Goal: Task Accomplishment & Management: Manage account settings

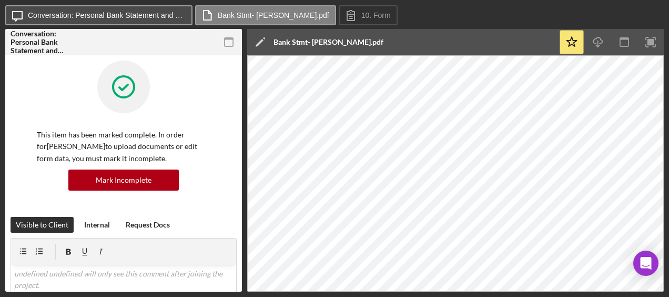
click at [116, 12] on label "Conversation: Personal Bank Statement and Paystub (Gabriel S.)" at bounding box center [107, 15] width 158 height 8
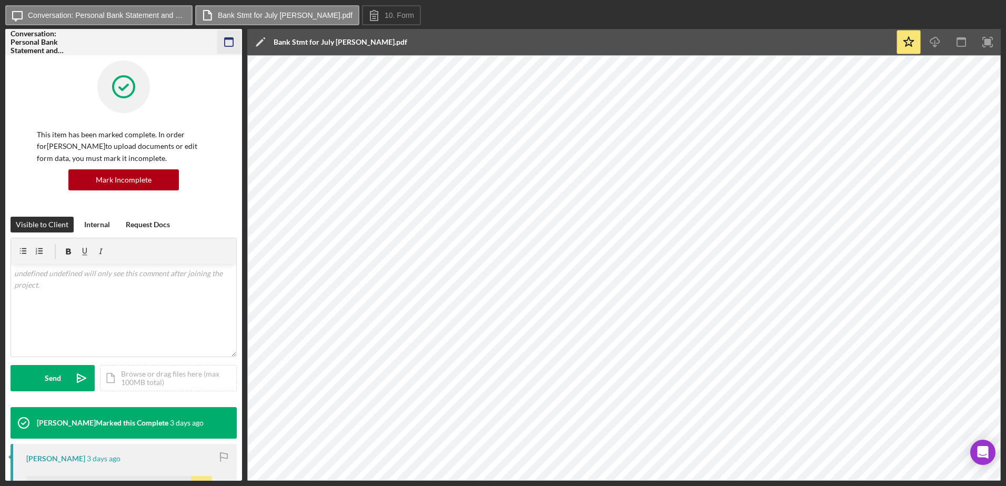
click at [227, 39] on rect "button" at bounding box center [229, 39] width 8 height 2
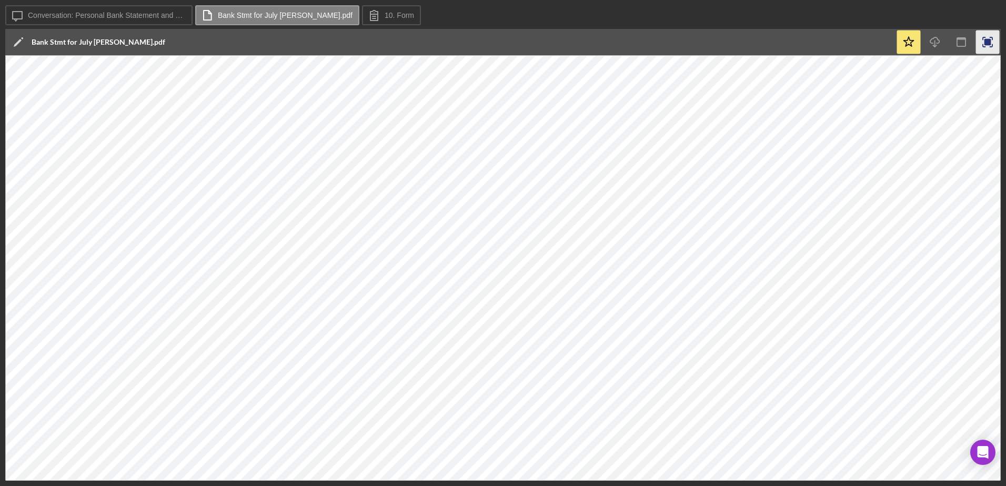
click at [669, 42] on icon "button" at bounding box center [988, 43] width 24 height 24
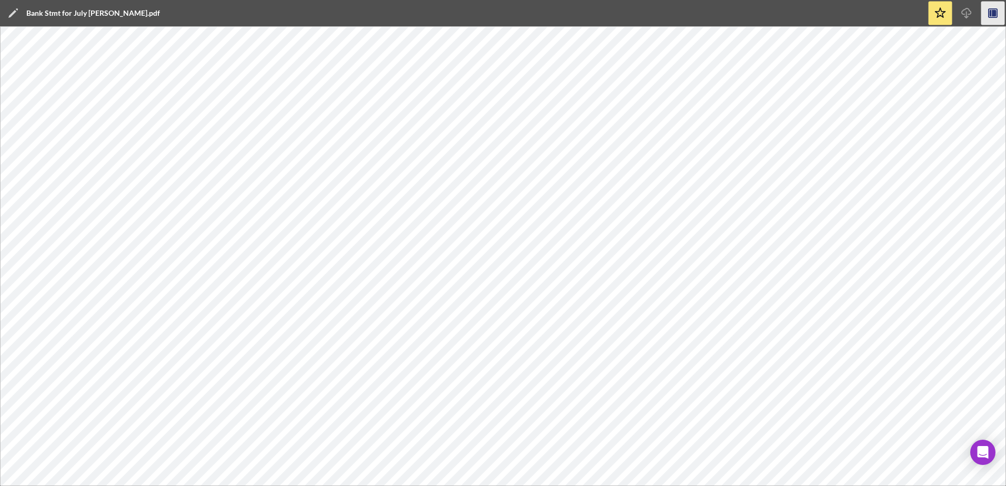
click at [669, 15] on icon "button" at bounding box center [994, 13] width 4 height 7
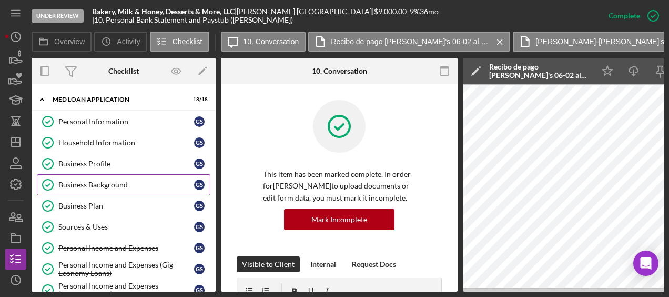
scroll to position [1, 0]
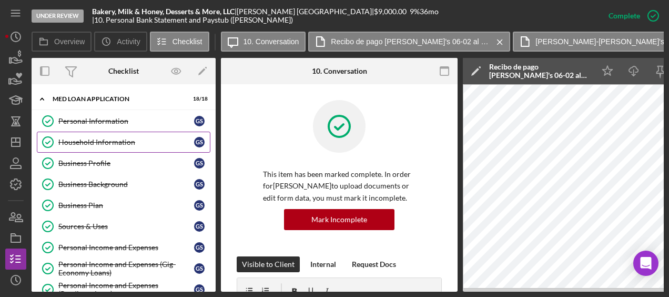
click at [119, 134] on link "Household Information Household Information G S" at bounding box center [124, 142] width 174 height 21
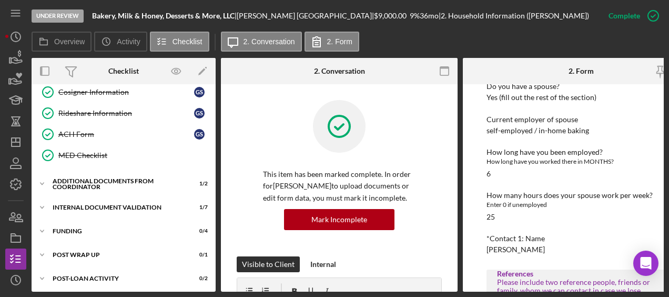
scroll to position [324, 0]
click at [104, 184] on div "Icon/Expander Additional Documents from Coordinator 1 / 2" at bounding box center [124, 184] width 184 height 21
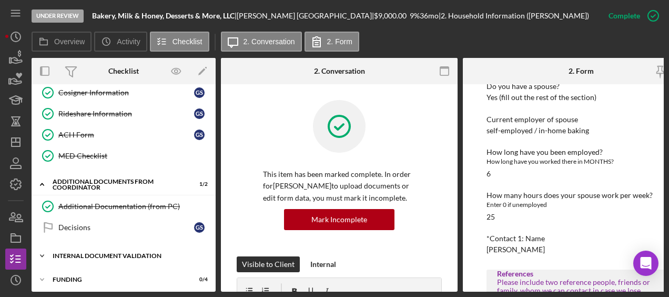
click at [121, 245] on div "Icon/Expander Internal Document Validation 1 / 7" at bounding box center [124, 255] width 184 height 21
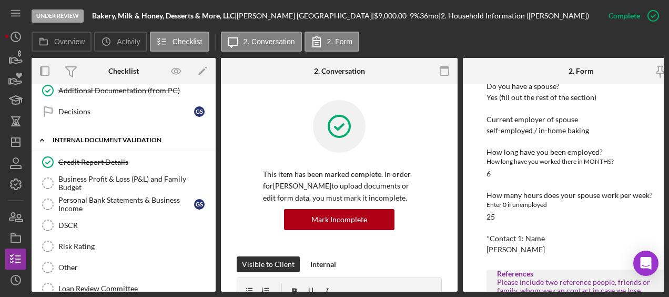
click at [84, 139] on div "Icon/Expander Internal Document Validation 1 / 7" at bounding box center [124, 140] width 184 height 22
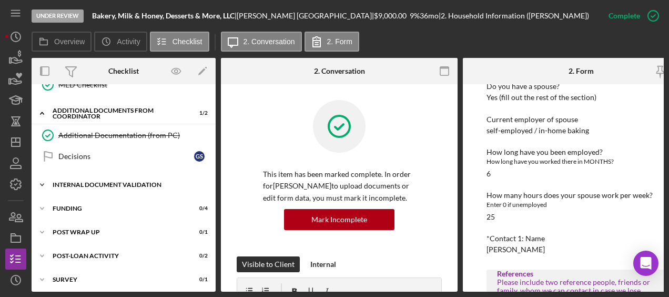
click at [71, 174] on div "Icon/Expander Internal Document Validation 1 / 7" at bounding box center [124, 184] width 184 height 21
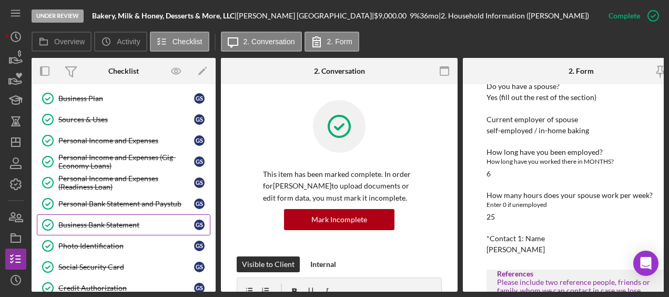
scroll to position [109, 0]
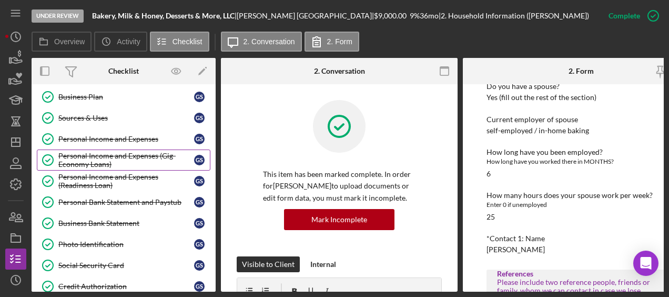
click at [118, 163] on div "Personal Income and Expenses (Gig-Economy Loans)" at bounding box center [126, 160] width 136 height 17
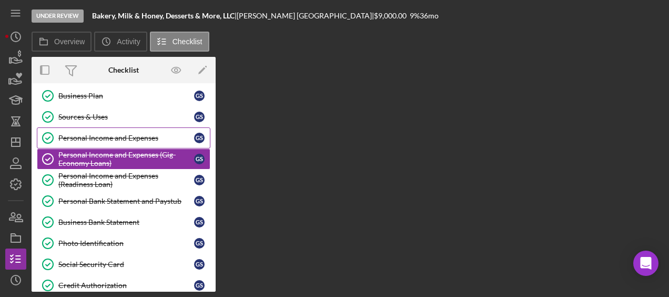
click at [112, 138] on div "Personal Income and Expenses" at bounding box center [126, 138] width 136 height 8
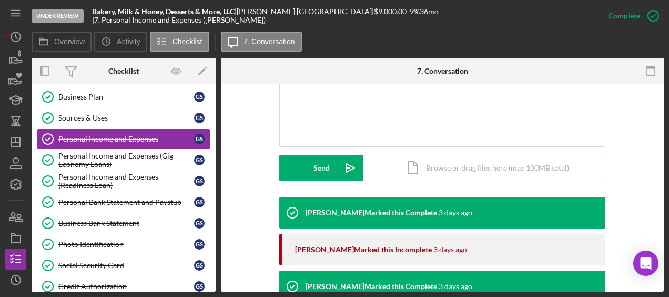
scroll to position [262, 0]
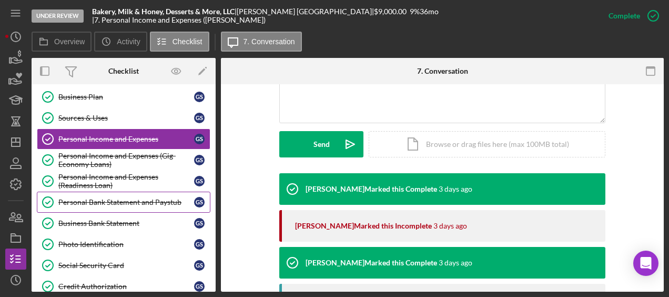
click at [135, 202] on div "Personal Bank Statement and Paystub" at bounding box center [126, 202] width 136 height 8
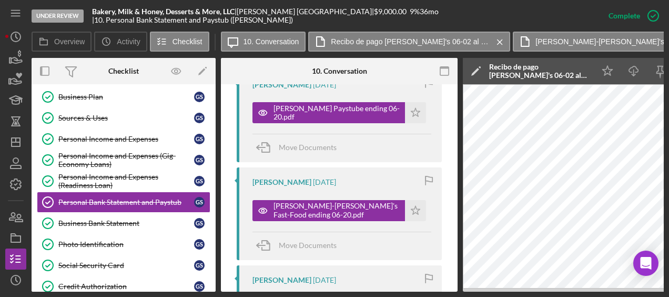
scroll to position [1198, 0]
drag, startPoint x: 358, startPoint y: 219, endPoint x: 349, endPoint y: 209, distance: 13.1
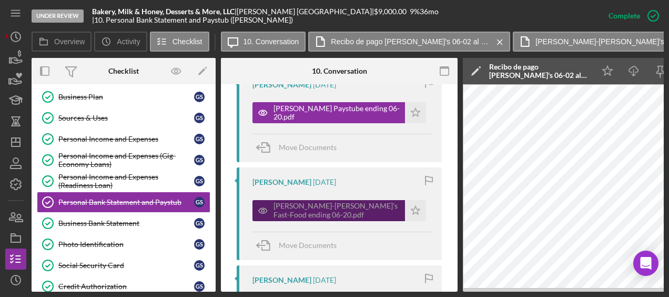
click at [358, 219] on div "Lorene Gregory 2 months ago Gabriel Paystub-Wendy's Fast-Food ending 06-20.pdf …" at bounding box center [339, 213] width 205 height 92
click at [349, 210] on div "Gabriel Paystub-Wendy's Fast-Food ending 06-20.pdf" at bounding box center [337, 210] width 126 height 17
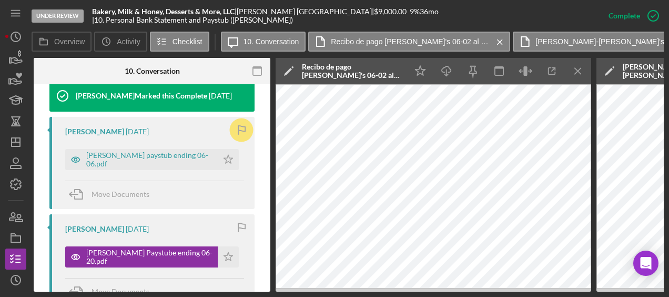
scroll to position [1053, 0]
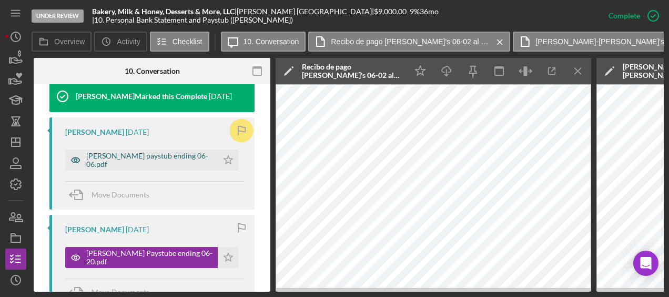
click at [155, 166] on div "Marshall paystub ending 06-06.pdf" at bounding box center [141, 159] width 153 height 21
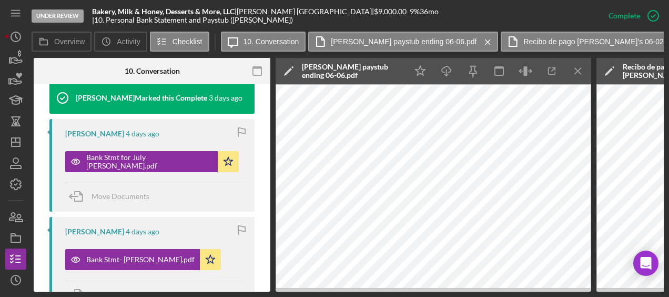
scroll to position [503, 0]
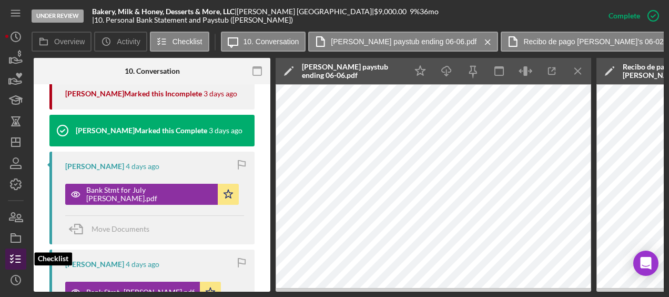
click at [18, 256] on icon "button" at bounding box center [16, 259] width 26 height 26
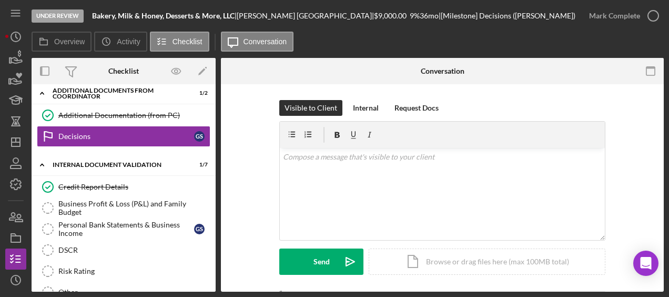
scroll to position [415, 0]
click at [90, 183] on div "Credit Report Details" at bounding box center [134, 187] width 152 height 8
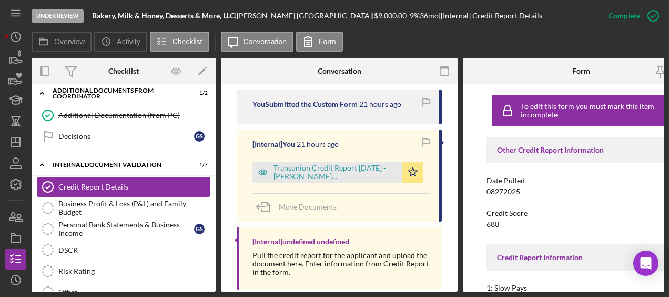
scroll to position [385, 0]
click at [307, 164] on div "Transunion Credit Report 8.27.2025 - Segovia Barrios.pdf" at bounding box center [336, 172] width 124 height 17
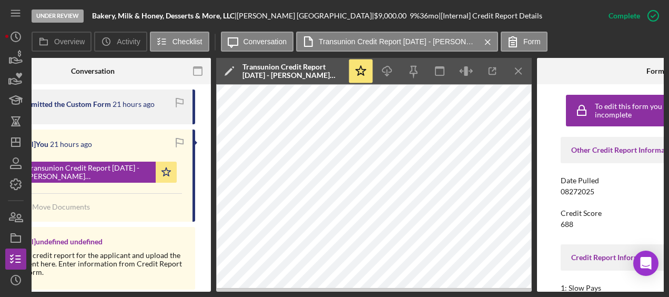
scroll to position [0, 248]
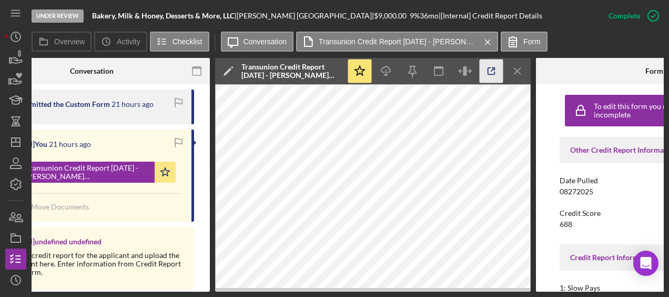
click at [495, 66] on icon "button" at bounding box center [492, 71] width 24 height 24
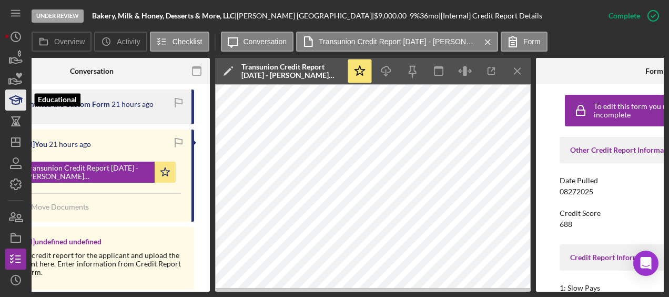
click at [17, 97] on icon "button" at bounding box center [16, 100] width 26 height 26
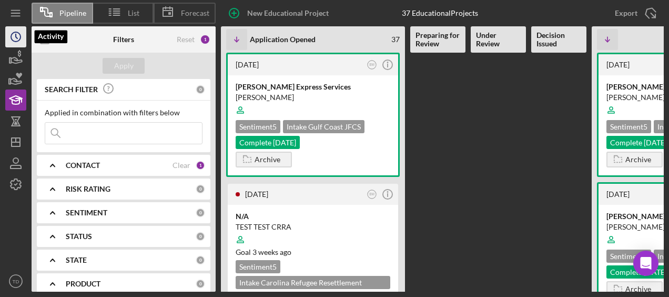
click at [13, 44] on icon "Icon/History" at bounding box center [16, 37] width 26 height 26
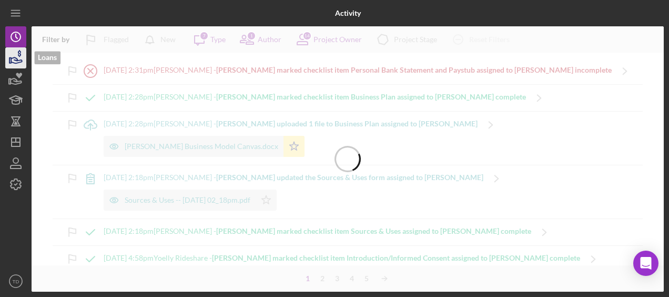
click at [12, 63] on icon "button" at bounding box center [16, 58] width 26 height 26
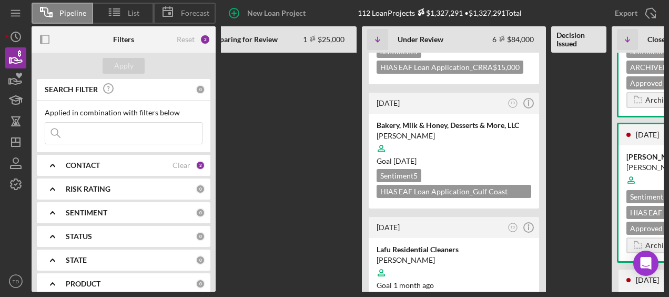
scroll to position [209, 0]
click at [440, 120] on div "Bakery, Milk & Honey, Desserts & More, LLC" at bounding box center [454, 125] width 155 height 11
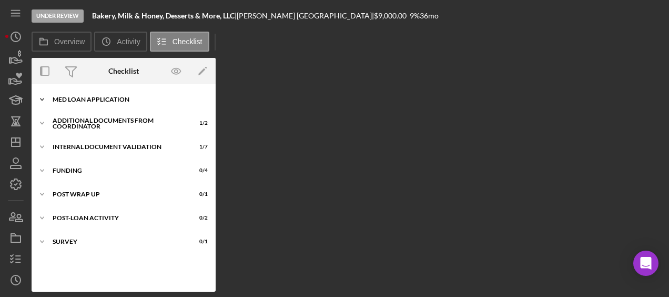
click at [133, 105] on div "Icon/Expander MED Loan Application 18 / 18" at bounding box center [124, 99] width 184 height 21
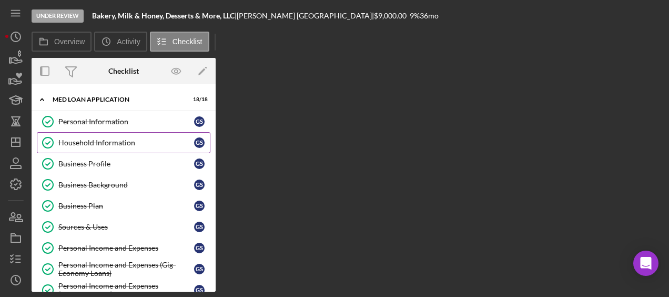
click at [97, 137] on link "Household Information Household Information G S" at bounding box center [124, 142] width 174 height 21
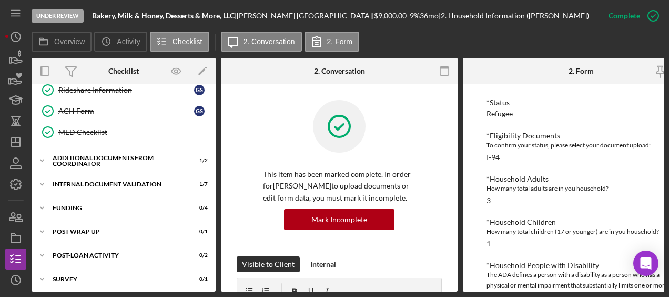
scroll to position [346, 0]
click at [98, 187] on div "Icon/Expander Internal Document Validation 1 / 7" at bounding box center [124, 185] width 184 height 21
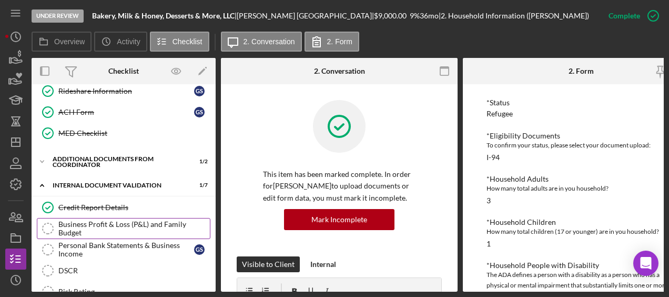
click at [94, 224] on div "Business Profit & Loss (P&L) and Family Budget" at bounding box center [134, 228] width 152 height 17
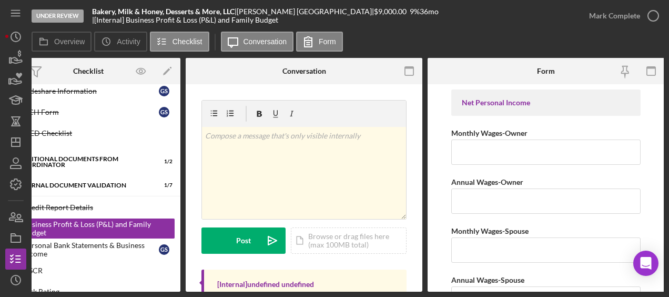
scroll to position [0, 36]
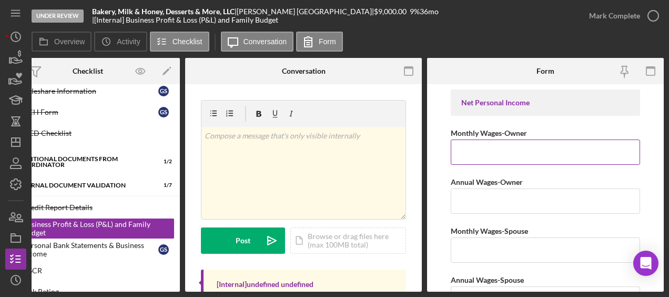
click at [512, 144] on input "Monthly Wages-Owner" at bounding box center [545, 151] width 189 height 25
type input "$2,318"
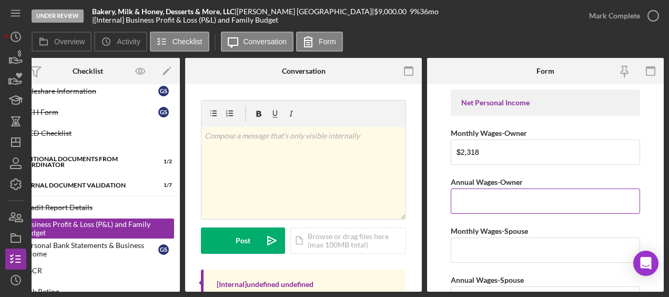
click at [489, 200] on input "Annual Wages-Owner" at bounding box center [545, 200] width 189 height 25
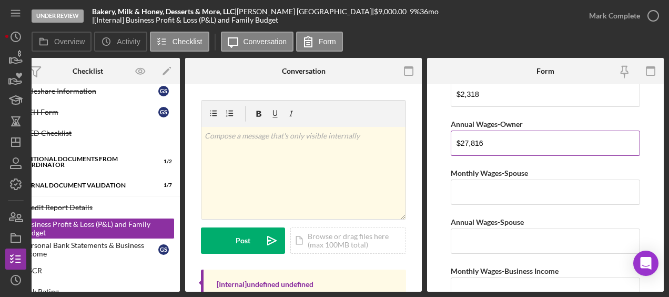
scroll to position [69, 0]
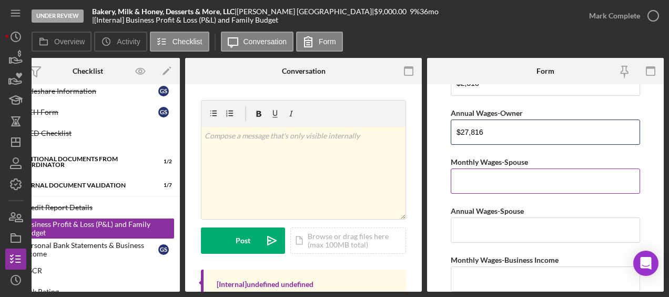
type input "$27,816"
click at [501, 178] on input "Monthly Wages-Spouse" at bounding box center [545, 180] width 189 height 25
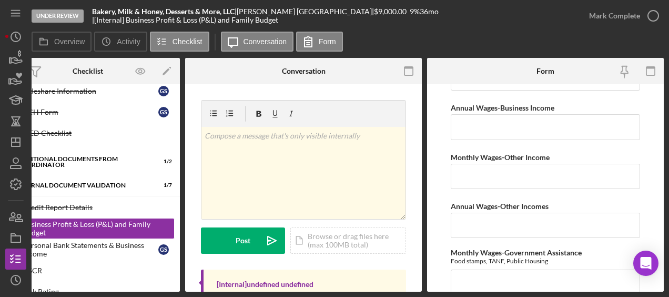
scroll to position [270, 0]
click at [489, 173] on input "Monthly Wages-Other Income" at bounding box center [545, 176] width 189 height 25
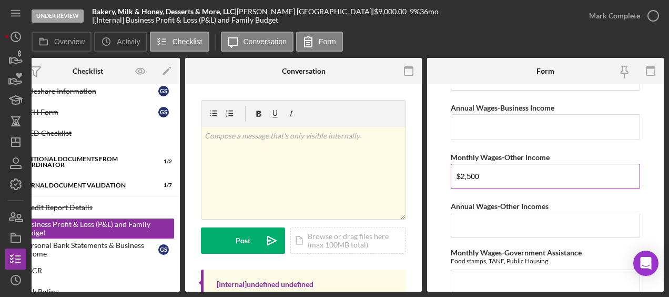
scroll to position [316, 0]
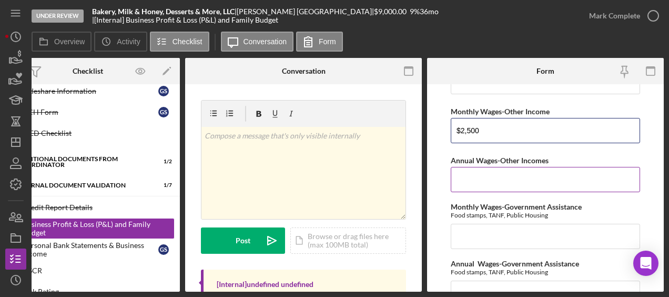
type input "$2,500"
click at [486, 176] on input "Annual Wages-Other Incomes" at bounding box center [545, 179] width 189 height 25
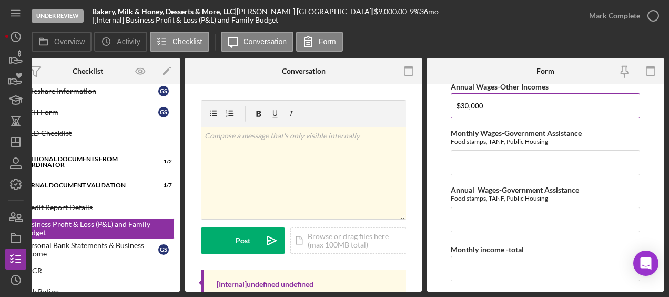
scroll to position [389, 0]
type input "$30,000"
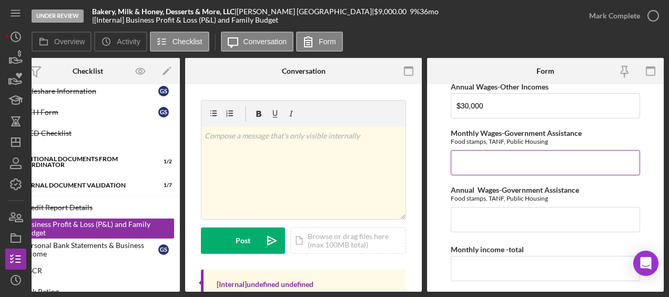
click at [508, 166] on input "Monthly Wages-Government Assistance" at bounding box center [545, 162] width 189 height 25
type input "$95"
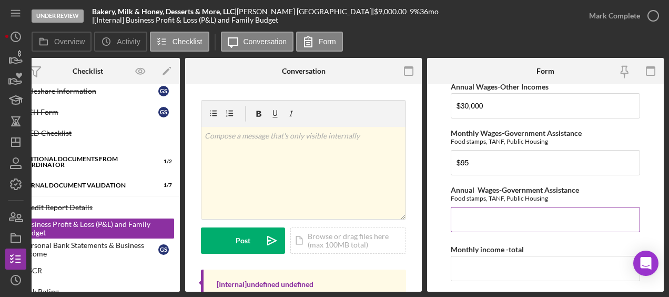
click at [596, 196] on div "Food stamps, TANF, Public Housing" at bounding box center [545, 198] width 189 height 8
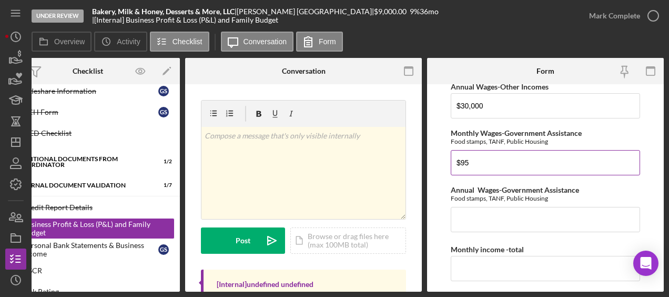
drag, startPoint x: 530, startPoint y: 159, endPoint x: 508, endPoint y: 161, distance: 22.7
click at [508, 161] on input "$95" at bounding box center [545, 162] width 189 height 25
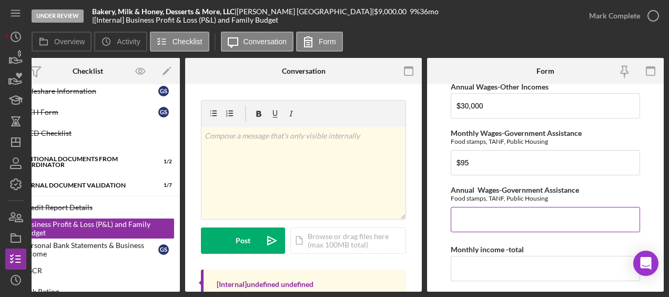
click at [505, 223] on input "Annual Wages-Government Assistance" at bounding box center [545, 219] width 189 height 25
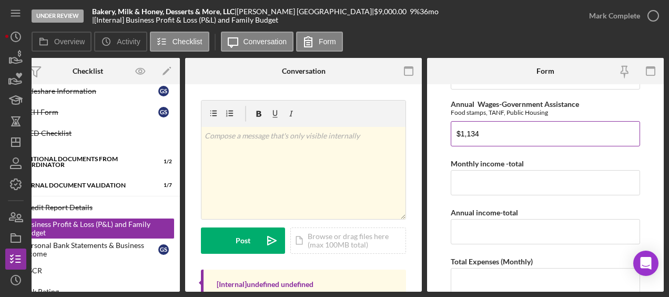
scroll to position [475, 0]
type input "$1,134"
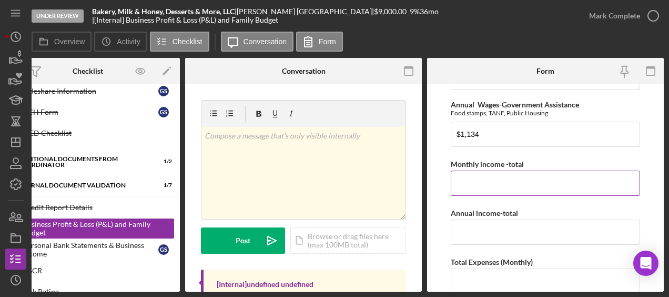
click at [481, 170] on input "Monthly income -total" at bounding box center [545, 182] width 189 height 25
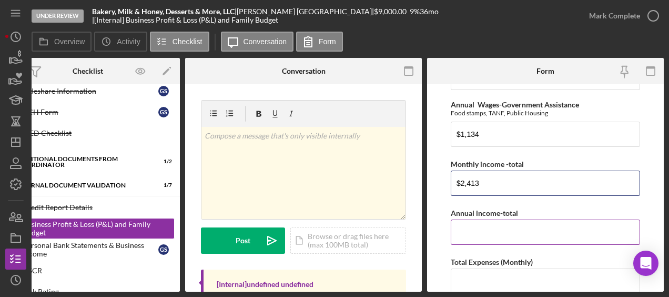
type input "$2,413"
click at [485, 235] on input "Annual income-total" at bounding box center [545, 231] width 189 height 25
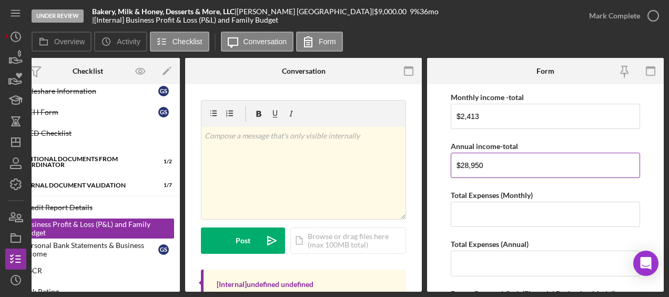
scroll to position [543, 0]
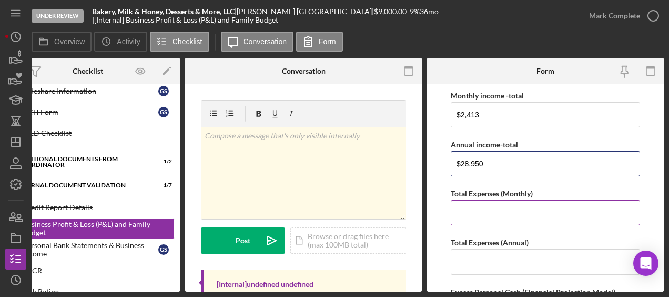
type input "$28,950"
drag, startPoint x: 491, startPoint y: 203, endPoint x: 476, endPoint y: 213, distance: 18.0
click at [476, 213] on input "Total Expenses (Monthly)" at bounding box center [545, 212] width 189 height 25
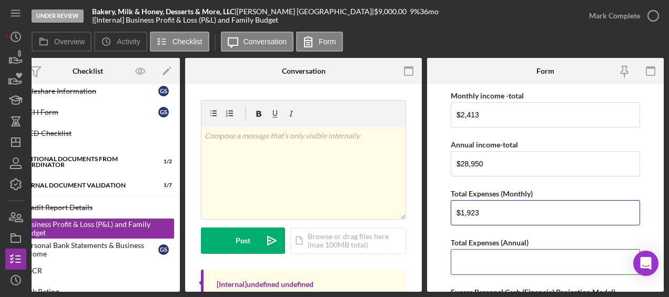
type input "$1,923"
click at [532, 250] on input "Total Expenses (Annual)" at bounding box center [545, 261] width 189 height 25
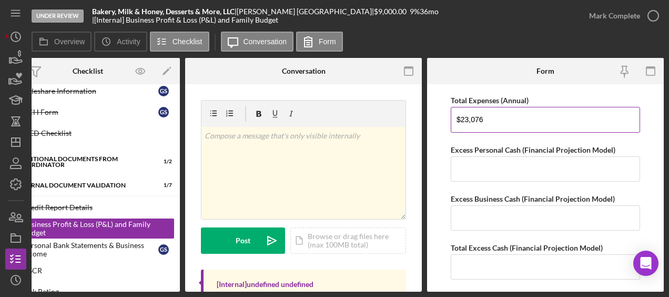
scroll to position [684, 0]
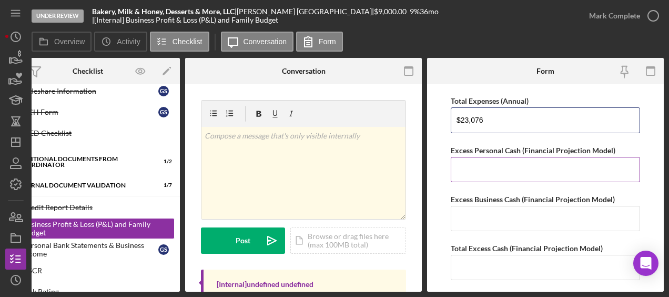
type input "$23,076"
click at [501, 164] on input "Excess Personal Cash (Financial Projection Model)" at bounding box center [545, 169] width 189 height 25
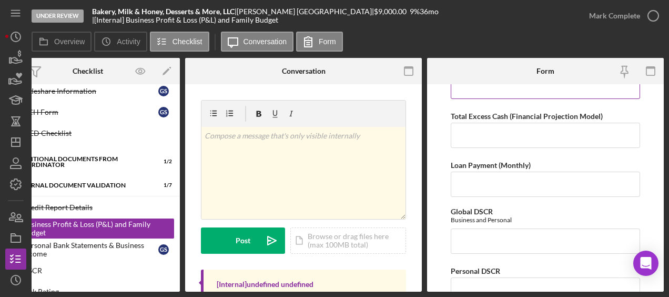
scroll to position [825, 0]
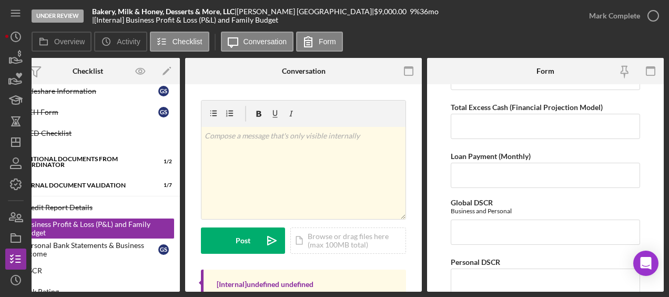
type input "$490"
click at [494, 163] on input "Loan Payment (Monthly)" at bounding box center [545, 175] width 189 height 25
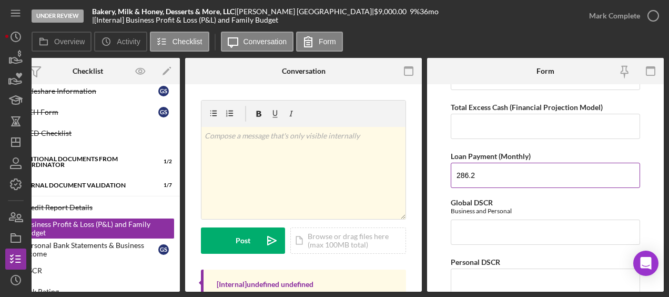
click at [524, 176] on input "286.2" at bounding box center [545, 175] width 189 height 25
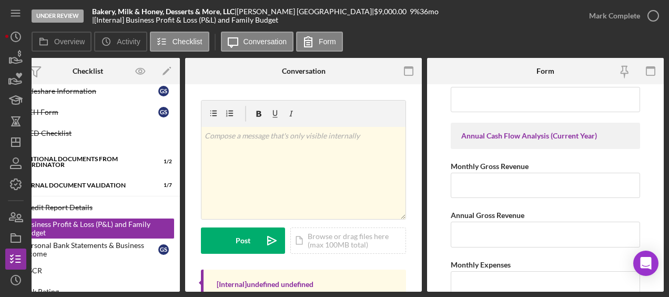
scroll to position [1141, 0]
type input "286.2"
click at [509, 181] on input "Monthly Gross Revenue" at bounding box center [545, 185] width 189 height 25
click at [480, 223] on input "Annual Gross Revenue" at bounding box center [545, 234] width 189 height 25
click at [495, 177] on input "$3,041.67" at bounding box center [545, 185] width 189 height 25
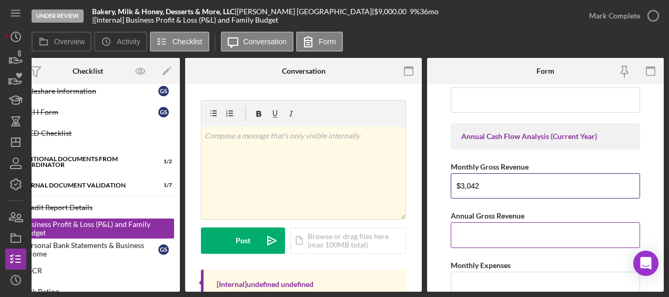
type input "$3,042"
click at [491, 223] on input "Annual Gross Revenue" at bounding box center [545, 234] width 189 height 25
type input "$36,500"
click at [500, 180] on input "$3,042" at bounding box center [545, 185] width 189 height 25
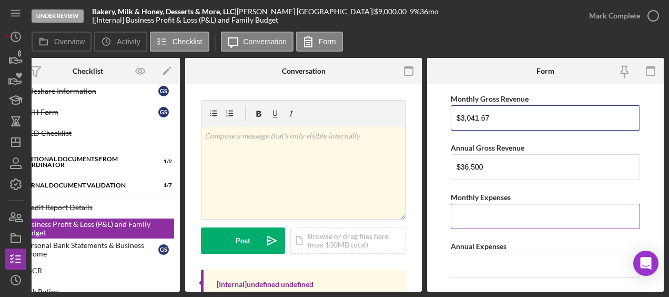
scroll to position [1210, 0]
type input "$3,041.67"
click at [488, 211] on input "Monthly Expenses" at bounding box center [545, 215] width 189 height 25
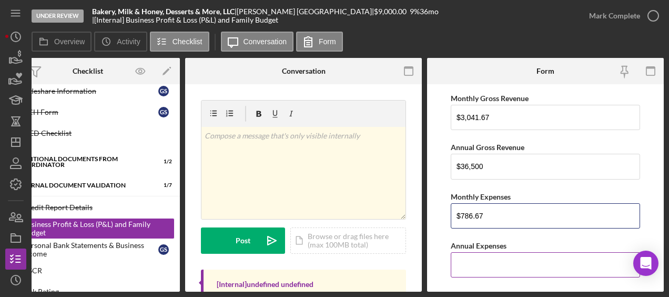
type input "$786.67"
click at [477, 262] on input "Annual Expenses" at bounding box center [545, 264] width 189 height 25
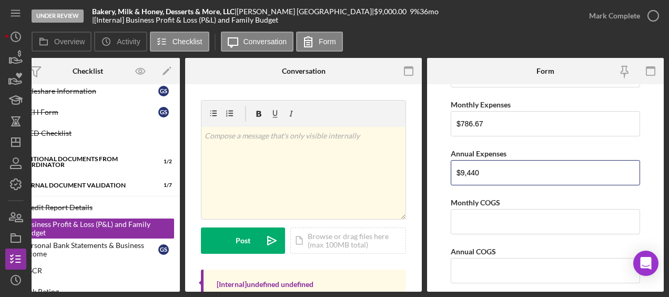
scroll to position [1311, 0]
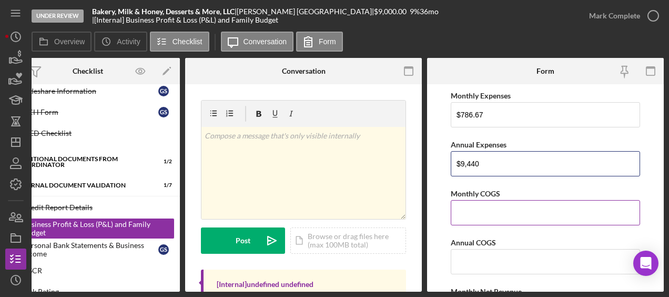
type input "$9,440"
click at [469, 209] on input "Monthly COGS" at bounding box center [545, 212] width 189 height 25
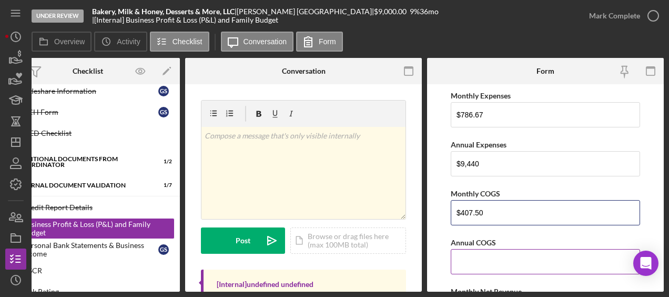
type input "$407.50"
click at [479, 258] on input "Annual COGS" at bounding box center [545, 261] width 189 height 25
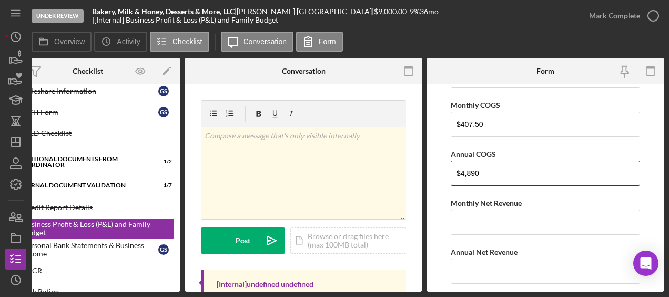
type input "$4,890"
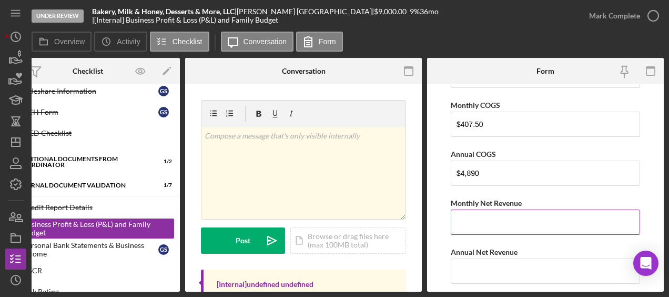
click at [504, 218] on input "Monthly Net Revenue" at bounding box center [545, 221] width 189 height 25
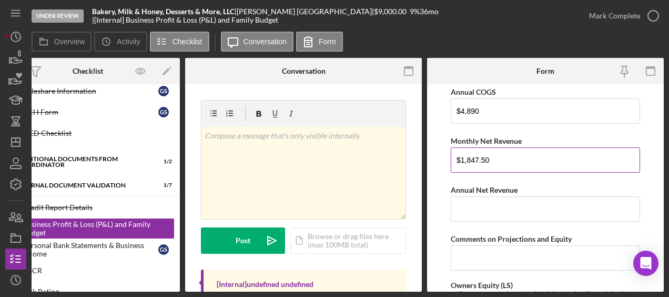
scroll to position [1464, 0]
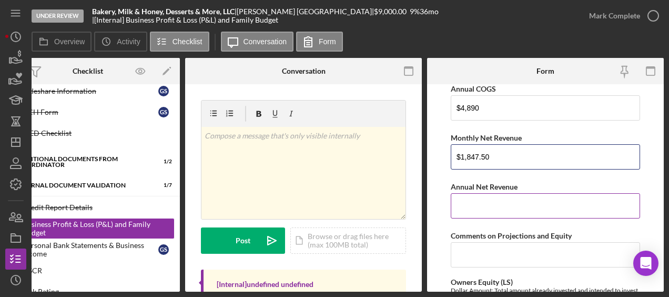
type input "$1,847.50"
click at [482, 196] on input "Annual Net Revenue" at bounding box center [545, 205] width 189 height 25
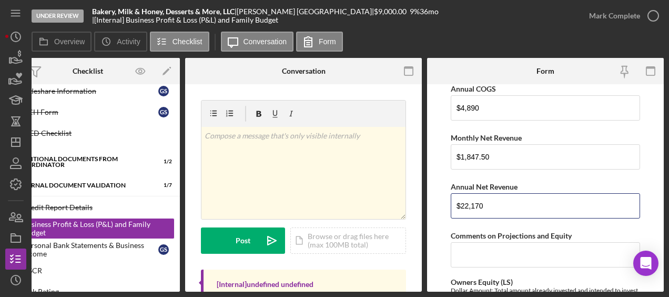
type input "$22,170"
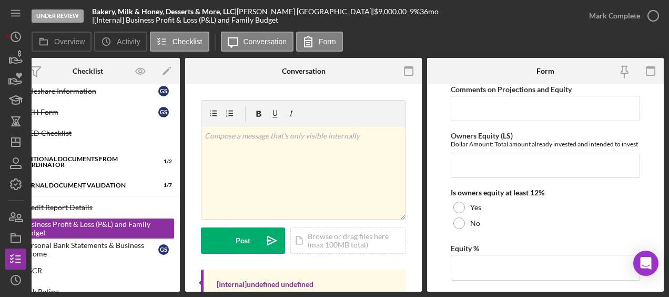
scroll to position [1611, 0]
click at [457, 201] on div at bounding box center [460, 207] width 12 height 12
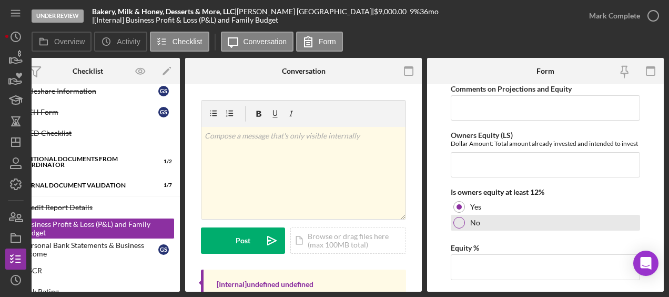
scroll to position [1637, 0]
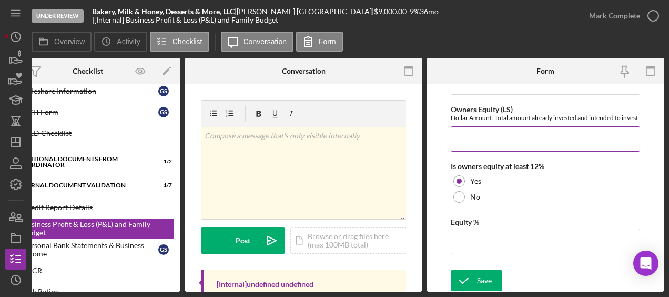
click at [484, 140] on input "Owners Equity (LS)" at bounding box center [545, 138] width 189 height 25
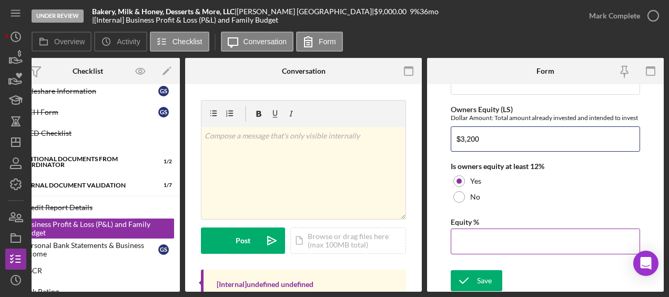
type input "$3,200"
click at [474, 231] on input "Equity %" at bounding box center [545, 240] width 189 height 25
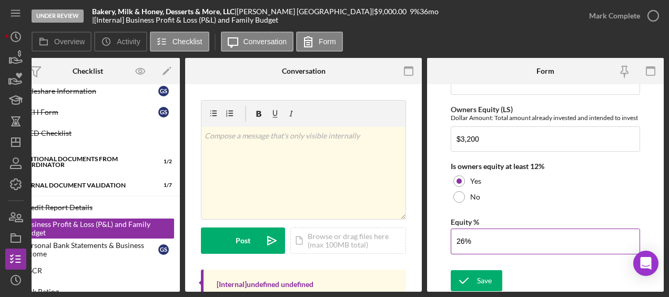
type input "26%"
click at [530, 215] on div "Equity %" at bounding box center [545, 221] width 189 height 13
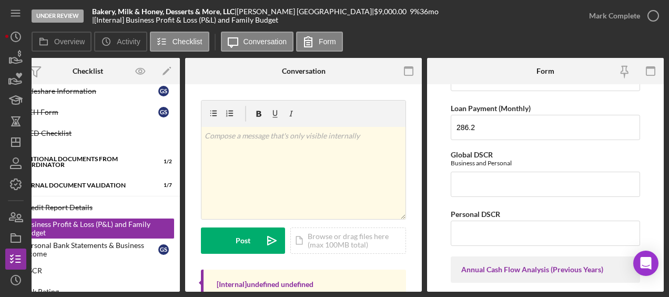
scroll to position [874, 0]
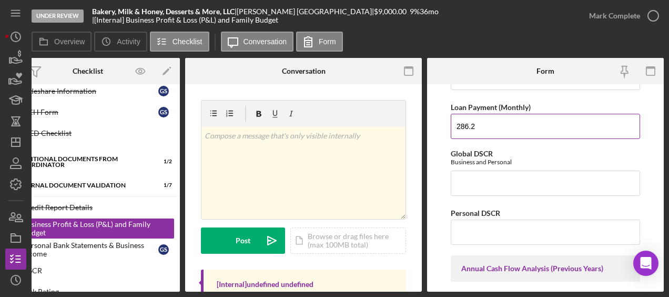
click at [483, 114] on input "286.2" at bounding box center [545, 126] width 189 height 25
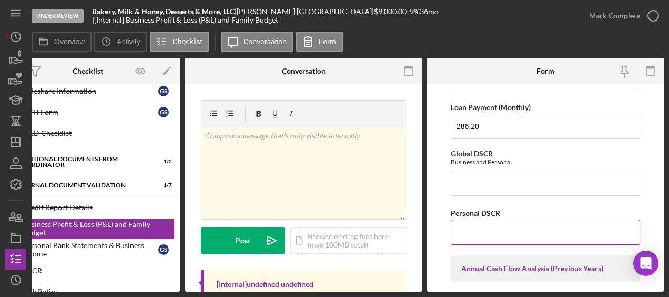
type input "286.2"
click at [501, 206] on div "Personal DSCR" at bounding box center [545, 212] width 189 height 13
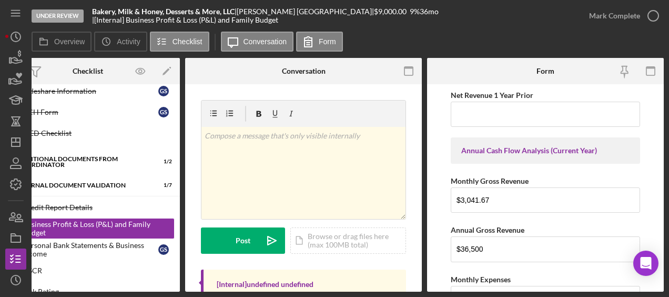
scroll to position [1129, 0]
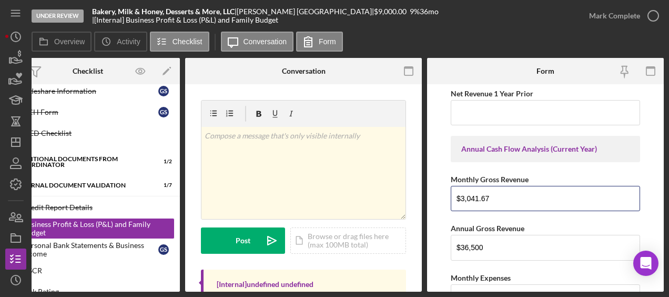
click at [501, 200] on input "$3,041.67" at bounding box center [545, 198] width 189 height 25
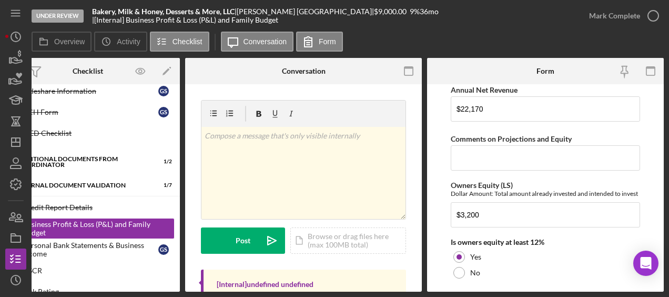
scroll to position [1637, 0]
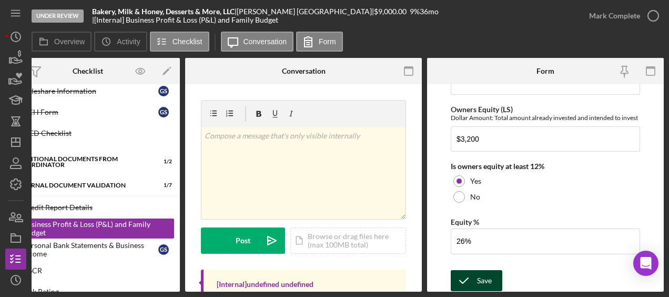
click at [482, 284] on div "Save" at bounding box center [484, 280] width 15 height 21
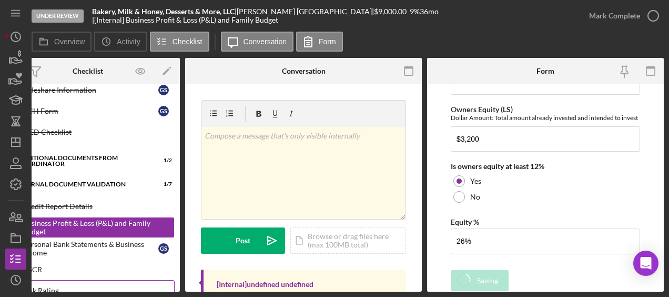
scroll to position [346, 0]
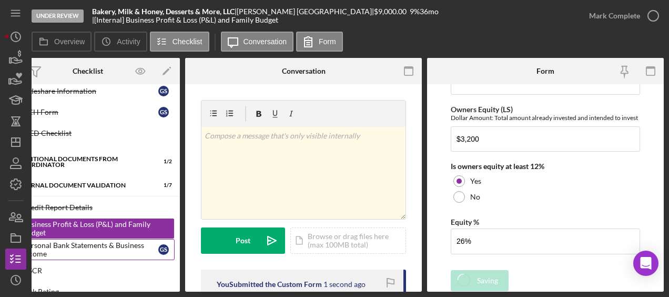
click at [103, 242] on div "Personal Bank Statements & Business Income" at bounding box center [91, 249] width 136 height 17
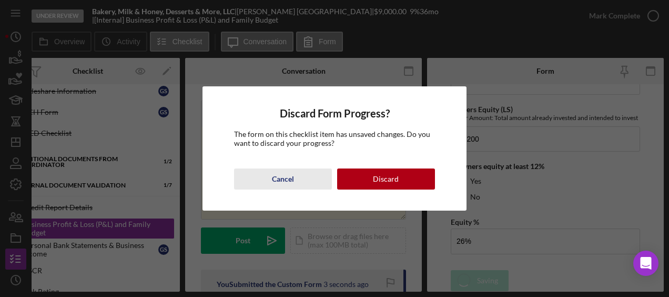
click at [295, 179] on button "Cancel" at bounding box center [283, 178] width 98 height 21
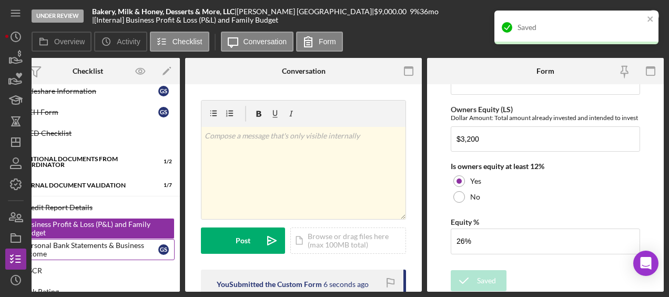
click at [92, 241] on div "Personal Bank Statements & Business Income" at bounding box center [91, 249] width 136 height 17
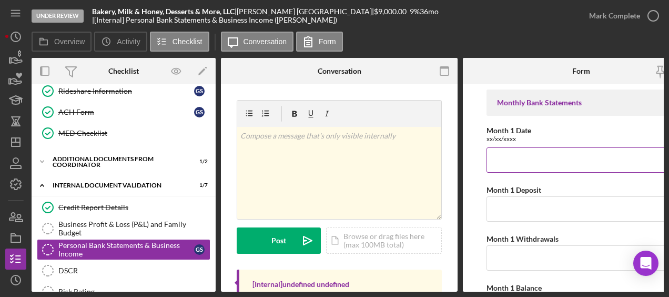
click at [552, 165] on input "Month 1 Date" at bounding box center [581, 159] width 189 height 25
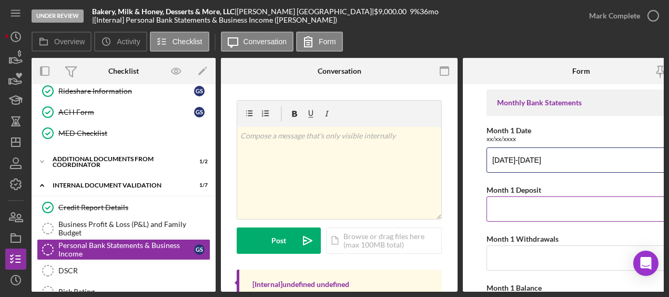
type input "5/22/2025-6/20/2025"
click at [508, 218] on input "Month 1 Deposit" at bounding box center [581, 208] width 189 height 25
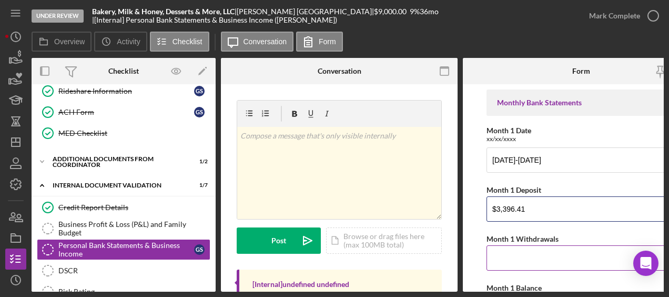
type input "$3,396.41"
click at [507, 255] on input "Month 1 Withdrawals" at bounding box center [581, 257] width 189 height 25
click at [560, 251] on input "$3,135.04" at bounding box center [581, 257] width 189 height 25
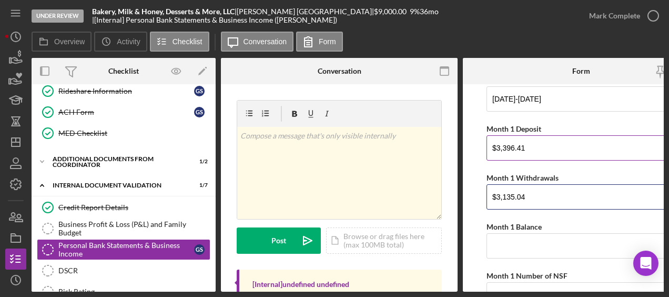
scroll to position [80, 0]
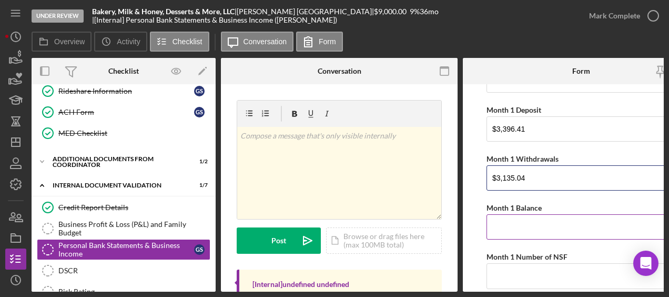
type input "$3,135.04"
click at [520, 228] on input "Month 1 Balance" at bounding box center [581, 226] width 189 height 25
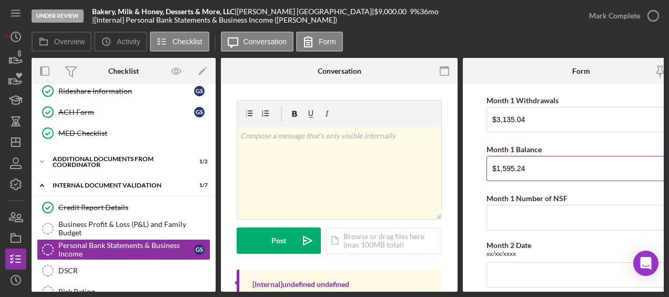
scroll to position [142, 0]
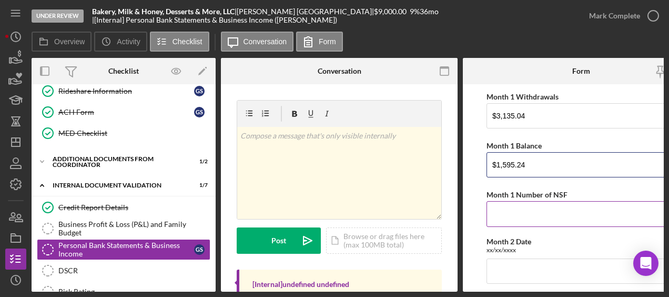
type input "$1,595.24"
click at [533, 216] on input "Month 1 Number of NSF" at bounding box center [581, 213] width 189 height 25
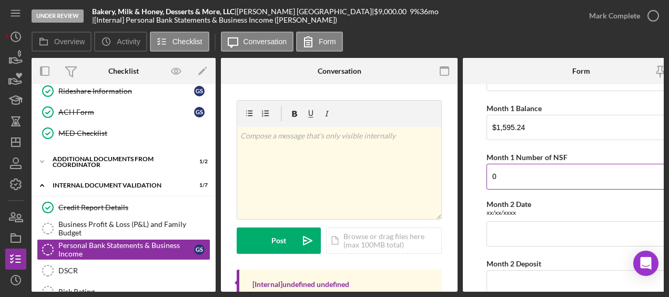
scroll to position [188, 0]
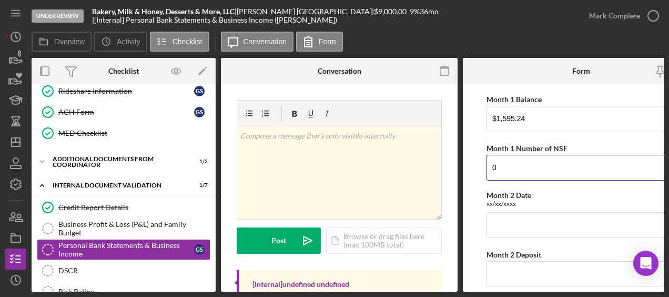
type input "0"
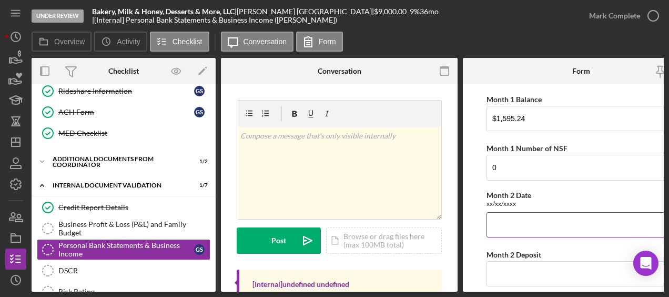
click at [523, 223] on input "Month 2 Date" at bounding box center [581, 224] width 189 height 25
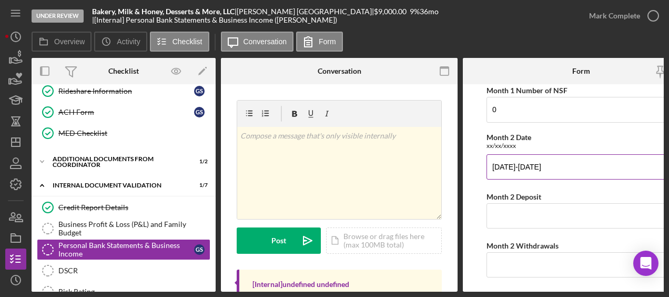
scroll to position [258, 0]
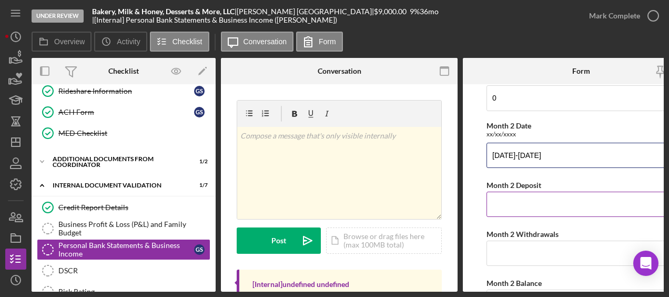
type input "6/21/2025-7/23/2025"
click at [522, 208] on input "Month 2 Deposit" at bounding box center [581, 204] width 189 height 25
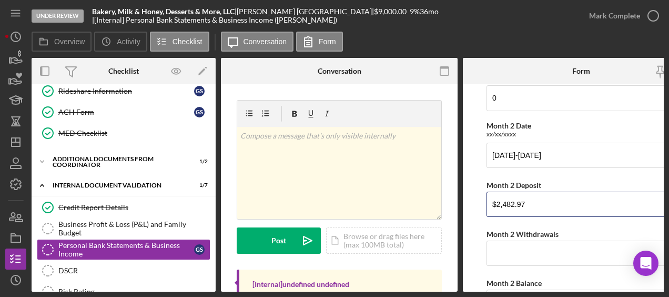
type input "$2,482.97"
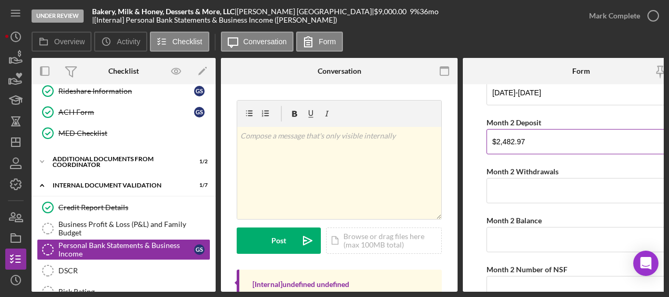
scroll to position [320, 0]
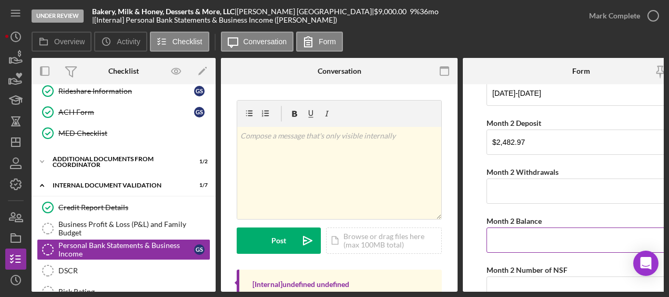
click at [522, 234] on input "Month 2 Balance" at bounding box center [581, 239] width 189 height 25
paste input "$226.03"
type input "$226.03"
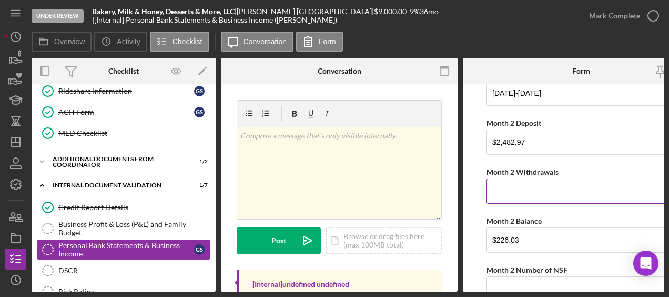
click at [539, 179] on input "Month 2 Withdrawals" at bounding box center [581, 190] width 189 height 25
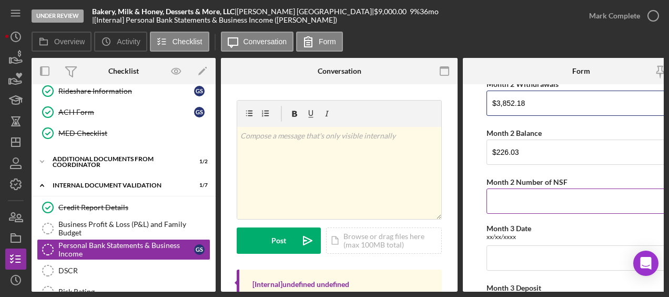
scroll to position [408, 0]
type input "$3,852.18"
click at [515, 198] on input "Month 2 Number of NSF" at bounding box center [581, 200] width 189 height 25
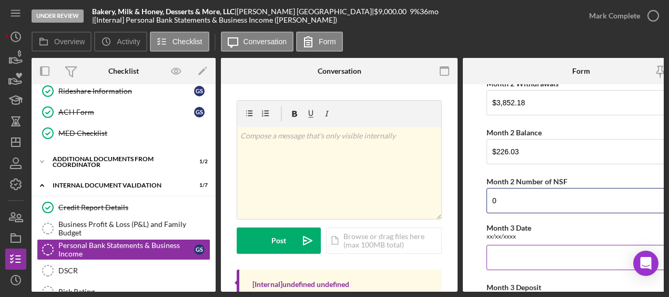
type input "0"
click at [509, 255] on input "Month 3 Date" at bounding box center [581, 257] width 189 height 25
click at [545, 256] on input "Month 3 Date" at bounding box center [581, 257] width 189 height 25
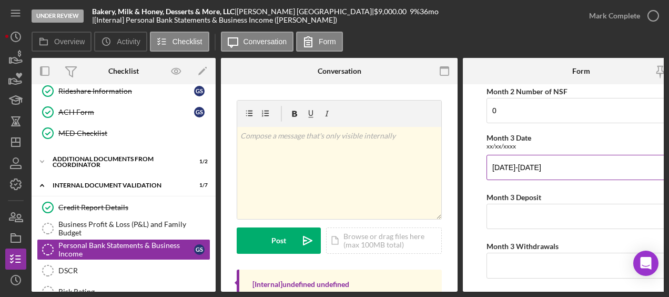
scroll to position [501, 0]
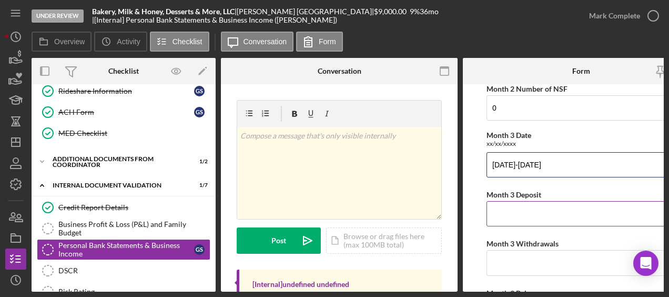
type input "07/24/2025-08/21/2025"
click at [526, 211] on input "Month 3 Deposit" at bounding box center [581, 213] width 189 height 25
click at [531, 209] on input "Month 3 Deposit" at bounding box center [581, 213] width 189 height 25
paste input "$3,888.86"
click at [531, 209] on input "$3,888.86" at bounding box center [581, 213] width 189 height 25
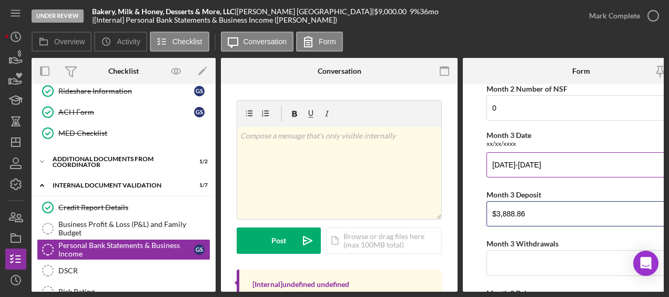
type input "$3,888.86"
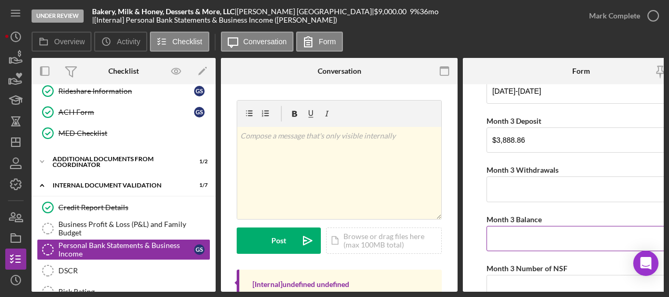
click at [515, 235] on input "Month 3 Balance" at bounding box center [581, 238] width 189 height 25
paste input "$1,245.76"
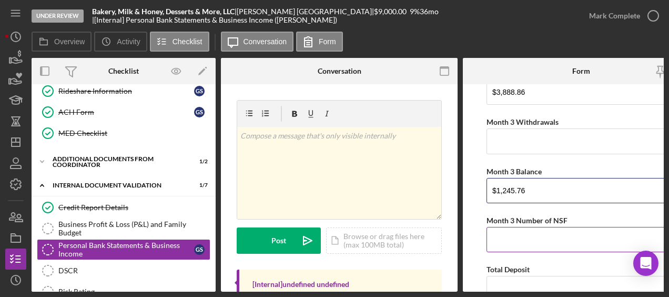
type input "$1,245.76"
click at [511, 236] on input "Month 3 Number of NSF" at bounding box center [581, 239] width 189 height 25
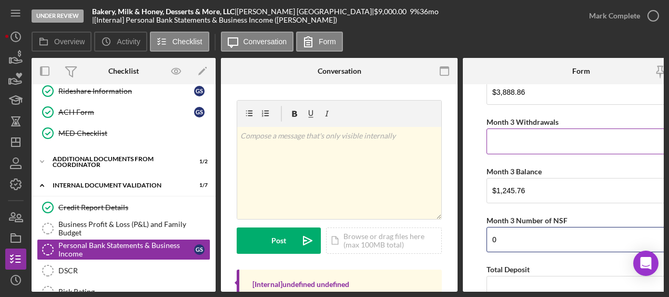
type input "0"
click at [500, 122] on div "Month 3 Withdrawals" at bounding box center [581, 121] width 189 height 13
click at [499, 137] on input "Month 3 Withdrawals" at bounding box center [581, 140] width 189 height 25
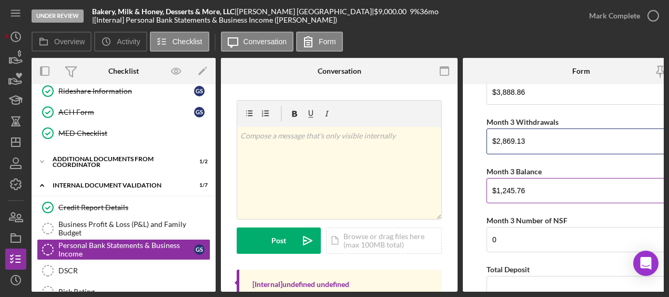
type input "$2,869.13"
click at [564, 196] on input "$1,245.76" at bounding box center [581, 190] width 189 height 25
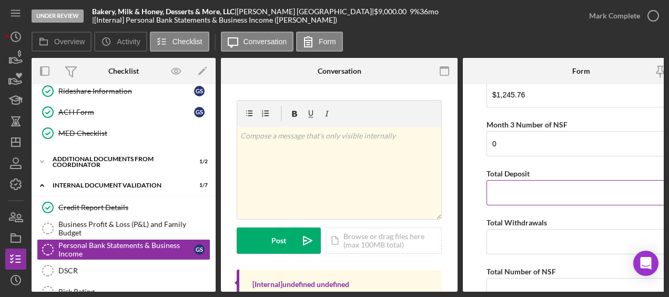
click at [537, 190] on input "Total Deposit" at bounding box center [581, 192] width 189 height 25
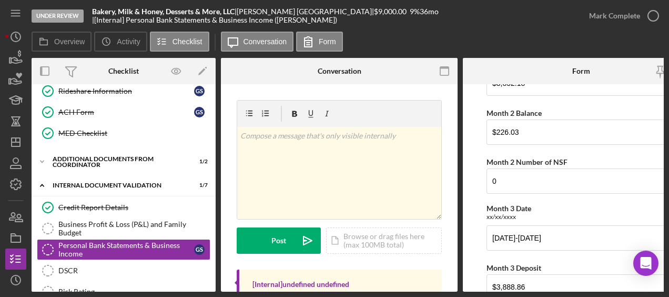
scroll to position [429, 0]
type input "$8,748.51"
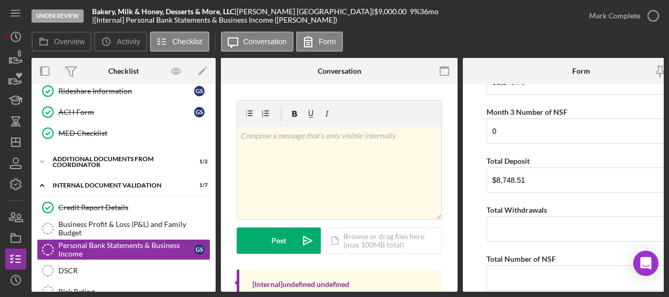
scroll to position [737, 0]
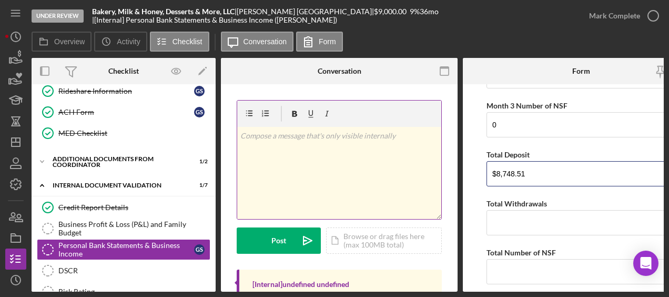
drag, startPoint x: 529, startPoint y: 168, endPoint x: 425, endPoint y: 155, distance: 105.0
click at [425, 155] on div "Overview Internal Workflow Stage Under Review Icon/Dropdown Arrow Archive (can …" at bounding box center [348, 175] width 632 height 234
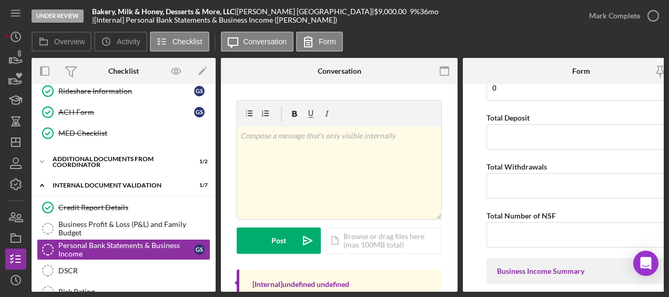
scroll to position [772, 0]
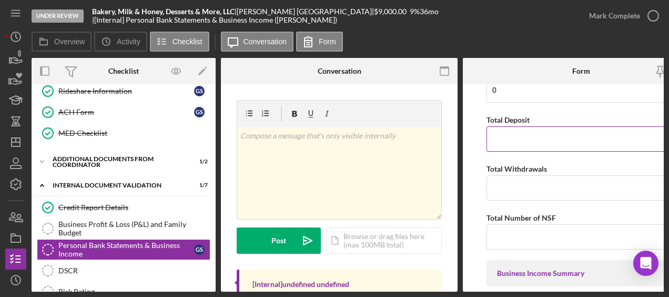
click at [488, 129] on input "Total Deposit" at bounding box center [581, 138] width 189 height 25
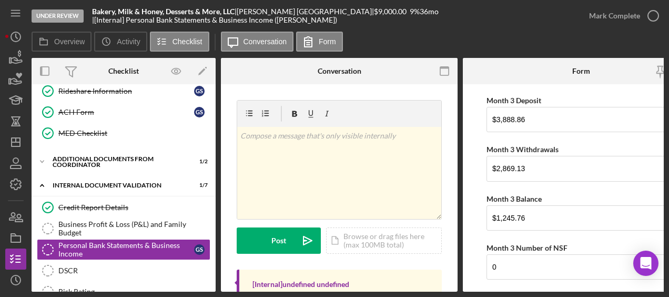
scroll to position [595, 0]
type input "$9,768.24"
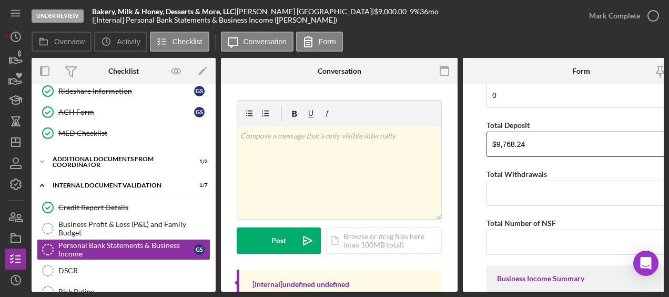
scroll to position [766, 0]
click at [511, 190] on input "Total Withdrawals" at bounding box center [581, 193] width 189 height 25
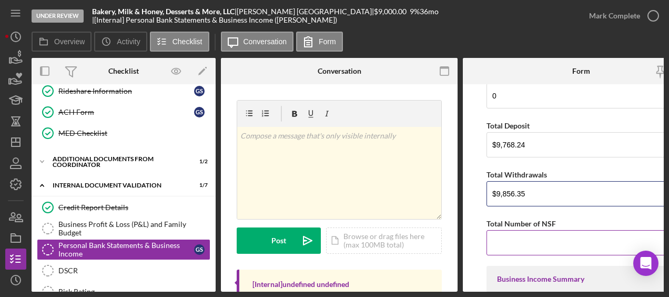
type input "$9,856.35"
click at [508, 245] on input "Total Number of NSF" at bounding box center [581, 242] width 189 height 25
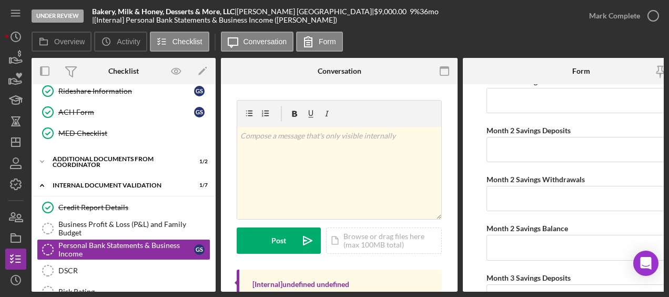
scroll to position [1908, 0]
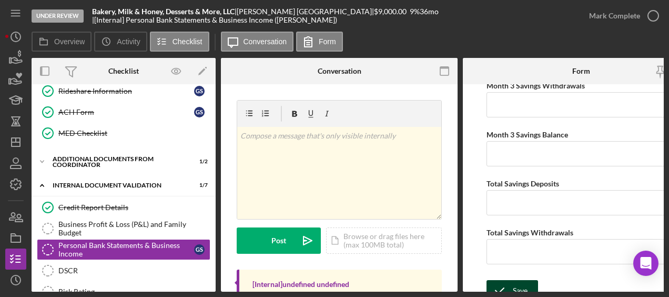
type input "0"
click at [509, 277] on icon "submit" at bounding box center [500, 290] width 26 height 26
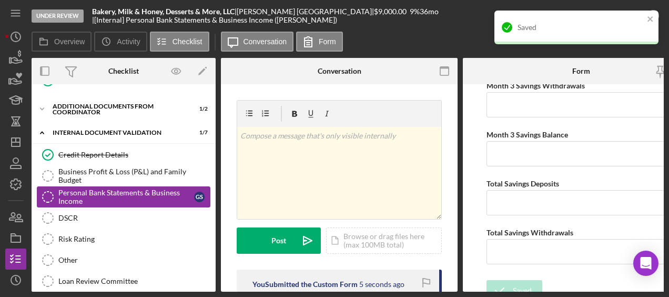
scroll to position [398, 0]
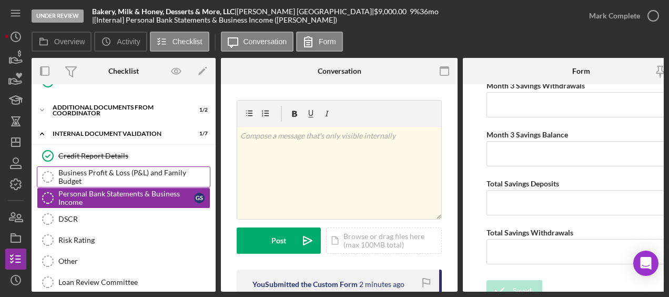
click at [146, 169] on div "Business Profit & Loss (P&L) and Family Budget" at bounding box center [134, 176] width 152 height 17
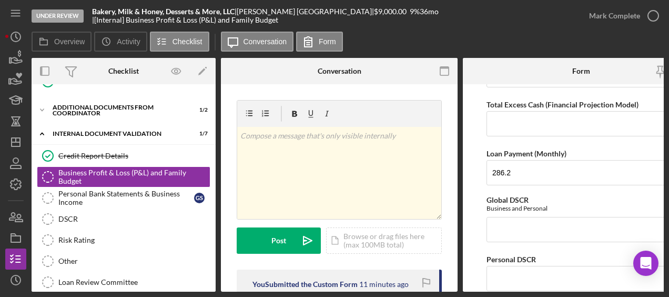
scroll to position [790, 0]
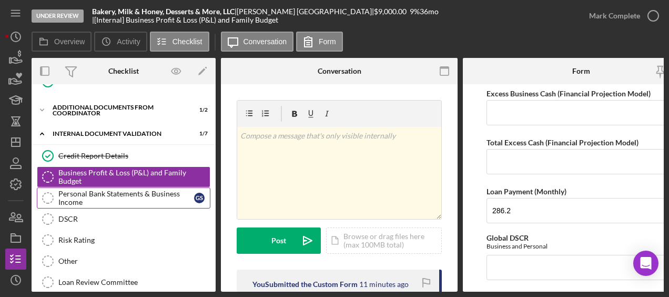
click at [137, 189] on div "Personal Bank Statements & Business Income" at bounding box center [126, 197] width 136 height 17
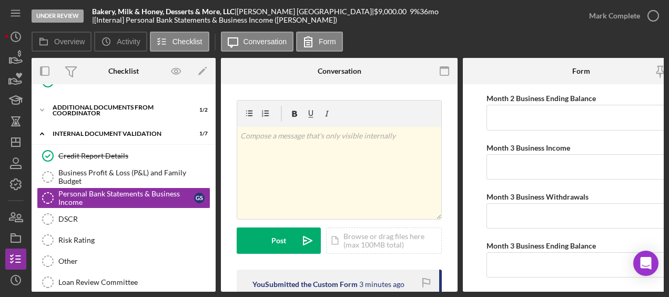
scroll to position [1397, 0]
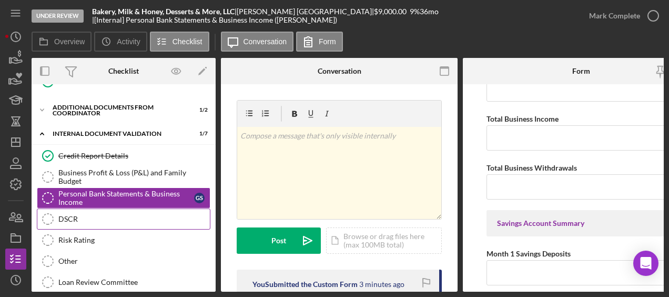
click at [102, 215] on div "DSCR" at bounding box center [134, 219] width 152 height 8
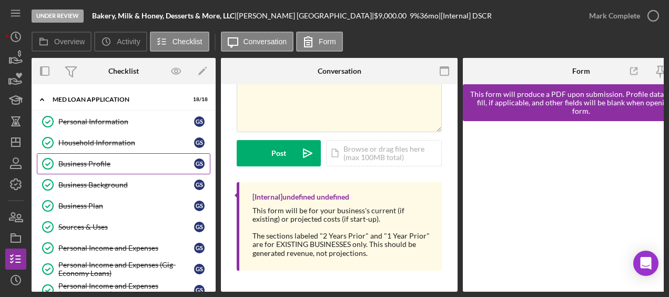
click at [123, 165] on div "Business Profile" at bounding box center [126, 163] width 136 height 8
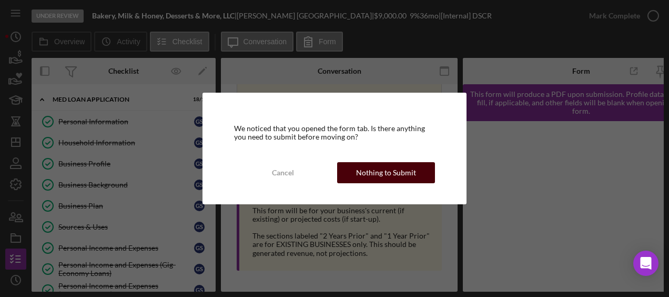
click at [355, 177] on button "Nothing to Submit" at bounding box center [386, 172] width 98 height 21
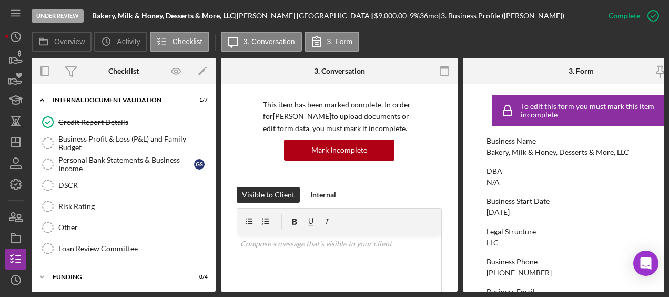
scroll to position [430, 0]
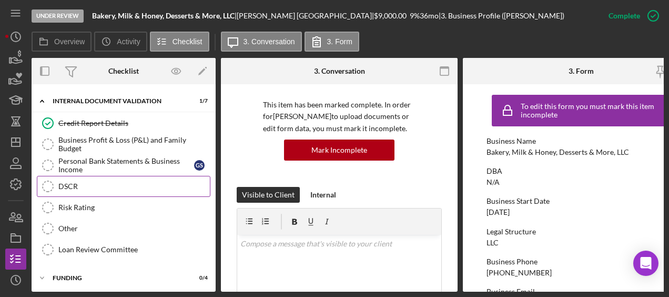
click at [102, 184] on link "DSCR DSCR" at bounding box center [124, 186] width 174 height 21
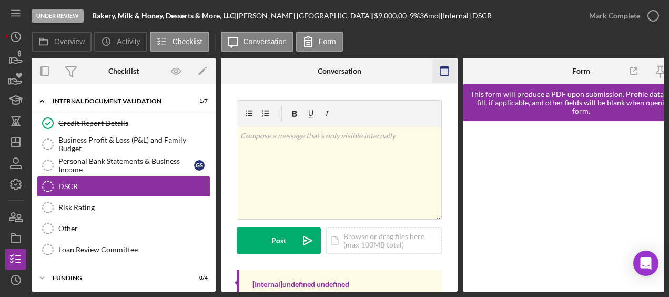
click at [448, 74] on icon "button" at bounding box center [445, 71] width 24 height 24
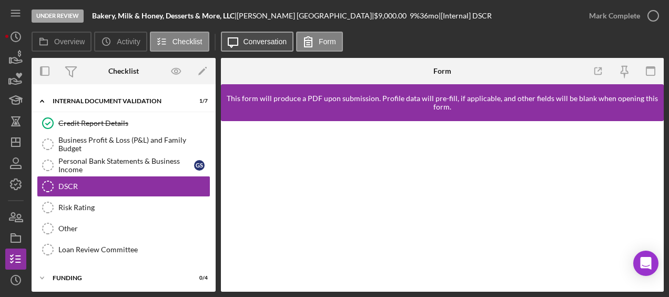
click at [265, 39] on label "Conversation" at bounding box center [266, 41] width 44 height 8
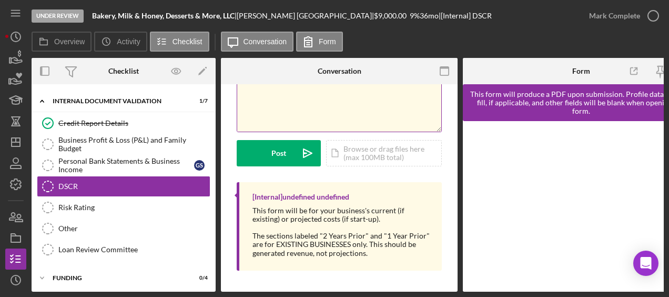
scroll to position [88, 0]
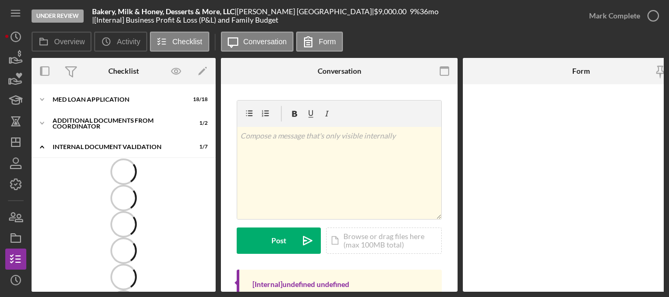
scroll to position [3, 0]
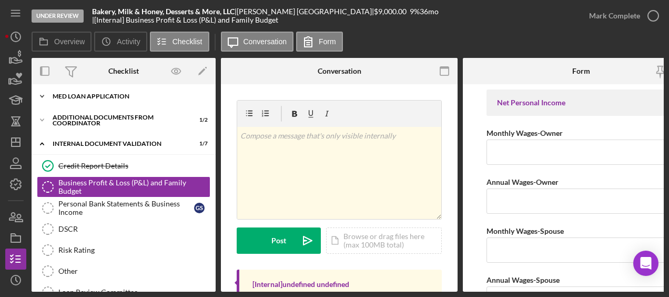
click at [98, 105] on div "Icon/Expander MED Loan Application 18 / 18" at bounding box center [124, 96] width 184 height 21
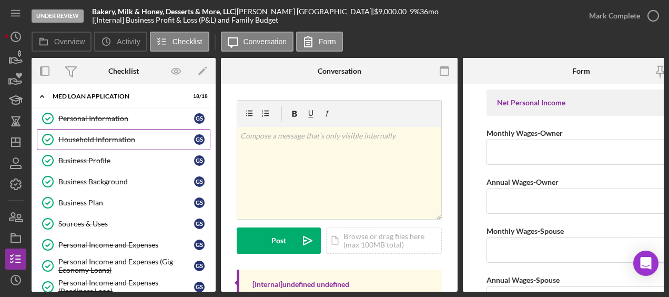
click at [102, 143] on link "Household Information Household Information G S" at bounding box center [124, 139] width 174 height 21
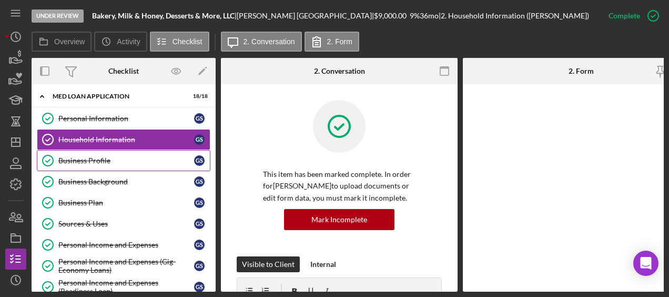
click at [98, 159] on div "Business Profile" at bounding box center [126, 160] width 136 height 8
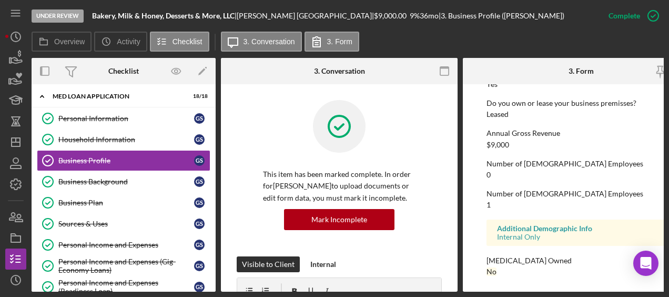
scroll to position [597, 0]
click at [126, 181] on div "Business Background" at bounding box center [126, 181] width 136 height 8
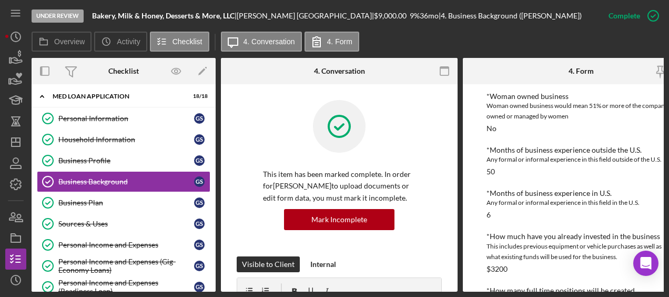
scroll to position [355, 0]
click at [12, 64] on icon "button" at bounding box center [16, 58] width 26 height 26
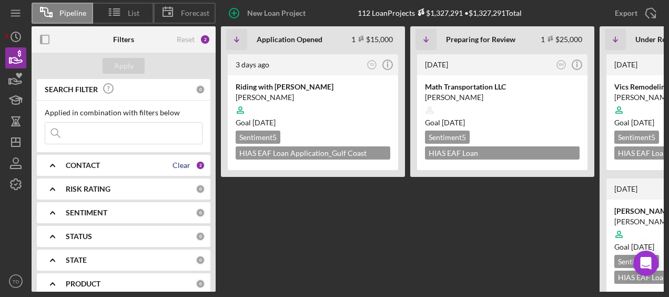
click at [174, 164] on div "Clear" at bounding box center [182, 165] width 18 height 8
click at [126, 135] on input at bounding box center [123, 133] width 157 height 21
type input "a"
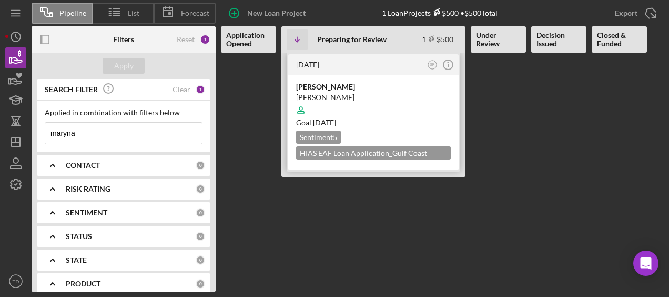
type input "maryna"
click at [337, 84] on div "[PERSON_NAME]" at bounding box center [373, 87] width 155 height 11
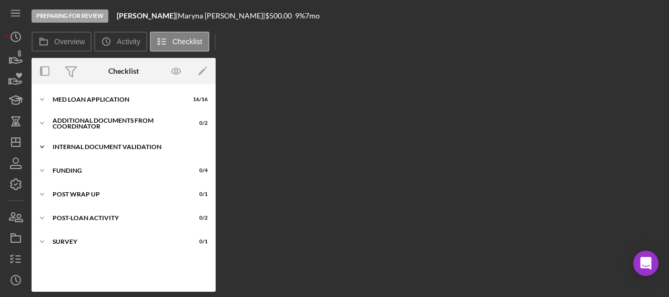
click at [98, 146] on div "Internal Document Validation" at bounding box center [128, 147] width 150 height 6
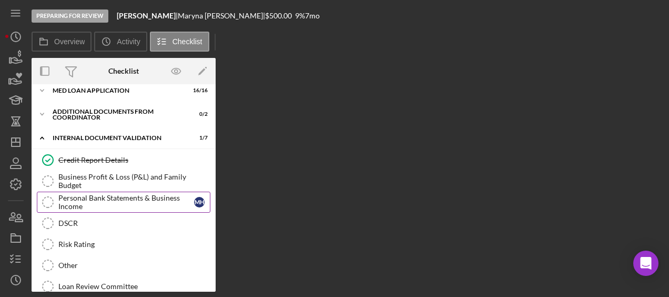
scroll to position [9, 0]
click at [102, 187] on div "Business Profit & Loss (P&L) and Family Budget" at bounding box center [134, 180] width 152 height 17
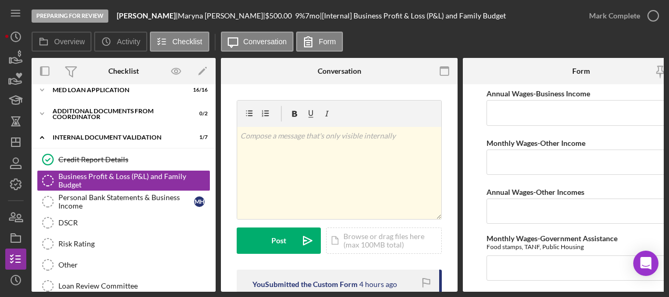
scroll to position [287, 0]
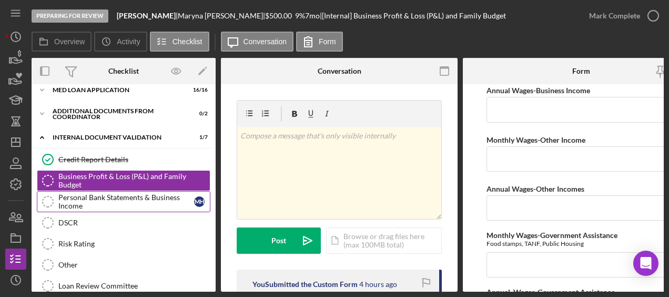
click at [147, 202] on div "Personal Bank Statements & Business Income" at bounding box center [126, 201] width 136 height 17
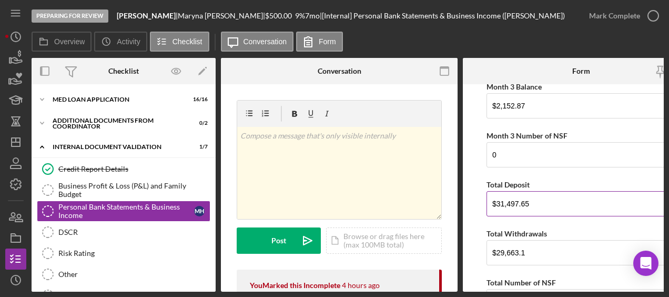
click at [547, 209] on input "$31,497.65" at bounding box center [581, 203] width 189 height 25
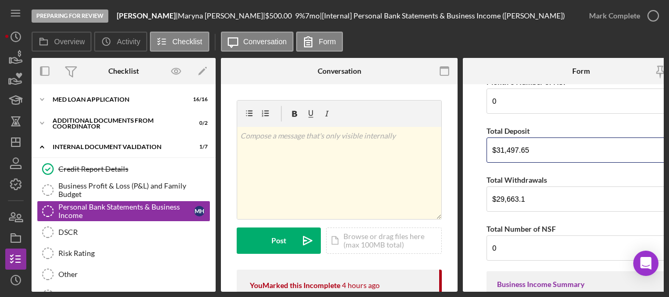
scroll to position [760, 0]
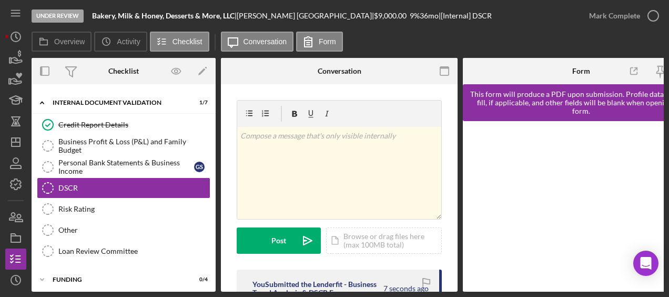
scroll to position [195, 0]
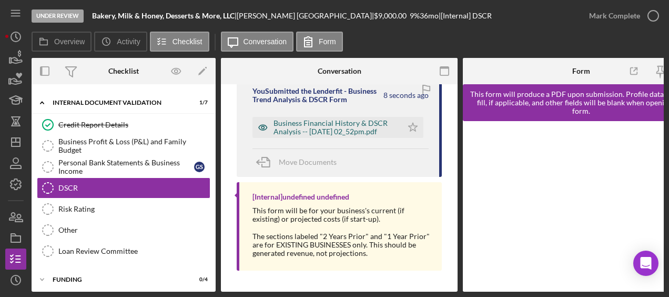
click at [329, 122] on div "Business Financial History & DSCR Analysis -- 2025-08-28 02_52pm.pdf" at bounding box center [336, 127] width 124 height 17
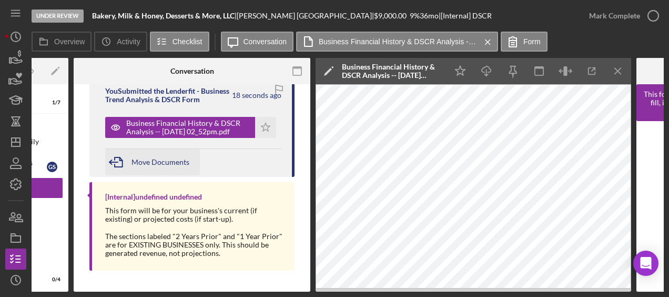
scroll to position [0, 0]
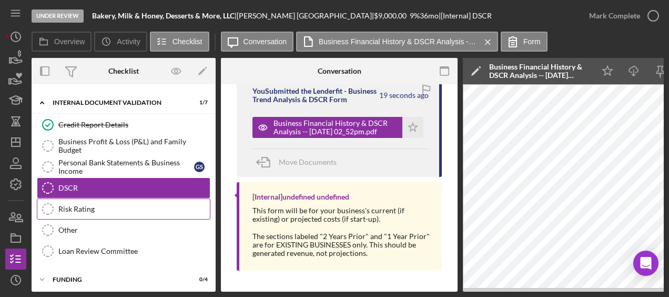
click at [100, 205] on div "Risk Rating" at bounding box center [134, 209] width 152 height 8
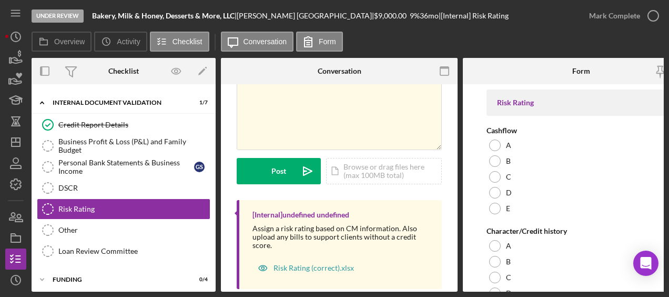
scroll to position [90, 0]
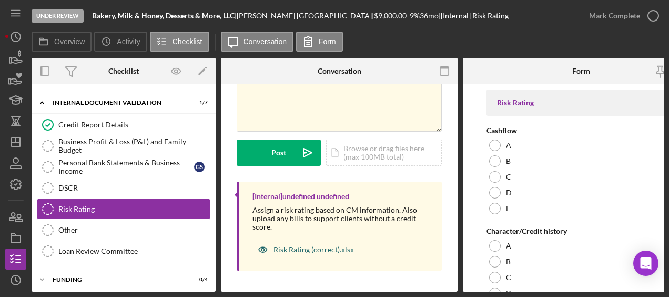
click at [314, 247] on div "Risk Rating (correct).xlsx" at bounding box center [314, 249] width 80 height 8
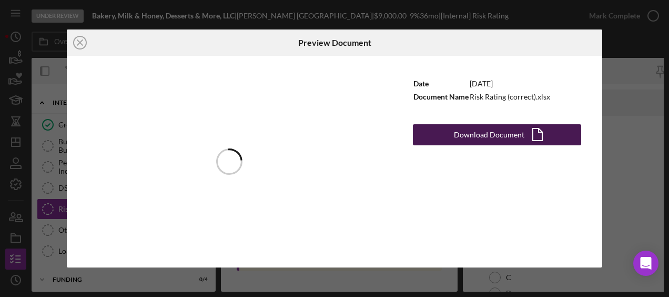
click at [488, 135] on div "Download Document" at bounding box center [489, 134] width 71 height 21
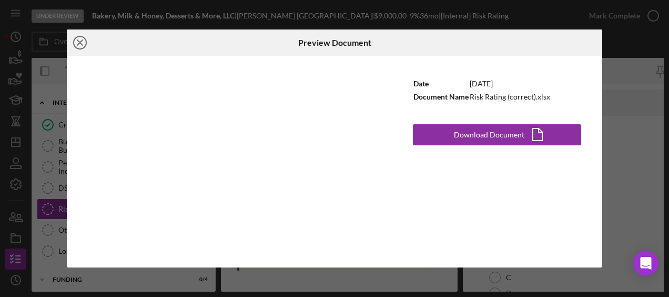
click at [75, 41] on icon "Icon/Close" at bounding box center [80, 42] width 26 height 26
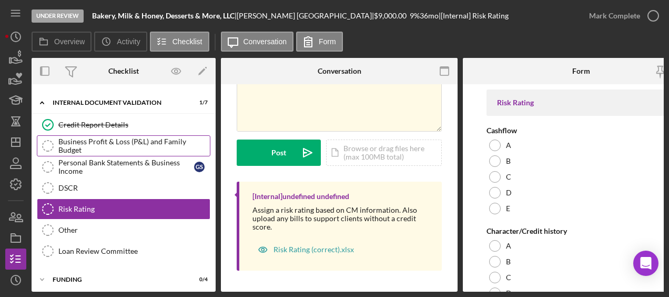
click at [108, 139] on div "Business Profit & Loss (P&L) and Family Budget" at bounding box center [134, 145] width 152 height 17
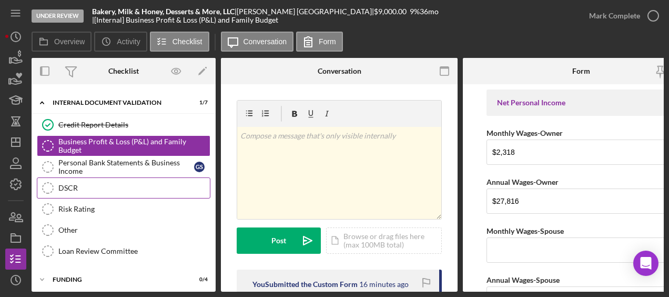
click at [103, 188] on div "DSCR" at bounding box center [134, 188] width 152 height 8
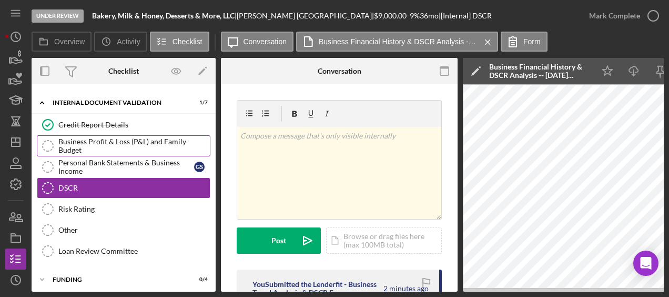
click at [86, 153] on link "Business Profit & Loss (P&L) and Family Budget Business Profit & Loss (P&L) and…" at bounding box center [124, 145] width 174 height 21
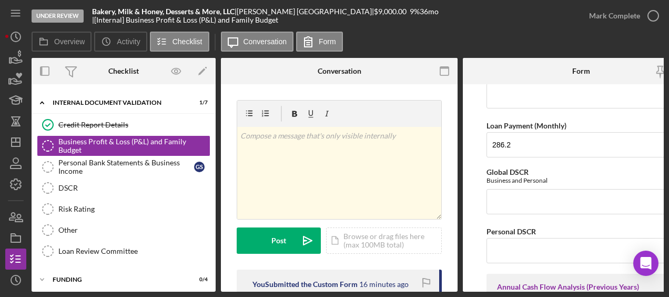
scroll to position [899, 0]
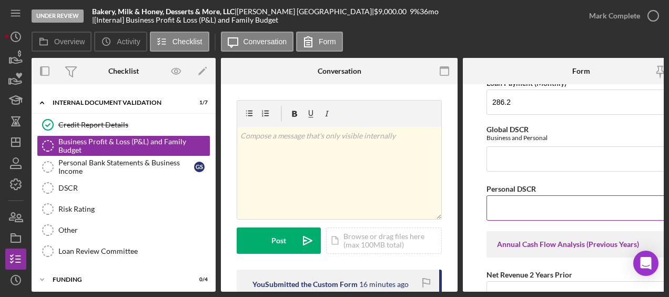
click at [524, 202] on input "Personal DSCR" at bounding box center [581, 207] width 189 height 25
type input "1.5"
click at [553, 160] on input "Global DSCR" at bounding box center [581, 158] width 189 height 25
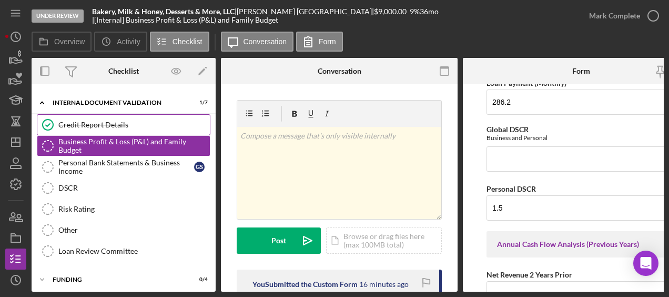
click at [99, 122] on div "Credit Report Details" at bounding box center [134, 124] width 152 height 8
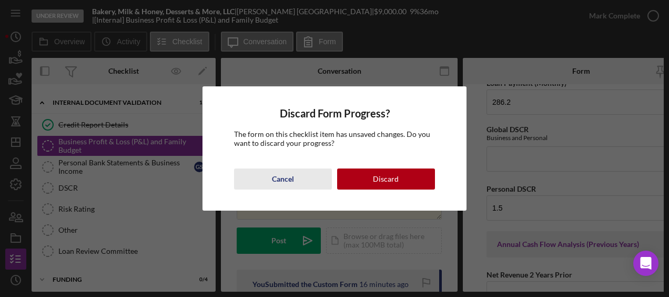
click at [309, 175] on button "Cancel" at bounding box center [283, 178] width 98 height 21
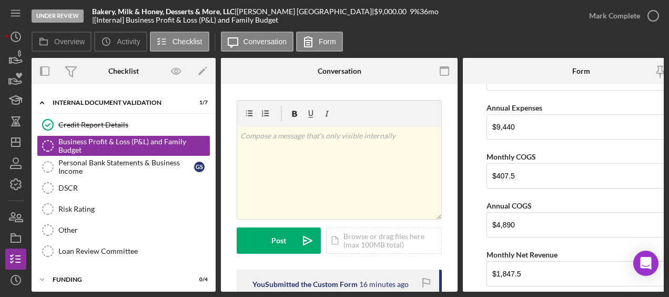
scroll to position [1637, 0]
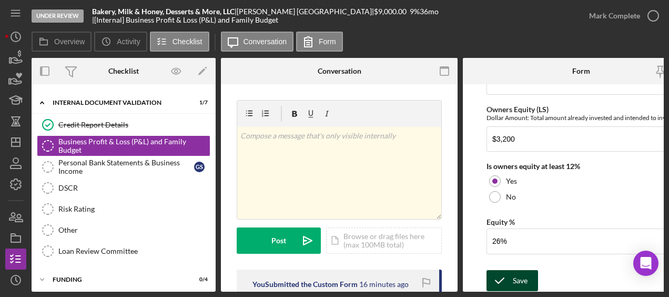
click at [521, 281] on div "Save" at bounding box center [520, 280] width 15 height 21
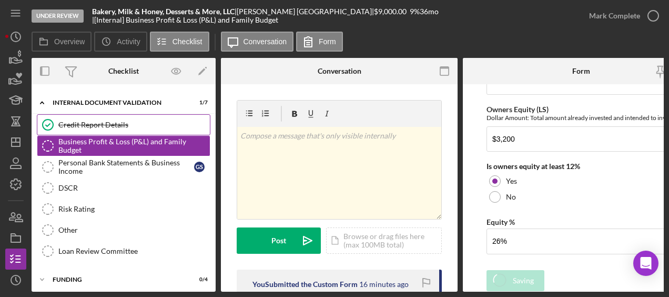
click at [97, 124] on div "Credit Report Details" at bounding box center [134, 124] width 152 height 8
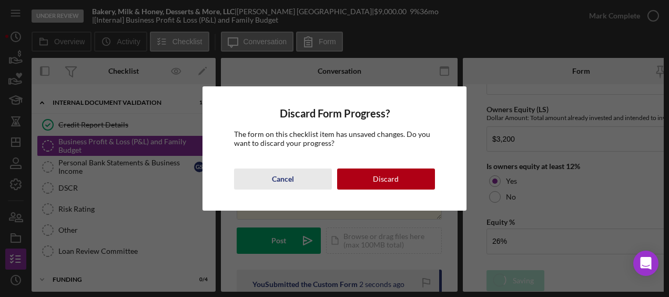
click at [305, 177] on button "Cancel" at bounding box center [283, 178] width 98 height 21
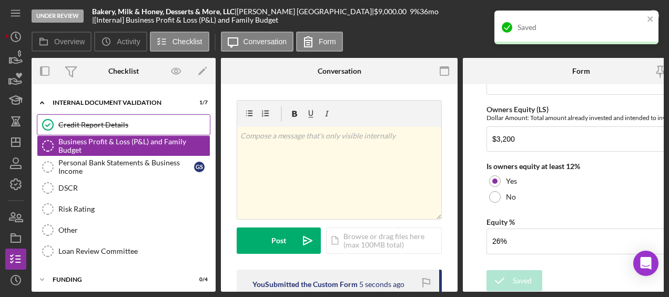
click at [144, 128] on link "Credit Report Details Credit Report Details" at bounding box center [124, 124] width 174 height 21
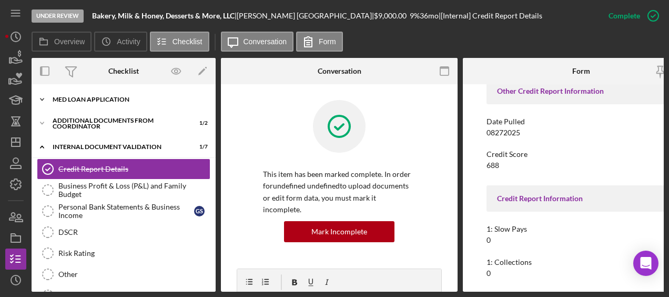
click at [105, 106] on div "Icon/Expander MED Loan Application 18 / 18" at bounding box center [124, 99] width 184 height 21
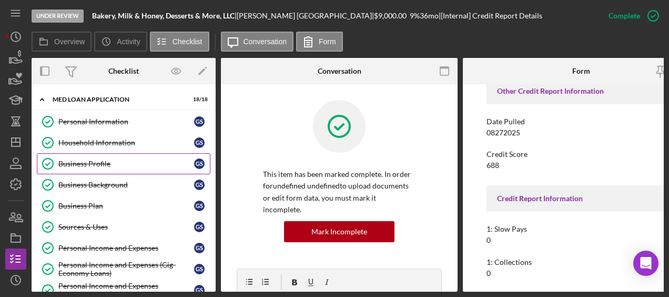
click at [85, 165] on div "Business Profile" at bounding box center [126, 163] width 136 height 8
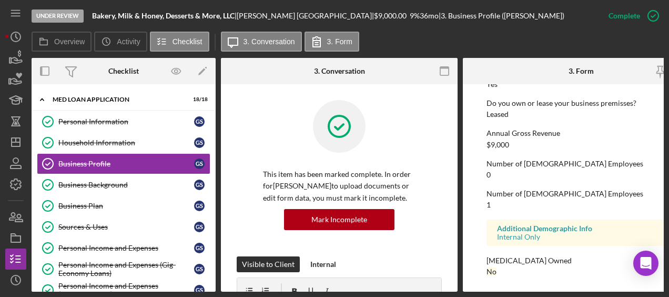
scroll to position [597, 0]
click at [123, 180] on div "Business Background" at bounding box center [126, 184] width 136 height 8
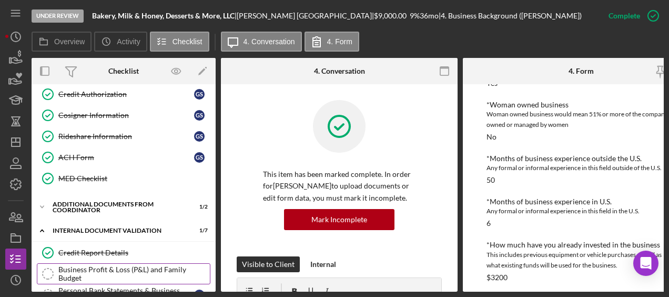
scroll to position [358, 0]
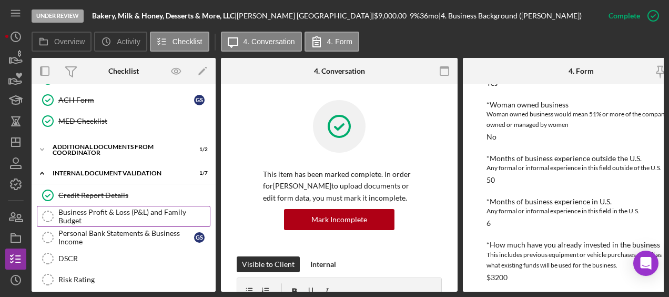
click at [109, 213] on div "Business Profit & Loss (P&L) and Family Budget" at bounding box center [134, 216] width 152 height 17
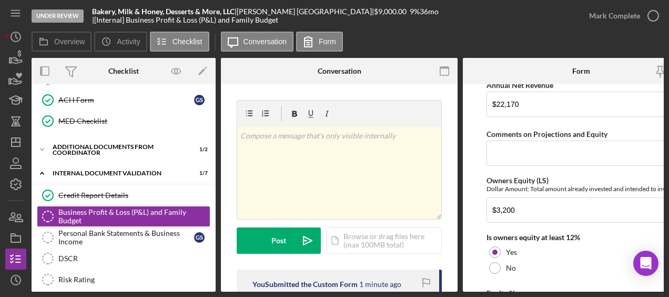
scroll to position [1637, 0]
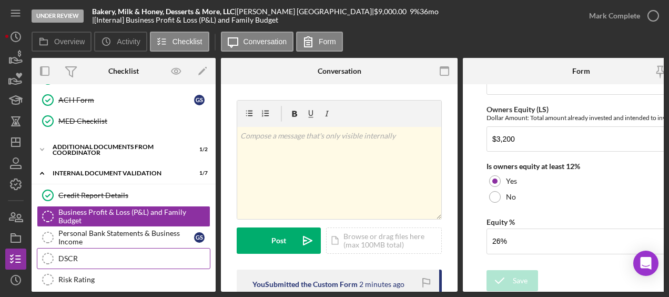
click at [116, 254] on div "DSCR" at bounding box center [134, 258] width 152 height 8
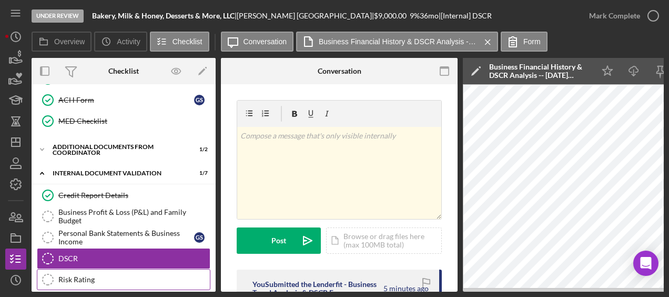
click at [107, 269] on link "Risk Rating Risk Rating" at bounding box center [124, 279] width 174 height 21
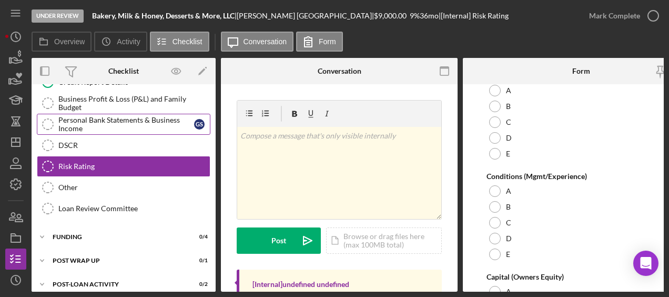
scroll to position [471, 0]
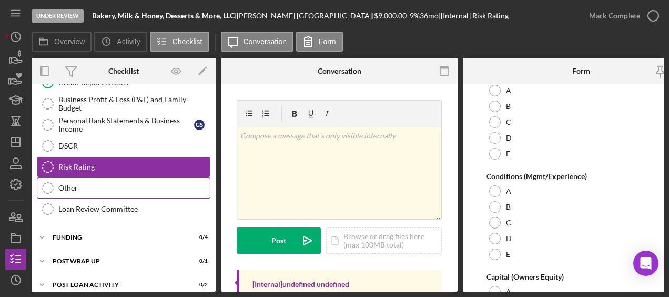
click at [85, 184] on div "Other" at bounding box center [134, 188] width 152 height 8
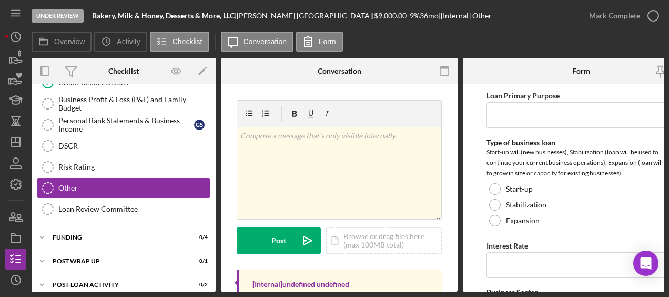
scroll to position [327, 0]
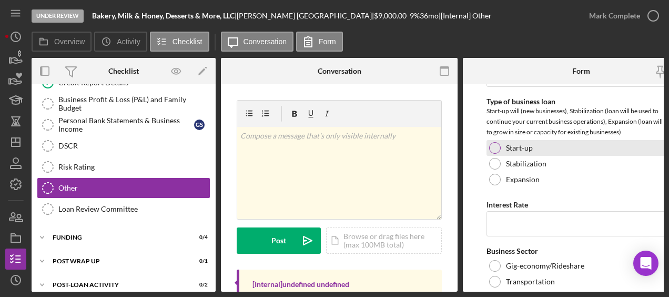
click at [495, 150] on div at bounding box center [495, 148] width 12 height 12
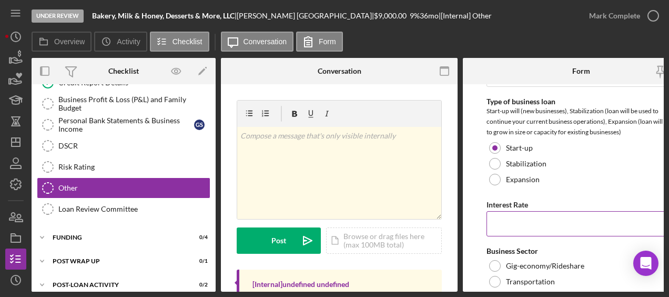
scroll to position [395, 0]
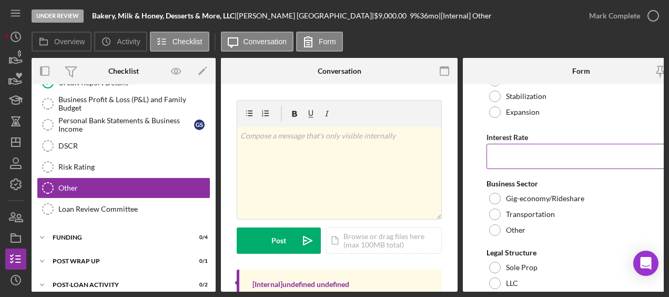
click at [519, 148] on input "Interest Rate" at bounding box center [581, 156] width 189 height 25
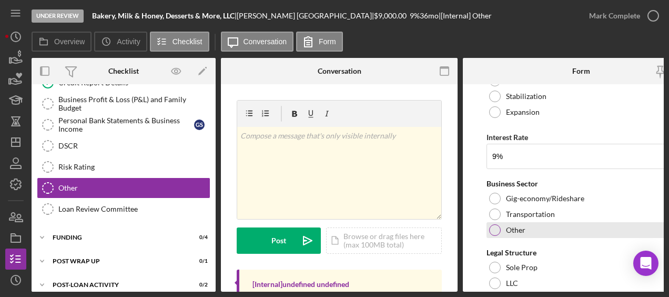
type input "9.00000%"
click at [498, 229] on div at bounding box center [495, 230] width 12 height 12
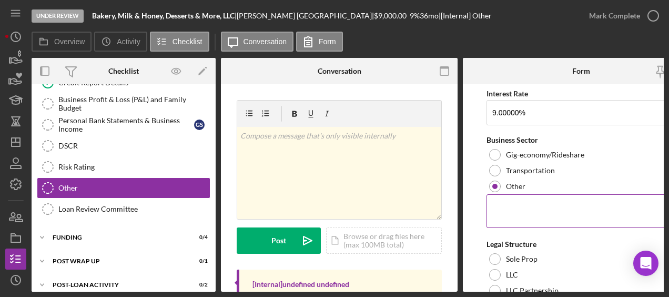
scroll to position [440, 0]
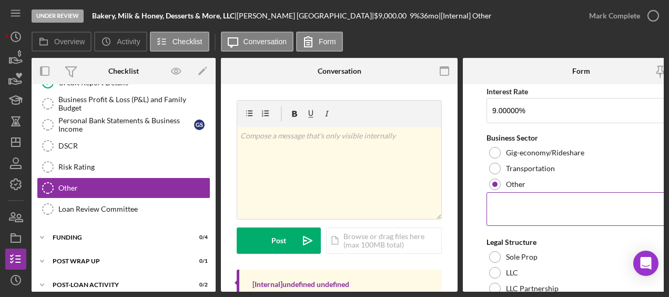
click at [535, 206] on textarea at bounding box center [581, 209] width 189 height 34
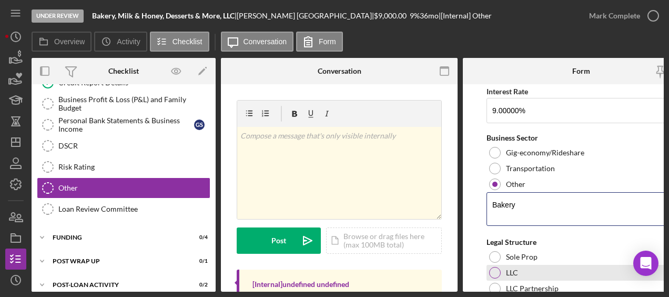
type textarea "Bakery"
click at [498, 273] on div at bounding box center [495, 273] width 12 height 12
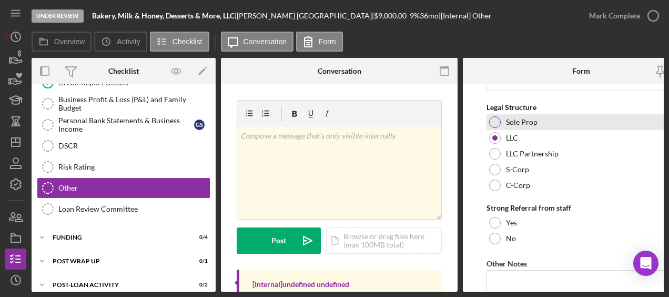
scroll to position [633, 0]
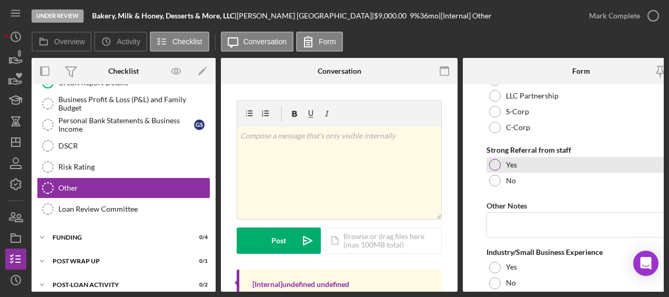
click at [498, 160] on div at bounding box center [495, 165] width 12 height 12
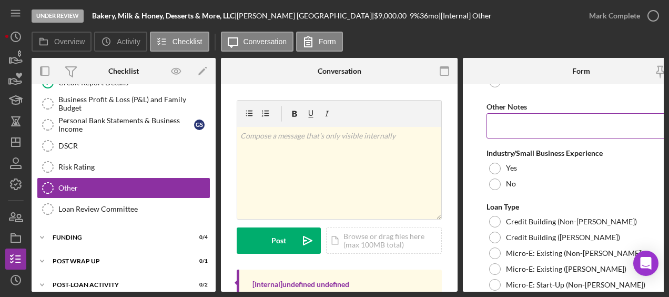
scroll to position [732, 0]
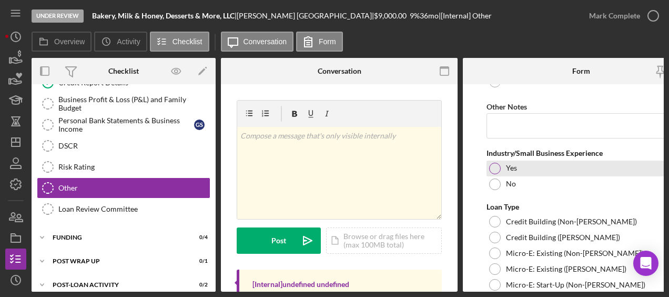
click at [499, 165] on div at bounding box center [495, 169] width 12 height 12
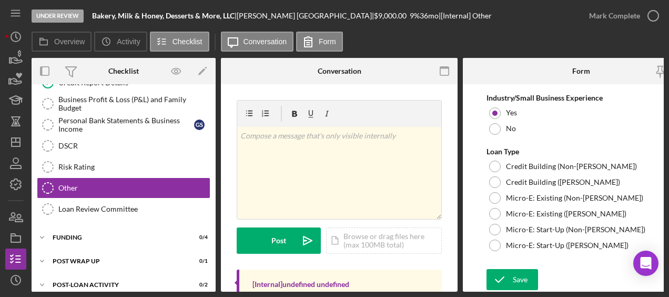
scroll to position [787, 0]
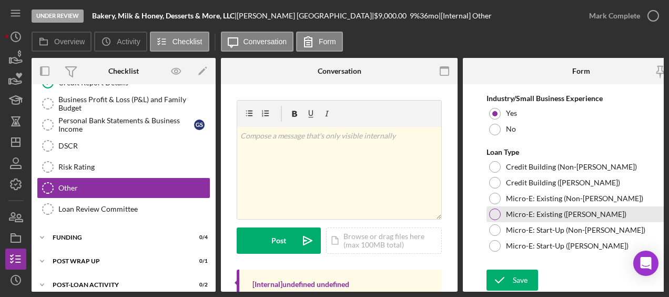
click at [500, 211] on div "Micro-E: Existing (ORR)" at bounding box center [581, 214] width 189 height 16
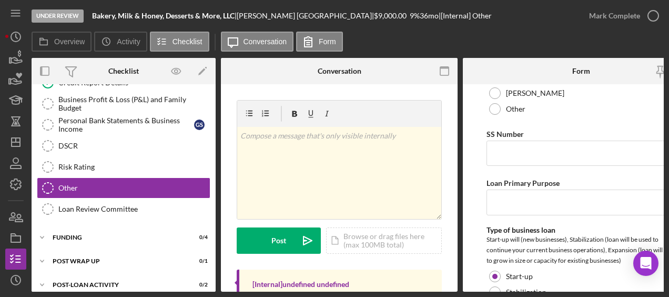
scroll to position [182, 0]
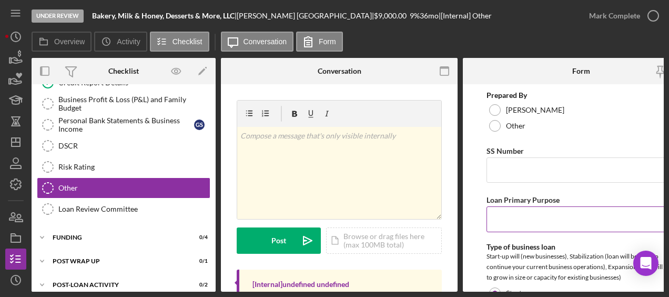
click at [536, 213] on input "Loan Primary Purpose" at bounding box center [581, 218] width 189 height 25
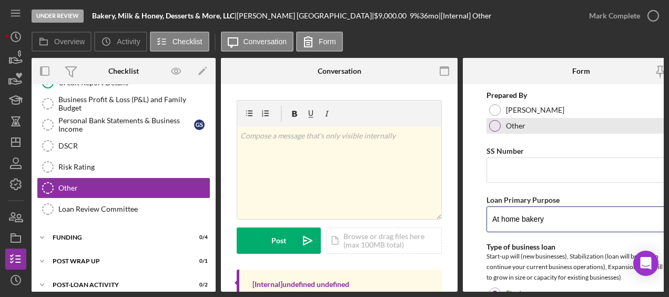
type input "At home bakery"
click at [495, 123] on div at bounding box center [495, 126] width 12 height 12
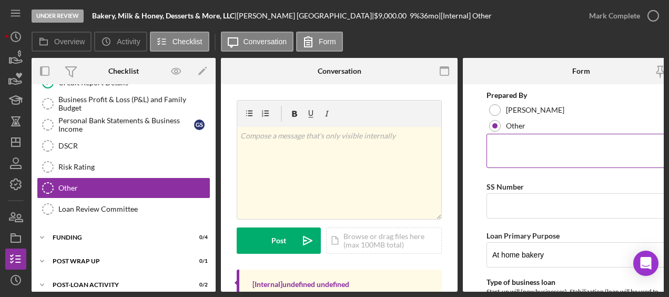
click at [527, 158] on textarea at bounding box center [581, 151] width 189 height 34
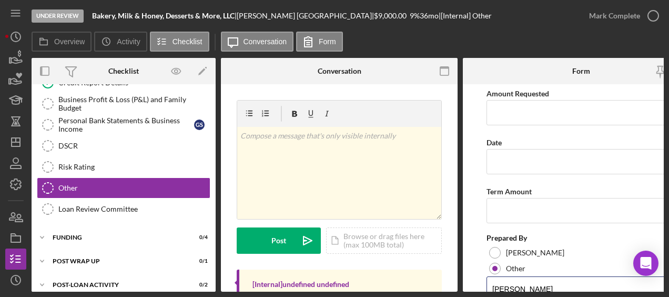
scroll to position [12, 0]
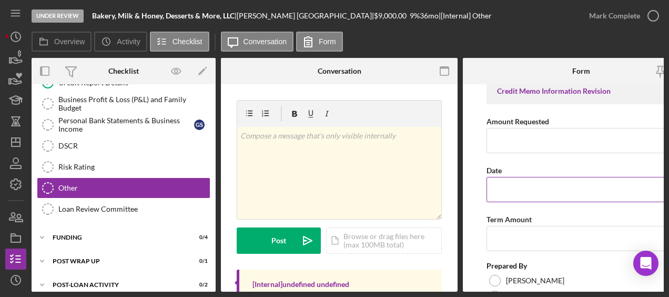
type textarea "[PERSON_NAME]"
click at [519, 195] on input "Date" at bounding box center [581, 189] width 189 height 25
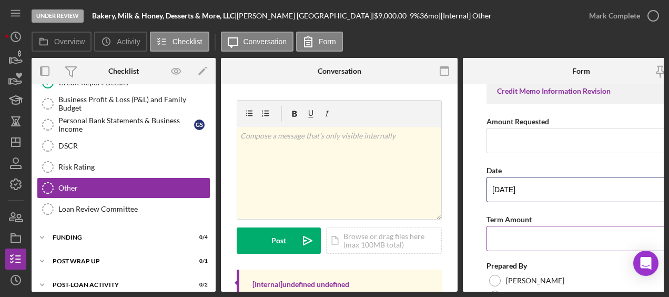
type input "8/28/2025"
click at [508, 245] on input "Term Amount" at bounding box center [581, 238] width 189 height 25
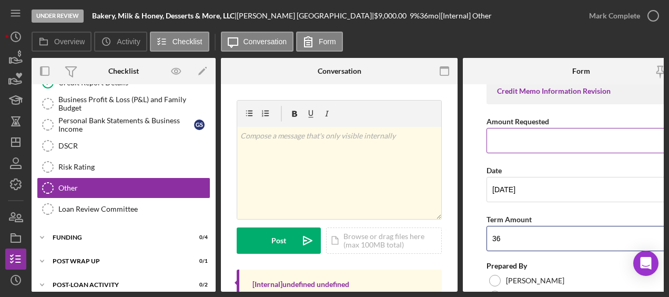
type input "36"
click at [531, 144] on input "Amount Requested" at bounding box center [581, 140] width 189 height 25
type input "$9,000"
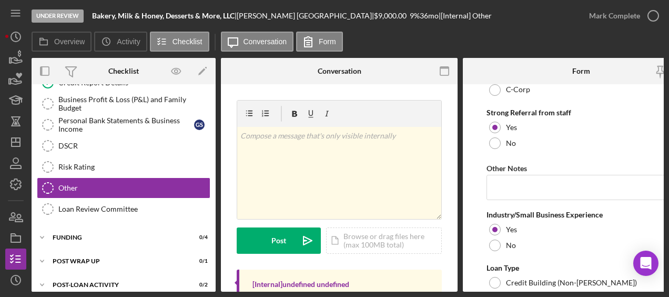
scroll to position [822, 0]
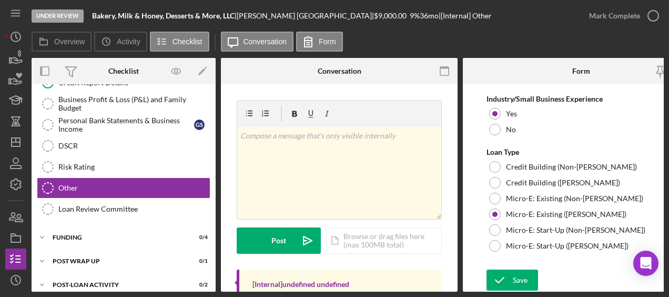
click at [519, 287] on div "Save Save" at bounding box center [581, 280] width 189 height 23
click at [519, 280] on div "Save" at bounding box center [520, 279] width 15 height 21
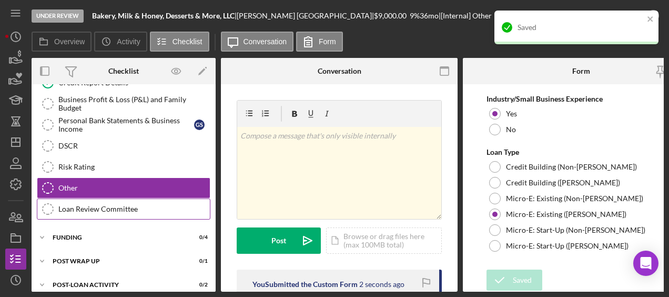
click at [70, 198] on link "Loan Review Committee Loan Review Committee" at bounding box center [124, 208] width 174 height 21
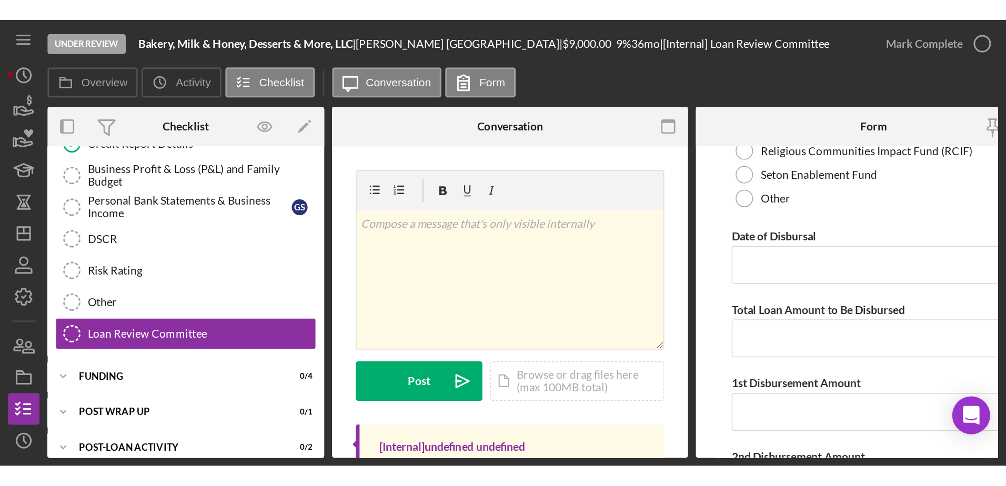
scroll to position [571, 0]
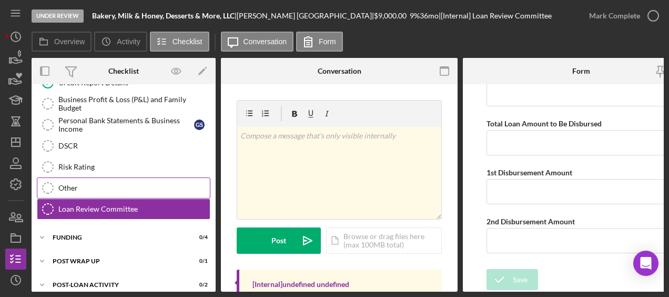
click at [85, 186] on link "Other Other" at bounding box center [124, 187] width 174 height 21
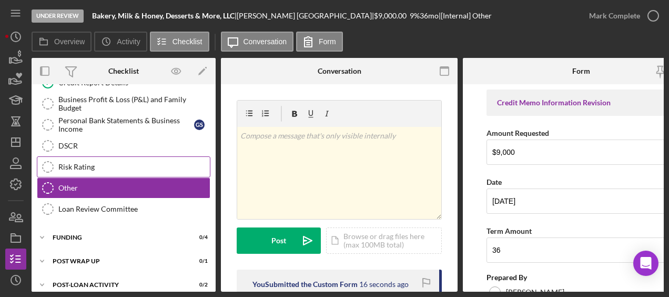
click at [89, 156] on link "Risk Rating Risk Rating" at bounding box center [124, 166] width 174 height 21
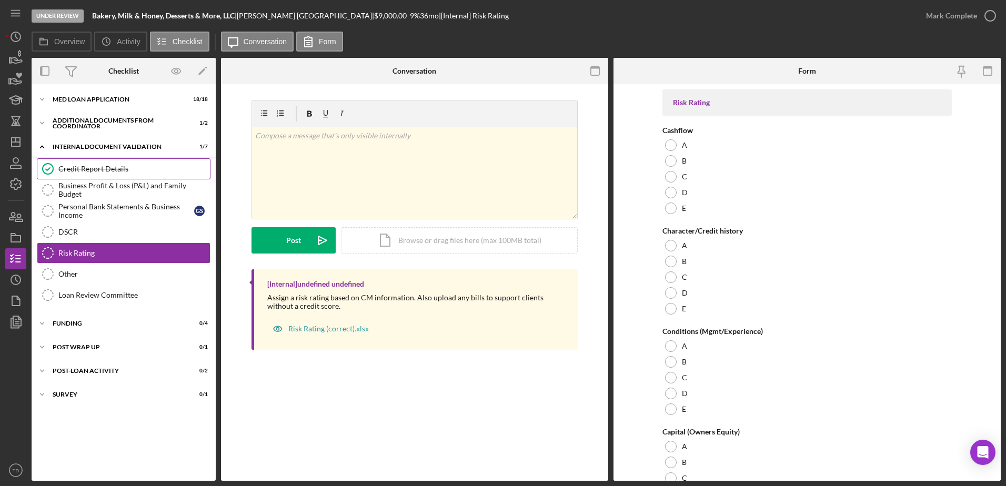
click at [100, 173] on div "Credit Report Details" at bounding box center [134, 169] width 152 height 8
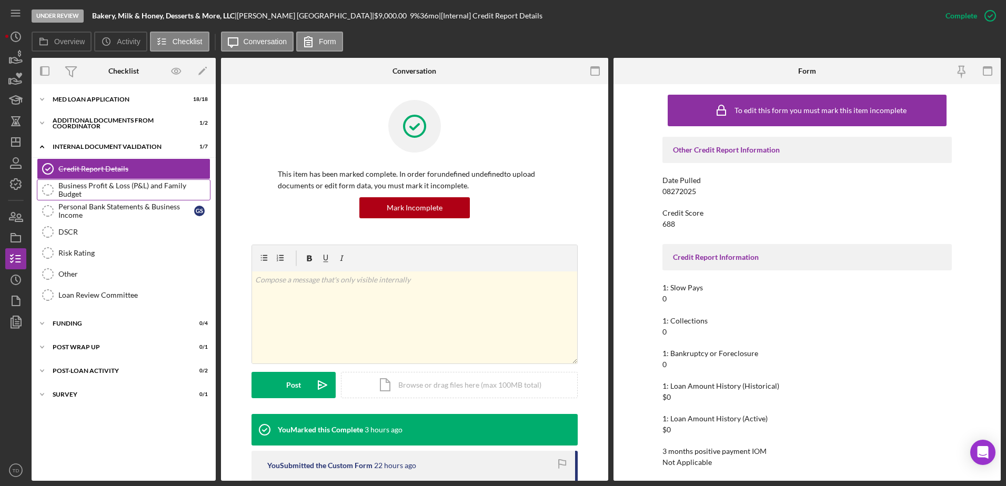
click at [92, 189] on div "Business Profit & Loss (P&L) and Family Budget" at bounding box center [134, 190] width 152 height 17
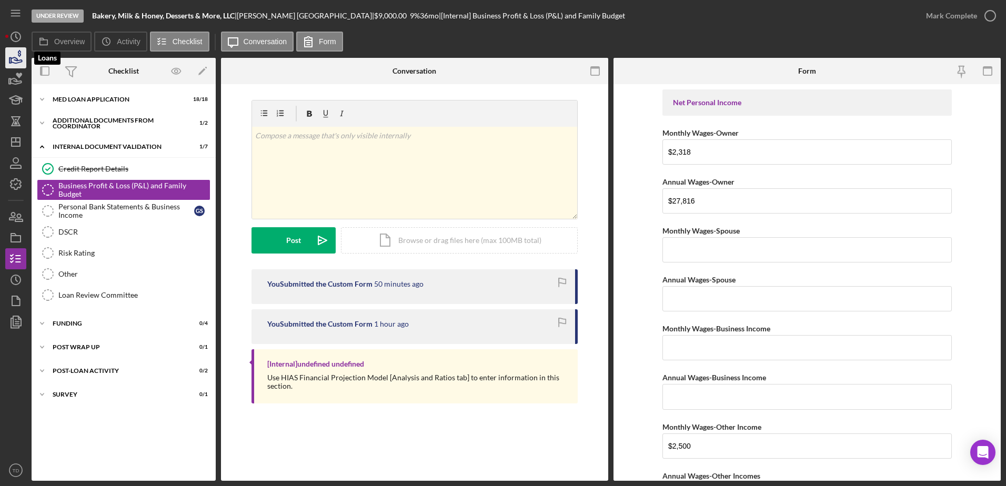
click at [14, 61] on icon "button" at bounding box center [16, 58] width 26 height 26
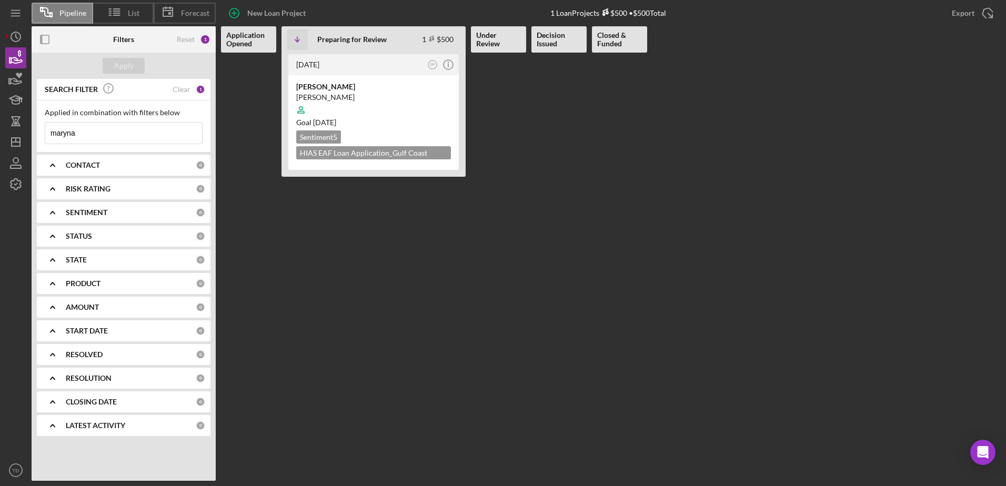
click at [145, 132] on input "maryna" at bounding box center [123, 133] width 157 height 21
type input "m"
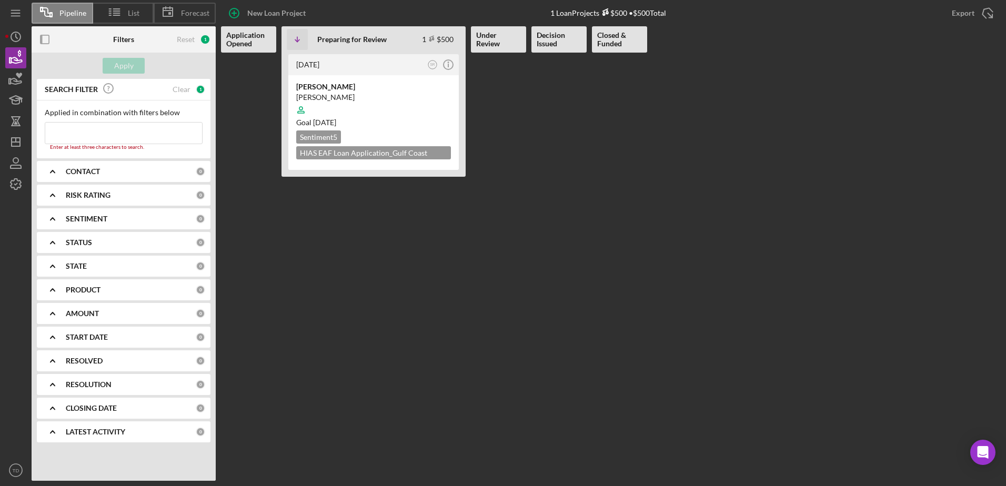
click at [276, 185] on Opened at bounding box center [248, 267] width 55 height 428
click at [183, 88] on div "Clear" at bounding box center [182, 89] width 18 height 8
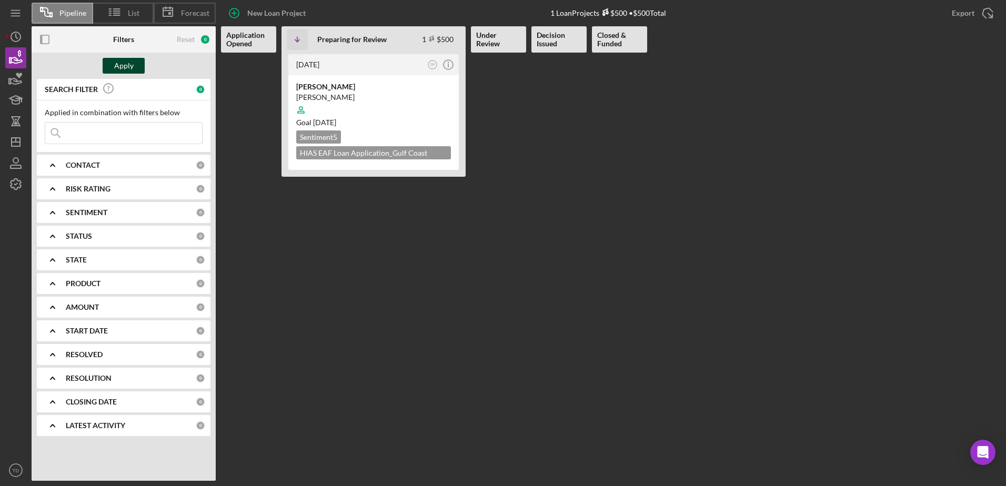
click at [125, 67] on div "Apply" at bounding box center [123, 66] width 19 height 16
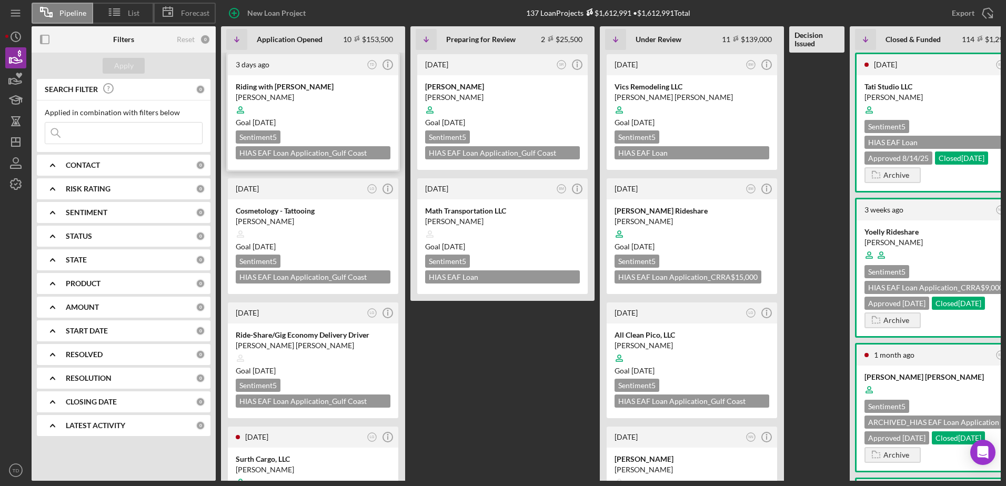
click at [287, 77] on div "Riding with Jairo Attow Jairo Attow Goal 1 month from now Sentiment 5 HIAS EAF …" at bounding box center [313, 122] width 170 height 95
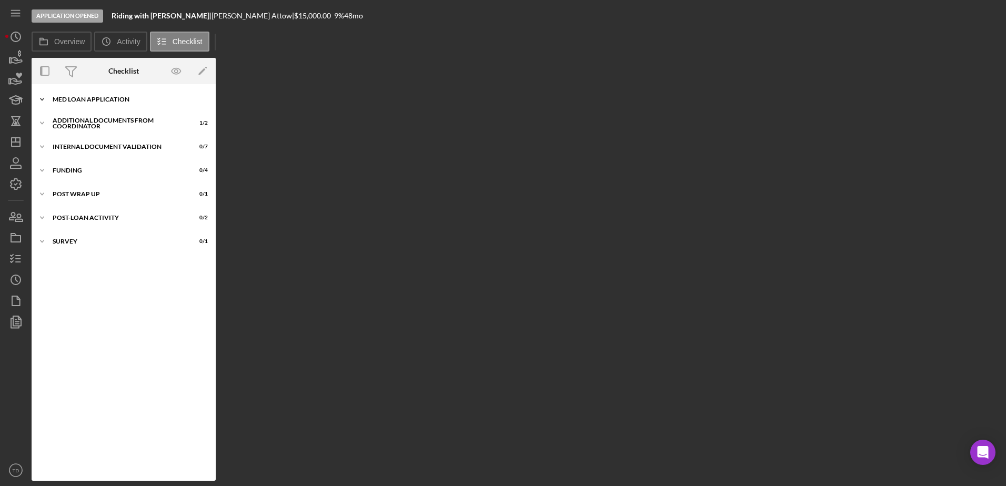
click at [125, 98] on div "MED Loan Application" at bounding box center [128, 99] width 150 height 6
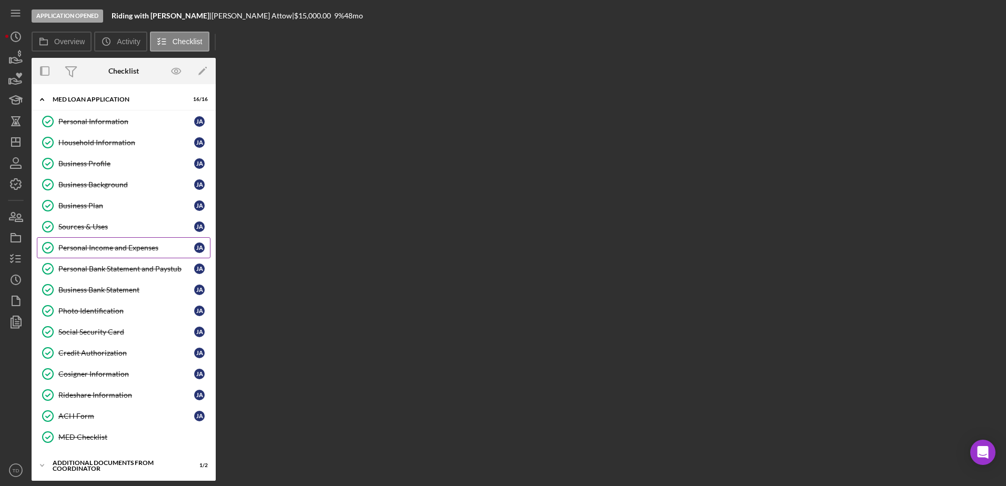
scroll to position [119, 0]
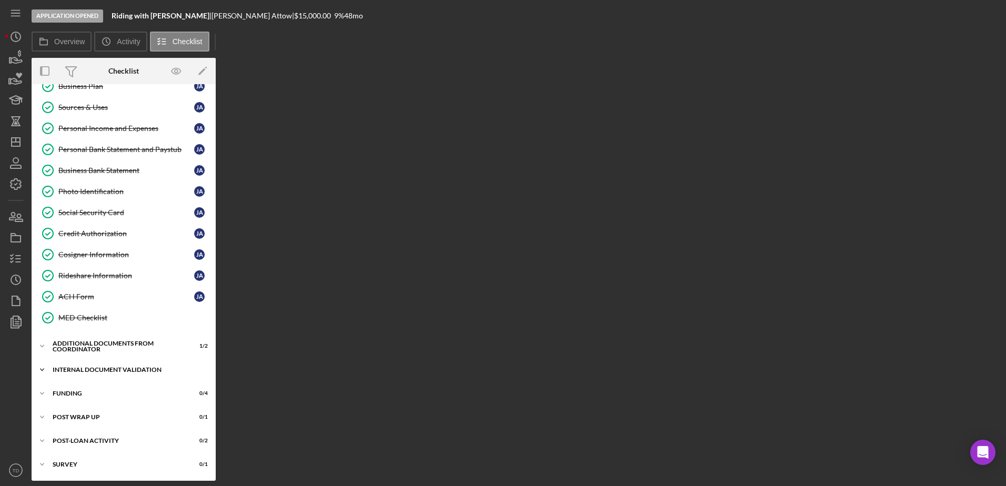
click at [70, 296] on div "Icon/Expander Internal Document Validation 0 / 7" at bounding box center [124, 369] width 184 height 21
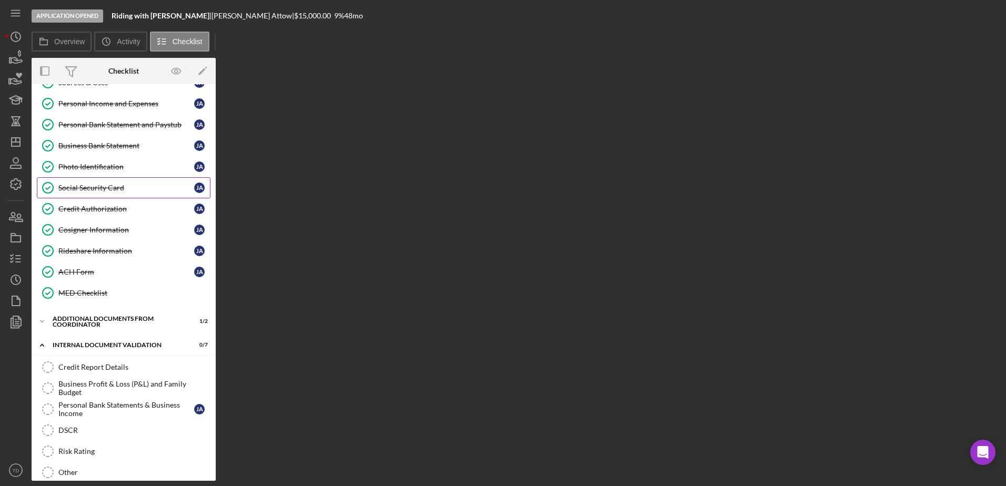
scroll to position [31, 0]
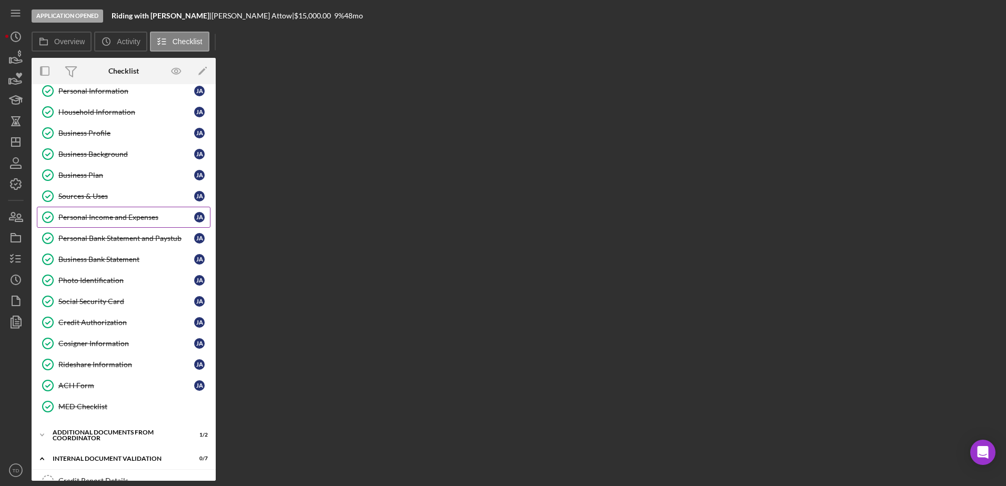
click at [97, 220] on div "Personal Income and Expenses" at bounding box center [126, 217] width 136 height 8
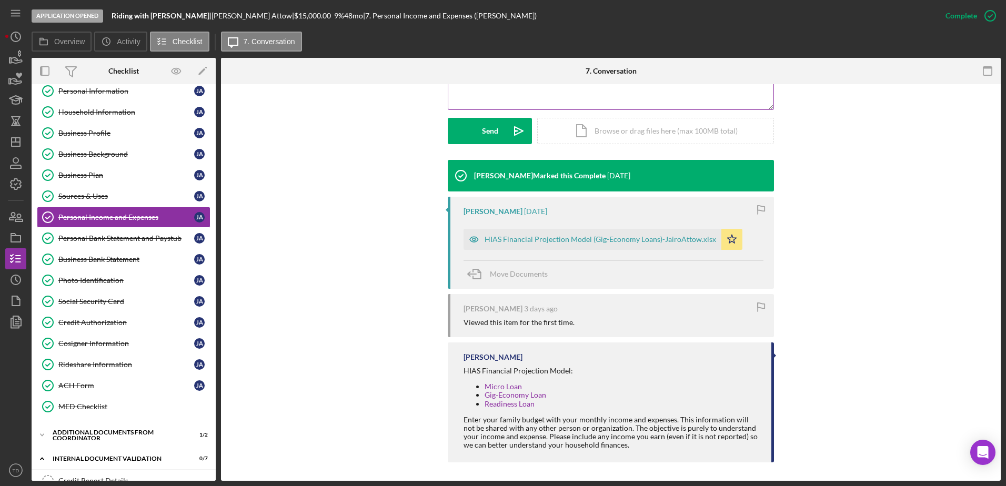
scroll to position [276, 0]
click at [546, 240] on div "HIAS Financial Projection Model (Gig-Economy Loans)-JairoAttow.xlsx" at bounding box center [600, 239] width 231 height 8
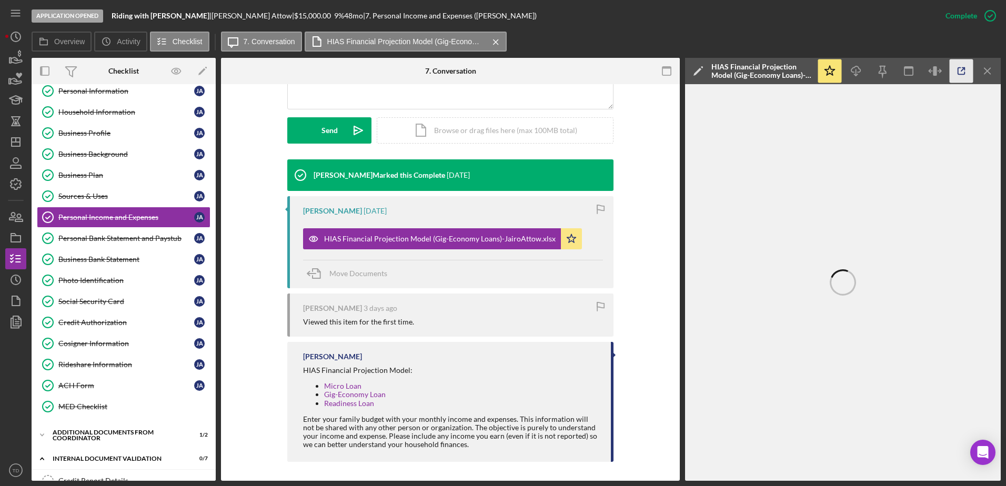
click at [669, 68] on icon "button" at bounding box center [962, 71] width 24 height 24
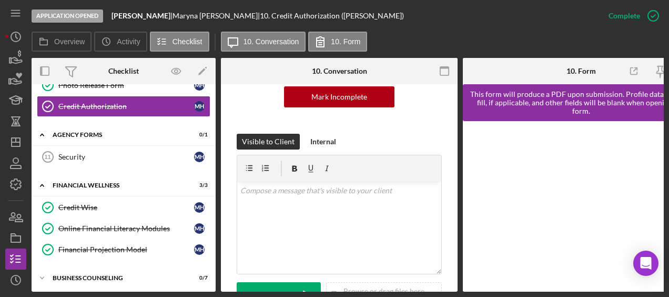
scroll to position [122, 0]
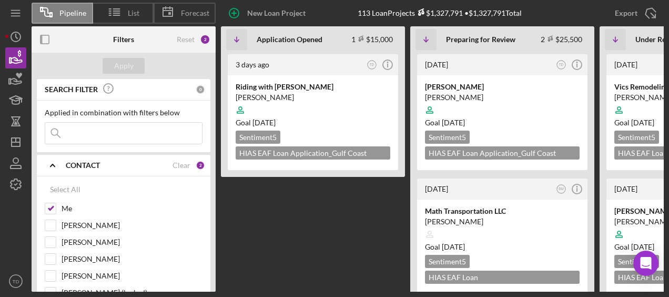
scroll to position [542, 0]
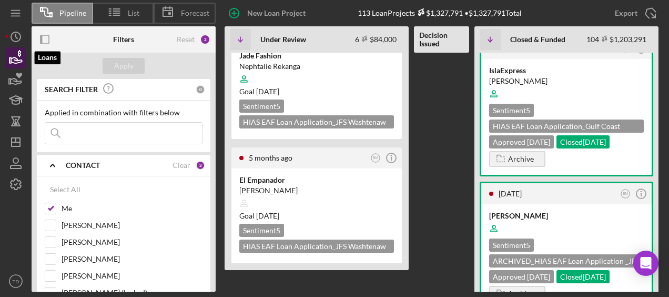
click at [11, 49] on icon "button" at bounding box center [16, 58] width 26 height 26
click at [4, 73] on div "Pipeline List Forecast New Loan Project 113 Loan Projects $1,327,791 • $1,327,7…" at bounding box center [334, 148] width 669 height 297
click at [10, 60] on icon "button" at bounding box center [16, 58] width 26 height 26
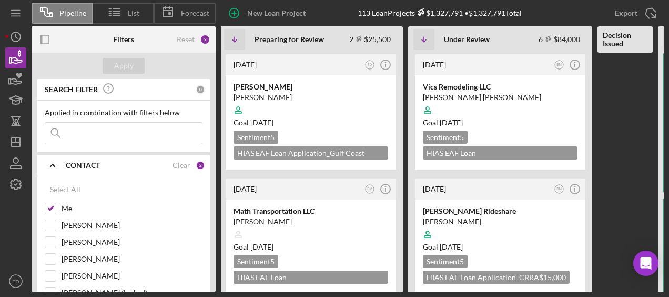
scroll to position [7, 0]
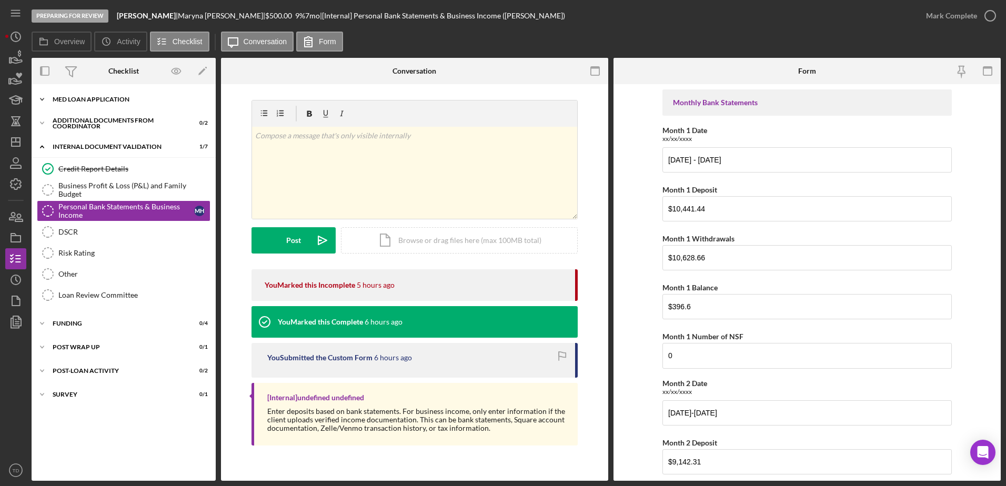
click at [75, 98] on div "MED Loan Application" at bounding box center [128, 99] width 150 height 6
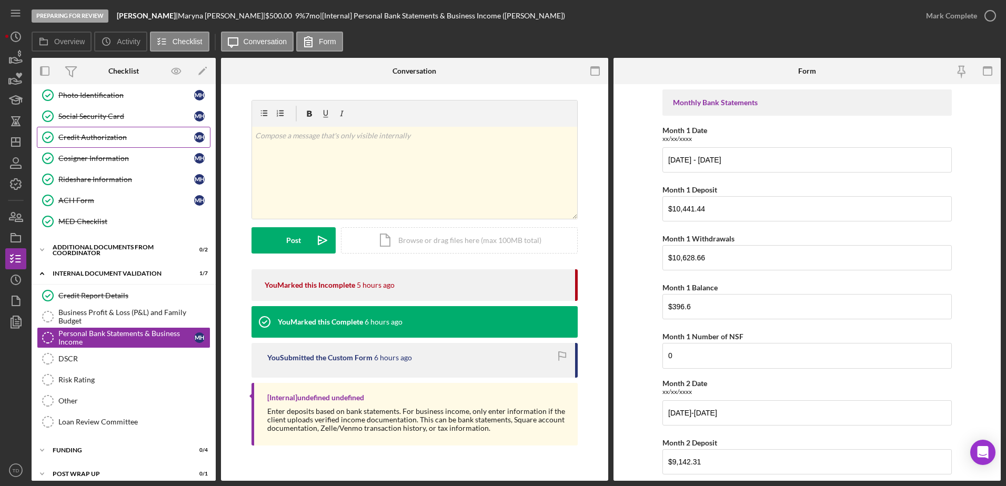
scroll to position [216, 0]
click at [78, 290] on link "Credit Report Details Credit Report Details" at bounding box center [124, 295] width 174 height 21
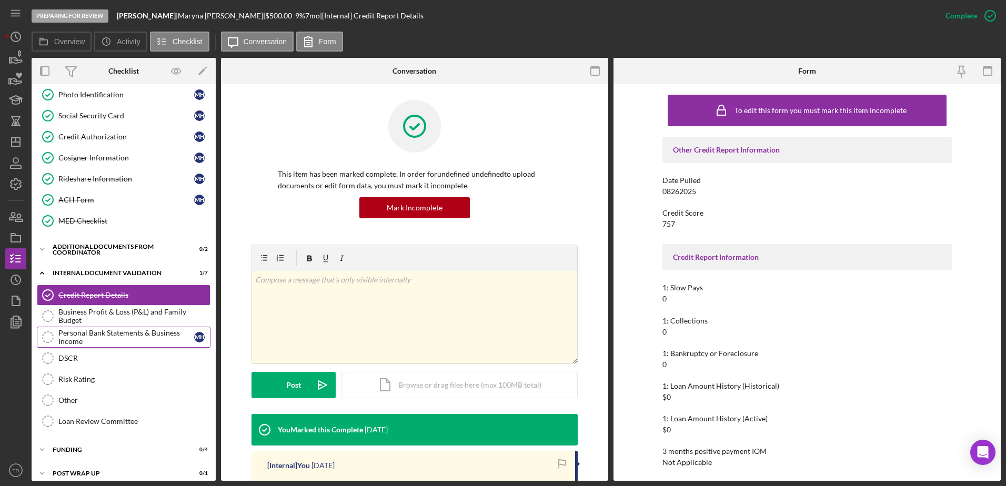
click at [92, 334] on div "Personal Bank Statements & Business Income" at bounding box center [126, 337] width 136 height 17
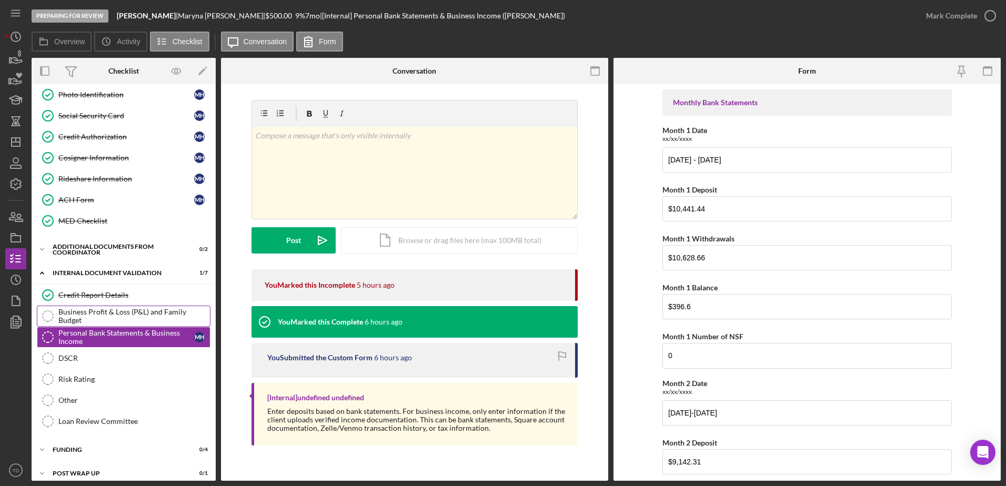
click at [91, 317] on div "Business Profit & Loss (P&L) and Family Budget" at bounding box center [134, 316] width 152 height 17
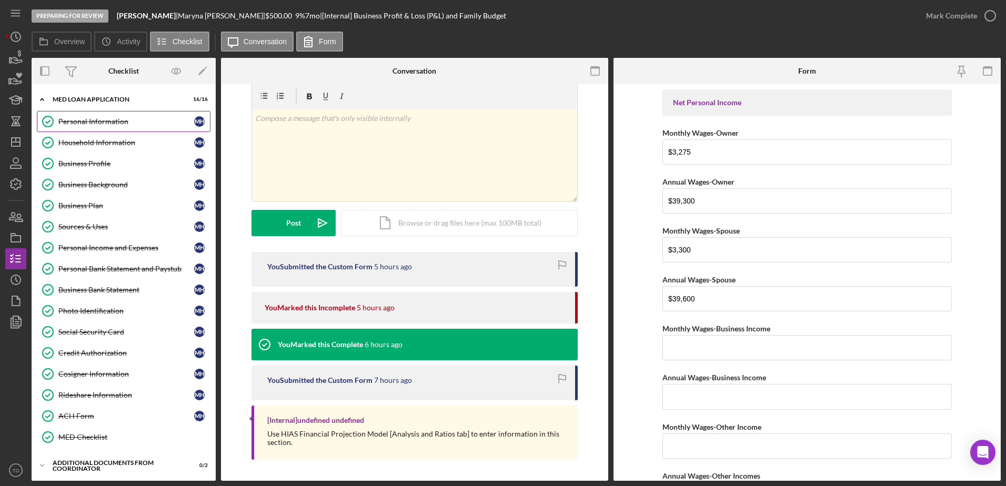
click at [119, 124] on div "Personal Information" at bounding box center [126, 121] width 136 height 8
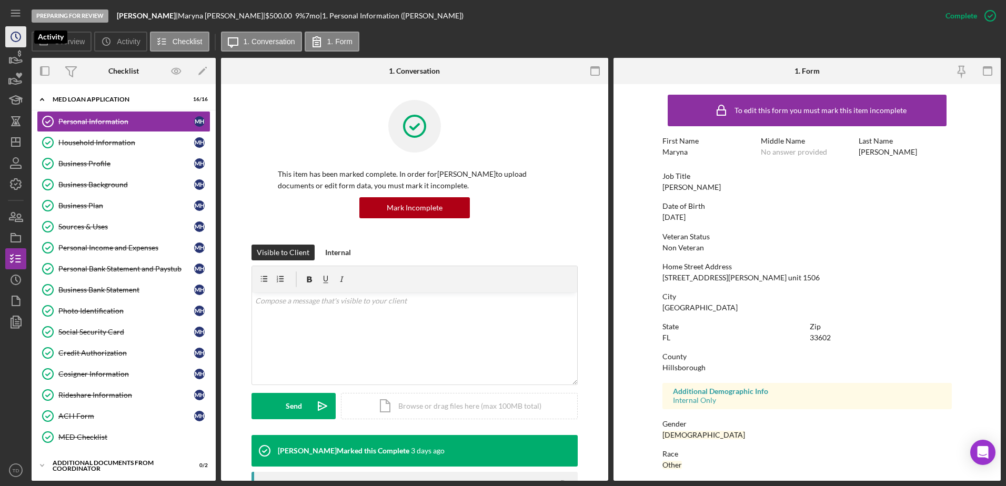
click at [11, 36] on circle "button" at bounding box center [15, 36] width 9 height 9
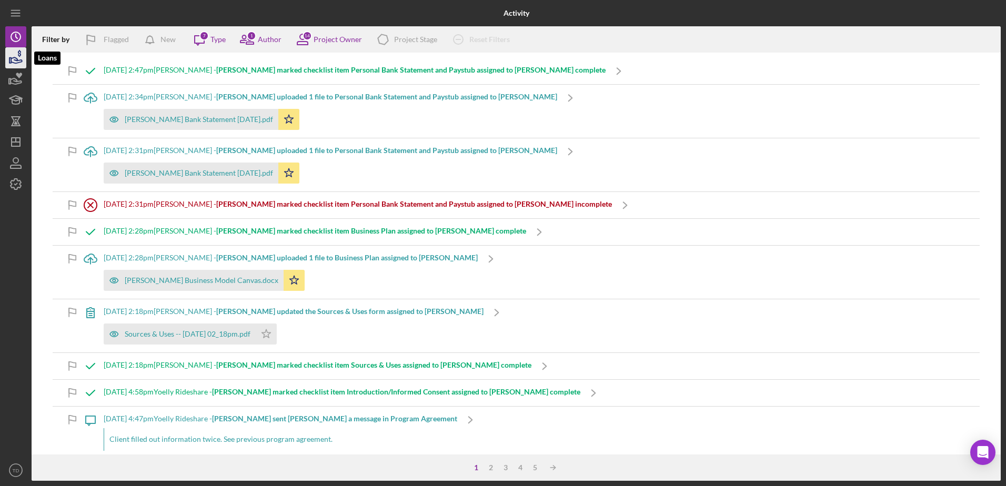
click at [11, 52] on icon "button" at bounding box center [16, 58] width 26 height 26
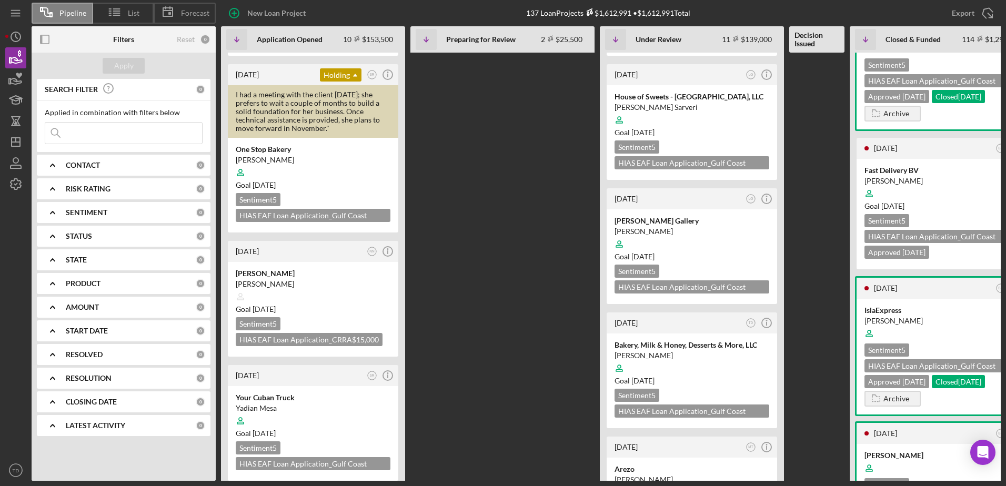
scroll to position [487, 0]
click at [150, 164] on div "CONTACT" at bounding box center [131, 165] width 130 height 8
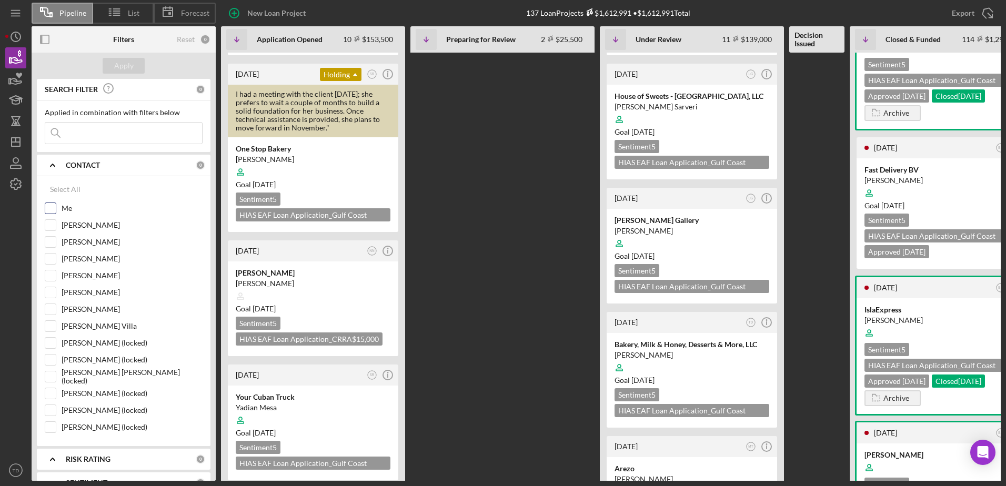
click at [51, 208] on input "Me" at bounding box center [50, 208] width 11 height 11
checkbox input "true"
click at [117, 61] on div "Apply" at bounding box center [123, 66] width 19 height 16
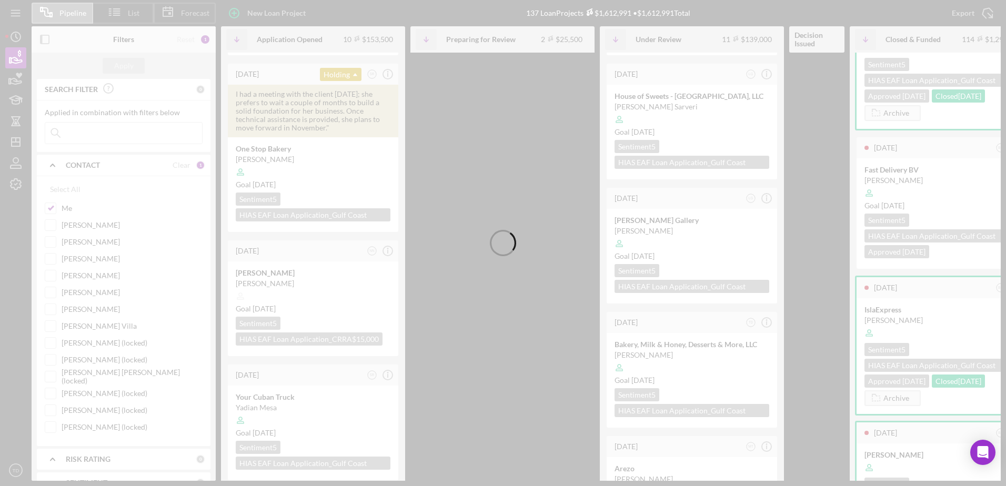
scroll to position [0, 0]
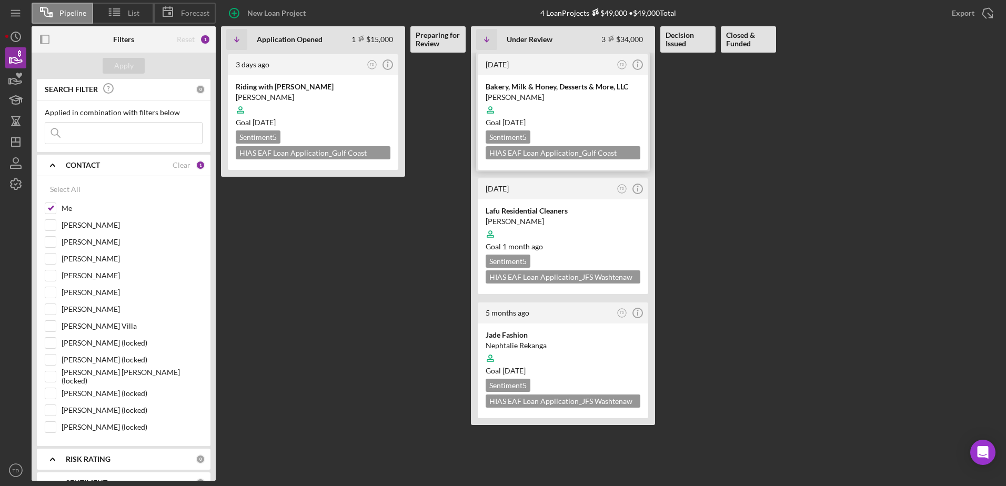
click at [507, 99] on div "[PERSON_NAME]" at bounding box center [563, 97] width 155 height 11
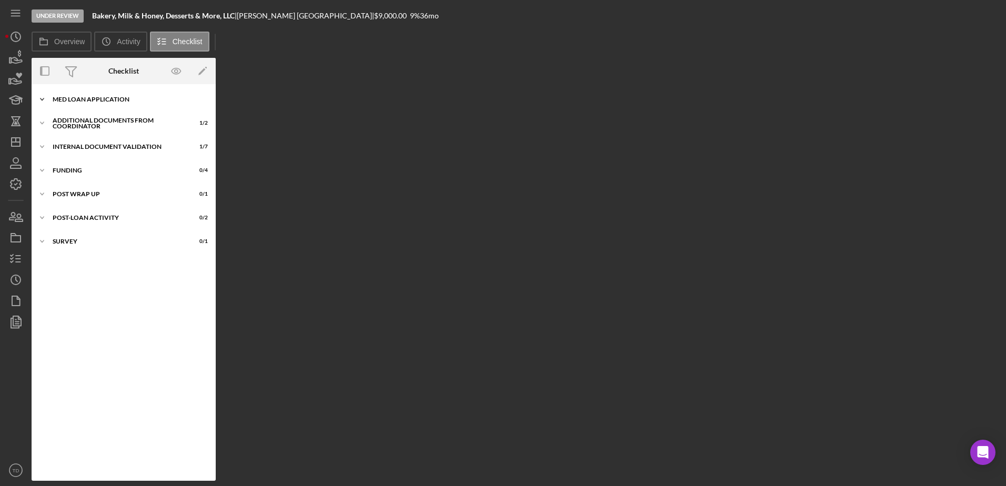
click at [93, 109] on div "Icon/Expander MED Loan Application 18 / 18" at bounding box center [124, 99] width 184 height 21
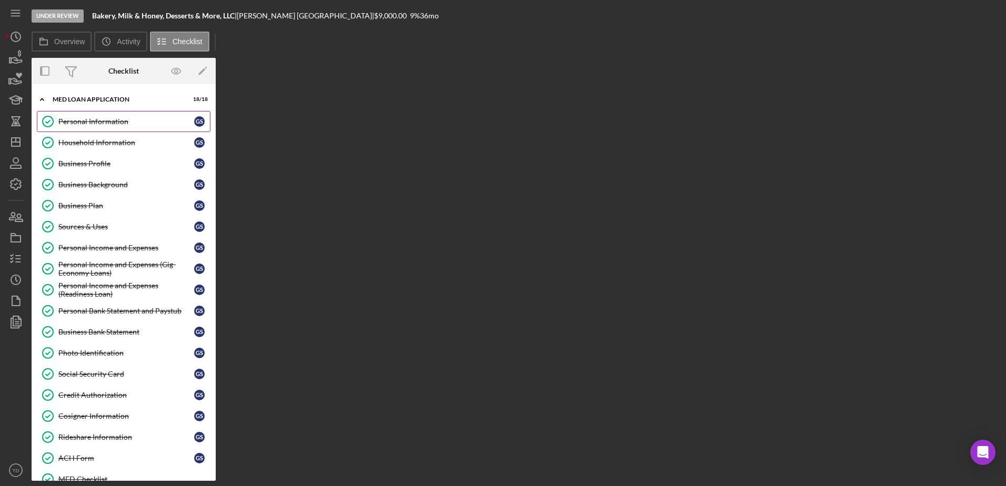
click at [83, 124] on div "Personal Information" at bounding box center [126, 121] width 136 height 8
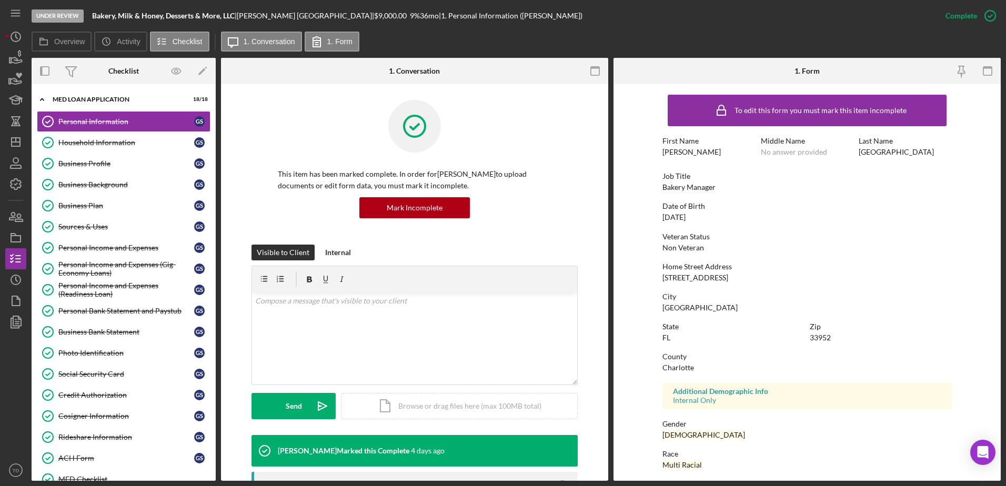
scroll to position [94, 0]
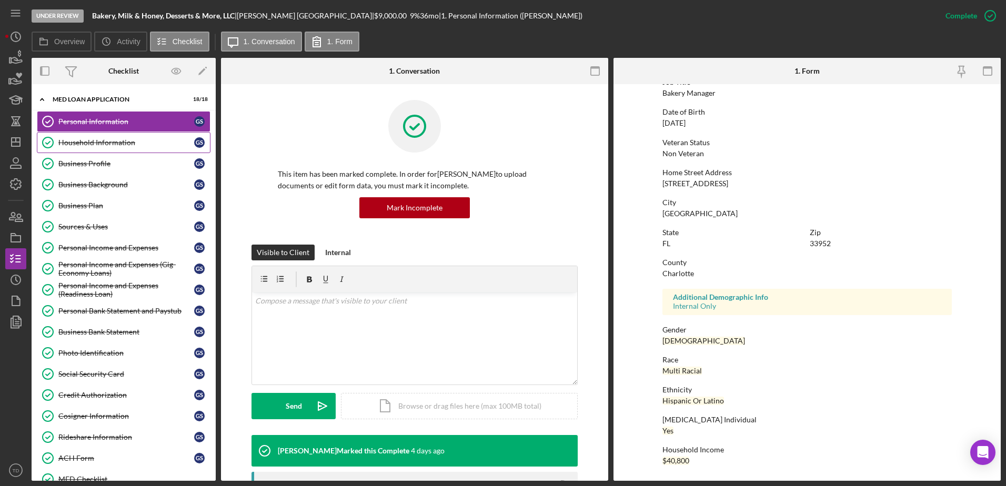
click at [103, 142] on div "Household Information" at bounding box center [126, 142] width 136 height 8
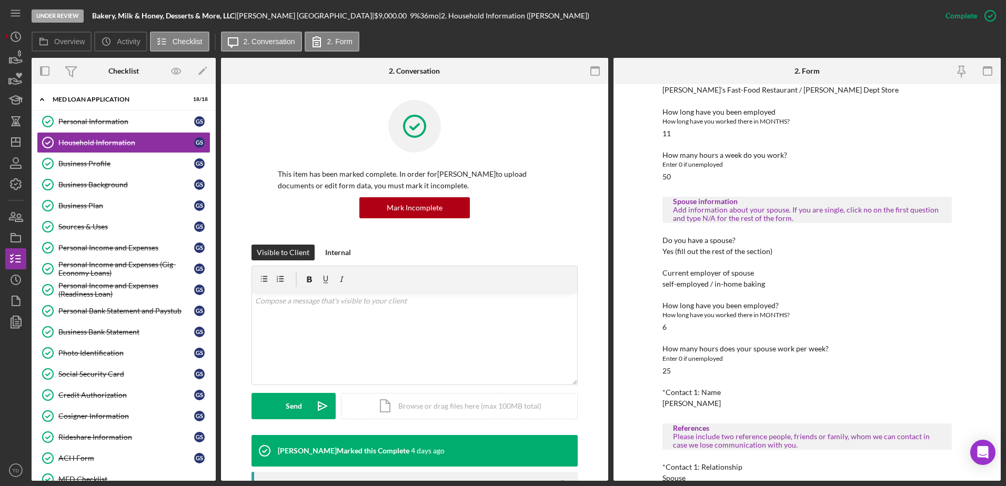
scroll to position [477, 0]
click at [124, 164] on div "Business Profile" at bounding box center [126, 163] width 136 height 8
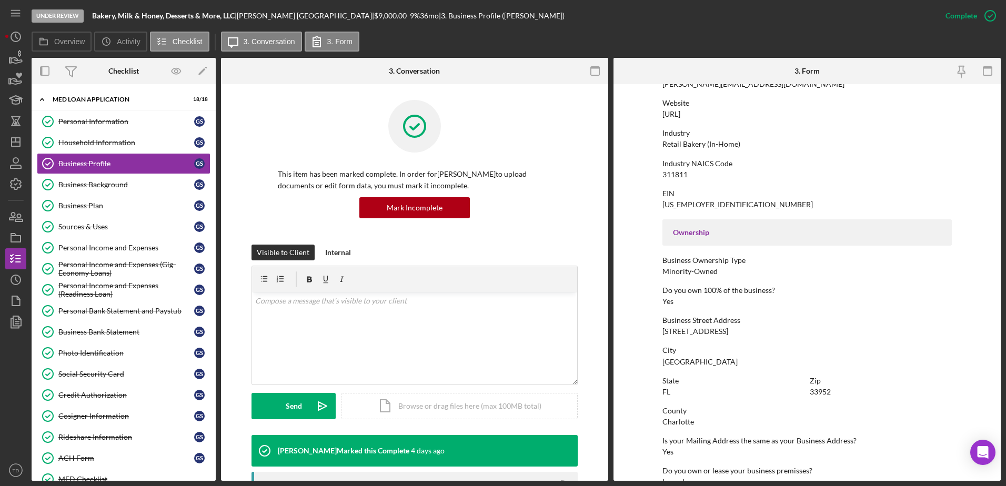
scroll to position [397, 0]
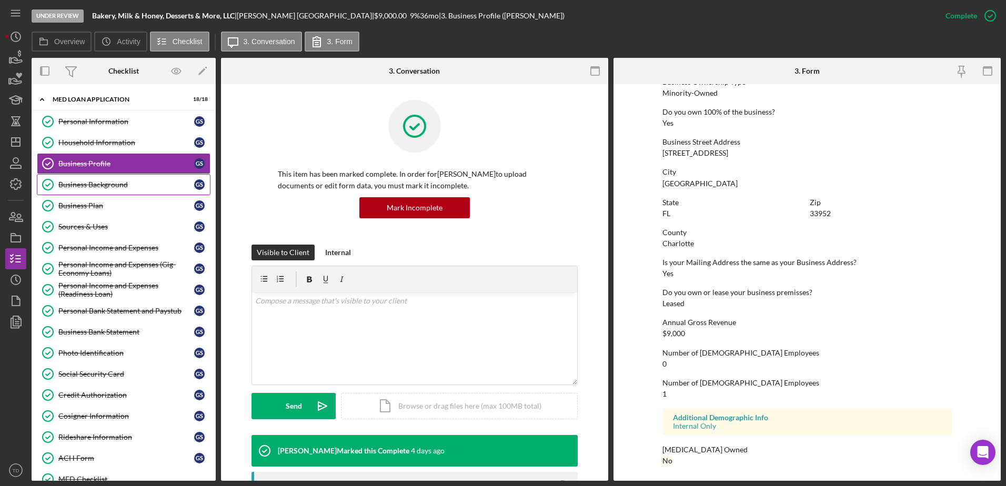
click at [85, 182] on div "Business Background" at bounding box center [126, 184] width 136 height 8
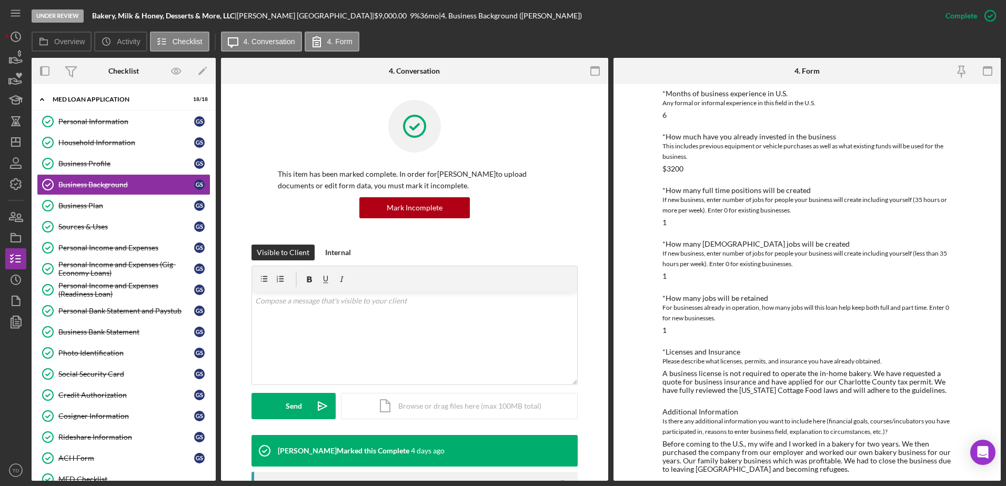
scroll to position [389, 0]
click at [104, 205] on div "Business Plan" at bounding box center [126, 206] width 136 height 8
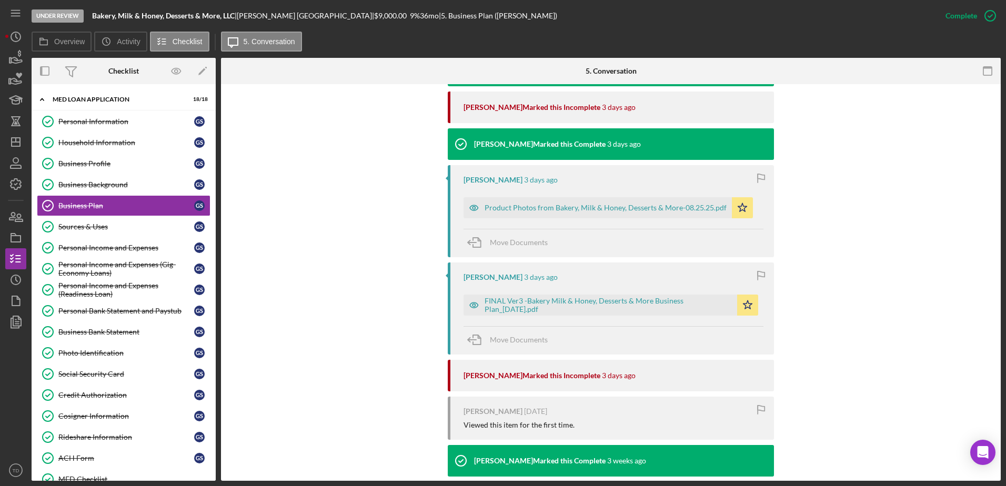
scroll to position [381, 0]
drag, startPoint x: 596, startPoint y: 301, endPoint x: 577, endPoint y: 301, distance: 19.5
click at [577, 301] on div "FINAL Ver3 -Bakery Milk & Honey, Desserts & More Business Plan_08.22.25.pdf" at bounding box center [608, 304] width 247 height 17
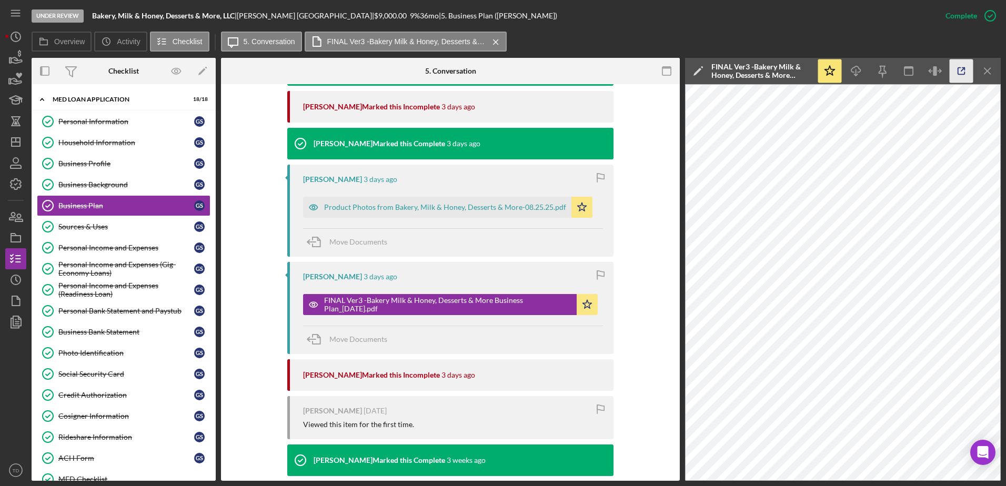
click at [964, 69] on polyline "button" at bounding box center [963, 69] width 3 height 3
click at [116, 224] on div "Sources & Uses" at bounding box center [126, 227] width 136 height 8
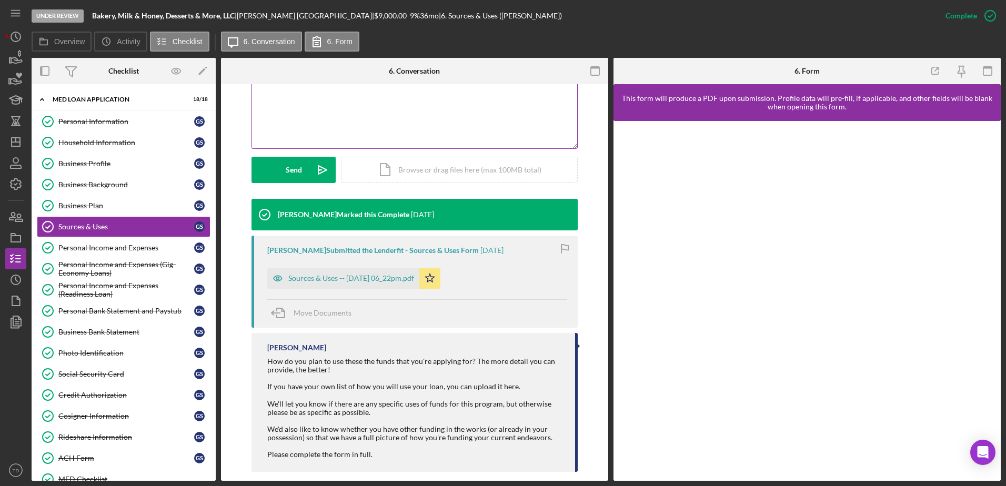
scroll to position [236, 0]
click at [384, 289] on div "Lorene Gregory Submitted the Lenderfit - Sources & Uses Form 2 months ago Sourc…" at bounding box center [414, 282] width 326 height 92
click at [382, 283] on div "Sources & Uses -- 2025-07-01 06_22pm.pdf" at bounding box center [343, 278] width 152 height 21
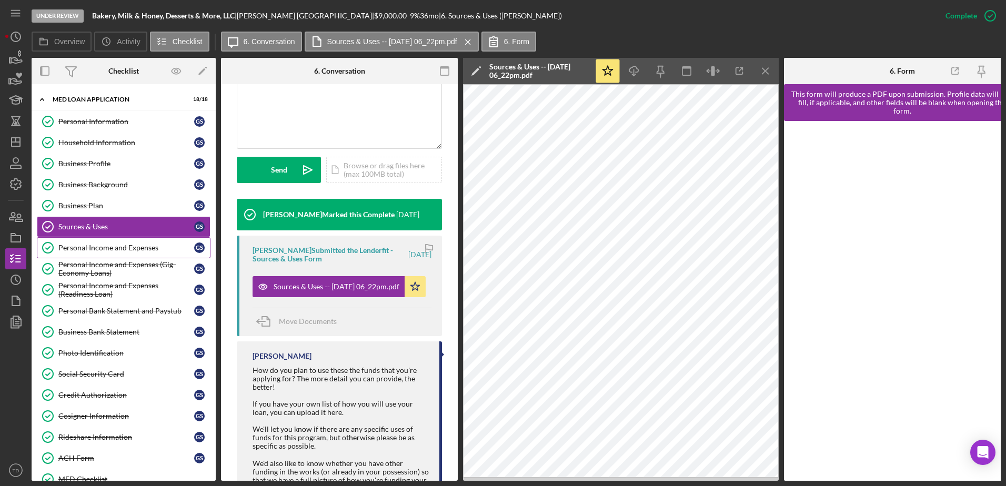
click at [149, 255] on link "Personal Income and Expenses Personal Income and Expenses G S" at bounding box center [124, 247] width 174 height 21
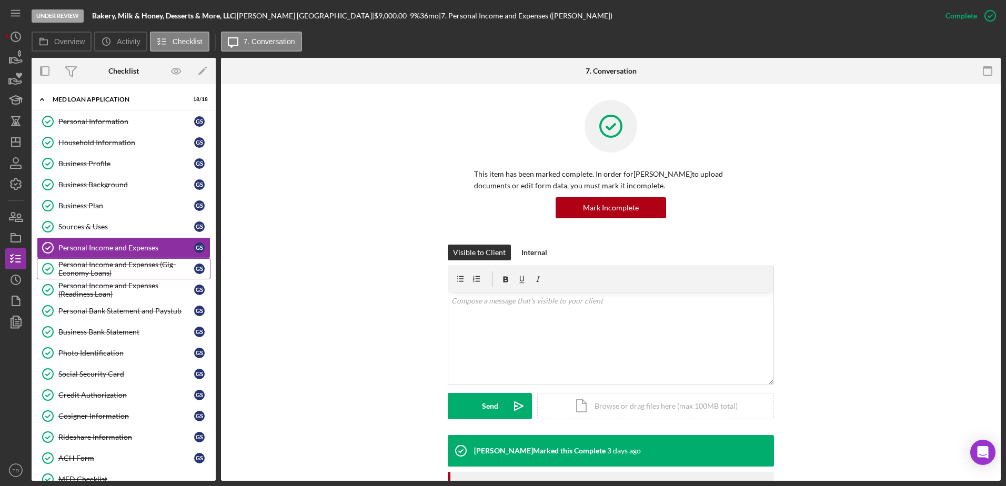
click at [126, 278] on link "Personal Income and Expenses (Gig-Economy Loans) Personal Income and Expenses (…" at bounding box center [124, 268] width 174 height 21
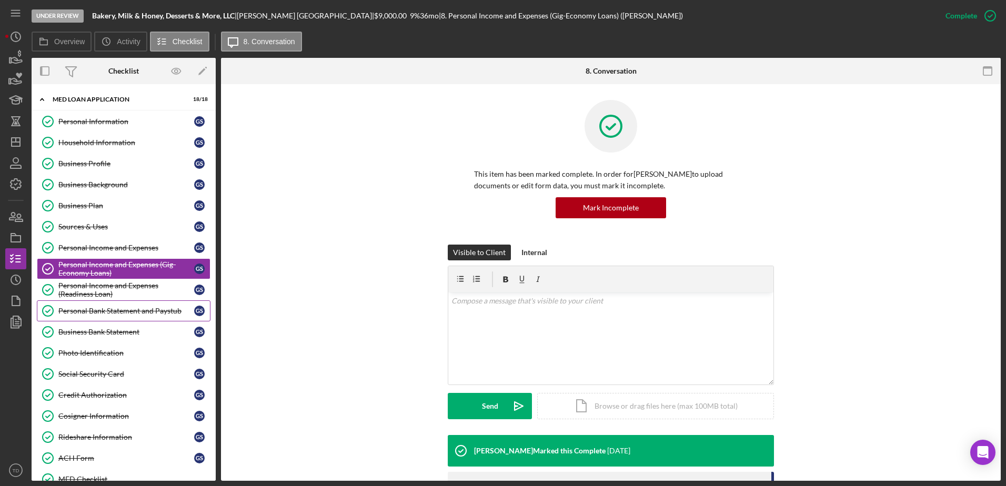
click at [113, 309] on div "Personal Bank Statement and Paystub" at bounding box center [126, 311] width 136 height 8
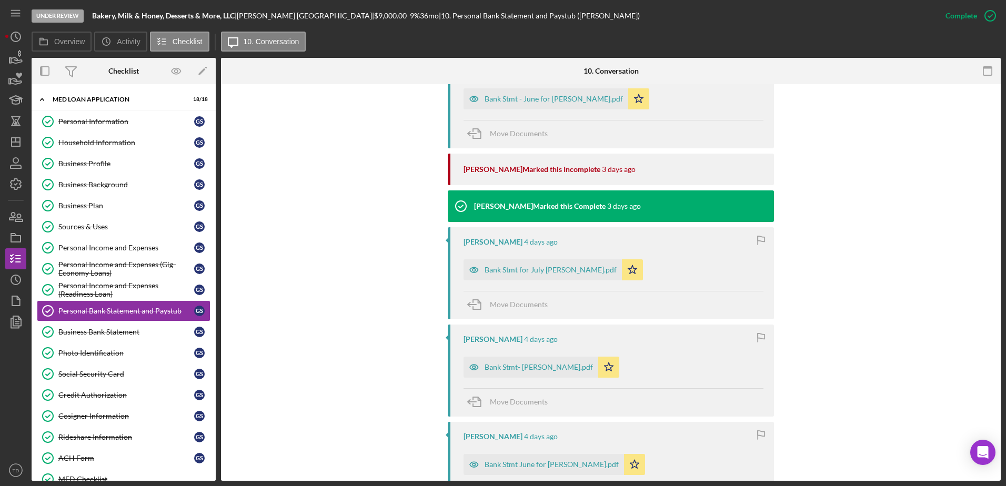
scroll to position [415, 0]
click at [128, 328] on div "Business Bank Statement" at bounding box center [126, 332] width 136 height 8
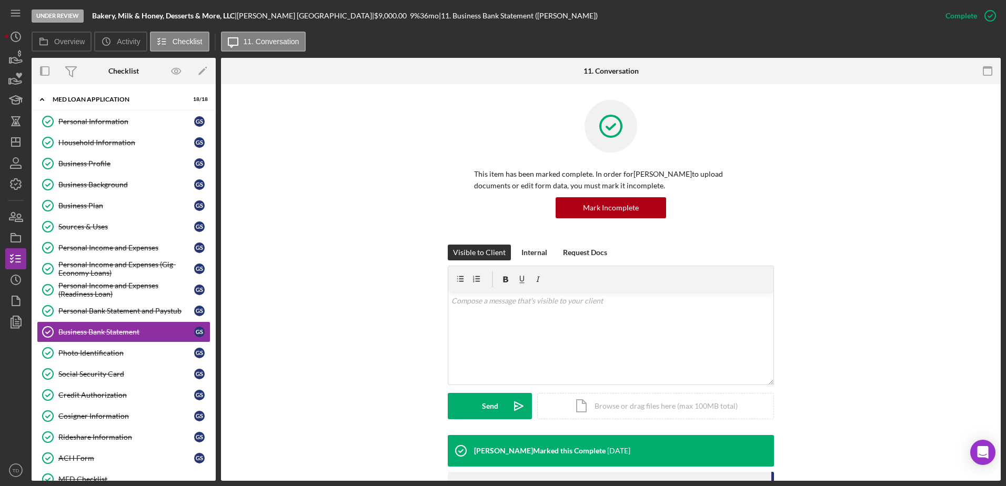
scroll to position [106, 0]
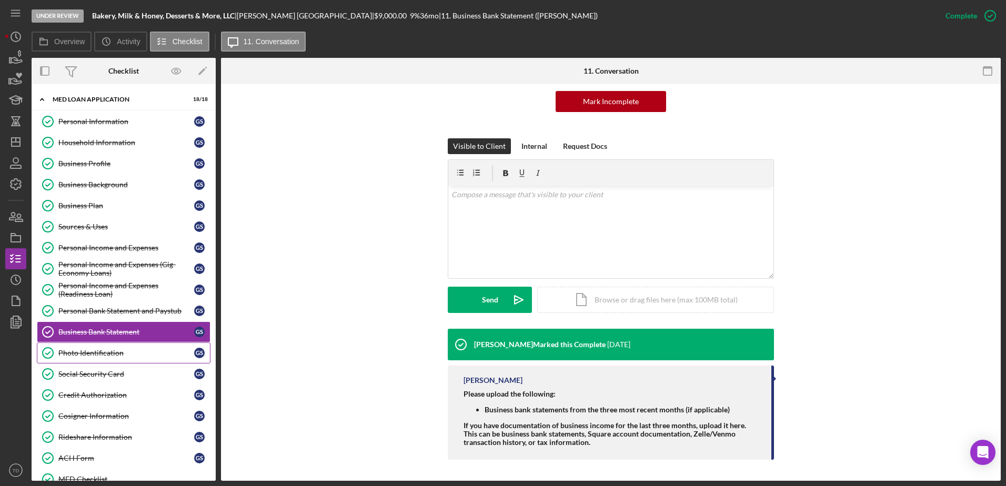
click at [137, 357] on div "Photo Identification" at bounding box center [126, 353] width 136 height 8
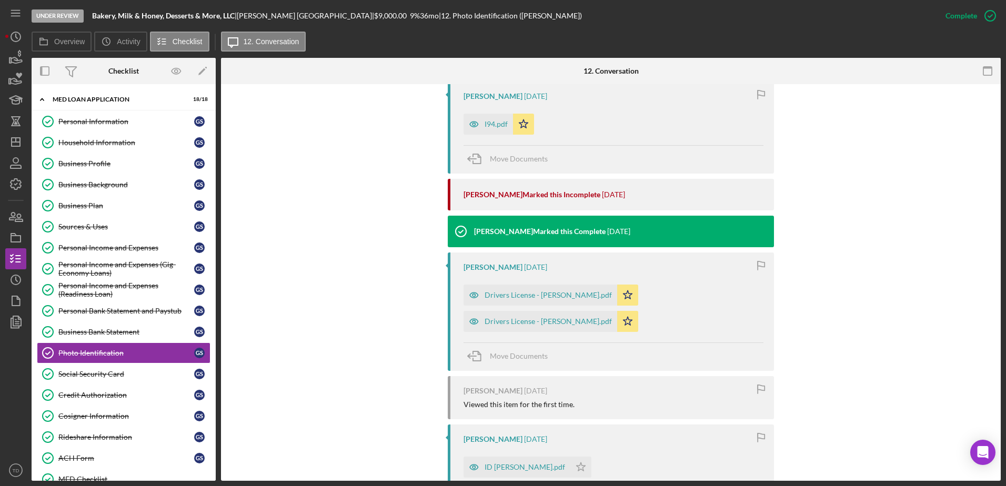
scroll to position [394, 0]
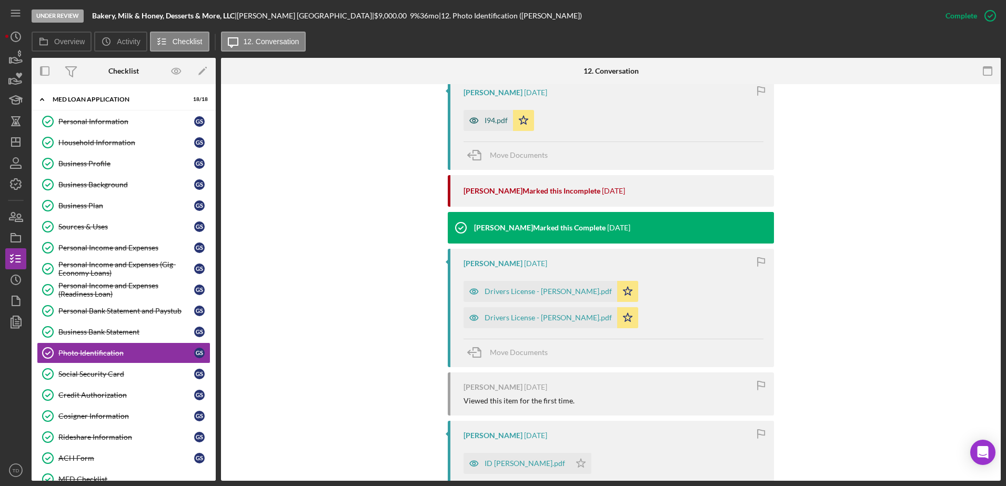
click at [488, 117] on div "I94.pdf" at bounding box center [496, 120] width 23 height 8
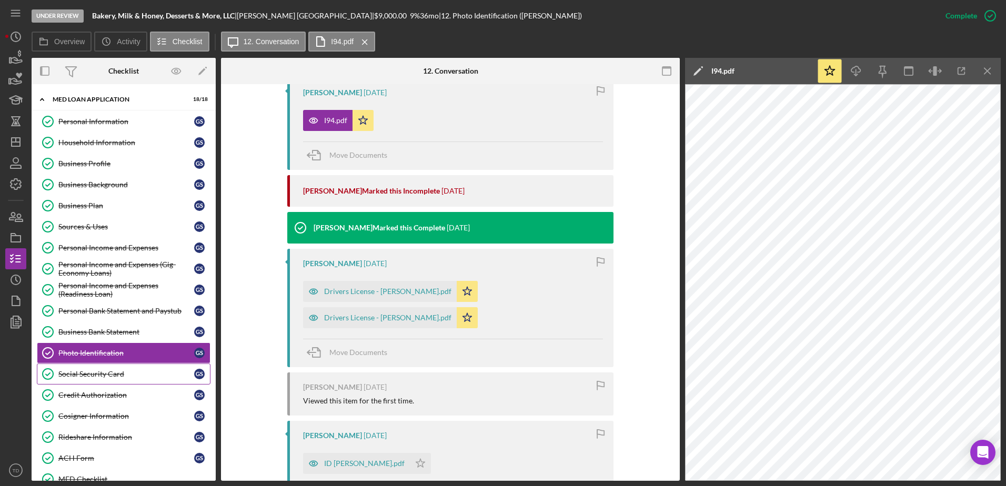
click at [134, 375] on div "Social Security Card" at bounding box center [126, 374] width 136 height 8
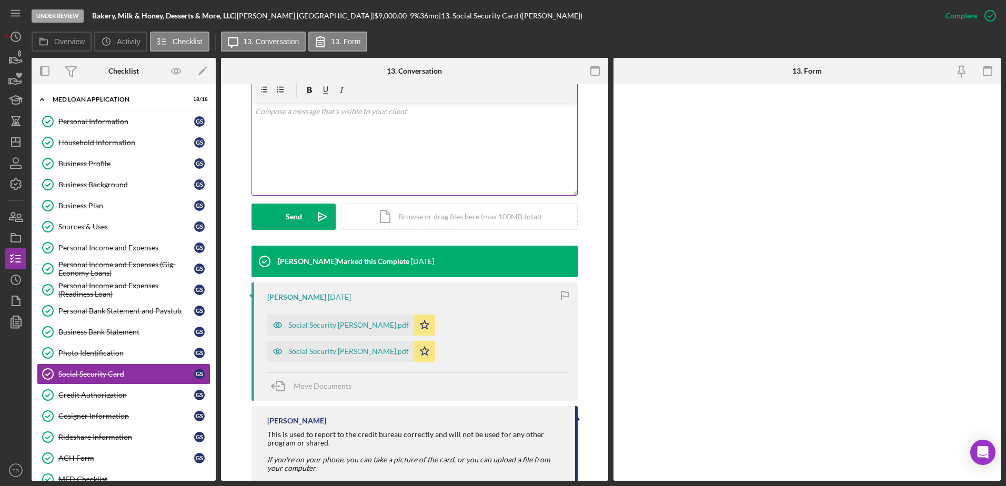
scroll to position [189, 0]
click at [133, 396] on div "Credit Authorization" at bounding box center [126, 395] width 136 height 8
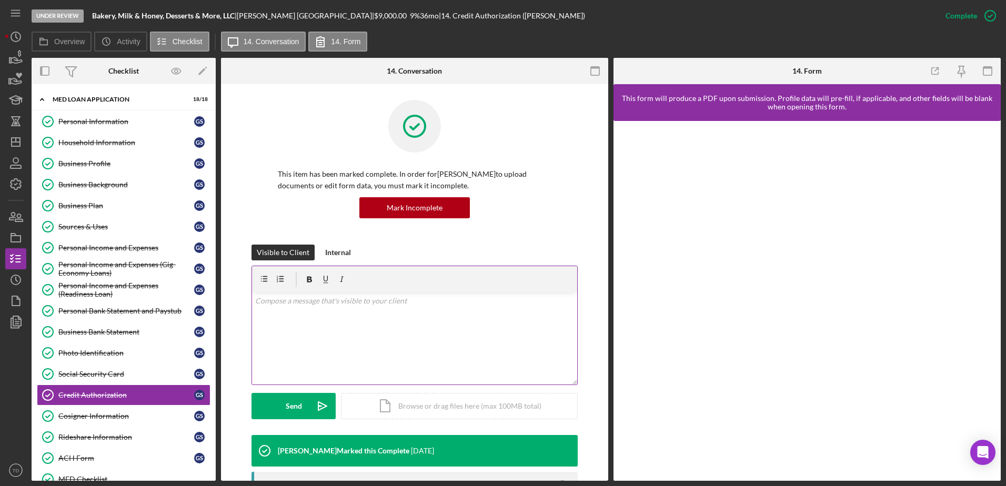
scroll to position [223, 0]
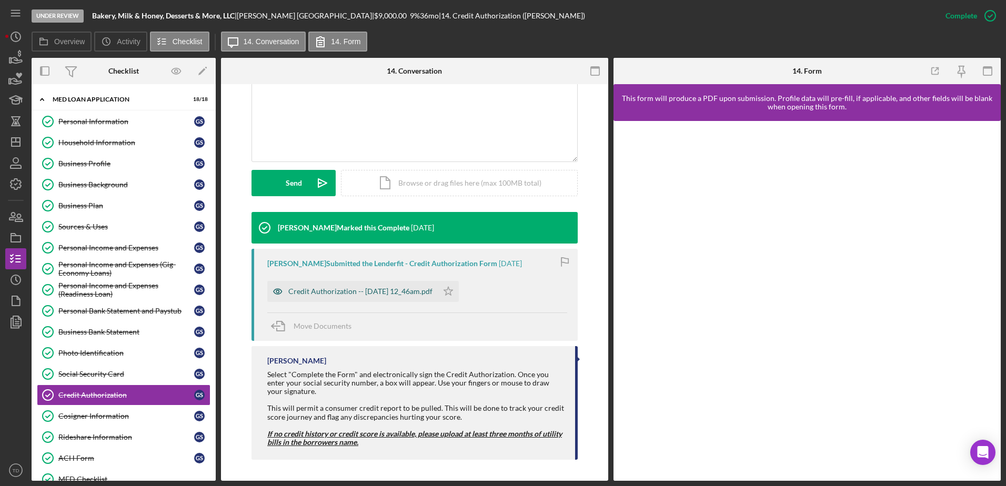
click at [392, 296] on div "Credit Authorization -- 2025-06-29 12_46am.pdf" at bounding box center [352, 291] width 170 height 21
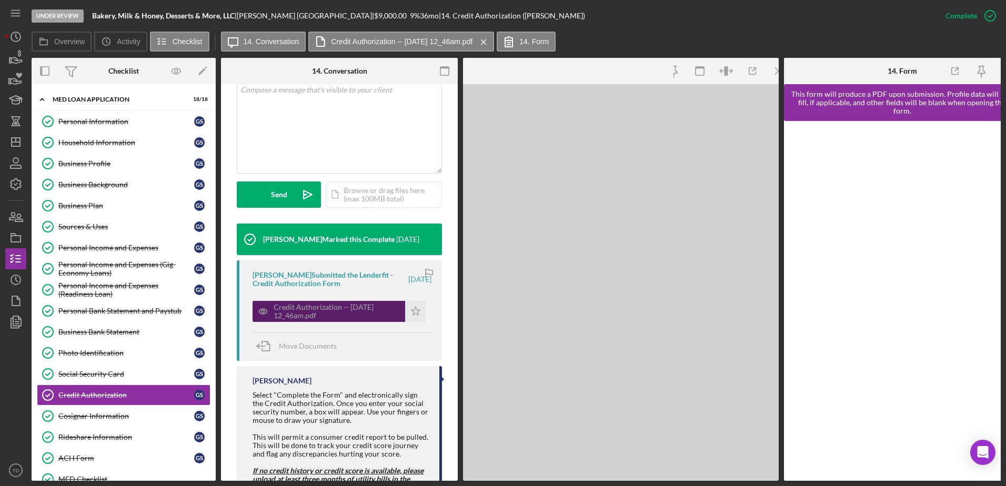
scroll to position [235, 0]
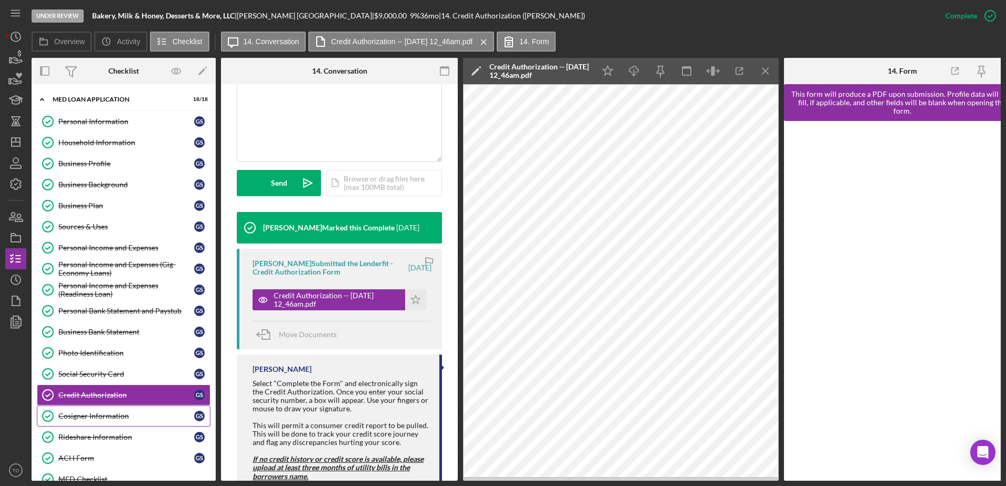
click at [122, 419] on div "Cosigner Information" at bounding box center [126, 416] width 136 height 8
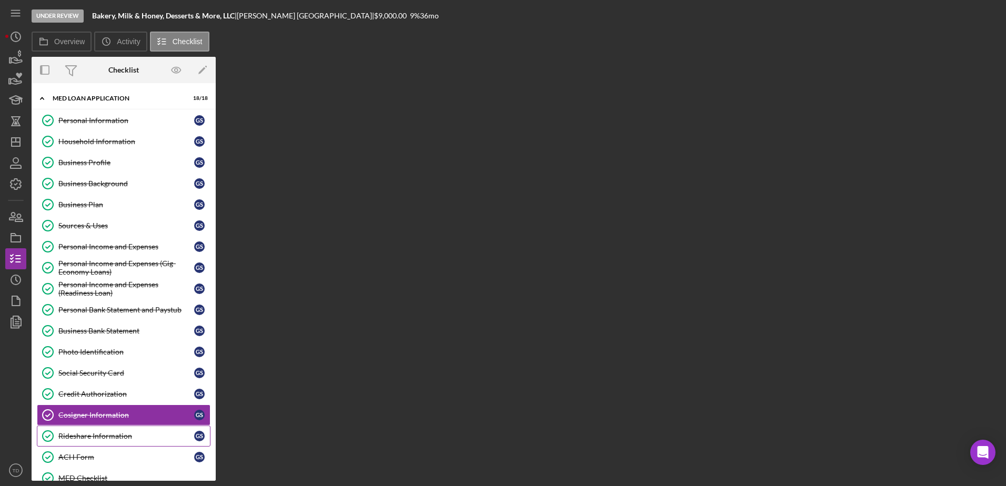
click at [113, 436] on div "Rideshare Information" at bounding box center [126, 436] width 136 height 8
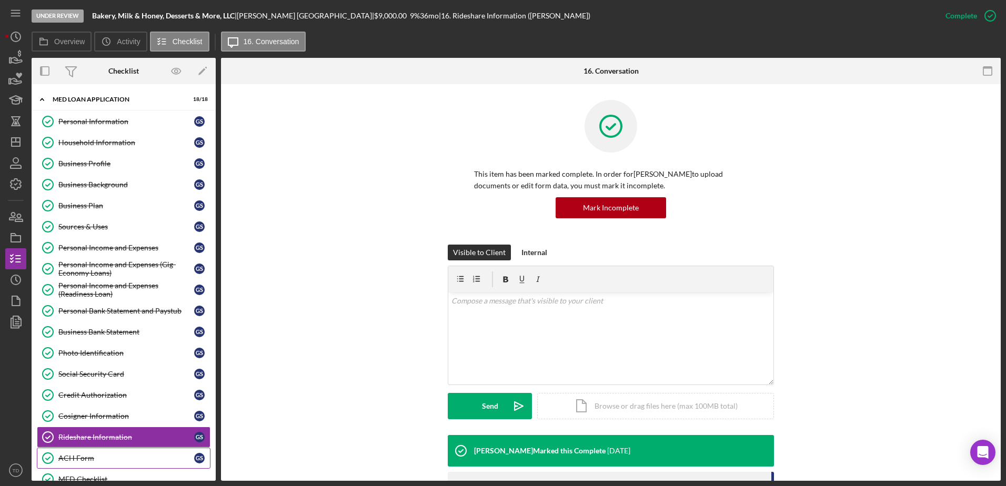
click at [102, 457] on div "ACH Form" at bounding box center [126, 458] width 136 height 8
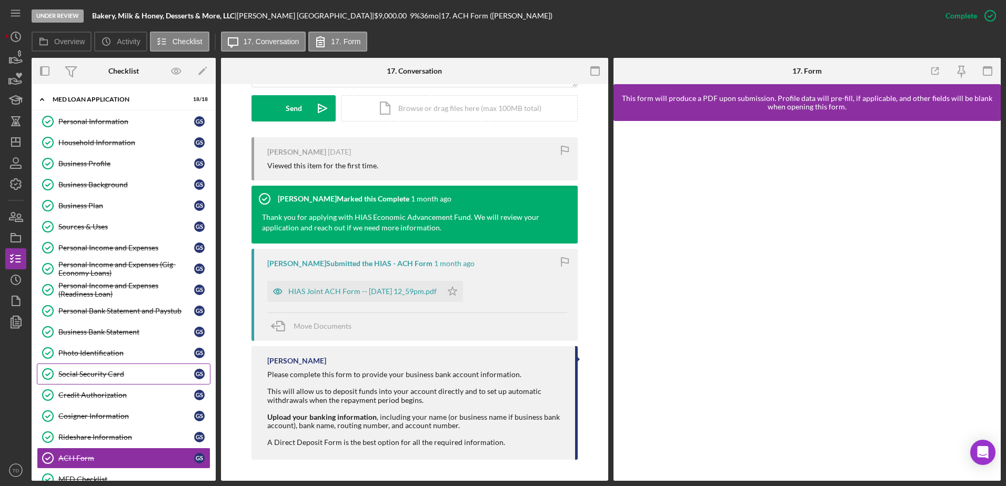
scroll to position [162, 0]
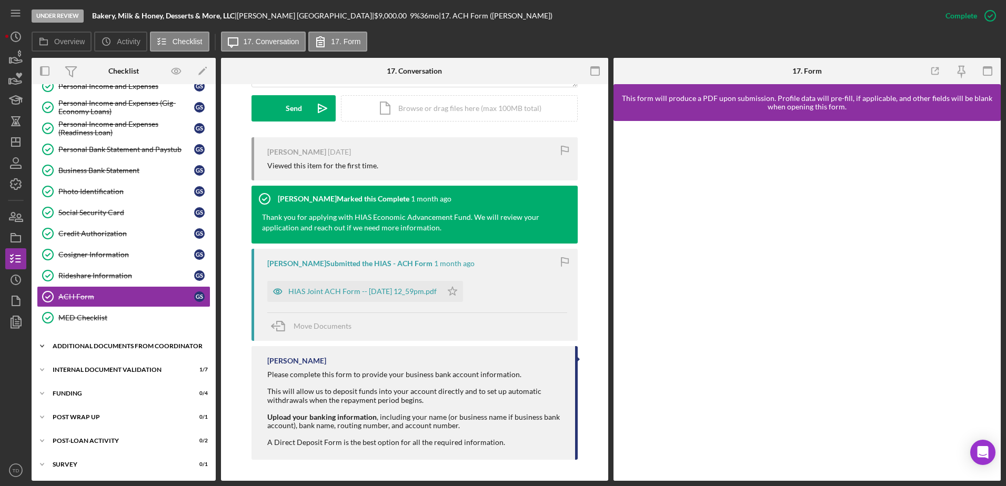
click at [108, 348] on div "Additional Documents from Coordinator" at bounding box center [128, 346] width 150 height 6
click at [109, 373] on link "Additional Documentation (from PC) Additional Documentation (from PC)" at bounding box center [124, 368] width 174 height 21
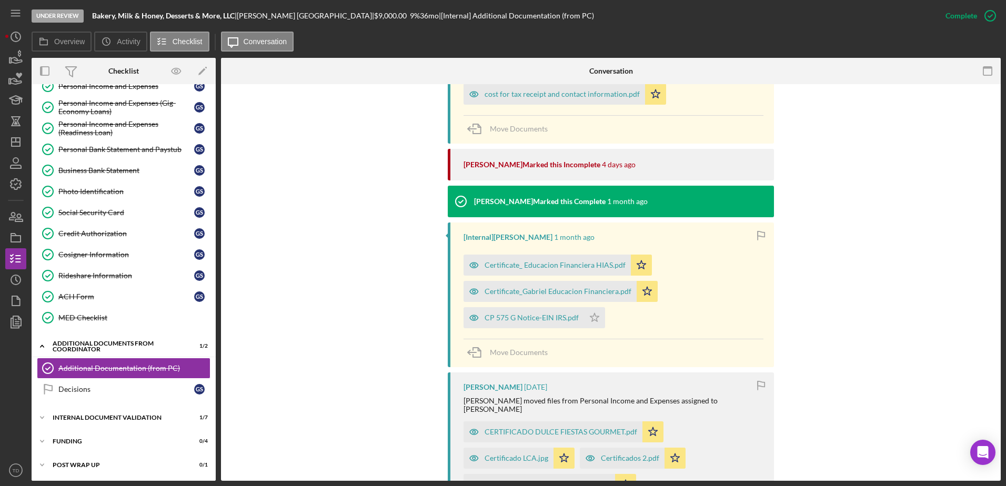
scroll to position [493, 0]
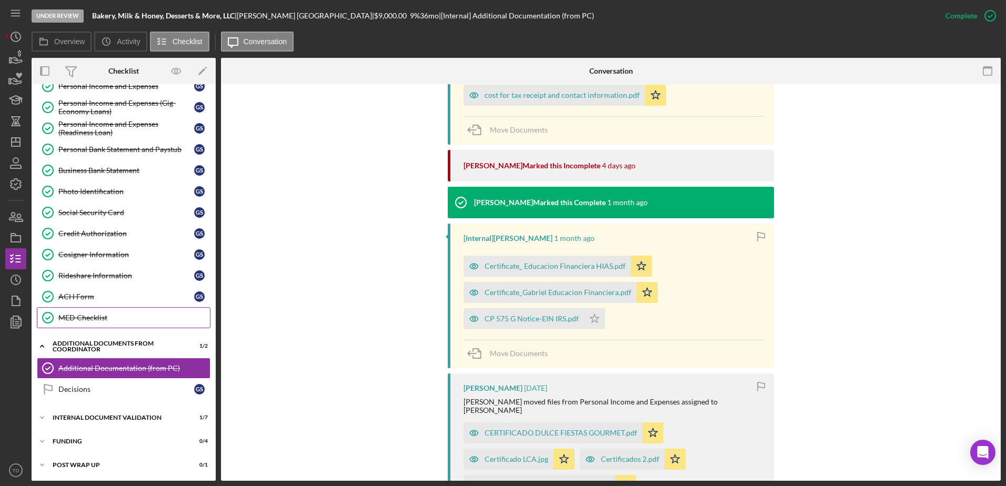
click at [74, 318] on div "MED Checklist" at bounding box center [134, 318] width 152 height 8
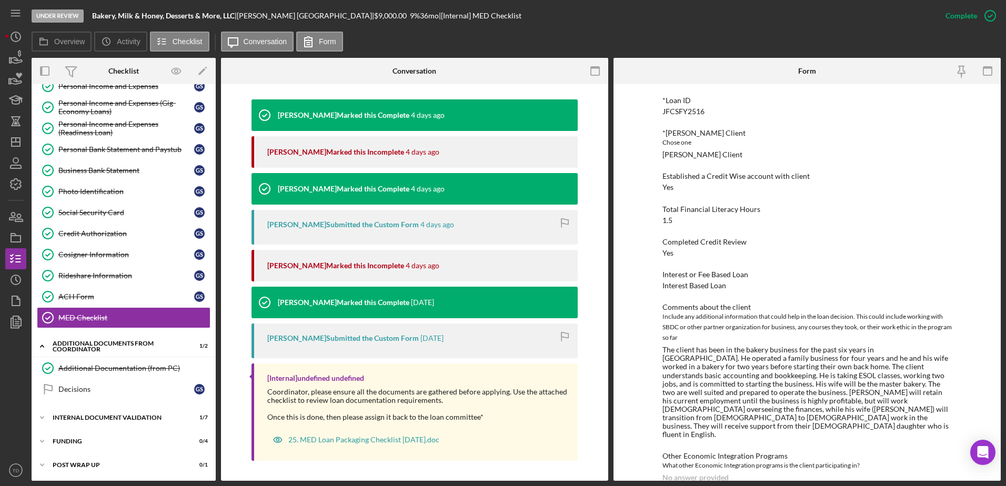
scroll to position [79, 0]
click at [141, 304] on link "ACH Form ACH Form G S" at bounding box center [124, 296] width 174 height 21
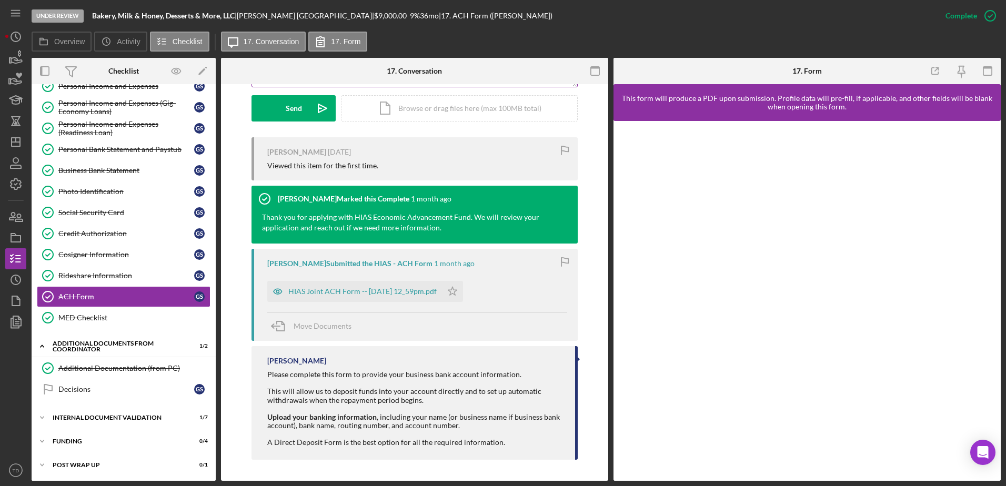
scroll to position [296, 0]
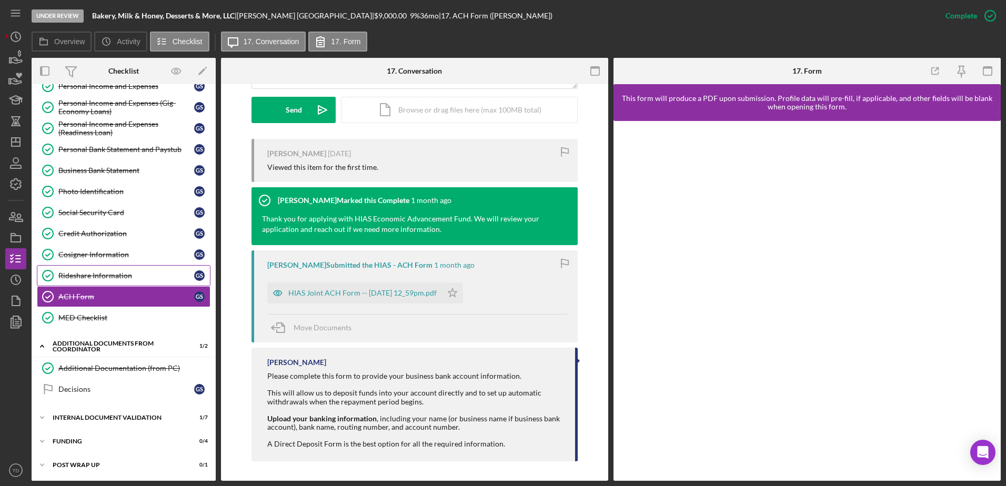
click at [132, 278] on div "Rideshare Information" at bounding box center [126, 275] width 136 height 8
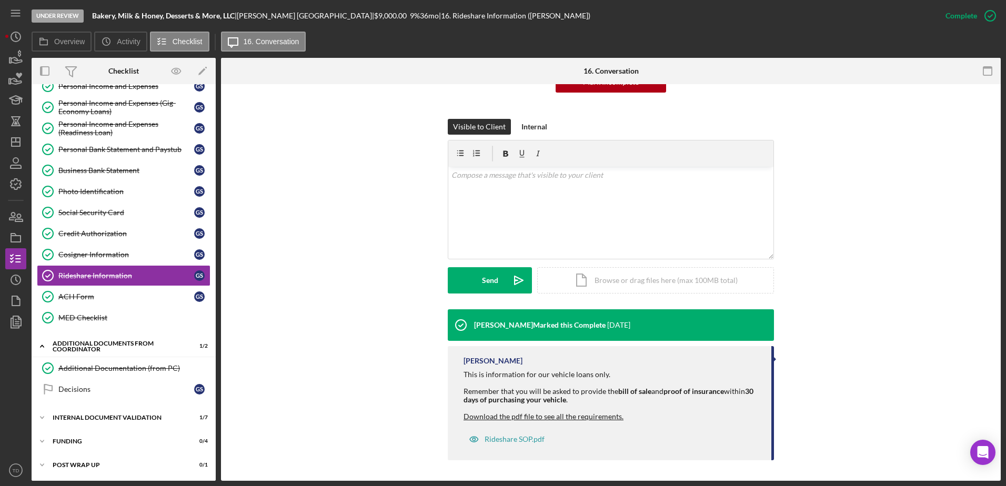
scroll to position [125, 0]
click at [125, 259] on link "Cosigner Information Cosigner Information G S" at bounding box center [124, 254] width 174 height 21
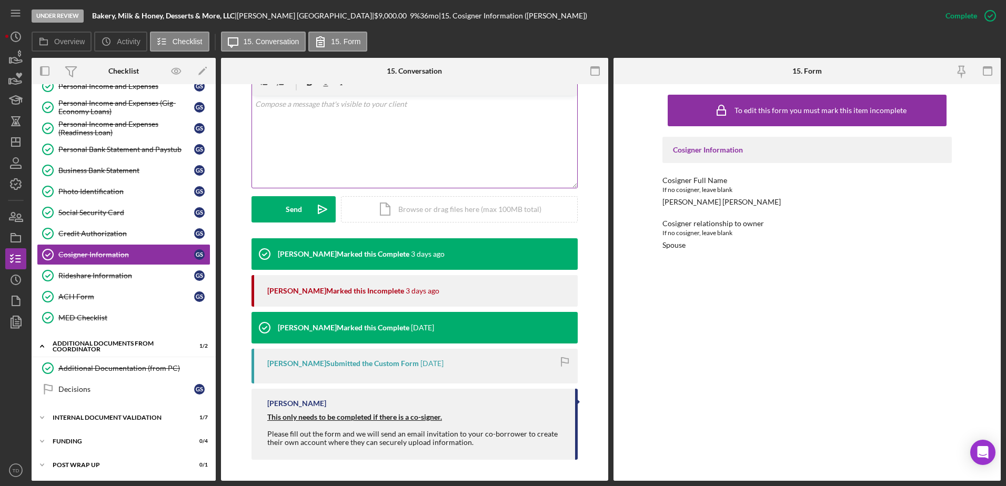
scroll to position [196, 0]
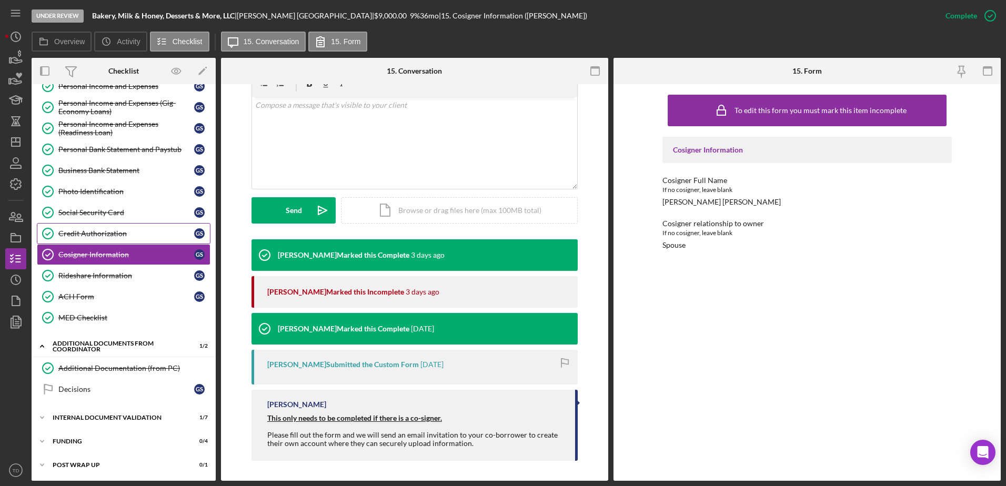
click at [125, 241] on link "Credit Authorization Credit Authorization G S" at bounding box center [124, 233] width 174 height 21
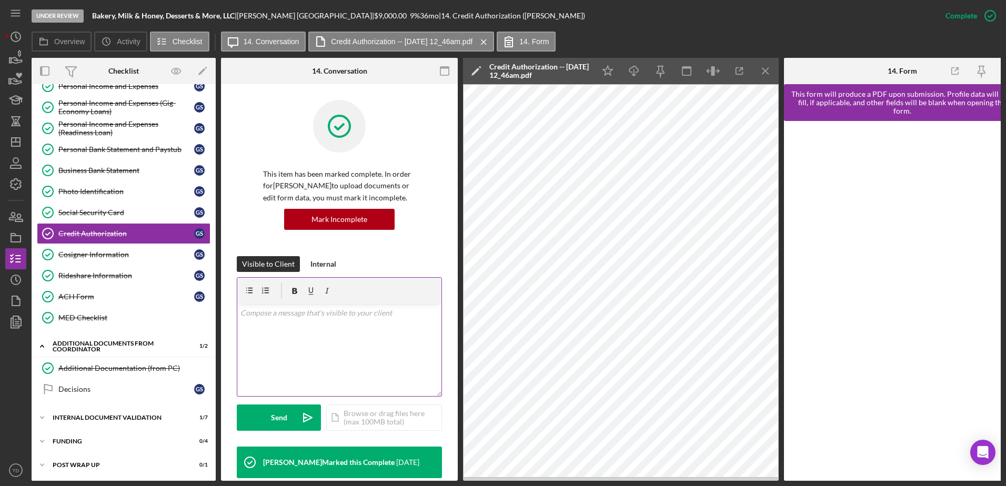
scroll to position [272, 0]
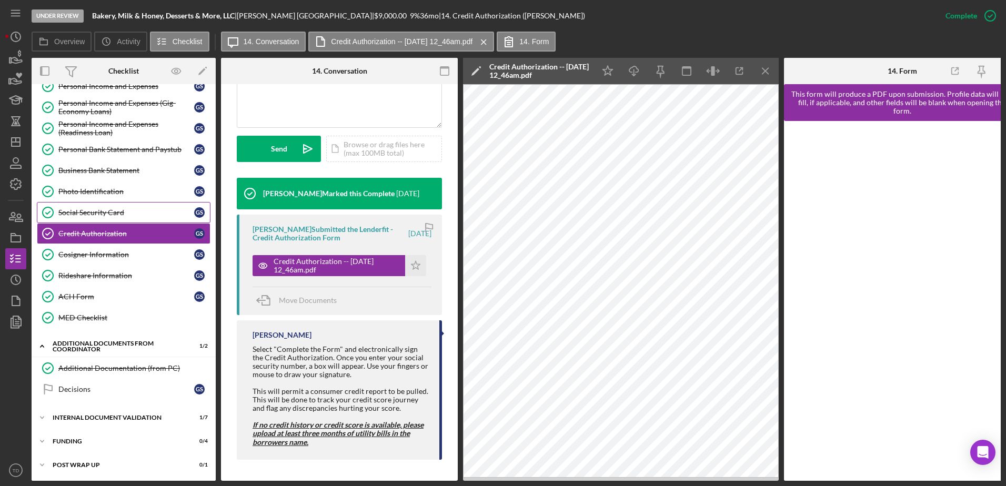
click at [112, 204] on link "Social Security Card Social Security Card G S" at bounding box center [124, 212] width 174 height 21
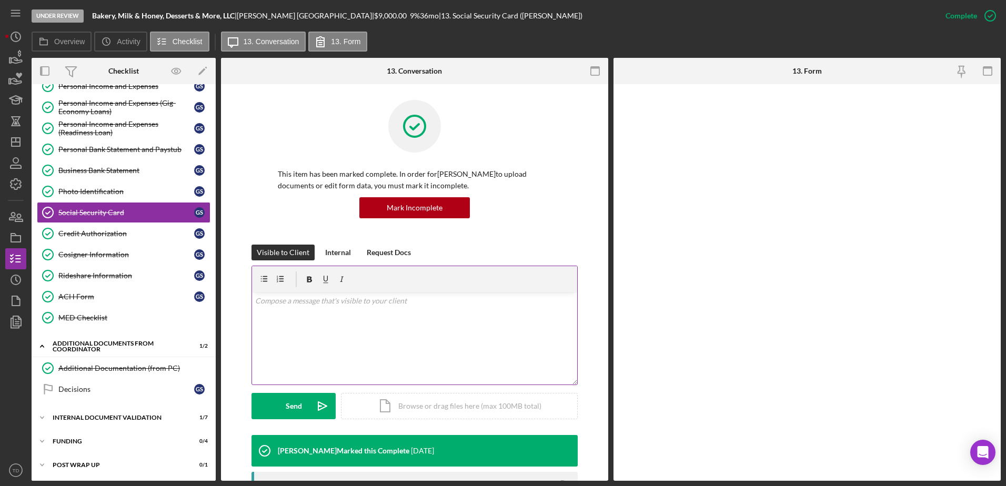
scroll to position [189, 0]
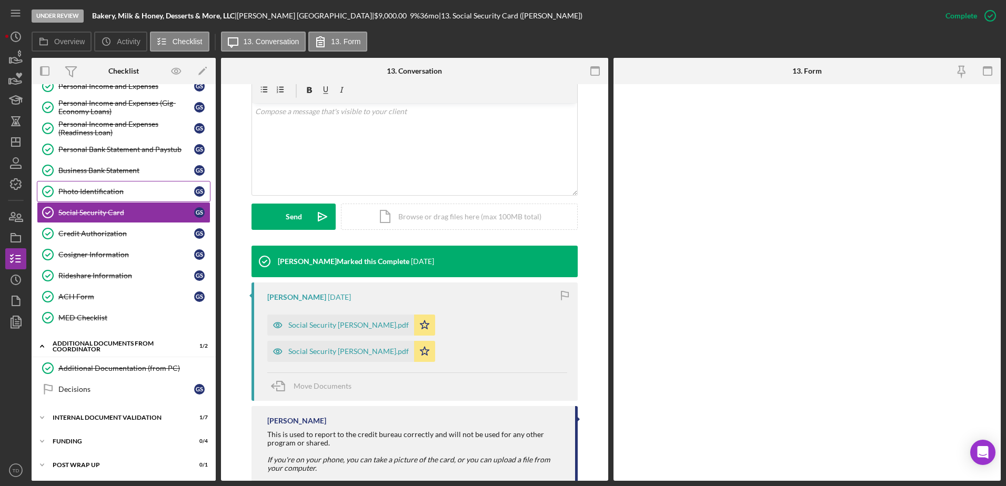
click at [107, 187] on div "Photo Identification" at bounding box center [126, 191] width 136 height 8
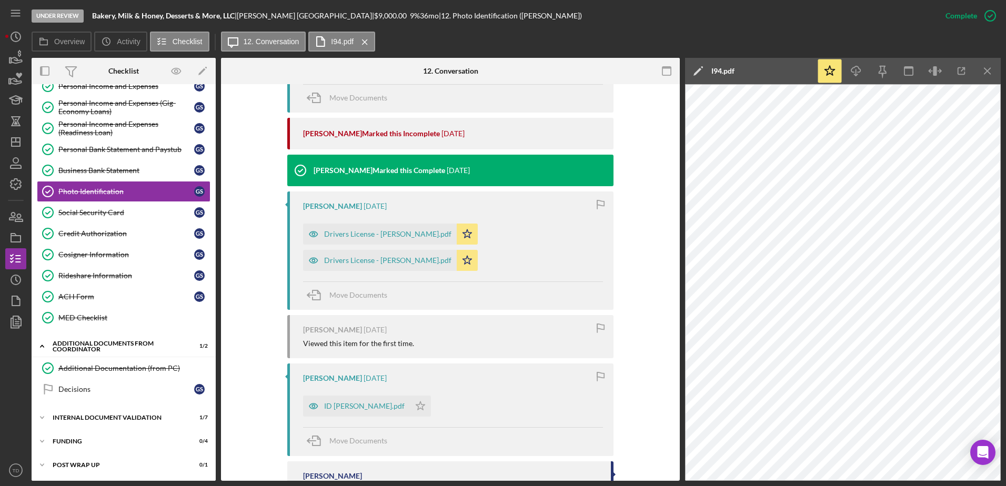
scroll to position [452, 0]
click at [122, 172] on div "Business Bank Statement" at bounding box center [126, 170] width 136 height 8
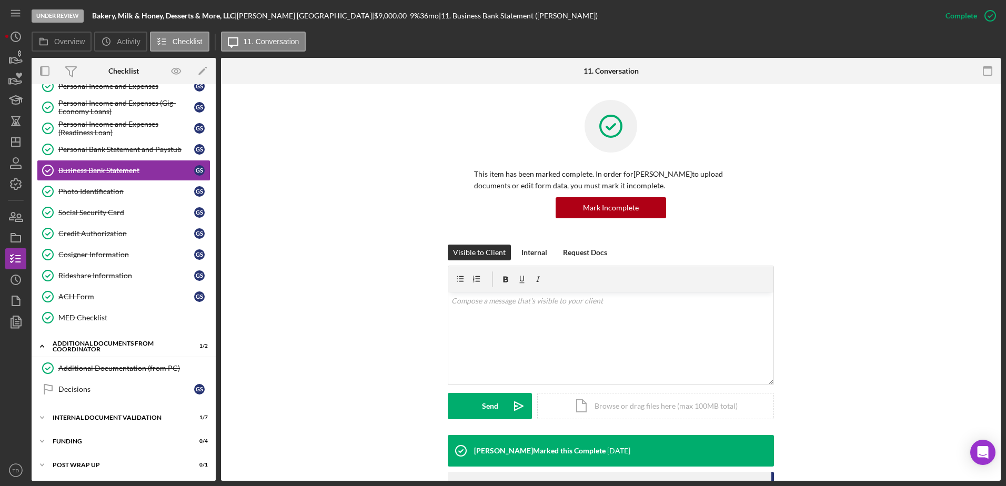
scroll to position [106, 0]
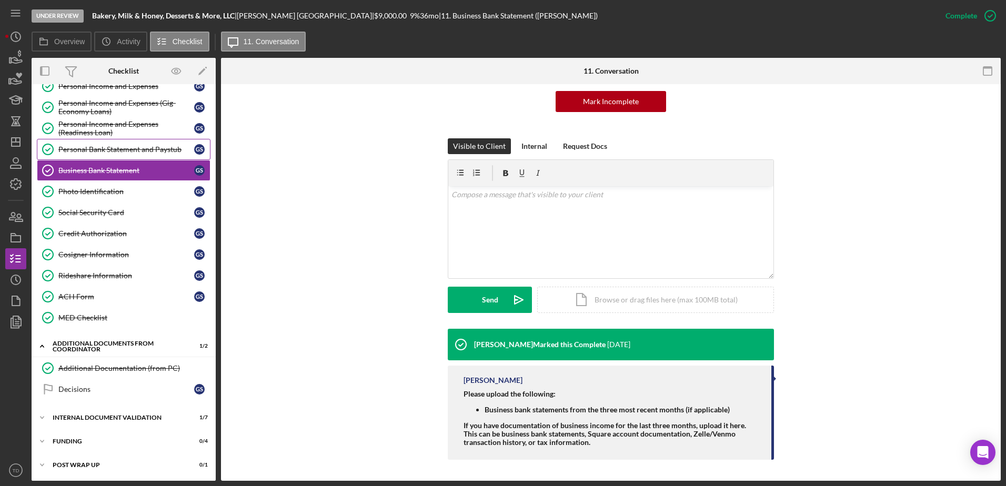
click at [144, 159] on link "Personal Bank Statement and Paystub Personal Bank Statement and Paystub G S" at bounding box center [124, 149] width 174 height 21
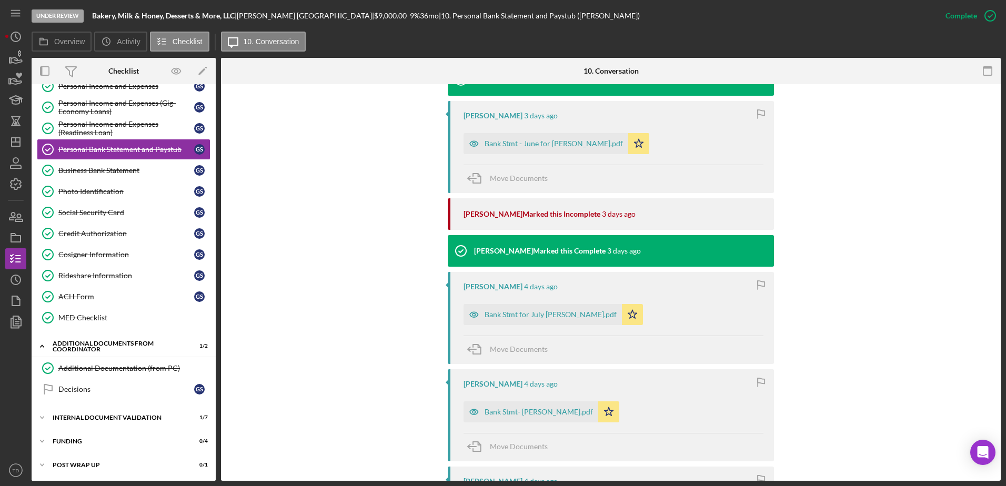
scroll to position [365, 0]
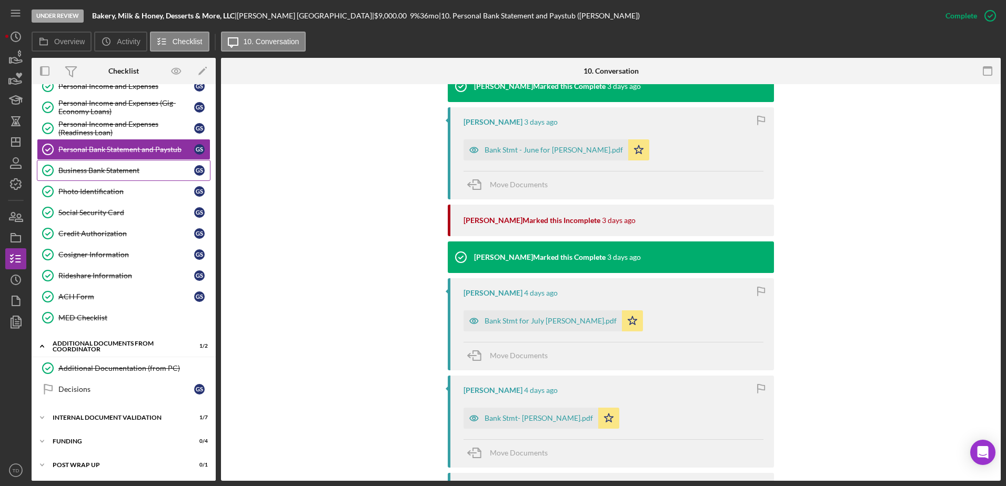
click at [126, 166] on div "Business Bank Statement" at bounding box center [126, 170] width 136 height 8
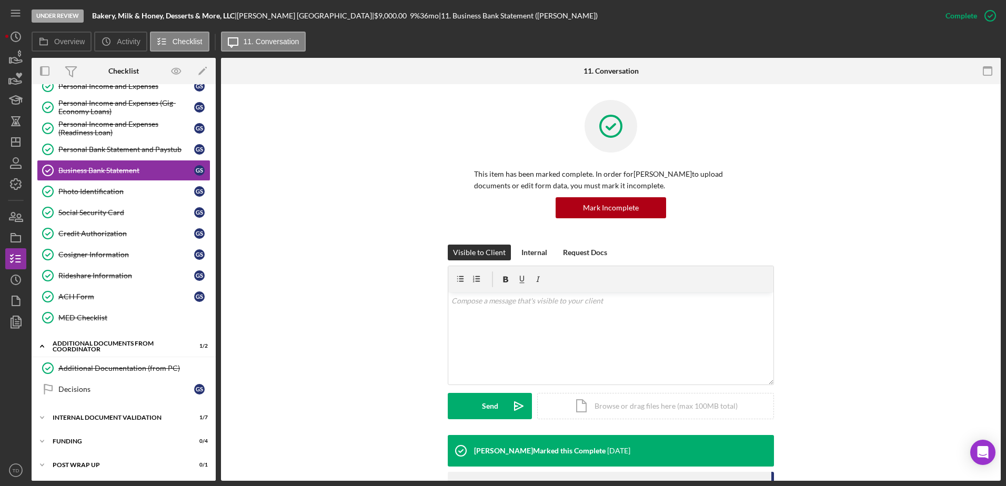
scroll to position [106, 0]
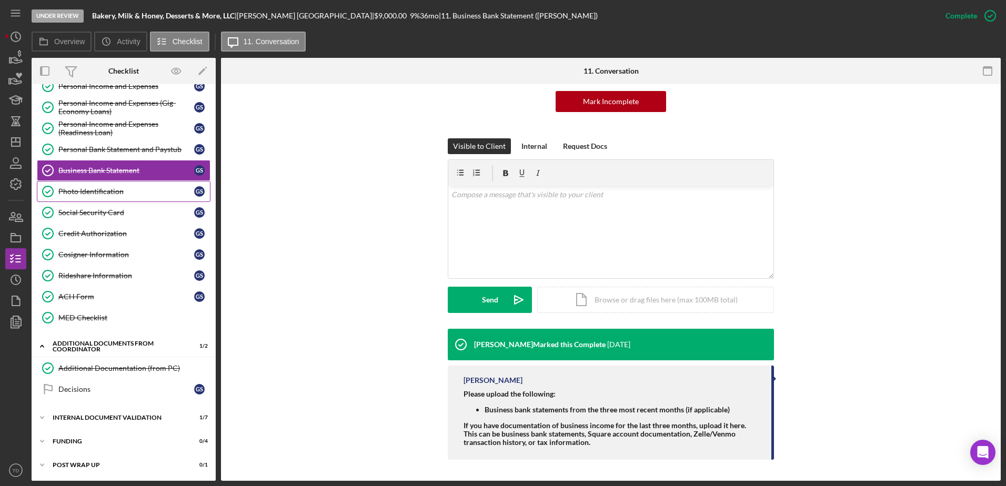
click at [62, 190] on div "Photo Identification" at bounding box center [126, 191] width 136 height 8
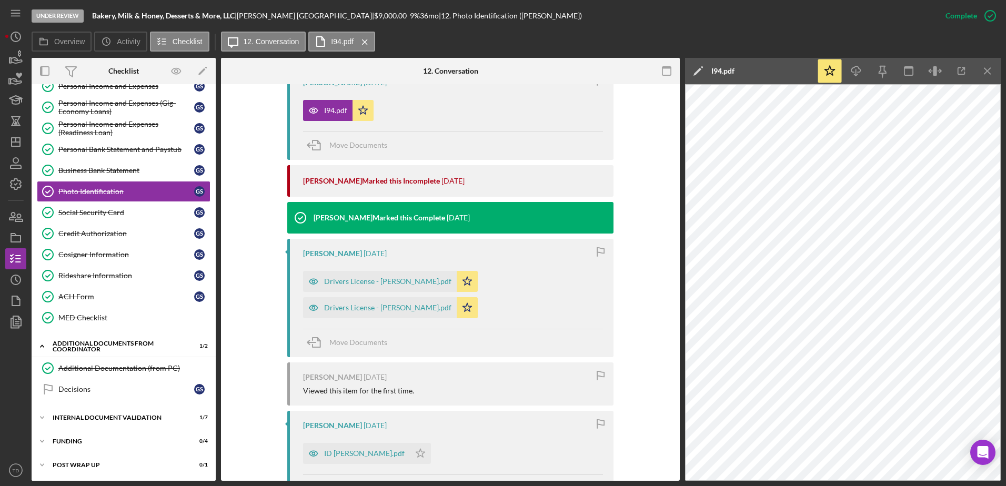
scroll to position [392, 0]
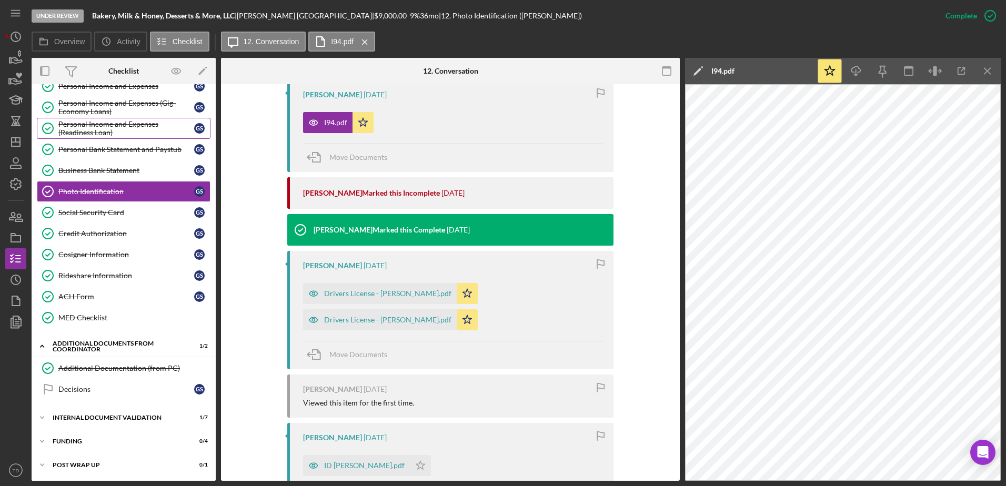
click at [94, 135] on div "Personal Income and Expenses (Readiness Loan)" at bounding box center [126, 128] width 136 height 17
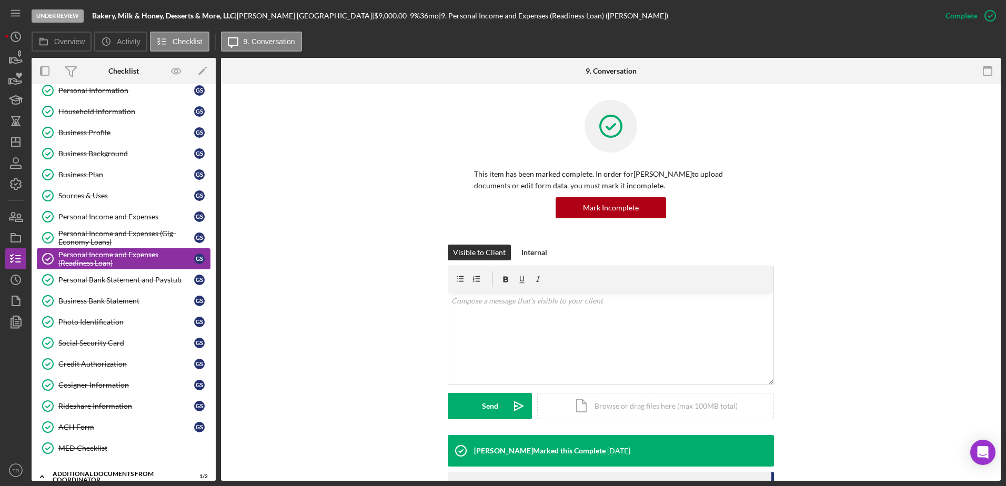
scroll to position [26, 0]
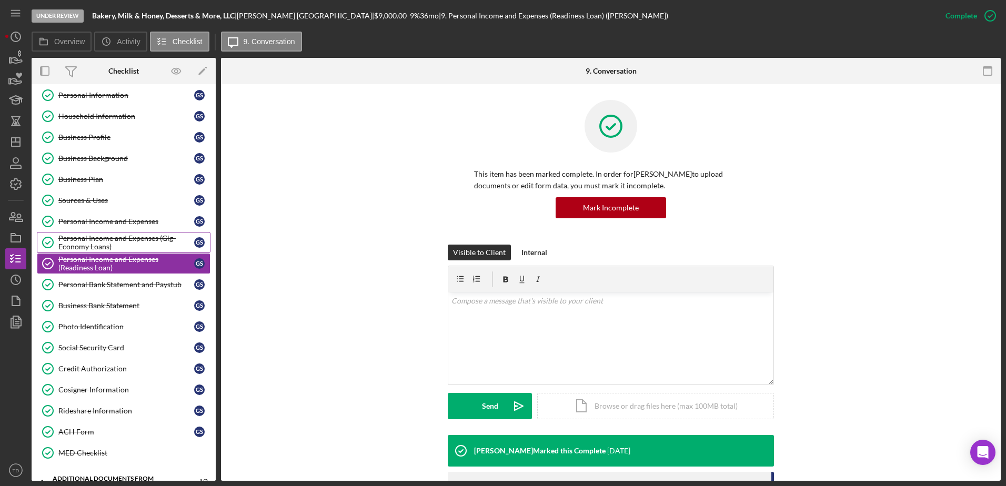
click at [112, 240] on div "Personal Income and Expenses (Gig-Economy Loans)" at bounding box center [126, 242] width 136 height 17
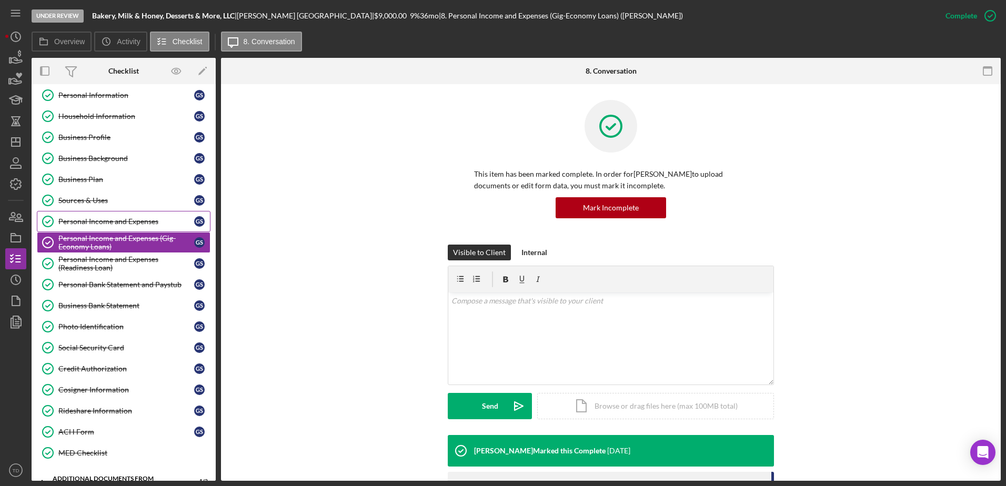
click at [113, 222] on div "Personal Income and Expenses" at bounding box center [126, 221] width 136 height 8
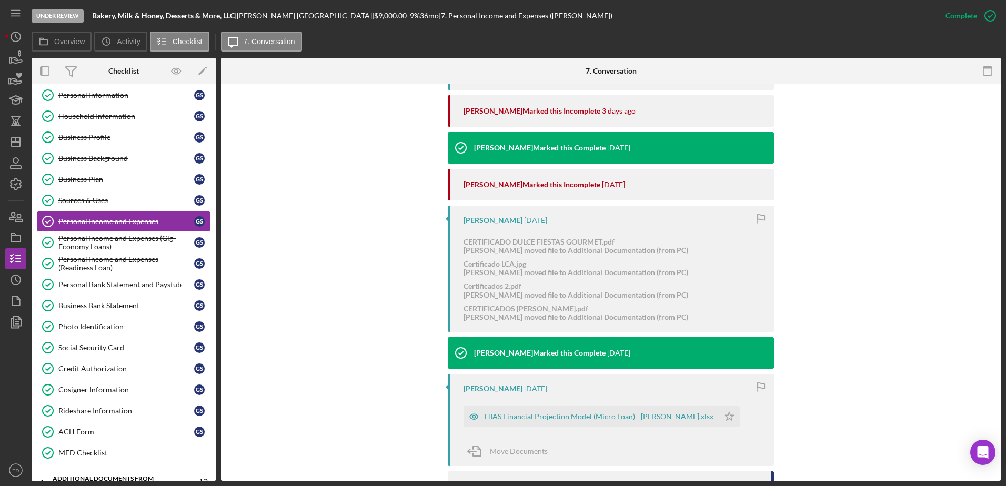
scroll to position [548, 0]
click at [96, 193] on link "Sources & Uses Sources & Uses G S" at bounding box center [124, 200] width 174 height 21
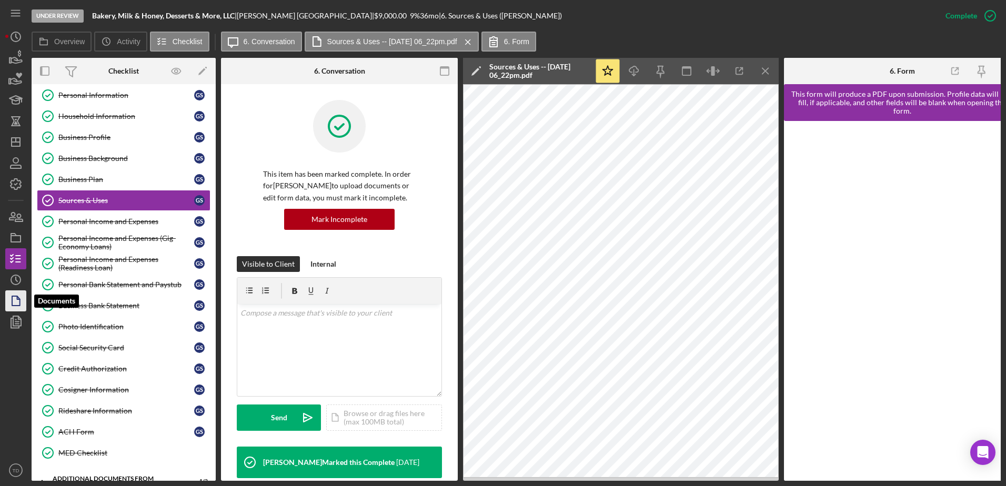
click at [11, 298] on icon "button" at bounding box center [16, 301] width 26 height 26
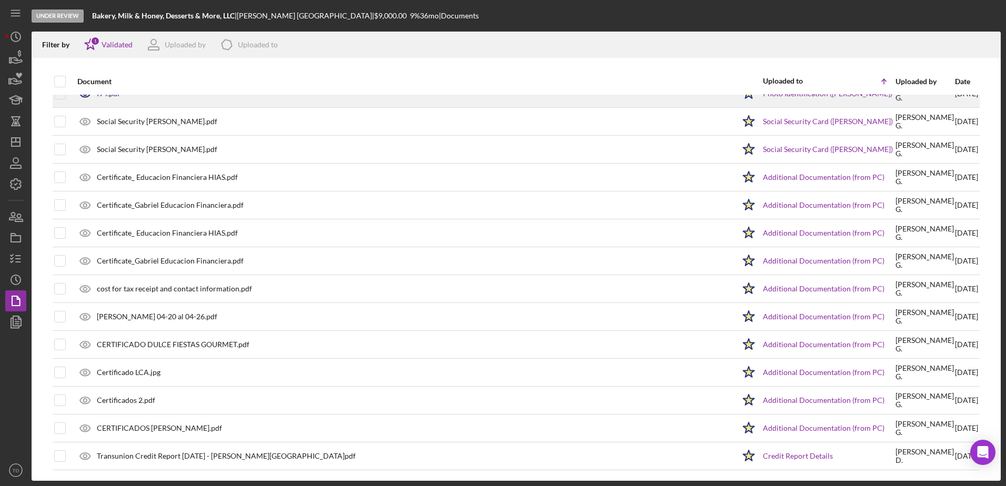
scroll to position [517, 0]
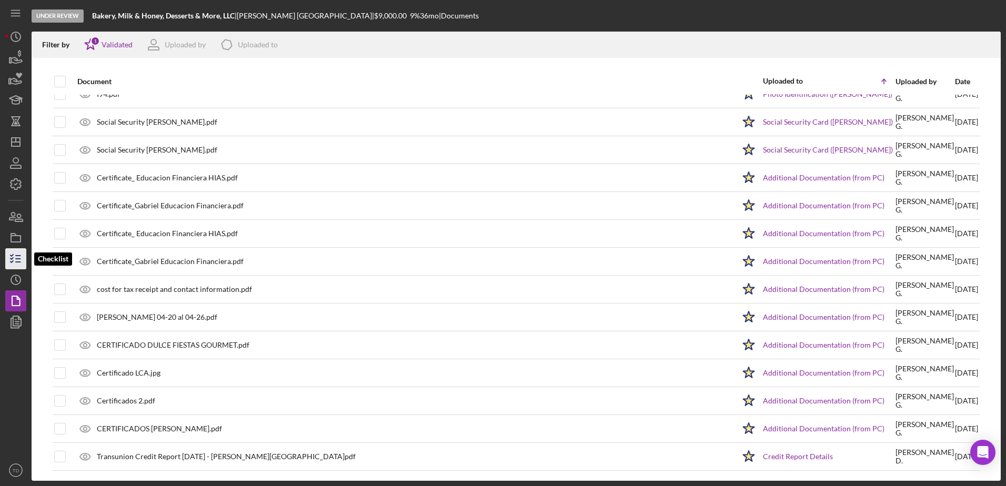
click at [8, 258] on icon "button" at bounding box center [16, 259] width 26 height 26
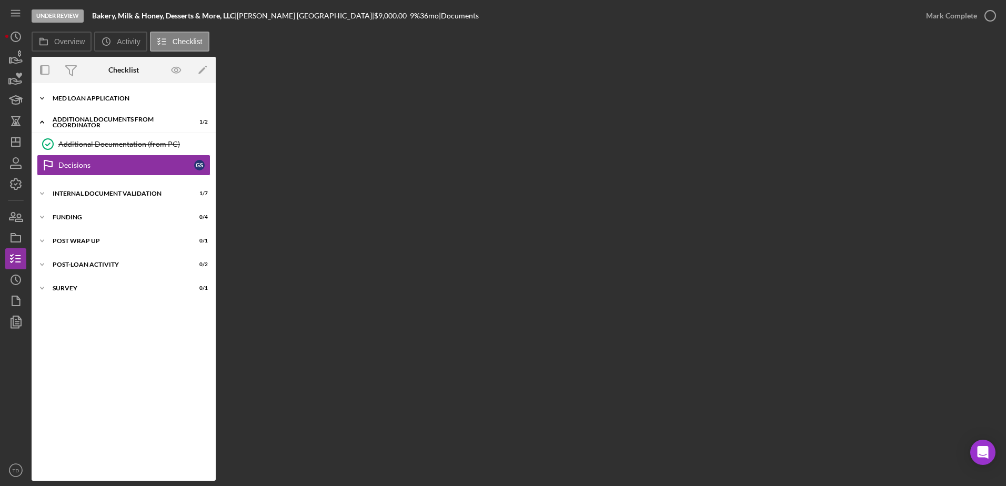
click at [82, 107] on div "Icon/Expander MED Loan Application 18 / 18" at bounding box center [124, 98] width 184 height 21
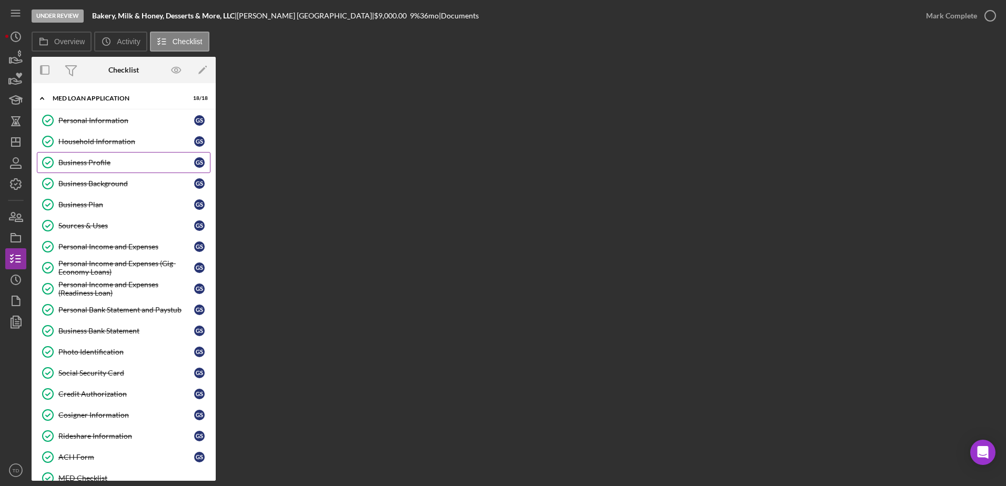
click at [85, 168] on link "Business Profile Business Profile G S" at bounding box center [124, 162] width 174 height 21
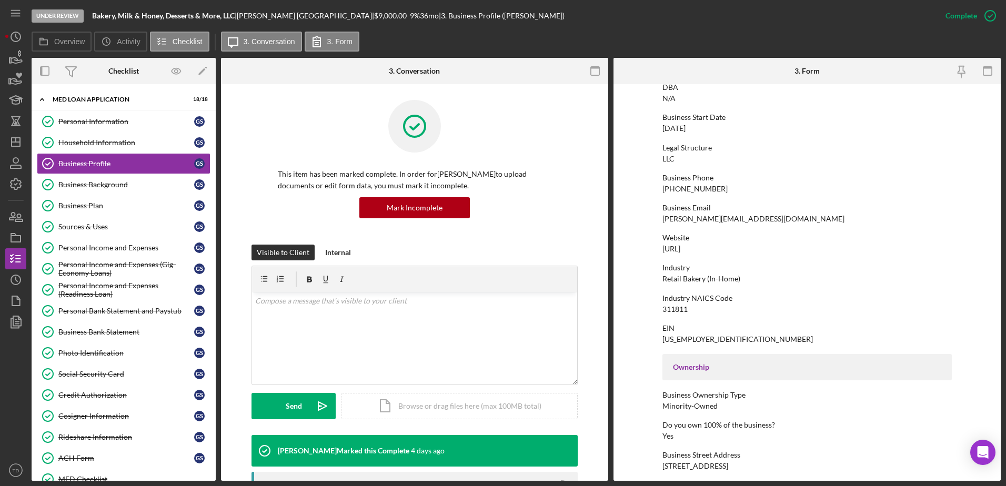
scroll to position [88, 0]
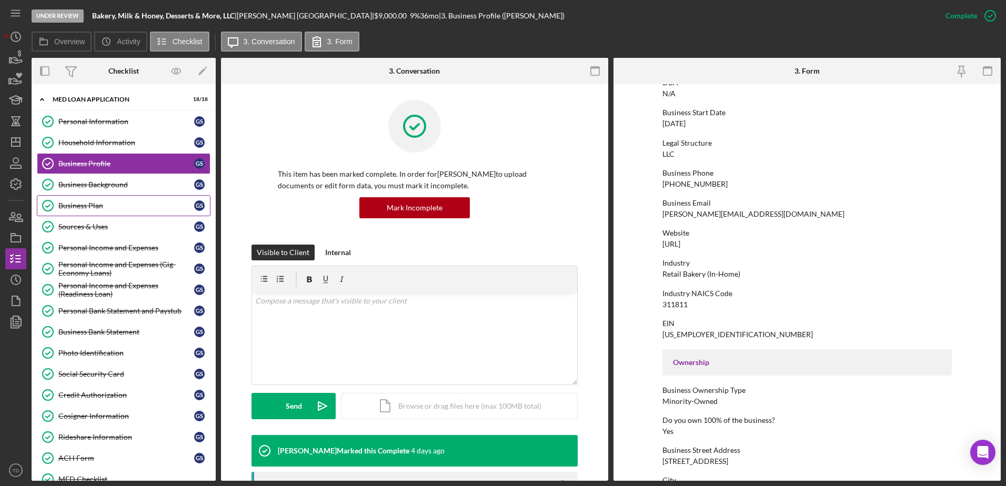
click at [76, 195] on link "Business Plan Business Plan G S" at bounding box center [124, 205] width 174 height 21
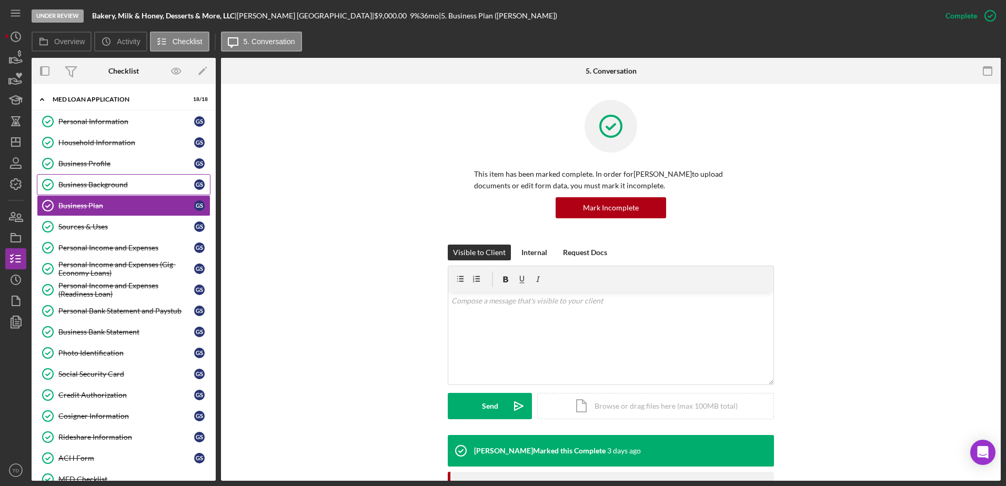
click at [77, 191] on link "Business Background Business Background G S" at bounding box center [124, 184] width 174 height 21
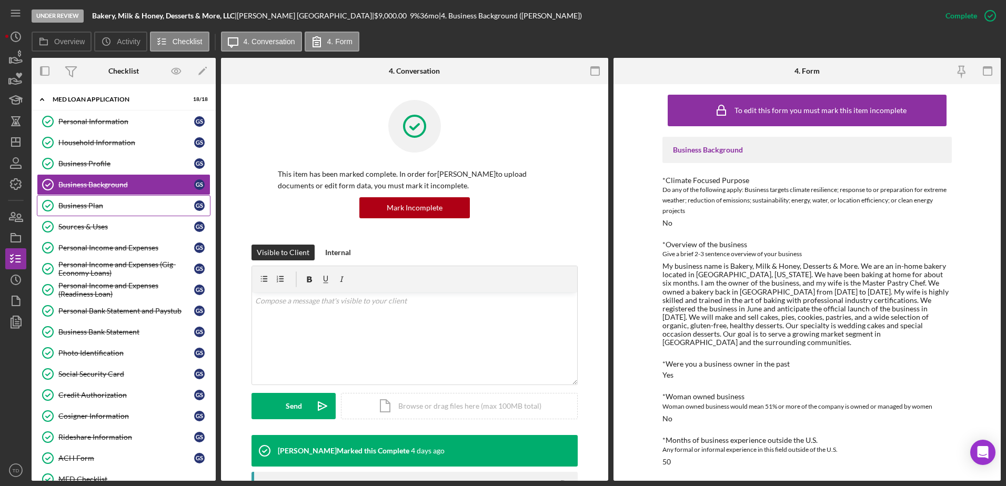
click at [83, 213] on link "Business Plan Business Plan G S" at bounding box center [124, 205] width 174 height 21
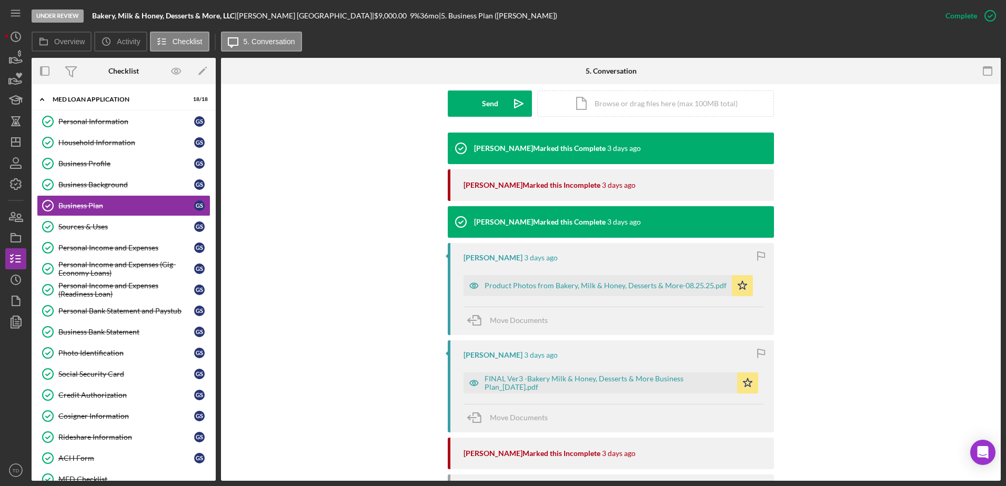
scroll to position [302, 0]
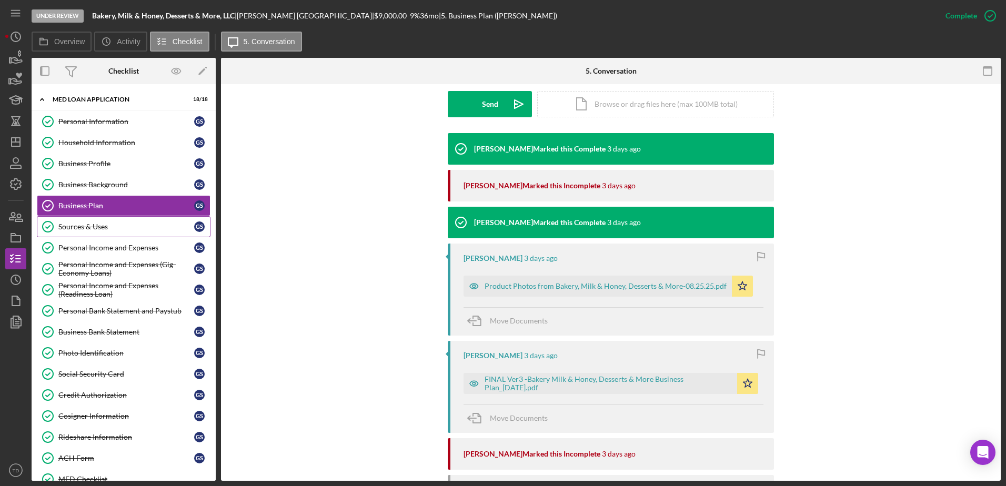
click at [126, 227] on div "Sources & Uses" at bounding box center [126, 227] width 136 height 8
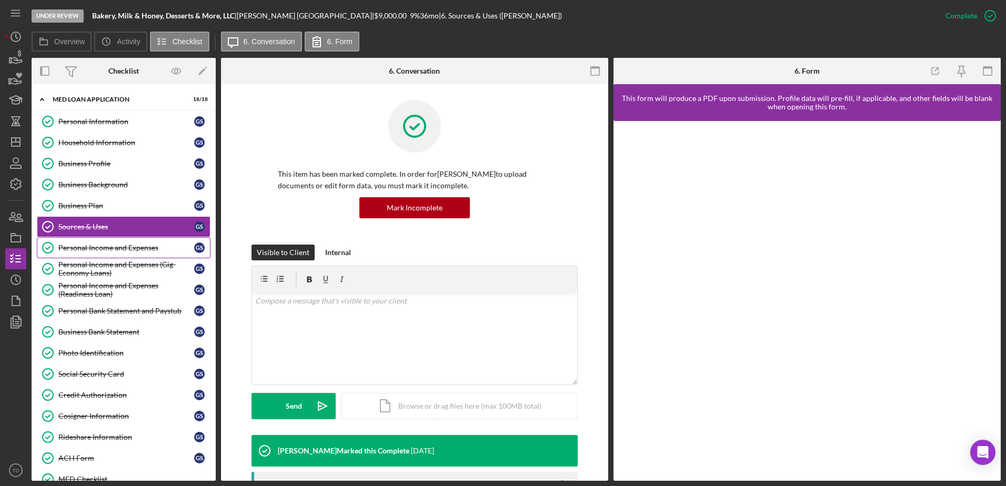
click at [125, 254] on link "Personal Income and Expenses Personal Income and Expenses G S" at bounding box center [124, 247] width 174 height 21
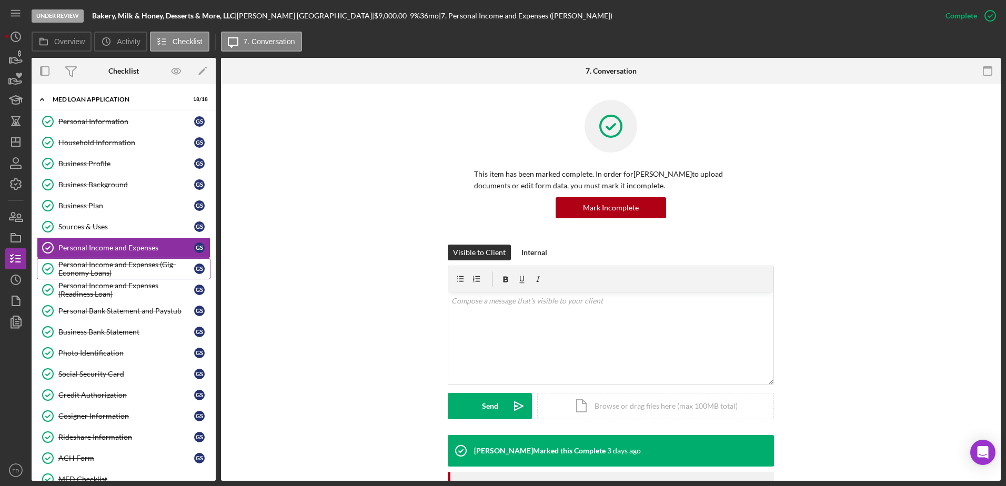
click at [124, 263] on div "Personal Income and Expenses (Gig-Economy Loans)" at bounding box center [126, 268] width 136 height 17
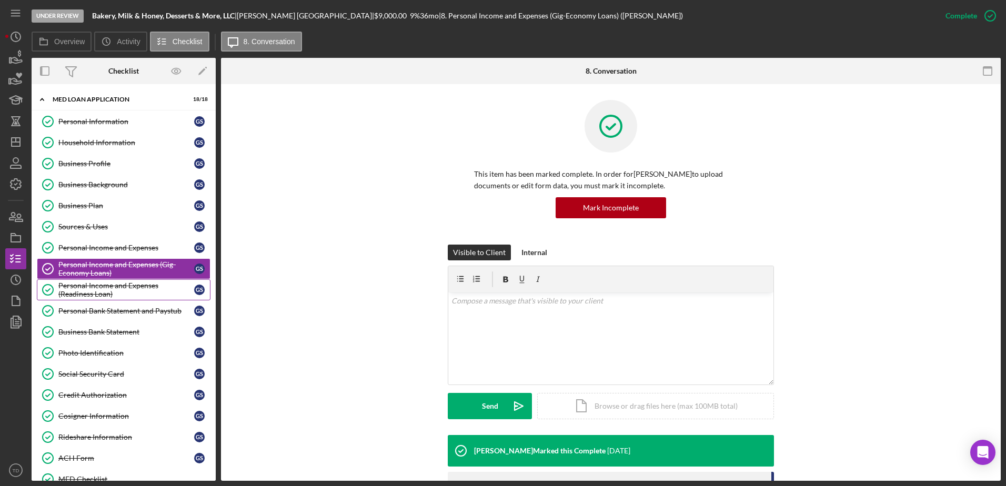
click at [121, 283] on div "Personal Income and Expenses (Readiness Loan)" at bounding box center [126, 289] width 136 height 17
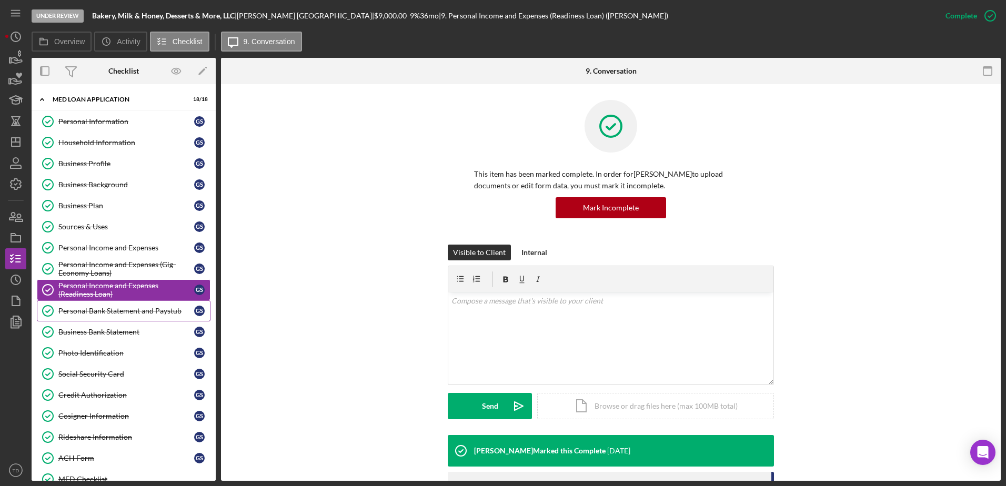
click at [120, 308] on div "Personal Bank Statement and Paystub" at bounding box center [126, 311] width 136 height 8
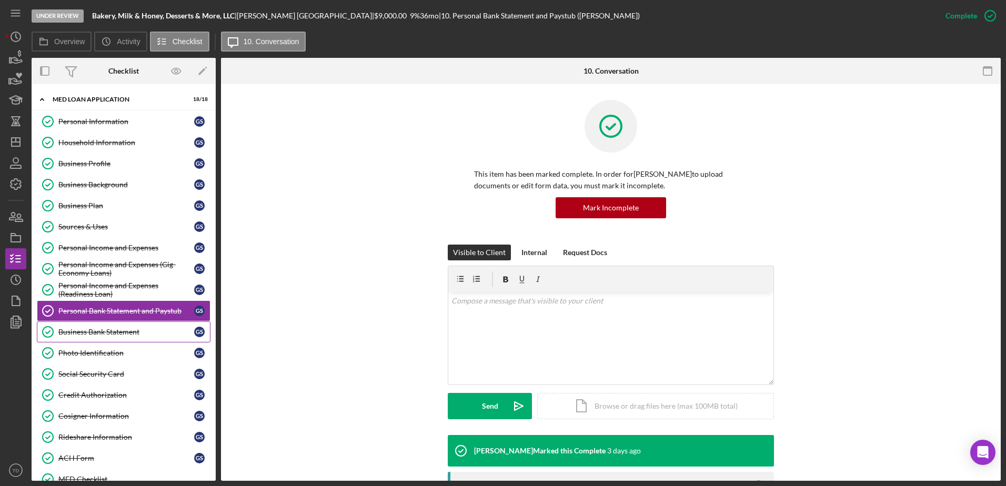
click at [119, 335] on div "Business Bank Statement" at bounding box center [126, 332] width 136 height 8
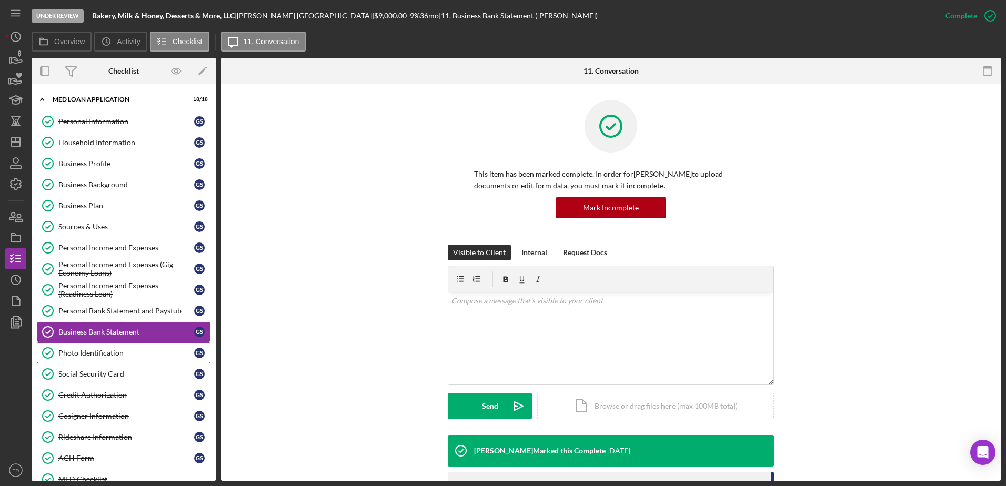
click at [115, 353] on div "Photo Identification" at bounding box center [126, 353] width 136 height 8
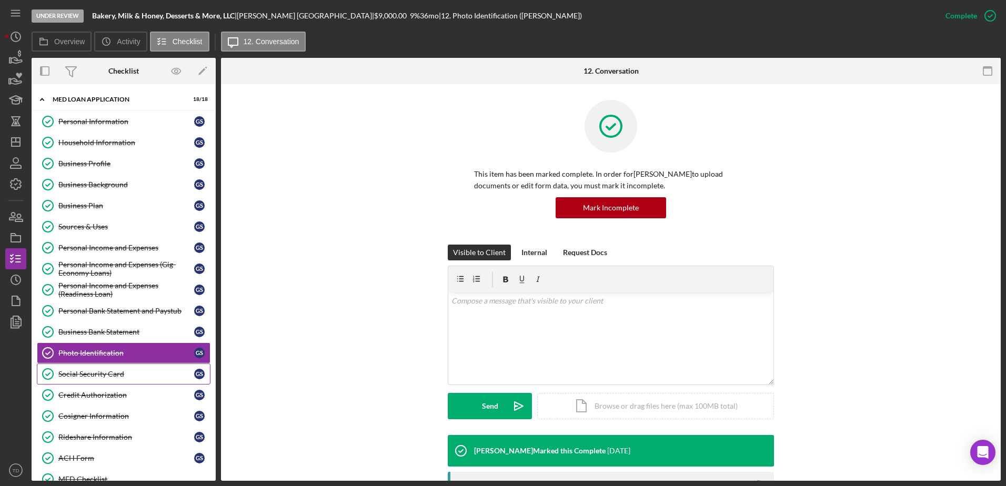
click at [113, 372] on div "Social Security Card" at bounding box center [126, 374] width 136 height 8
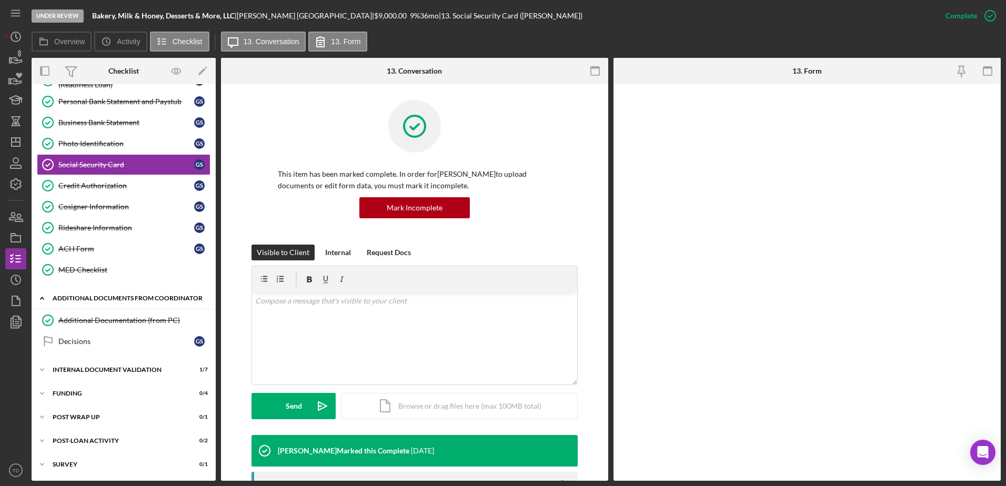
scroll to position [209, 0]
click at [121, 220] on link "Rideshare Information Rideshare Information G S" at bounding box center [124, 228] width 174 height 21
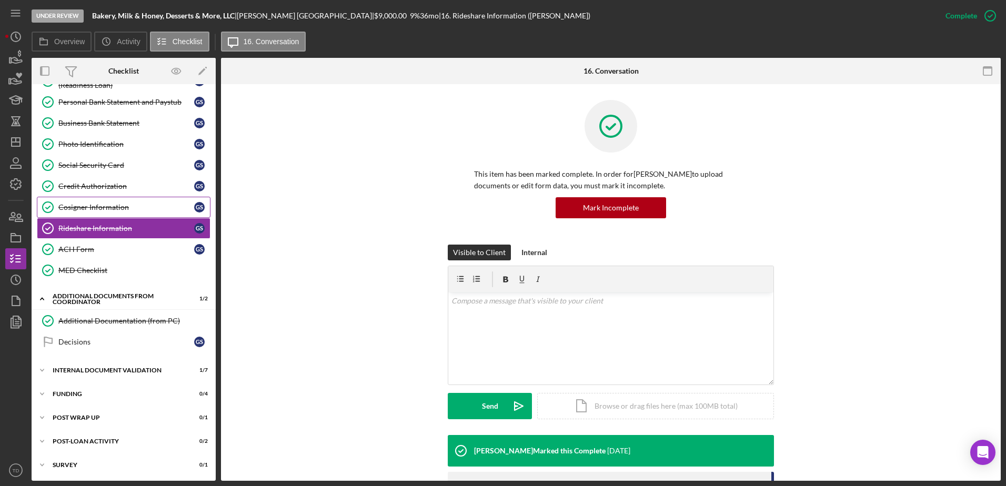
click at [116, 210] on div "Cosigner Information" at bounding box center [126, 207] width 136 height 8
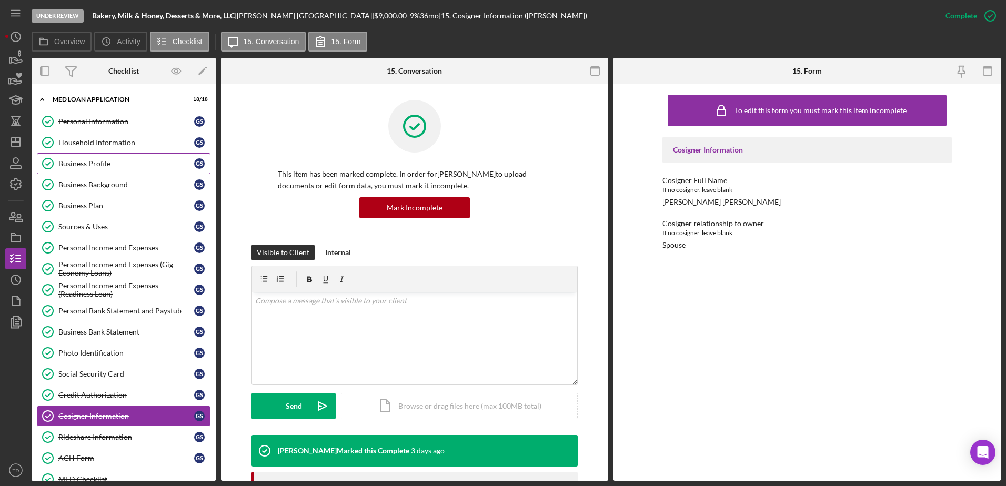
click at [88, 167] on div "Business Profile" at bounding box center [126, 163] width 136 height 8
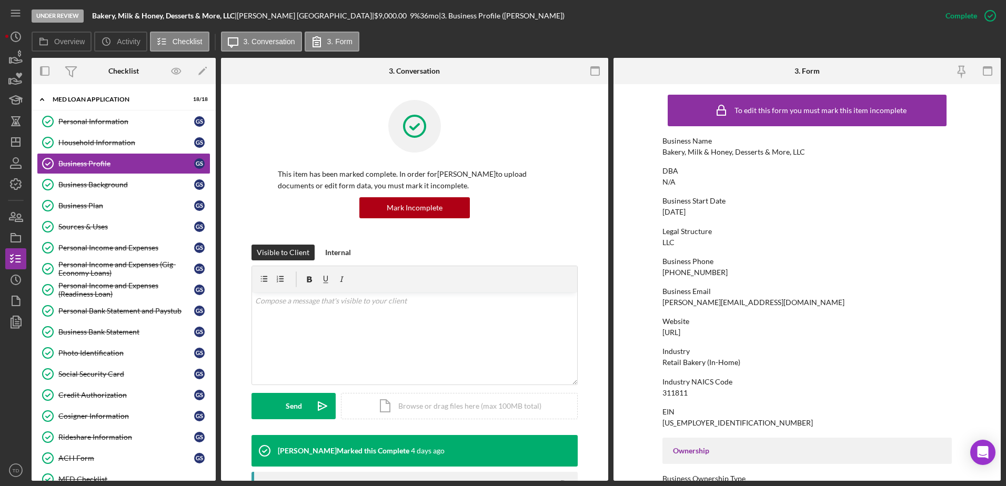
scroll to position [397, 0]
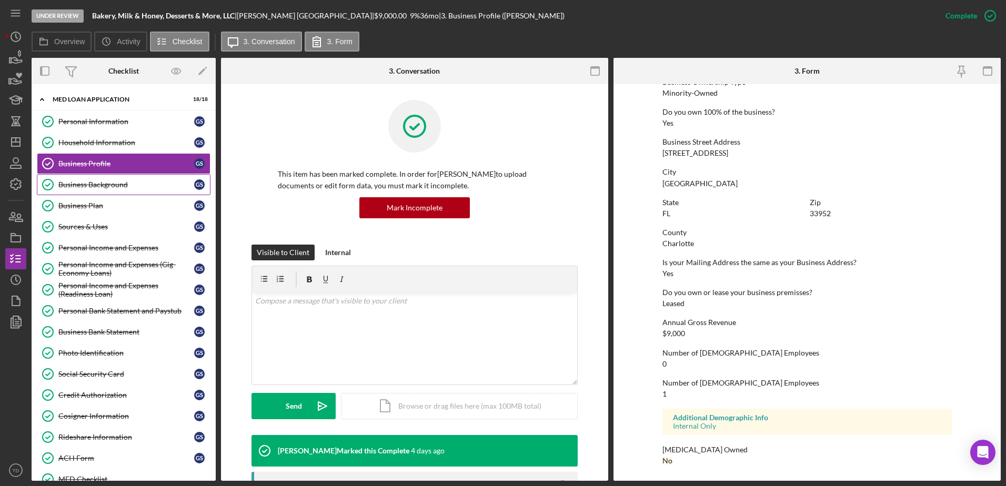
click at [135, 190] on link "Business Background Business Background G S" at bounding box center [124, 184] width 174 height 21
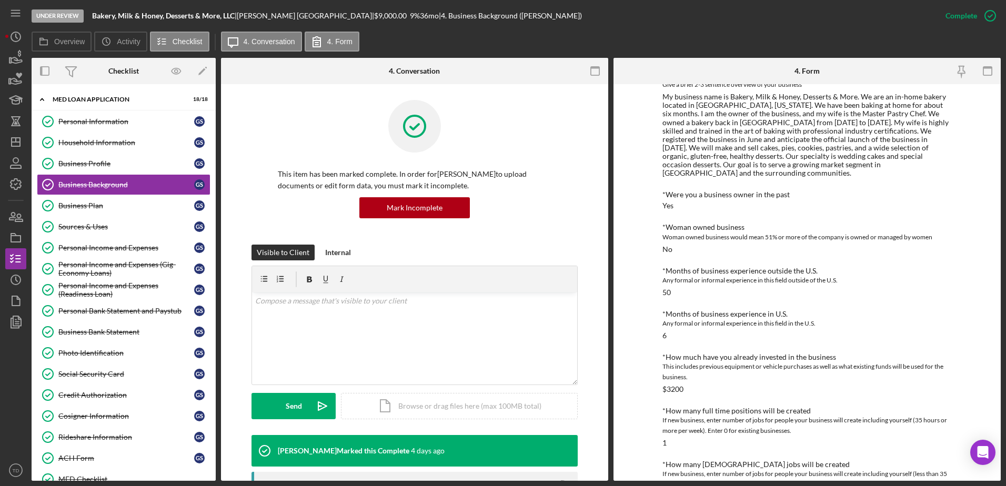
scroll to position [169, 0]
click at [79, 169] on link "Business Profile Business Profile G S" at bounding box center [124, 163] width 174 height 21
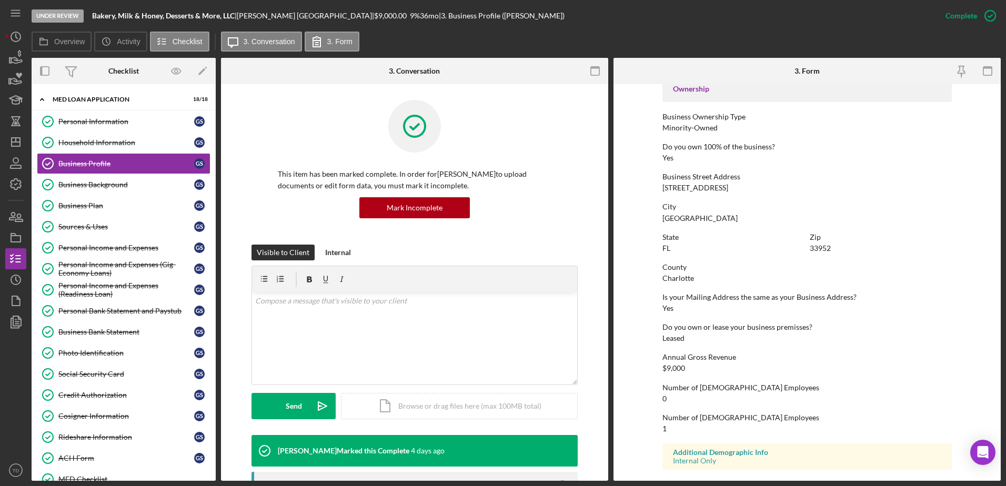
scroll to position [397, 0]
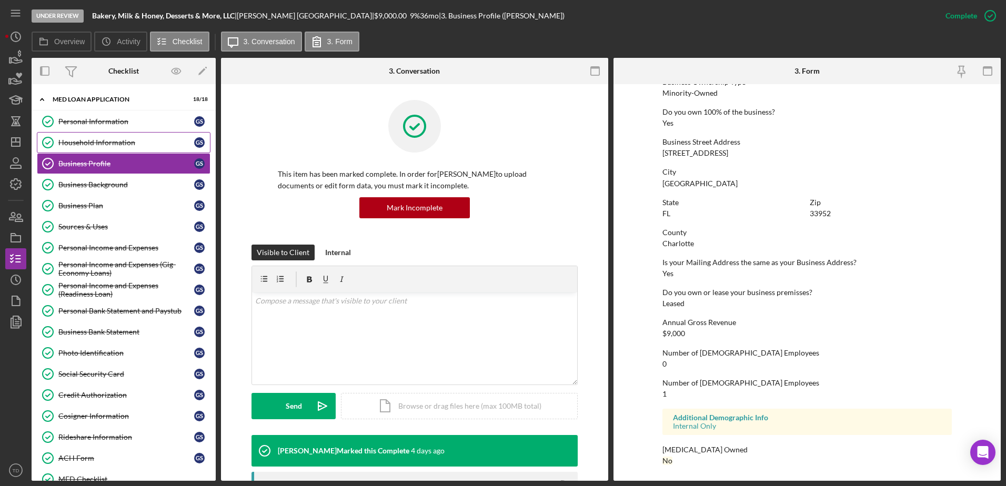
click at [120, 145] on div "Household Information" at bounding box center [126, 142] width 136 height 8
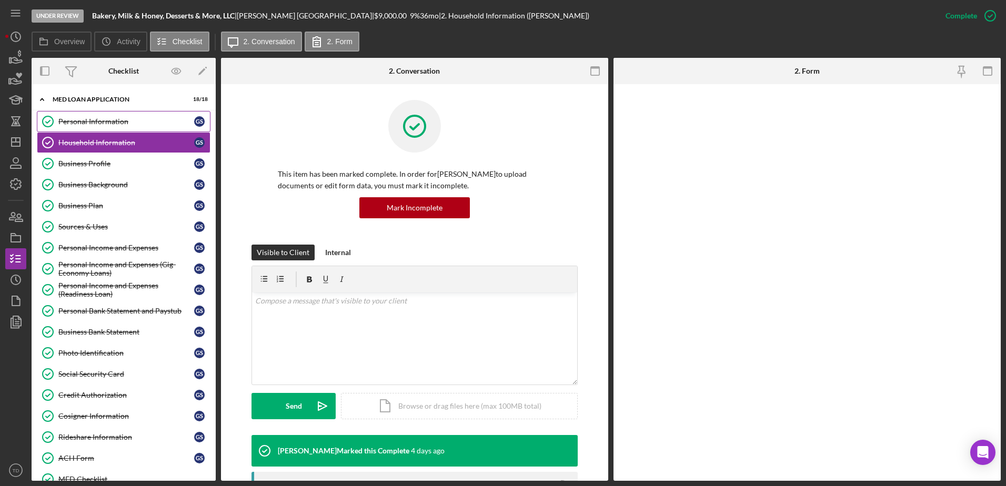
click at [113, 126] on link "Personal Information Personal Information G S" at bounding box center [124, 121] width 174 height 21
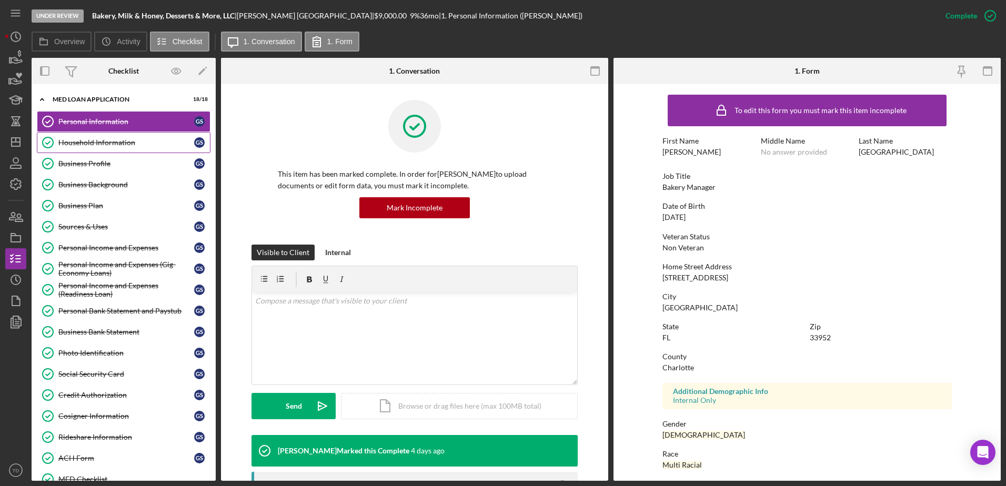
click at [110, 143] on div "Household Information" at bounding box center [126, 142] width 136 height 8
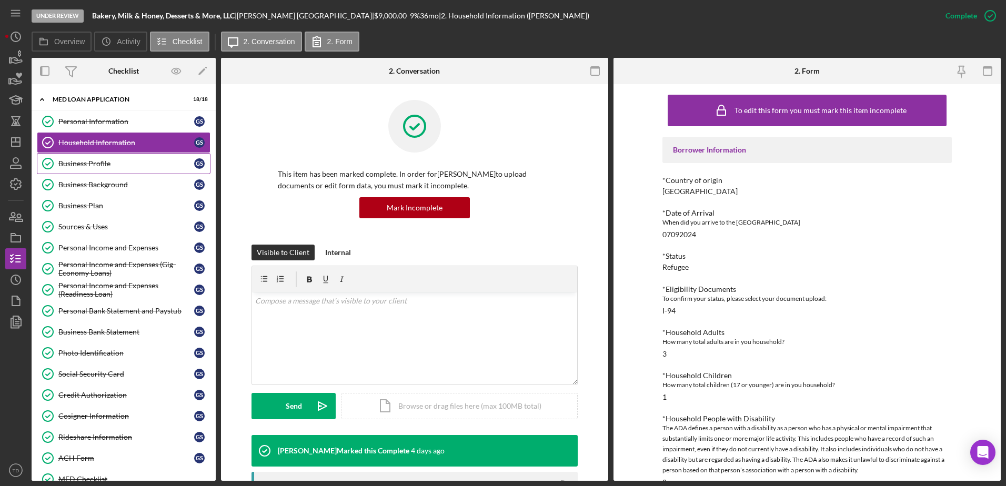
click at [105, 166] on div "Business Profile" at bounding box center [126, 163] width 136 height 8
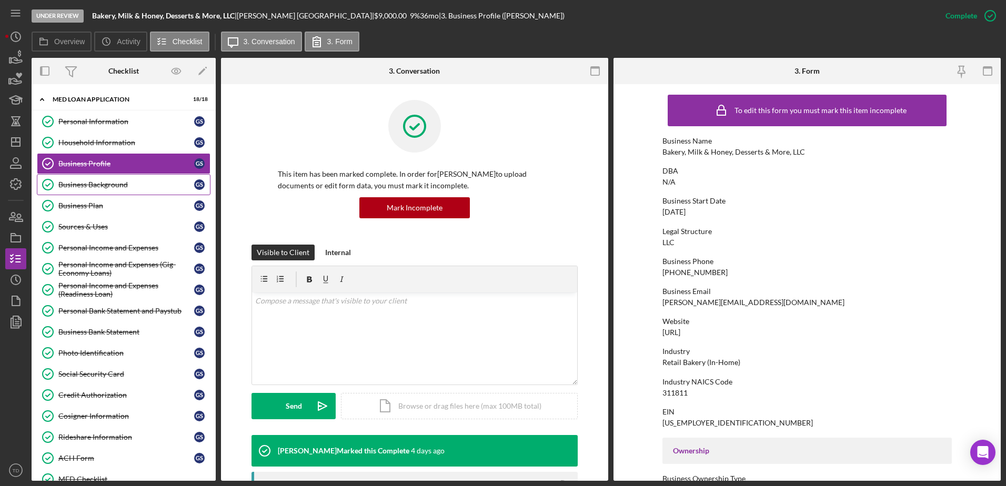
click at [103, 189] on div "Business Background" at bounding box center [126, 184] width 136 height 8
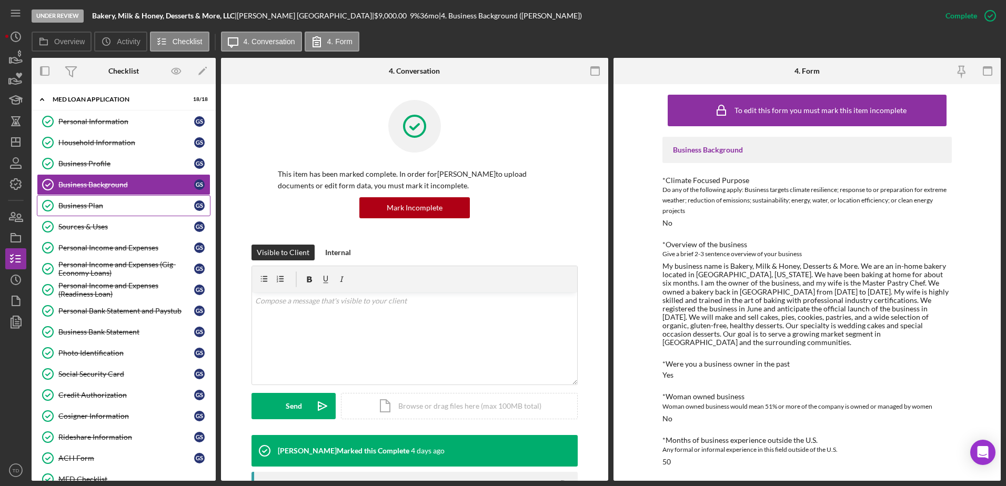
click at [103, 212] on link "Business Plan Business Plan G S" at bounding box center [124, 205] width 174 height 21
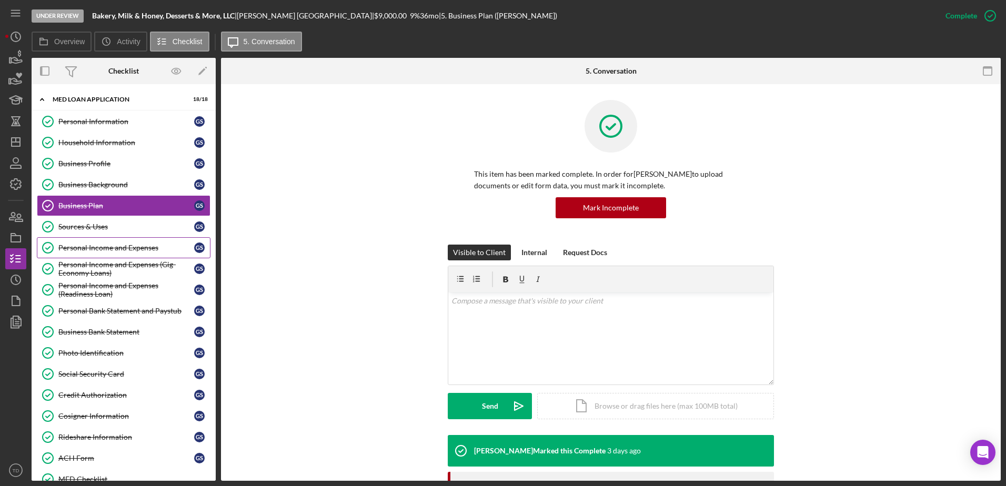
click at [97, 239] on link "Personal Income and Expenses Personal Income and Expenses G S" at bounding box center [124, 247] width 174 height 21
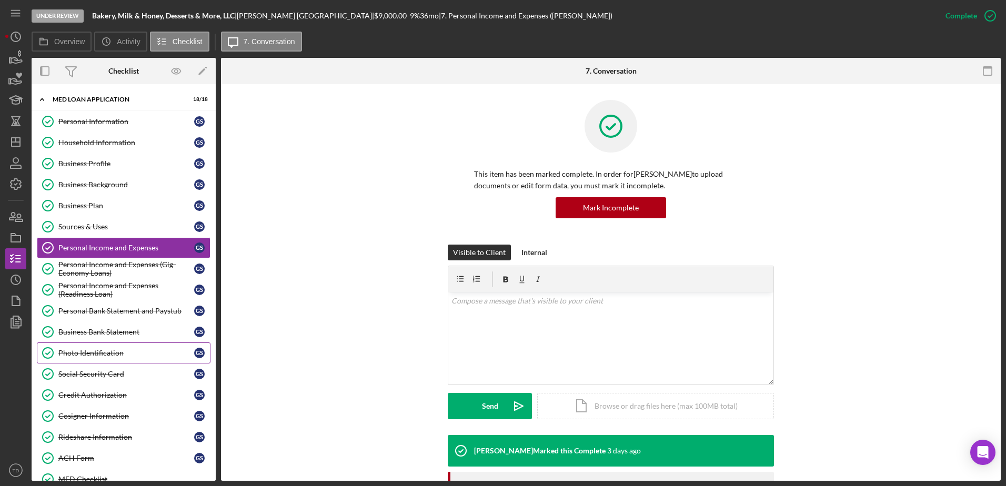
scroll to position [183, 0]
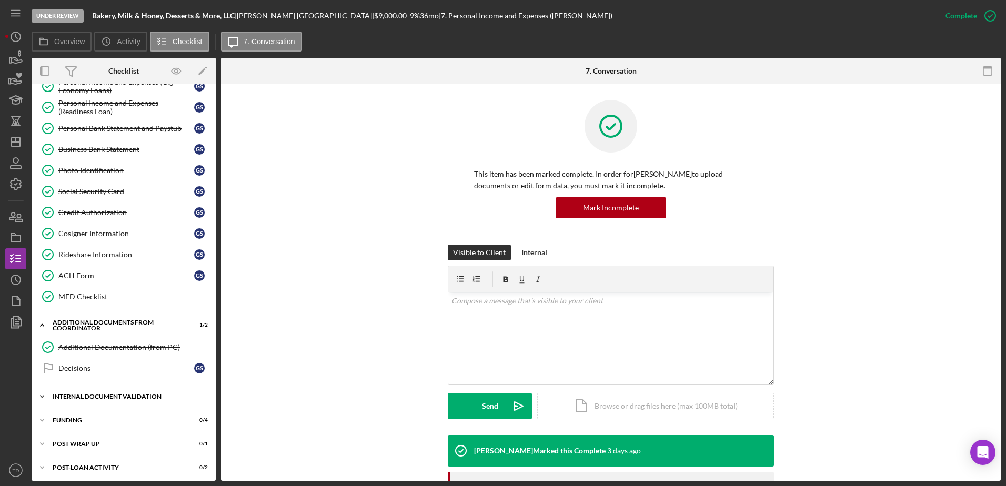
click at [86, 391] on div "Icon/Expander Internal Document Validation 1 / 7" at bounding box center [124, 396] width 184 height 21
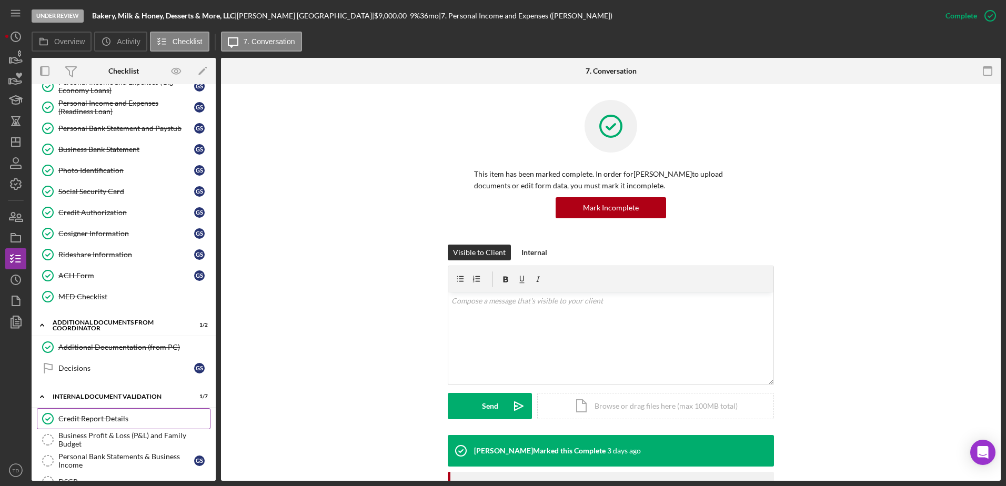
click at [84, 415] on div "Credit Report Details" at bounding box center [134, 419] width 152 height 8
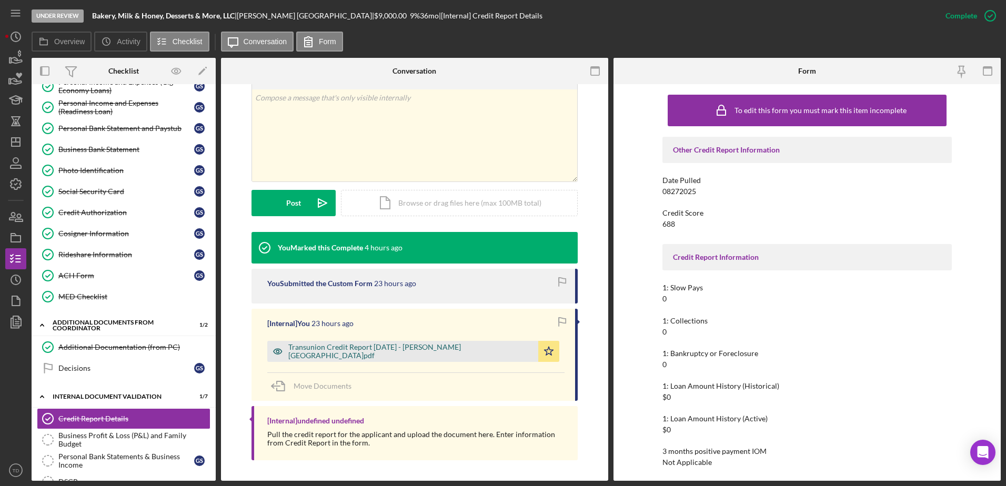
click at [412, 356] on div "Transunion Credit Report 8.27.2025 - Segovia Barrios.pdf" at bounding box center [410, 351] width 245 height 17
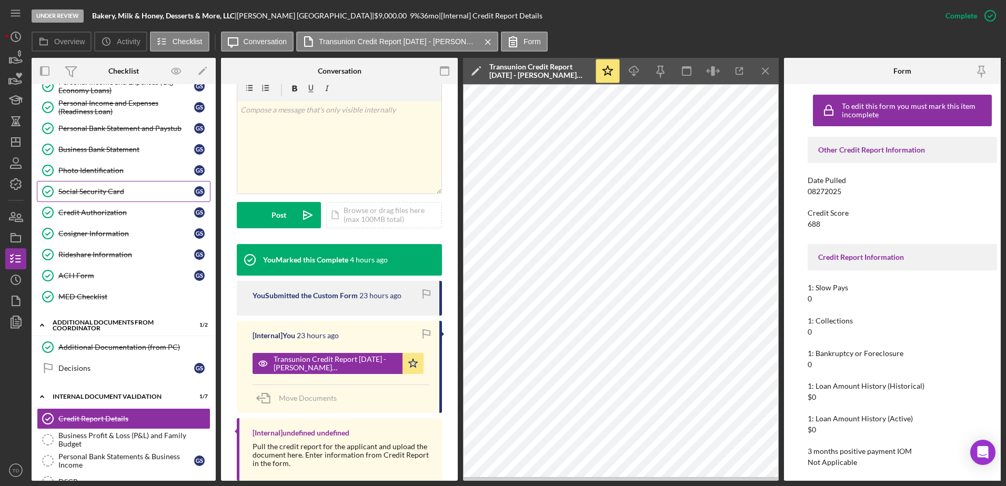
click at [100, 187] on div "Social Security Card" at bounding box center [126, 191] width 136 height 8
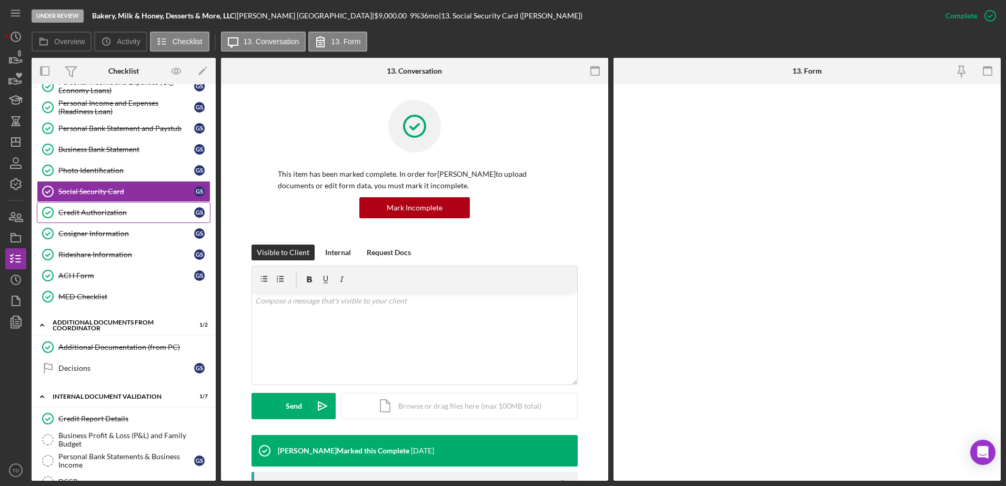
click at [100, 209] on div "Credit Authorization" at bounding box center [126, 212] width 136 height 8
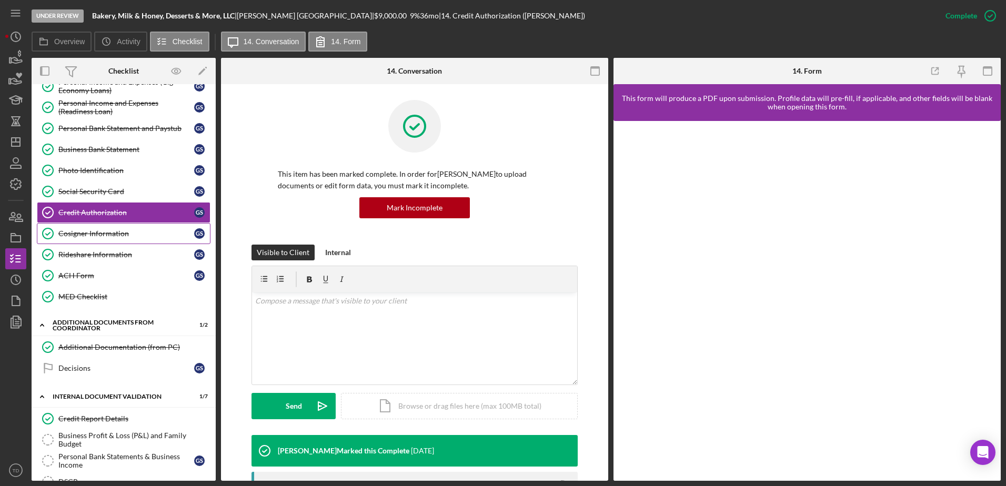
click at [102, 226] on link "Cosigner Information Cosigner Information G S" at bounding box center [124, 233] width 174 height 21
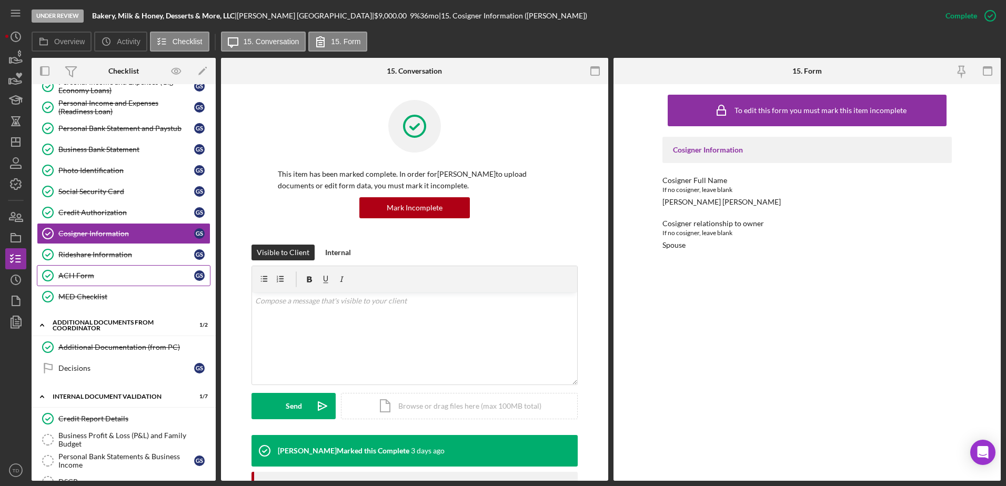
click at [134, 270] on link "ACH Form ACH Form G S" at bounding box center [124, 275] width 174 height 21
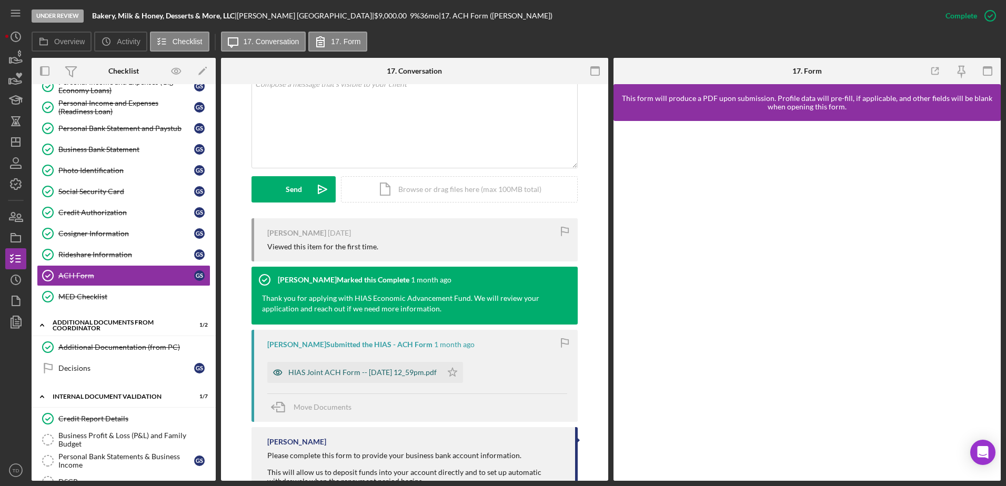
click at [362, 375] on div "HIAS Joint ACH Form -- 2025-07-25 12_59pm.pdf" at bounding box center [362, 372] width 148 height 8
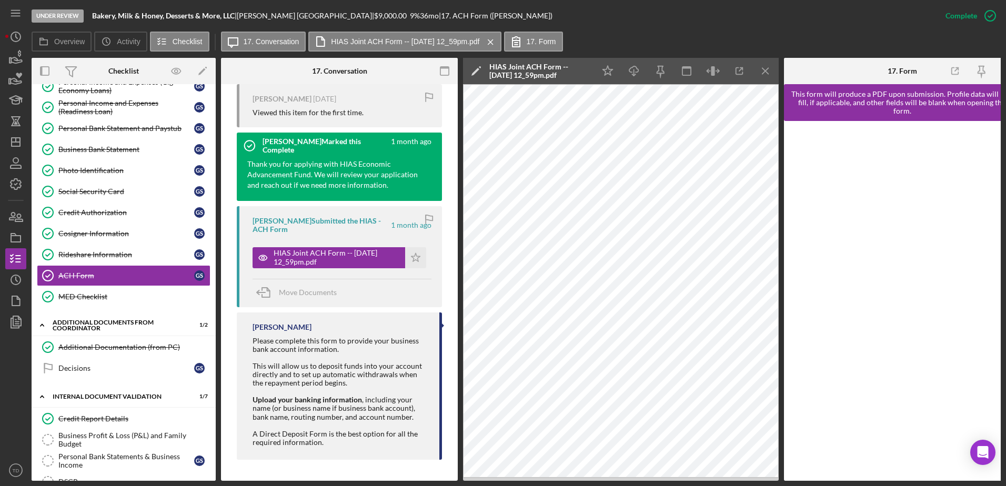
scroll to position [365, 0]
click at [160, 126] on div "Personal Bank Statement and Paystub" at bounding box center [126, 128] width 136 height 8
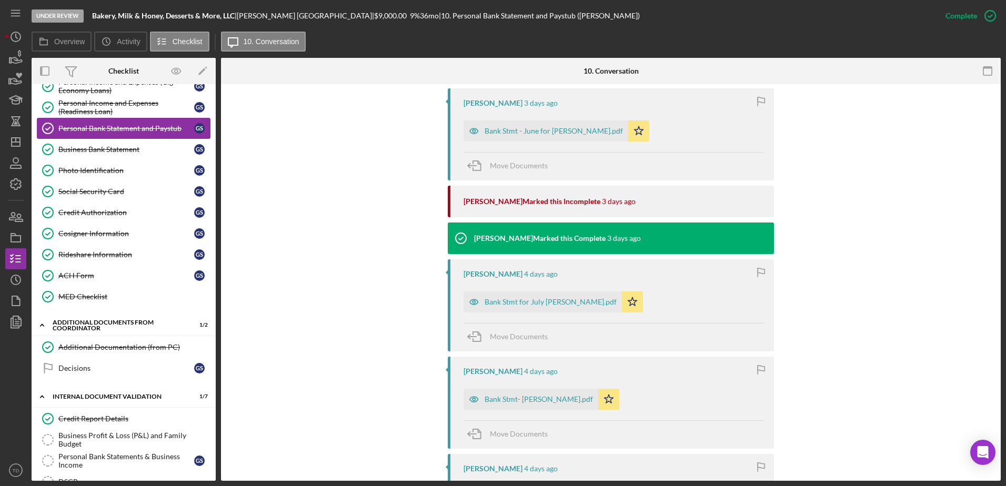
scroll to position [384, 0]
click at [491, 302] on div "Bank Stmt for July Gabriel Segovia.pdf" at bounding box center [551, 301] width 132 height 8
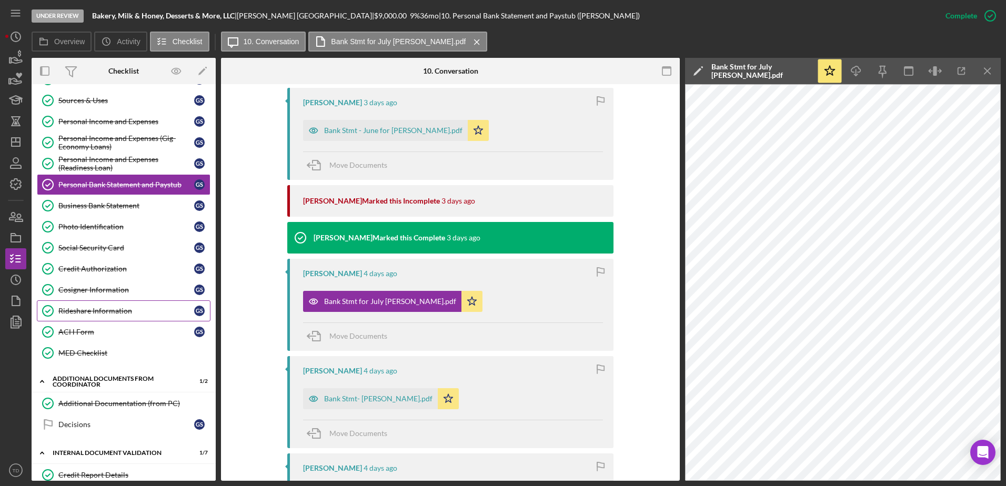
scroll to position [125, 0]
click at [99, 330] on div "ACH Form" at bounding box center [126, 333] width 136 height 8
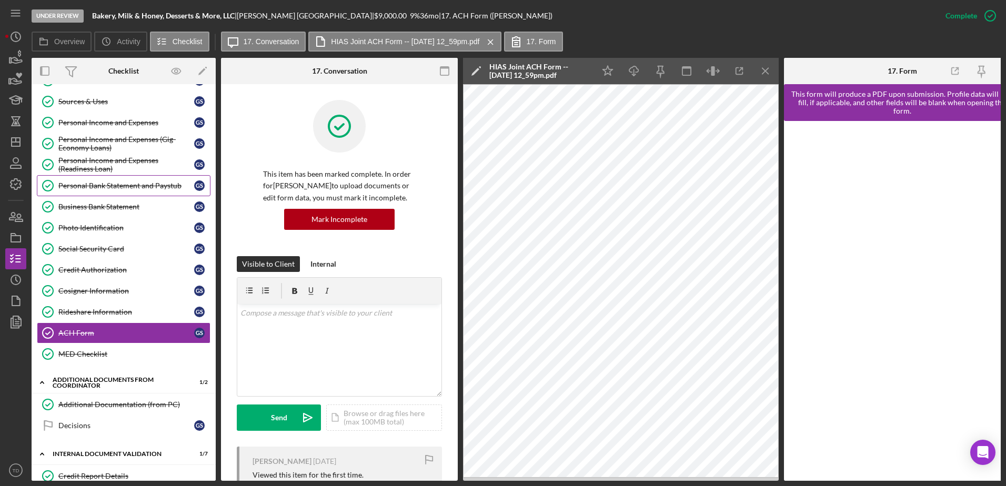
click at [118, 183] on div "Personal Bank Statement and Paystub" at bounding box center [126, 186] width 136 height 8
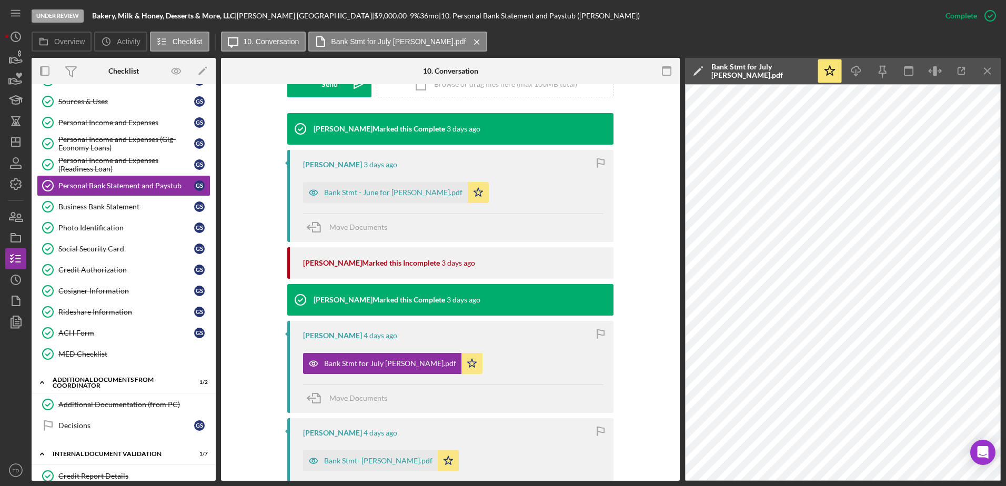
scroll to position [575, 0]
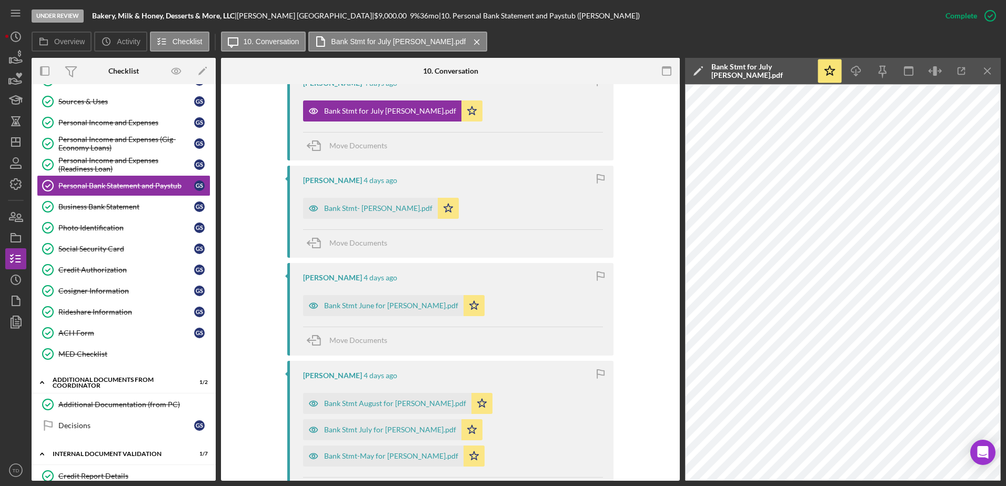
click at [387, 318] on div "Lorene Gregory 4 days ago Bank Stmt June for Eleana.pdf Icon/Star Move Documents" at bounding box center [450, 309] width 326 height 92
click at [388, 307] on div "Bank Stmt June for Eleana.pdf" at bounding box center [391, 305] width 134 height 8
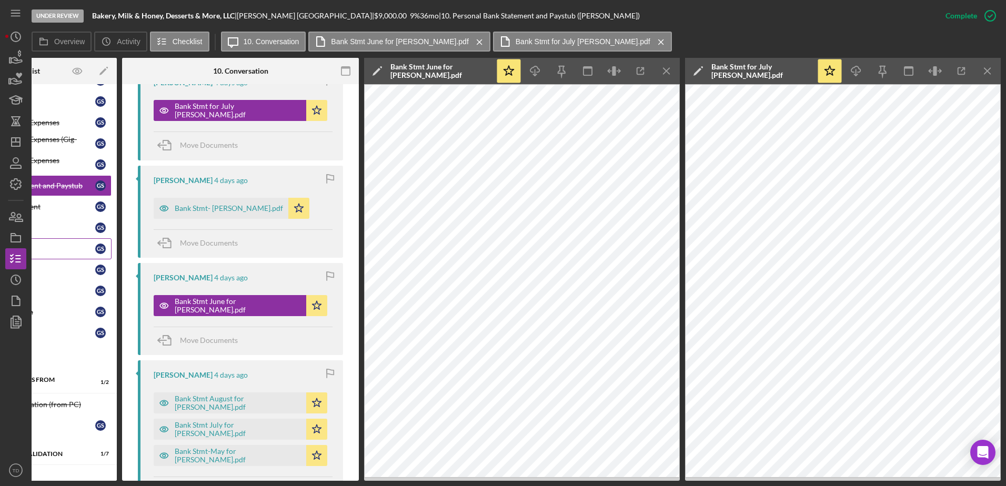
scroll to position [0, 0]
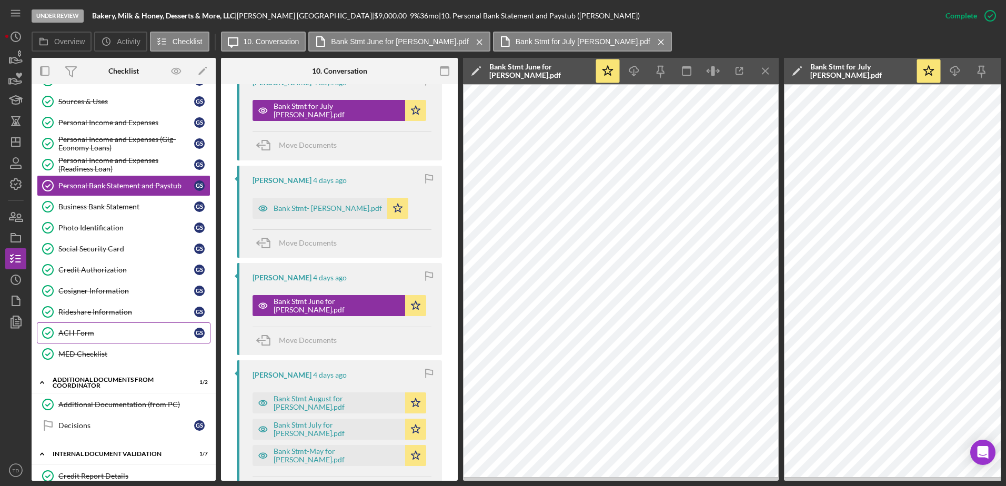
click at [99, 336] on div "ACH Form" at bounding box center [126, 333] width 136 height 8
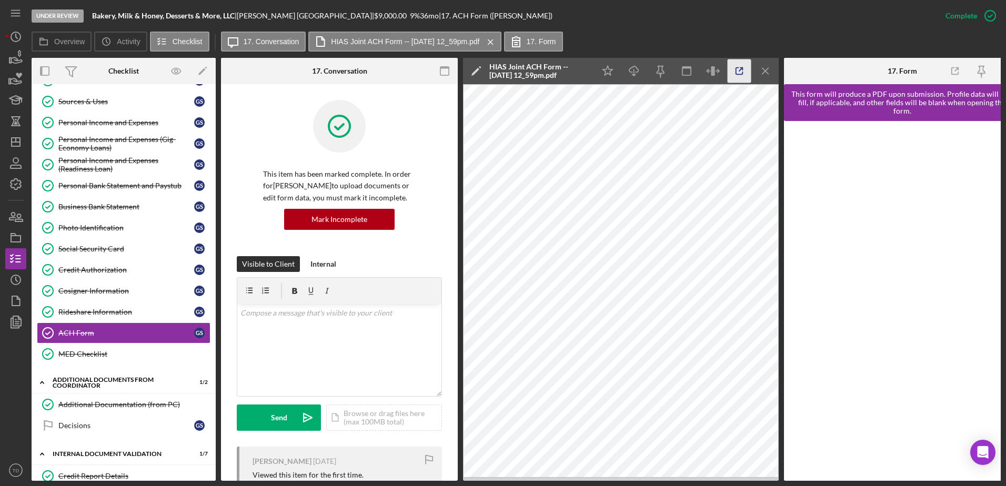
click at [739, 71] on line "button" at bounding box center [740, 69] width 3 height 3
click at [120, 399] on link "Additional Documentation (from PC) Additional Documentation (from PC)" at bounding box center [124, 404] width 174 height 21
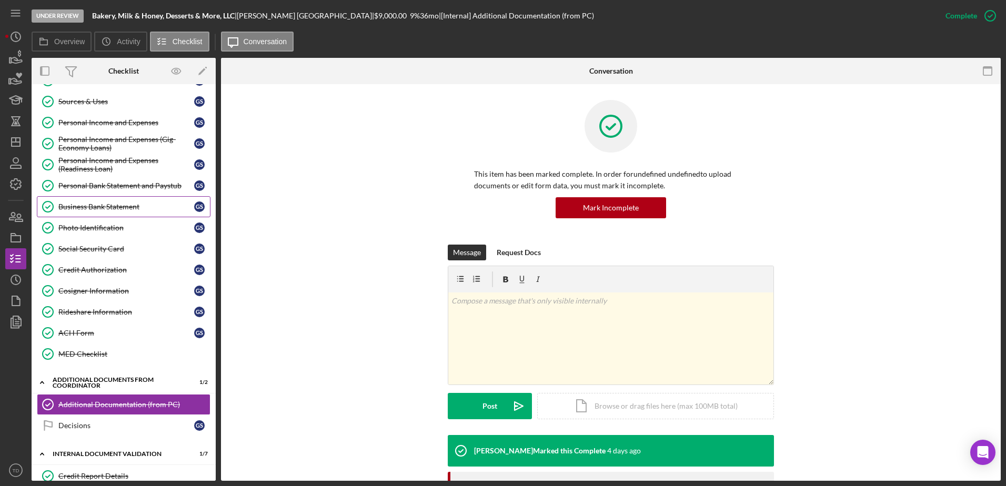
click at [116, 203] on div "Business Bank Statement" at bounding box center [126, 207] width 136 height 8
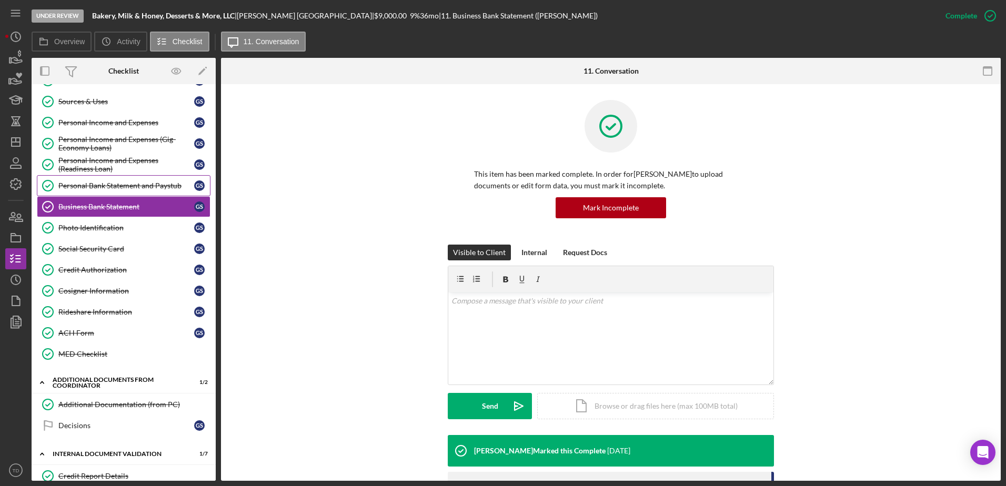
click at [113, 188] on div "Personal Bank Statement and Paystub" at bounding box center [126, 186] width 136 height 8
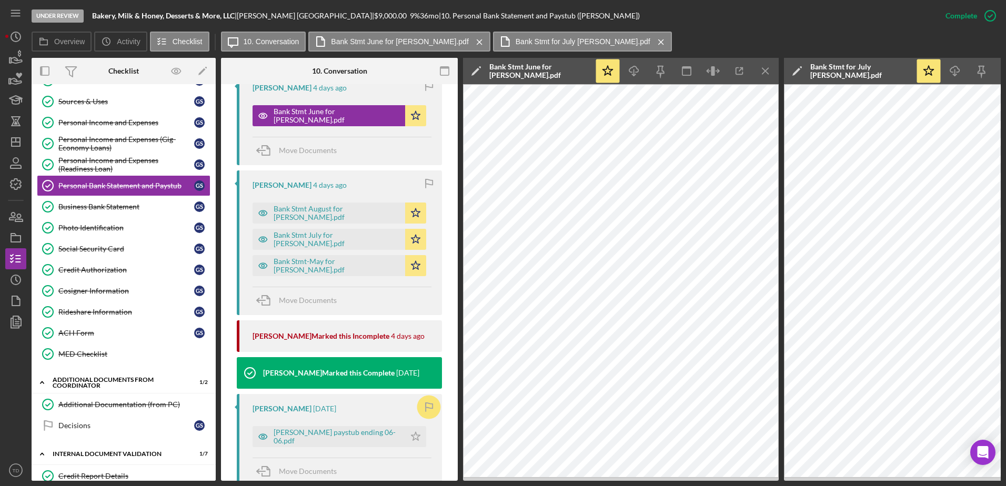
scroll to position [777, 0]
click at [340, 273] on div "Bank Stmt-May for Eleana.pdf" at bounding box center [329, 265] width 153 height 21
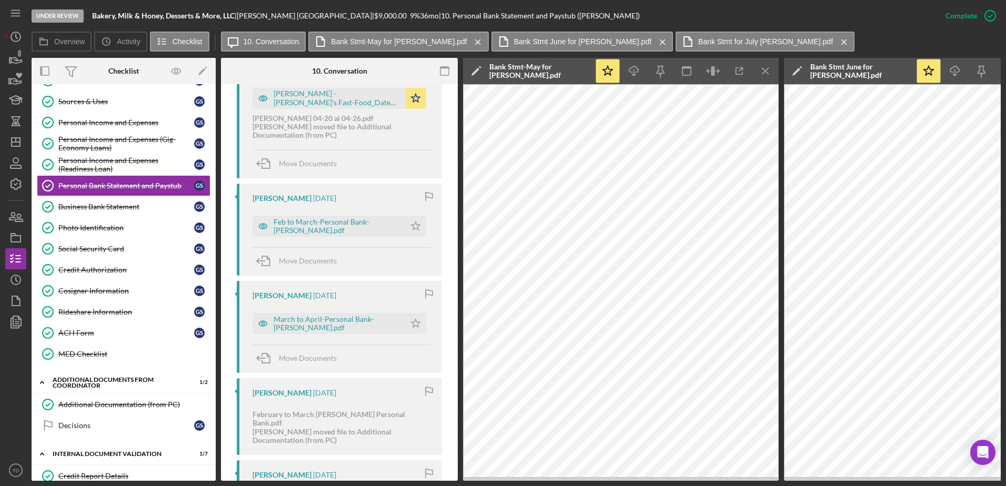
scroll to position [1903, 0]
click at [348, 227] on div "Feb to March-Personal Bank- Gabriel Segovia.pdf" at bounding box center [337, 225] width 126 height 17
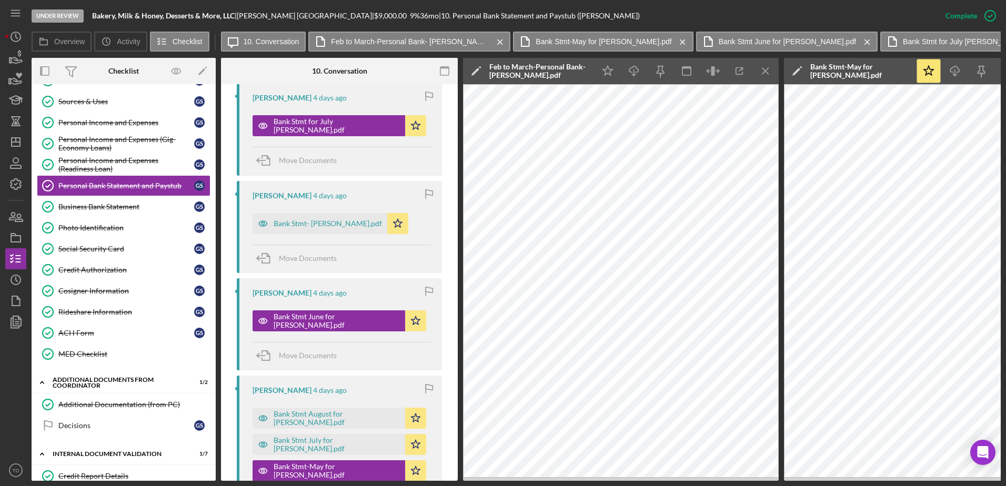
scroll to position [571, 0]
click at [335, 223] on div "Bank Stmt- August_Gabriel Segovia.pdf" at bounding box center [328, 224] width 108 height 8
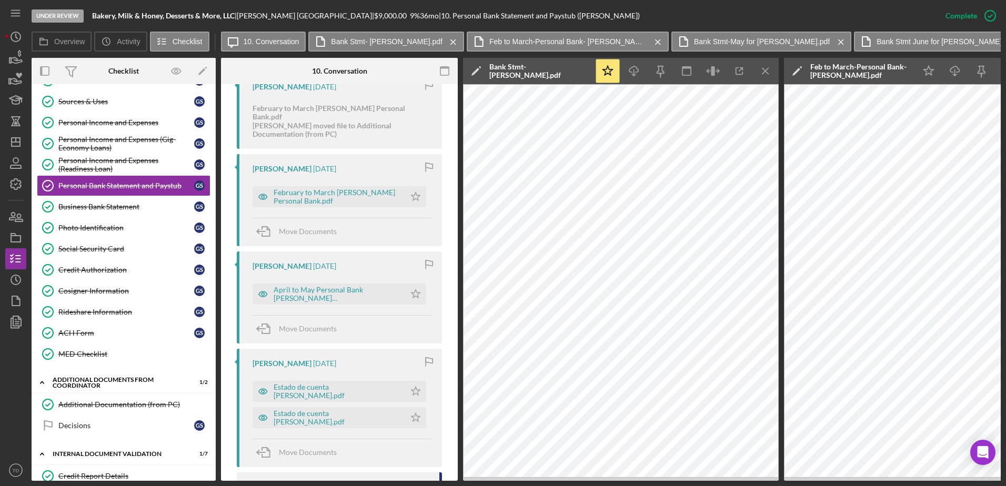
scroll to position [2208, 0]
click at [346, 384] on div "Estado de cuenta Gabriel Abril -Mayo.pdf" at bounding box center [337, 392] width 126 height 17
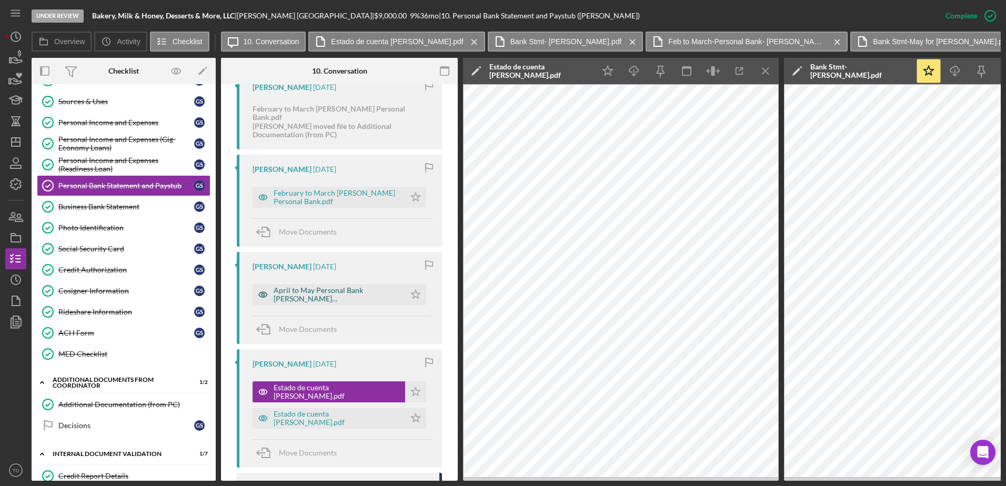
click at [323, 286] on div "April to May Personal Bank Eleana Segovia.pdf" at bounding box center [337, 294] width 126 height 17
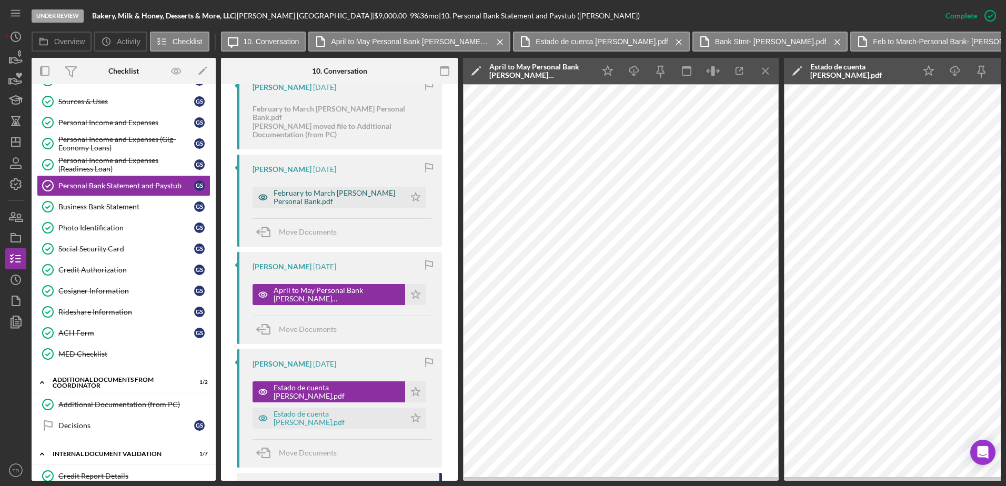
click at [349, 193] on div "February to March Eleana Personal Bank.pdf" at bounding box center [337, 197] width 126 height 17
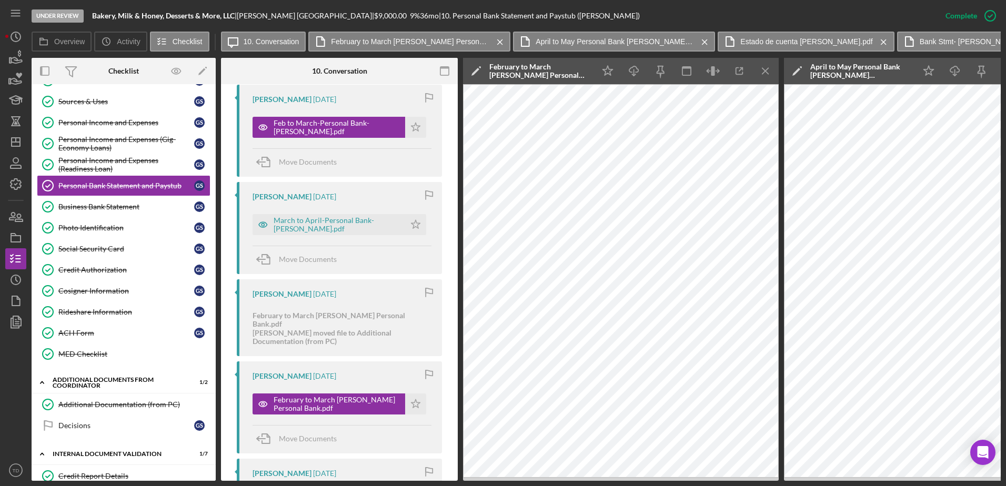
scroll to position [2000, 0]
click at [324, 219] on div "March to April-Personal Bank- Eleana Briceno.pdf" at bounding box center [337, 225] width 126 height 17
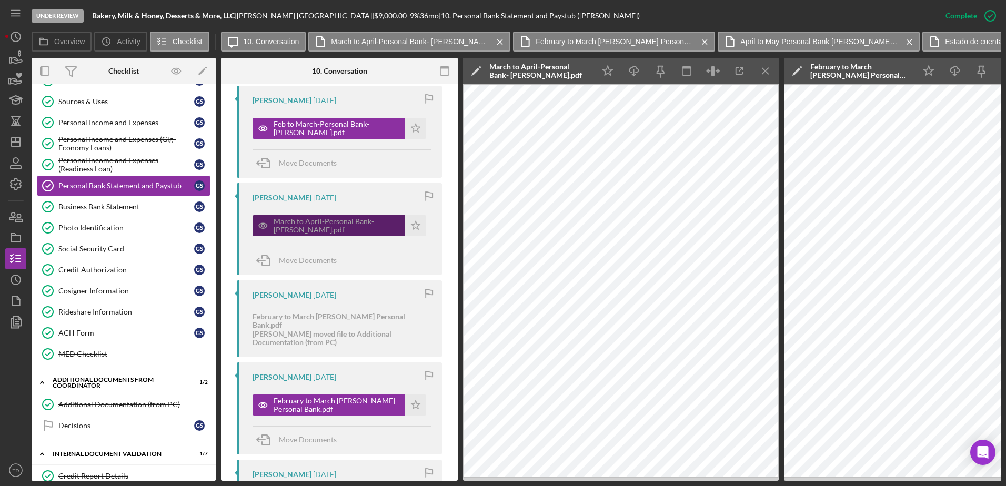
scroll to position [1805, 0]
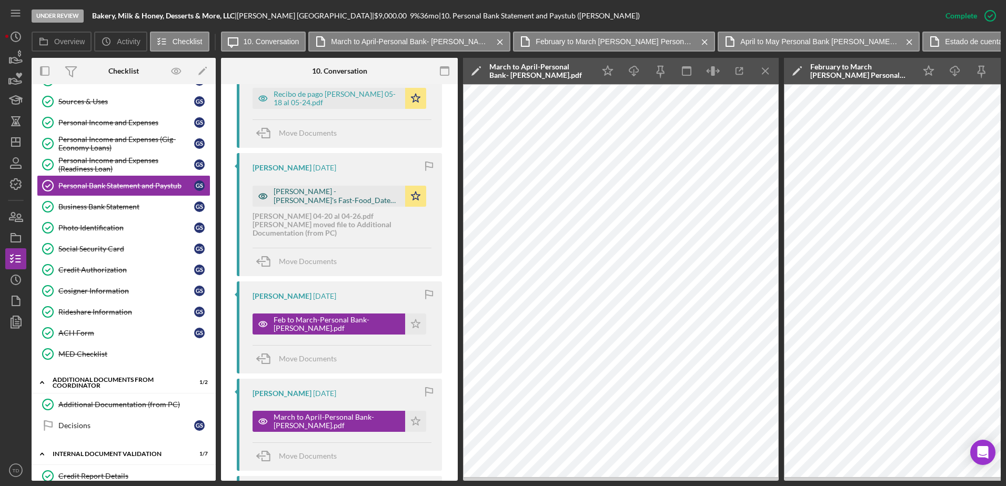
click at [323, 192] on div "Gabriel Paystub - Wendy's Fast-Food_Date 6-20-25.pdf" at bounding box center [337, 195] width 126 height 17
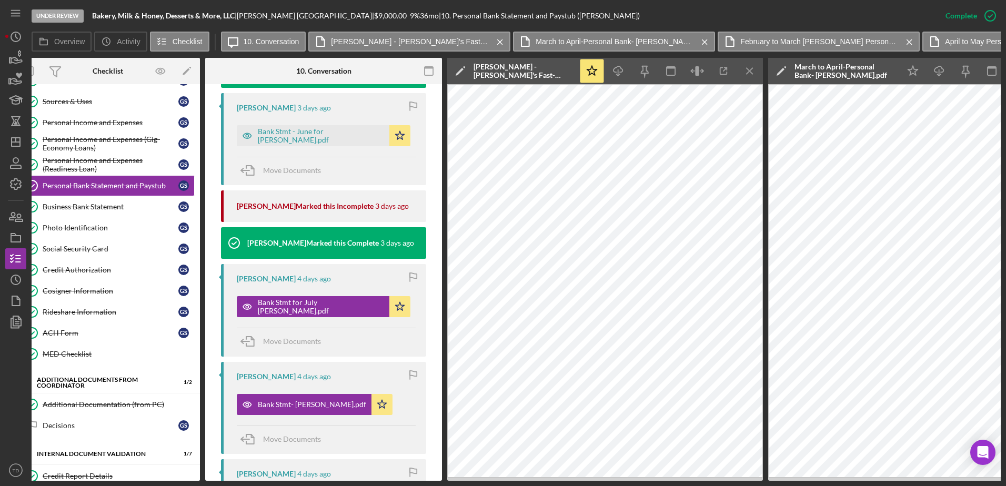
scroll to position [390, 0]
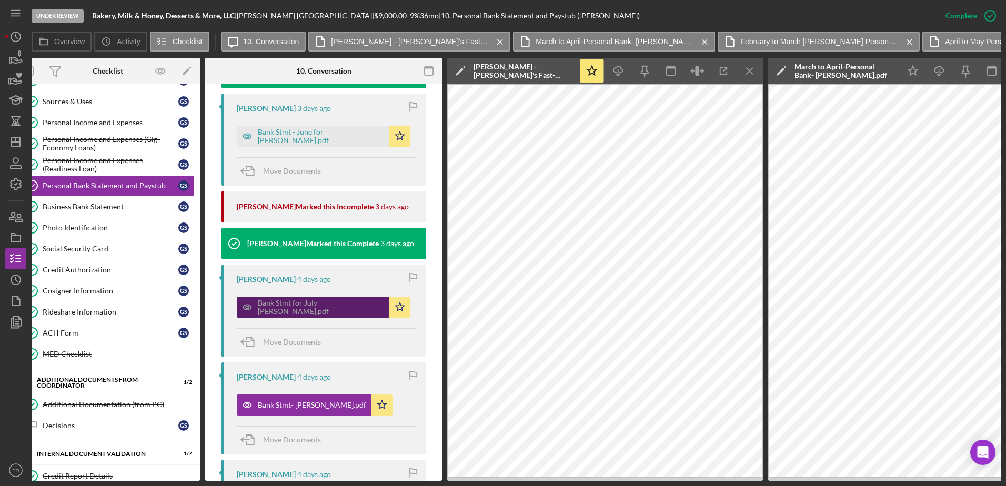
click at [337, 311] on div "Bank Stmt for July Gabriel Segovia.pdf" at bounding box center [321, 307] width 126 height 17
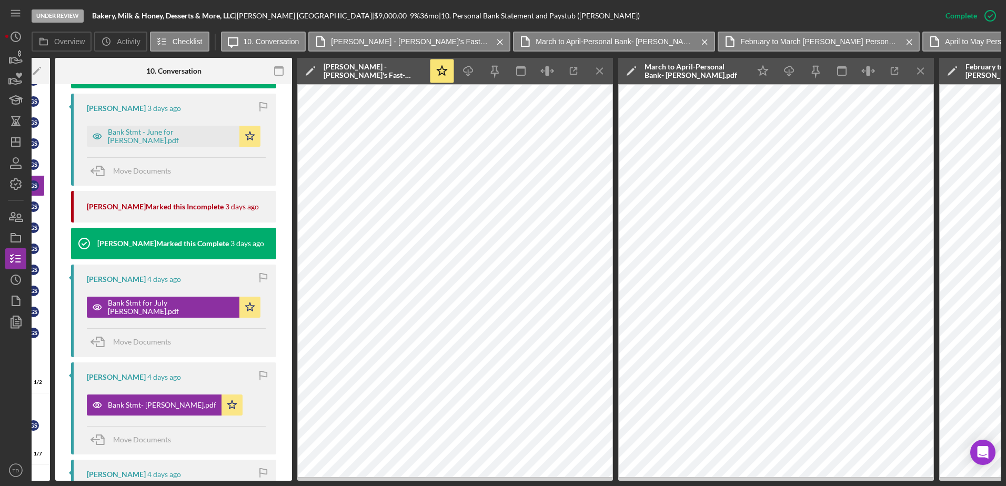
scroll to position [0, 0]
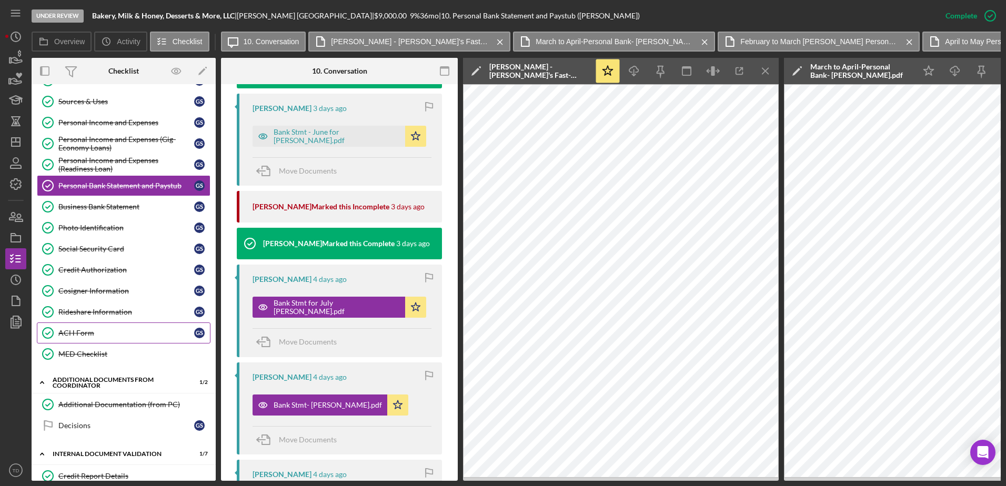
click at [98, 331] on div "ACH Form" at bounding box center [126, 333] width 136 height 8
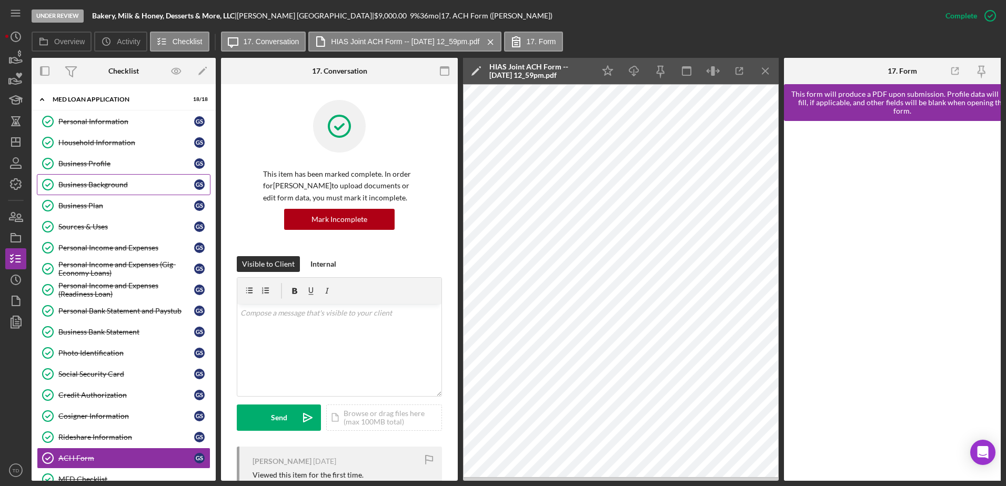
click at [103, 189] on div "Business Background" at bounding box center [126, 184] width 136 height 8
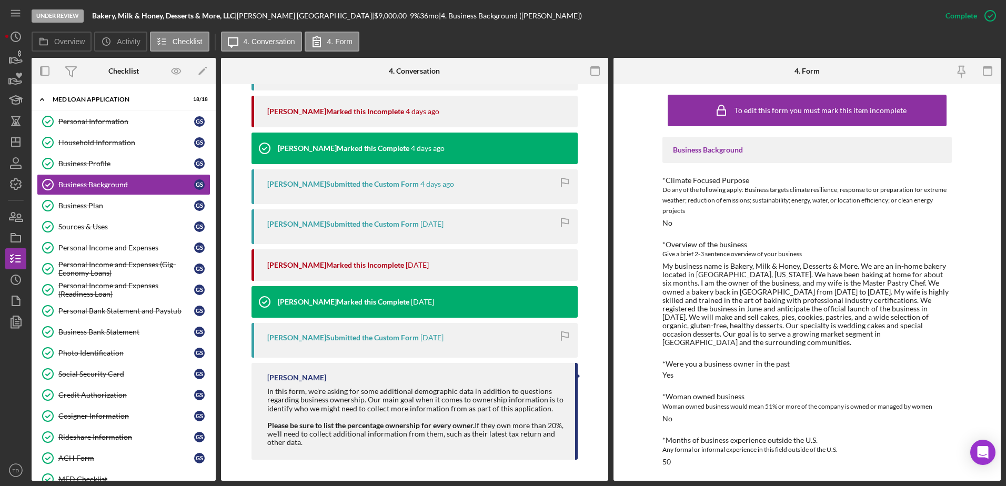
scroll to position [529, 0]
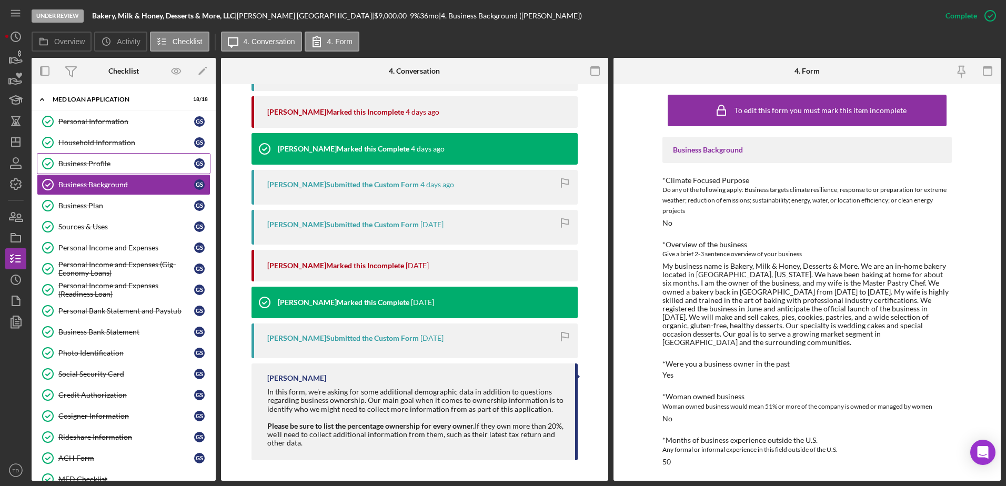
click at [110, 162] on div "Business Profile" at bounding box center [126, 163] width 136 height 8
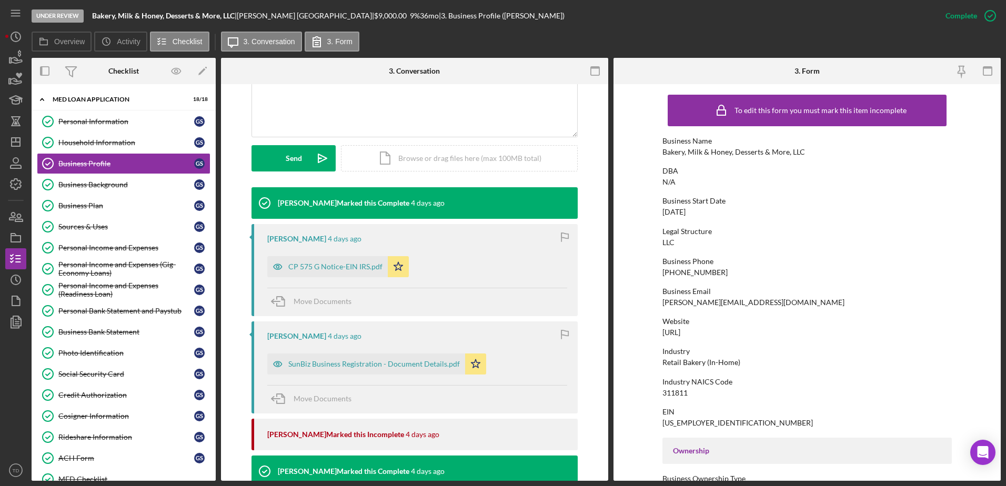
scroll to position [258, 0]
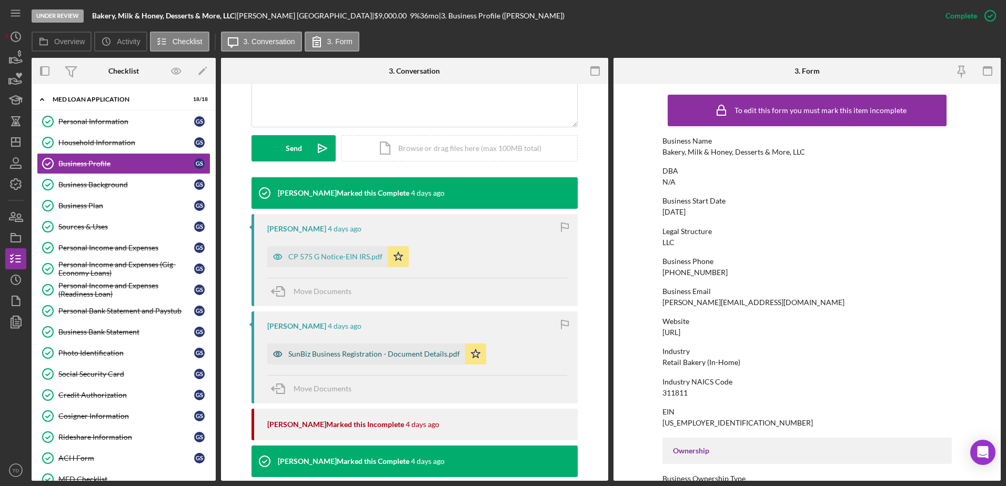
click at [354, 351] on div "SunBiz Business Registration - Document Details.pdf" at bounding box center [374, 354] width 172 height 8
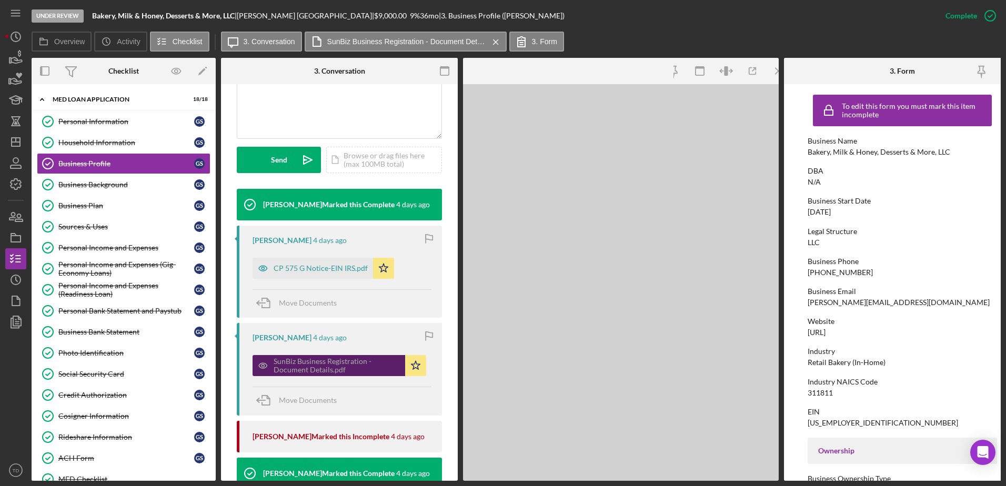
scroll to position [269, 0]
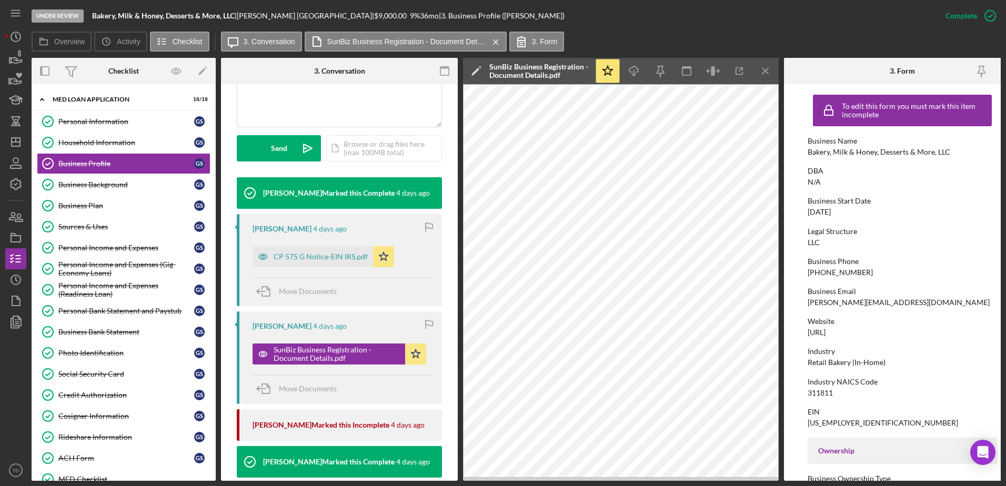
click at [779, 321] on div "Overview Internal Workflow Stage Under Review Icon/Dropdown Arrow Archive (can …" at bounding box center [516, 269] width 969 height 423
click at [779, 145] on div "Overview Internal Workflow Stage Under Review Icon/Dropdown Arrow Archive (can …" at bounding box center [516, 269] width 969 height 423
click at [62, 112] on link "Personal Information Personal Information G S" at bounding box center [124, 121] width 174 height 21
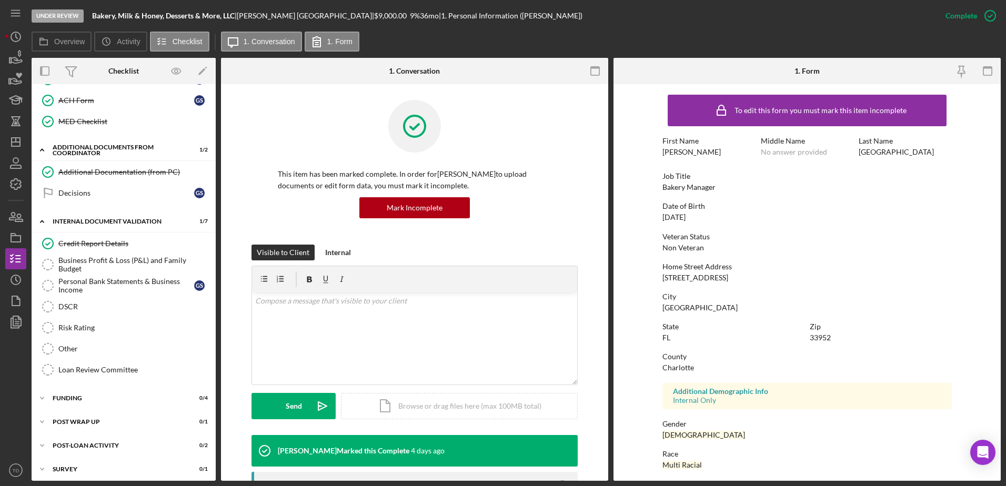
scroll to position [362, 0]
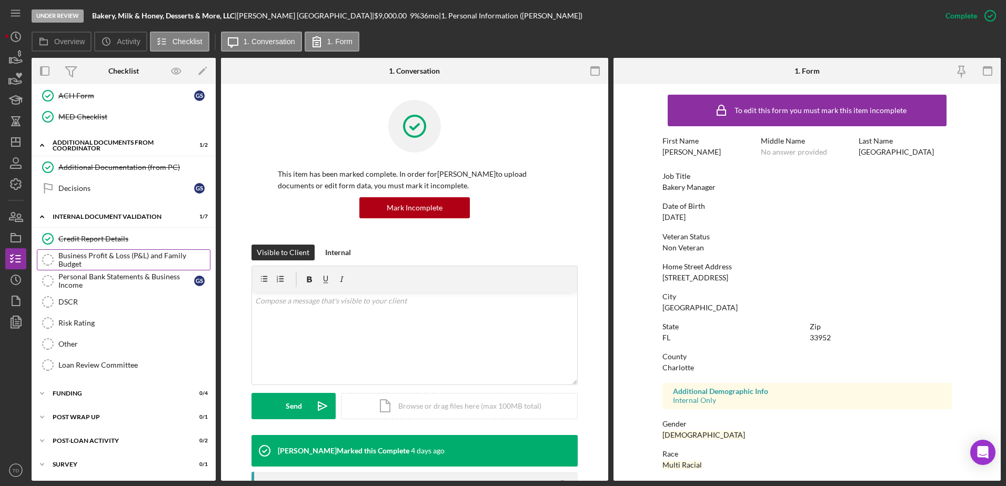
click at [104, 260] on div "Business Profit & Loss (P&L) and Family Budget" at bounding box center [134, 259] width 152 height 17
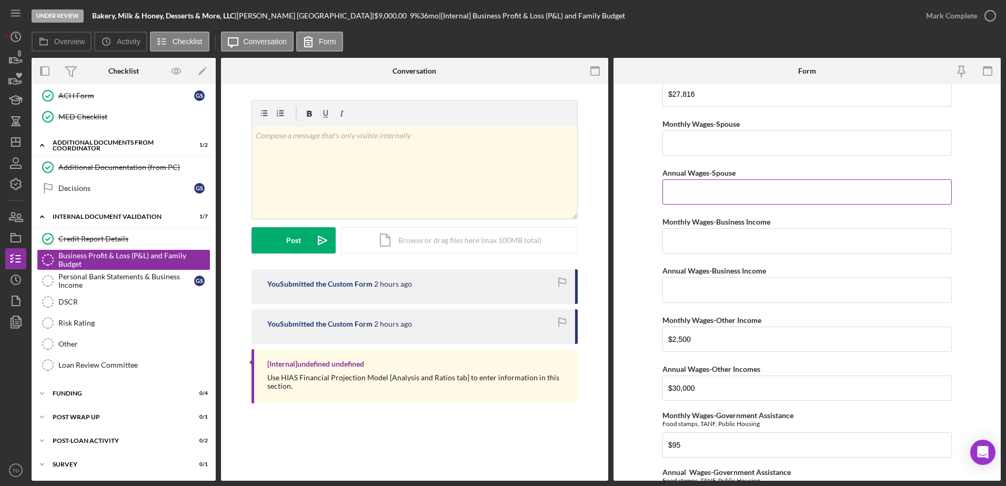
scroll to position [107, 0]
click at [144, 275] on div "Personal Bank Statements & Business Income" at bounding box center [126, 281] width 136 height 17
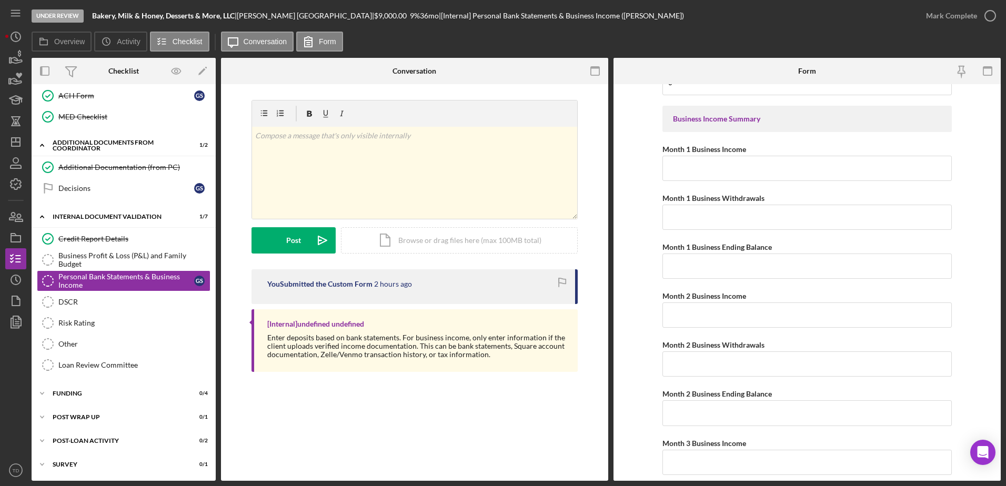
scroll to position [928, 0]
click at [150, 291] on link "DSCR DSCR" at bounding box center [124, 301] width 174 height 21
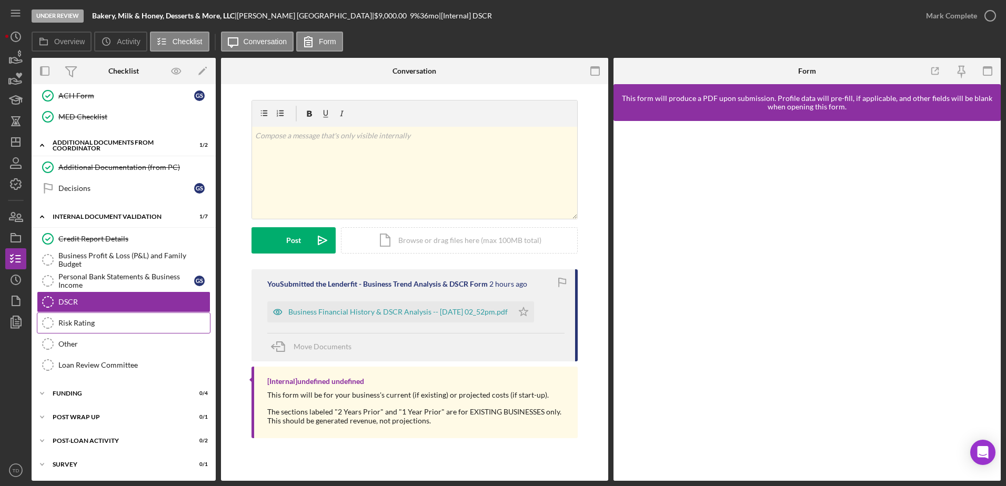
click at [127, 327] on div "Risk Rating" at bounding box center [134, 323] width 152 height 8
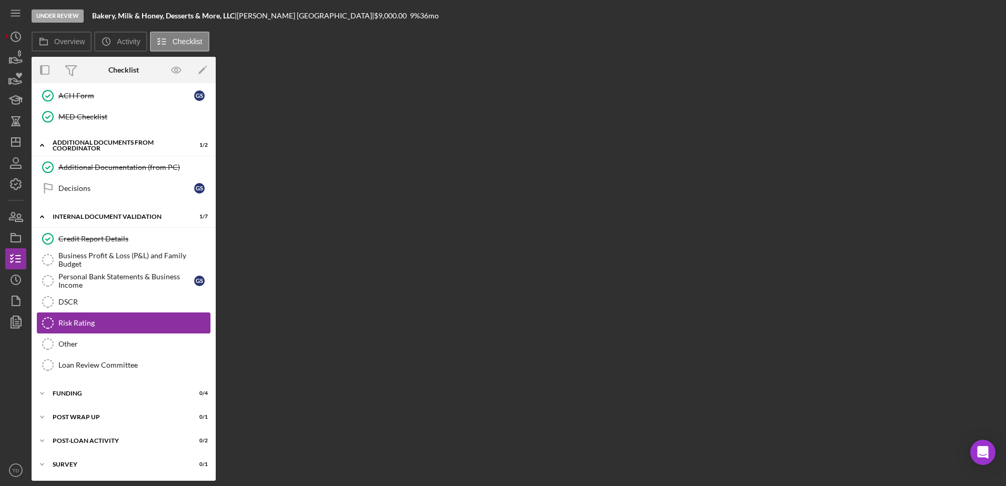
scroll to position [362, 0]
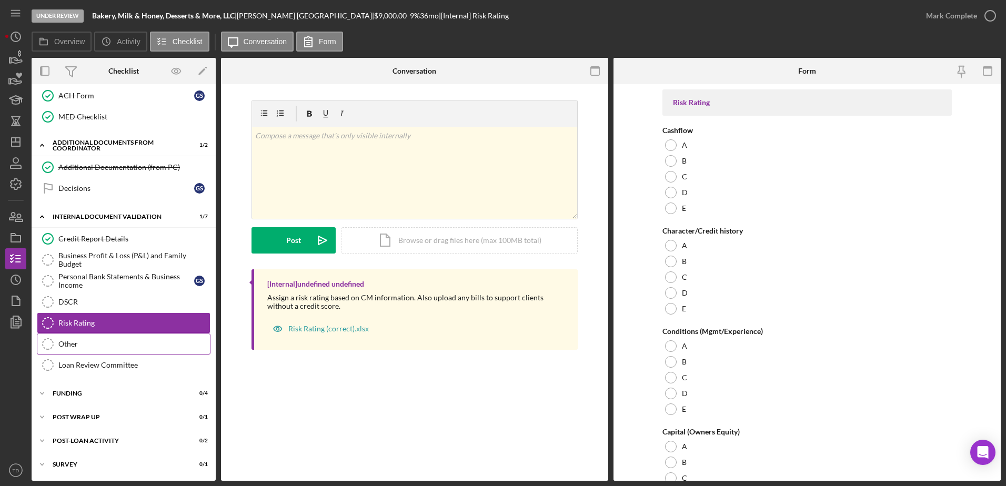
click at [121, 339] on link "Other Other" at bounding box center [124, 344] width 174 height 21
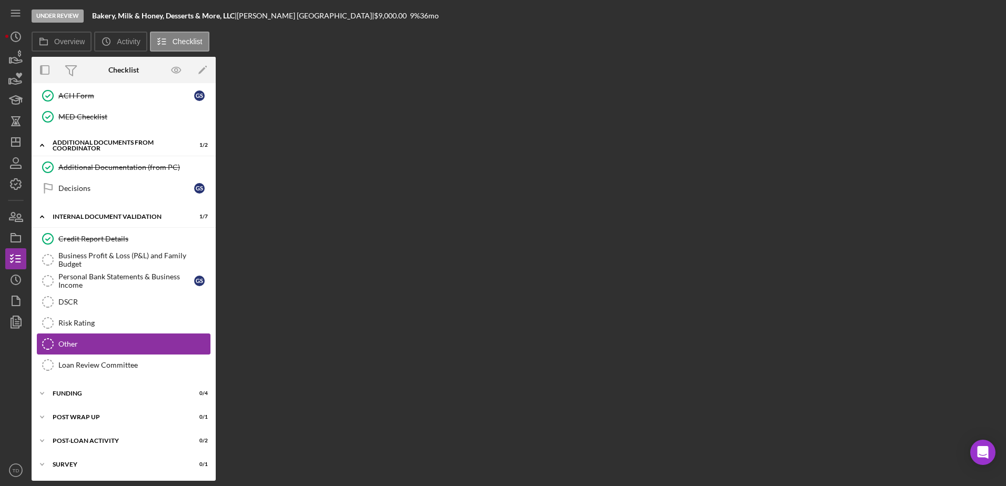
scroll to position [362, 0]
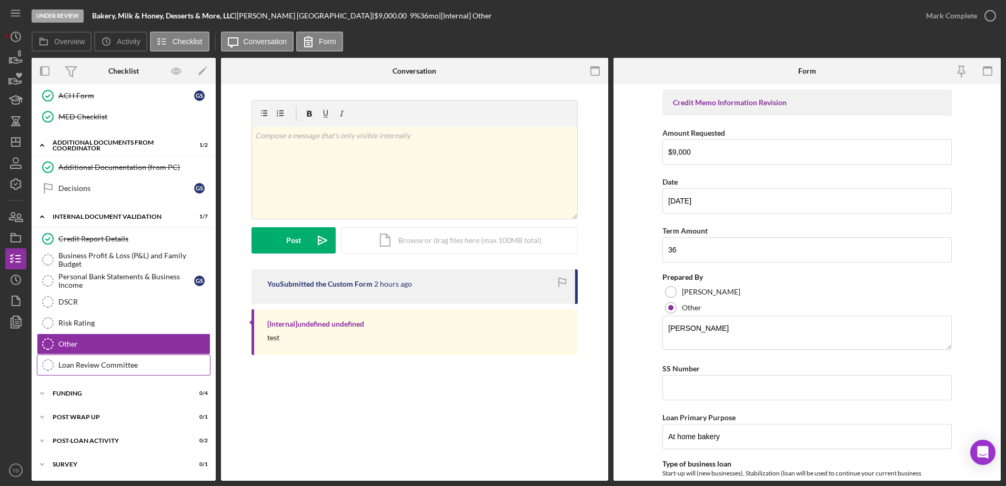
click at [121, 371] on link "Loan Review Committee Loan Review Committee" at bounding box center [124, 365] width 174 height 21
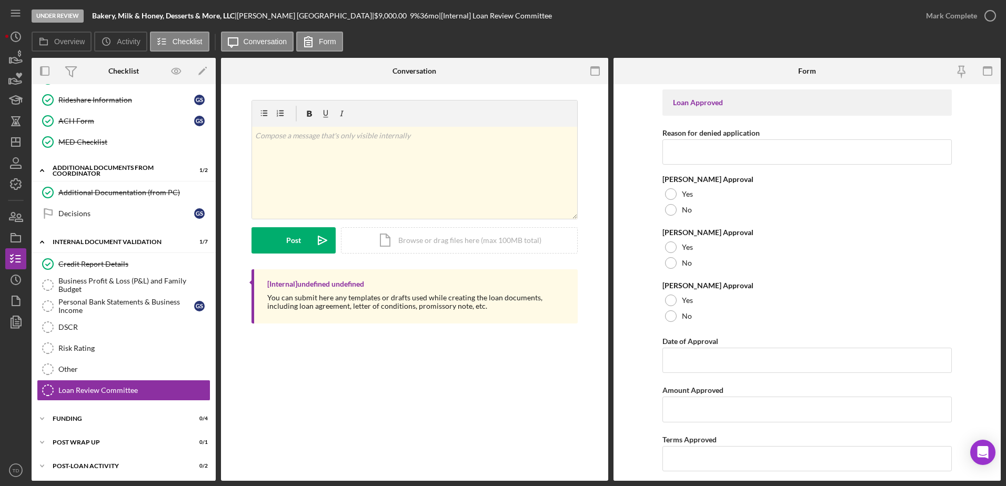
scroll to position [338, 0]
click at [95, 353] on link "Risk Rating Risk Rating" at bounding box center [124, 347] width 174 height 21
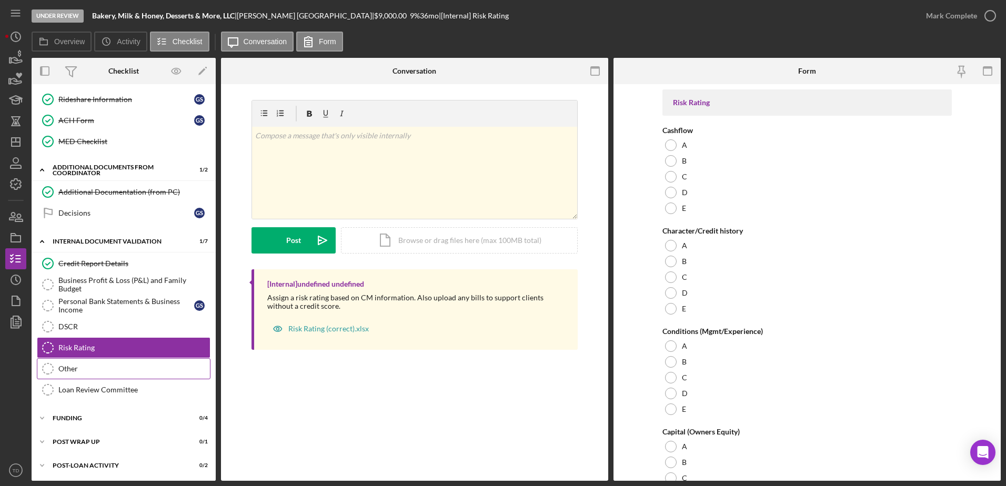
click at [86, 370] on div "Other" at bounding box center [134, 369] width 152 height 8
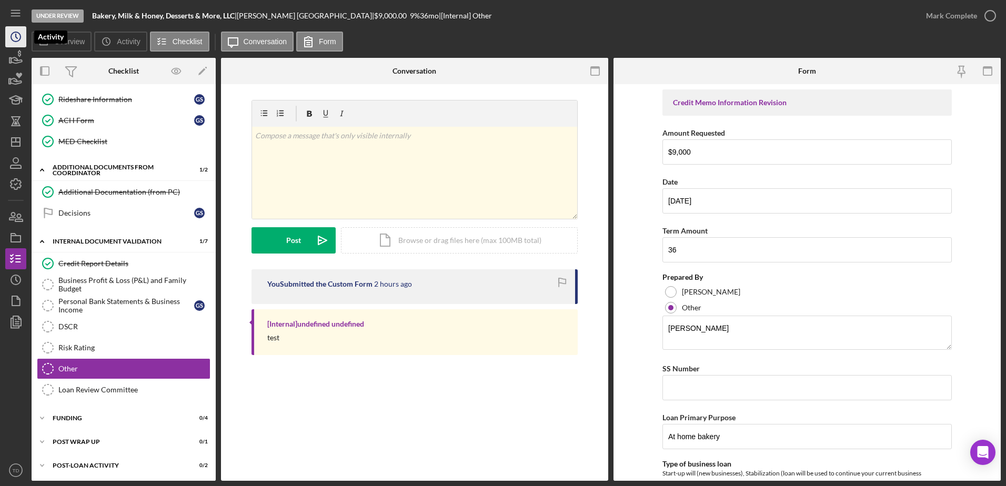
click at [13, 40] on icon "Icon/History" at bounding box center [16, 37] width 26 height 26
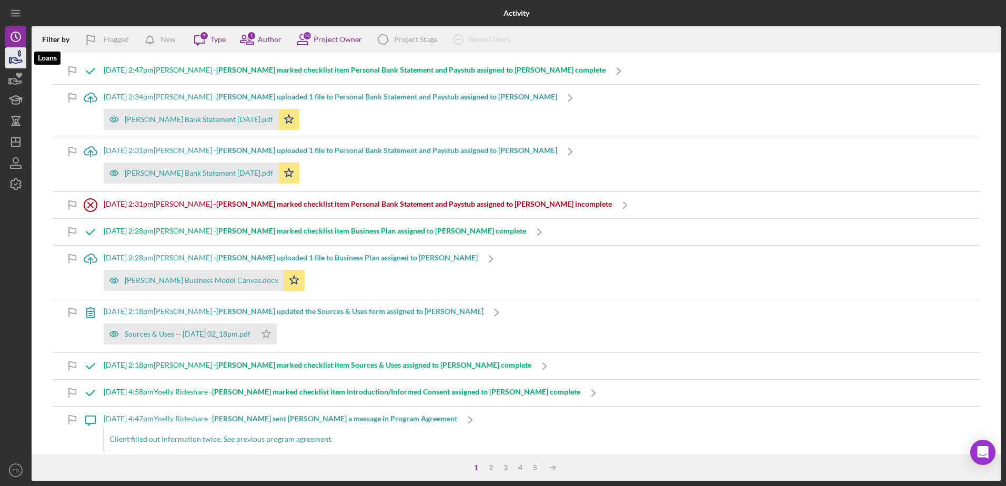
click at [17, 61] on icon "button" at bounding box center [16, 60] width 11 height 6
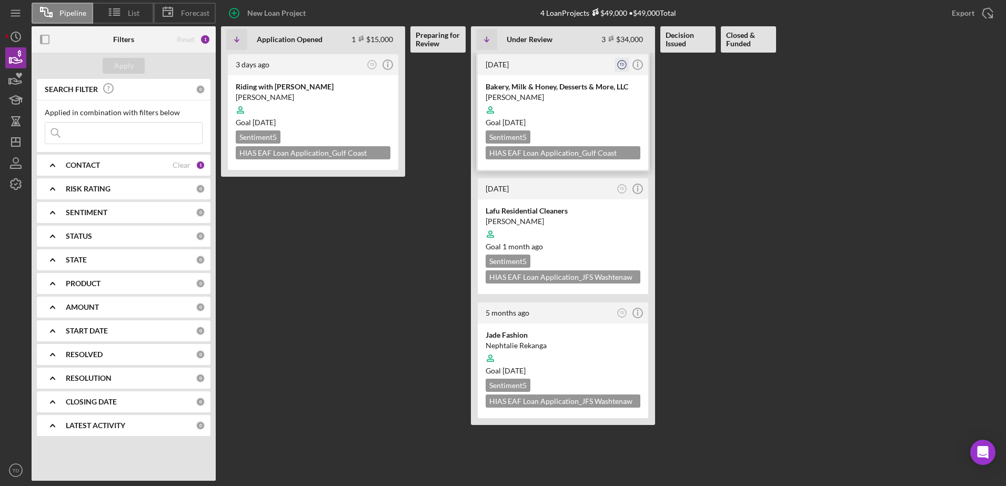
click at [623, 65] on text "TD" at bounding box center [622, 65] width 5 height 4
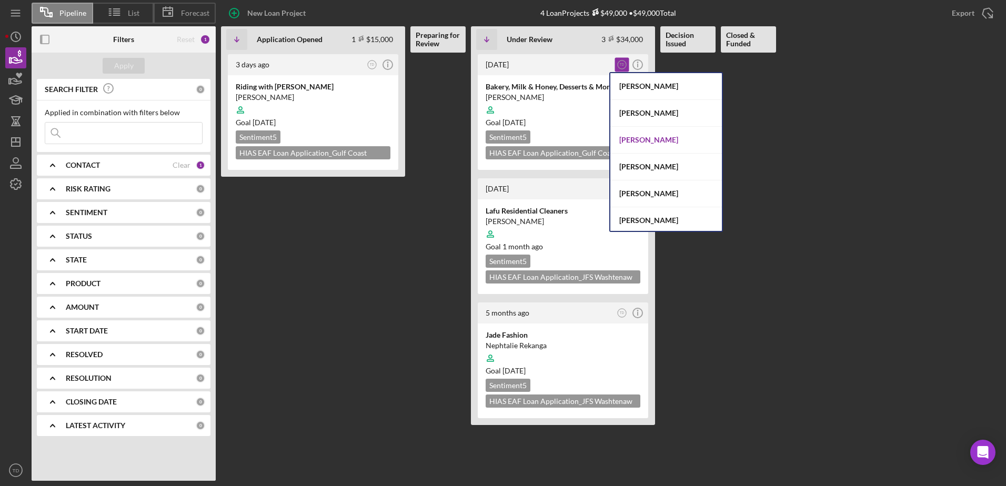
click at [653, 139] on div "[PERSON_NAME]" at bounding box center [666, 140] width 112 height 27
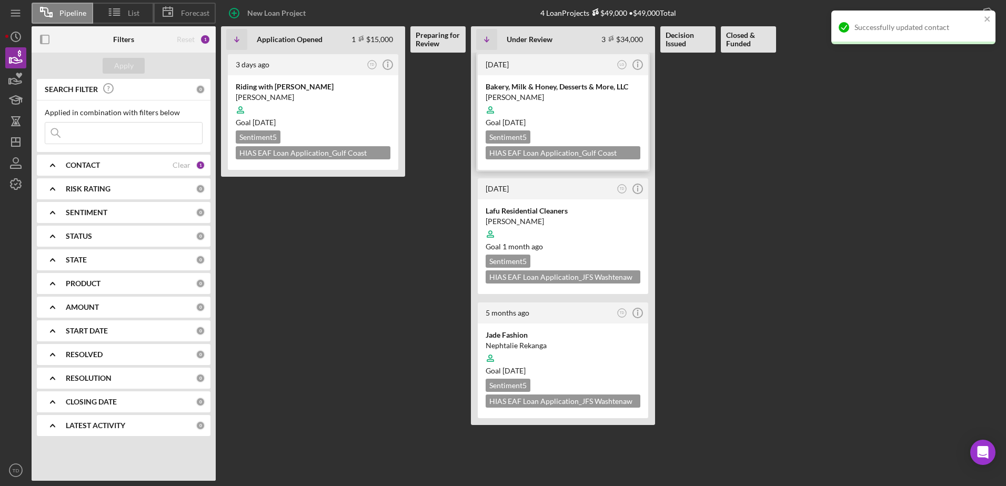
click at [560, 80] on div "Bakery, Milk & Honey, Desserts & More, LLC Gabriel Segovia Goal Today Sentiment…" at bounding box center [563, 122] width 170 height 95
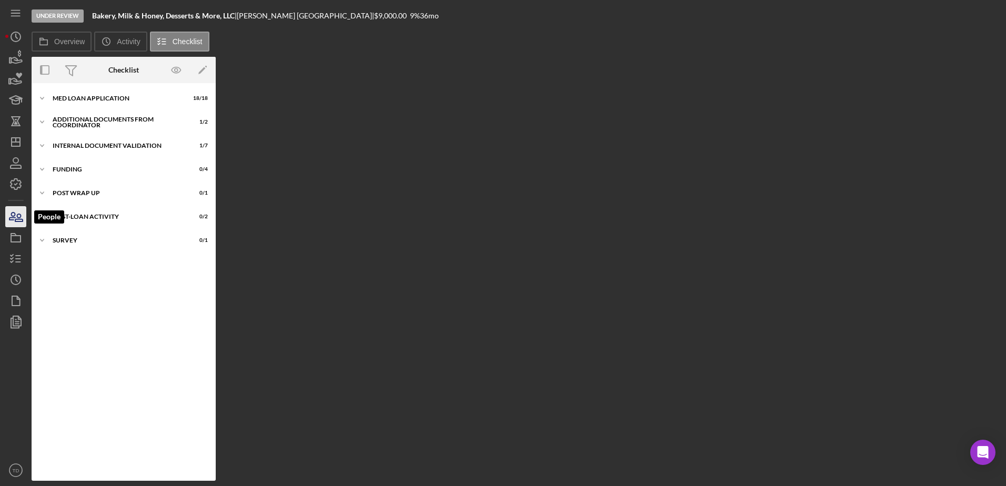
click at [19, 215] on icon "button" at bounding box center [16, 217] width 26 height 26
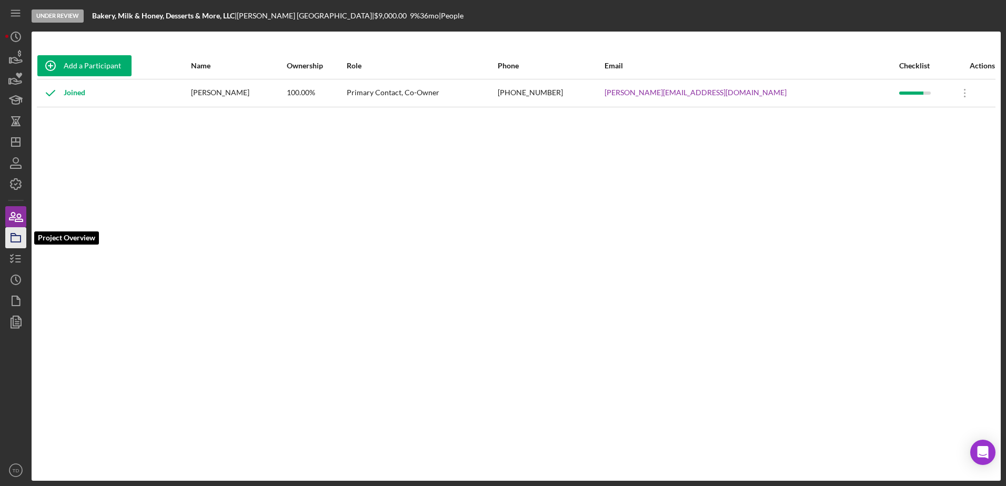
click at [16, 235] on polygon "button" at bounding box center [13, 235] width 5 height 2
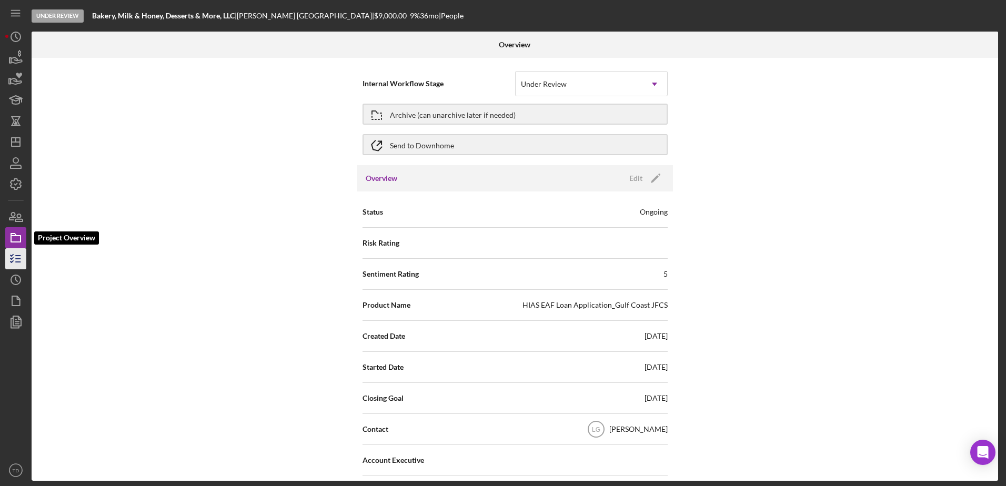
click at [16, 256] on line "button" at bounding box center [18, 256] width 5 height 0
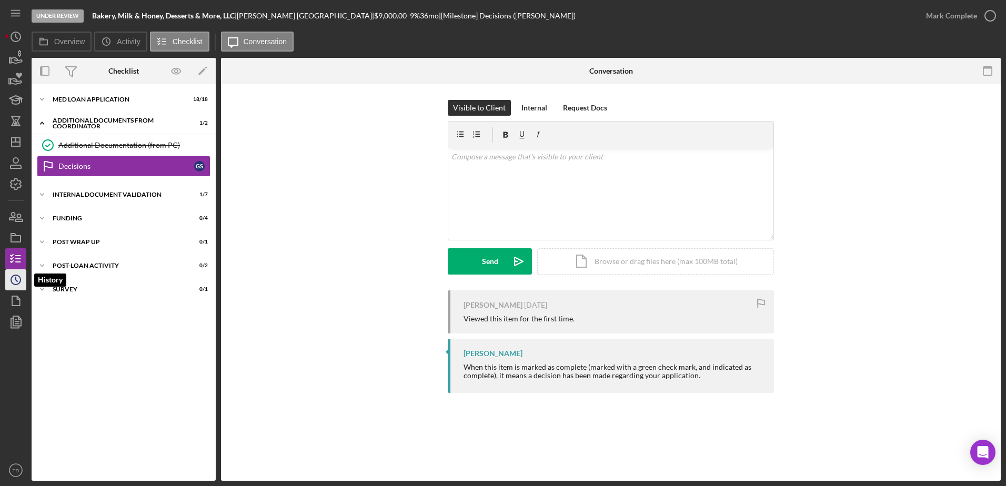
click at [17, 281] on polyline "button" at bounding box center [17, 279] width 2 height 4
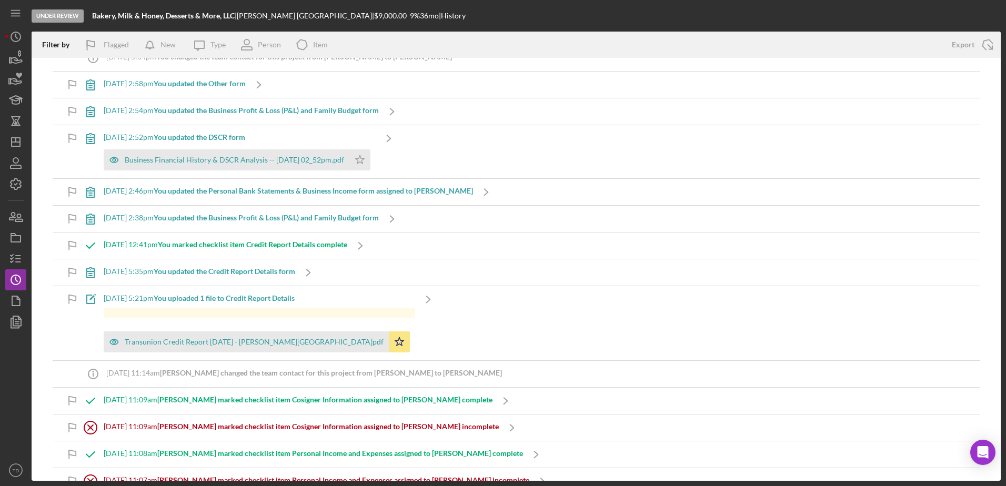
scroll to position [17, 0]
click at [21, 34] on icon "Icon/History" at bounding box center [16, 37] width 26 height 26
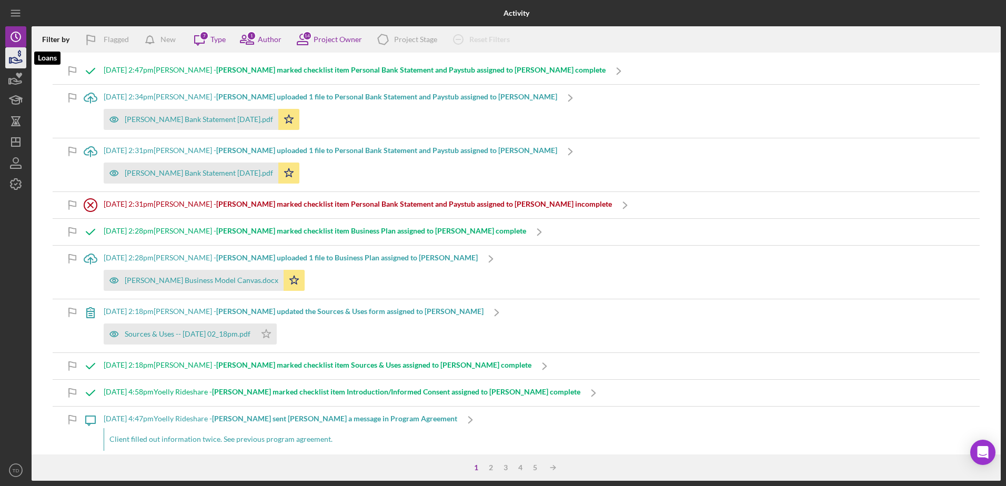
click at [20, 56] on icon "button" at bounding box center [19, 53] width 3 height 7
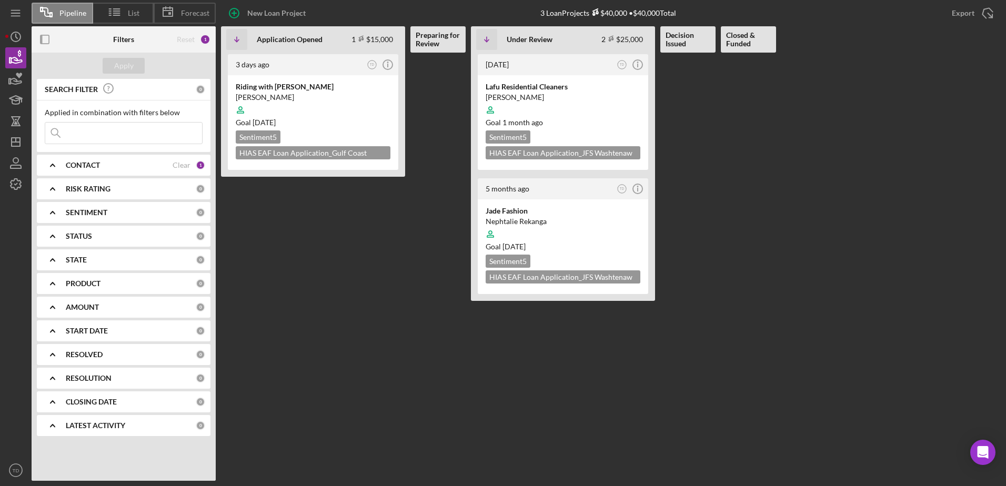
drag, startPoint x: 125, startPoint y: 148, endPoint x: 126, endPoint y: 142, distance: 6.4
click at [126, 142] on input at bounding box center [123, 133] width 157 height 21
click at [125, 137] on input at bounding box center [123, 133] width 157 height 21
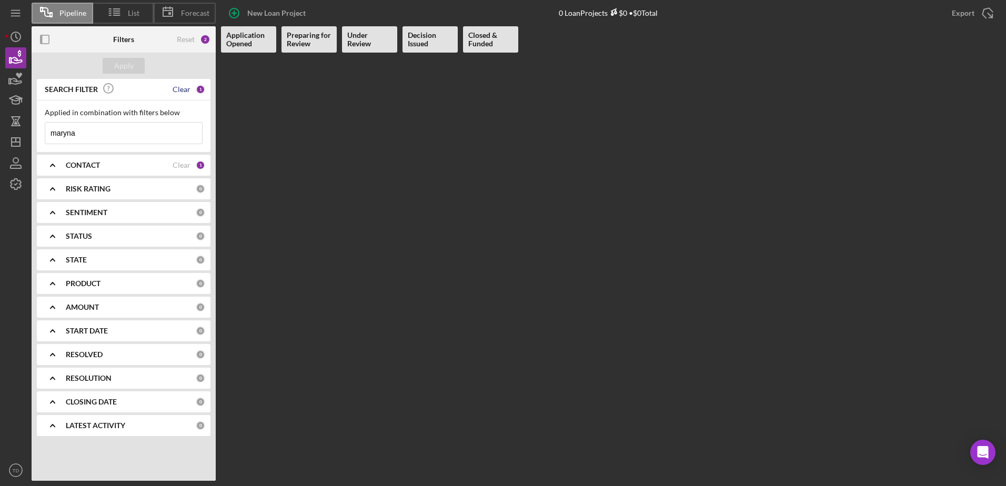
type input "maryna"
click at [187, 91] on div "Clear" at bounding box center [182, 89] width 18 height 8
click at [142, 134] on input at bounding box center [123, 133] width 157 height 21
click at [151, 135] on input at bounding box center [123, 133] width 157 height 21
click at [56, 174] on icon "Icon/Expander" at bounding box center [52, 165] width 26 height 26
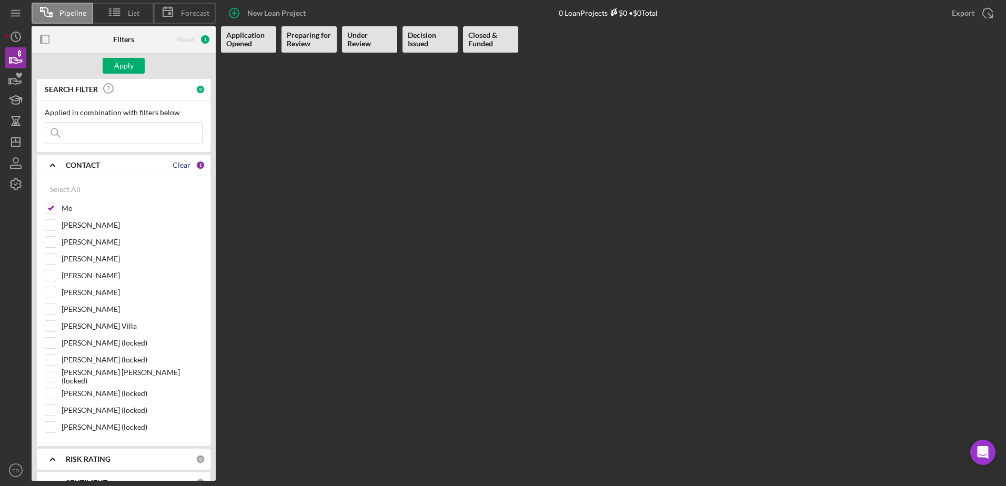
click at [183, 161] on div "Clear" at bounding box center [182, 165] width 18 height 8
checkbox input "false"
click at [139, 138] on input at bounding box center [123, 133] width 157 height 21
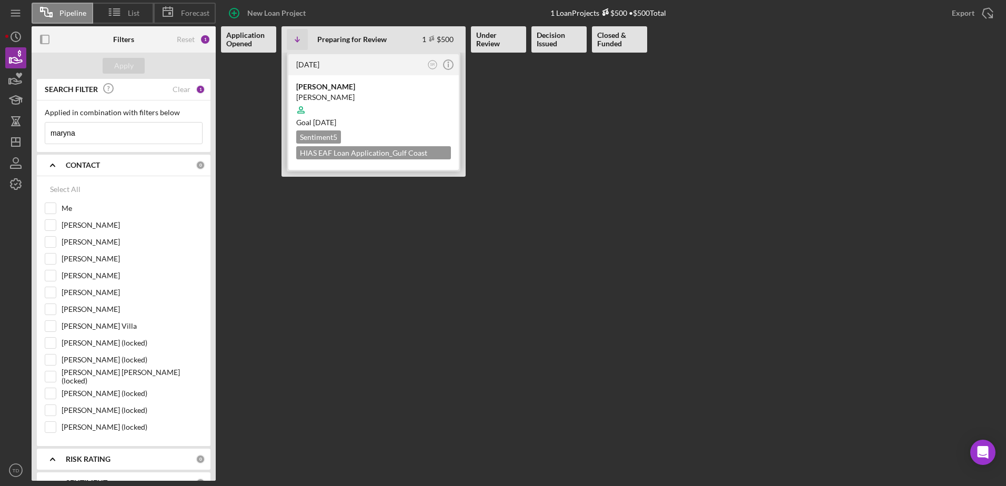
type input "maryna"
click at [345, 75] on div "Sweet Mary Bakery Maryna Hryshyna Goal 2 months from now Sentiment 5 HIAS EAF L…" at bounding box center [373, 122] width 170 height 95
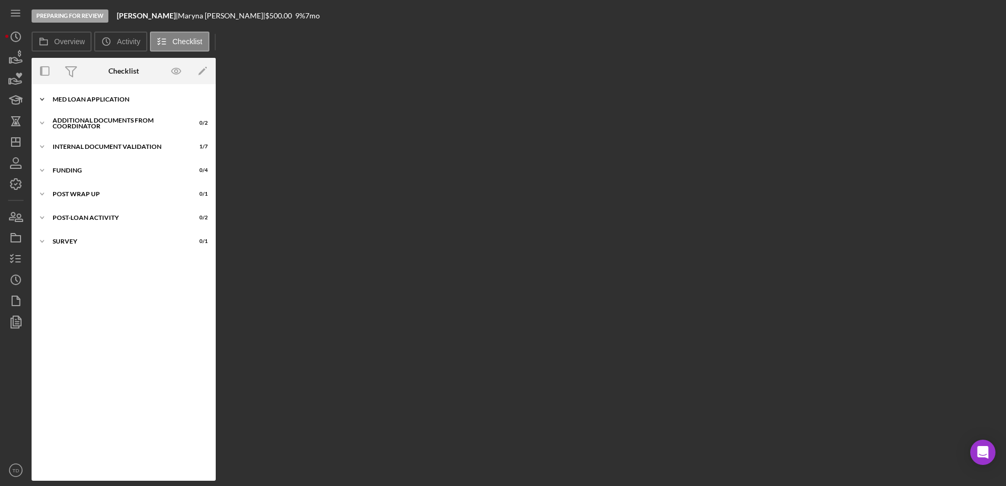
click at [85, 102] on div "MED Loan Application" at bounding box center [128, 99] width 150 height 6
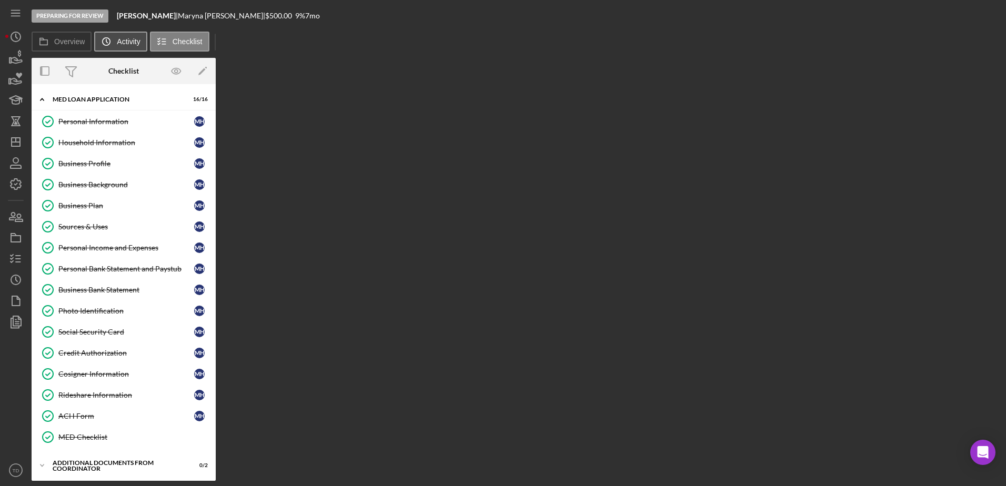
click at [134, 45] on label "Activity" at bounding box center [128, 41] width 23 height 8
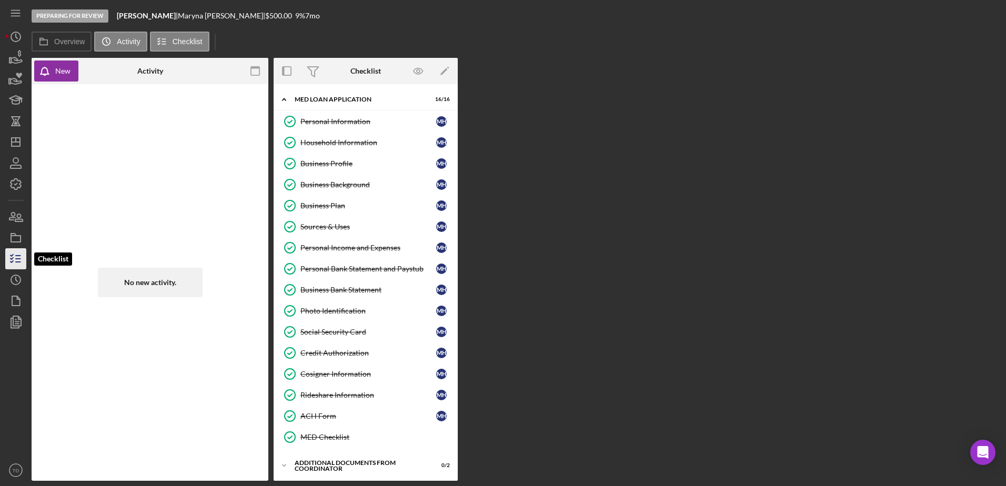
click at [13, 258] on polyline "button" at bounding box center [12, 259] width 3 height 2
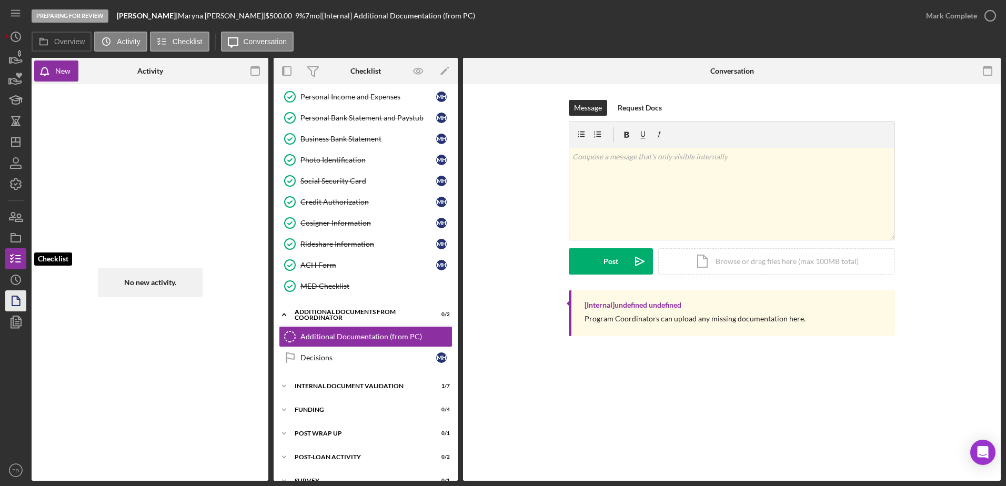
scroll to position [166, 0]
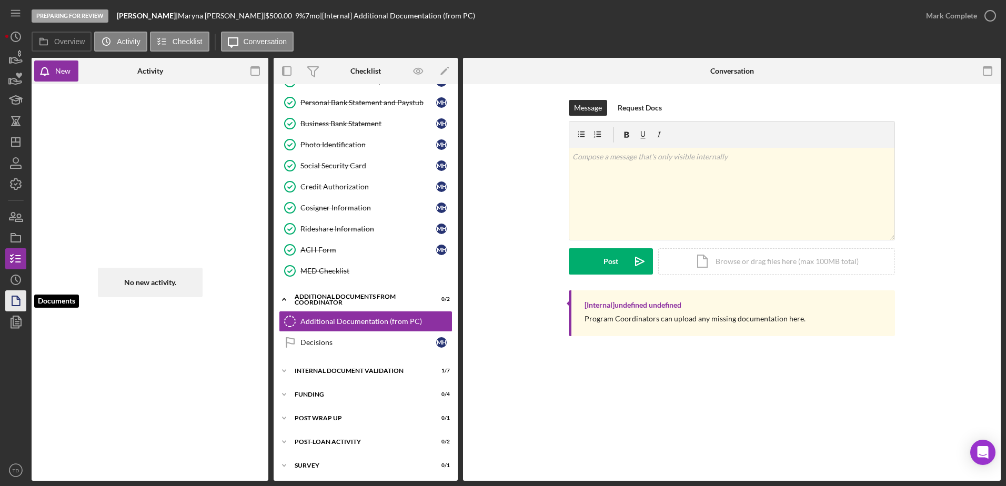
click at [14, 293] on icon "button" at bounding box center [16, 301] width 26 height 26
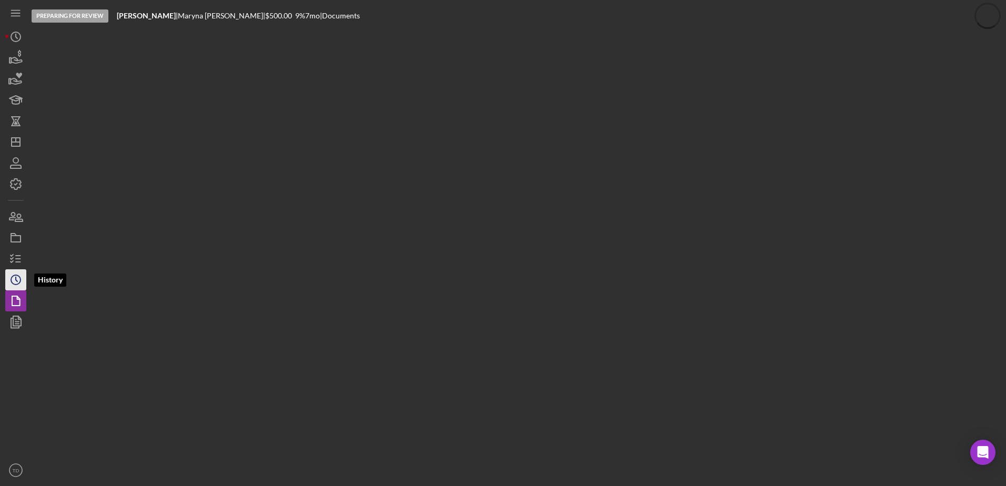
click at [14, 287] on icon "Icon/History" at bounding box center [16, 280] width 26 height 26
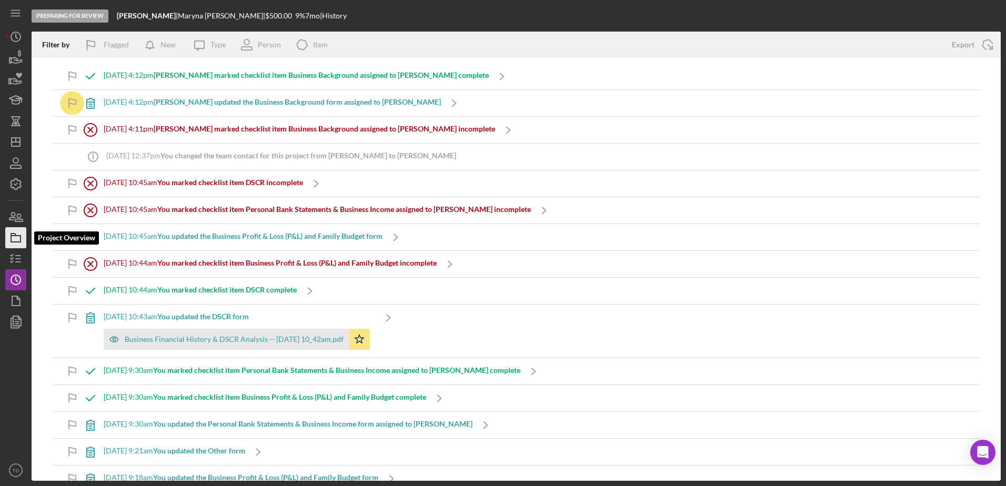
click at [15, 235] on polygon "button" at bounding box center [13, 235] width 5 height 2
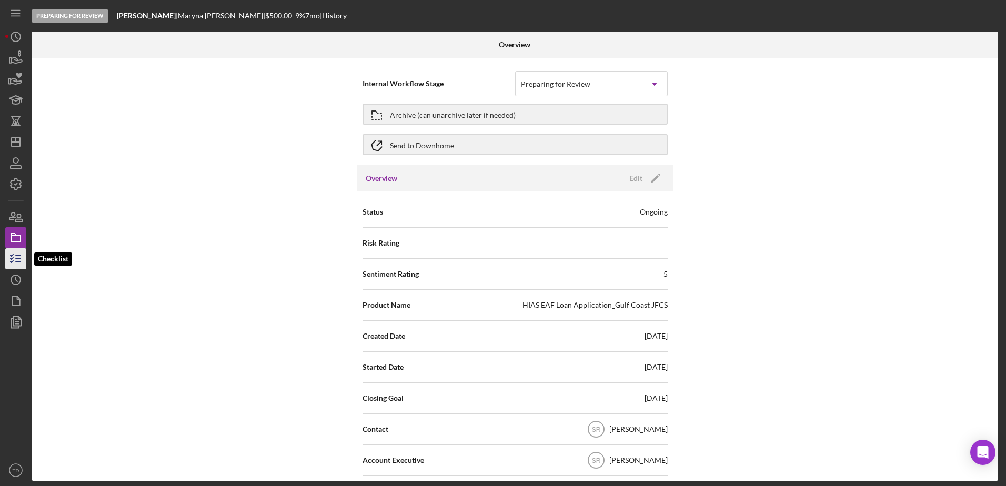
click at [16, 254] on icon "button" at bounding box center [16, 259] width 26 height 26
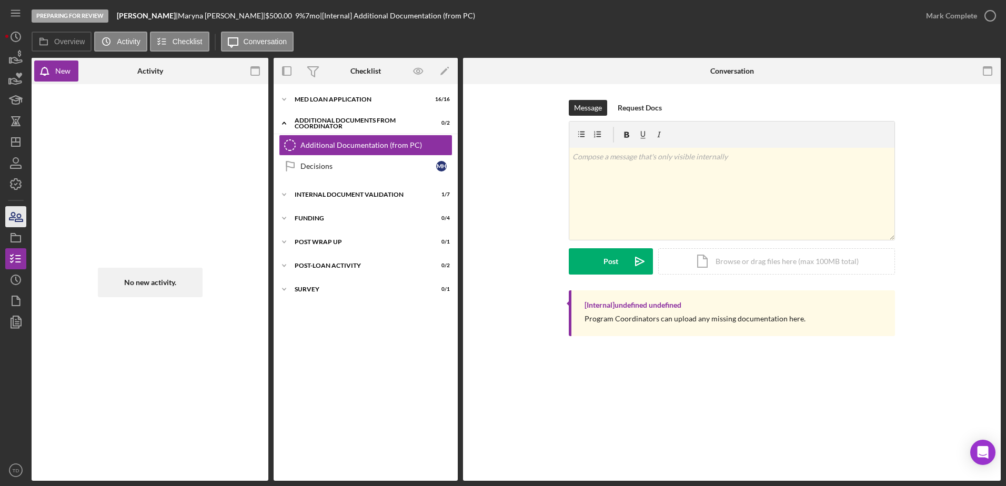
click at [12, 207] on icon "button" at bounding box center [16, 217] width 26 height 26
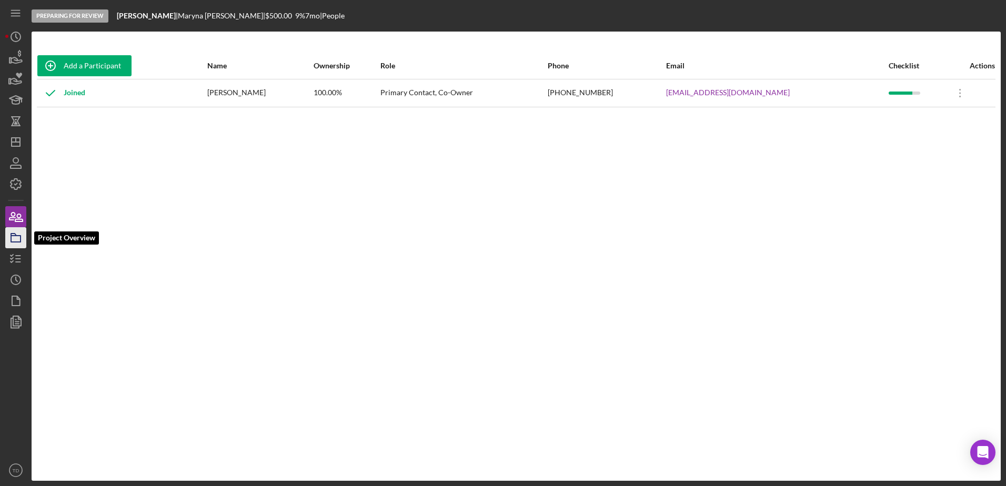
click at [13, 236] on polygon "button" at bounding box center [13, 235] width 5 height 2
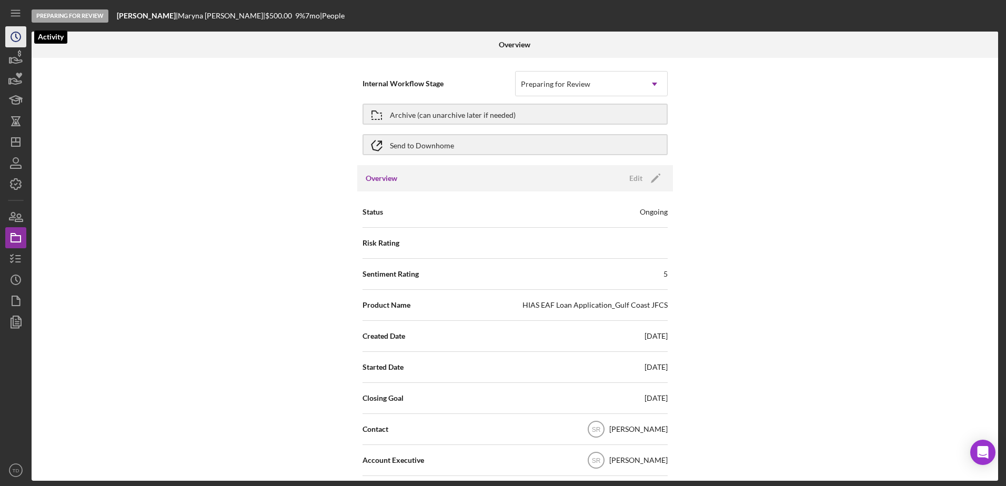
click at [8, 35] on icon "Icon/History" at bounding box center [16, 37] width 26 height 26
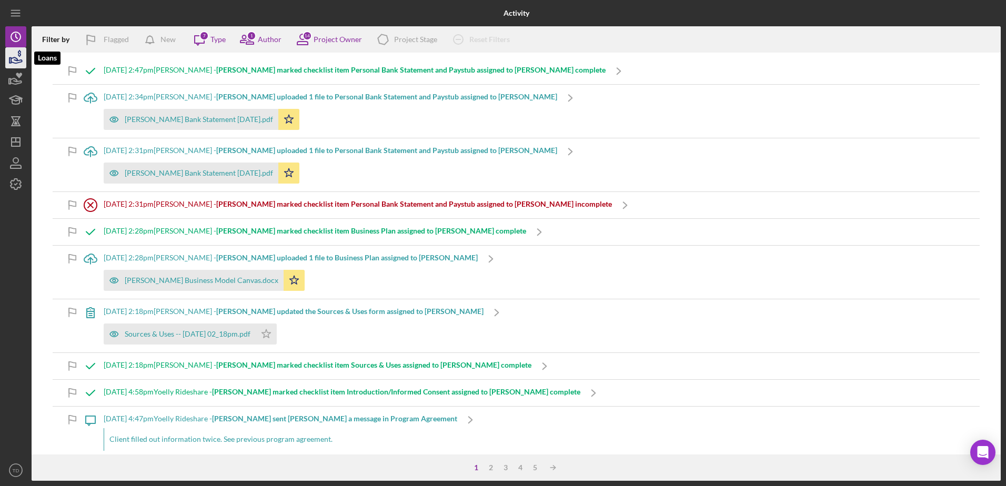
click at [13, 61] on icon "button" at bounding box center [16, 58] width 26 height 26
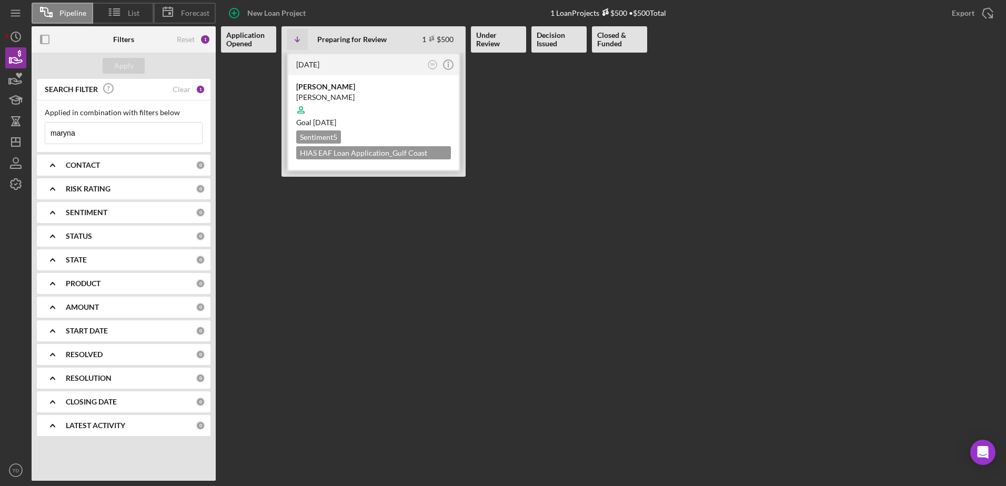
click at [329, 88] on div "[PERSON_NAME]" at bounding box center [373, 87] width 155 height 11
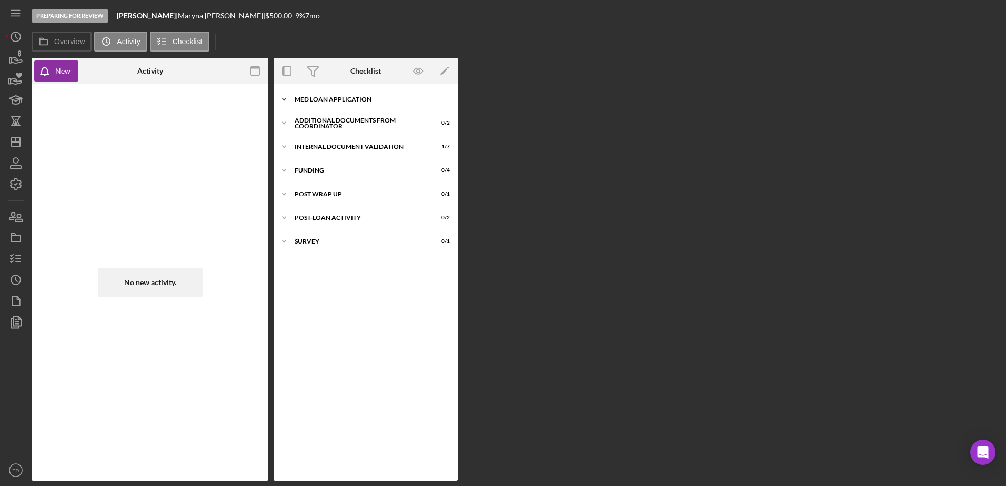
click at [314, 100] on div "MED Loan Application" at bounding box center [370, 99] width 150 height 6
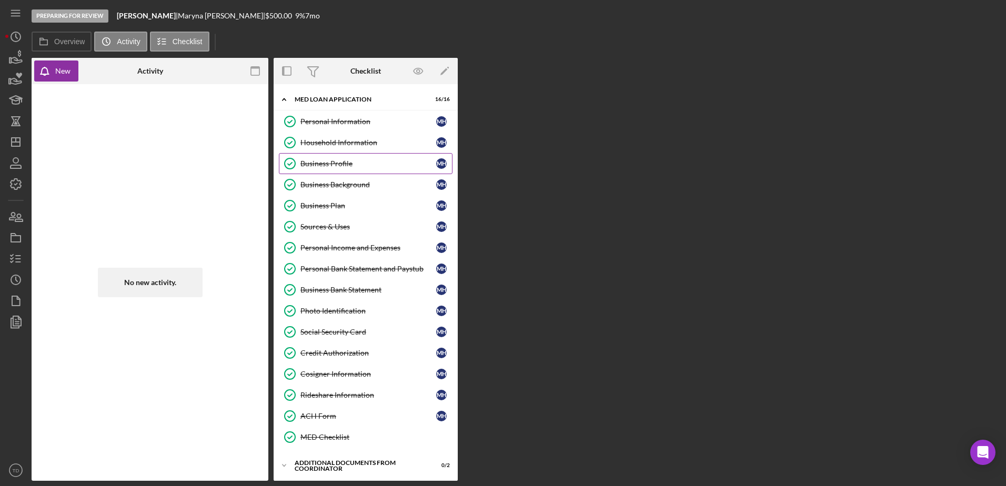
drag, startPoint x: 326, startPoint y: 187, endPoint x: 313, endPoint y: 170, distance: 22.1
click at [313, 170] on link "Business Profile Business Profile M H" at bounding box center [366, 163] width 174 height 21
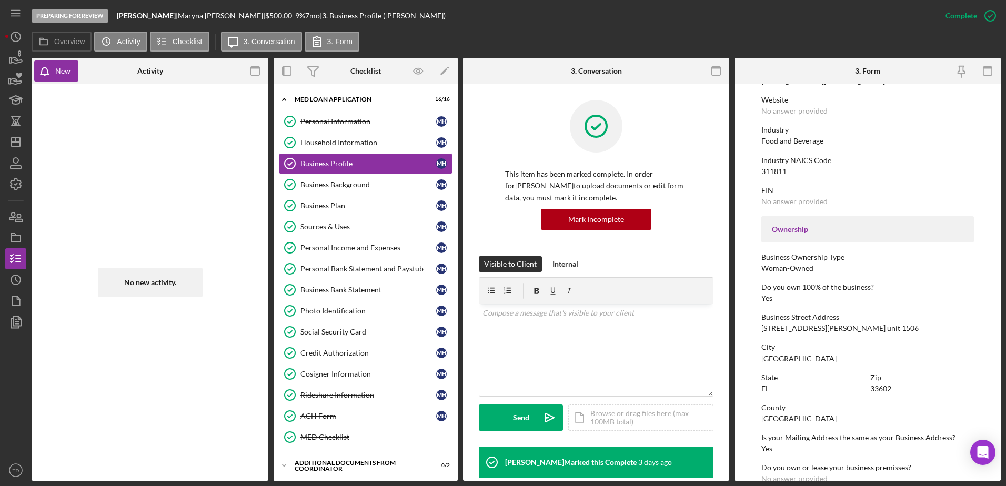
scroll to position [397, 0]
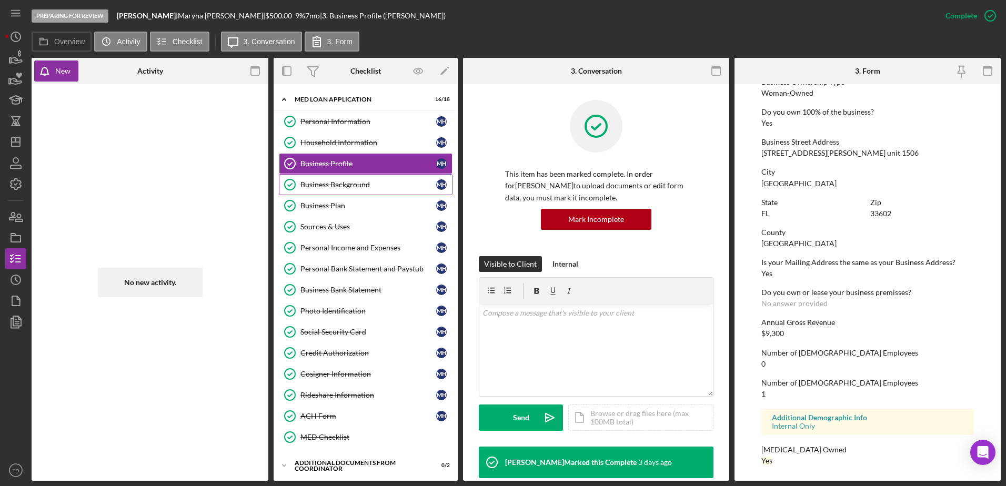
click at [375, 185] on div "Business Background" at bounding box center [368, 184] width 136 height 8
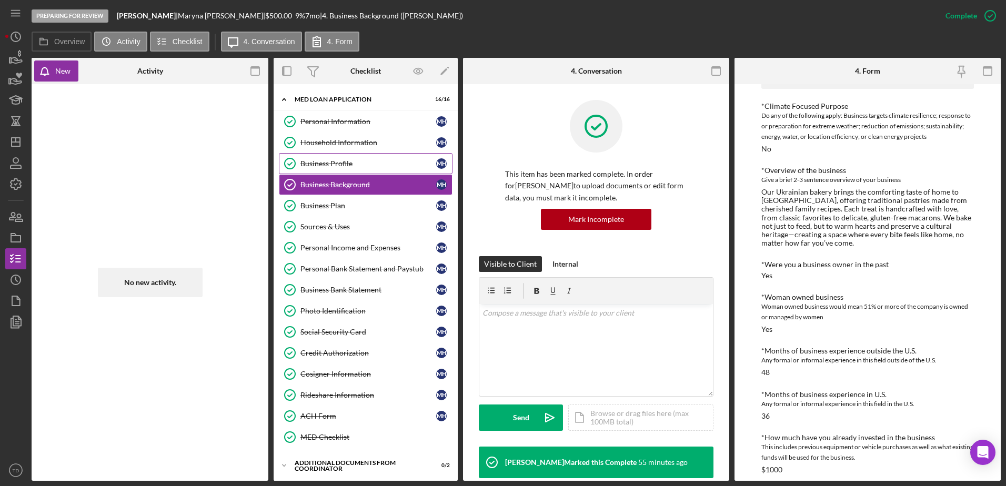
scroll to position [70, 0]
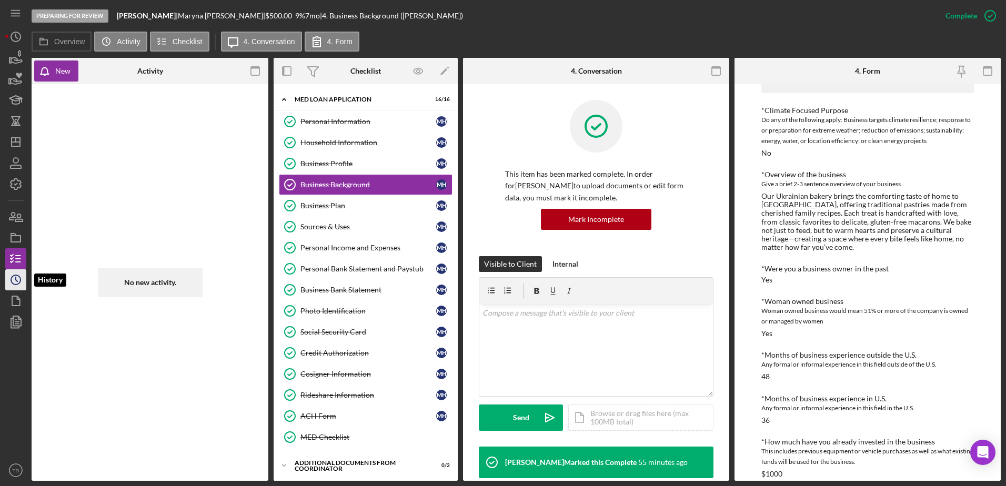
click at [17, 281] on polyline "button" at bounding box center [17, 279] width 2 height 4
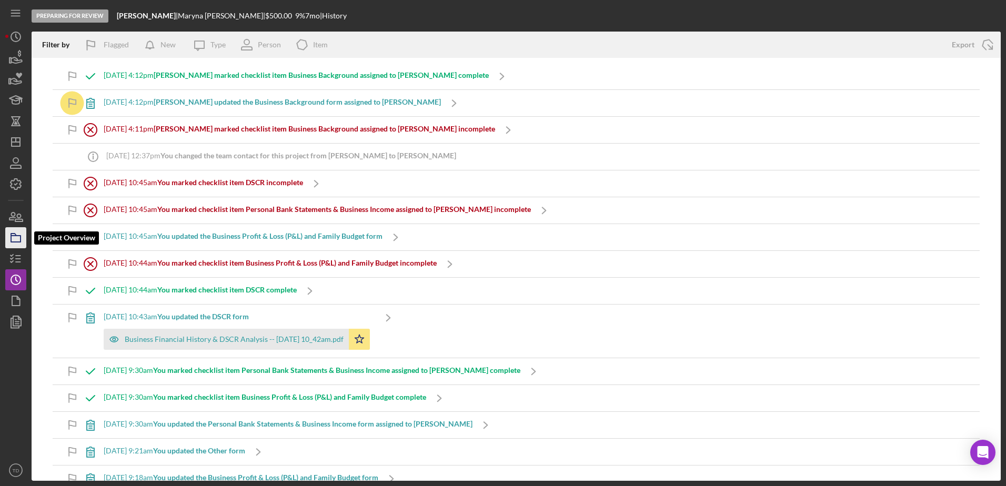
click at [18, 244] on icon "button" at bounding box center [16, 238] width 26 height 26
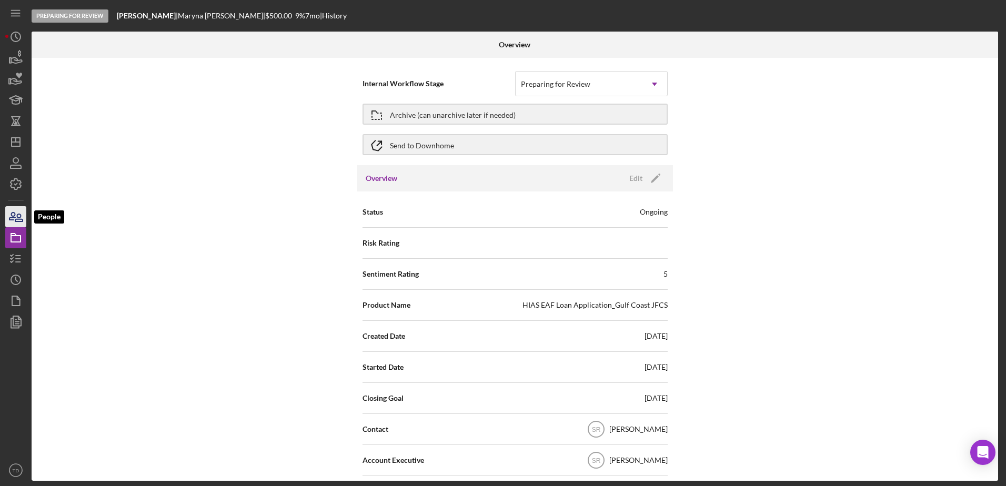
click at [13, 226] on icon "button" at bounding box center [16, 217] width 26 height 26
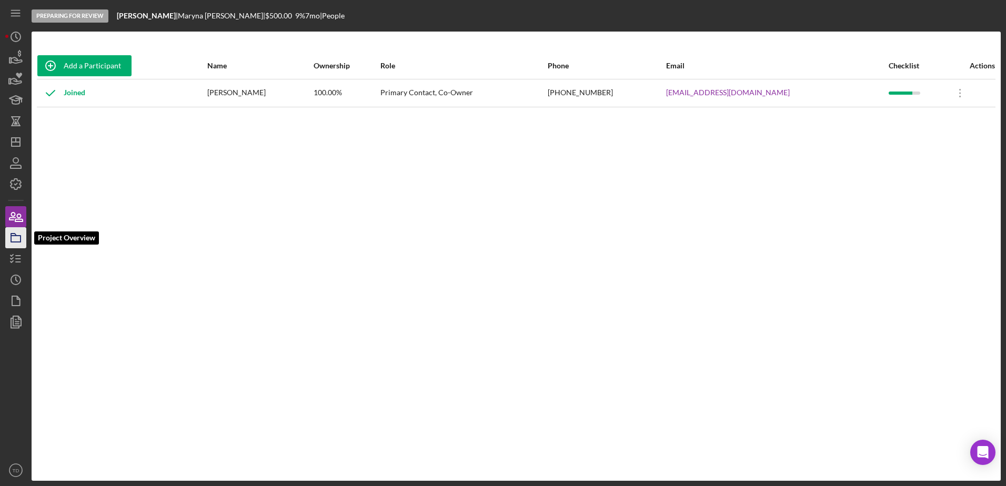
click at [17, 235] on icon "button" at bounding box center [16, 238] width 26 height 26
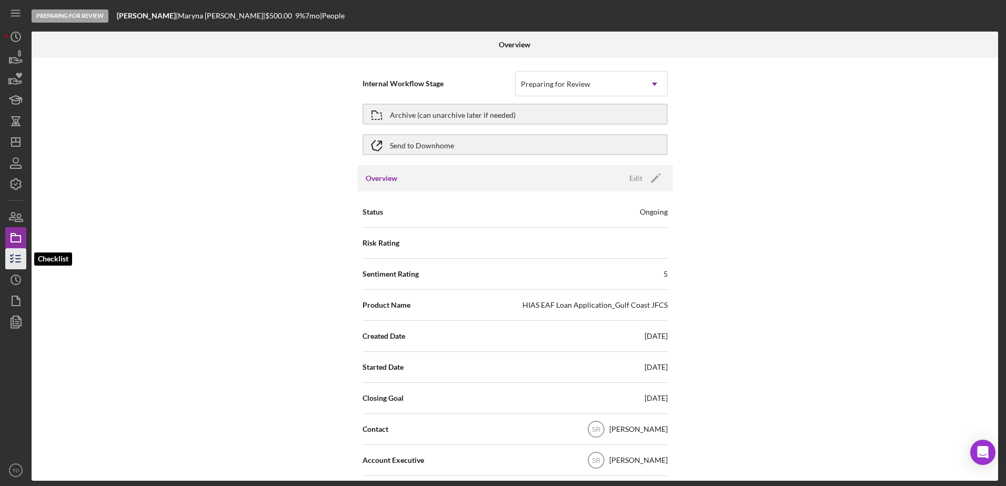
click at [16, 257] on icon "button" at bounding box center [16, 259] width 26 height 26
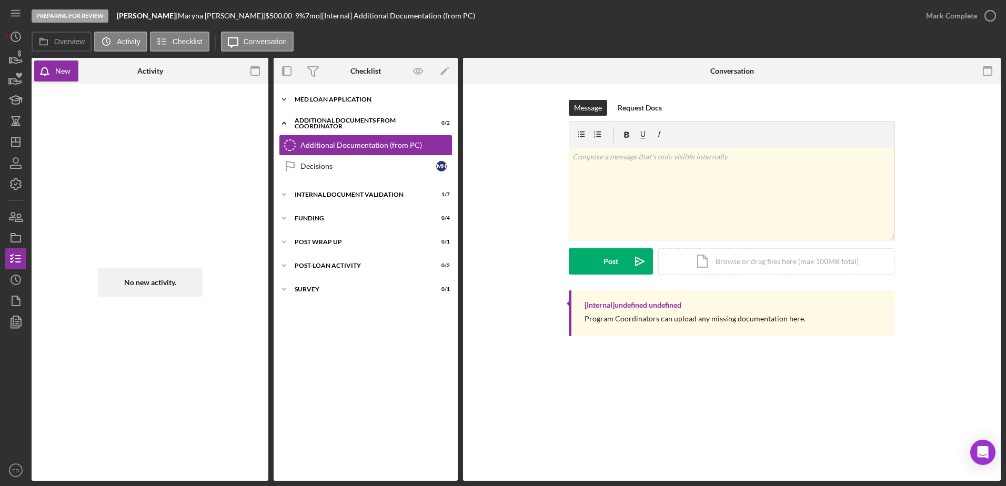
drag, startPoint x: 334, startPoint y: 101, endPoint x: 301, endPoint y: 101, distance: 32.1
click at [301, 101] on div "MED Loan Application" at bounding box center [370, 99] width 150 height 6
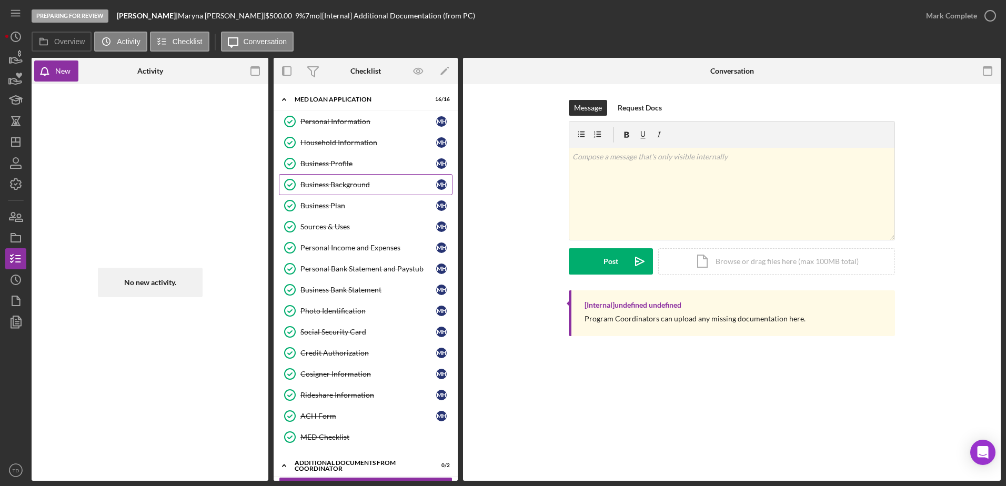
click at [324, 179] on link "Business Background Business Background M H" at bounding box center [366, 184] width 174 height 21
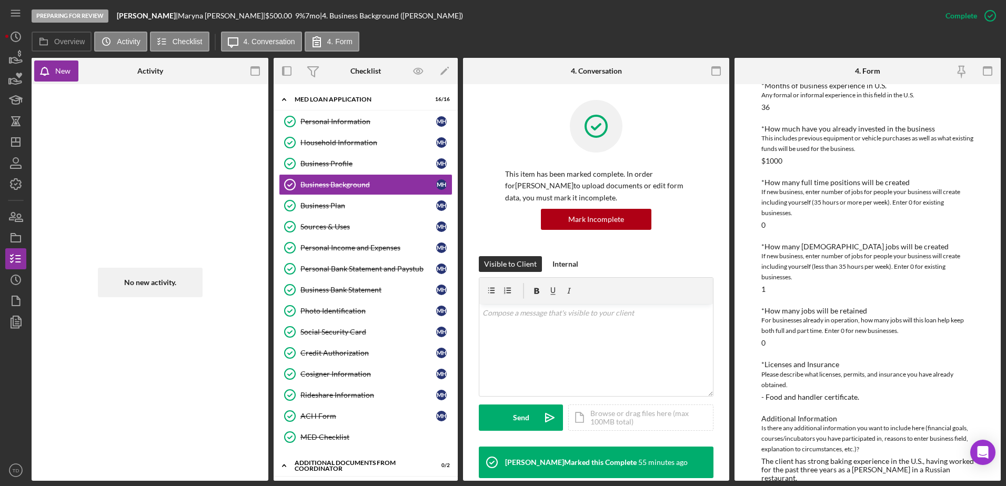
scroll to position [384, 0]
click at [17, 38] on polyline "button" at bounding box center [17, 36] width 2 height 4
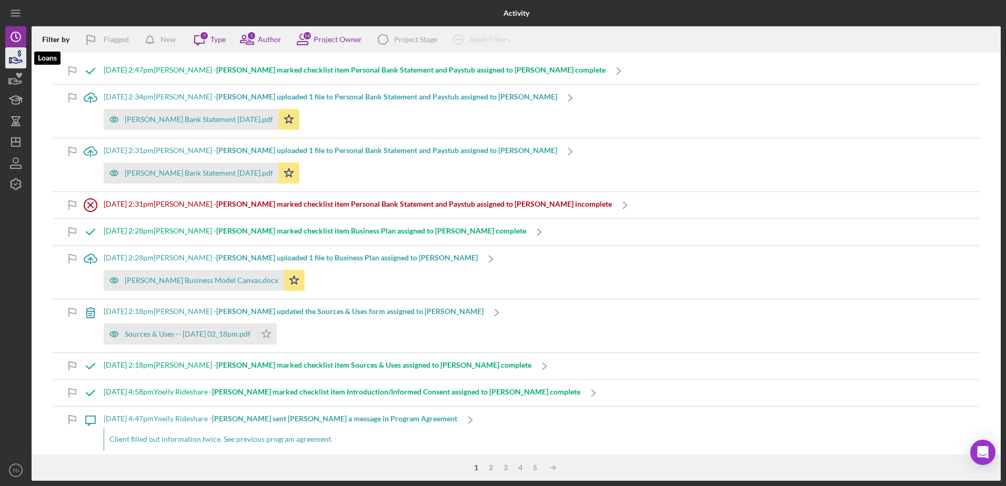
click at [19, 61] on icon "button" at bounding box center [16, 60] width 11 height 6
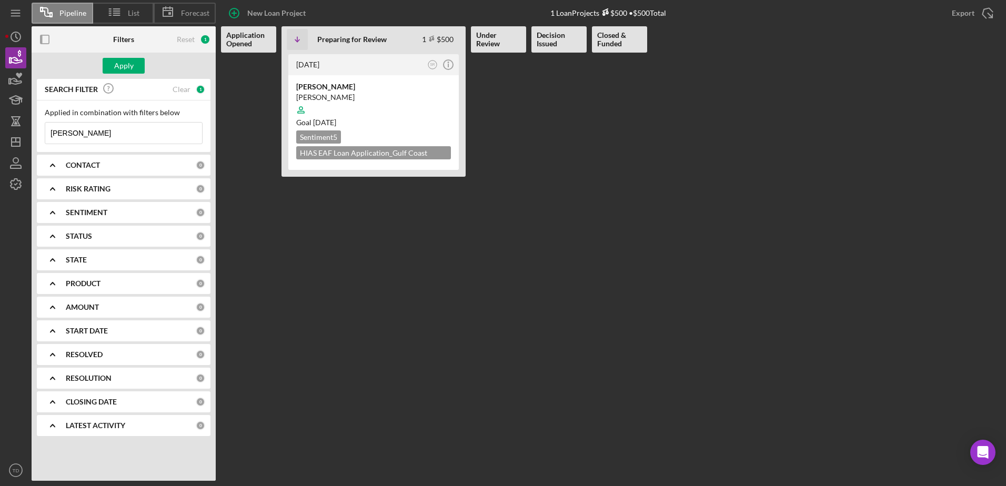
click at [112, 135] on input "mary" at bounding box center [123, 133] width 157 height 21
type input "m"
click at [112, 135] on input at bounding box center [123, 133] width 157 height 21
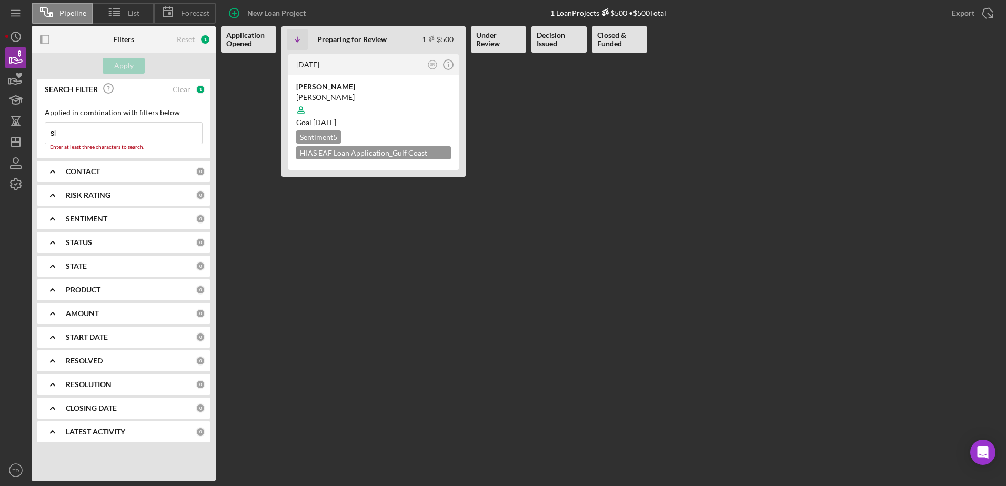
type input "s"
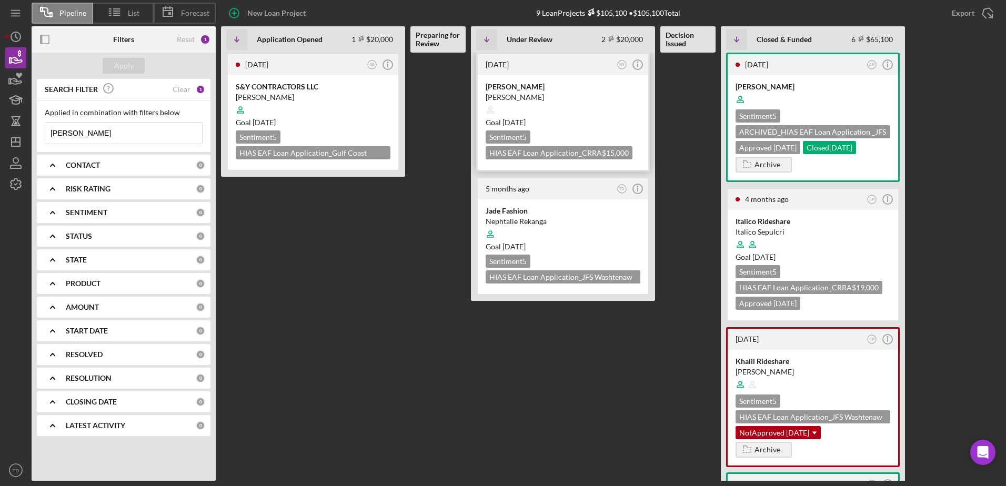
type input "ali reza"
drag, startPoint x: 527, startPoint y: 90, endPoint x: 507, endPoint y: 87, distance: 20.2
click at [507, 87] on div "[PERSON_NAME]" at bounding box center [563, 87] width 155 height 11
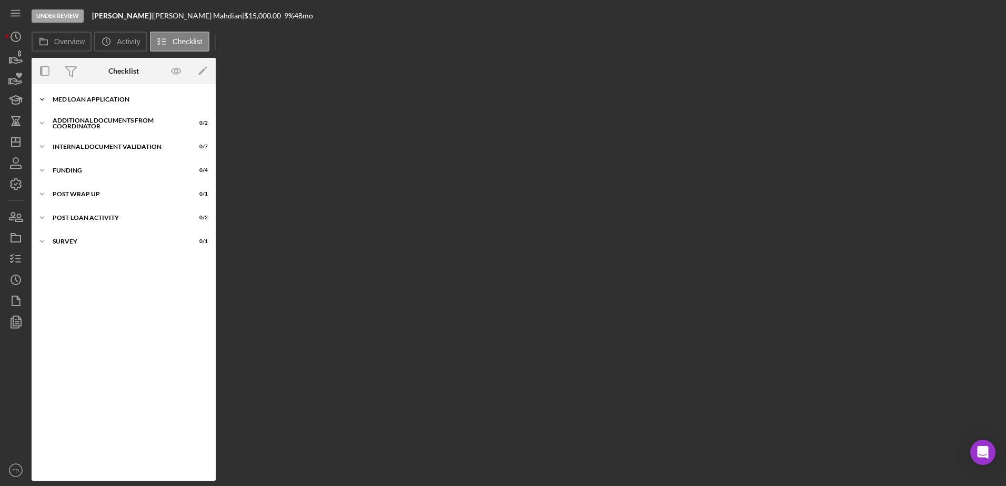
click at [118, 95] on div "Icon/Expander MED Loan Application 11 / 16" at bounding box center [124, 99] width 184 height 21
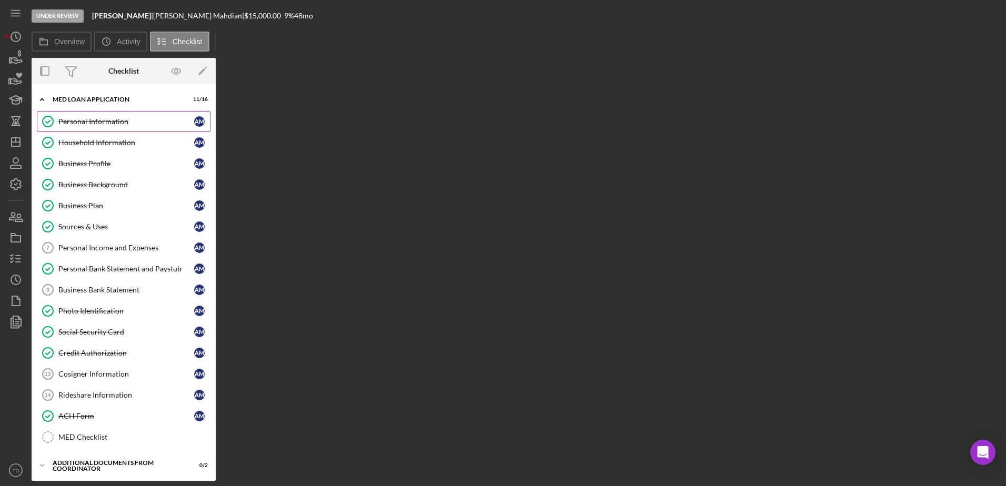
drag, startPoint x: 107, startPoint y: 127, endPoint x: 100, endPoint y: 126, distance: 6.4
click at [100, 126] on link "Personal Information Personal Information A M" at bounding box center [124, 121] width 174 height 21
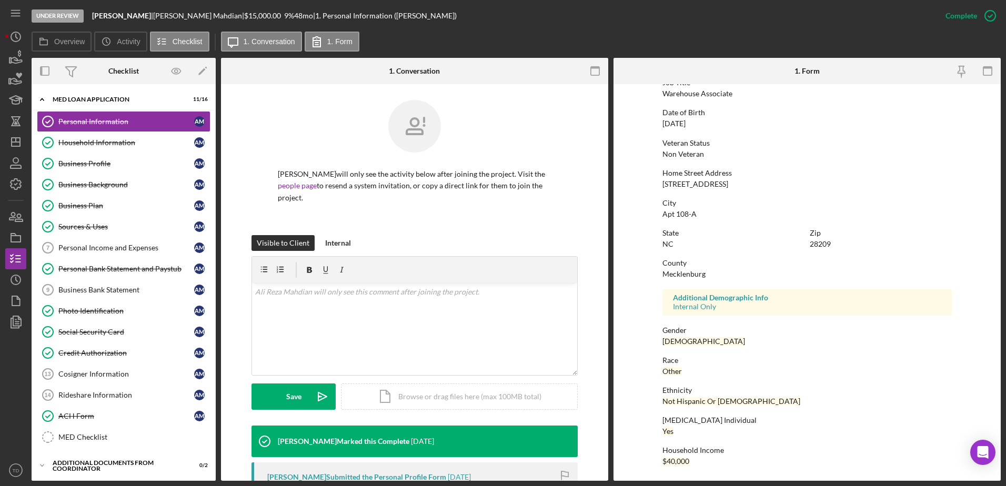
scroll to position [94, 0]
click at [137, 240] on link "Personal Income and Expenses 7 Personal Income and Expenses A M" at bounding box center [124, 247] width 174 height 21
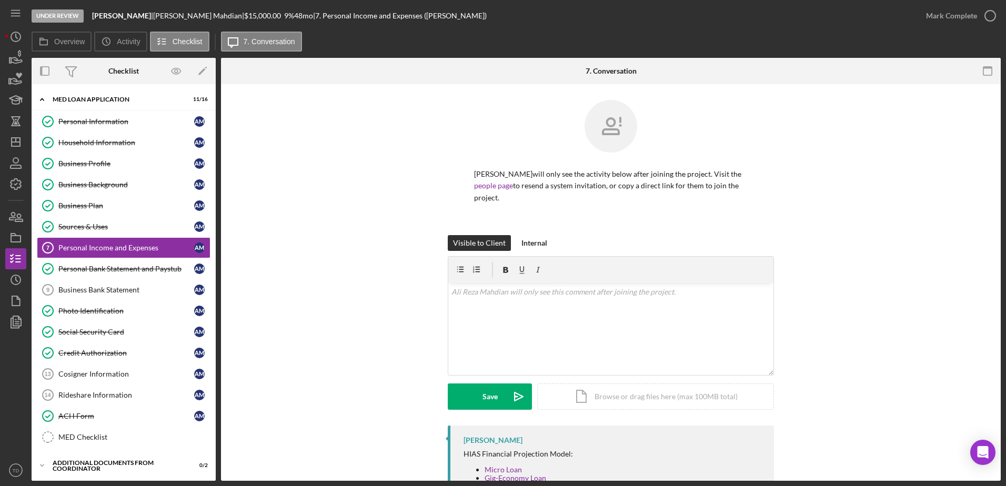
scroll to position [86, 0]
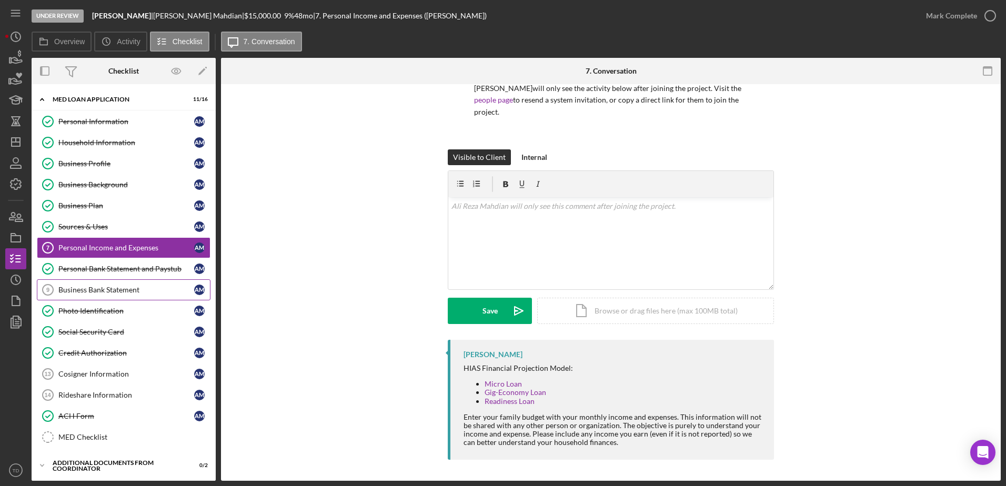
click at [107, 291] on div "Business Bank Statement" at bounding box center [126, 290] width 136 height 8
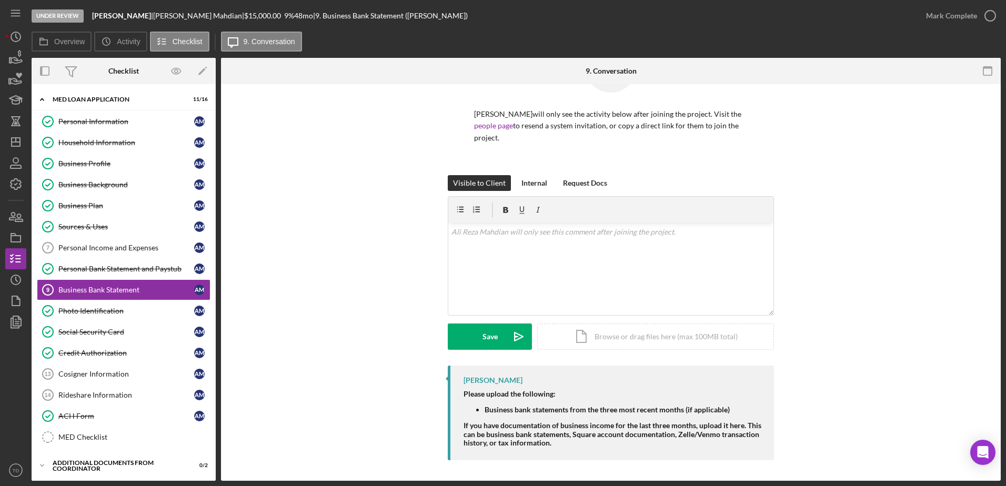
scroll to position [61, 0]
drag, startPoint x: 106, startPoint y: 375, endPoint x: 99, endPoint y: 379, distance: 8.8
click at [99, 379] on link "Cosigner Information 13 Cosigner Information A M" at bounding box center [124, 374] width 174 height 21
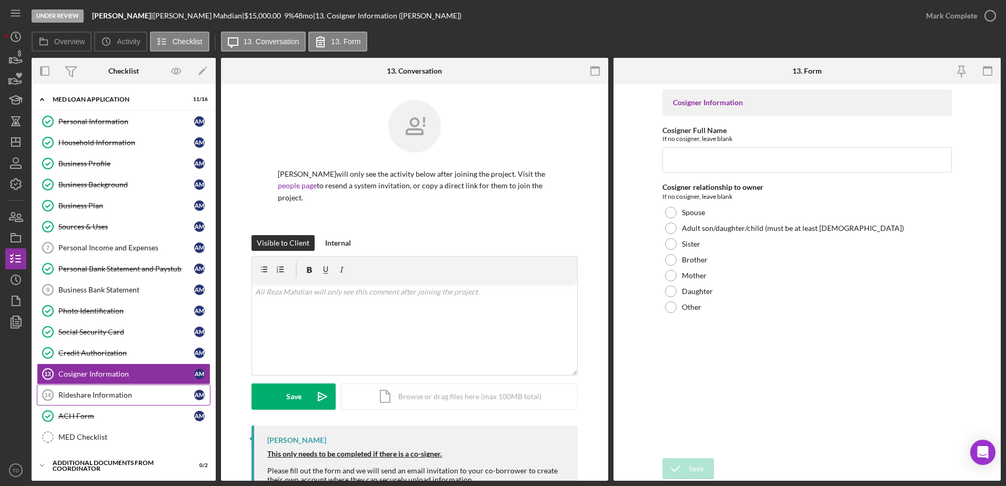
click at [95, 391] on div "Rideshare Information" at bounding box center [126, 395] width 136 height 8
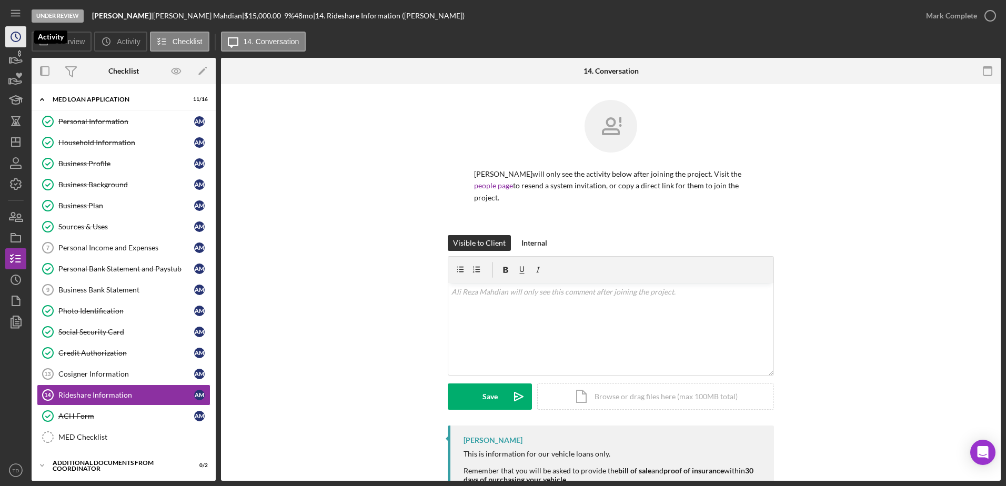
click at [14, 37] on icon "Icon/History" at bounding box center [16, 37] width 26 height 26
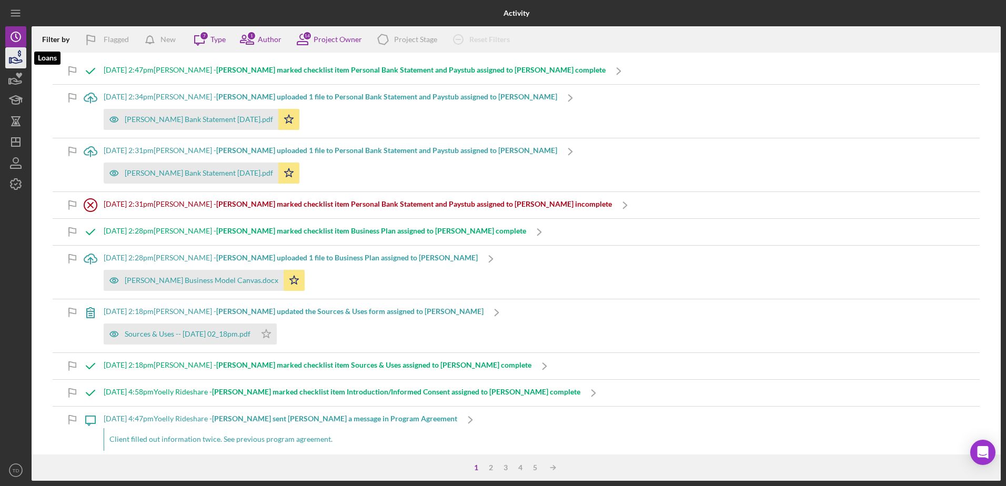
click at [23, 64] on icon "button" at bounding box center [16, 58] width 26 height 26
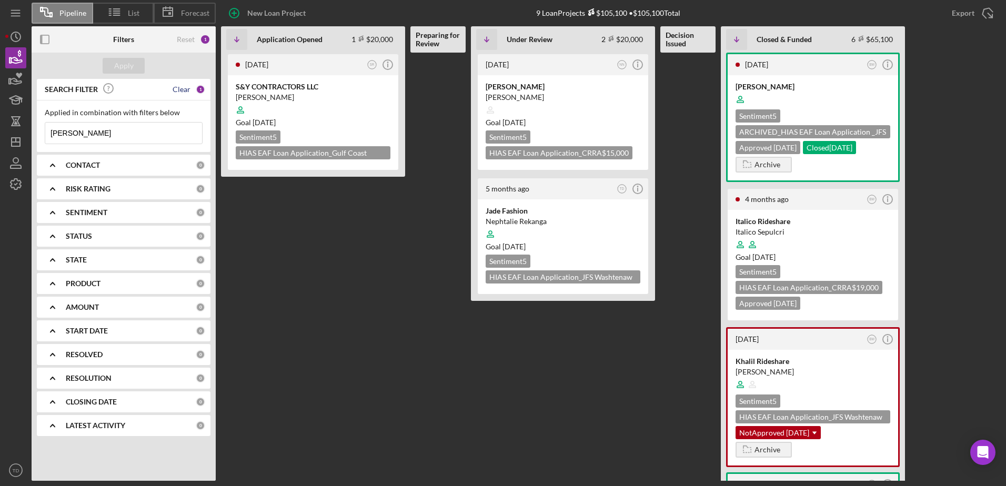
click at [181, 91] on div "Clear" at bounding box center [182, 89] width 18 height 8
click at [180, 91] on div "SEARCH FILTER" at bounding box center [119, 90] width 154 height 24
click at [169, 163] on div "CONTACT" at bounding box center [131, 165] width 130 height 8
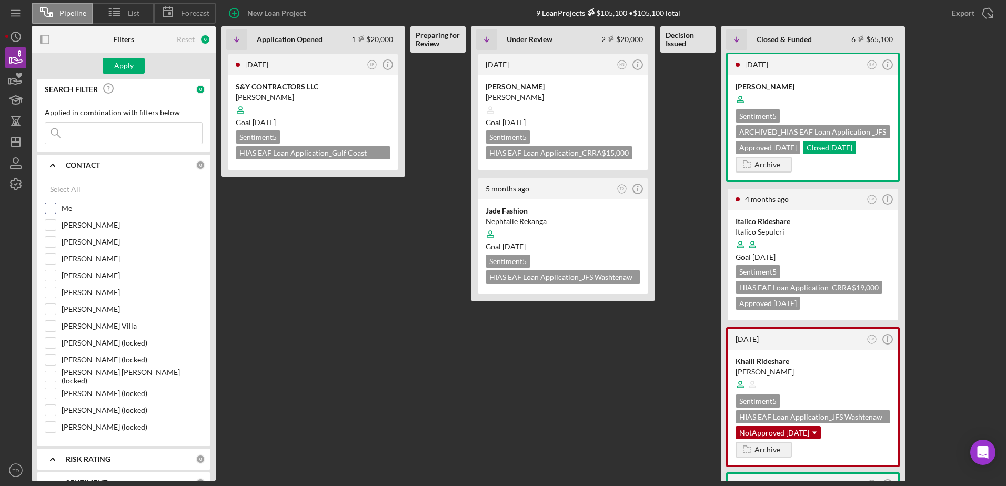
click at [58, 207] on div "Me" at bounding box center [124, 211] width 158 height 17
click at [56, 209] on div "Me" at bounding box center [124, 211] width 158 height 17
click at [55, 209] on input "Me" at bounding box center [50, 208] width 11 height 11
checkbox input "true"
click at [126, 78] on div "Apply" at bounding box center [124, 66] width 184 height 26
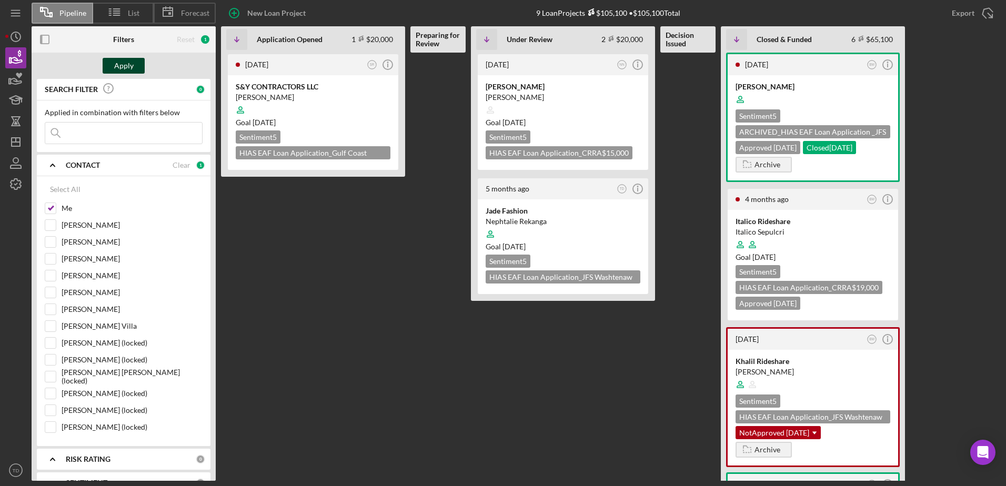
click at [124, 65] on div "Apply" at bounding box center [123, 66] width 19 height 16
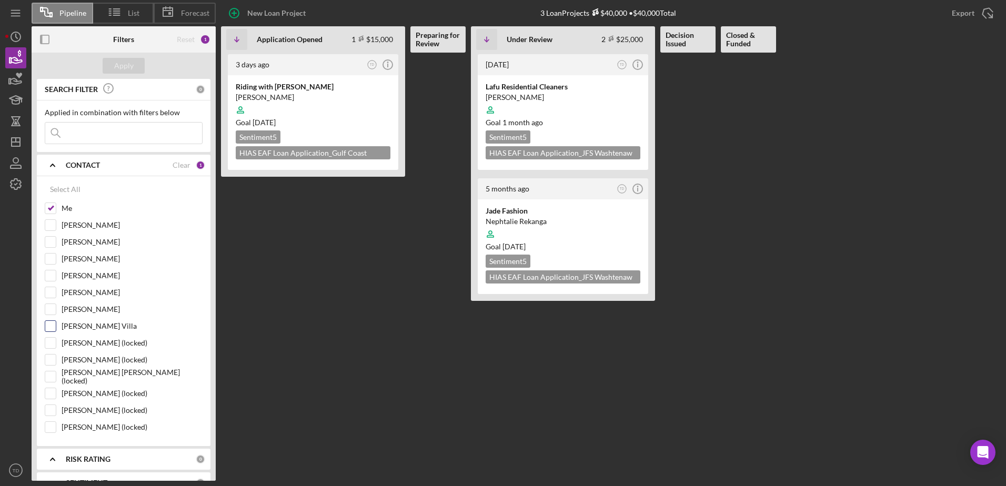
click at [50, 326] on input "Brenda Montecinos Villa" at bounding box center [50, 326] width 11 height 11
checkbox input "true"
click at [120, 67] on div "Apply" at bounding box center [123, 66] width 19 height 16
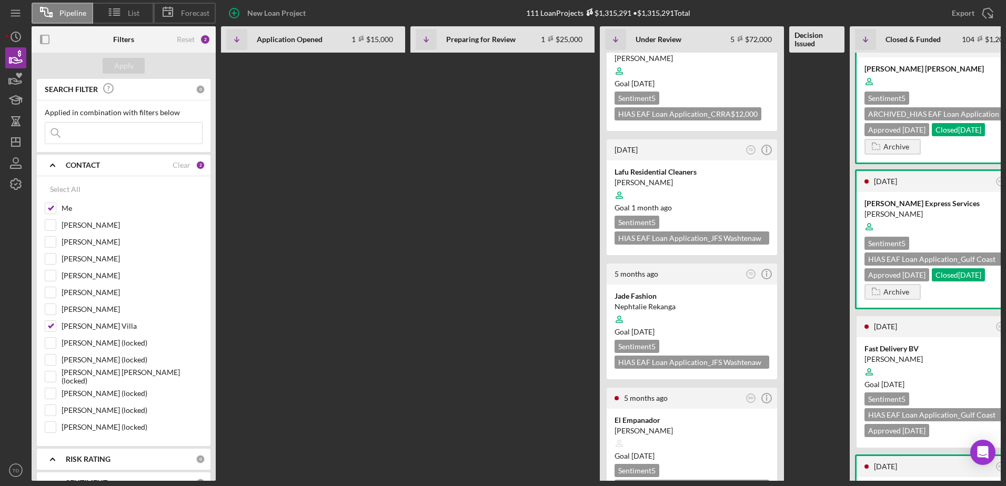
scroll to position [163, 0]
click at [649, 301] on div "Jade Fashion" at bounding box center [692, 296] width 155 height 11
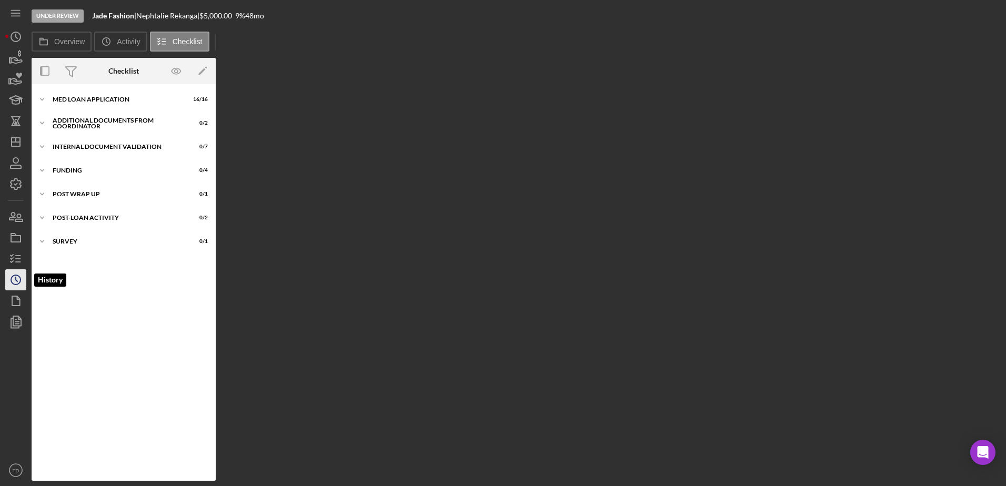
click at [16, 279] on polyline "button" at bounding box center [17, 279] width 2 height 4
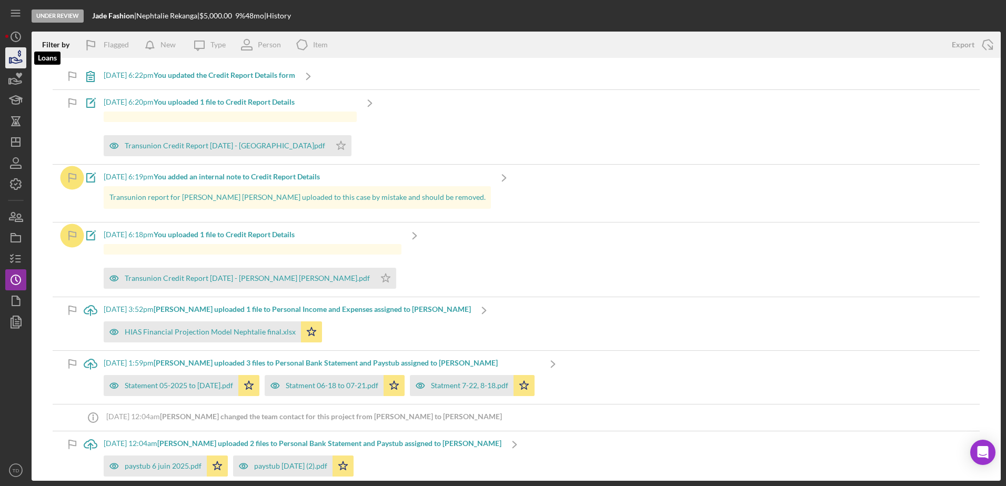
click at [17, 54] on icon "button" at bounding box center [16, 58] width 26 height 26
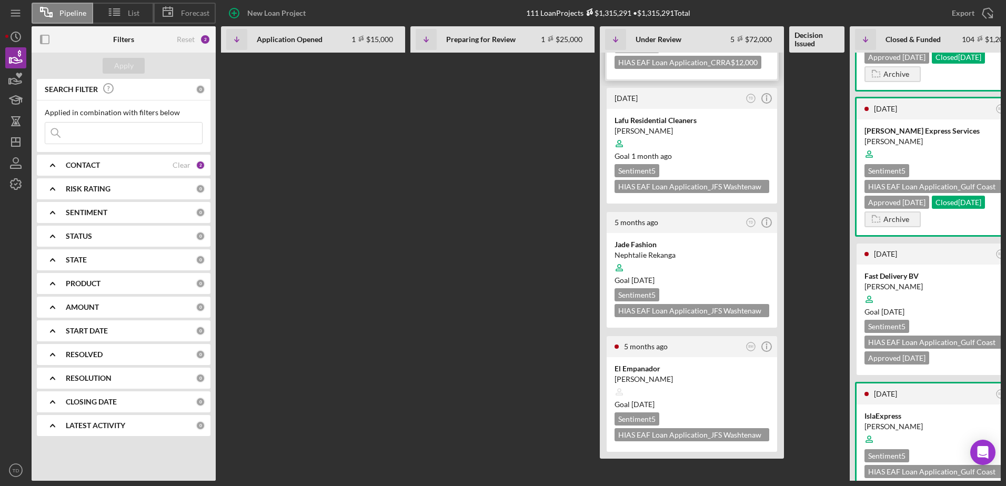
scroll to position [230, 0]
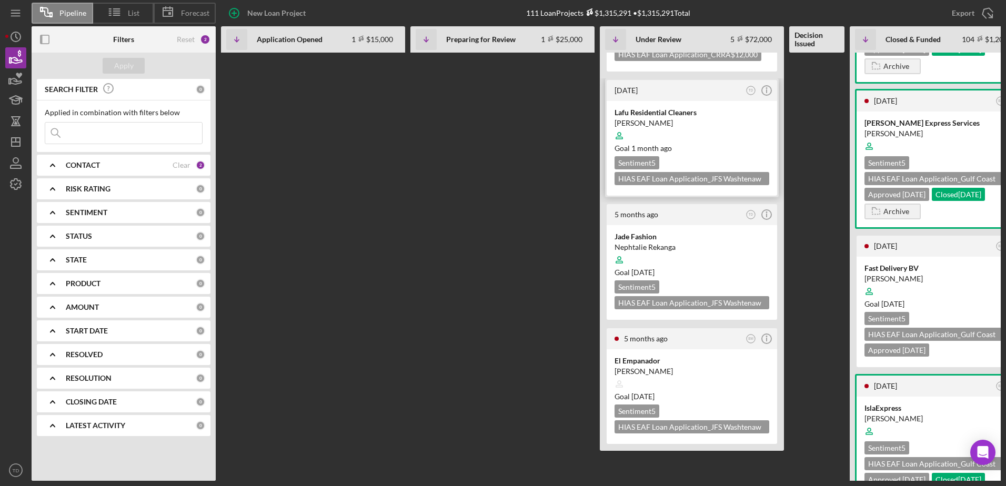
click at [631, 107] on div "Lafu Residential Cleaners" at bounding box center [692, 112] width 155 height 11
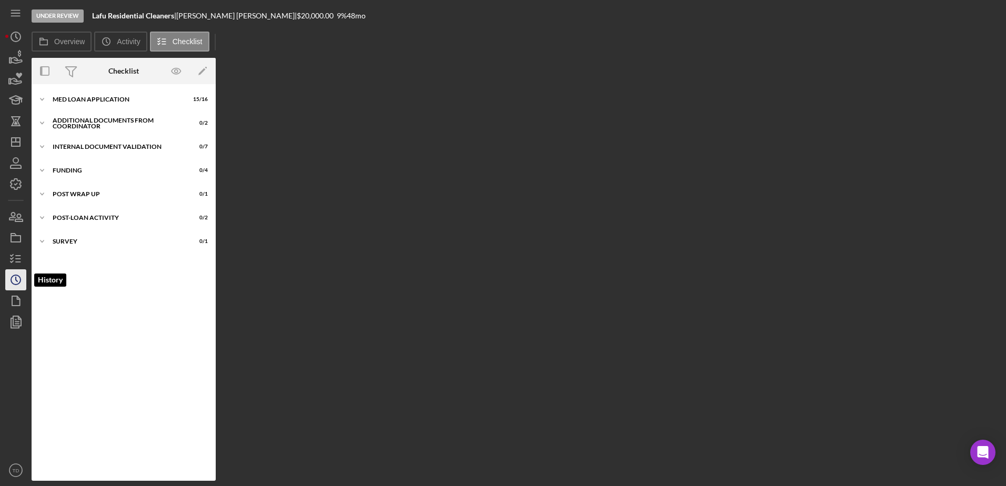
click at [16, 277] on polyline "button" at bounding box center [17, 279] width 2 height 4
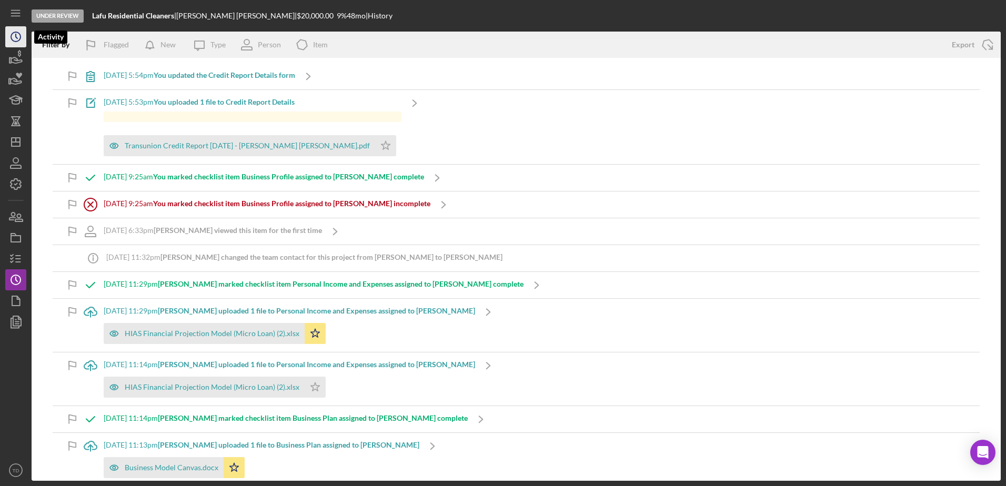
click at [13, 36] on icon "Icon/History" at bounding box center [16, 37] width 26 height 26
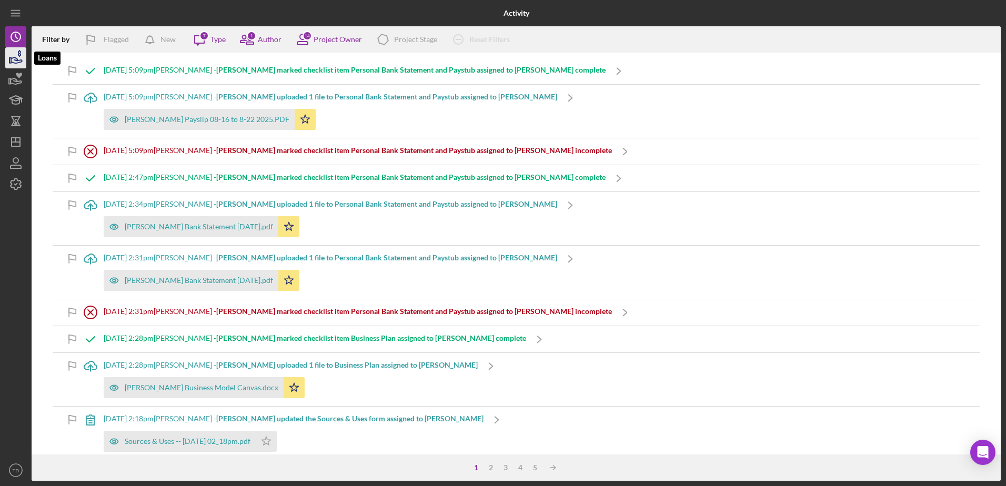
click at [15, 64] on icon "button" at bounding box center [16, 58] width 26 height 26
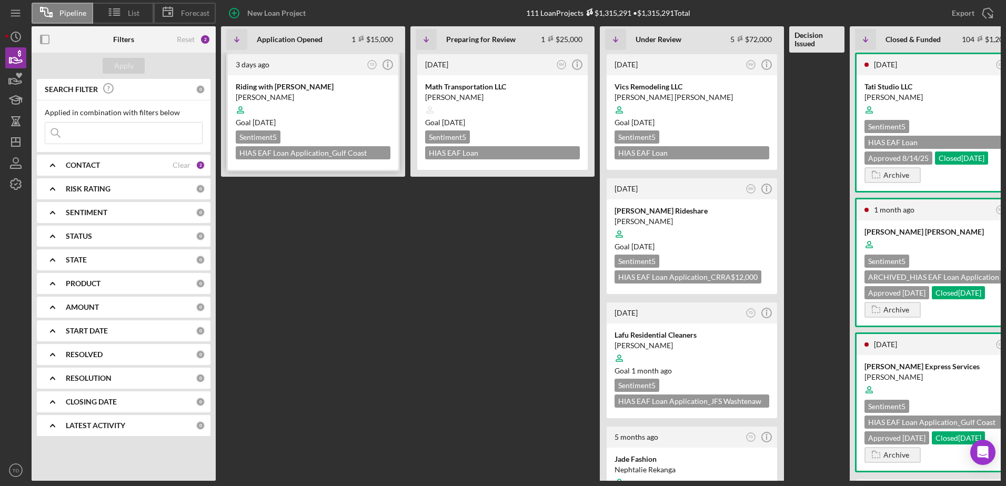
click at [300, 92] on div "Riding with [PERSON_NAME]" at bounding box center [313, 87] width 155 height 11
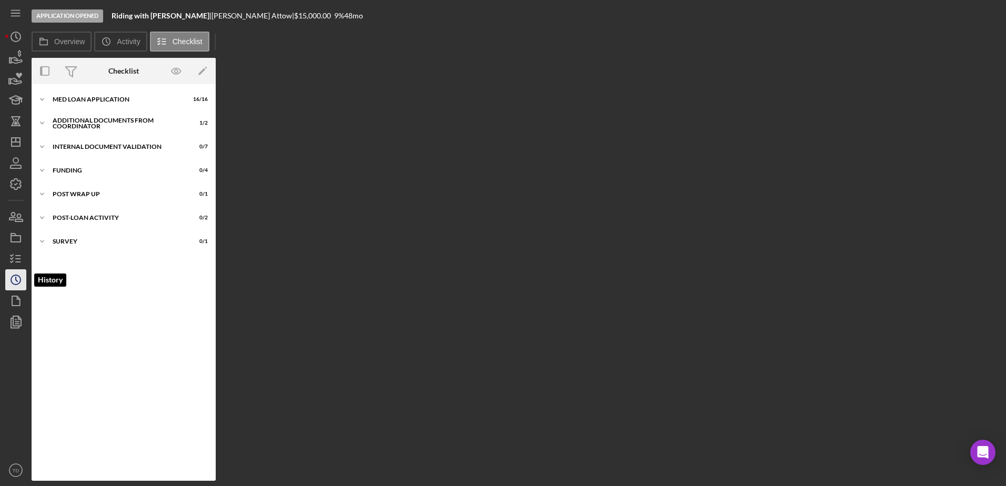
click at [22, 274] on icon "Icon/History" at bounding box center [16, 280] width 26 height 26
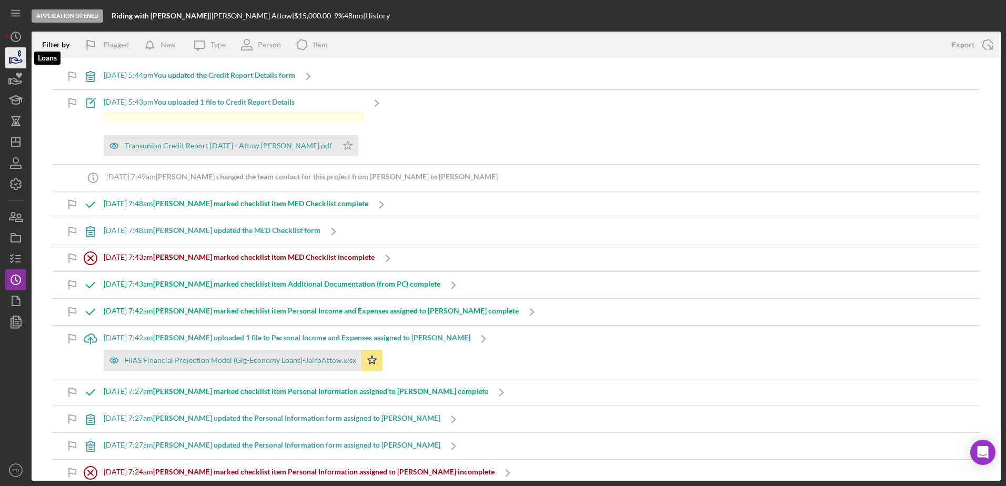
click at [20, 64] on icon "button" at bounding box center [16, 58] width 26 height 26
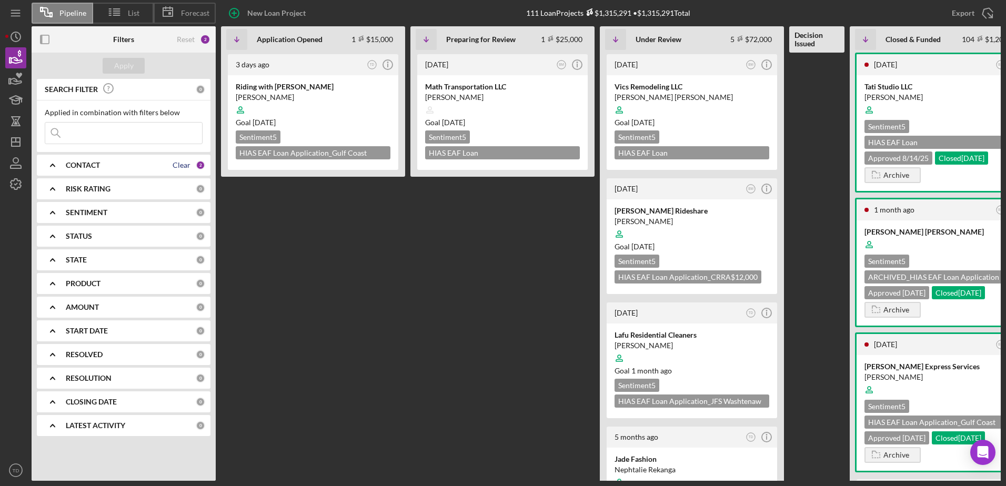
click at [187, 164] on div "Clear" at bounding box center [182, 165] width 18 height 8
click at [135, 64] on button "Apply" at bounding box center [124, 66] width 42 height 16
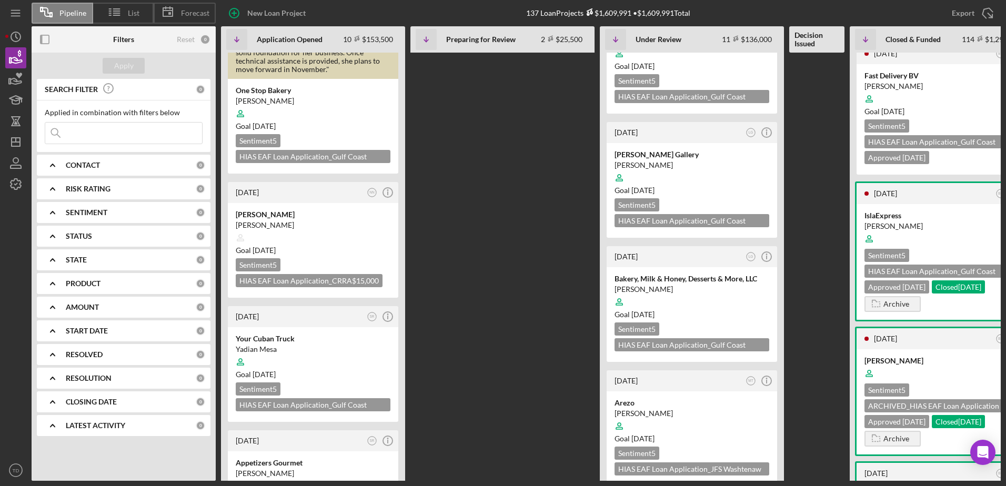
scroll to position [571, 0]
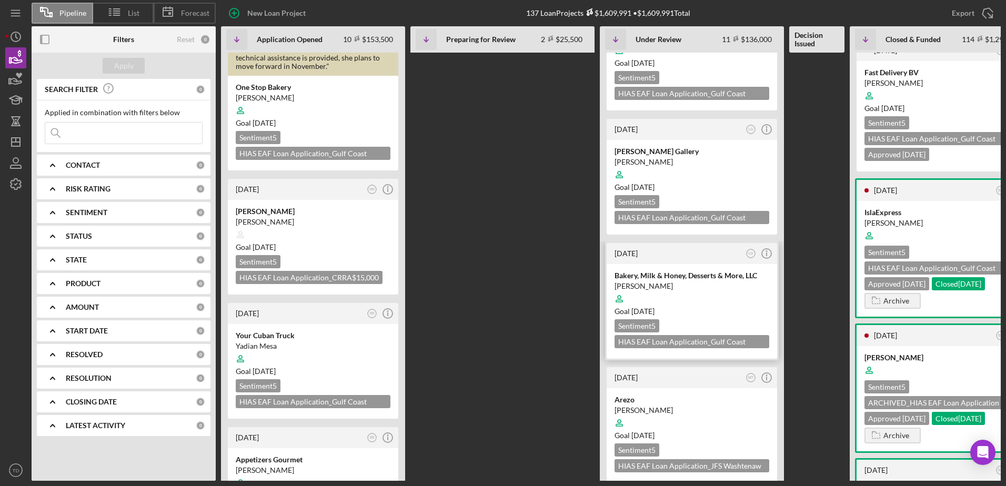
click at [640, 289] on div at bounding box center [692, 299] width 155 height 20
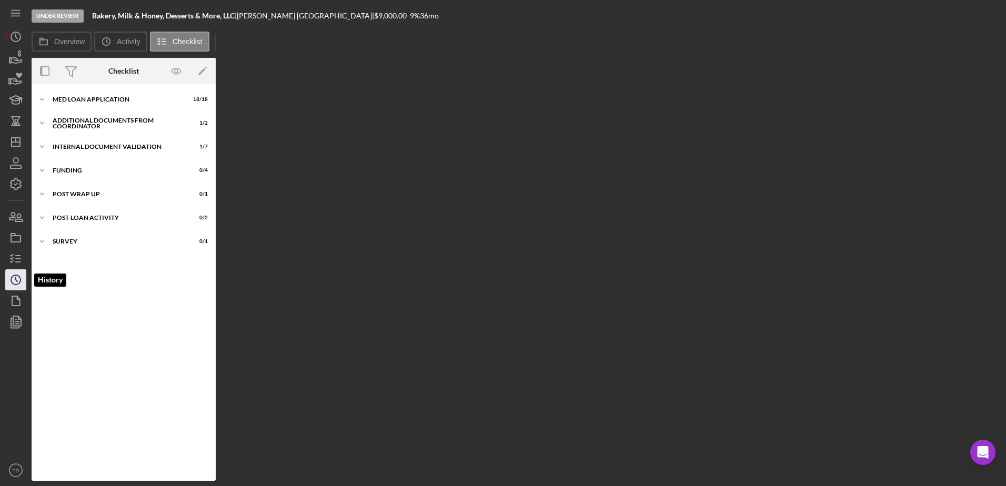
click at [19, 277] on circle "button" at bounding box center [15, 279] width 9 height 9
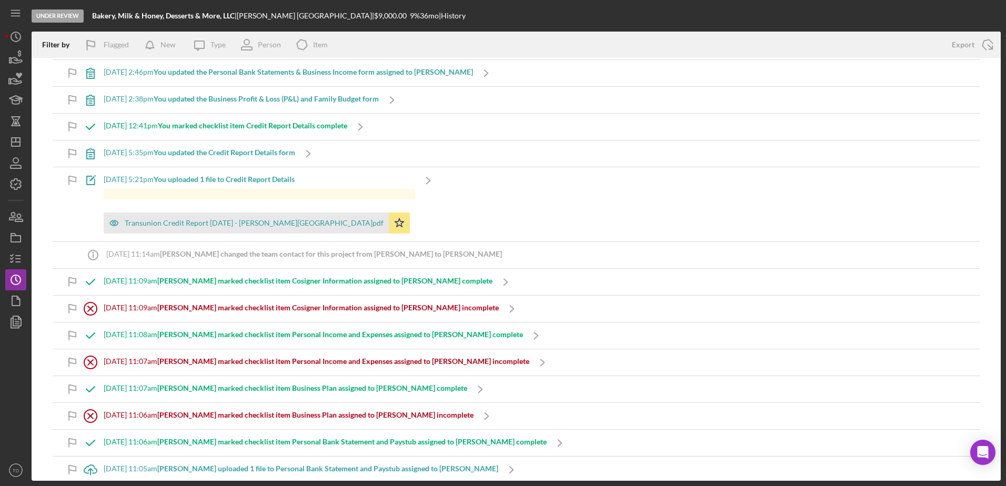
scroll to position [137, 0]
click at [16, 256] on line "button" at bounding box center [18, 256] width 5 height 0
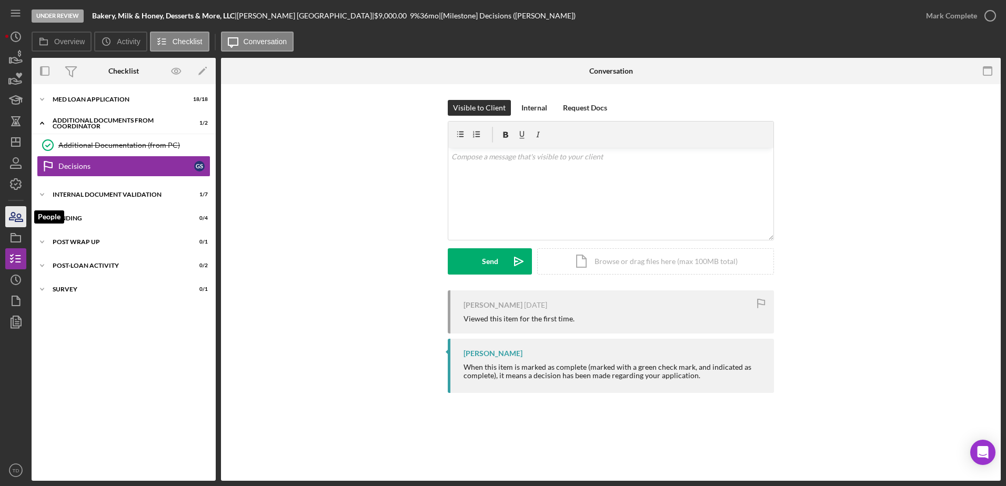
click at [15, 218] on icon "button" at bounding box center [12, 216] width 6 height 7
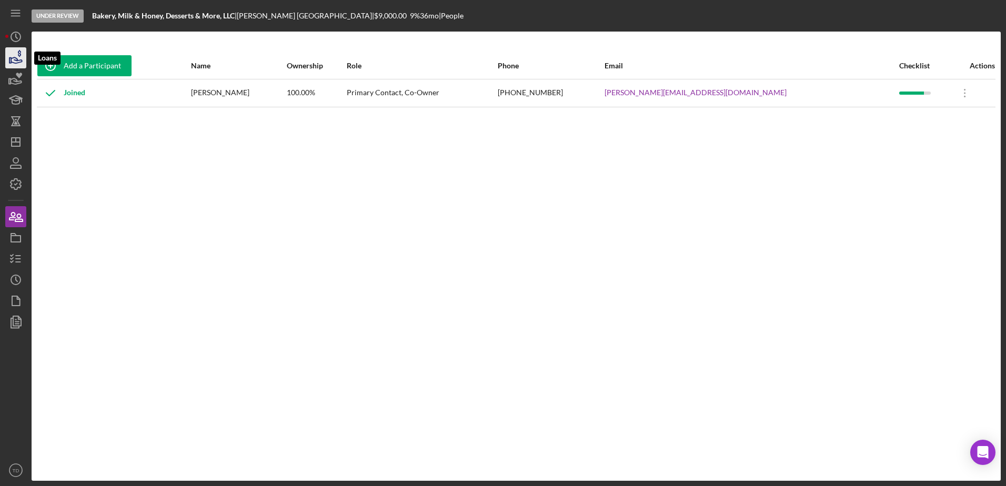
click at [11, 59] on polygon "button" at bounding box center [10, 60] width 2 height 5
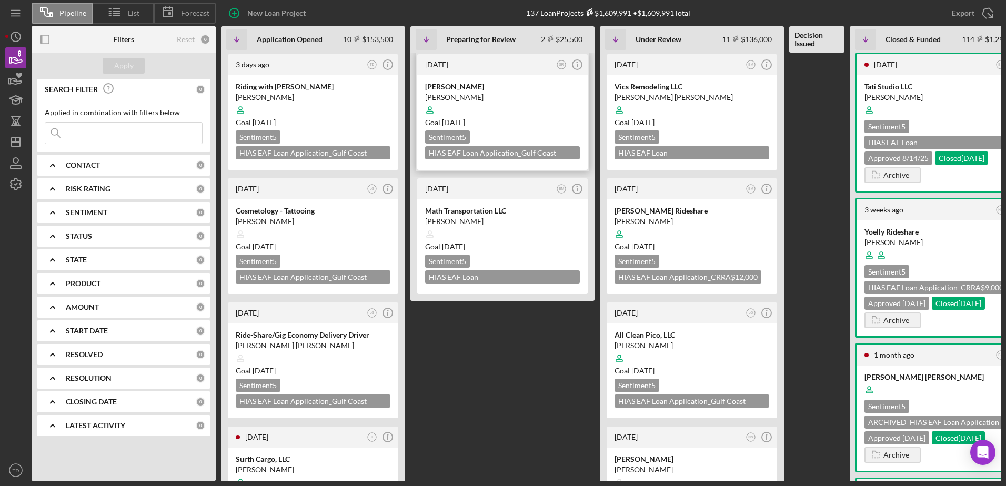
click at [475, 92] on div "[PERSON_NAME]" at bounding box center [502, 97] width 155 height 11
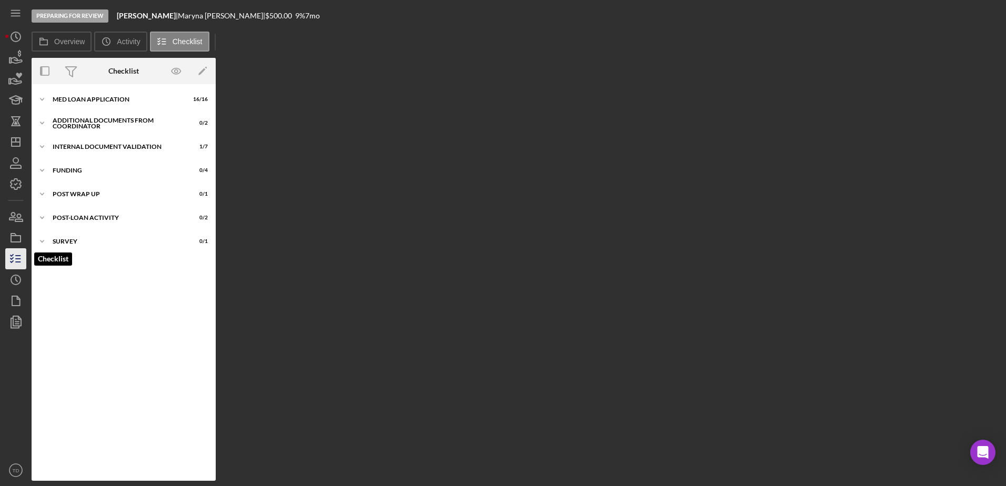
click at [22, 260] on icon "button" at bounding box center [16, 259] width 26 height 26
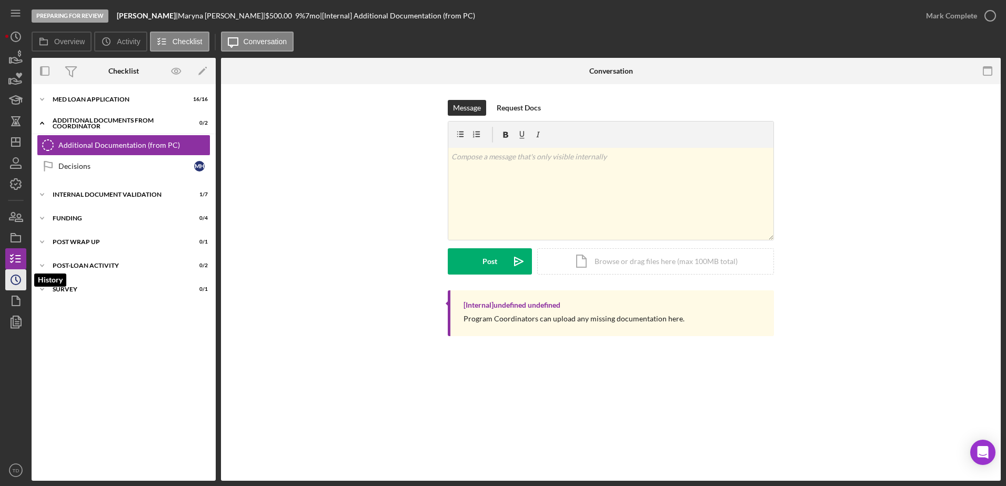
click at [12, 286] on icon "Icon/History" at bounding box center [16, 280] width 26 height 26
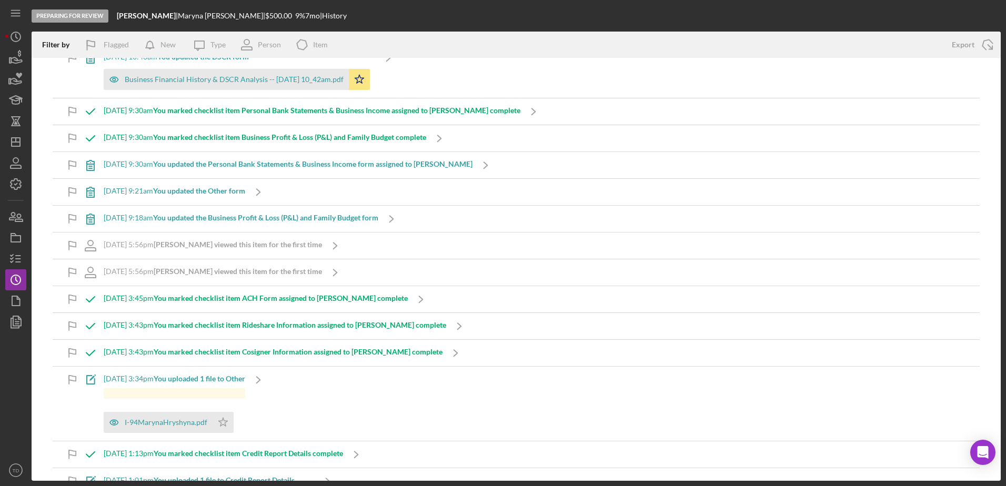
scroll to position [144, 0]
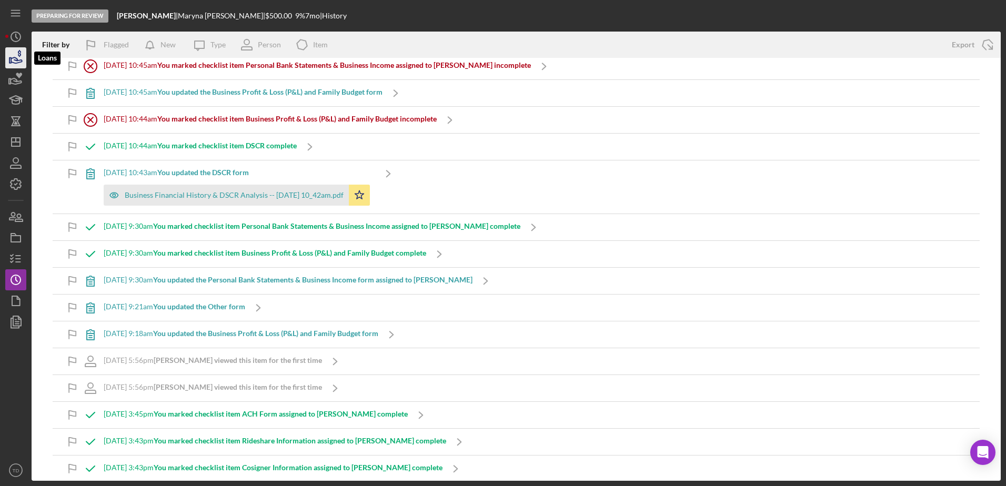
click at [12, 57] on icon "button" at bounding box center [16, 58] width 26 height 26
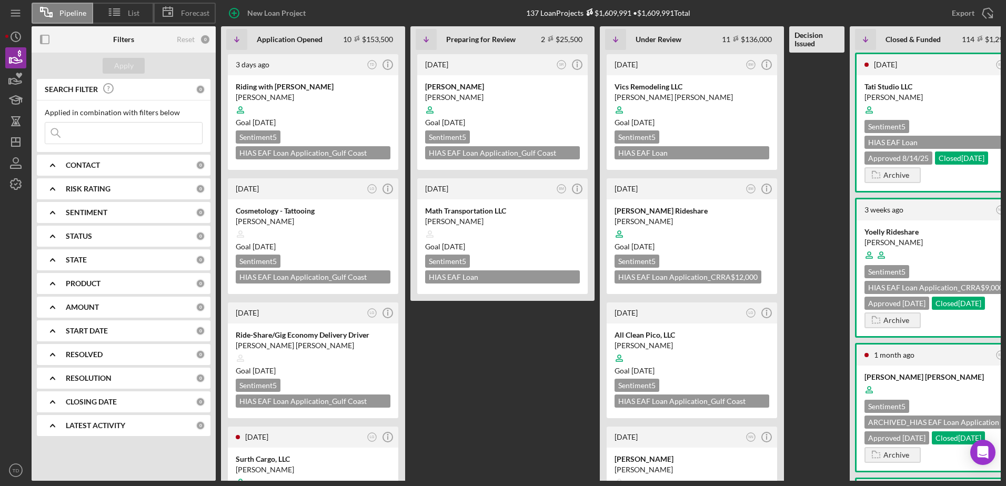
click at [88, 130] on input at bounding box center [123, 133] width 157 height 21
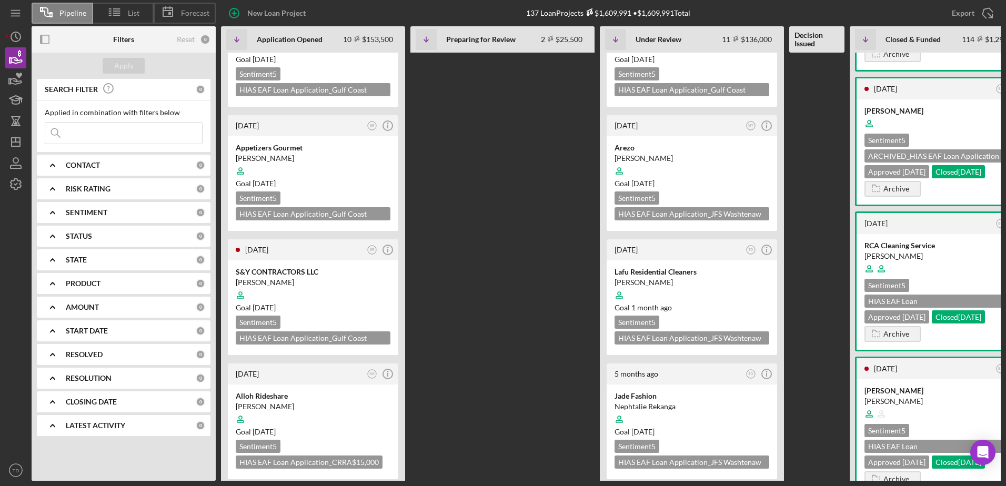
scroll to position [891, 0]
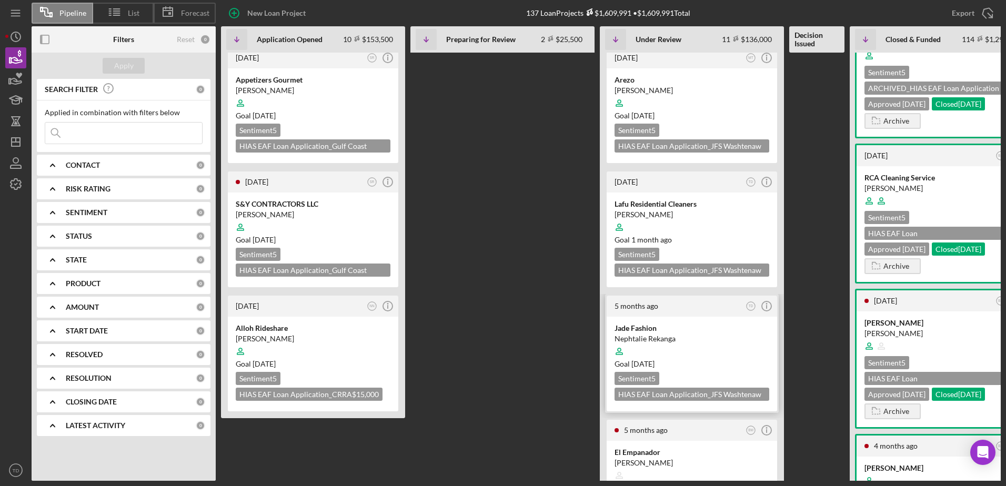
click at [639, 334] on div "Nephtalie Rekanga" at bounding box center [692, 339] width 155 height 11
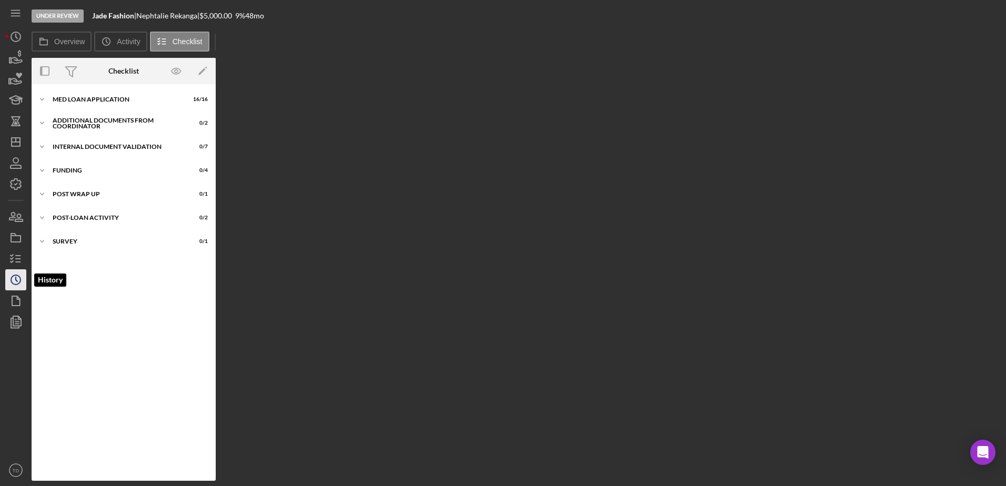
click at [15, 282] on icon "Icon/History" at bounding box center [16, 280] width 26 height 26
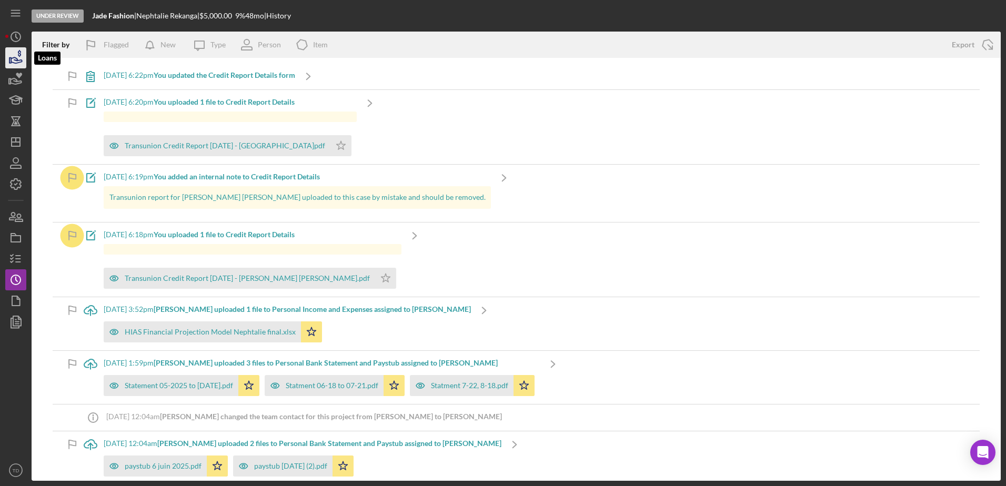
click at [15, 64] on icon "button" at bounding box center [16, 58] width 26 height 26
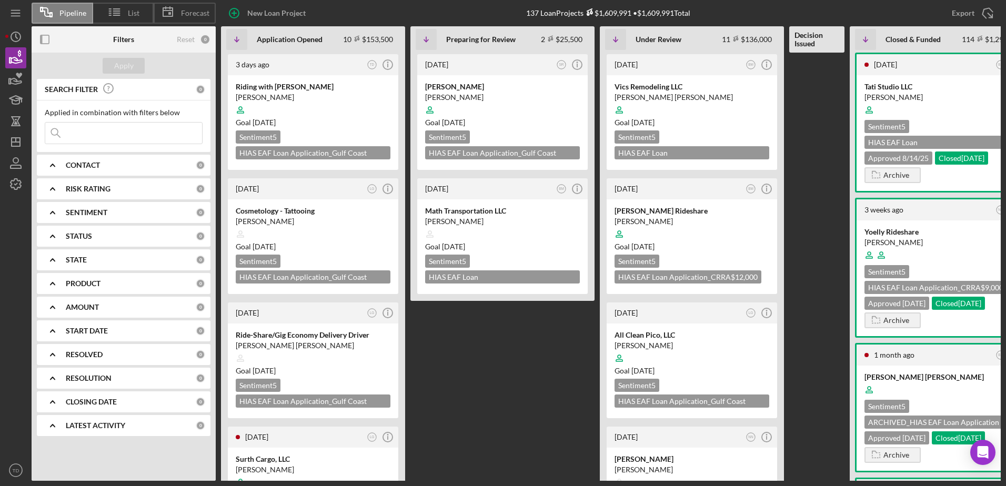
click at [100, 139] on input at bounding box center [123, 133] width 157 height 21
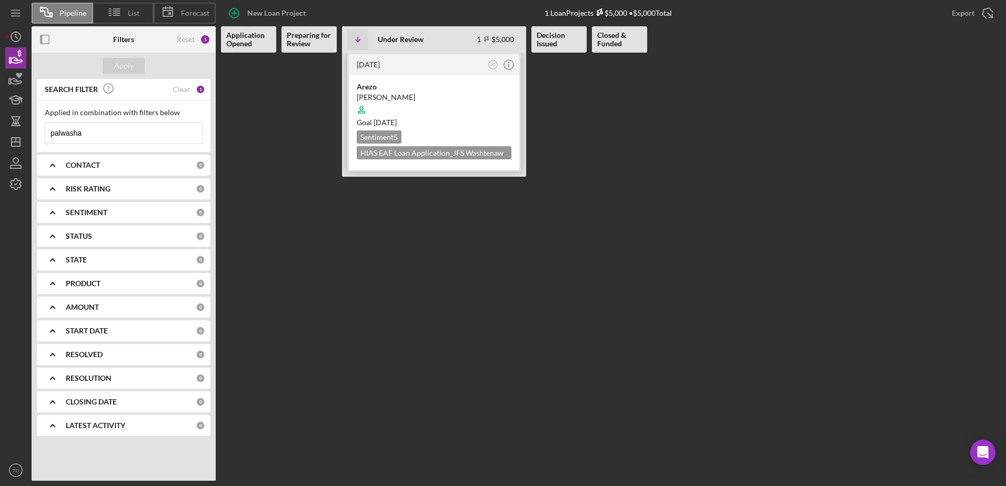
type input "palwasha"
click at [402, 90] on div "Arezo" at bounding box center [434, 87] width 155 height 11
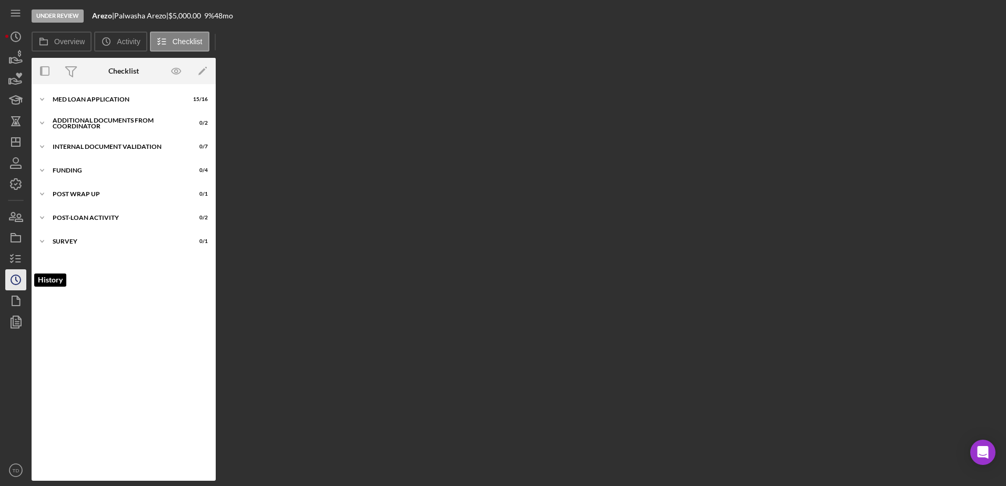
click at [16, 279] on polyline "button" at bounding box center [17, 279] width 2 height 4
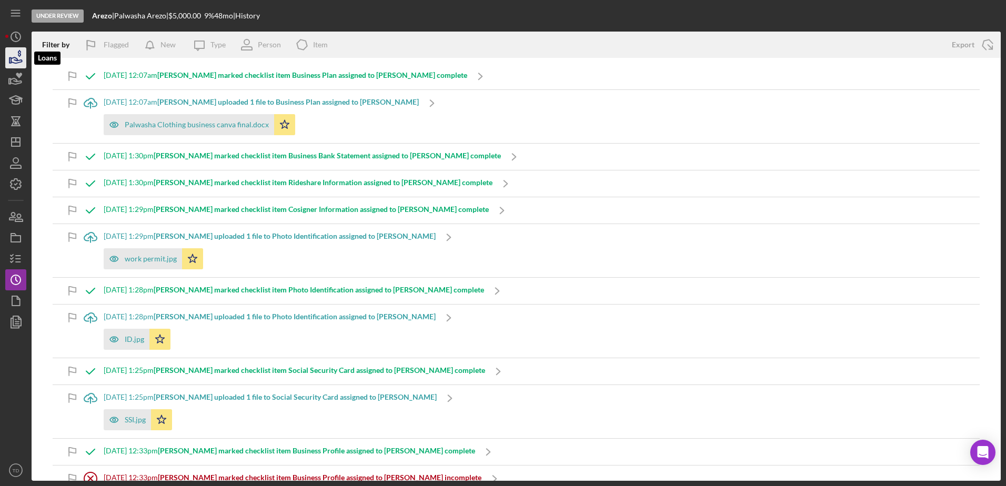
click at [9, 55] on icon "button" at bounding box center [16, 58] width 26 height 26
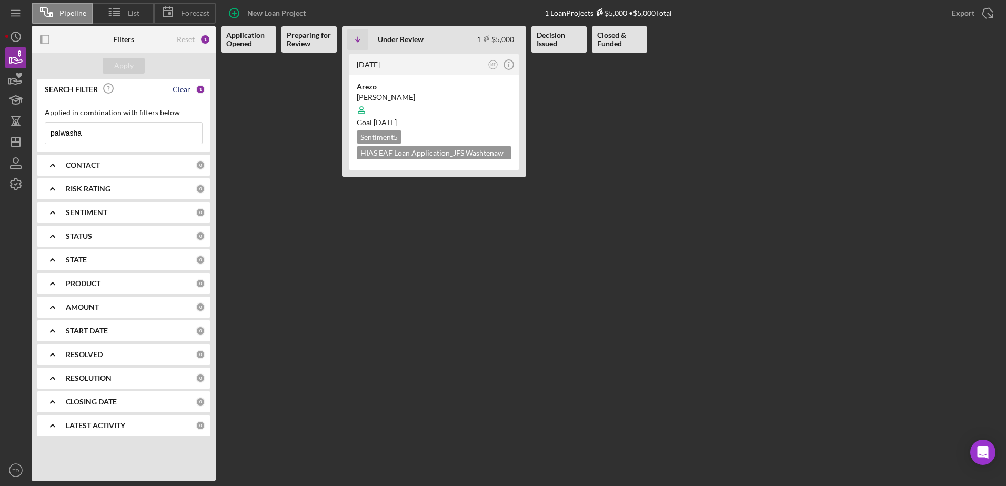
click at [181, 87] on div "Clear" at bounding box center [182, 89] width 18 height 8
click at [123, 122] on div "Icon/Menu Close" at bounding box center [124, 133] width 158 height 22
click at [124, 71] on div "Apply" at bounding box center [123, 66] width 19 height 16
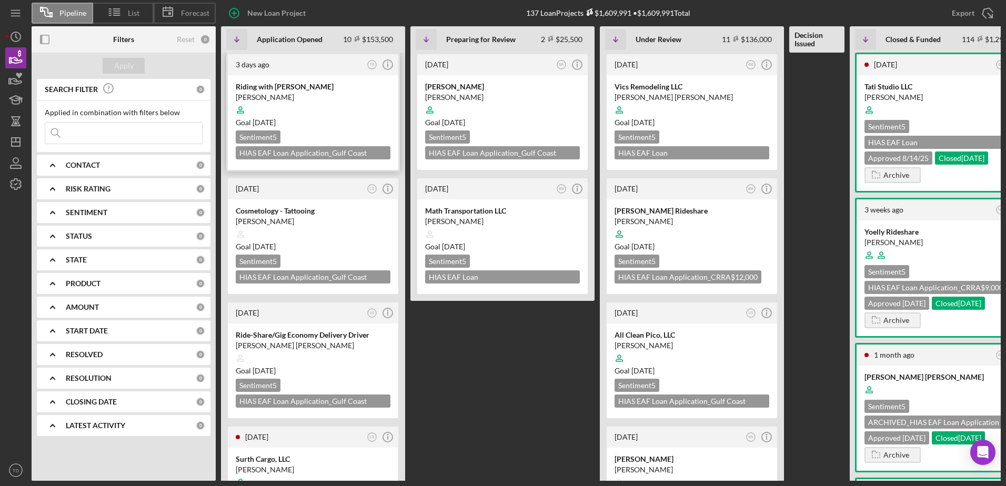
click at [278, 84] on div "Riding with [PERSON_NAME]" at bounding box center [313, 87] width 155 height 11
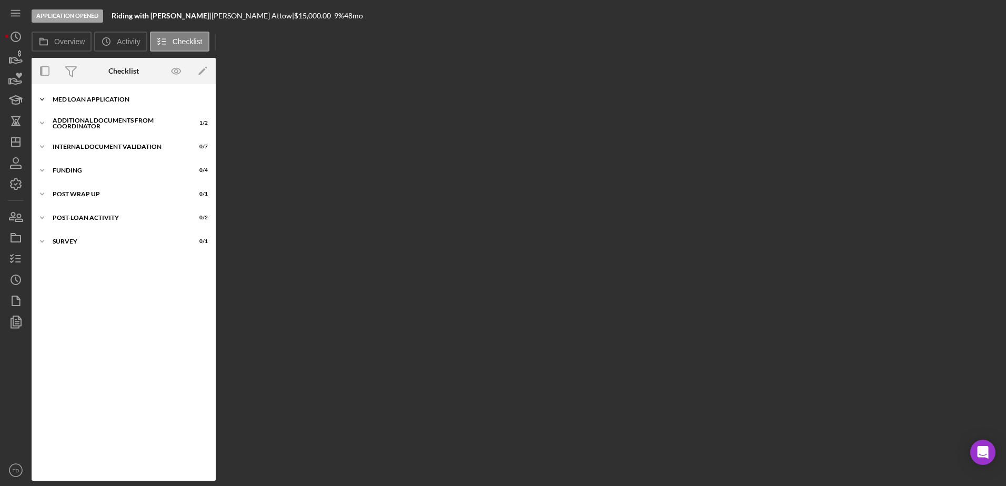
click at [130, 96] on div "MED Loan Application" at bounding box center [128, 99] width 150 height 6
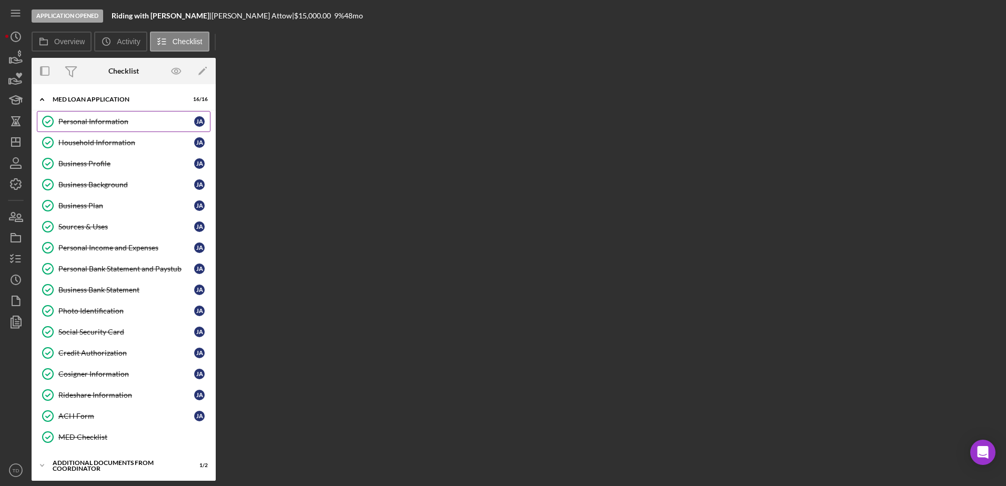
click at [110, 121] on div "Personal Information" at bounding box center [126, 121] width 136 height 8
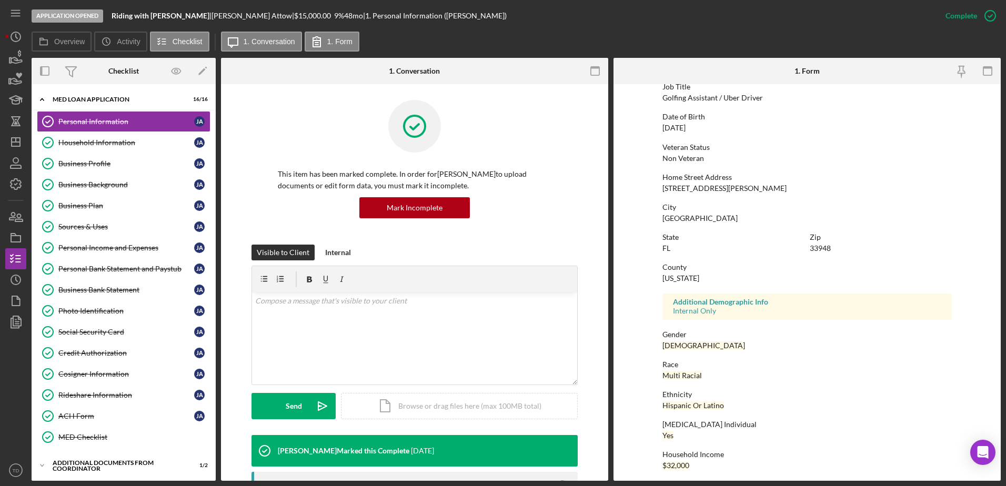
scroll to position [94, 0]
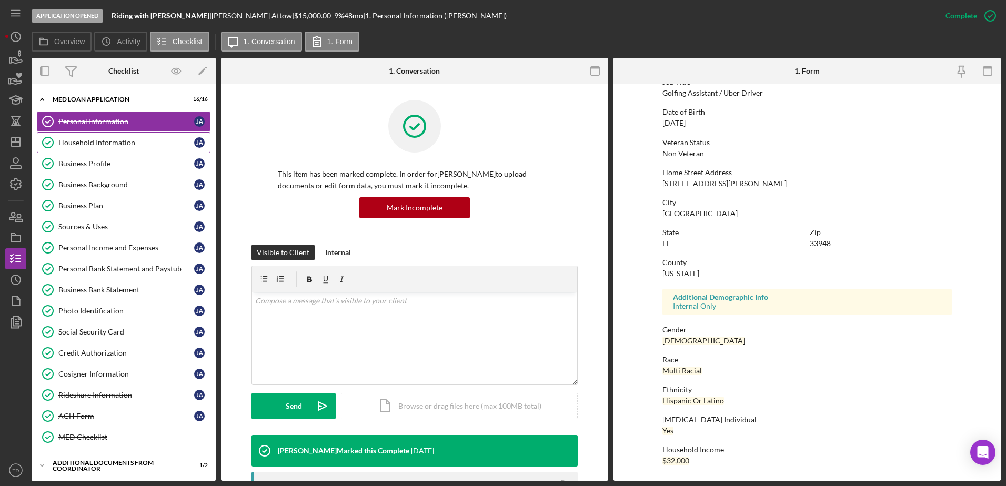
click at [115, 143] on div "Household Information" at bounding box center [126, 142] width 136 height 8
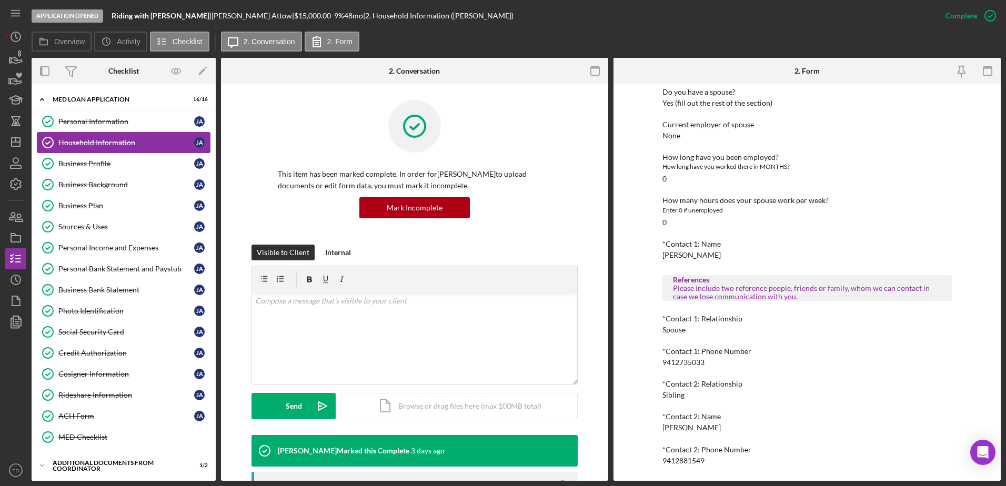
scroll to position [626, 0]
click at [117, 167] on div "Business Profile" at bounding box center [126, 163] width 136 height 8
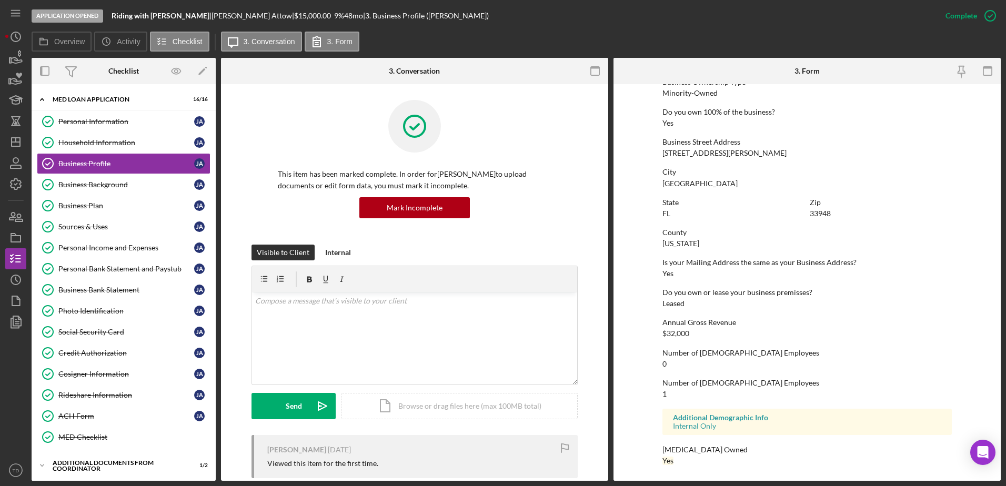
scroll to position [397, 0]
click at [113, 178] on link "Business Background Business Background J A" at bounding box center [124, 184] width 174 height 21
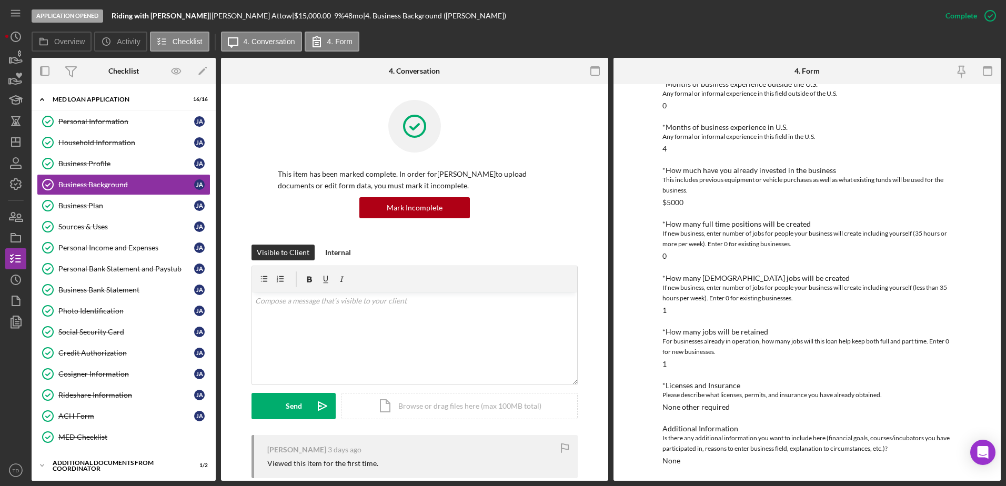
scroll to position [280, 0]
click at [115, 204] on div "Business Plan" at bounding box center [126, 206] width 136 height 8
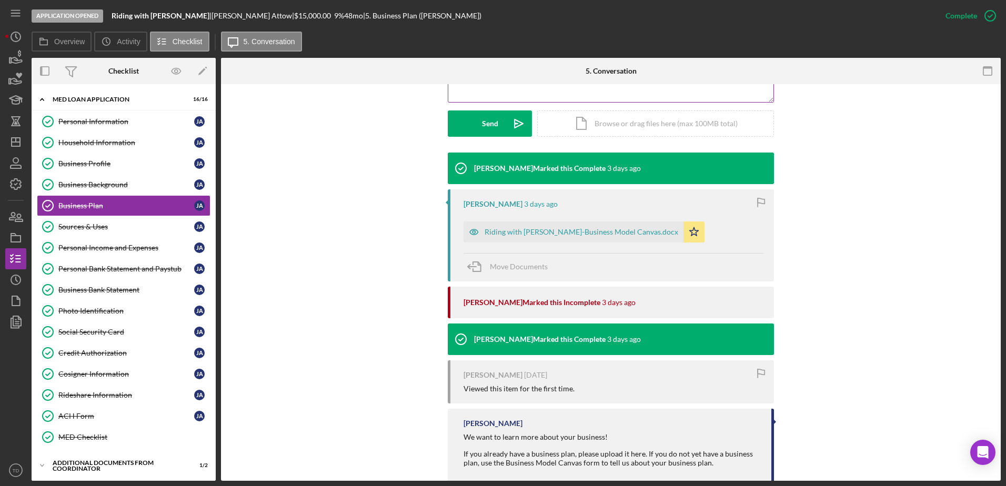
scroll to position [283, 0]
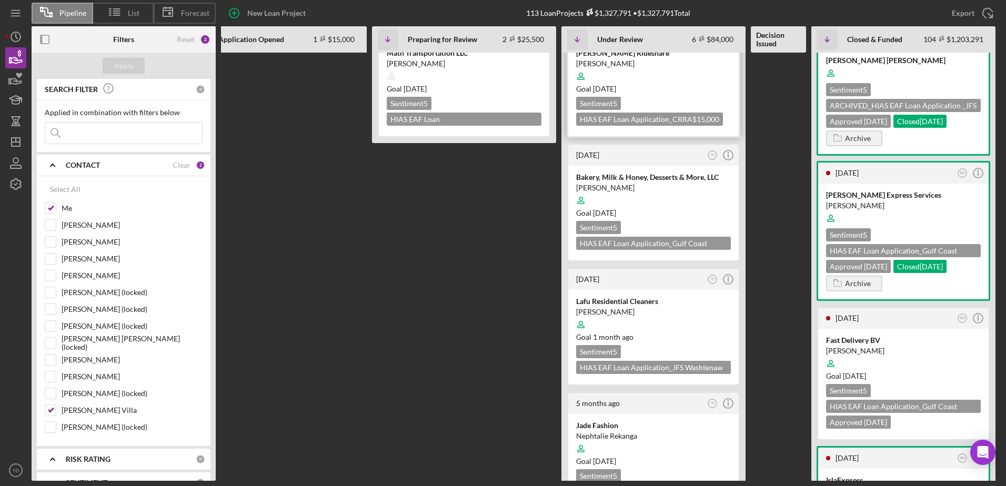
scroll to position [157, 0]
click at [520, 184] on div "[PERSON_NAME]" at bounding box center [653, 188] width 155 height 11
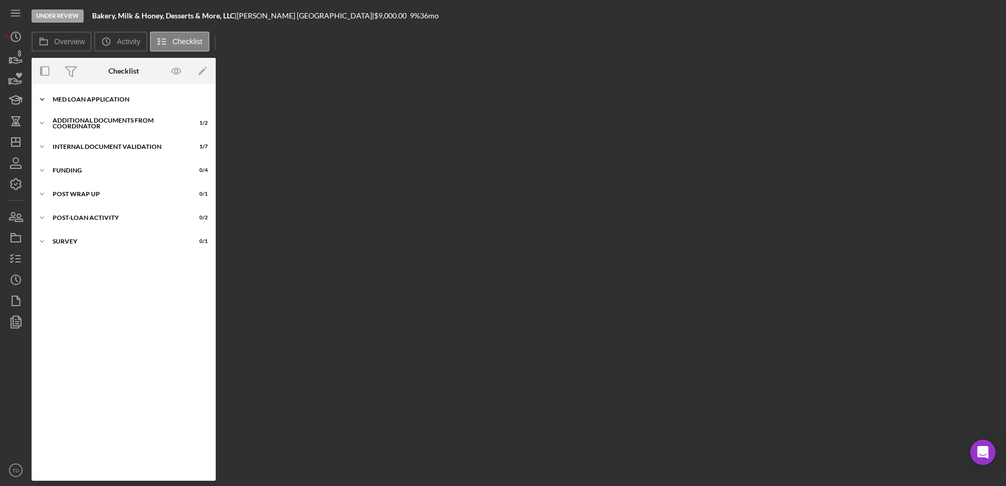
click at [93, 99] on div "MED Loan Application" at bounding box center [128, 99] width 150 height 6
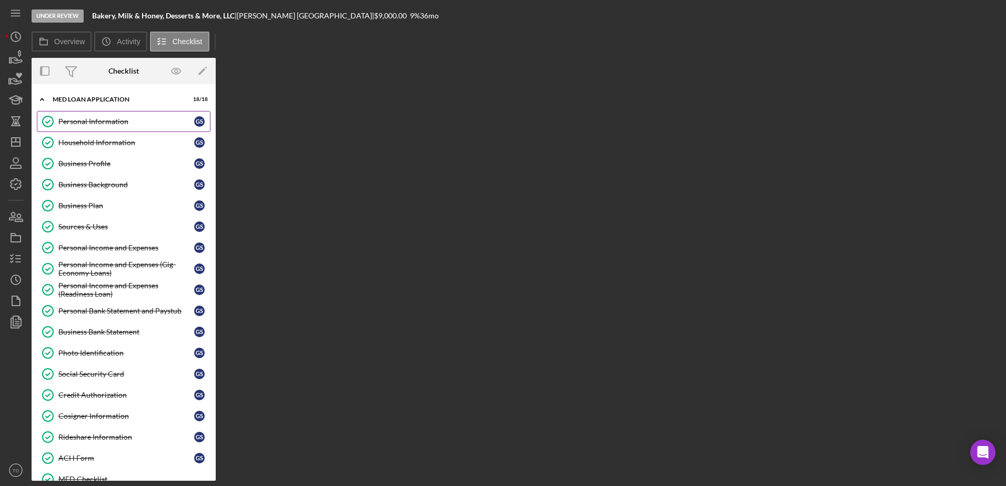
click at [90, 120] on div "Personal Information" at bounding box center [126, 121] width 136 height 8
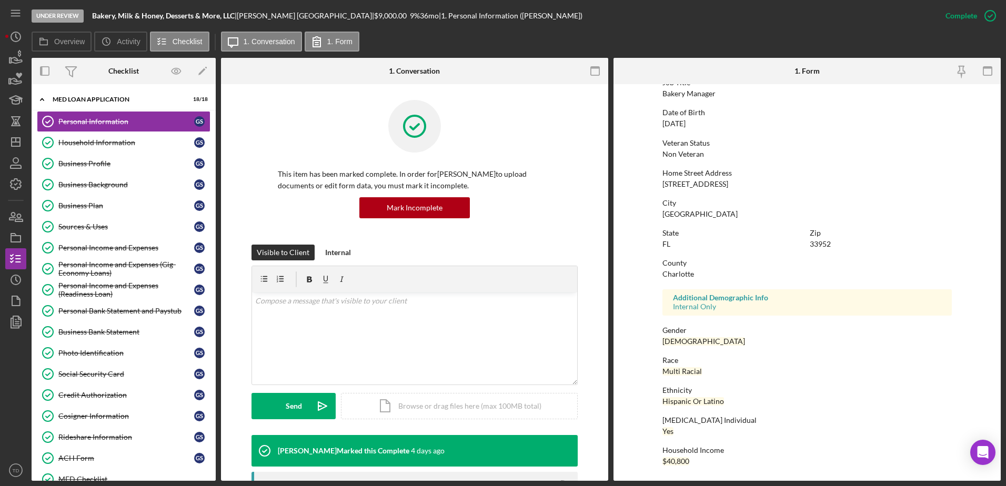
scroll to position [94, 0]
click at [164, 152] on link "Household Information Household Information G S" at bounding box center [124, 142] width 174 height 21
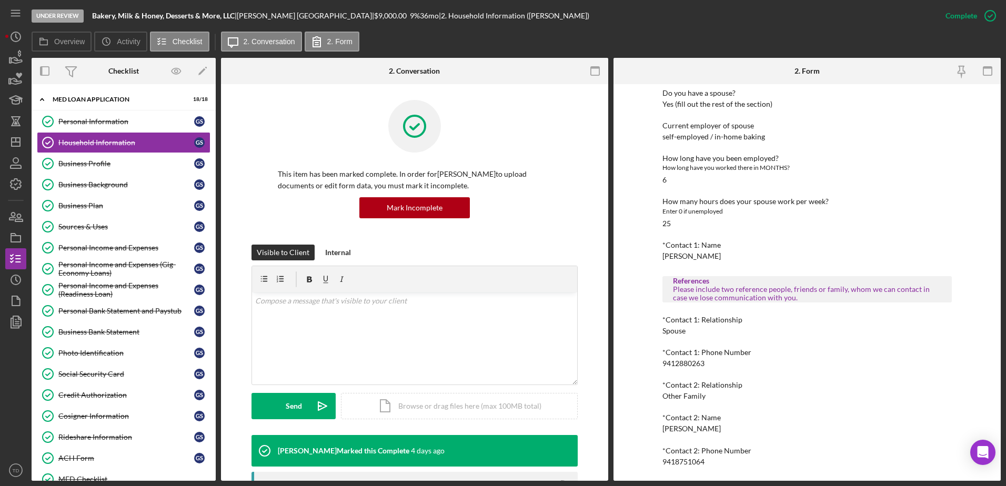
scroll to position [625, 0]
click at [115, 157] on link "Business Profile Business Profile G S" at bounding box center [124, 163] width 174 height 21
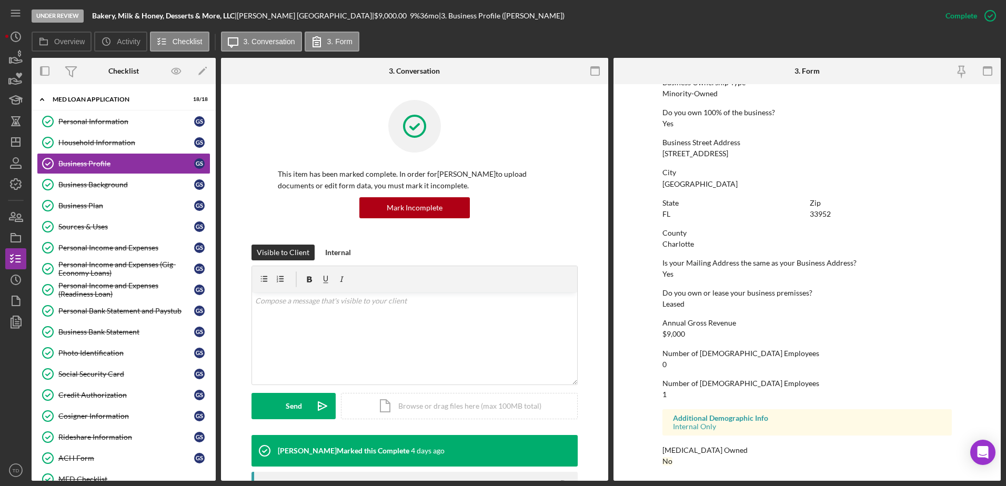
scroll to position [397, 0]
click at [77, 113] on link "Personal Information Personal Information G S" at bounding box center [124, 121] width 174 height 21
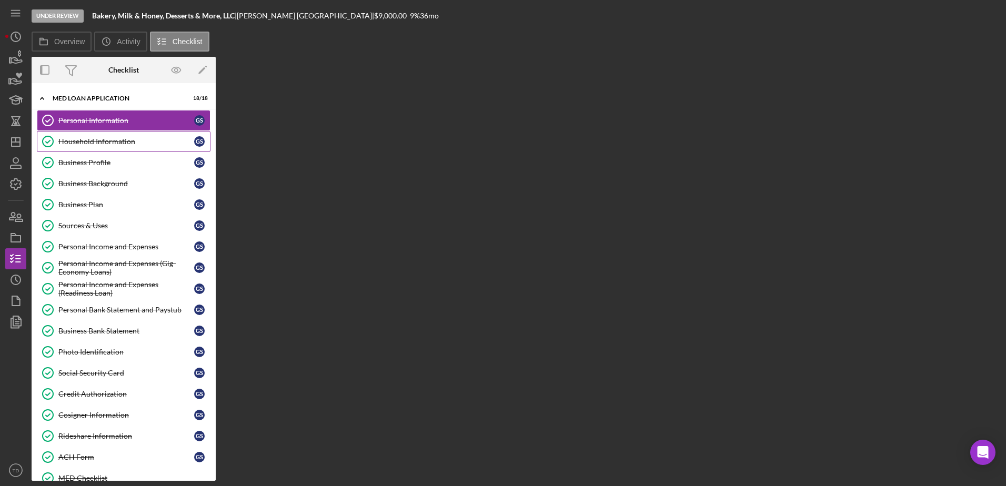
click at [80, 143] on div "Household Information" at bounding box center [126, 141] width 136 height 8
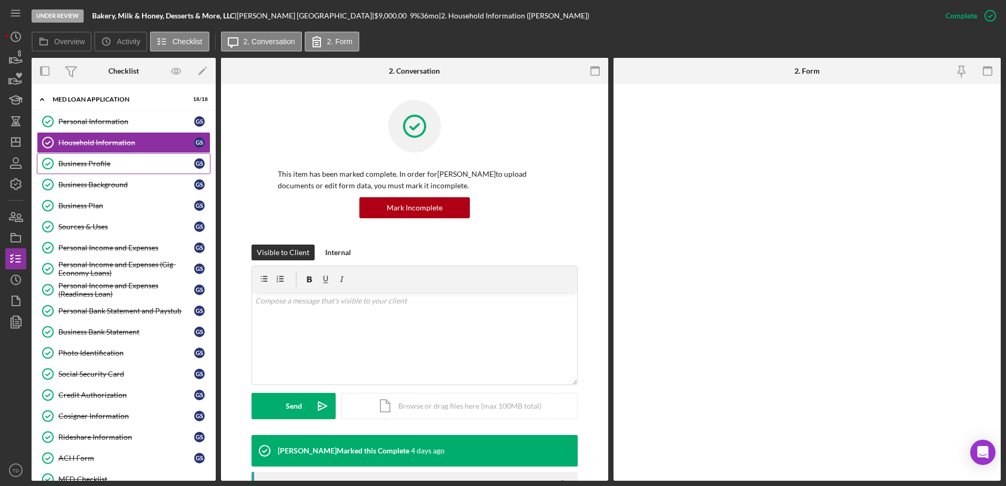
click at [80, 162] on div "Business Profile" at bounding box center [126, 163] width 136 height 8
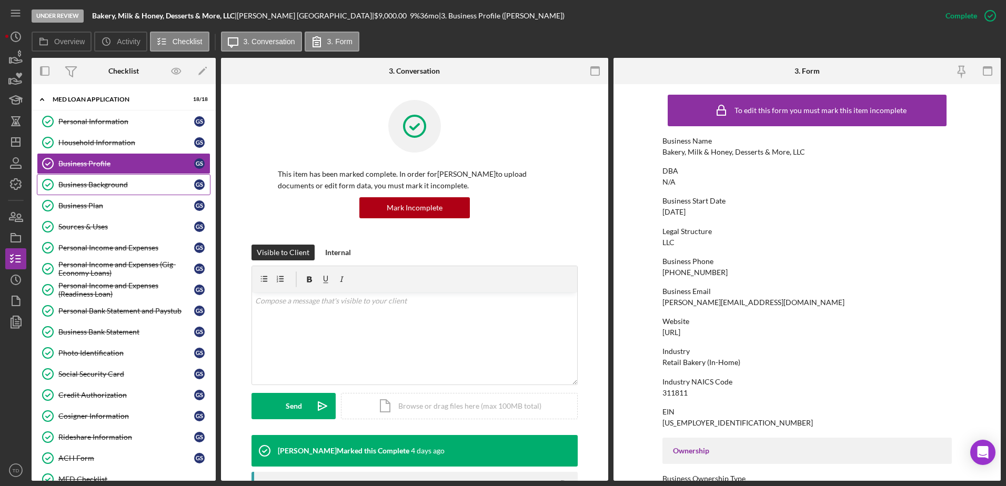
click at [83, 194] on link "Business Background Business Background G S" at bounding box center [124, 184] width 174 height 21
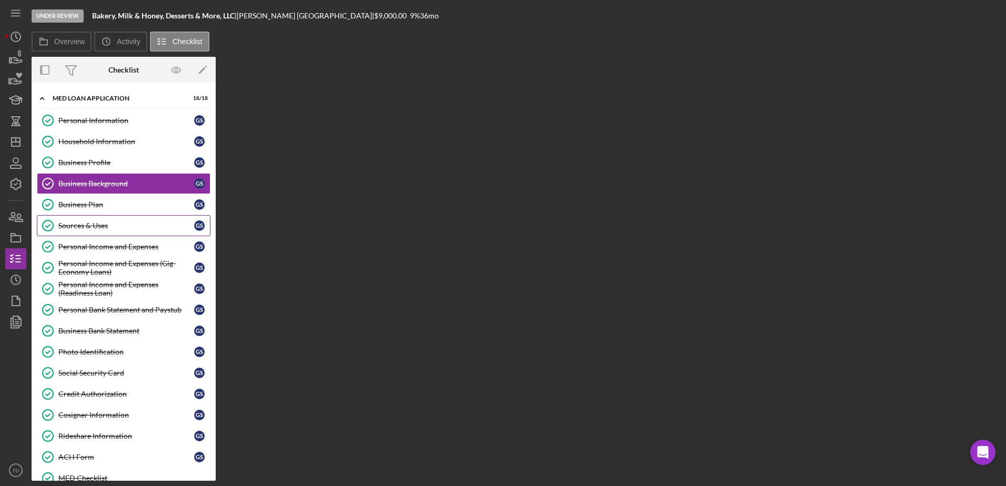
click at [83, 210] on link "Sources & Uses Sources & Uses G S" at bounding box center [124, 225] width 174 height 21
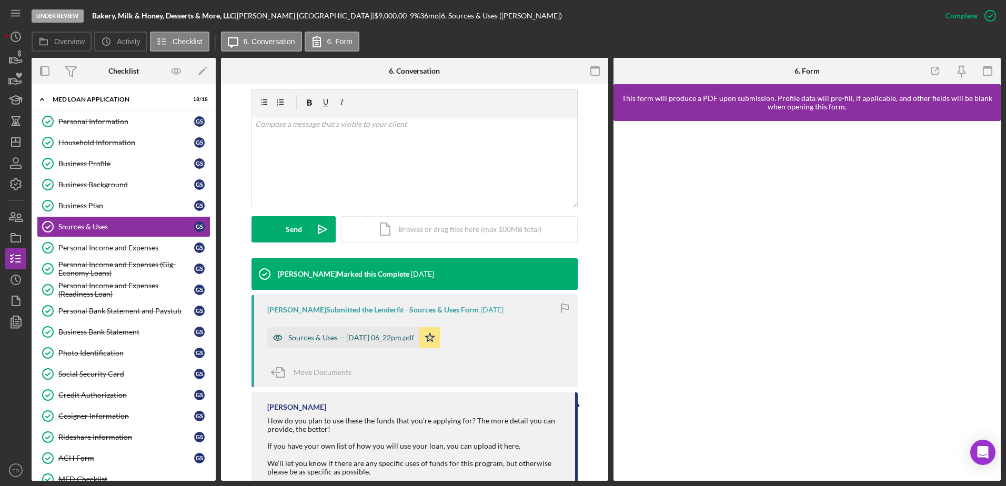
click at [378, 210] on div "Sources & Uses -- [DATE] 06_22pm.pdf" at bounding box center [351, 338] width 126 height 8
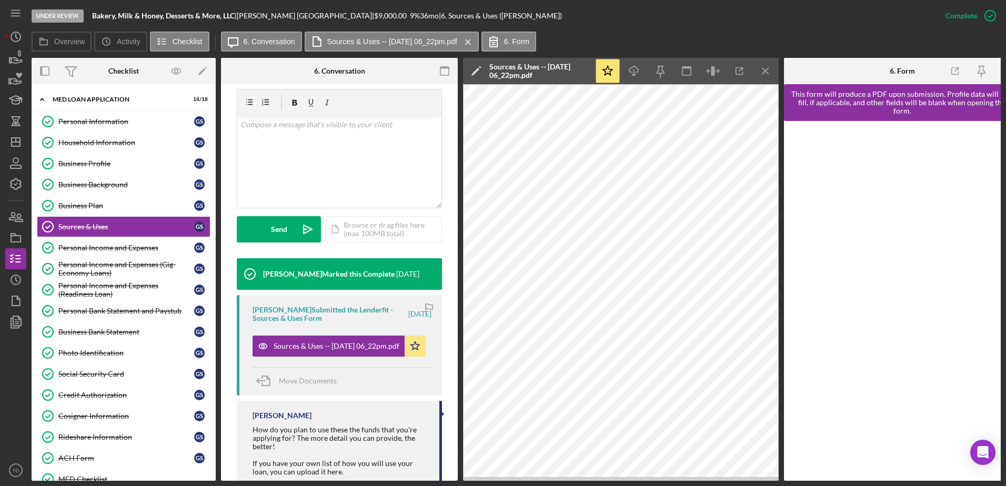
scroll to position [188, 0]
click at [375, 210] on div "Sources & Uses -- [DATE] 06_22pm.pdf" at bounding box center [337, 346] width 126 height 8
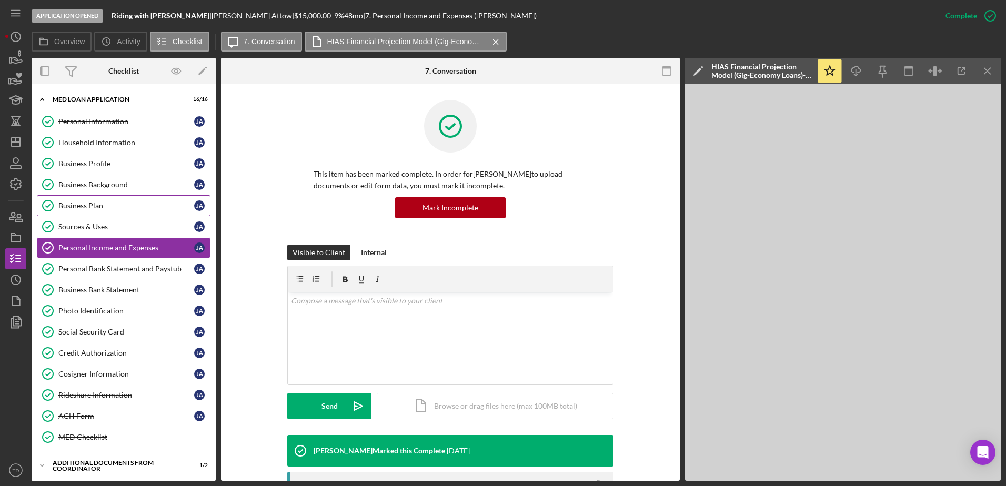
scroll to position [276, 0]
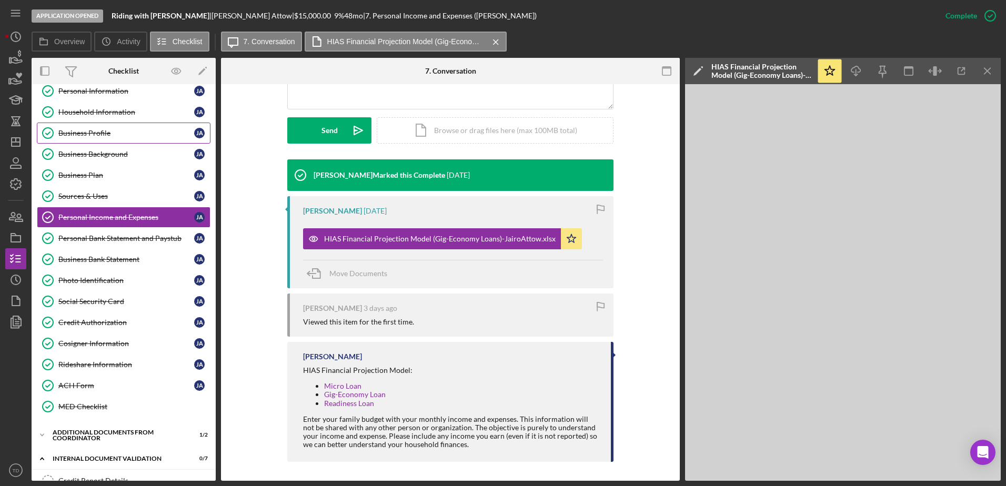
click at [103, 142] on link "Business Profile Business Profile [PERSON_NAME]" at bounding box center [124, 133] width 174 height 21
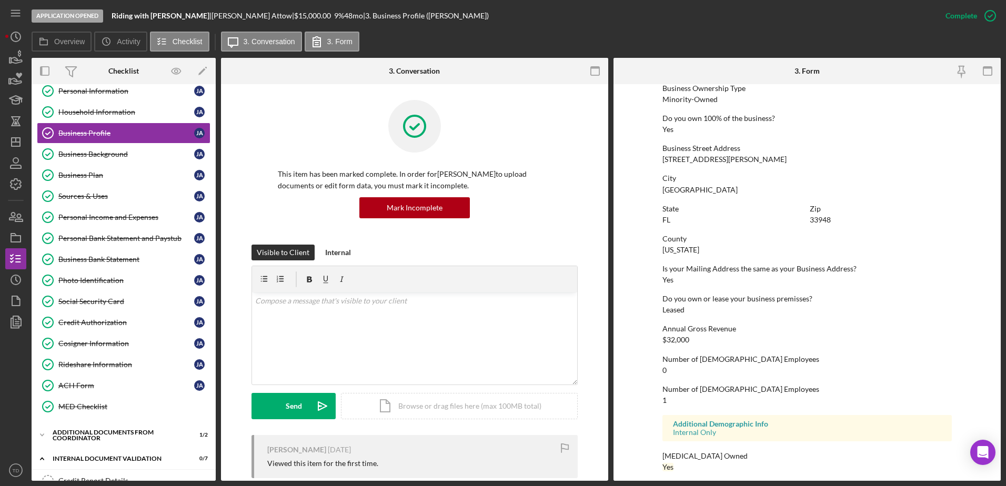
scroll to position [397, 0]
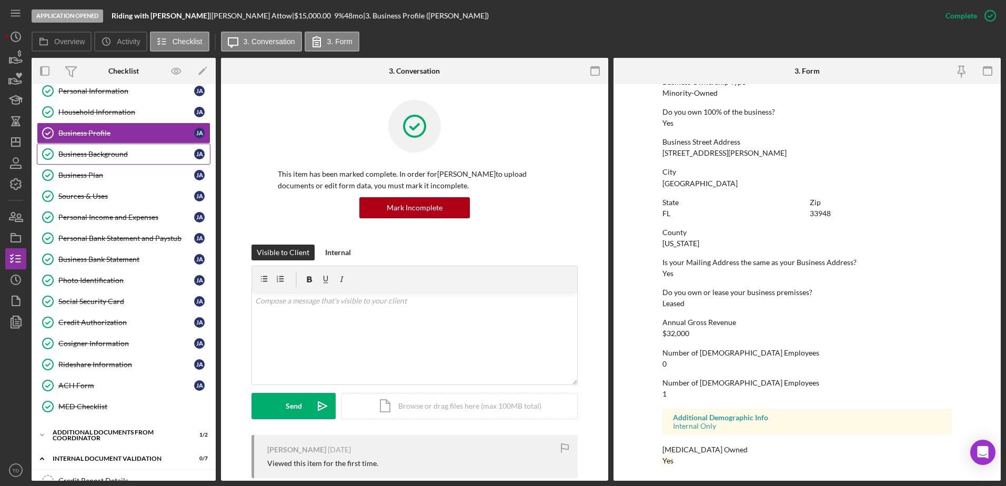
click at [126, 152] on div "Business Background" at bounding box center [126, 154] width 136 height 8
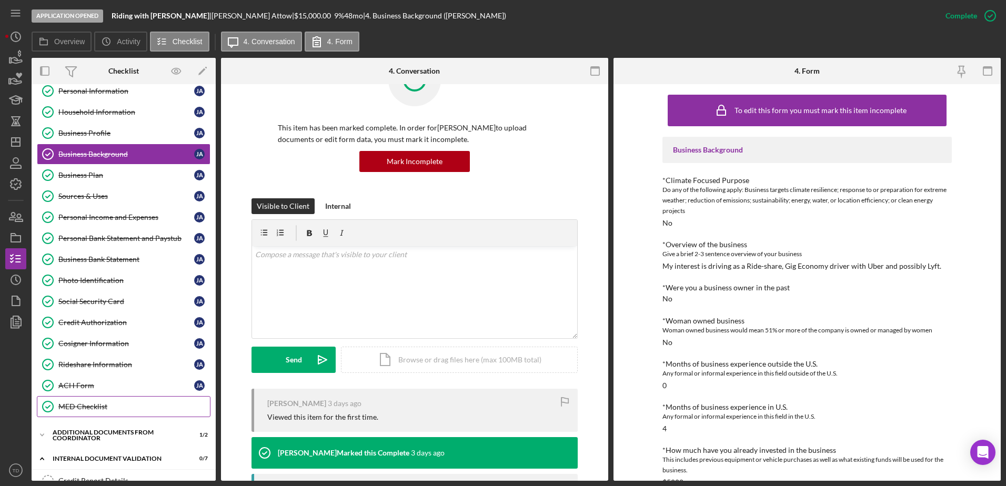
scroll to position [130, 0]
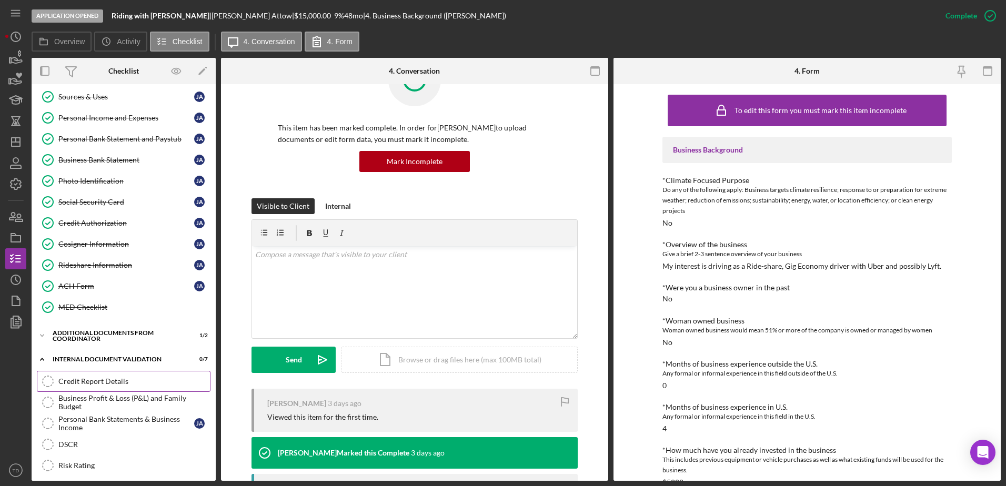
click at [94, 385] on div "Credit Report Details" at bounding box center [134, 381] width 152 height 8
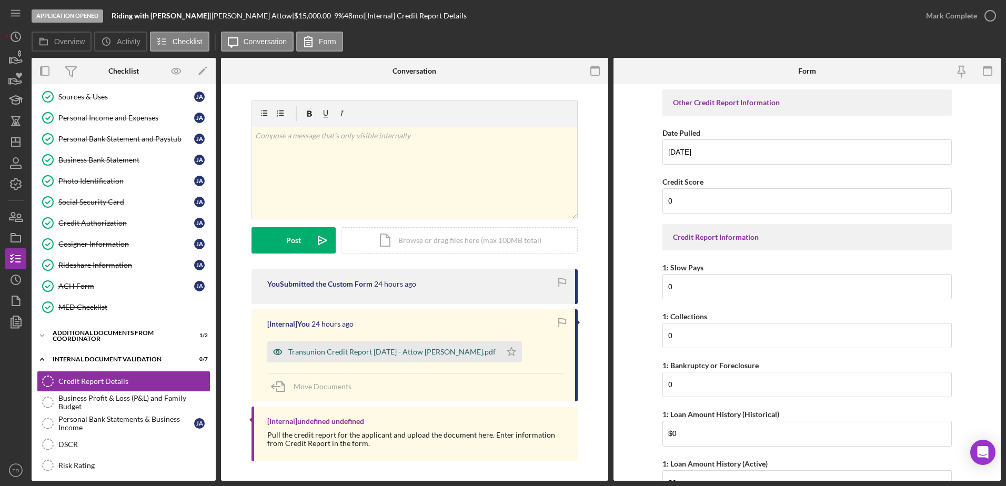
click at [349, 357] on div "Transunion Credit Report [DATE] - Attow [PERSON_NAME].pdf" at bounding box center [384, 351] width 234 height 21
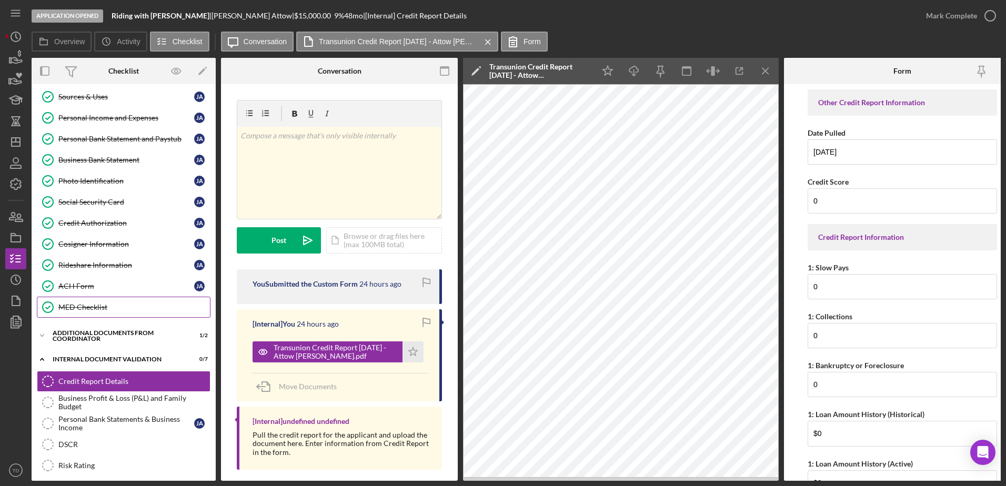
click at [107, 301] on link "MED Checklist MED Checklist" at bounding box center [124, 307] width 174 height 21
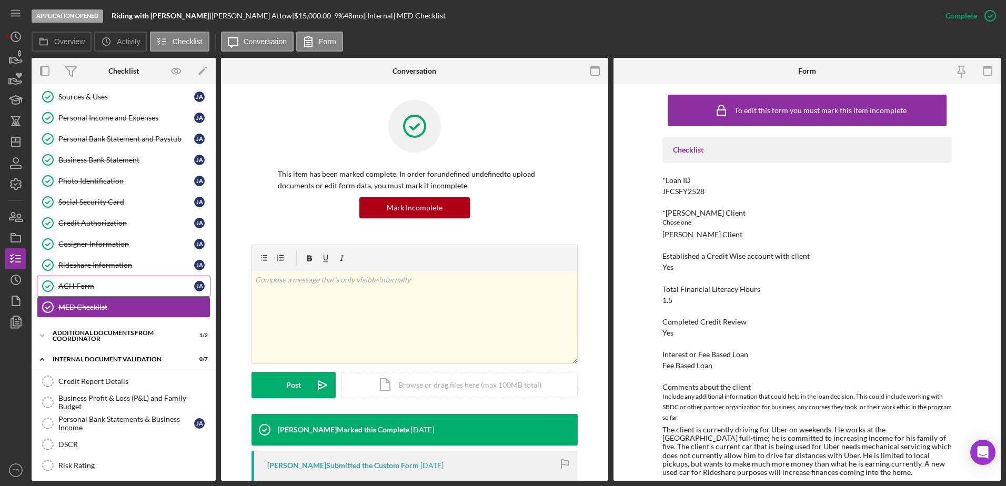
click at [108, 279] on link "ACH Form ACH Form [PERSON_NAME]" at bounding box center [124, 286] width 174 height 21
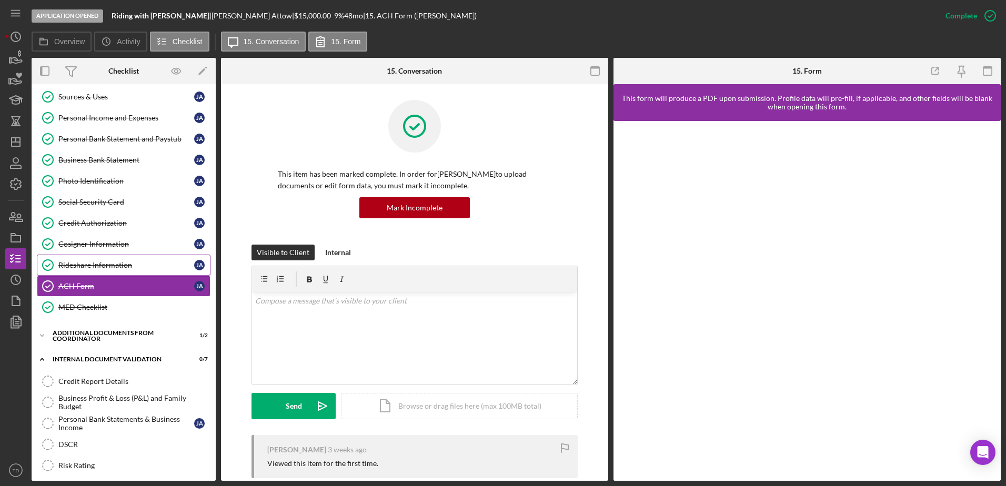
click at [110, 258] on link "Rideshare Information Rideshare Information [PERSON_NAME]" at bounding box center [124, 265] width 174 height 21
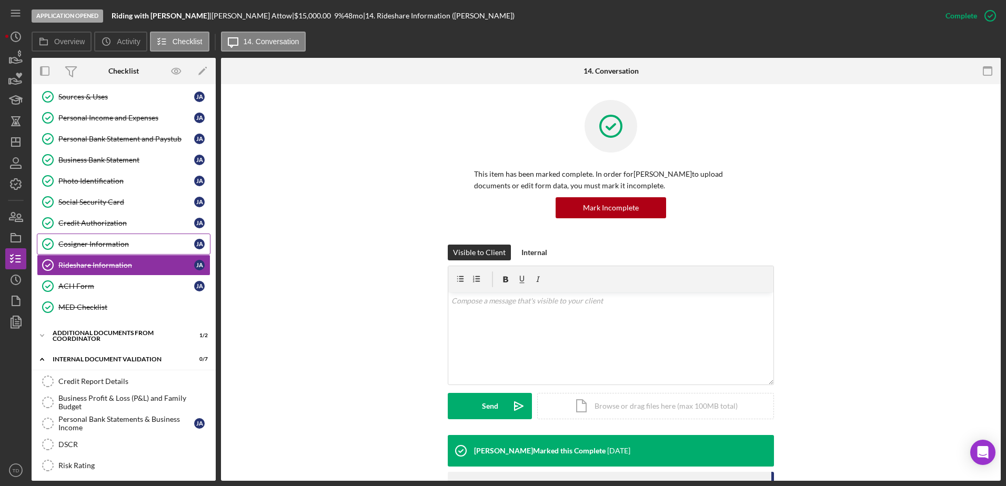
click at [107, 235] on link "Cosigner Information Cosigner Information [PERSON_NAME]" at bounding box center [124, 244] width 174 height 21
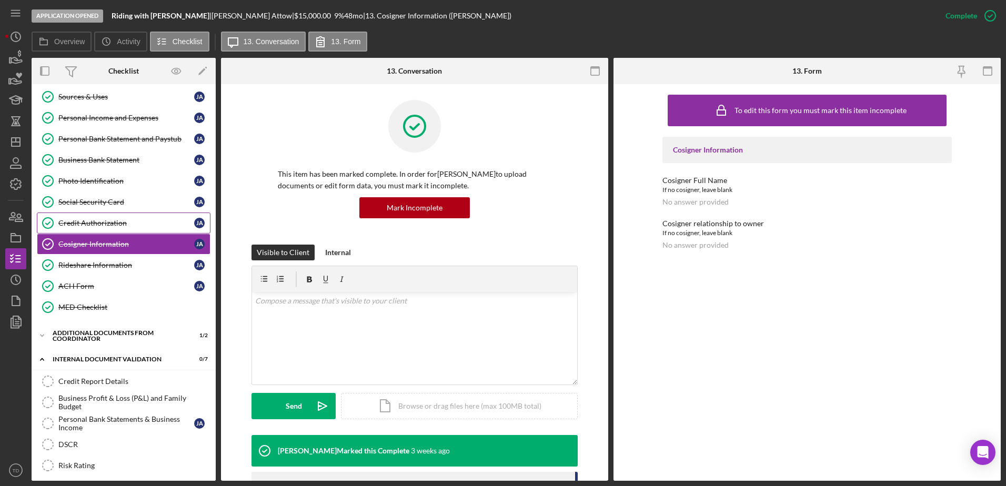
click at [104, 219] on div "Credit Authorization" at bounding box center [126, 223] width 136 height 8
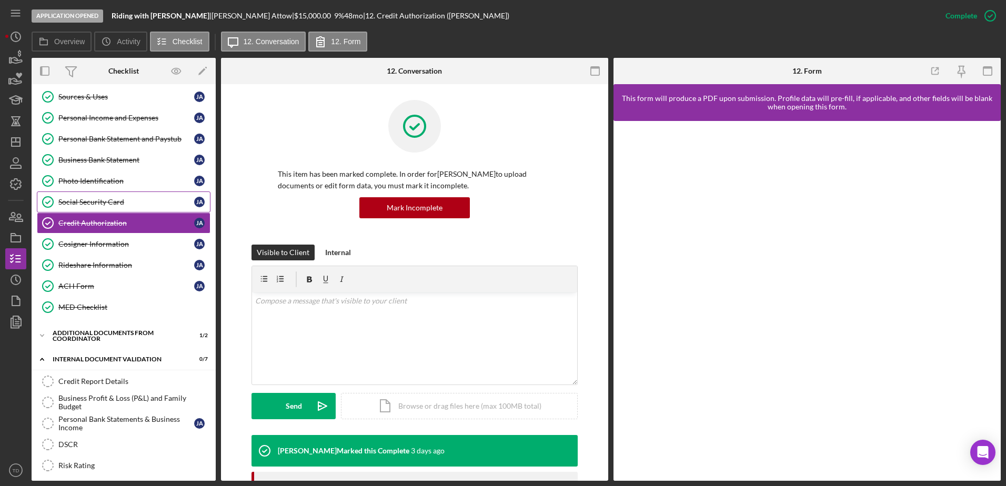
click at [103, 196] on link "Social Security Card Social Security Card [PERSON_NAME]" at bounding box center [124, 202] width 174 height 21
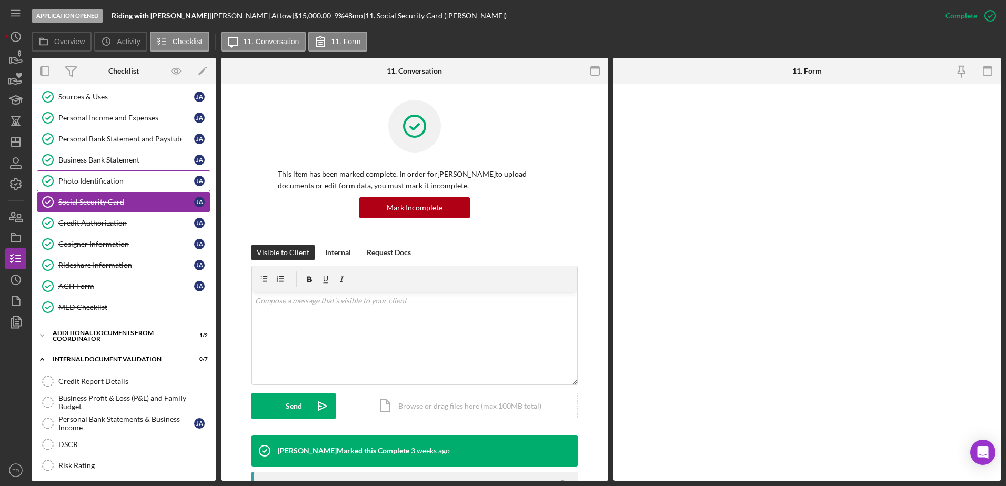
click at [104, 175] on link "Photo Identification Photo Identification [PERSON_NAME]" at bounding box center [124, 180] width 174 height 21
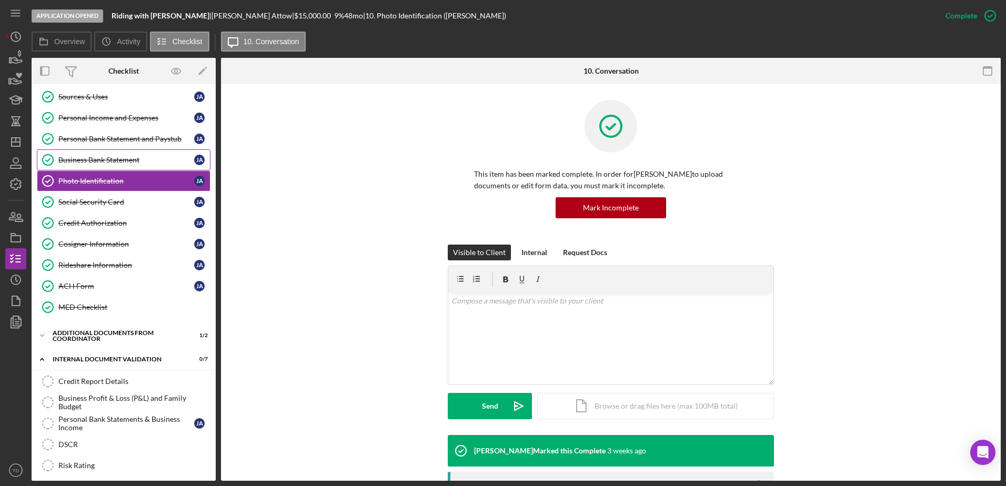
click at [104, 156] on div "Business Bank Statement" at bounding box center [126, 160] width 136 height 8
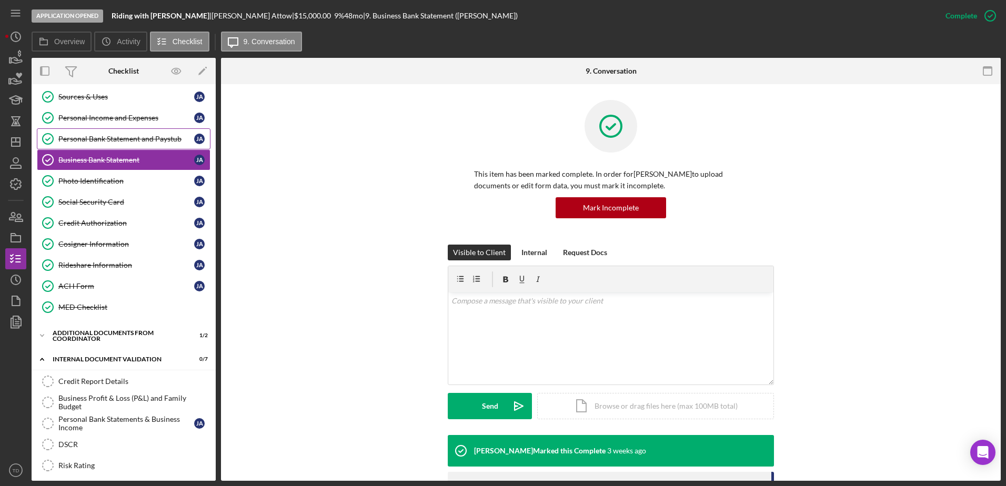
click at [104, 138] on div "Personal Bank Statement and Paystub" at bounding box center [126, 139] width 136 height 8
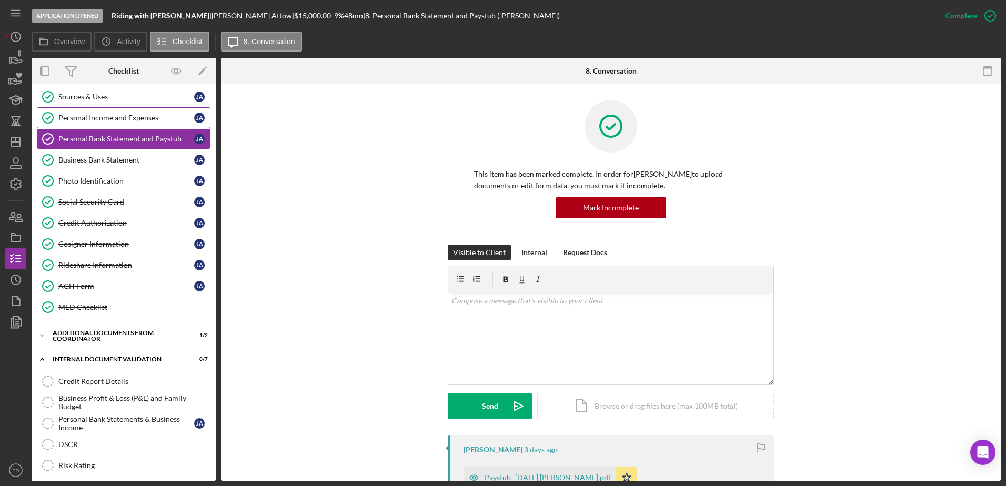
click at [101, 116] on div "Personal Income and Expenses" at bounding box center [126, 118] width 136 height 8
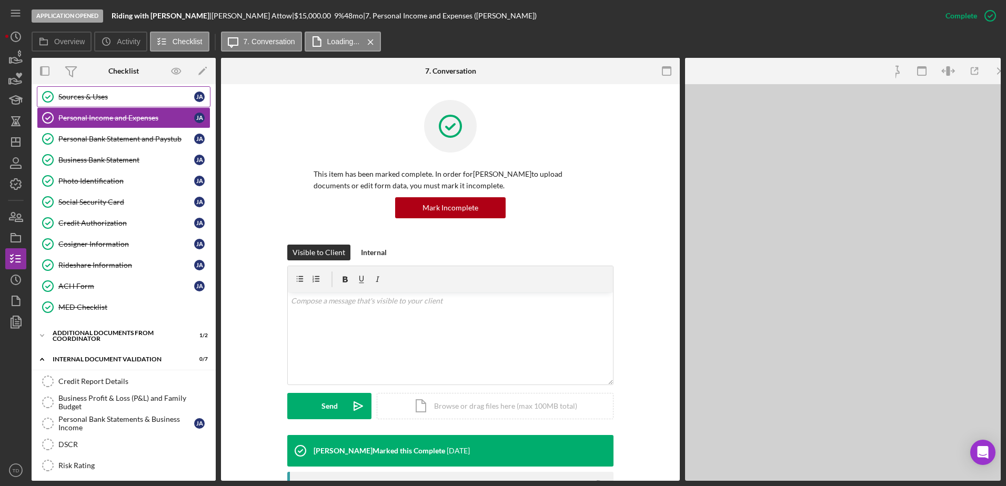
click at [97, 97] on div "Sources & Uses" at bounding box center [126, 97] width 136 height 8
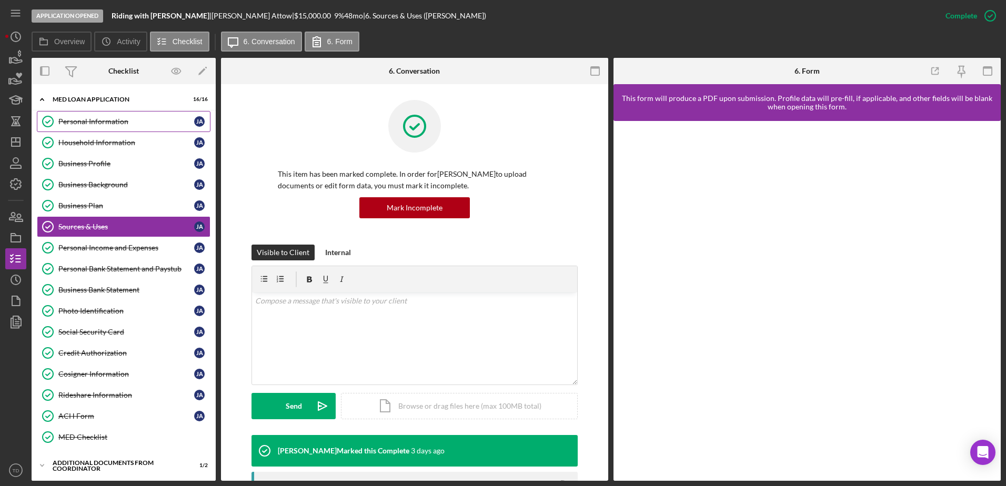
click at [95, 129] on link "Personal Information Personal Information [PERSON_NAME]" at bounding box center [124, 121] width 174 height 21
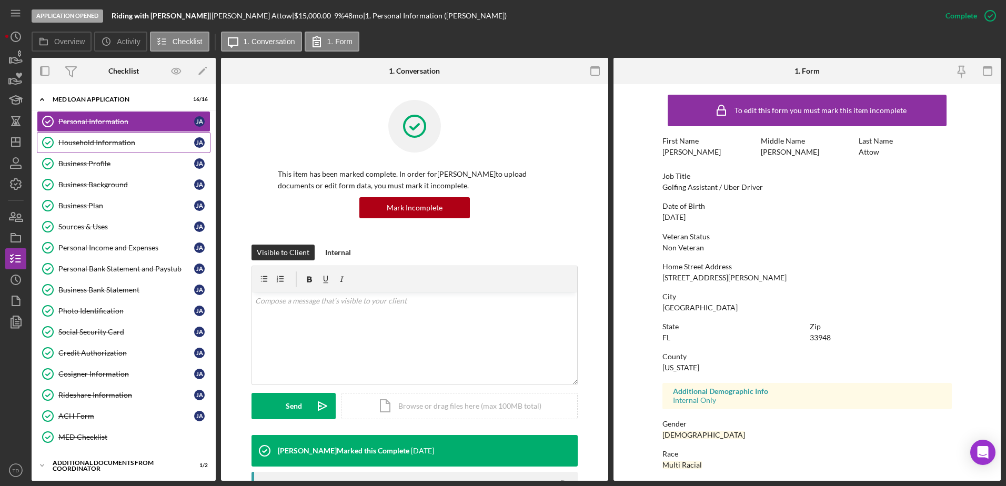
click at [94, 141] on div "Household Information" at bounding box center [126, 142] width 136 height 8
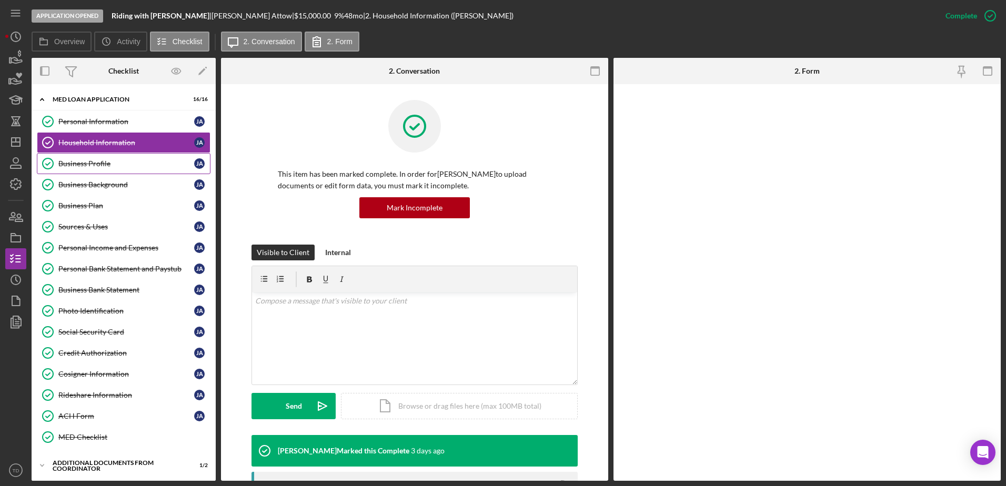
click at [90, 164] on div "Business Profile" at bounding box center [126, 163] width 136 height 8
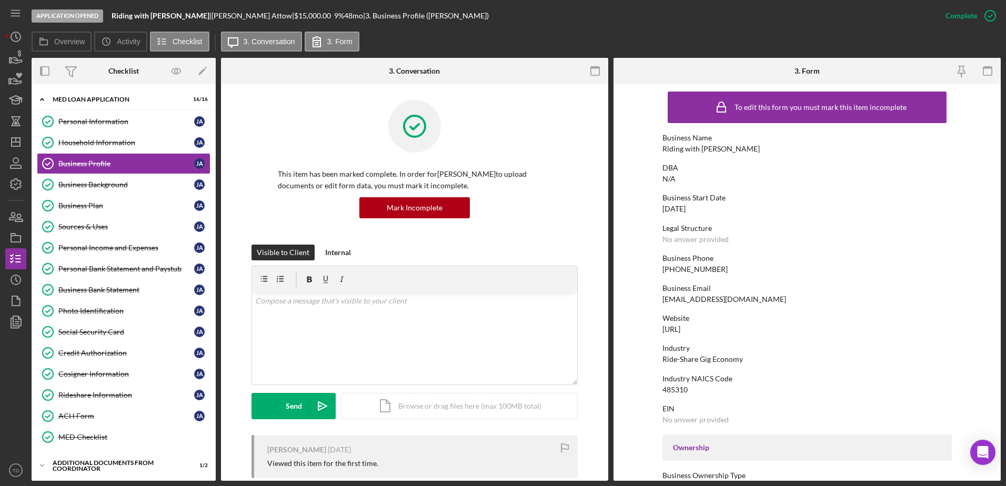
scroll to position [3, 0]
click at [988, 18] on icon "button" at bounding box center [990, 16] width 26 height 26
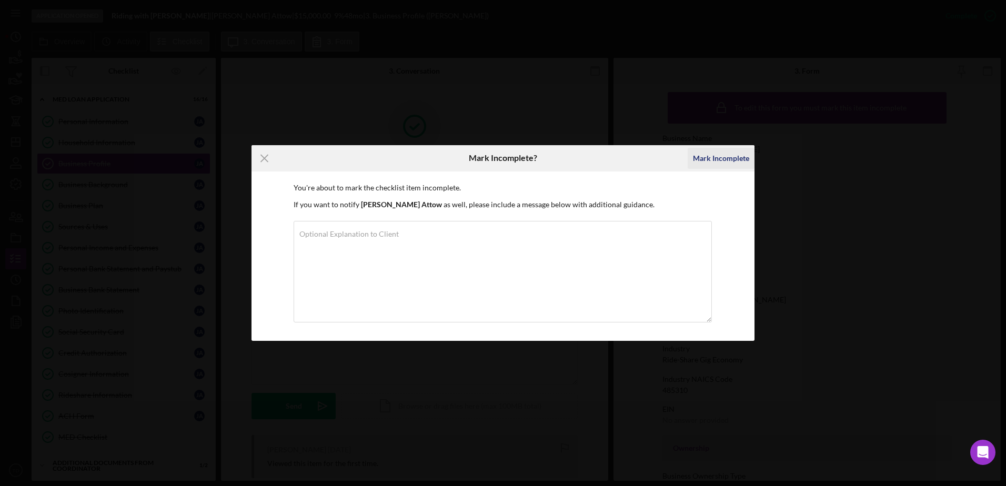
click at [716, 157] on div "Mark Incomplete" at bounding box center [721, 158] width 56 height 21
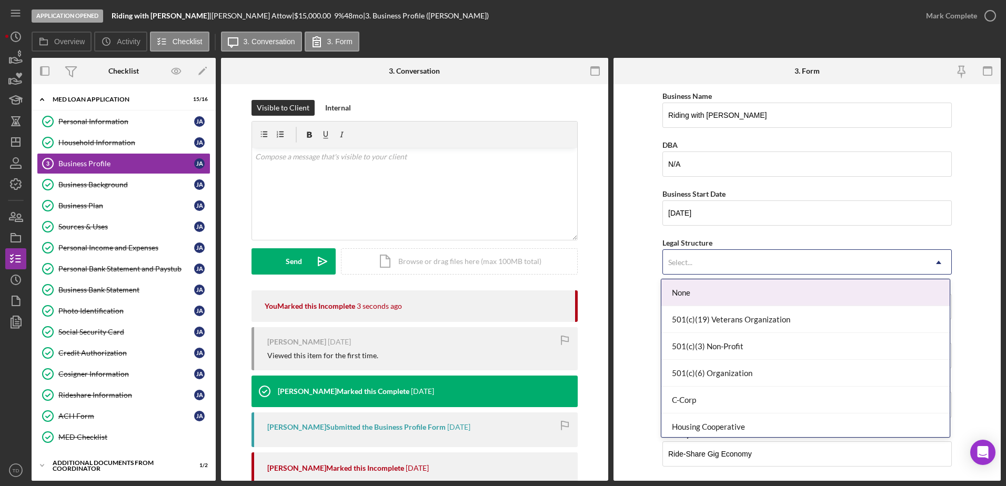
click at [731, 260] on div "Select..." at bounding box center [794, 262] width 263 height 24
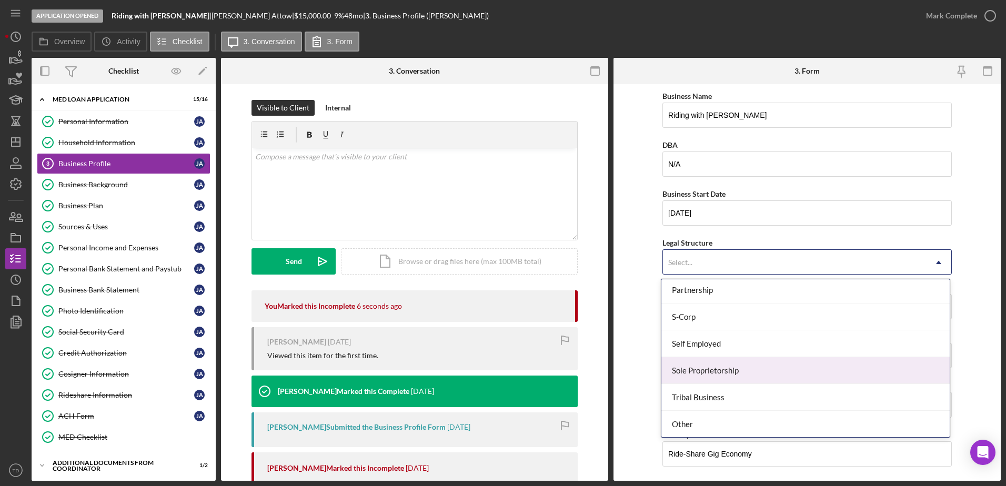
scroll to position [245, 0]
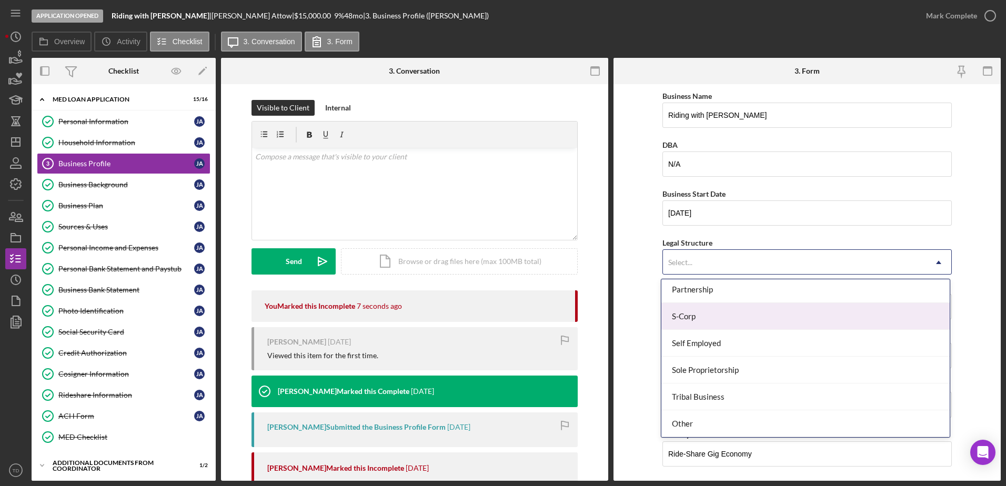
click at [628, 215] on form "Business Name Riding with [PERSON_NAME] DBA N/A Business Start Date [DATE] Lega…" at bounding box center [806, 282] width 387 height 397
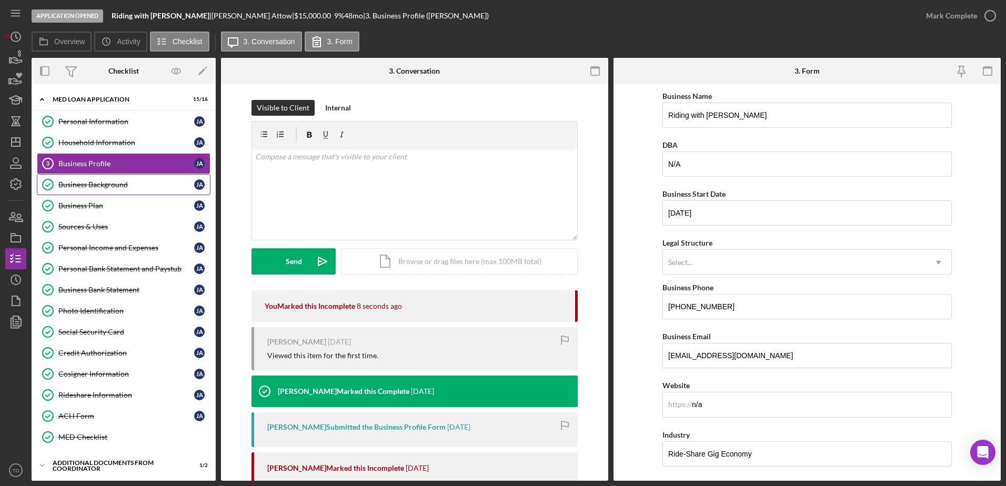
click at [128, 186] on div "Business Background" at bounding box center [126, 184] width 136 height 8
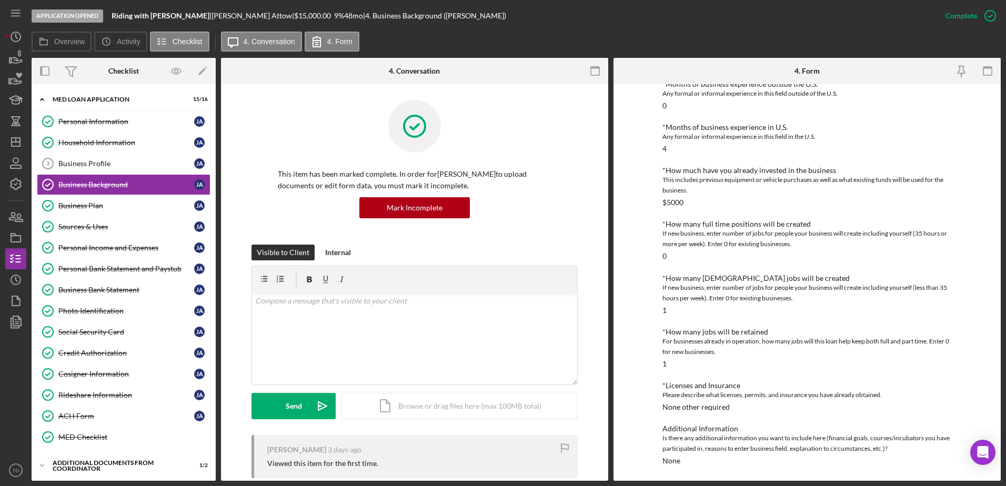
scroll to position [279, 0]
click at [107, 213] on link "Business Plan Business Plan [PERSON_NAME]" at bounding box center [124, 205] width 174 height 21
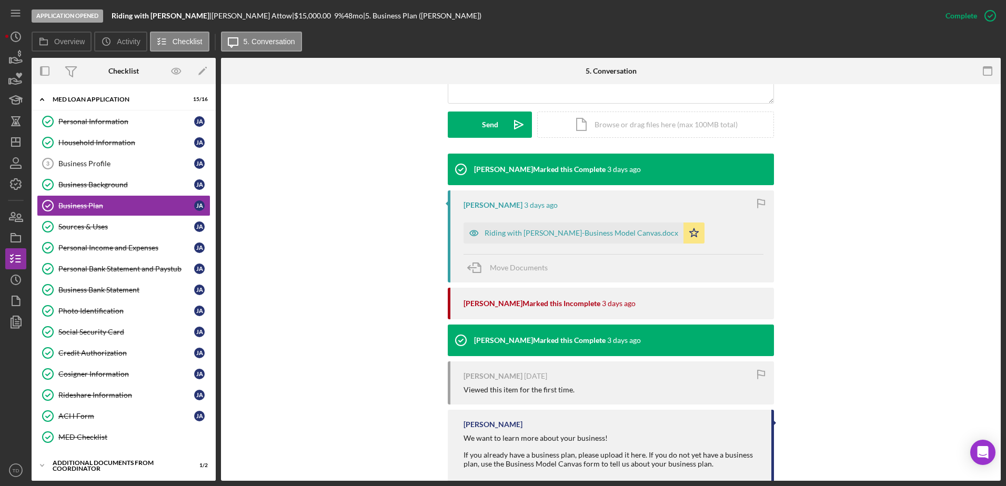
scroll to position [346, 0]
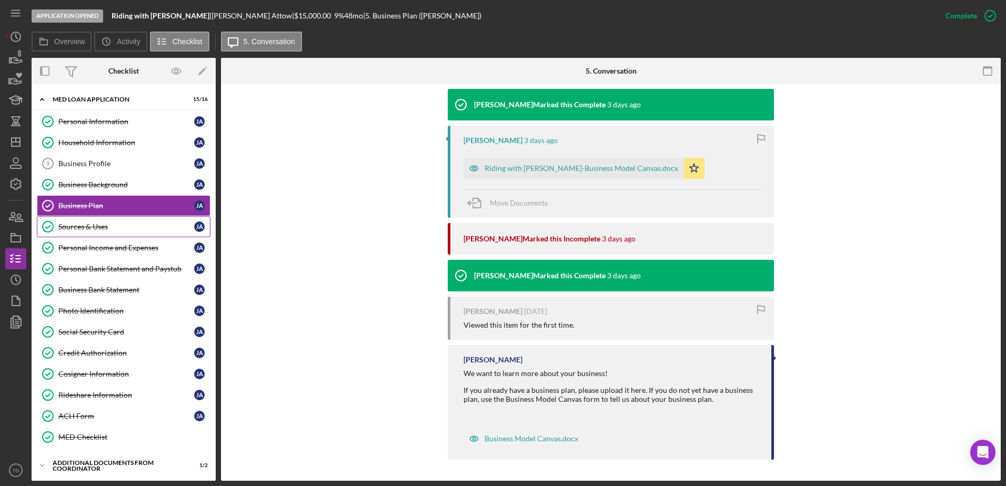
click at [140, 236] on link "Sources & Uses Sources & Uses [PERSON_NAME]" at bounding box center [124, 226] width 174 height 21
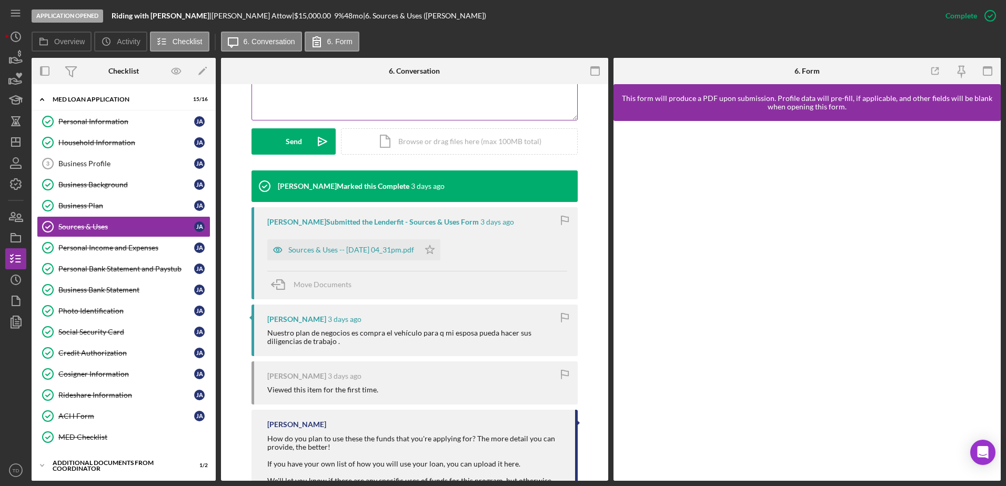
scroll to position [266, 0]
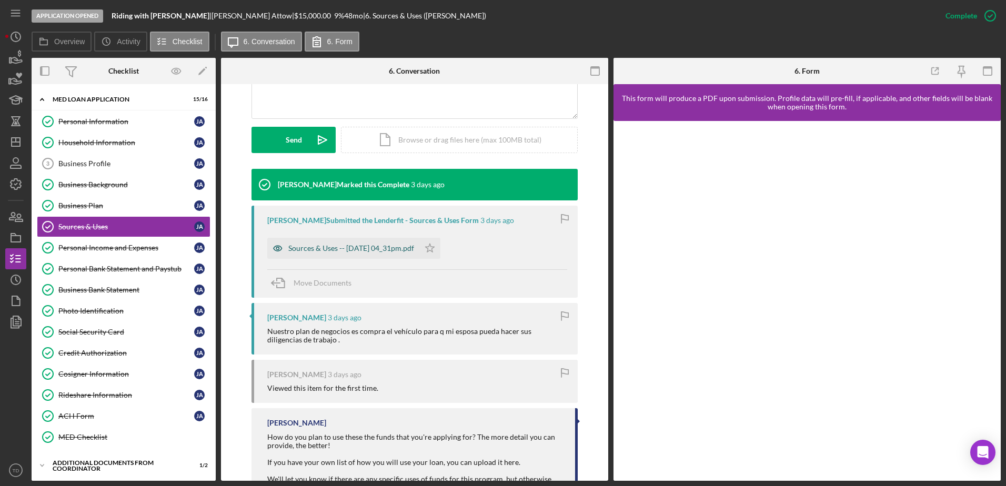
click at [389, 249] on div "Sources & Uses -- [DATE] 04_31pm.pdf" at bounding box center [351, 248] width 126 height 8
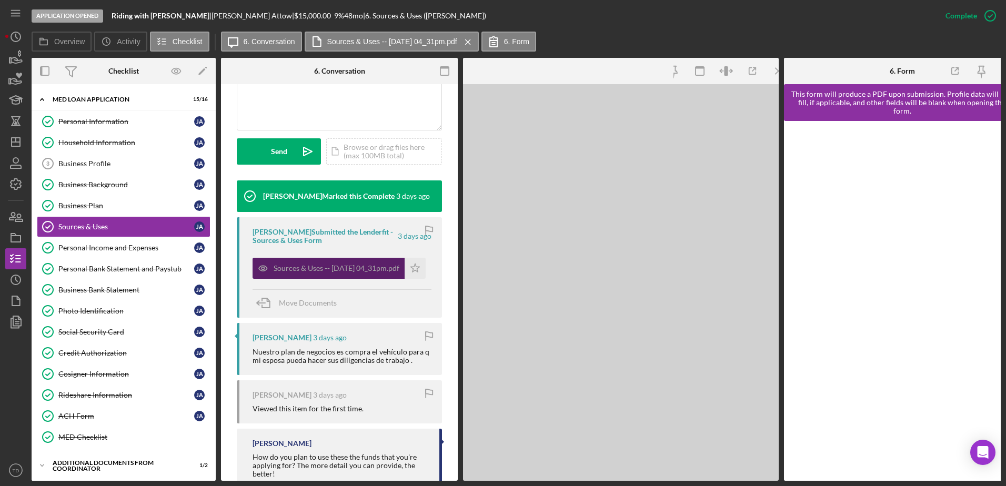
scroll to position [278, 0]
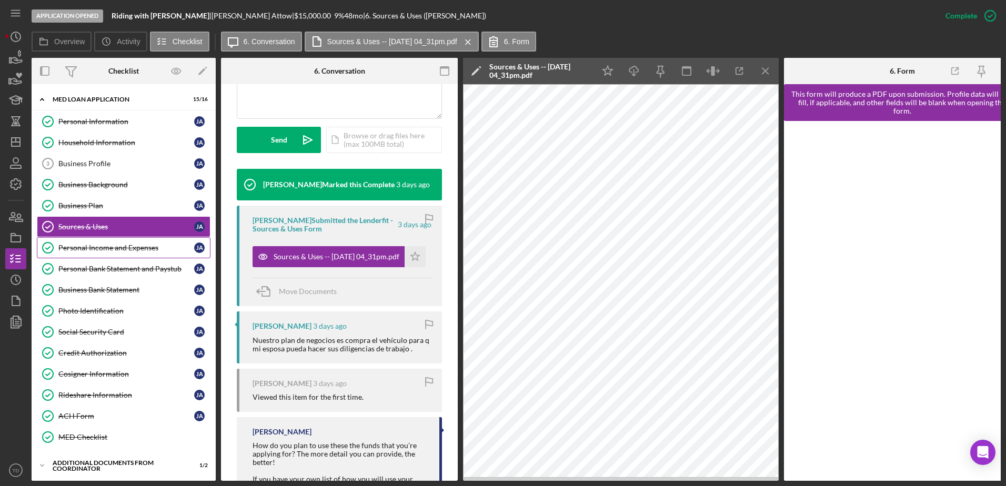
click at [138, 240] on link "Personal Income and Expenses Personal Income and Expenses [PERSON_NAME]" at bounding box center [124, 247] width 174 height 21
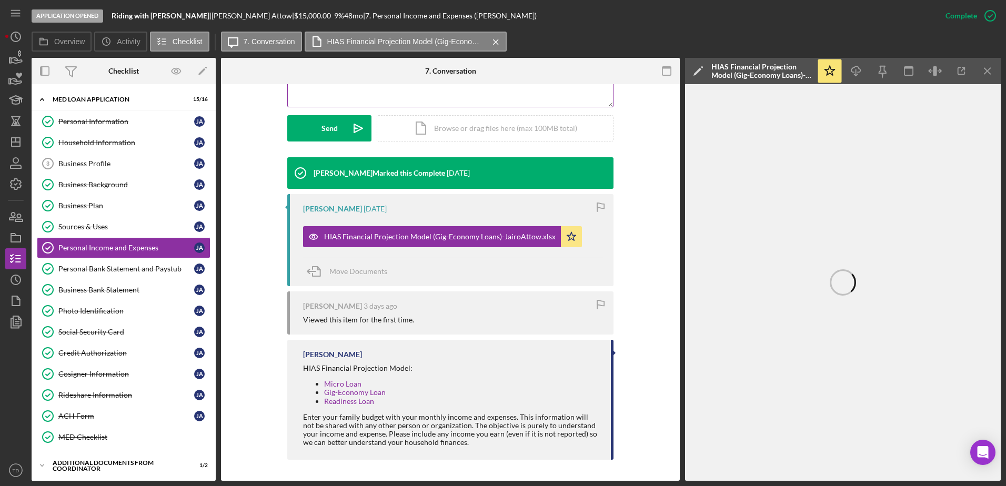
scroll to position [277, 0]
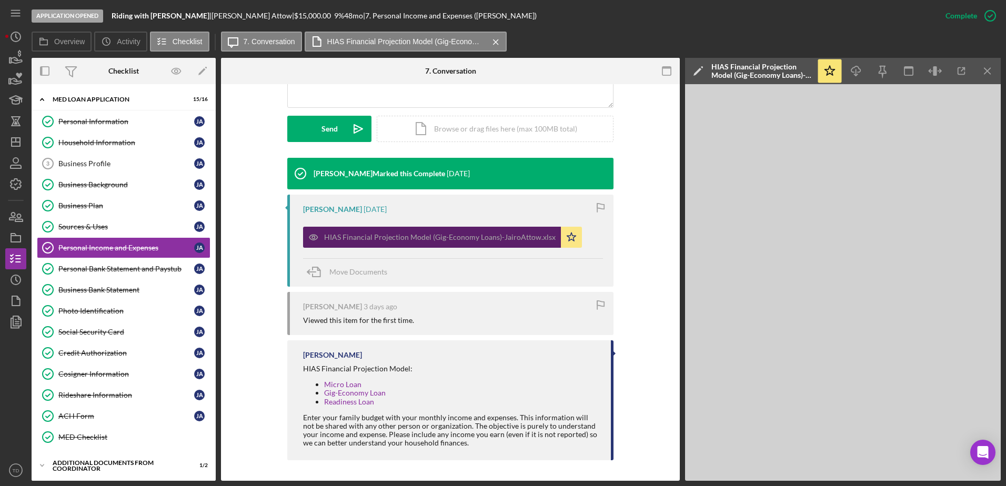
click at [448, 240] on div "HIAS Financial Projection Model (Gig-Economy Loans)-JairoAttow.xlsx" at bounding box center [439, 237] width 231 height 8
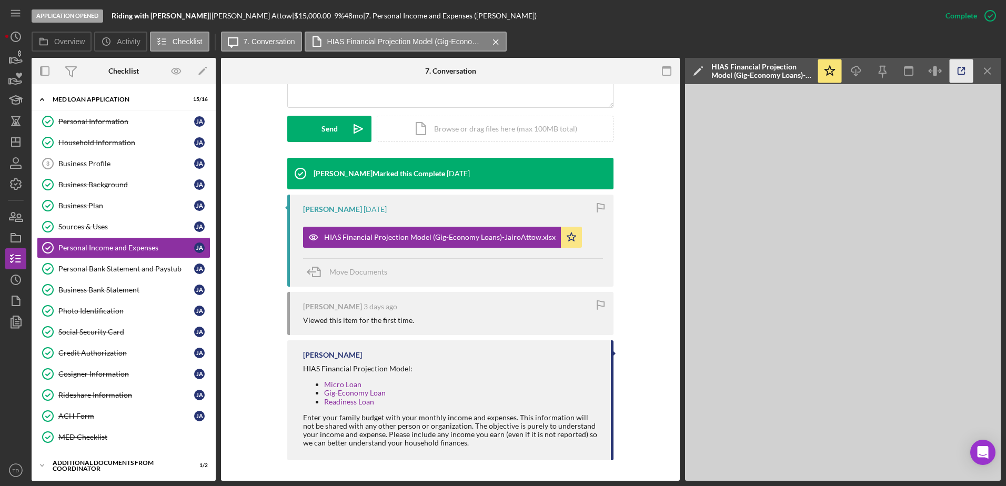
click at [958, 77] on icon "button" at bounding box center [962, 71] width 24 height 24
click at [112, 270] on div "Personal Bank Statement and Paystub" at bounding box center [126, 269] width 136 height 8
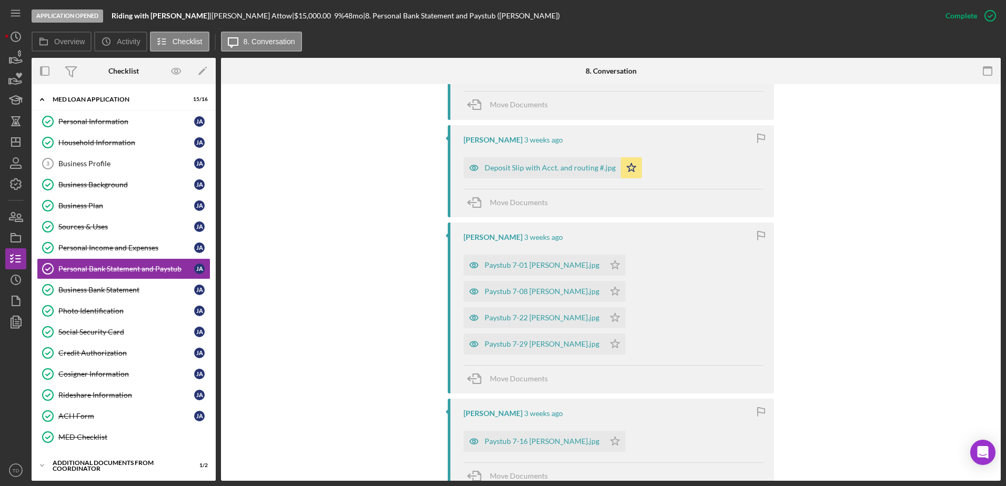
scroll to position [763, 0]
click at [510, 198] on span "Move Documents" at bounding box center [519, 202] width 58 height 9
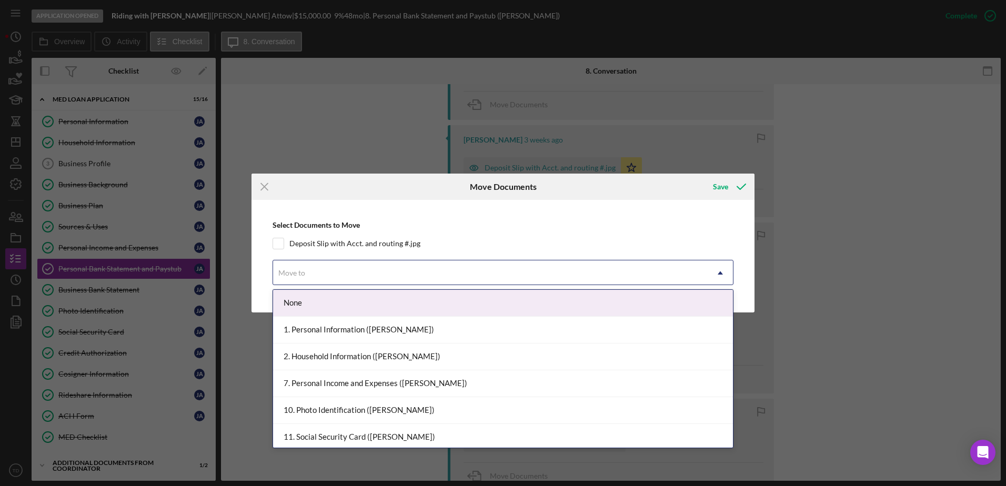
click at [396, 273] on div "Move to" at bounding box center [490, 273] width 435 height 24
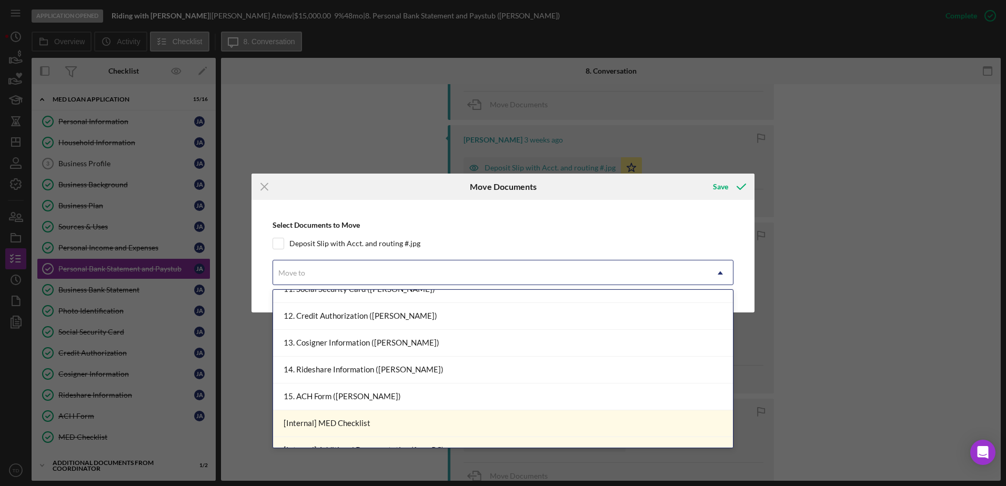
scroll to position [148, 0]
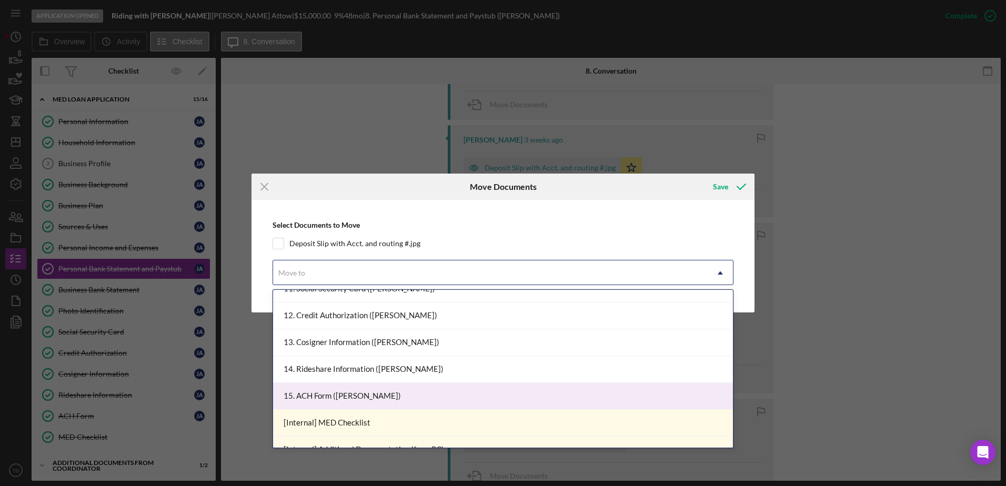
click at [381, 395] on div "15. ACH Form (Jairo A.)" at bounding box center [503, 396] width 460 height 27
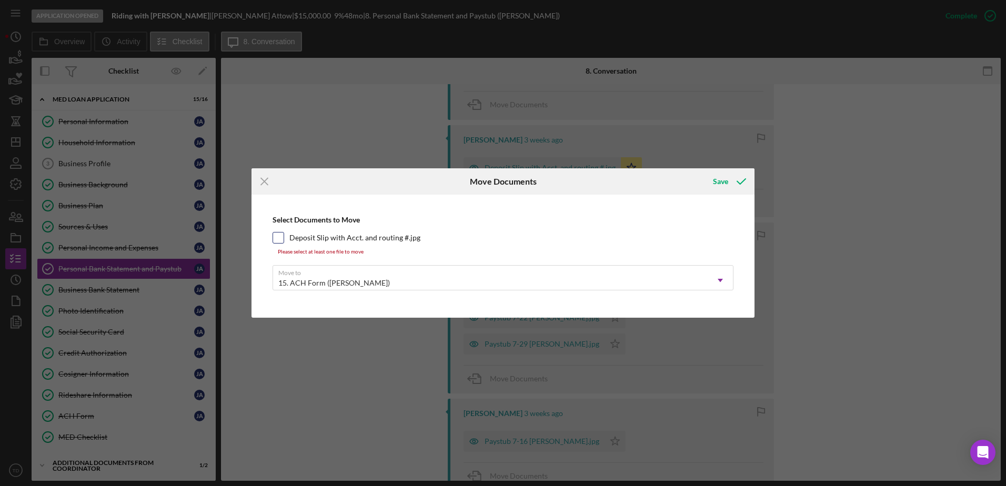
click at [285, 243] on div "Deposit Slip with Acct. and routing #.jpg" at bounding box center [503, 238] width 461 height 12
click at [280, 240] on input "Deposit Slip with Acct. and routing #.jpg" at bounding box center [278, 238] width 11 height 11
checkbox input "true"
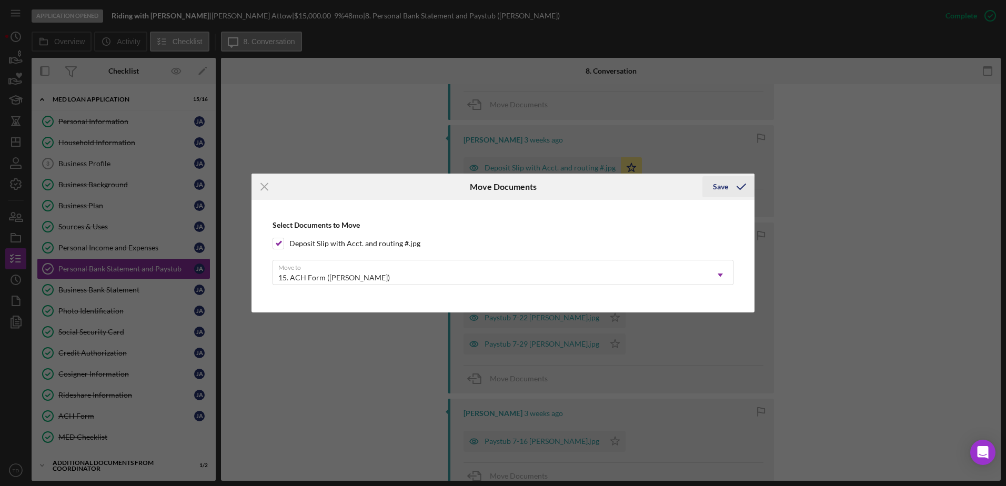
click at [726, 183] on div "Save" at bounding box center [720, 186] width 15 height 21
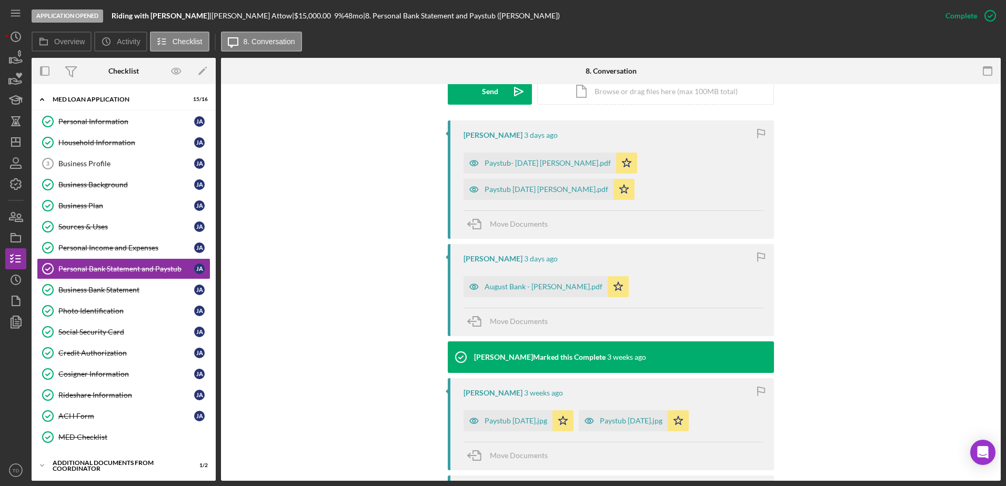
scroll to position [307, 0]
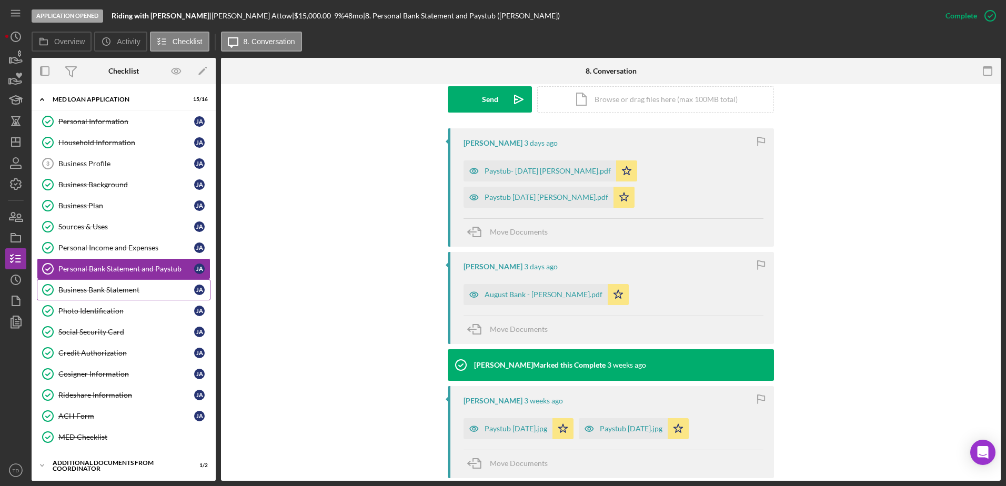
click at [140, 296] on link "Business Bank Statement Business Bank Statement J A" at bounding box center [124, 289] width 174 height 21
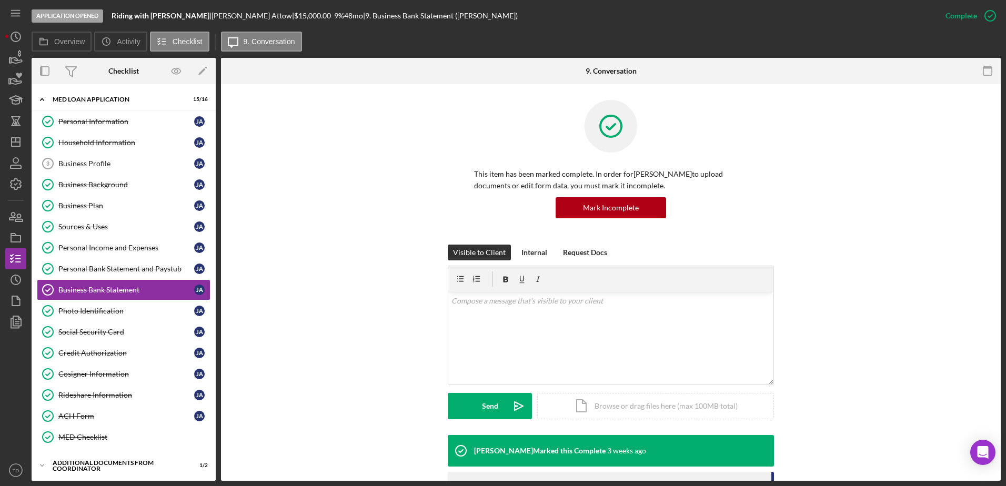
scroll to position [106, 0]
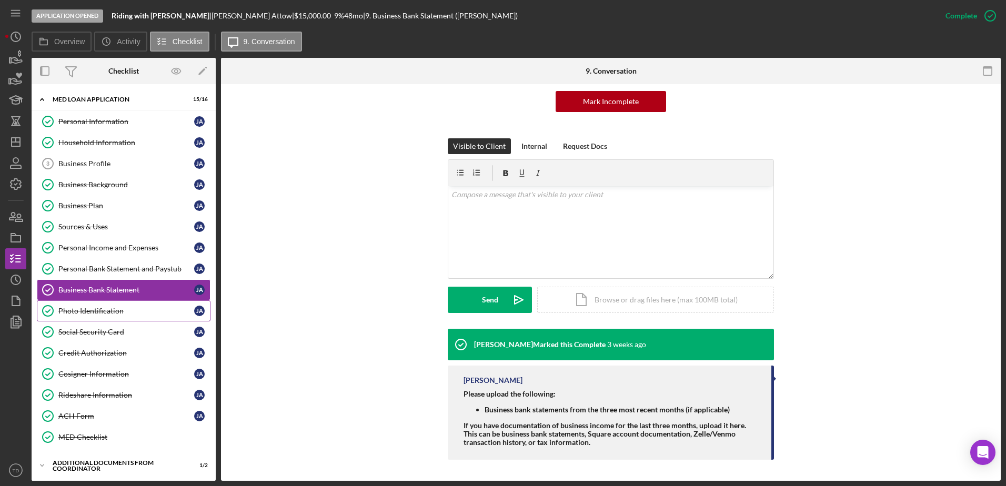
click at [121, 307] on div "Photo Identification" at bounding box center [126, 311] width 136 height 8
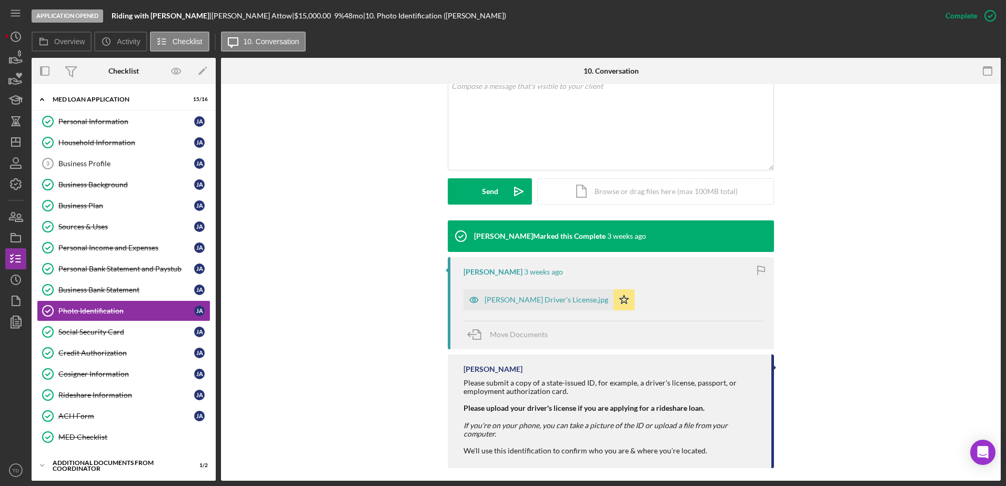
scroll to position [214, 0]
click at [527, 306] on div "Jairo Attow Driver's License.jpg" at bounding box center [539, 300] width 150 height 21
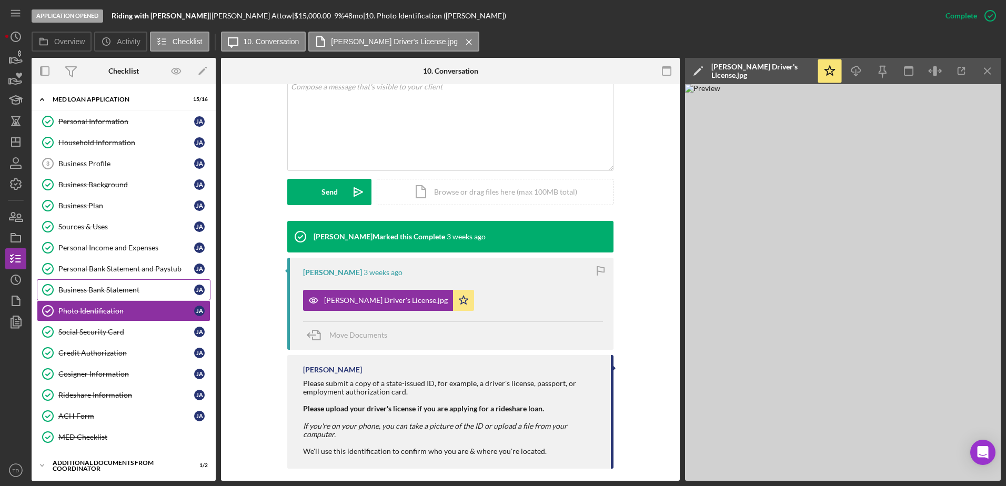
click at [110, 294] on div "Business Bank Statement" at bounding box center [126, 290] width 136 height 8
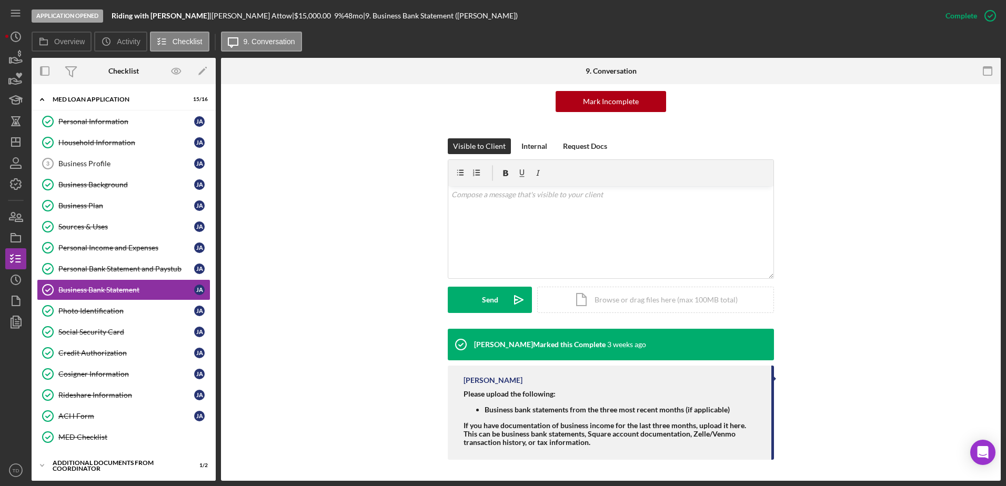
scroll to position [104, 0]
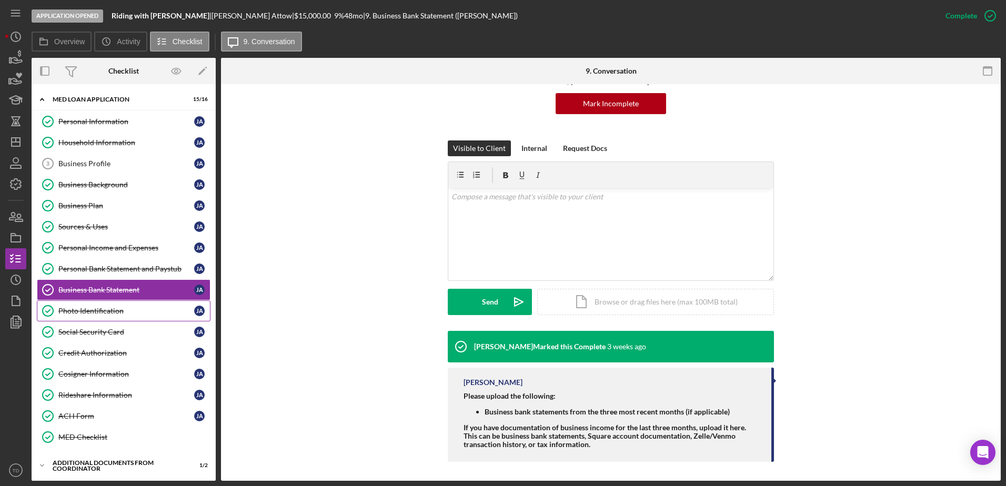
click at [104, 310] on div "Photo Identification" at bounding box center [126, 311] width 136 height 8
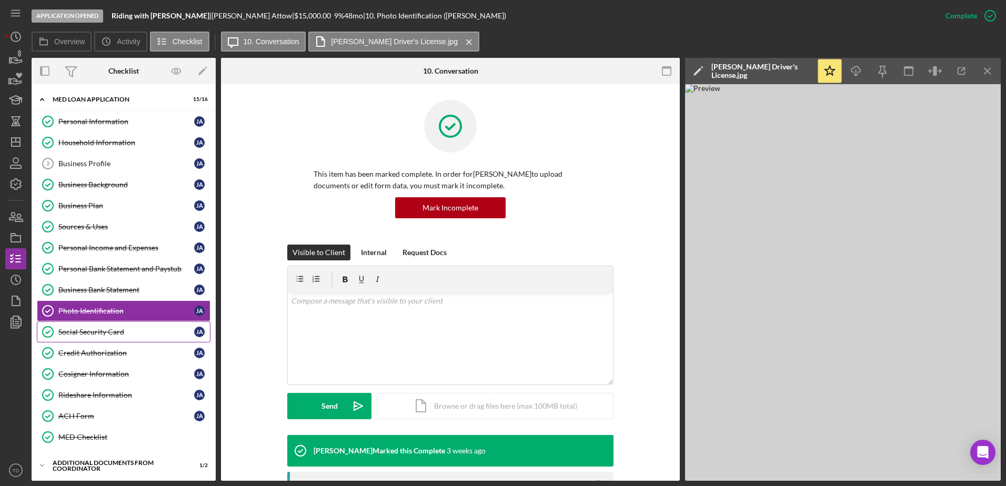
click at [105, 338] on link "Social Security Card Social Security Card [PERSON_NAME]" at bounding box center [124, 331] width 174 height 21
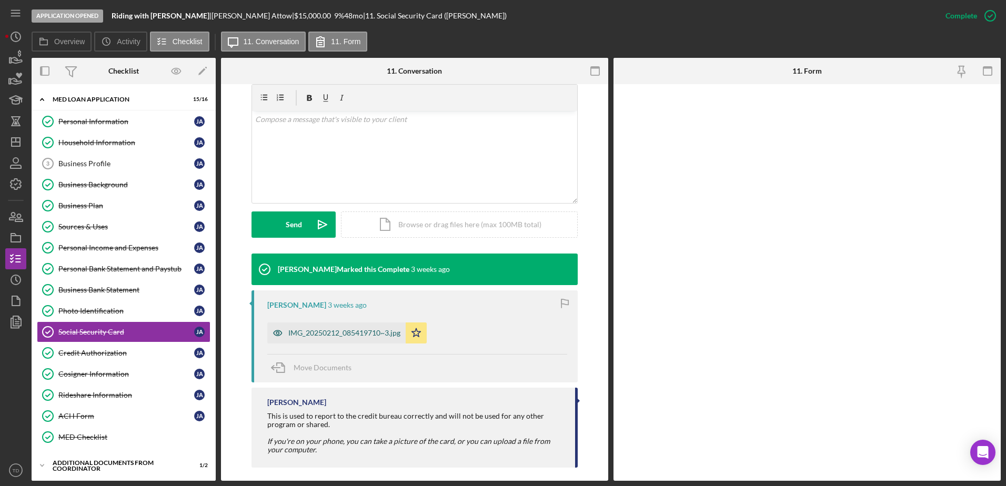
click at [351, 339] on div "IMG_20250212_085419710~3.jpg" at bounding box center [336, 333] width 138 height 21
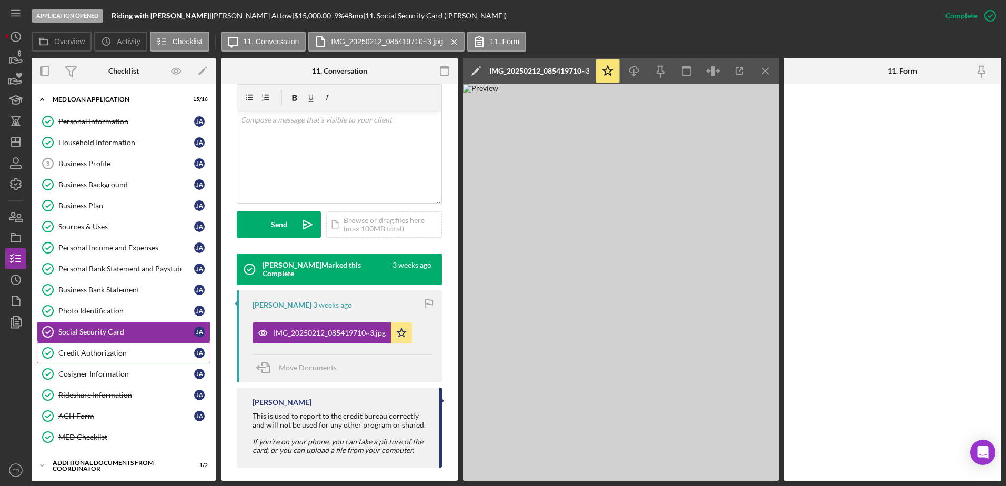
click at [117, 346] on link "Credit Authorization Credit Authorization J A" at bounding box center [124, 353] width 174 height 21
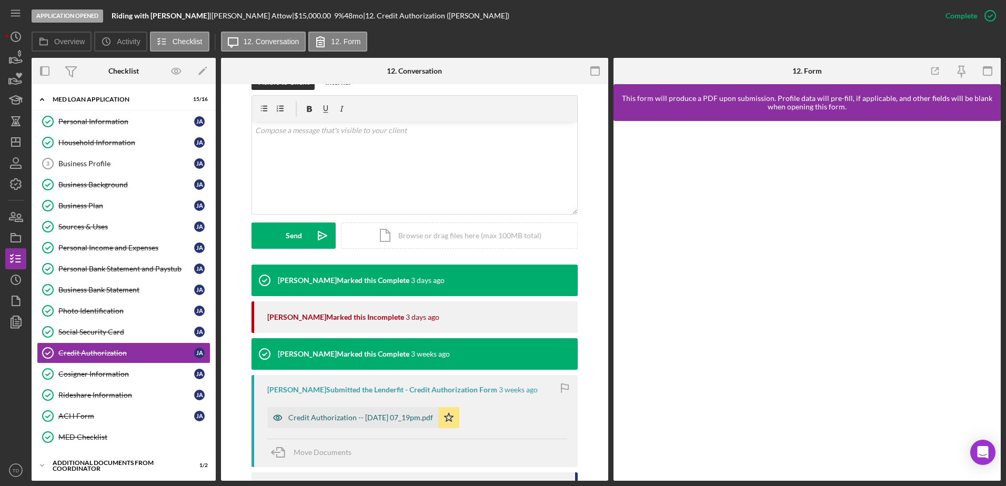
click at [347, 414] on div "Credit Authorization -- 2025-08-07 07_19pm.pdf" at bounding box center [360, 418] width 145 height 8
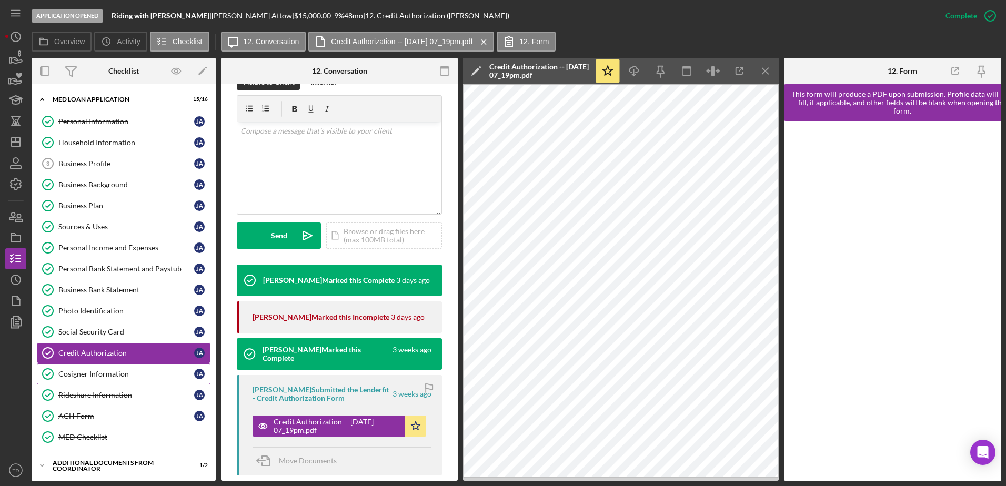
click at [130, 375] on div "Cosigner Information" at bounding box center [126, 374] width 136 height 8
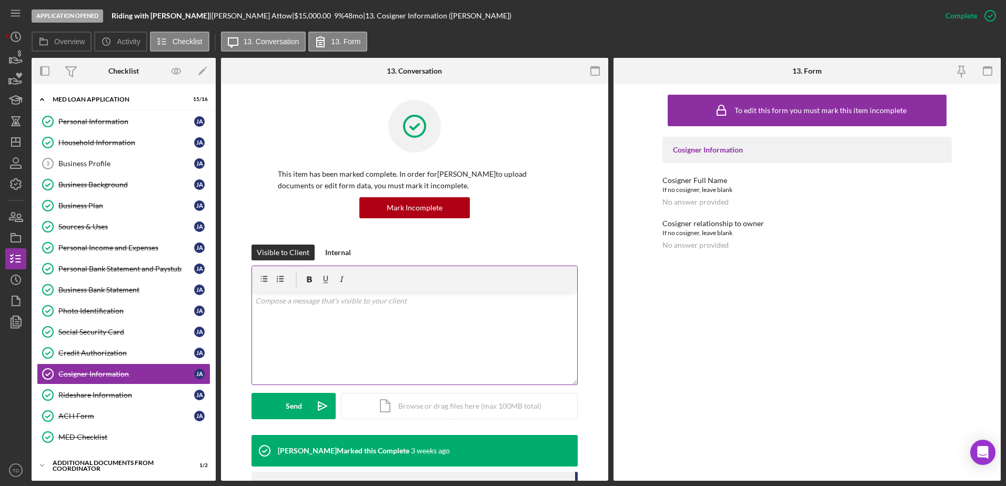
scroll to position [83, 0]
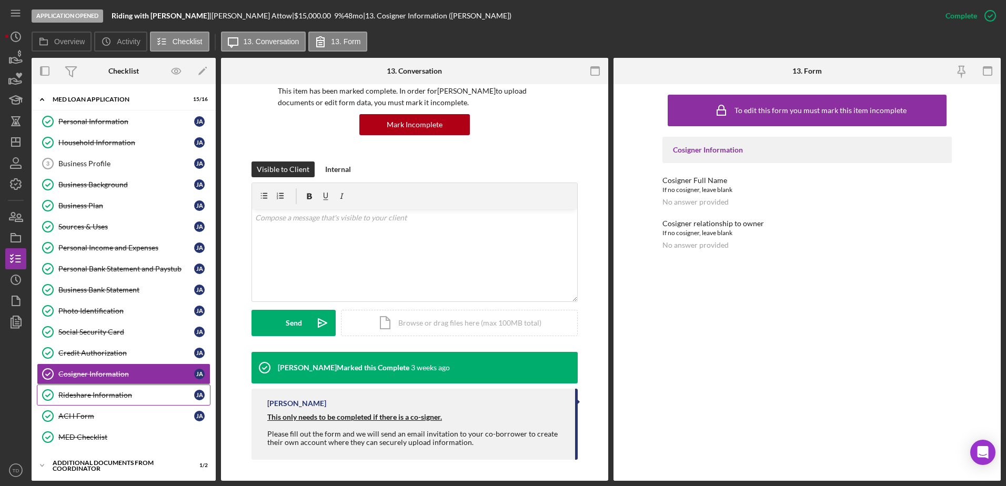
click at [109, 399] on div "Rideshare Information" at bounding box center [126, 395] width 136 height 8
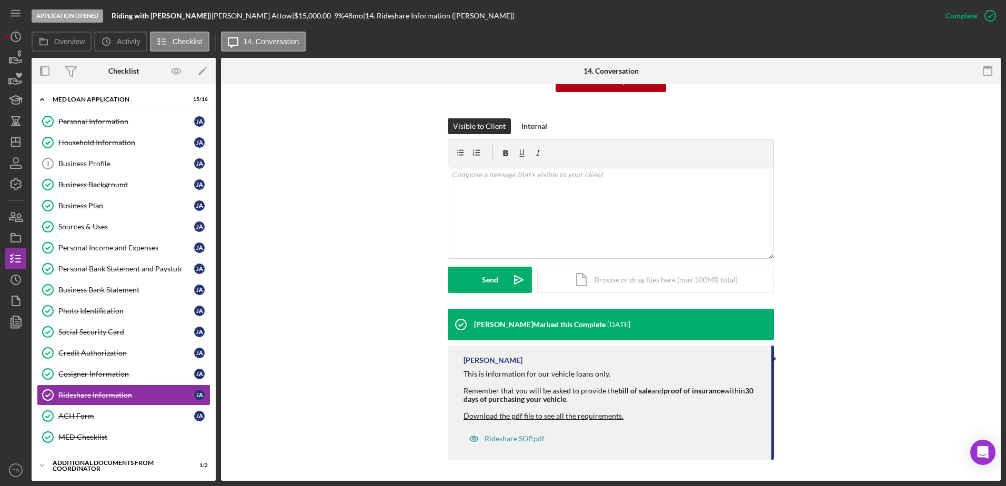
scroll to position [126, 0]
click at [125, 420] on div "ACH Form" at bounding box center [126, 416] width 136 height 8
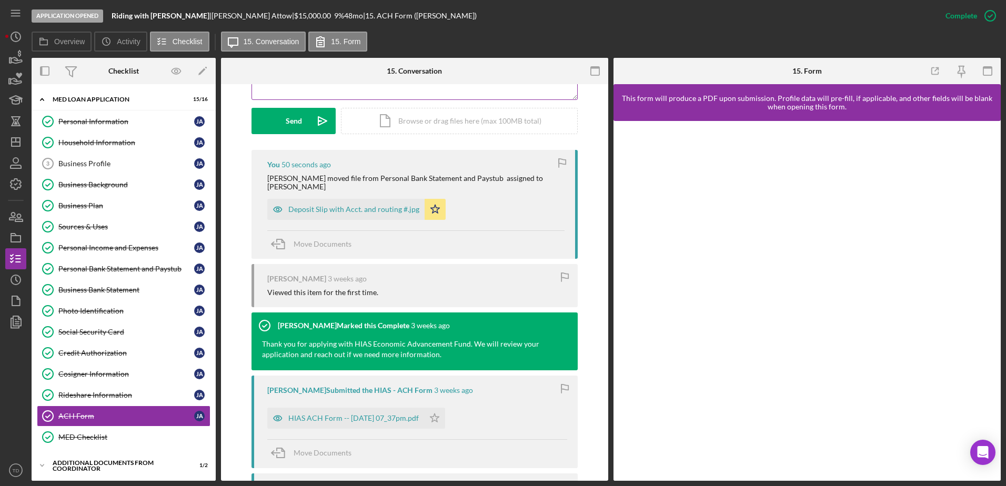
scroll to position [286, 0]
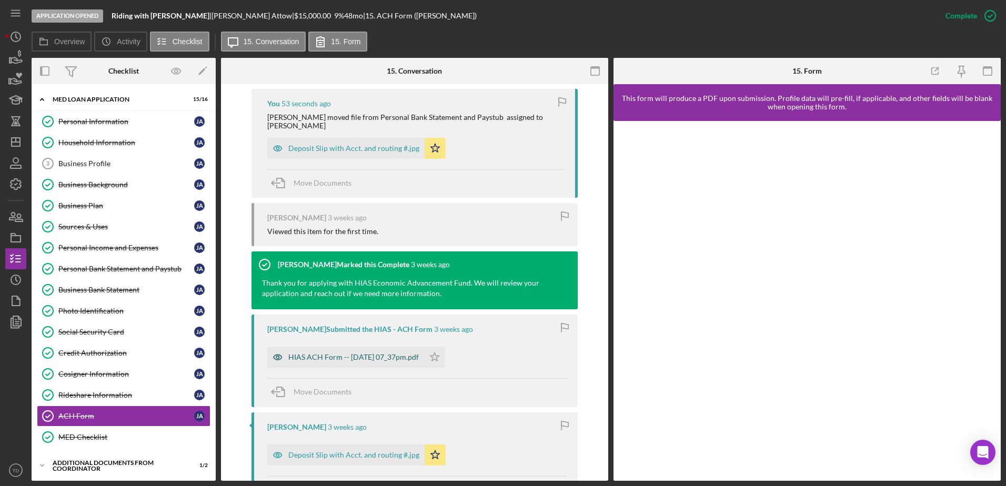
click at [374, 353] on div "HIAS ACH Form -- [DATE] 07_37pm.pdf" at bounding box center [353, 357] width 130 height 8
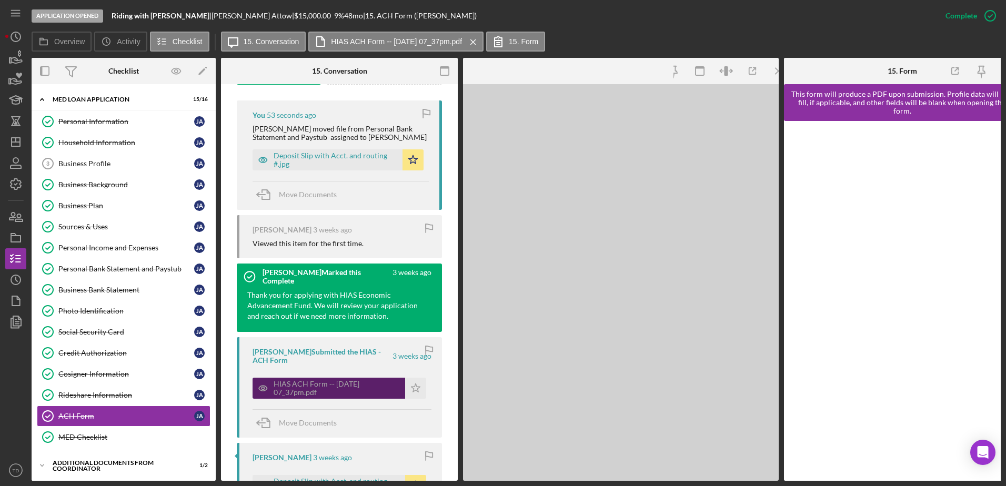
scroll to position [358, 0]
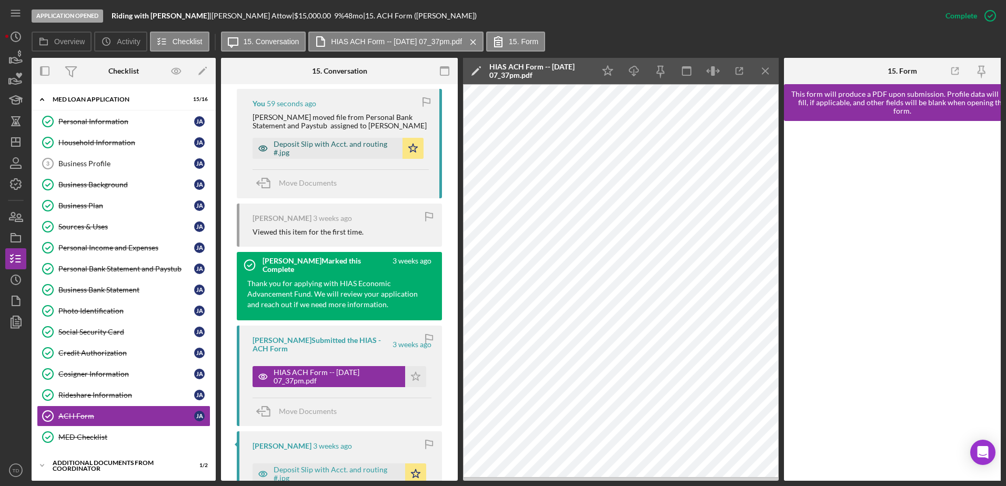
click at [346, 149] on div "Deposit Slip with Acct. and routing #.jpg" at bounding box center [336, 148] width 124 height 17
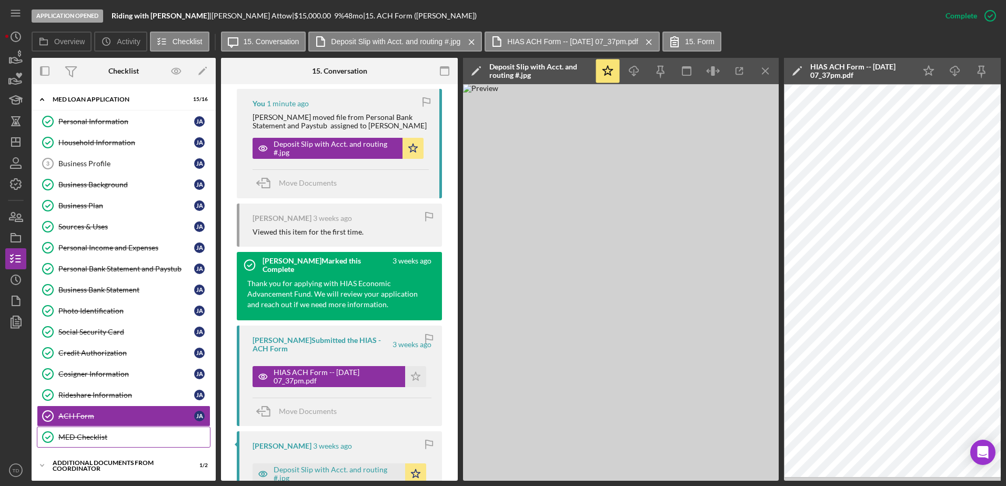
click at [111, 437] on div "MED Checklist" at bounding box center [134, 437] width 152 height 8
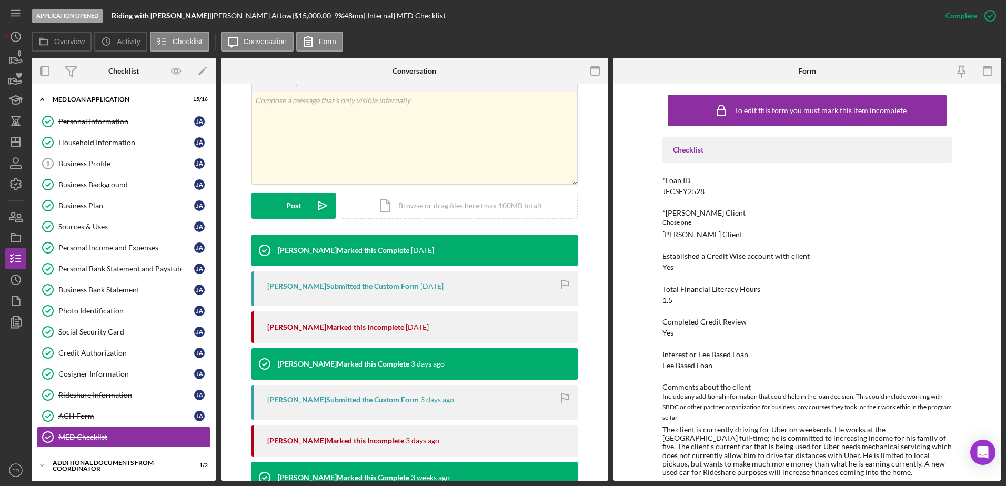
scroll to position [55, 0]
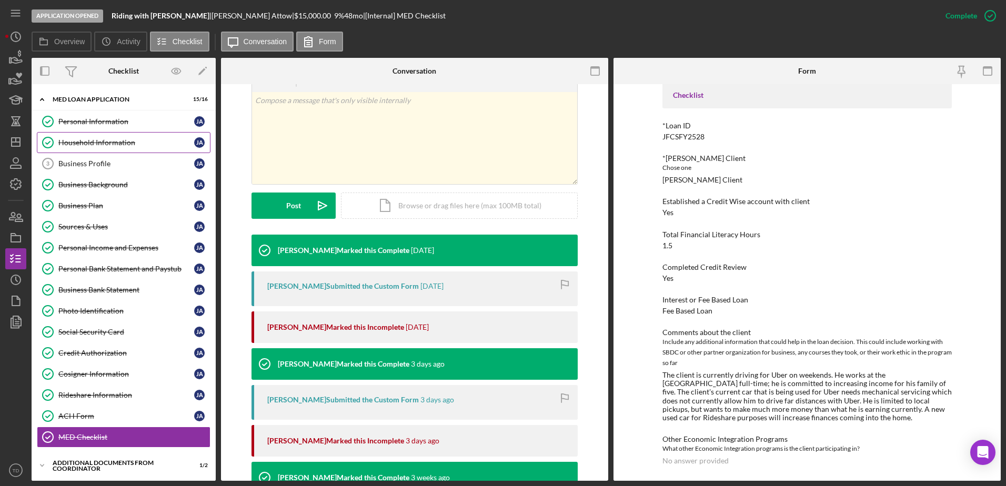
click at [116, 134] on link "Household Information Household Information J A" at bounding box center [124, 142] width 174 height 21
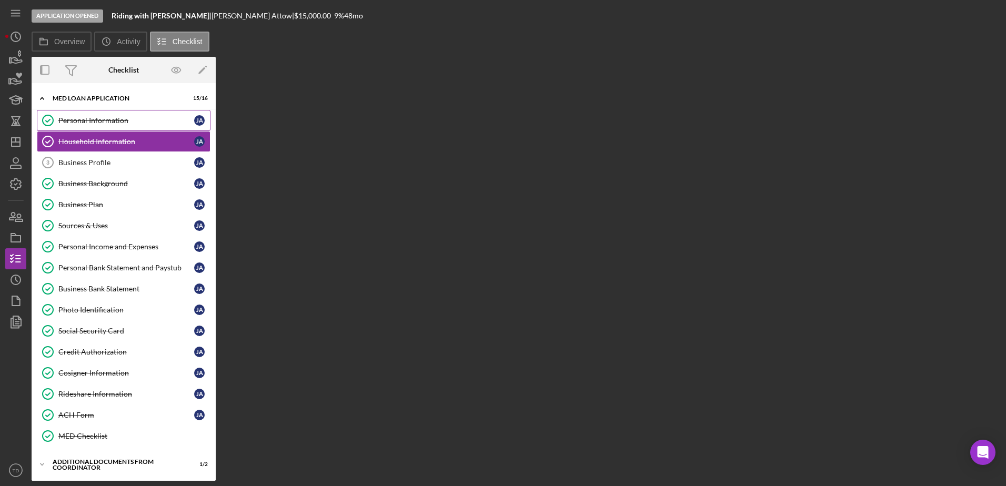
click at [117, 130] on link "Personal Information Personal Information J A" at bounding box center [124, 120] width 174 height 21
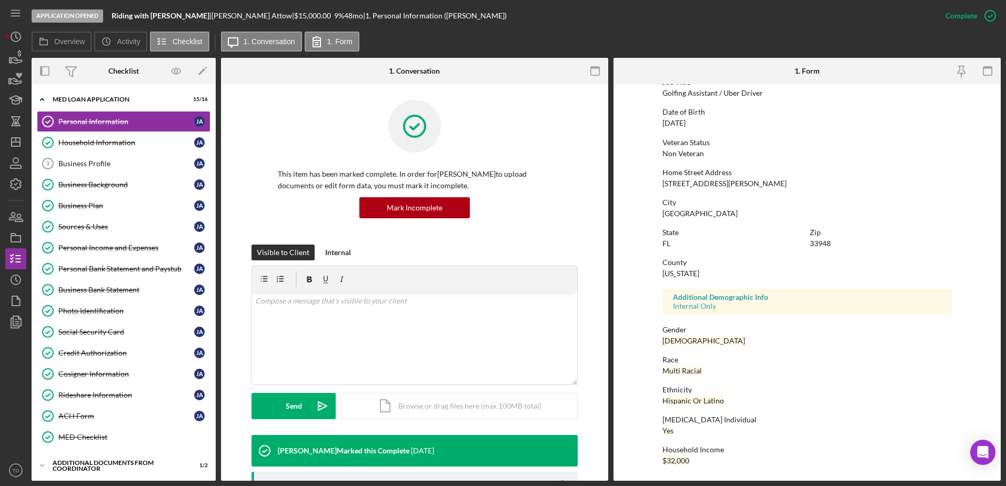
scroll to position [93, 0]
click at [126, 139] on div "Household Information" at bounding box center [126, 142] width 136 height 8
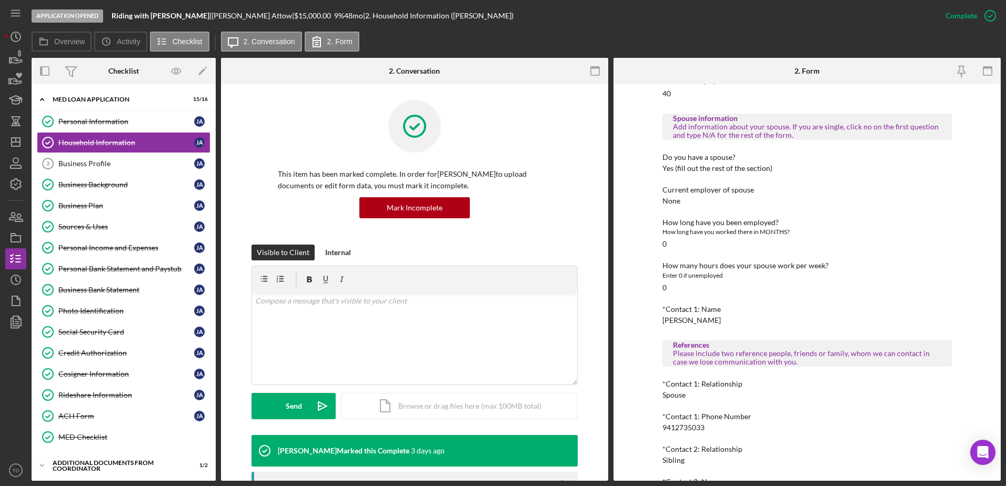
scroll to position [626, 0]
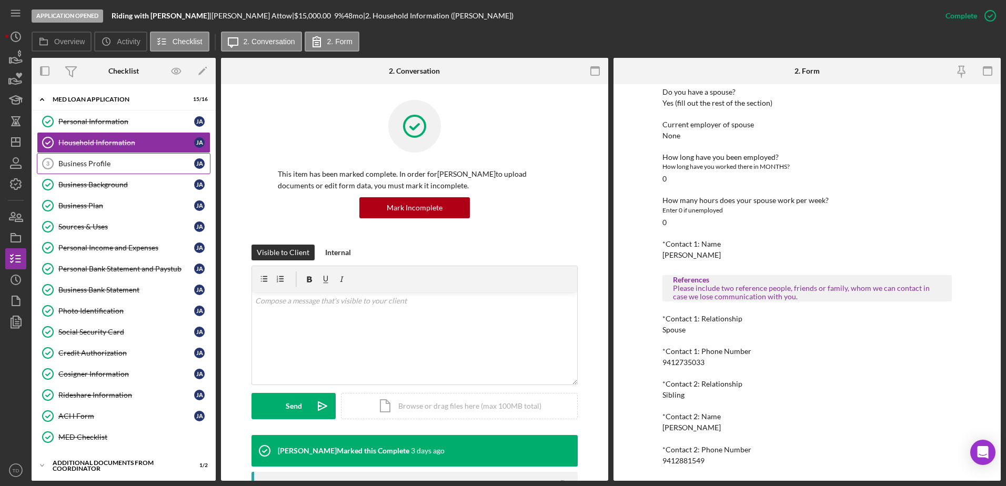
click at [129, 156] on link "Business Profile 3 Business Profile J A" at bounding box center [124, 163] width 174 height 21
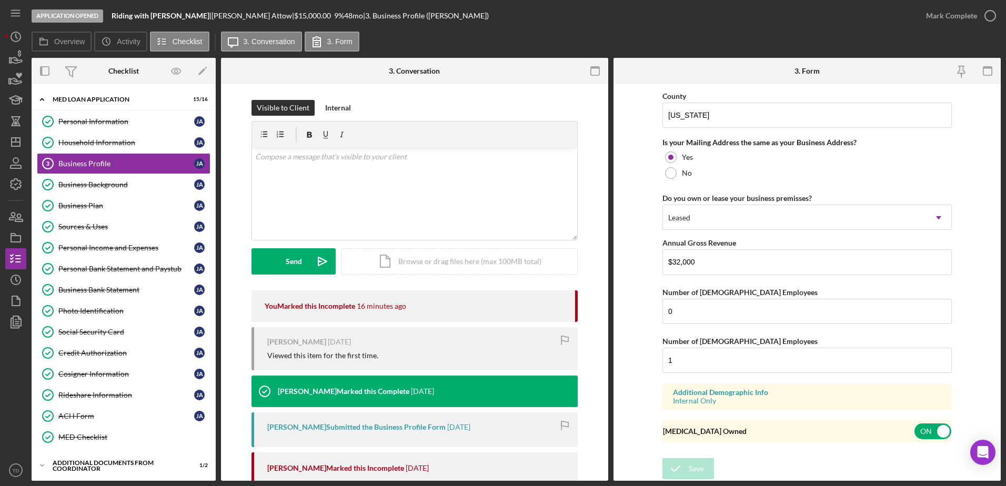
scroll to position [771, 0]
click at [125, 186] on div "Business Background" at bounding box center [126, 184] width 136 height 8
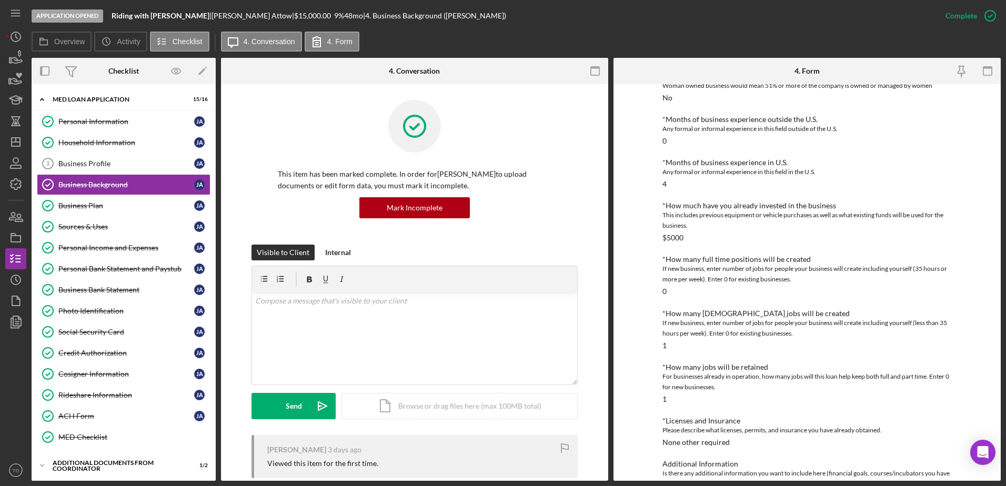
scroll to position [280, 0]
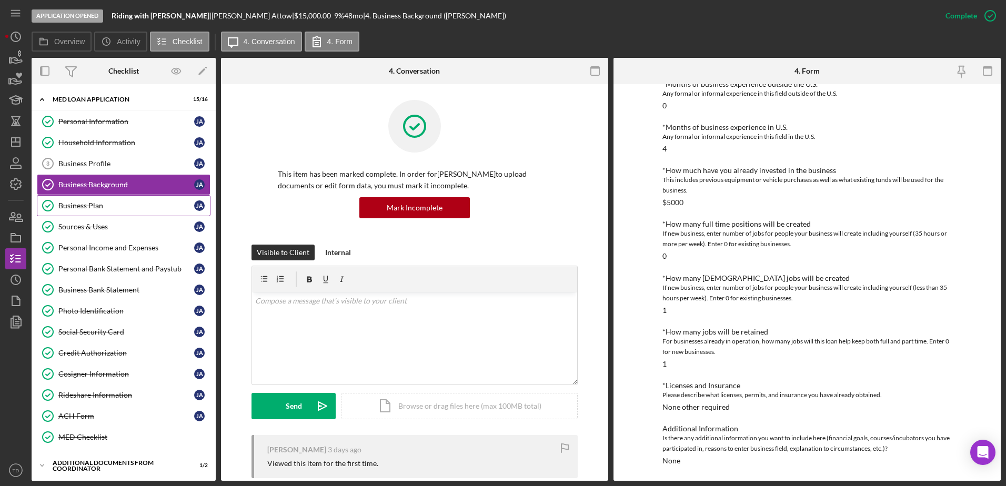
click at [110, 202] on div "Business Plan" at bounding box center [126, 206] width 136 height 8
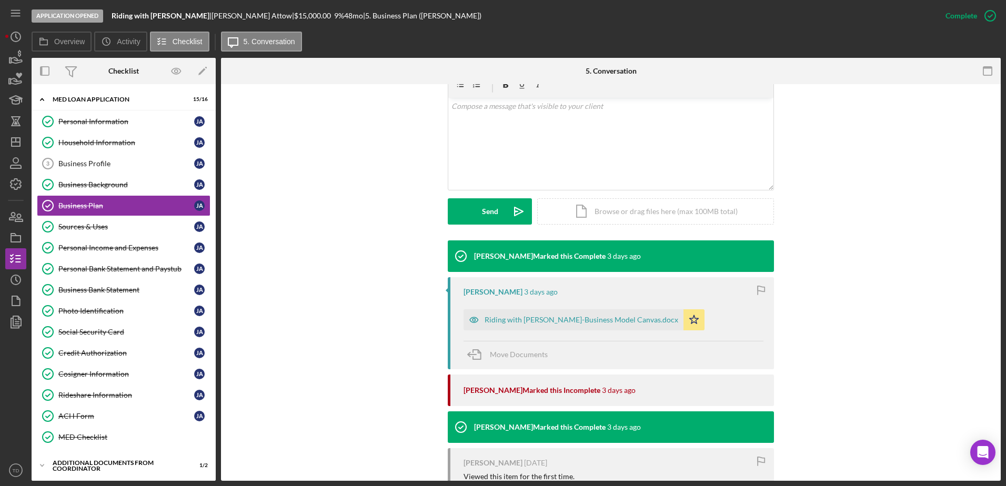
scroll to position [195, 0]
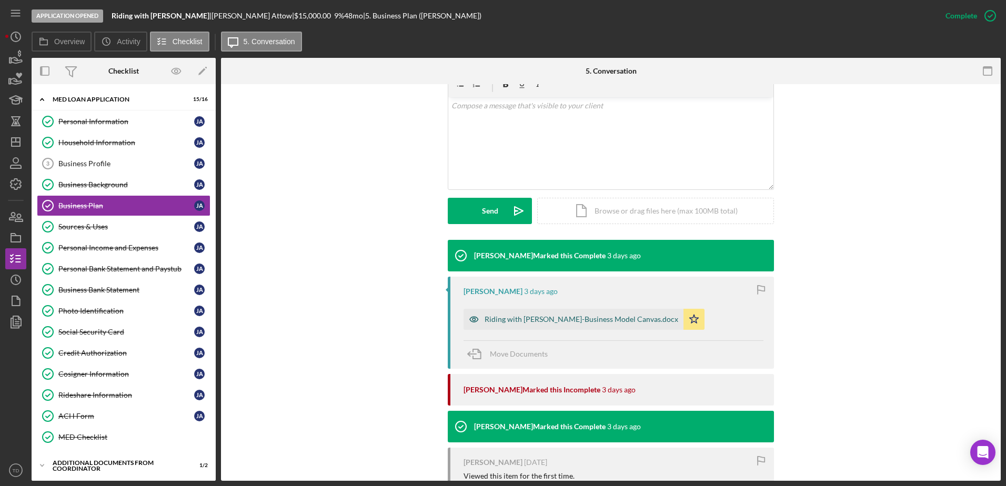
click at [548, 325] on div "Riding with Jairo-Business Model Canvas.docx" at bounding box center [574, 319] width 220 height 21
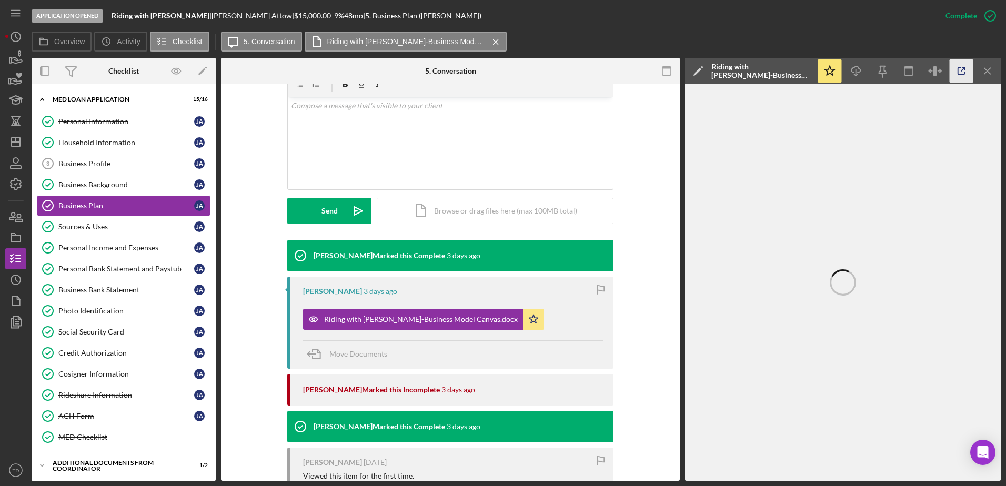
click at [962, 73] on icon "button" at bounding box center [962, 71] width 24 height 24
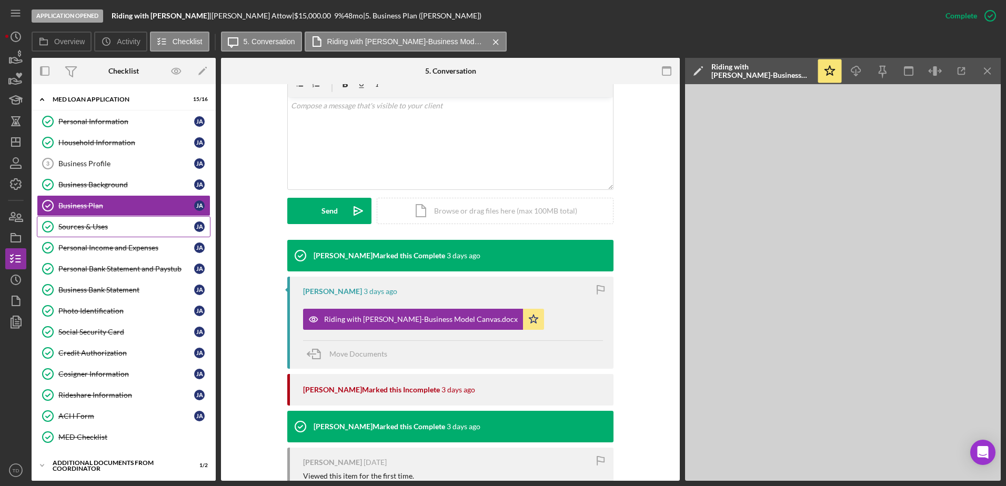
click at [116, 229] on div "Sources & Uses" at bounding box center [126, 227] width 136 height 8
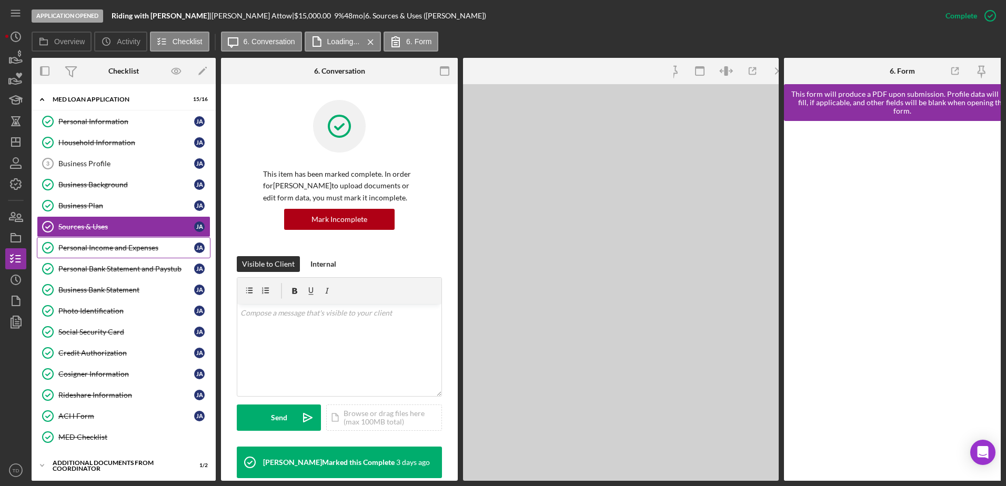
click at [114, 245] on div "Personal Income and Expenses" at bounding box center [126, 248] width 136 height 8
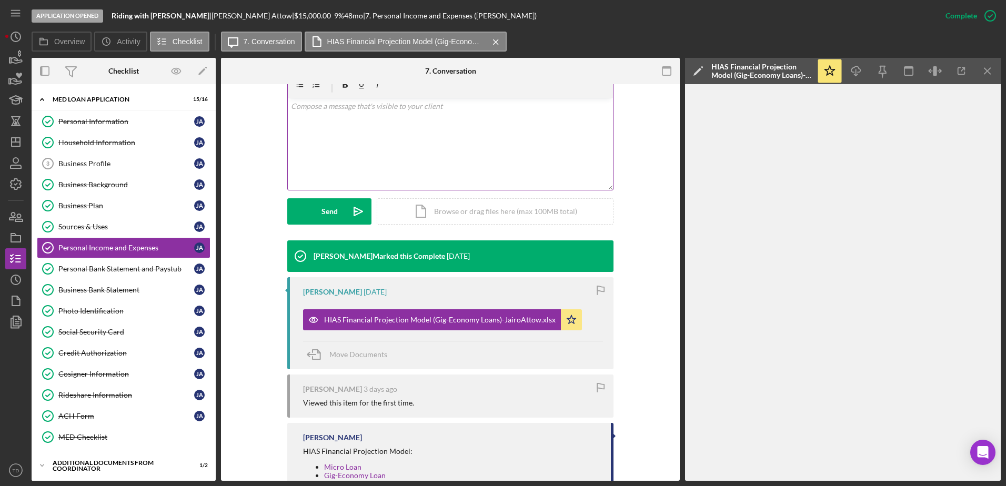
scroll to position [237, 0]
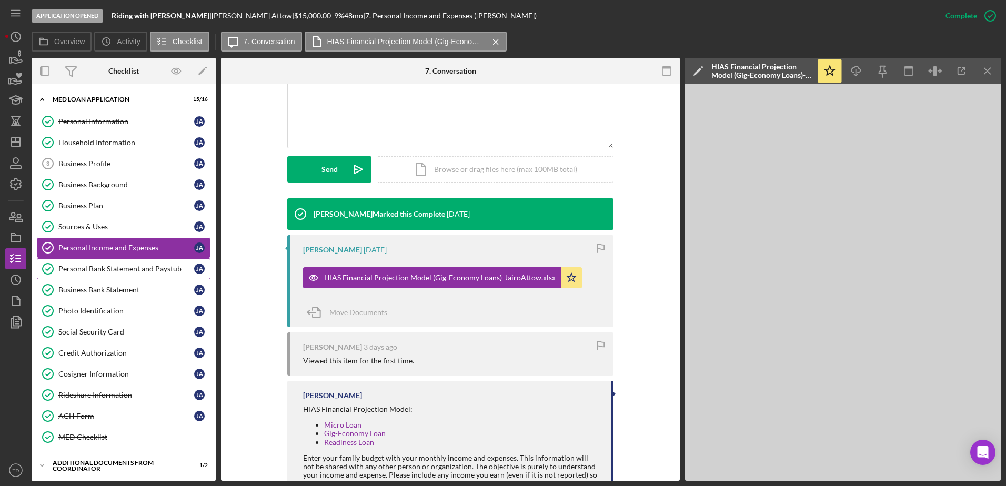
click at [136, 269] on div "Personal Bank Statement and Paystub" at bounding box center [126, 269] width 136 height 8
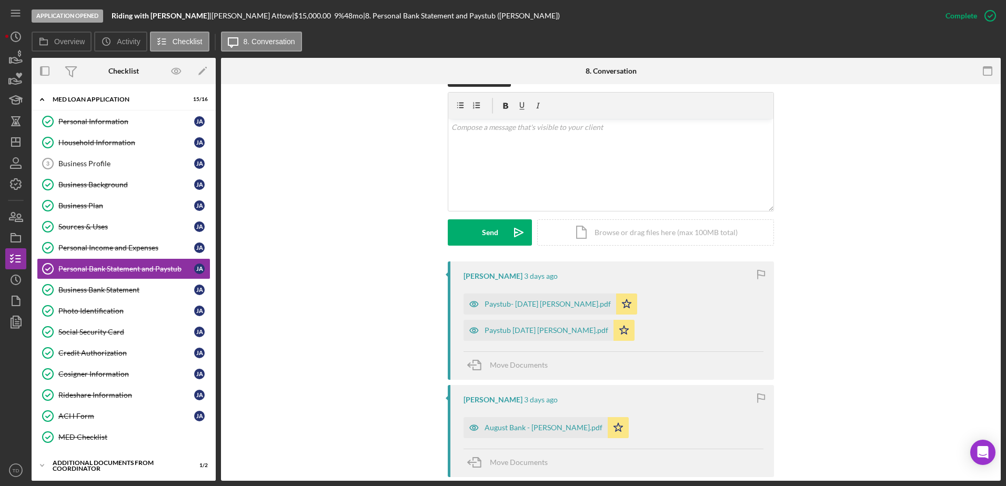
scroll to position [173, 0]
click at [536, 304] on div "Paystub- 8-03-25 Jairo Attow.pdf" at bounding box center [548, 304] width 126 height 8
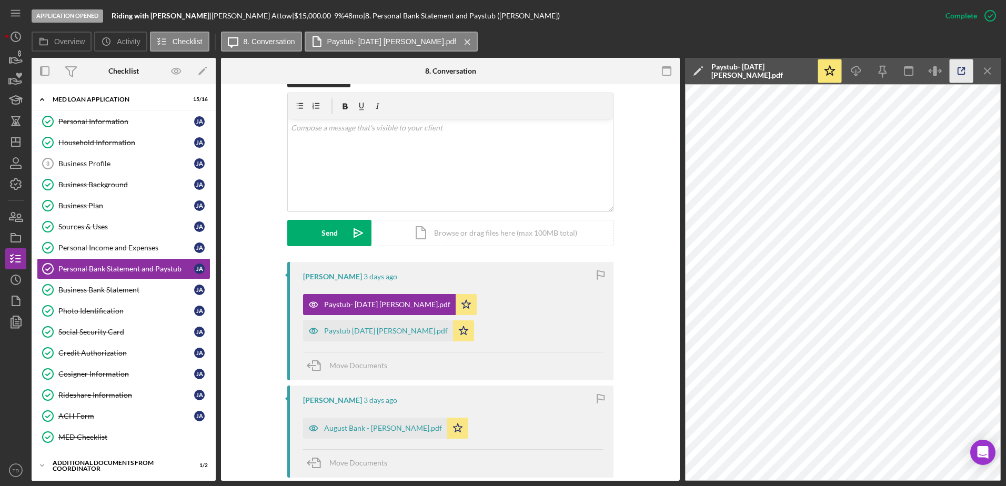
click at [957, 68] on icon "button" at bounding box center [962, 71] width 24 height 24
click at [364, 328] on div "Paystub 8-10-25 Jairo Attow.pdf" at bounding box center [386, 331] width 124 height 8
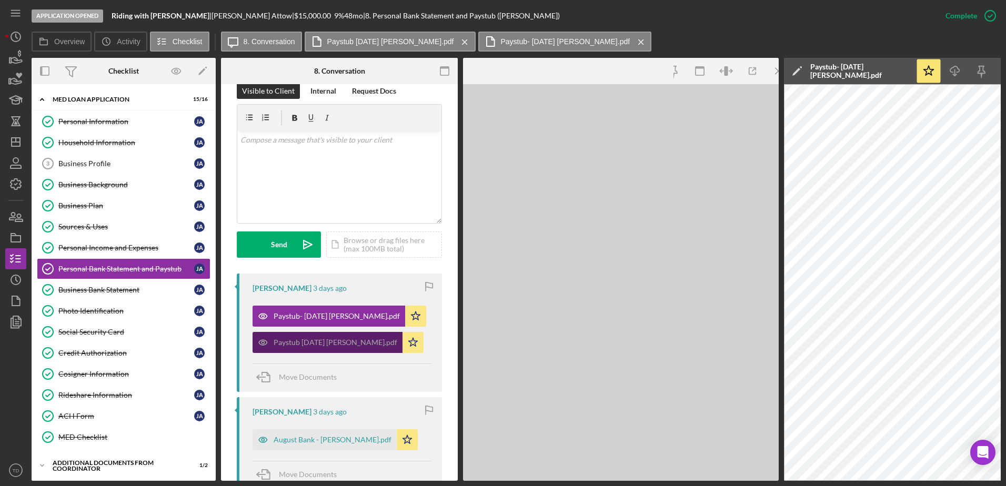
scroll to position [185, 0]
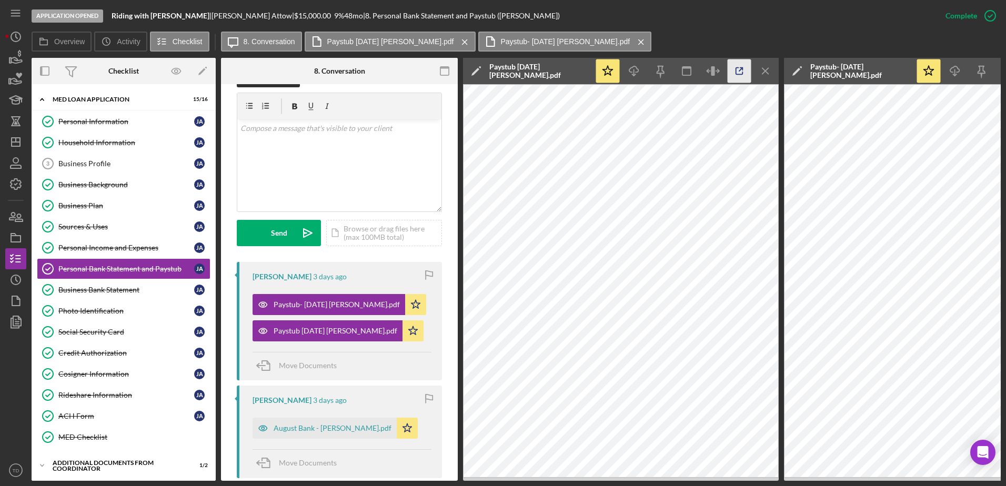
click at [748, 65] on icon "button" at bounding box center [740, 71] width 24 height 24
click at [766, 66] on icon "Icon/Menu Close" at bounding box center [766, 71] width 24 height 24
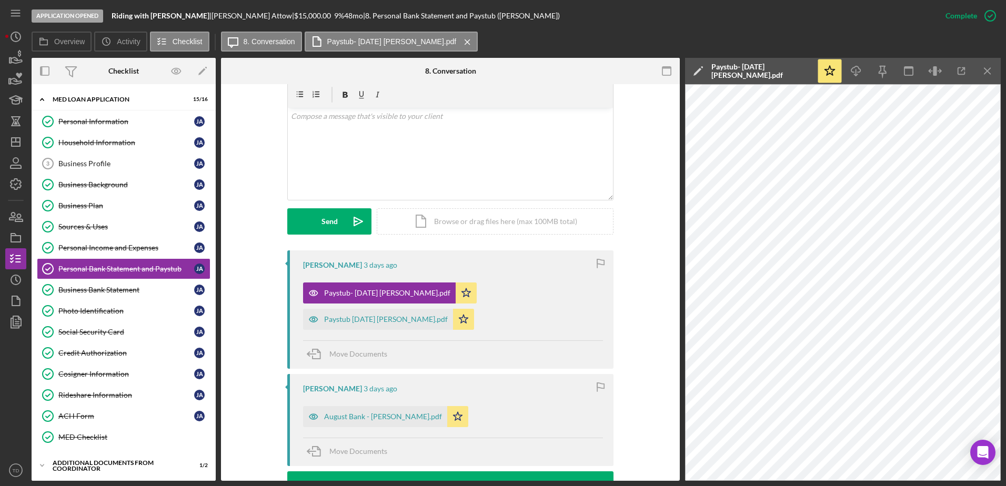
scroll to position [173, 0]
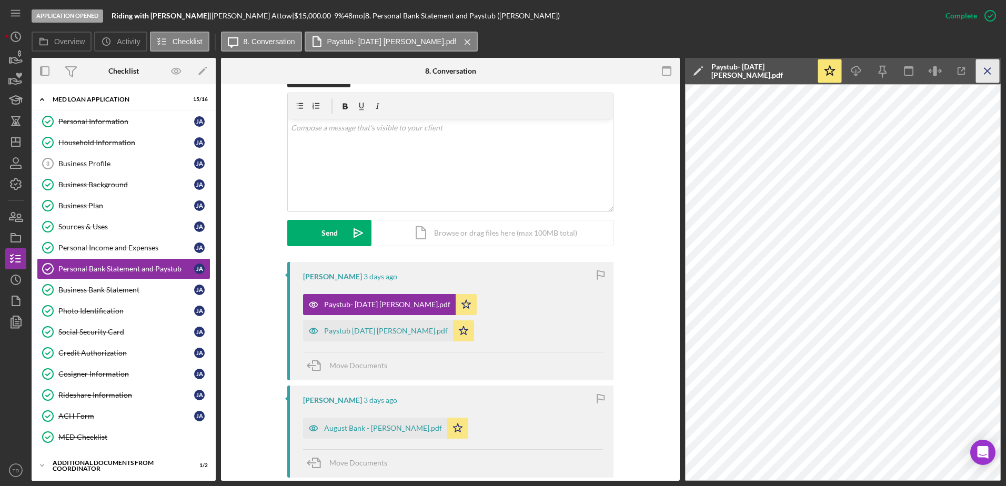
click at [994, 77] on icon "Icon/Menu Close" at bounding box center [988, 71] width 24 height 24
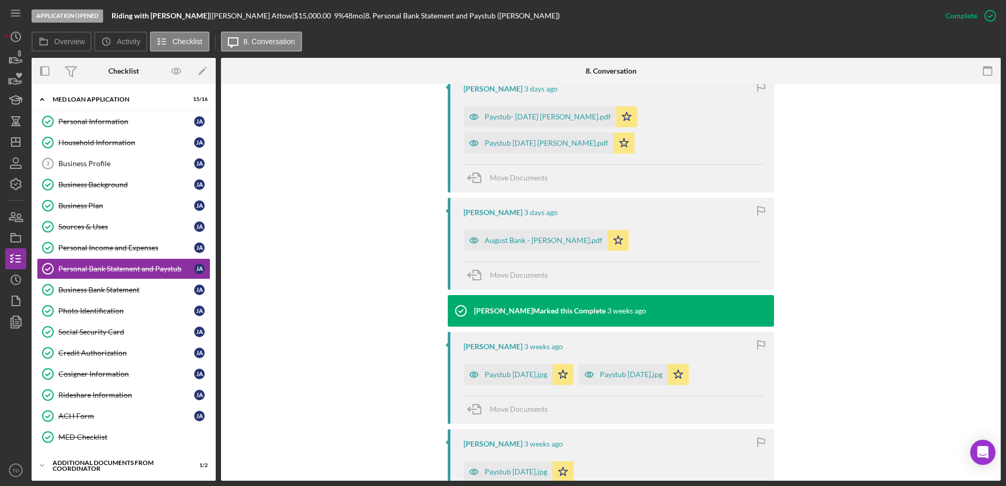
scroll to position [360, 0]
click at [528, 232] on div "August Bank - Jairo Attow.pdf" at bounding box center [536, 240] width 144 height 21
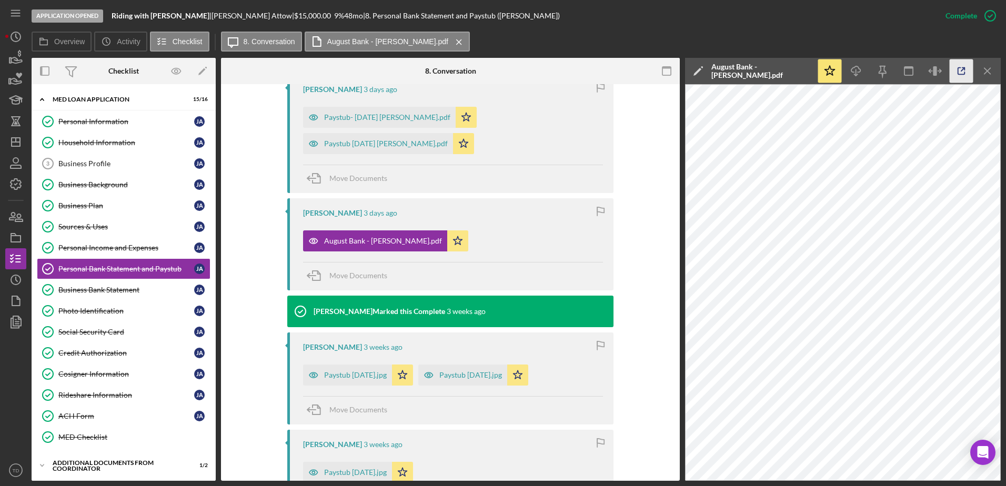
click at [959, 68] on icon "button" at bounding box center [961, 71] width 7 height 7
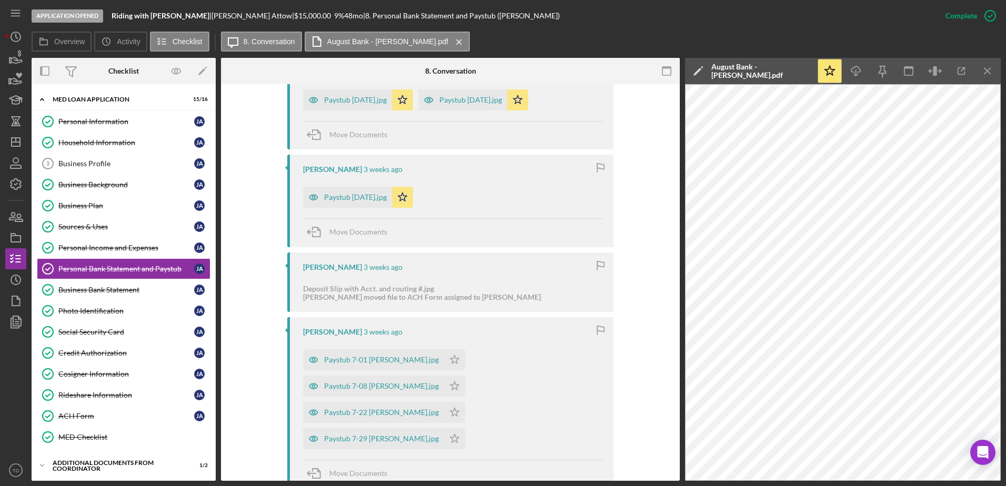
scroll to position [650, 0]
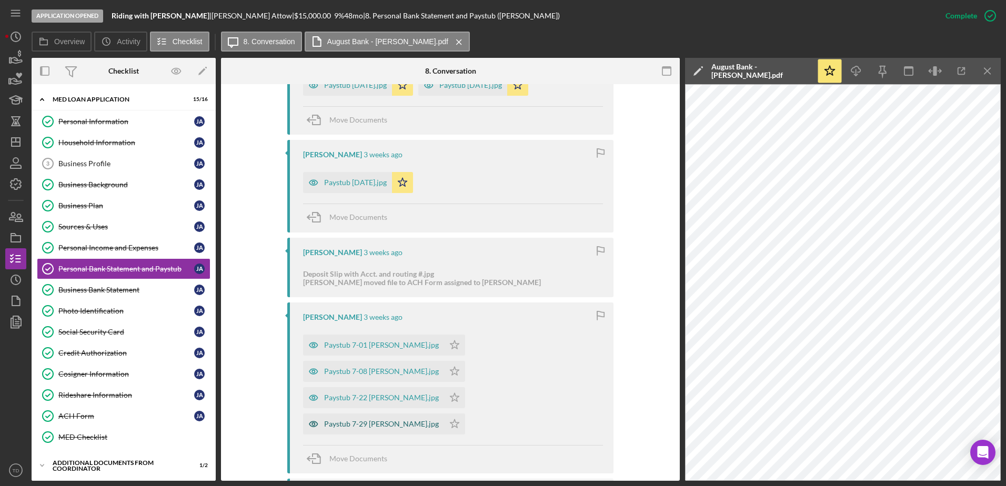
click at [439, 420] on div "Paystub 7-29 Jairo Attow.jpg" at bounding box center [381, 424] width 115 height 8
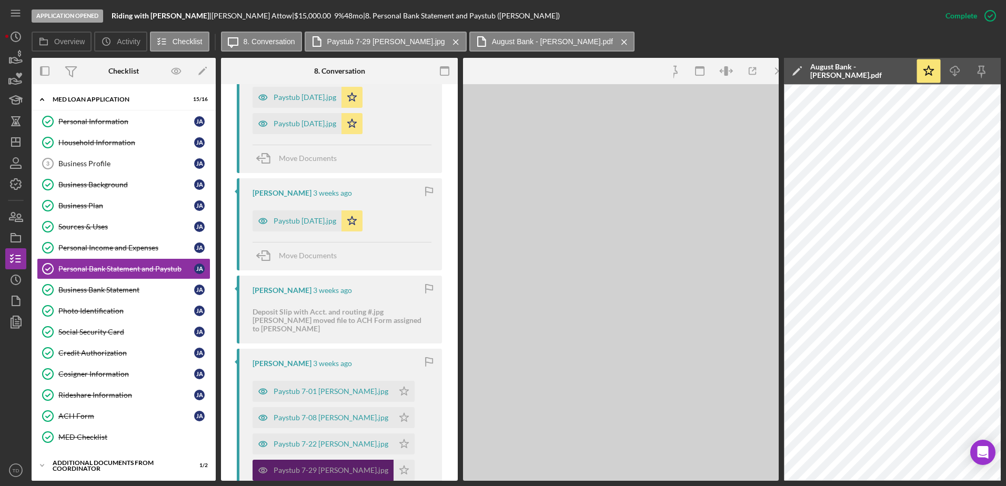
scroll to position [662, 0]
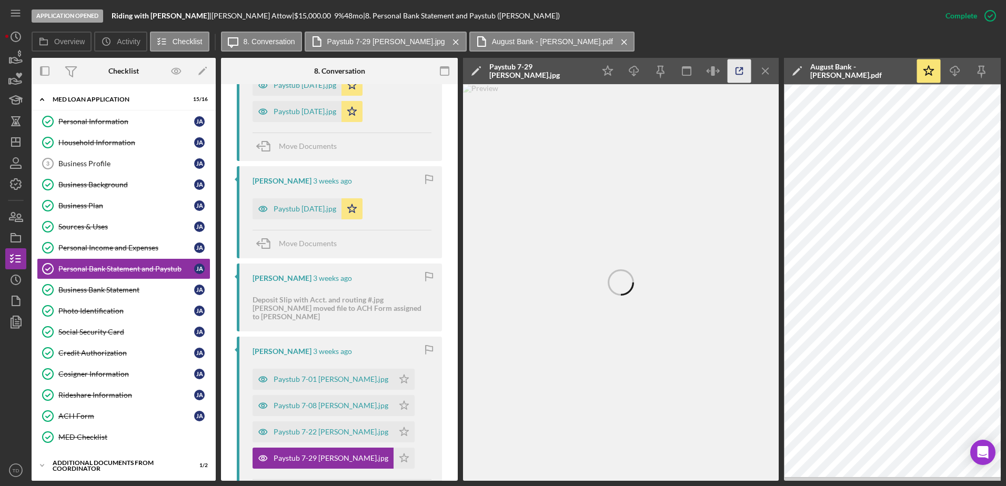
click at [739, 71] on icon "button" at bounding box center [740, 71] width 24 height 24
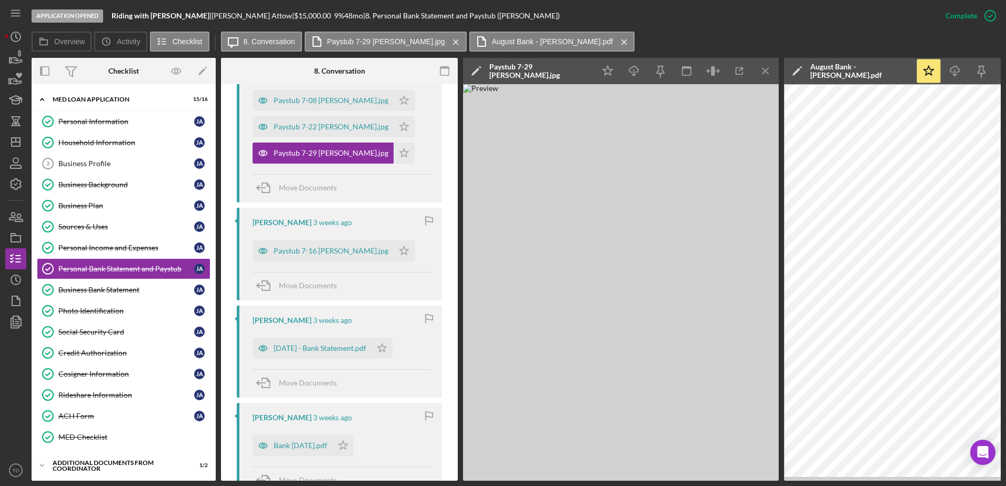
scroll to position [968, 0]
click at [344, 351] on div "July 16 2025 - Bank Statement.pdf" at bounding box center [320, 348] width 93 height 8
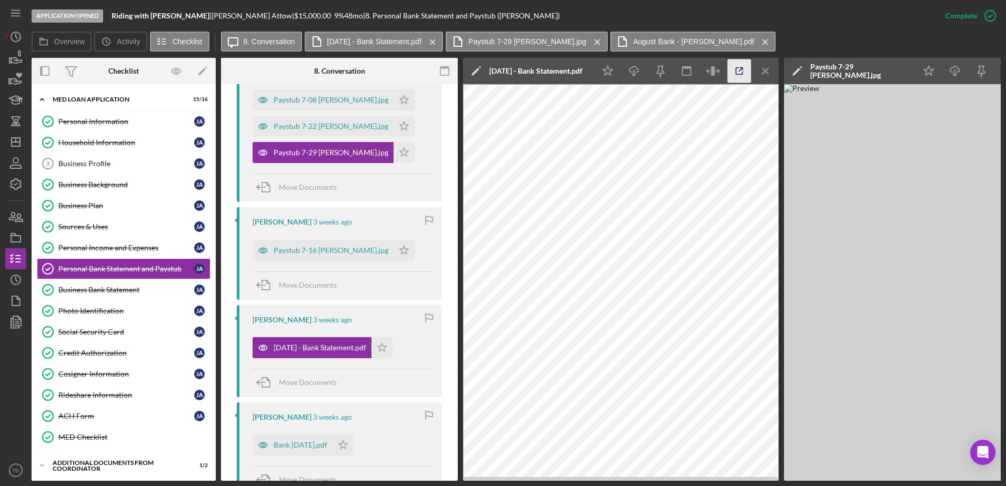
click at [728, 68] on icon "button" at bounding box center [740, 71] width 24 height 24
click at [324, 445] on div "Bank May 15 2025.pdf" at bounding box center [301, 445] width 54 height 8
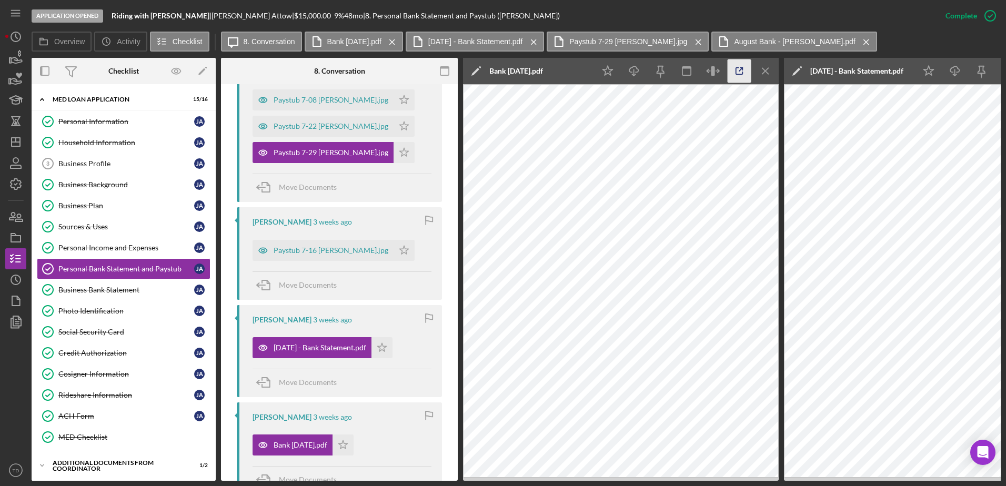
click at [733, 60] on icon "button" at bounding box center [740, 71] width 24 height 24
click at [122, 417] on div "ACH Form" at bounding box center [126, 416] width 136 height 8
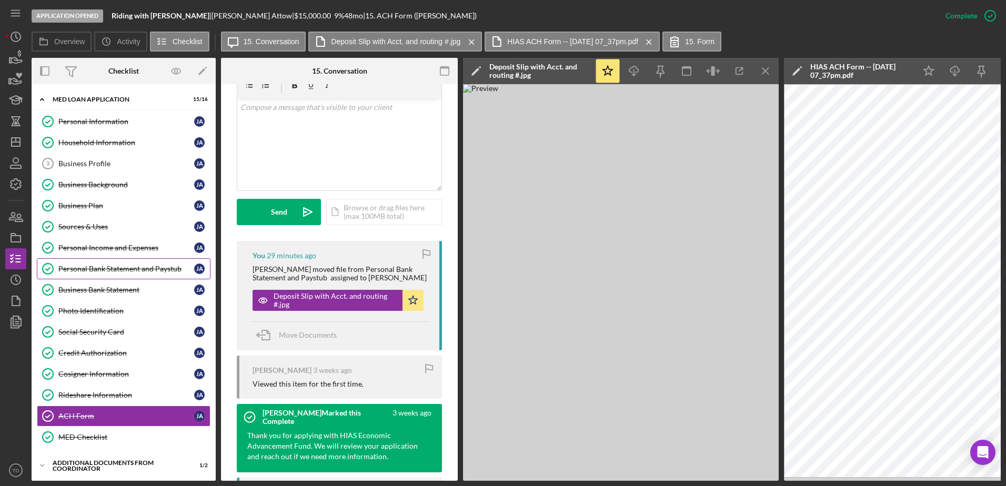
click at [116, 272] on div "Personal Bank Statement and Paystub" at bounding box center [126, 269] width 136 height 8
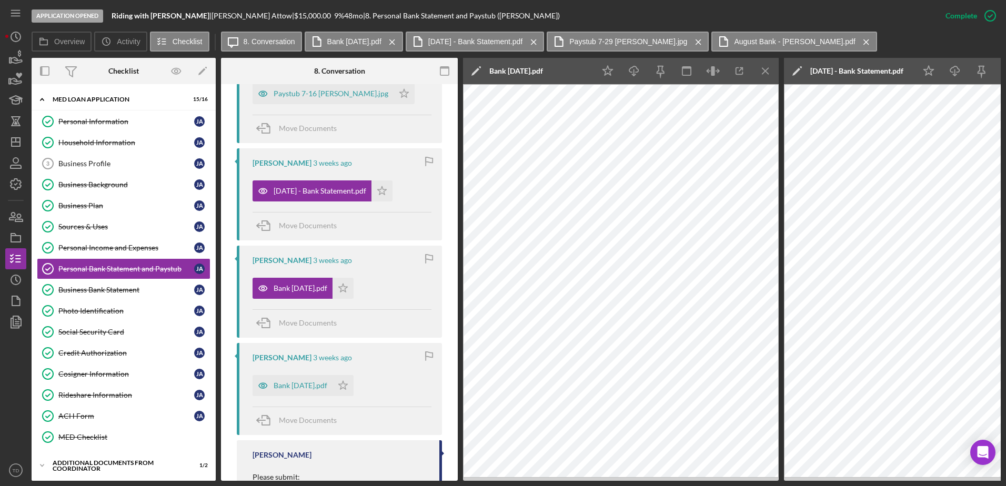
scroll to position [1124, 0]
click at [327, 382] on div "Bank June 16 2025.pdf" at bounding box center [301, 386] width 54 height 8
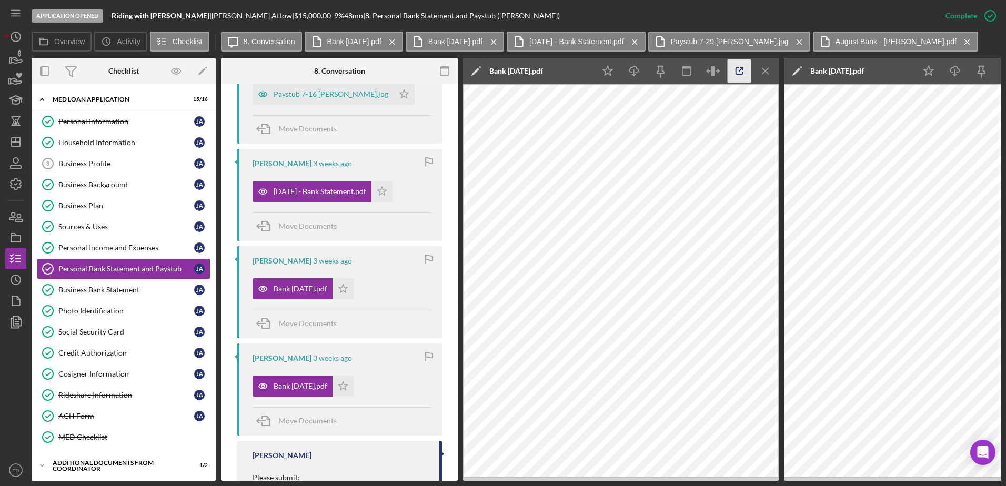
click at [730, 72] on icon "button" at bounding box center [740, 71] width 24 height 24
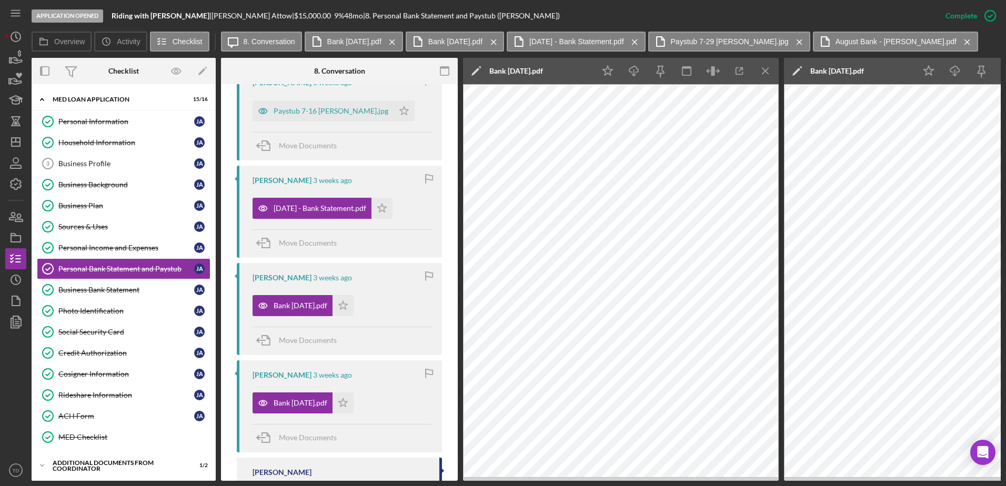
scroll to position [1108, 0]
click at [310, 406] on div "Bank June 16 2025.pdf" at bounding box center [301, 402] width 54 height 8
click at [763, 65] on icon "Icon/Menu Close" at bounding box center [766, 71] width 24 height 24
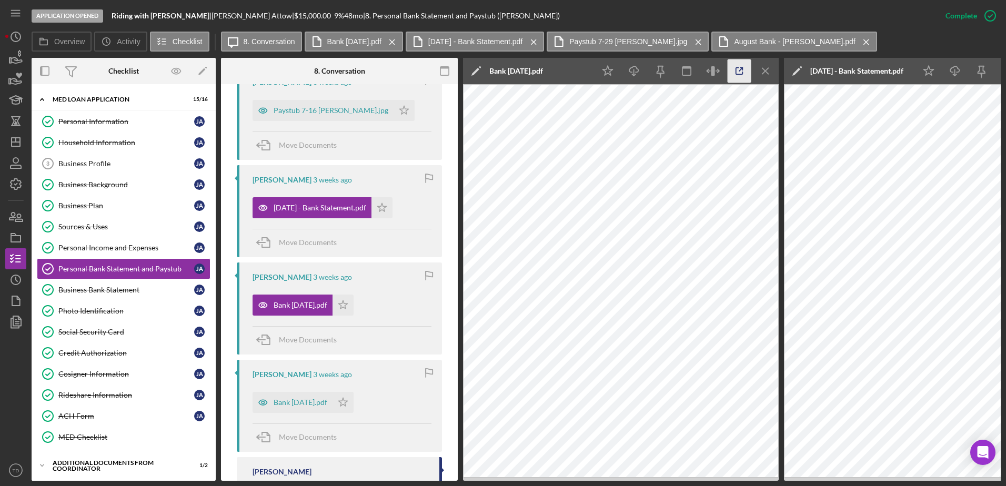
click at [734, 70] on icon "button" at bounding box center [740, 71] width 24 height 24
click at [103, 126] on div "Personal Information" at bounding box center [126, 121] width 136 height 8
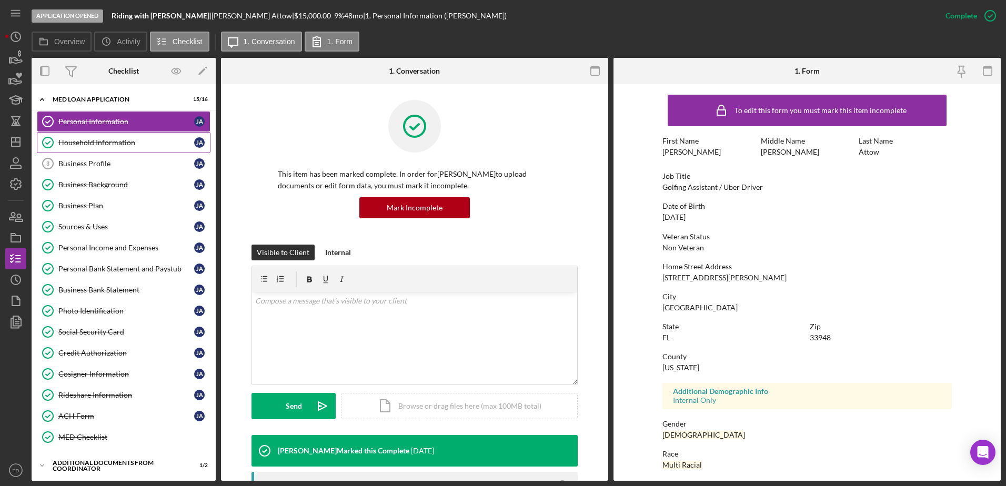
click at [103, 135] on link "Household Information Household Information J A" at bounding box center [124, 142] width 174 height 21
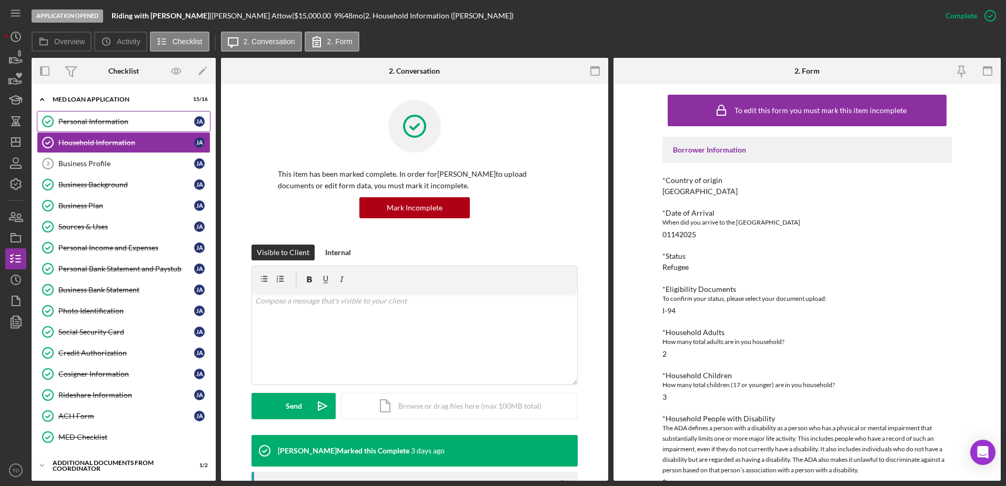
click at [111, 111] on link "Personal Information Personal Information J A" at bounding box center [124, 121] width 174 height 21
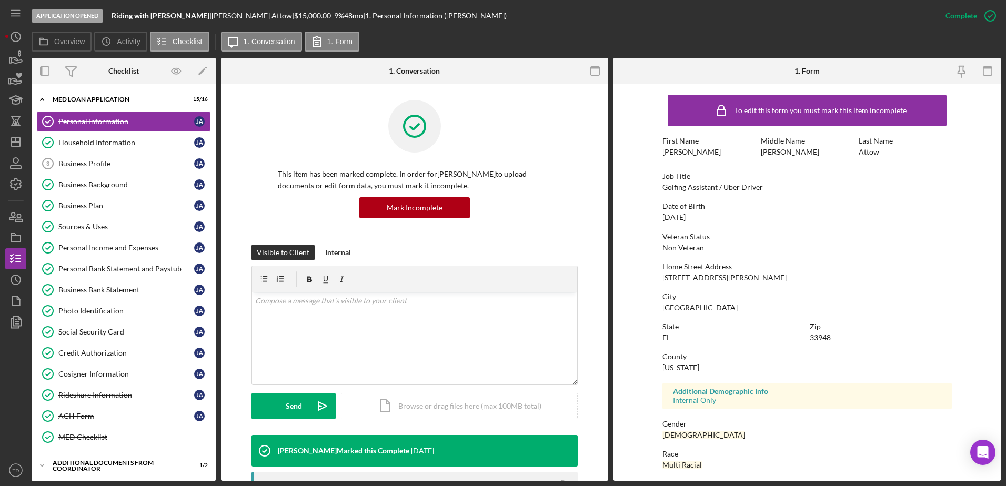
scroll to position [94, 0]
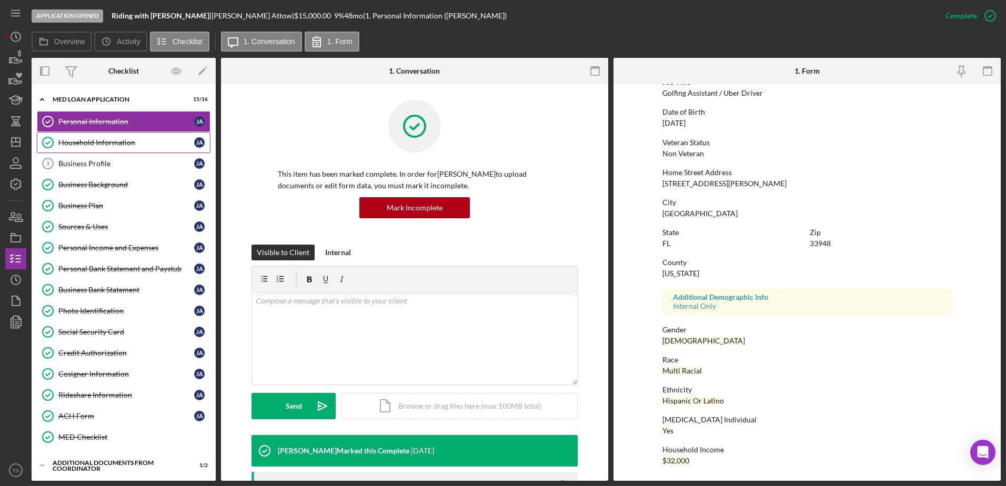
click at [107, 144] on div "Household Information" at bounding box center [126, 142] width 136 height 8
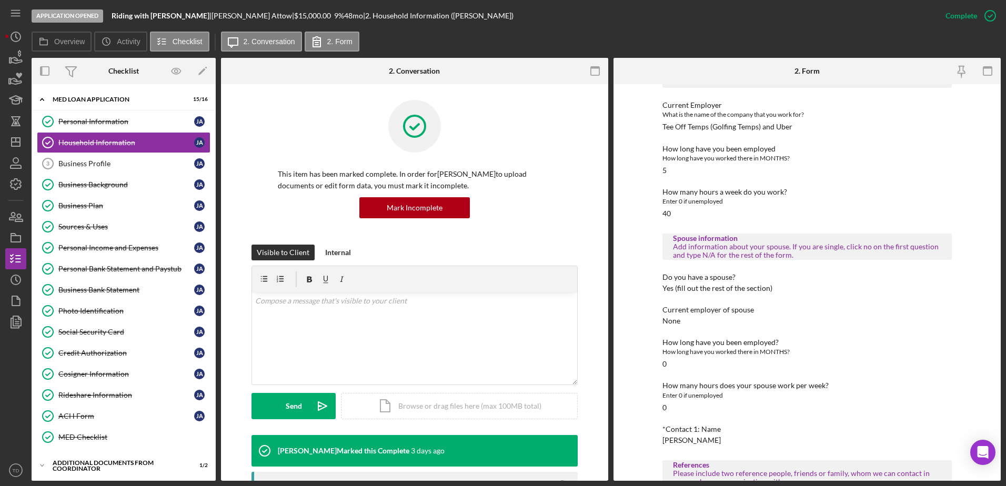
scroll to position [372, 0]
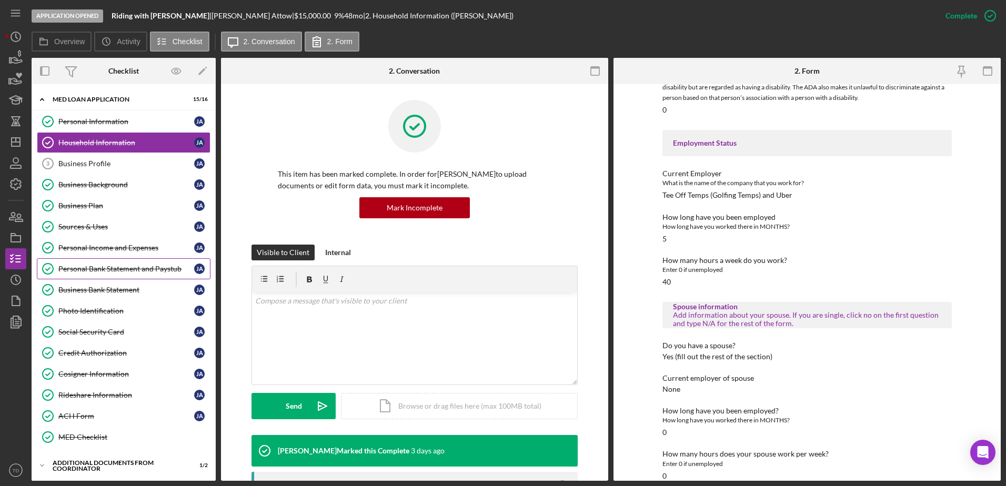
drag, startPoint x: 126, startPoint y: 270, endPoint x: 149, endPoint y: 275, distance: 23.0
click at [126, 270] on div "Personal Bank Statement and Paystub" at bounding box center [126, 269] width 136 height 8
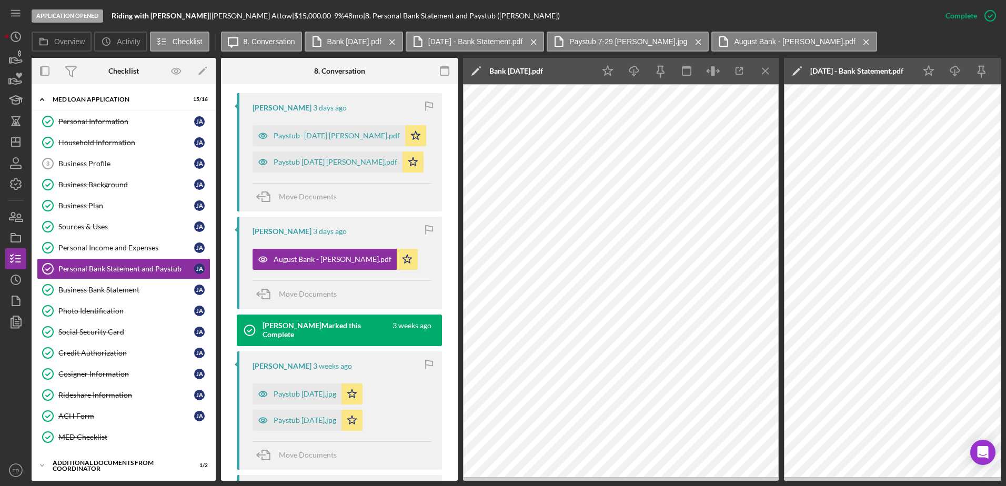
scroll to position [353, 0]
click at [327, 140] on div "Paystub- 8-03-25 Jairo Attow.pdf" at bounding box center [337, 136] width 126 height 8
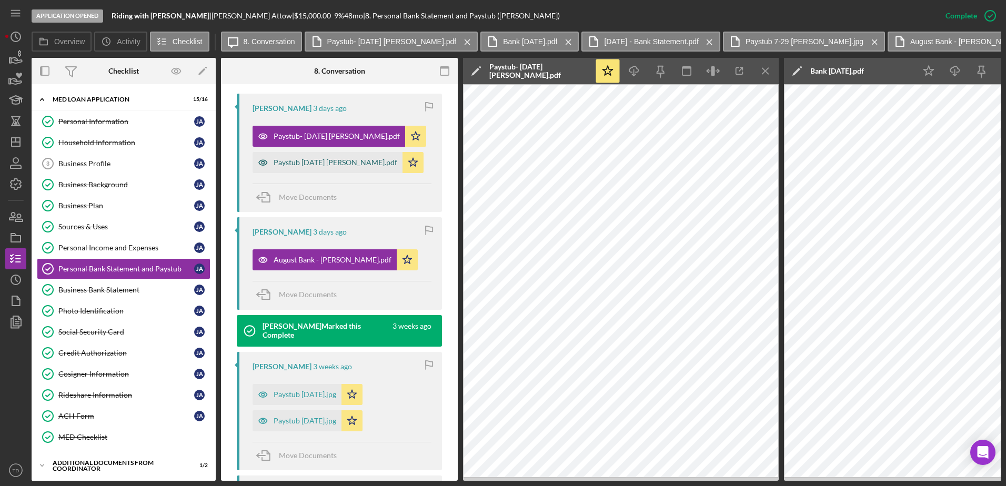
click at [336, 156] on div "Paystub 8-10-25 Jairo Attow.pdf" at bounding box center [328, 162] width 150 height 21
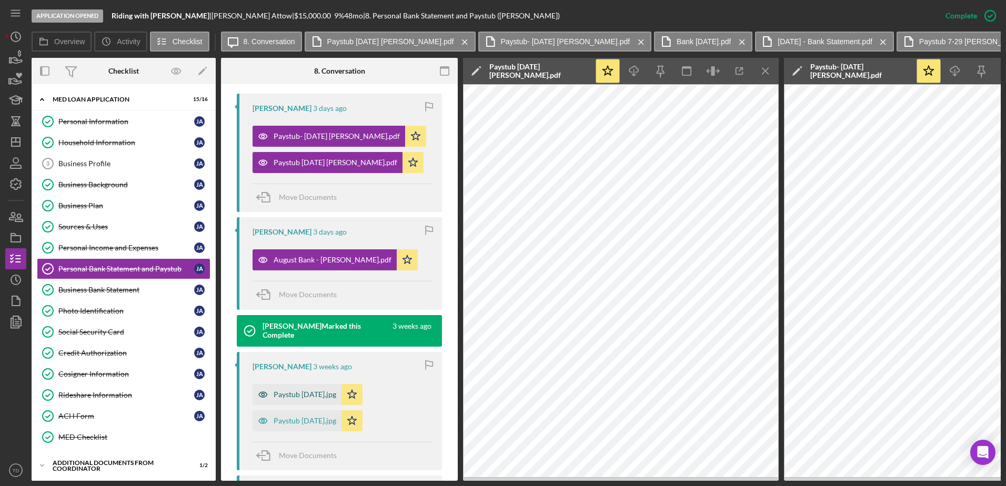
click at [315, 390] on div "Paystub 06-17-2025.jpg" at bounding box center [305, 394] width 63 height 8
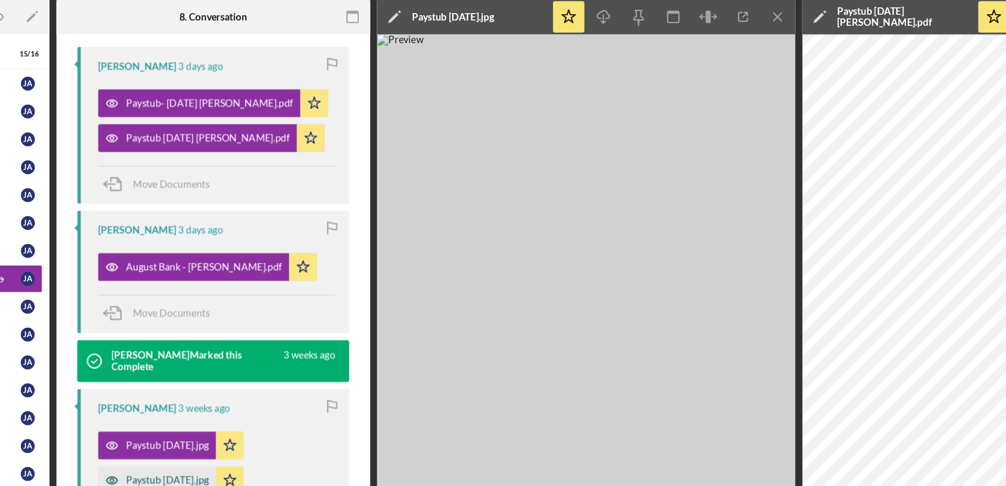
click at [320, 411] on div "Paystub 06-22-25.jpg" at bounding box center [297, 420] width 89 height 21
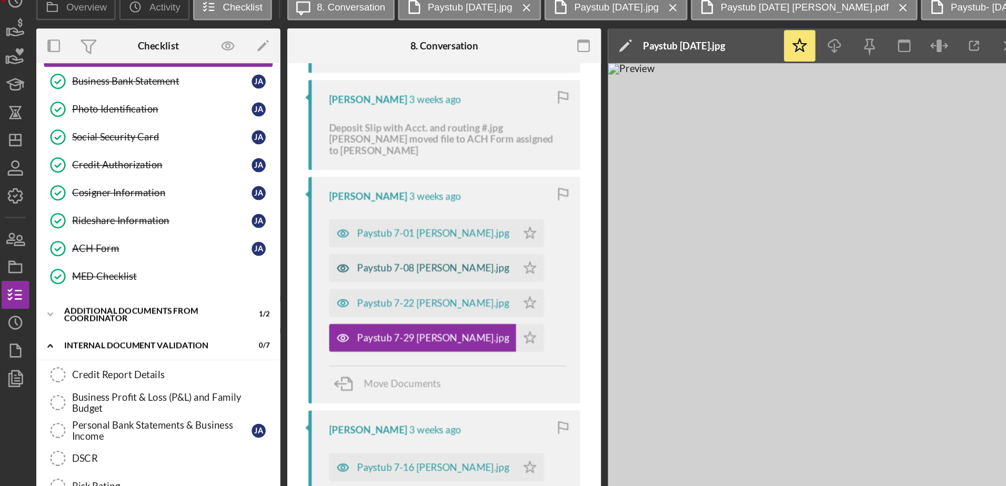
scroll to position [833, 0]
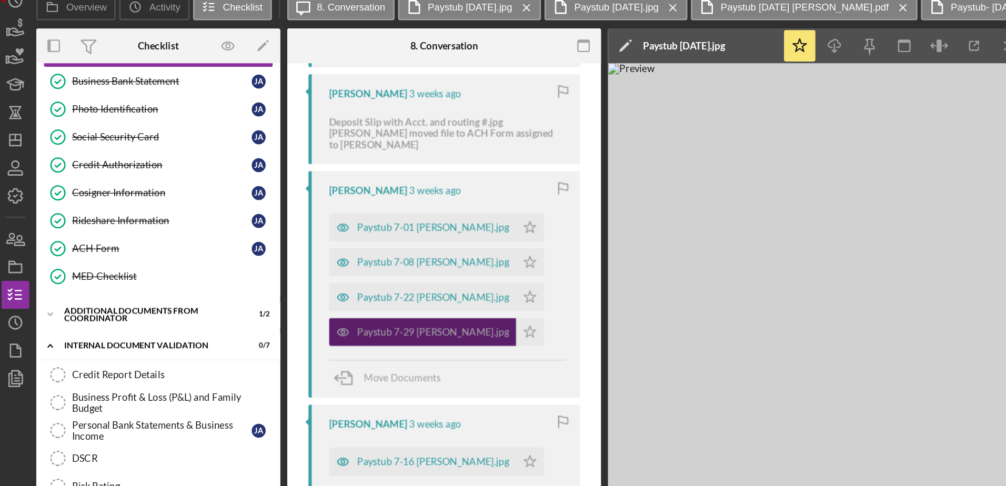
click at [302, 290] on div "Paystub 7-29 Jairo Attow.jpg" at bounding box center [331, 287] width 115 height 8
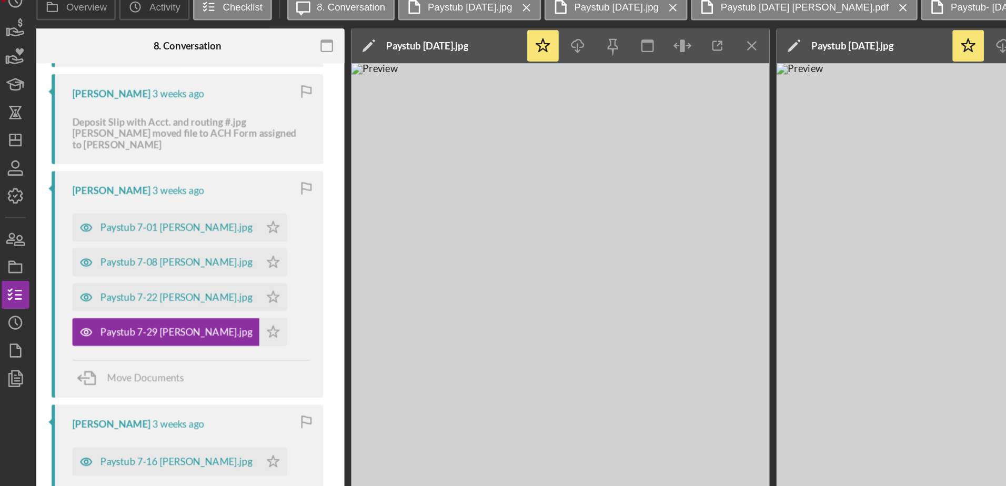
scroll to position [0, 196]
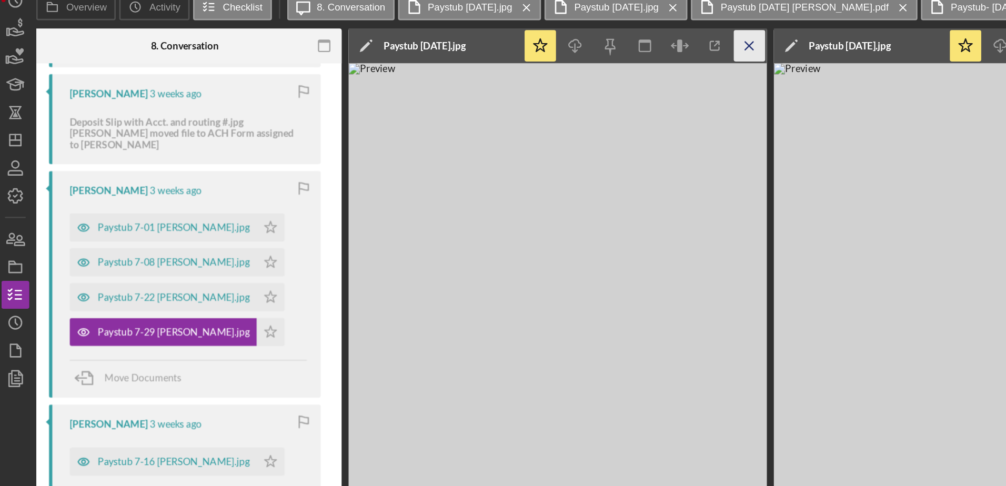
click at [575, 69] on icon "Icon/Menu Close" at bounding box center [570, 71] width 24 height 24
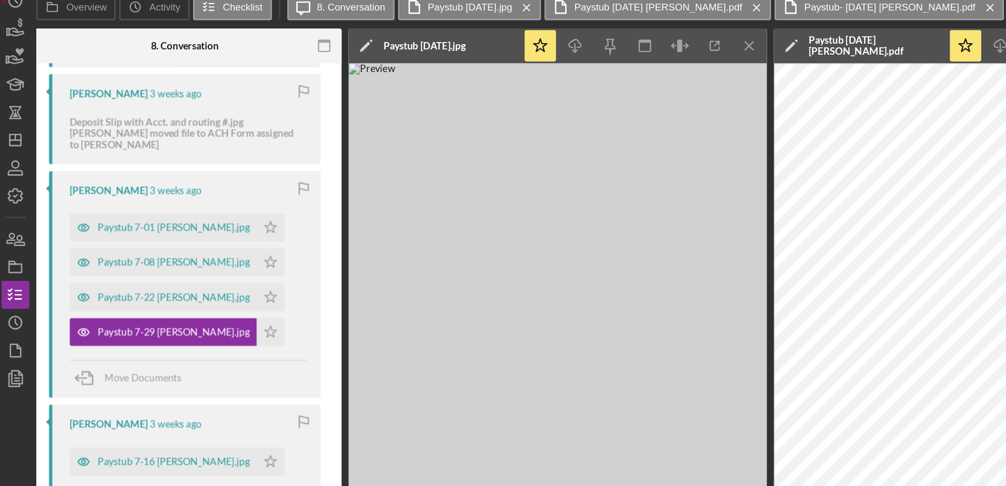
click at [575, 69] on icon "Icon/Menu Close" at bounding box center [570, 71] width 24 height 24
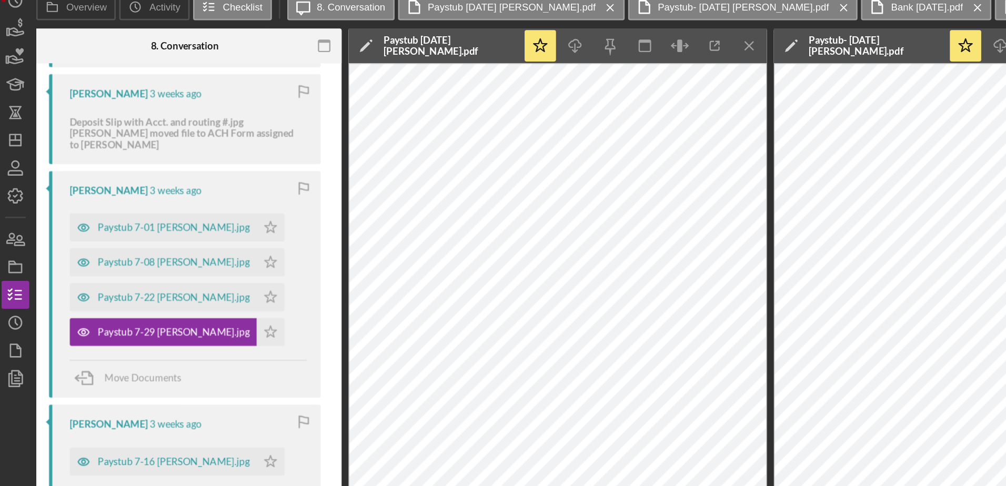
click at [575, 69] on icon "Icon/Menu Close" at bounding box center [570, 71] width 24 height 24
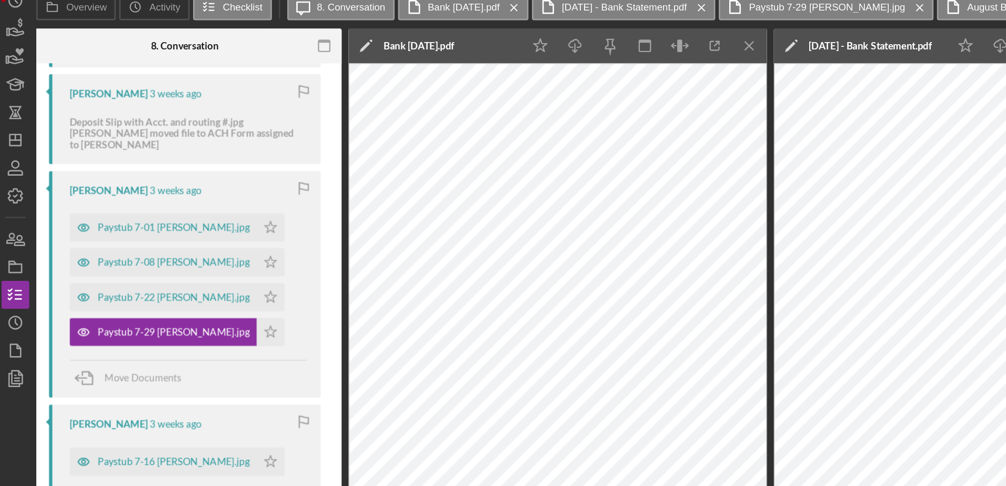
click at [575, 69] on icon "Icon/Menu Close" at bounding box center [570, 71] width 24 height 24
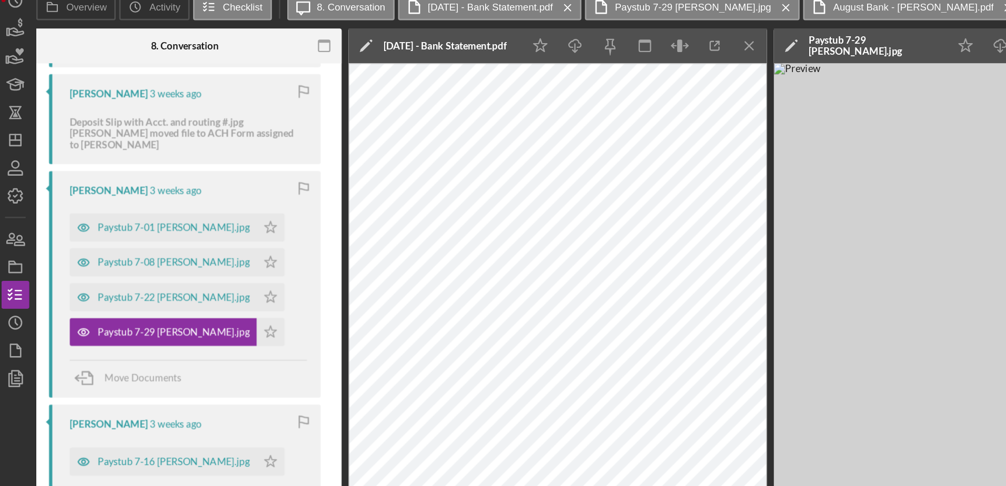
click at [575, 69] on icon "Icon/Menu Close" at bounding box center [570, 71] width 24 height 24
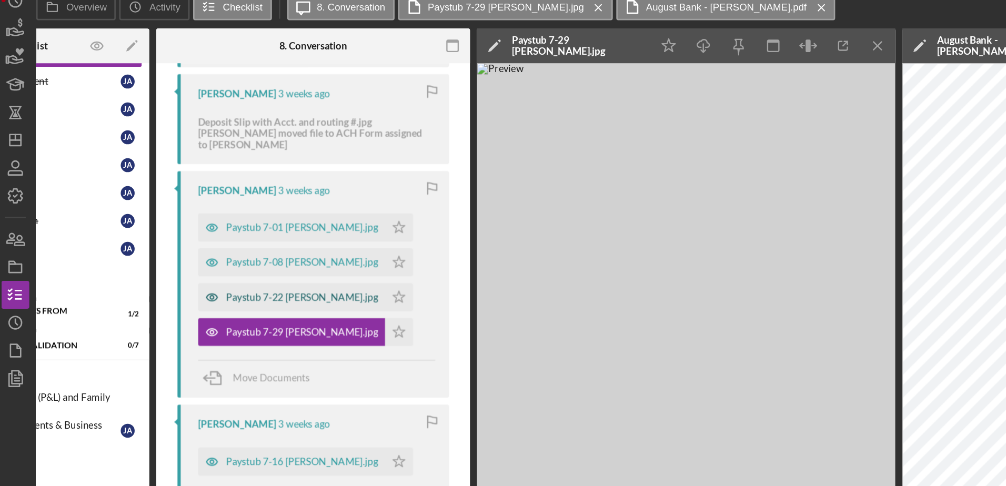
click at [255, 266] on div "Paystub 7-22 Jairo Attow.jpg" at bounding box center [224, 260] width 141 height 21
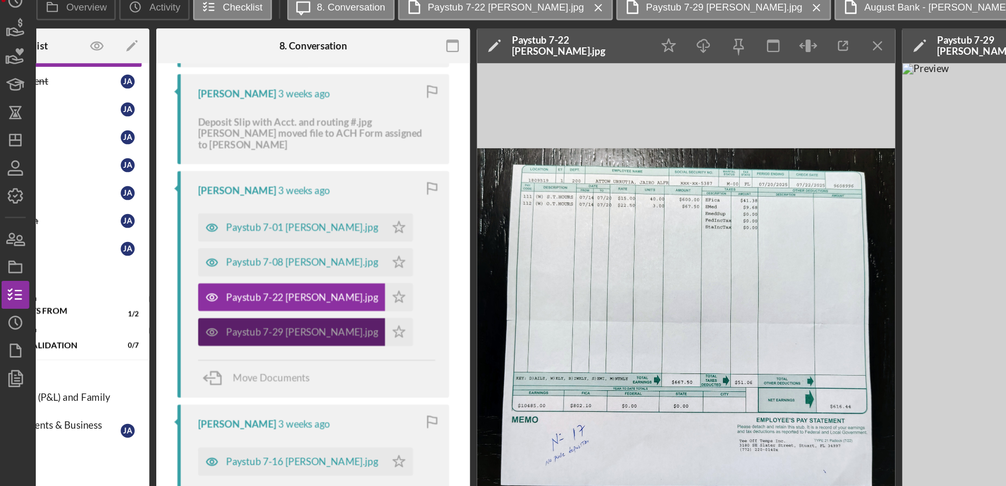
click at [227, 283] on div "Paystub 7-29 Jairo Attow.jpg" at bounding box center [232, 287] width 115 height 8
click at [230, 240] on div "Paystub 7-08 Jairo Attow.jpg" at bounding box center [224, 234] width 141 height 21
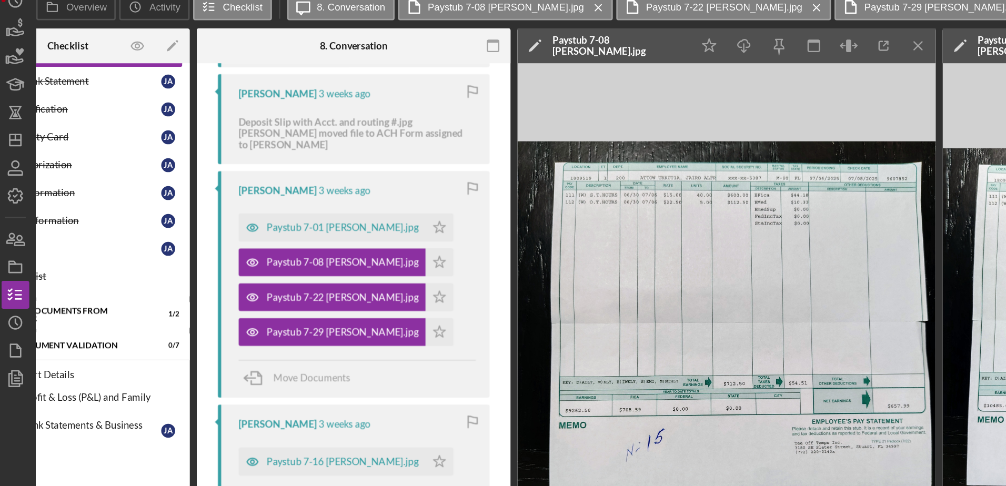
scroll to position [0, 46]
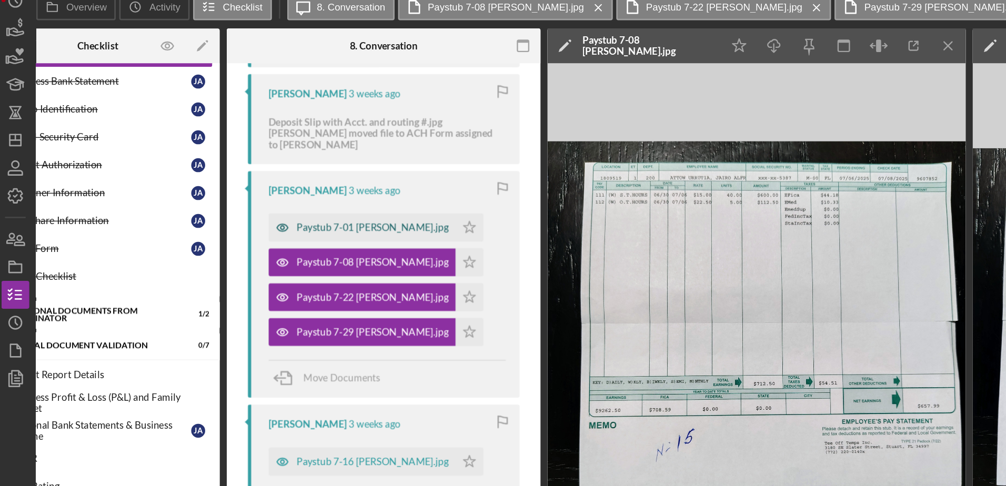
click at [280, 205] on div "Paystub 7-01 Jairo Attow.jpg" at bounding box center [285, 208] width 115 height 8
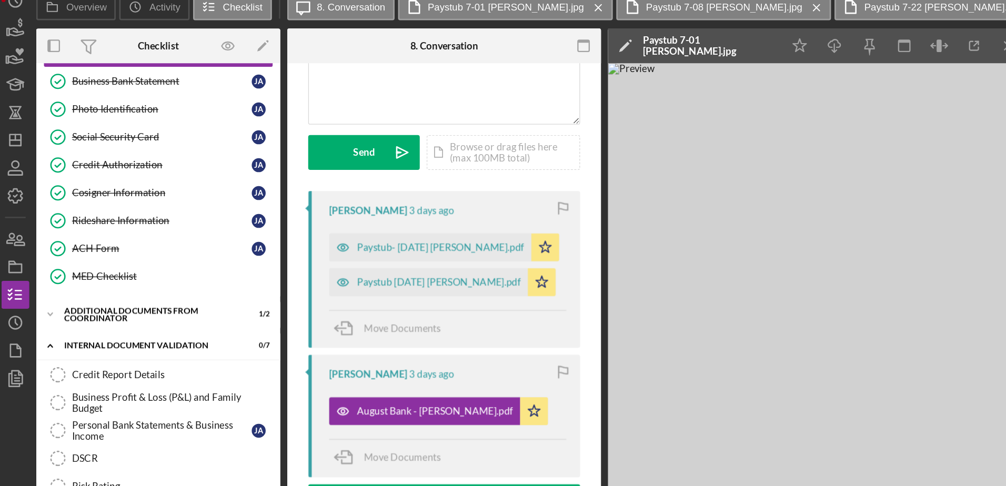
scroll to position [266, 0]
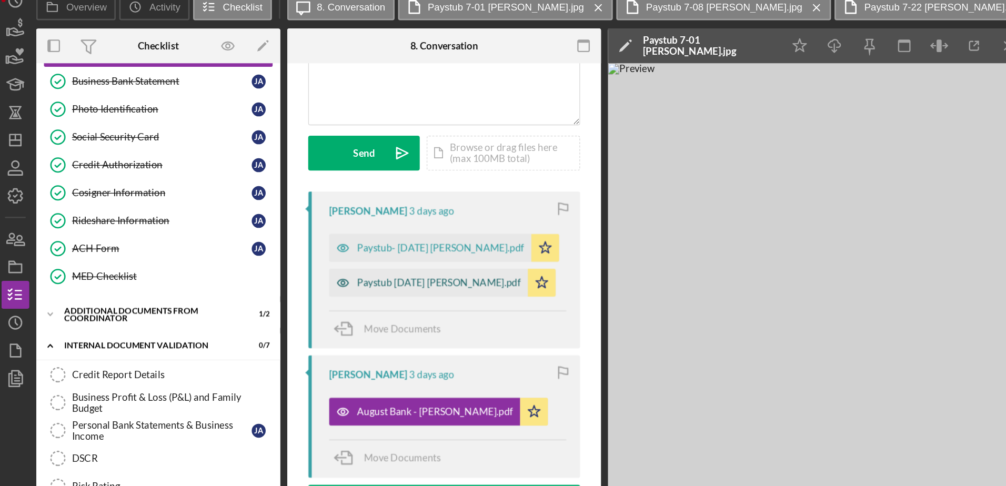
click at [321, 246] on div "Paystub 8-10-25 Jairo Attow.pdf" at bounding box center [336, 250] width 124 height 8
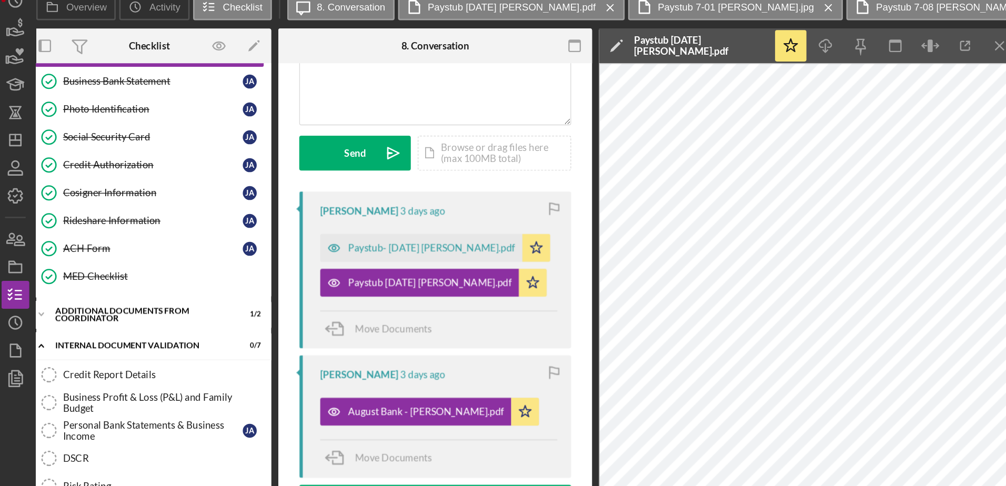
scroll to position [0, 6]
click at [328, 225] on div "Paystub- 8-03-25 Jairo Attow.pdf" at bounding box center [330, 223] width 126 height 8
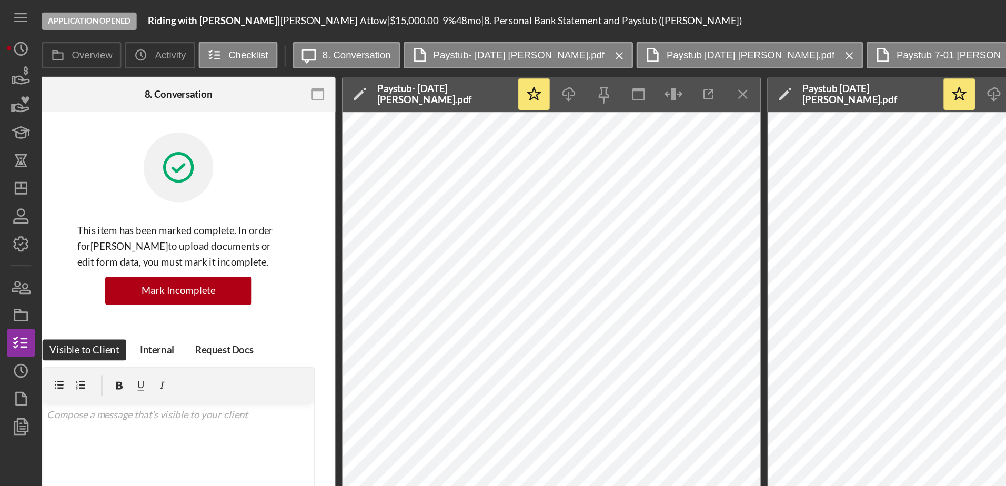
scroll to position [0, 0]
click at [19, 259] on line "button" at bounding box center [18, 259] width 5 height 0
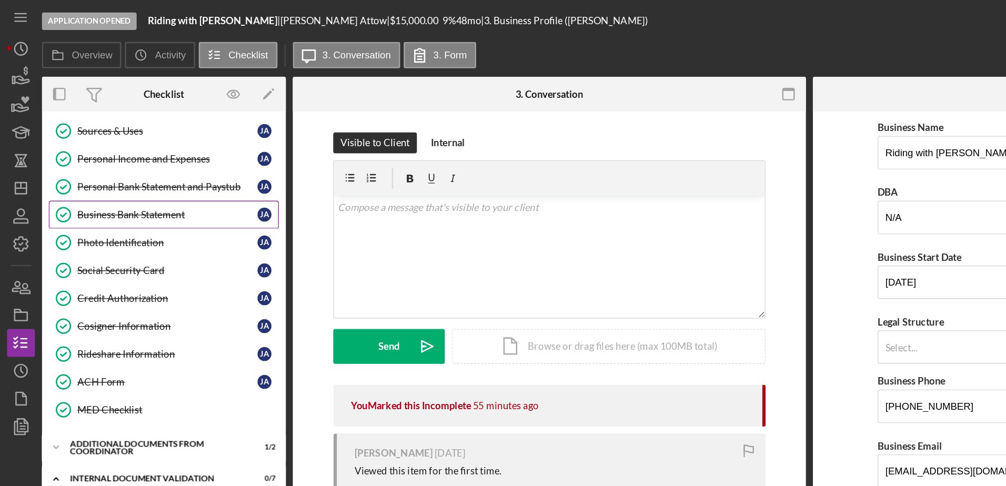
scroll to position [261, 0]
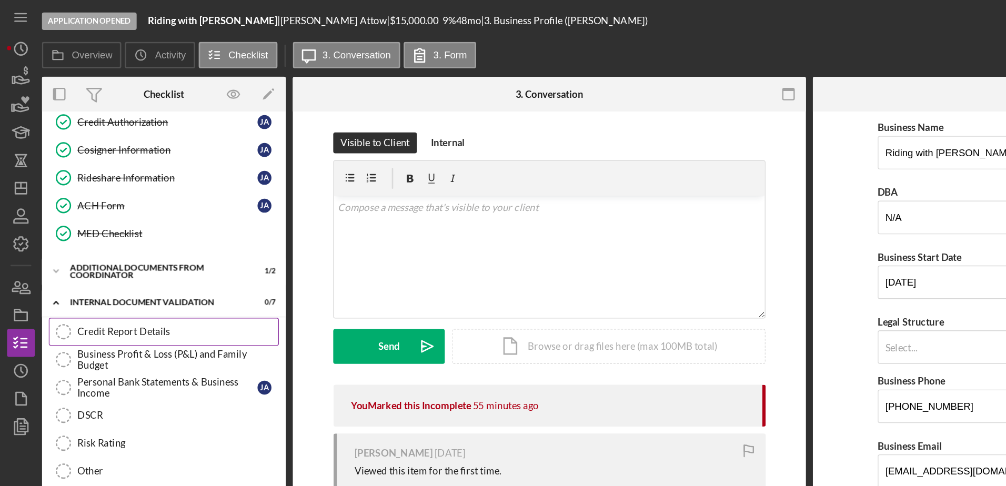
click at [94, 248] on div "Credit Report Details" at bounding box center [134, 250] width 152 height 8
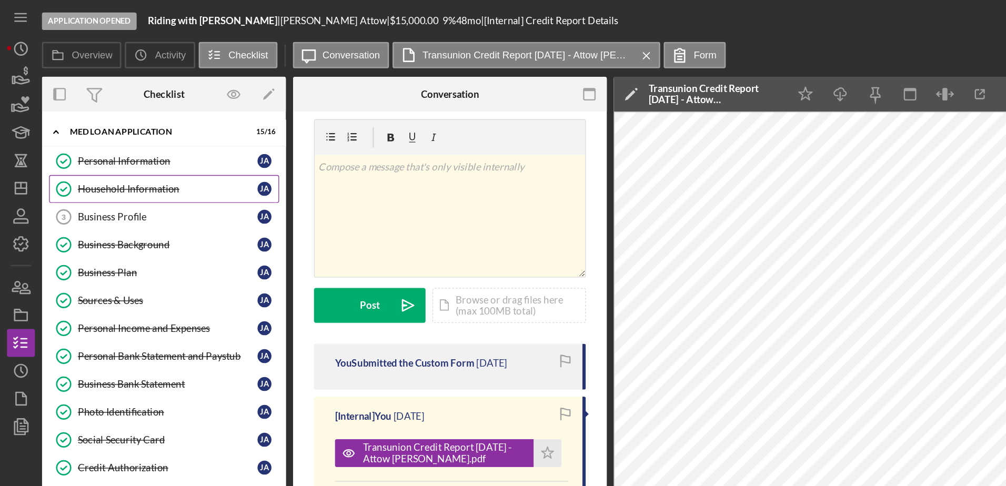
click at [104, 143] on div "Household Information" at bounding box center [126, 142] width 136 height 8
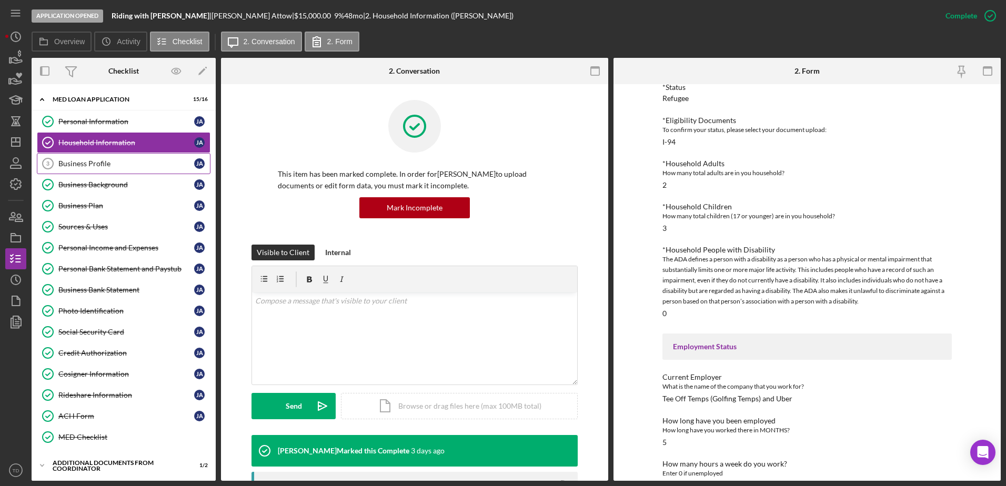
click at [69, 158] on link "Business Profile 3 Business Profile J A" at bounding box center [124, 163] width 174 height 21
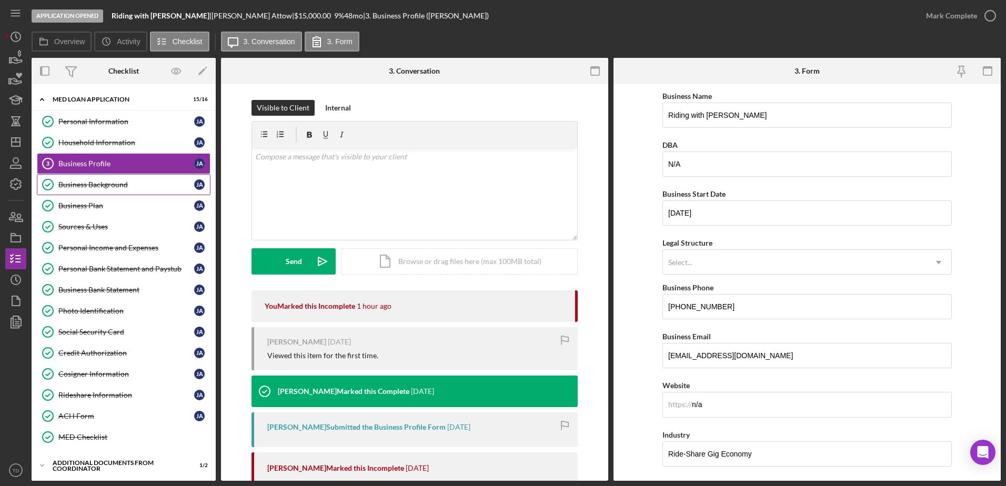
click at [74, 188] on div "Business Background" at bounding box center [126, 184] width 136 height 8
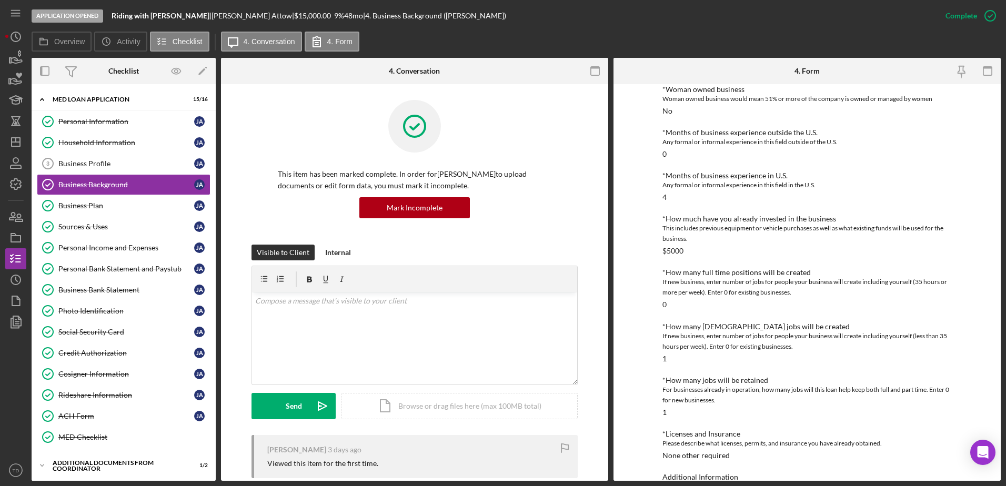
scroll to position [280, 0]
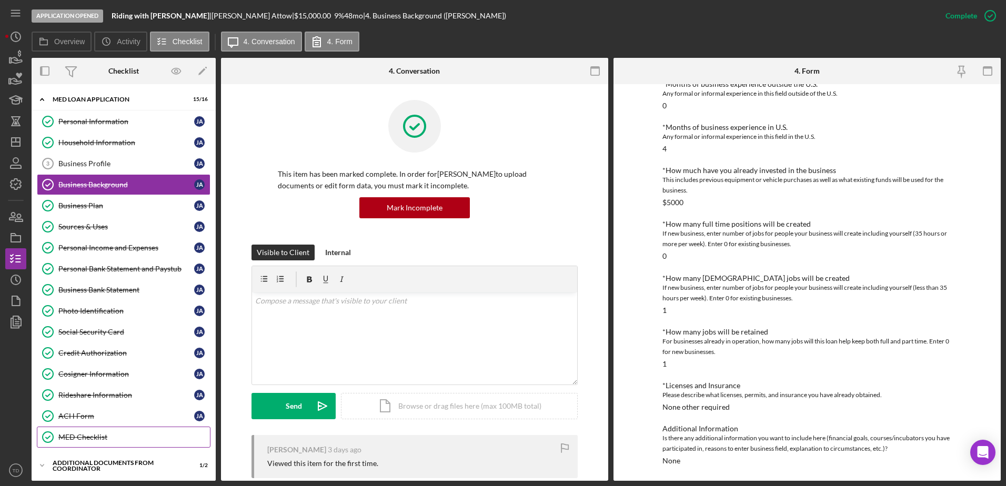
click at [113, 427] on link "MED Checklist MED Checklist" at bounding box center [124, 437] width 174 height 21
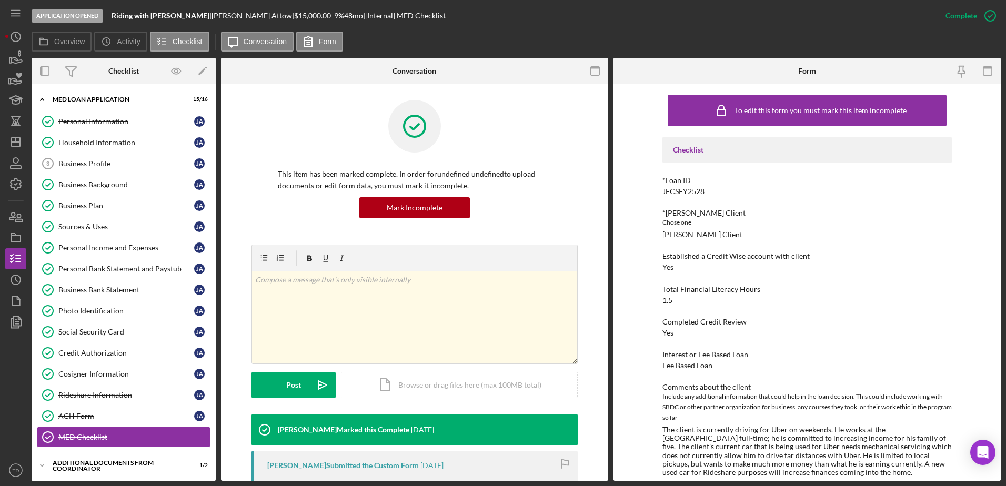
scroll to position [55, 0]
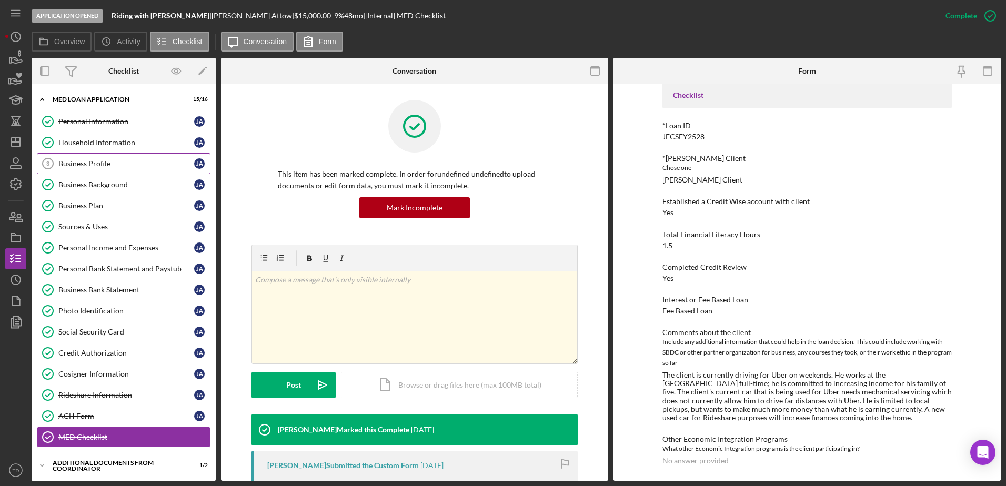
click at [97, 158] on link "Business Profile 3 Business Profile J A" at bounding box center [124, 163] width 174 height 21
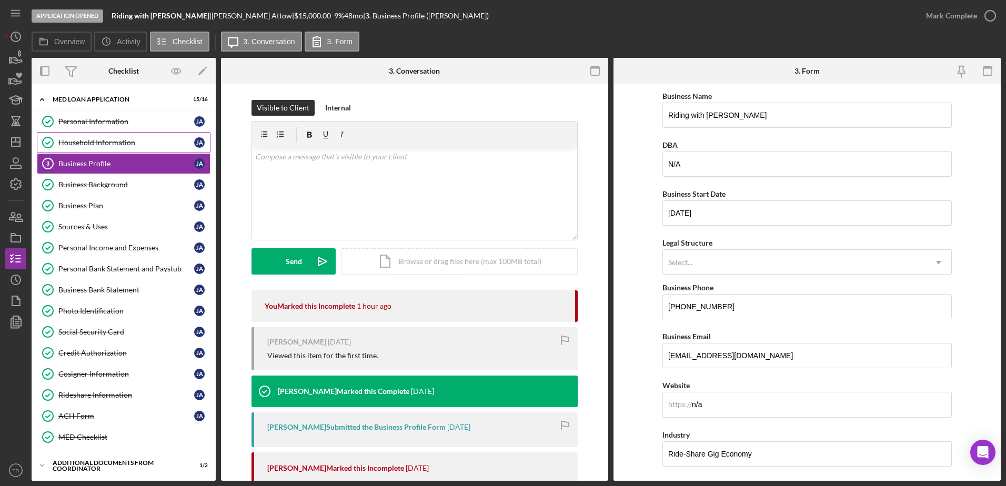
click at [94, 141] on div "Household Information" at bounding box center [126, 142] width 136 height 8
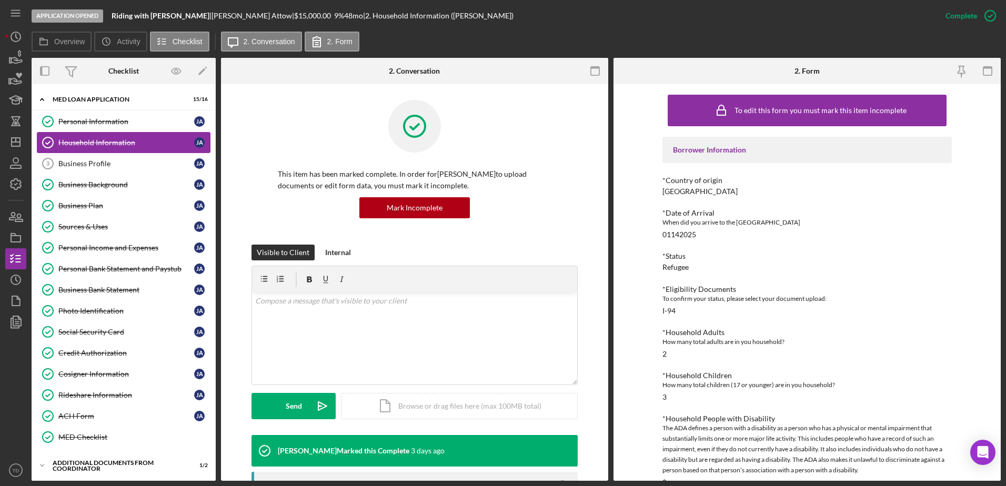
click at [93, 149] on link "Household Information Household Information J A" at bounding box center [124, 142] width 174 height 21
click at [89, 158] on link "Business Profile 3 Business Profile J A" at bounding box center [124, 163] width 174 height 21
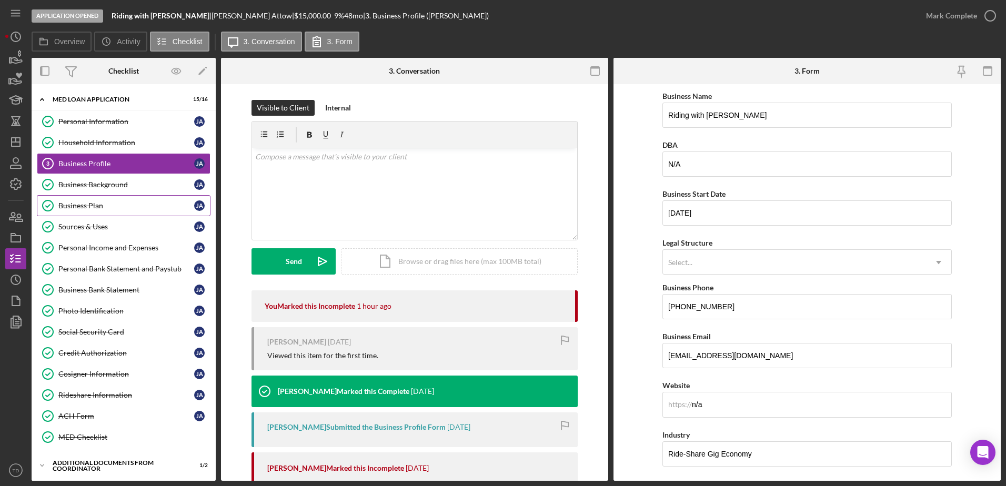
click at [105, 206] on div "Business Plan" at bounding box center [126, 206] width 136 height 8
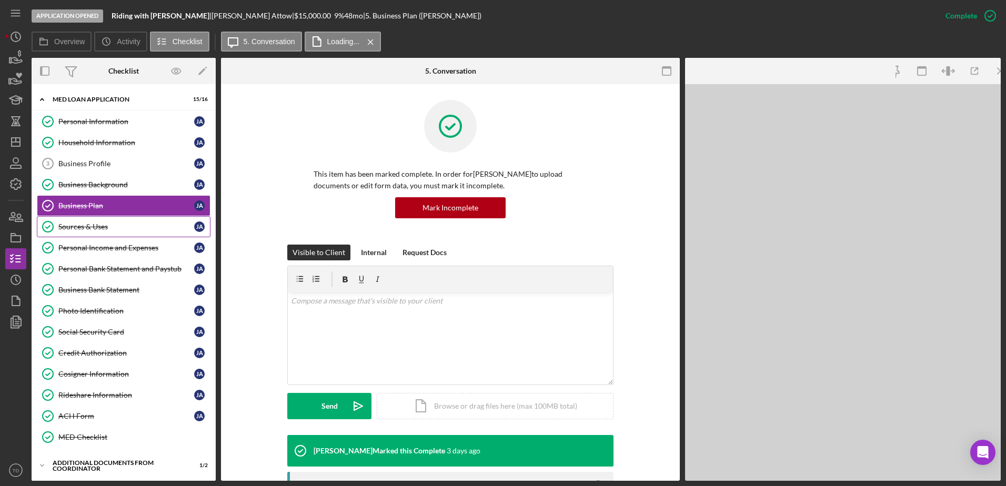
click at [96, 228] on div "Sources & Uses" at bounding box center [126, 227] width 136 height 8
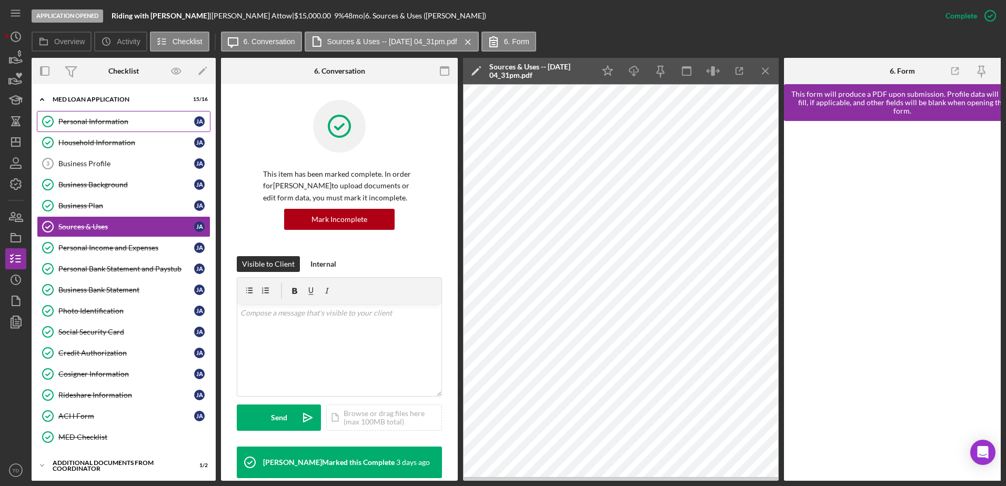
click at [112, 128] on link "Personal Information Personal Information J A" at bounding box center [124, 121] width 174 height 21
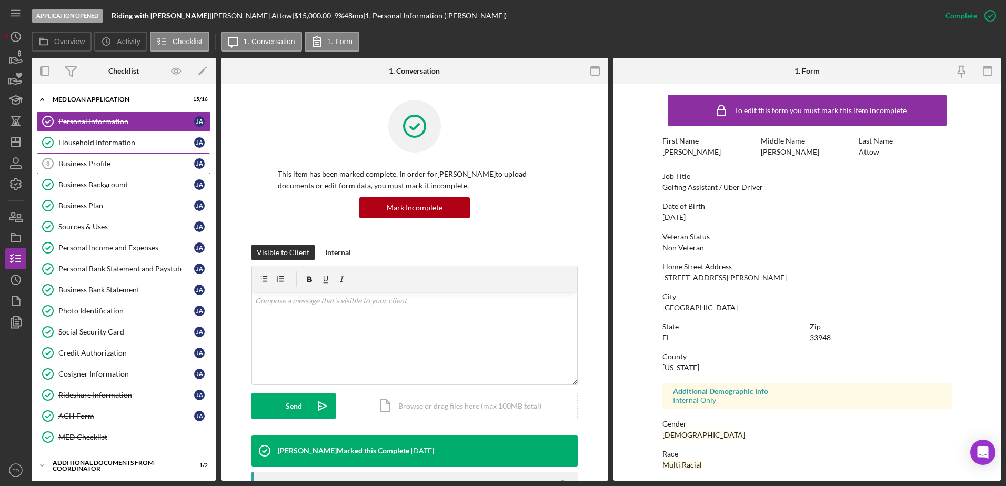
click at [111, 159] on div "Business Profile" at bounding box center [126, 163] width 136 height 8
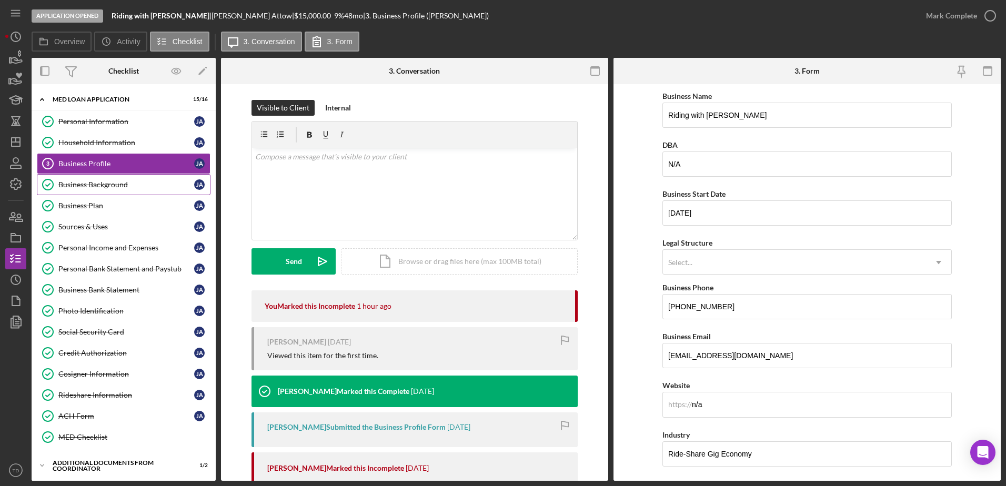
click at [114, 179] on link "Business Background Business Background J A" at bounding box center [124, 184] width 174 height 21
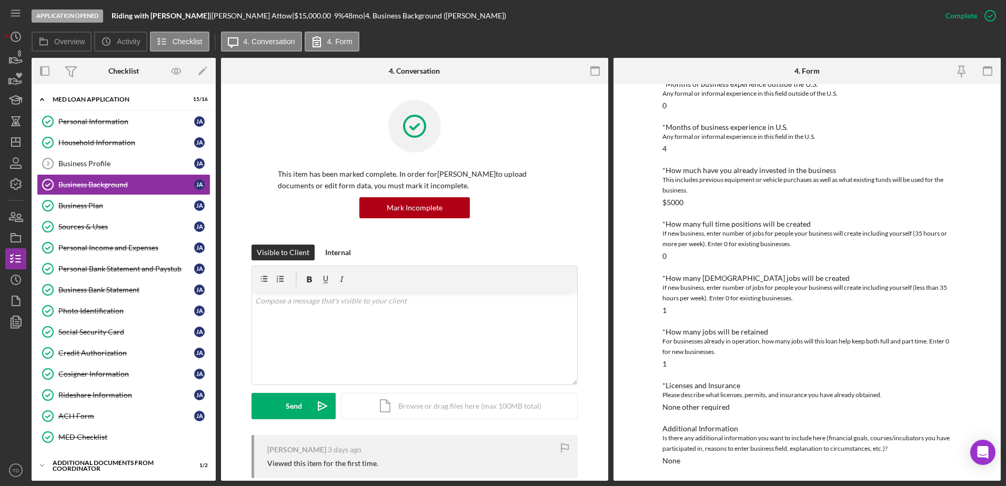
scroll to position [280, 0]
click at [144, 208] on div "Business Plan" at bounding box center [126, 206] width 136 height 8
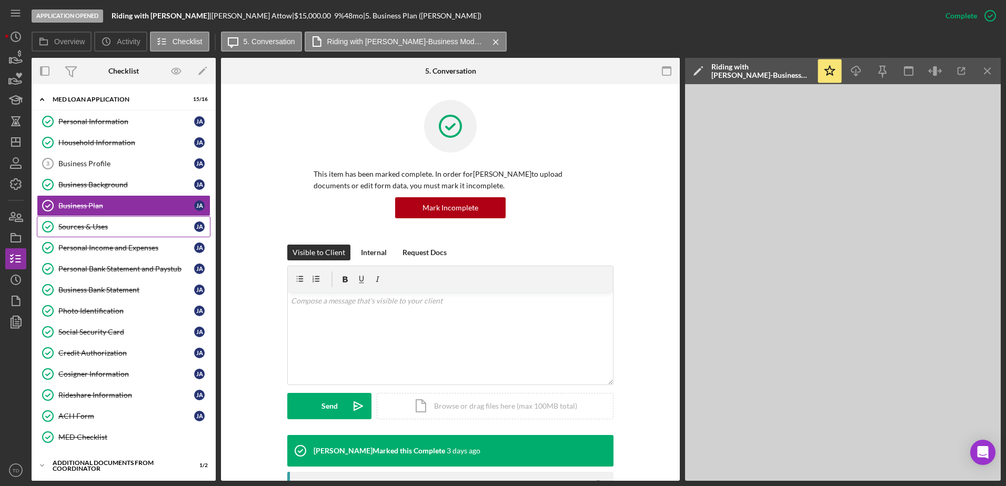
click at [139, 230] on div "Sources & Uses" at bounding box center [126, 227] width 136 height 8
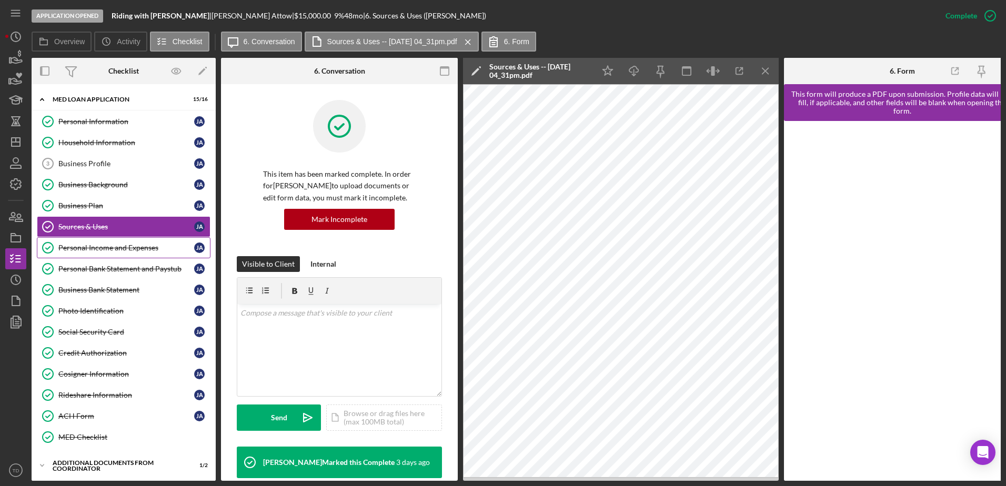
click at [128, 250] on div "Personal Income and Expenses" at bounding box center [126, 248] width 136 height 8
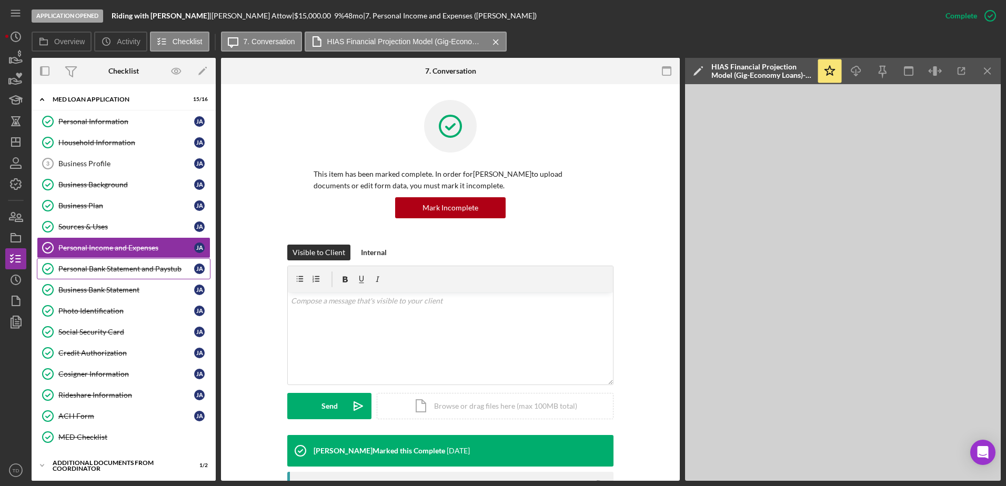
click at [125, 265] on div "Personal Bank Statement and Paystub" at bounding box center [126, 269] width 136 height 8
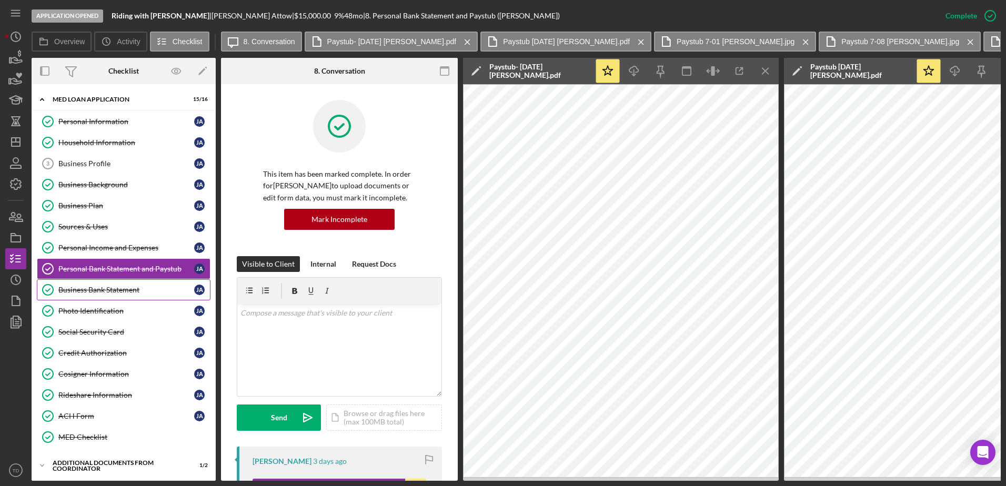
click at [122, 282] on link "Business Bank Statement Business Bank Statement J A" at bounding box center [124, 289] width 174 height 21
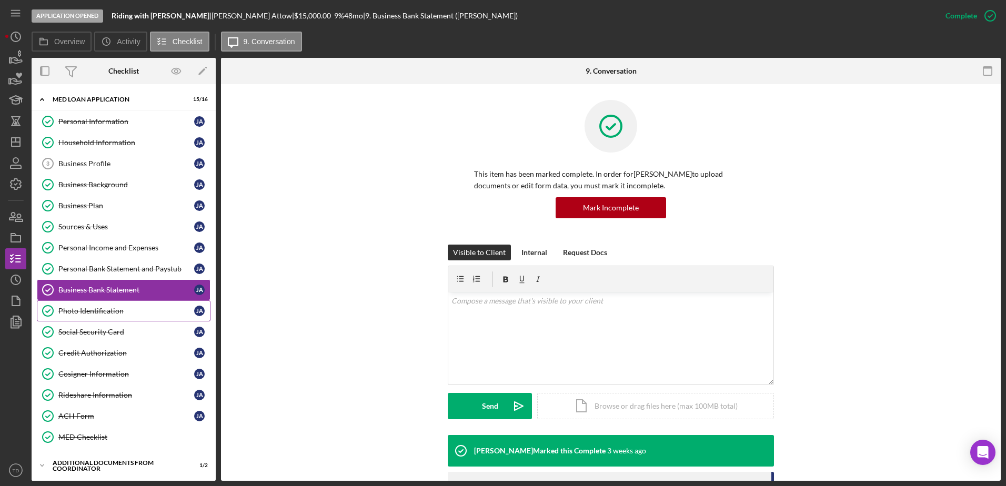
click at [117, 304] on link "Photo Identification Photo Identification [PERSON_NAME]" at bounding box center [124, 310] width 174 height 21
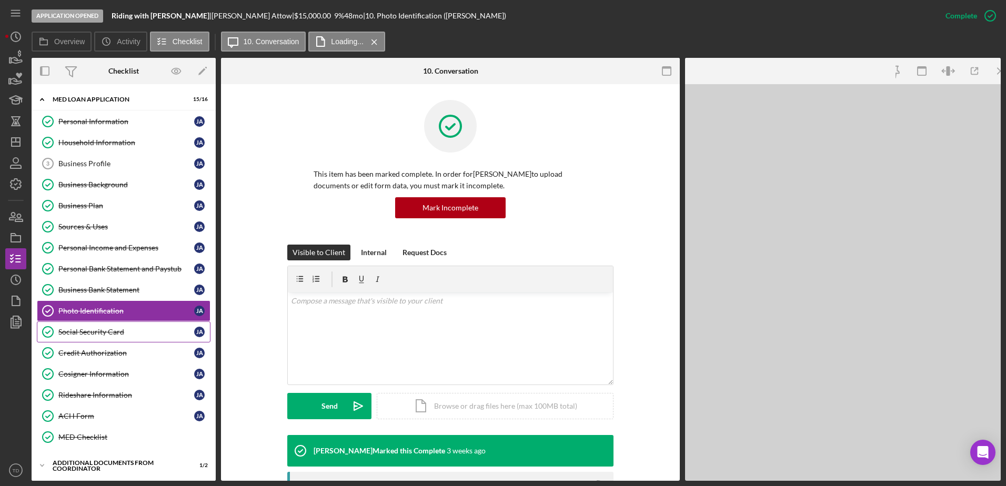
click at [116, 329] on div "Social Security Card" at bounding box center [126, 332] width 136 height 8
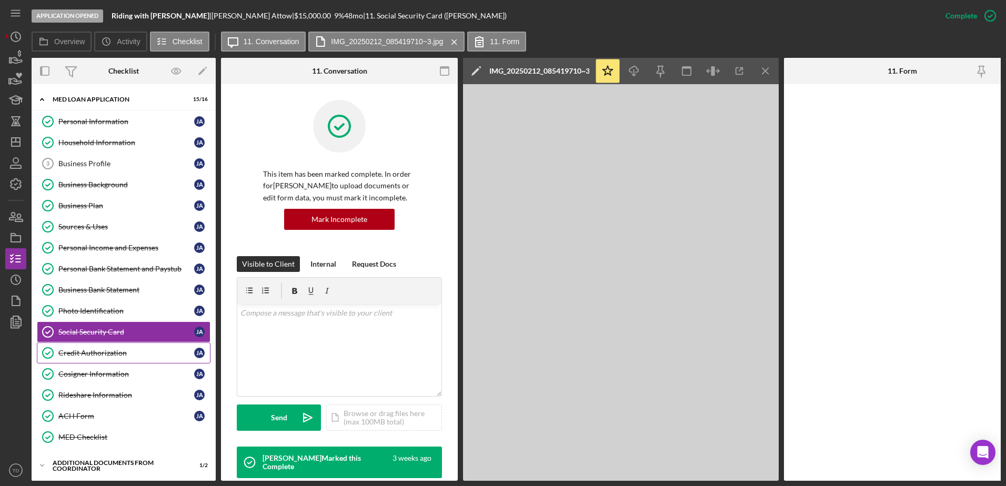
click at [116, 358] on link "Credit Authorization Credit Authorization J A" at bounding box center [124, 353] width 174 height 21
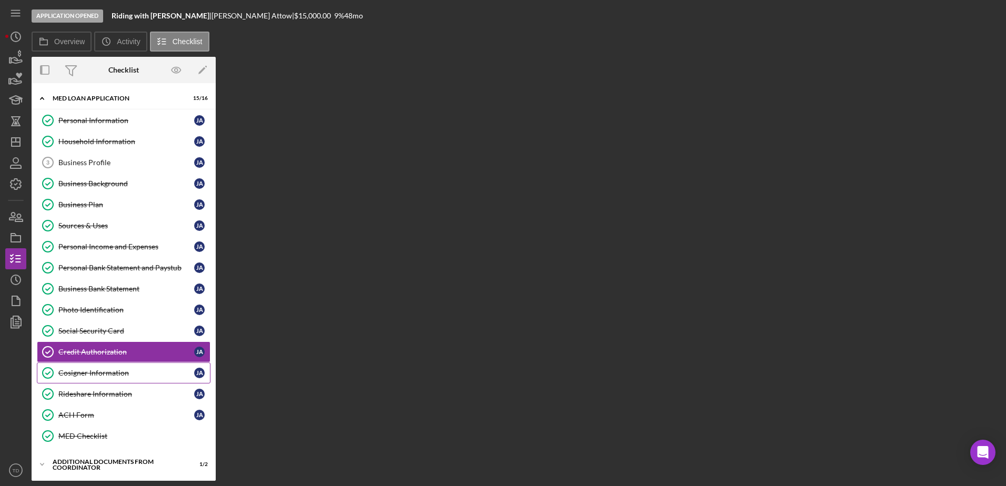
click at [112, 378] on link "Cosigner Information Cosigner Information J A" at bounding box center [124, 372] width 174 height 21
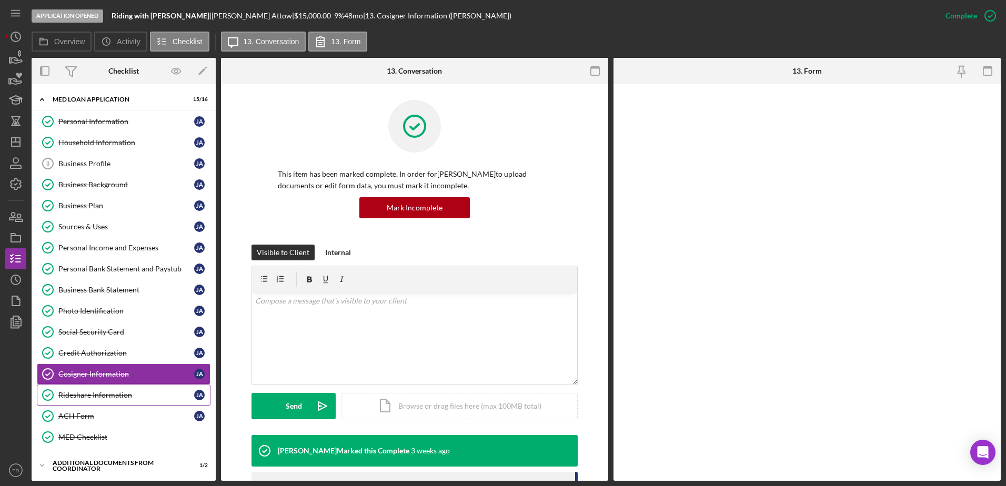
click at [112, 394] on div "Rideshare Information" at bounding box center [126, 395] width 136 height 8
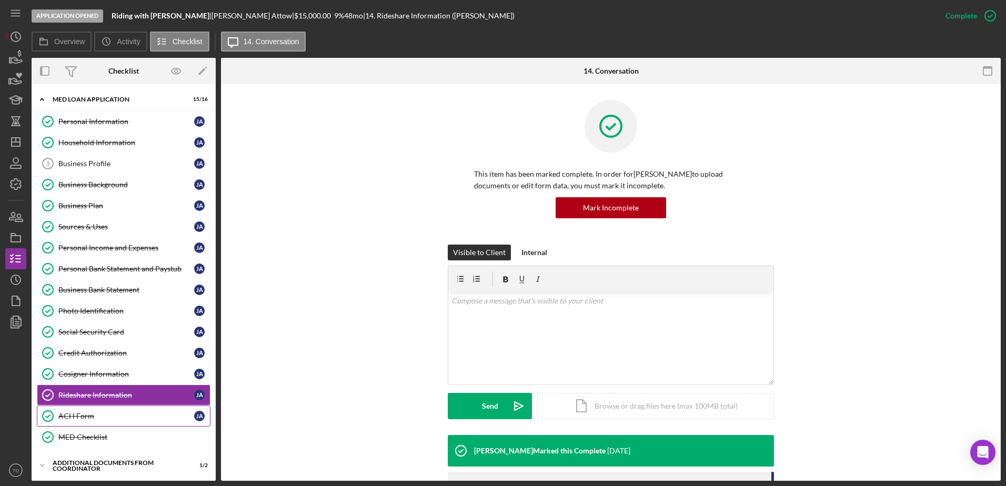
click at [108, 410] on link "ACH Form ACH Form J A" at bounding box center [124, 416] width 174 height 21
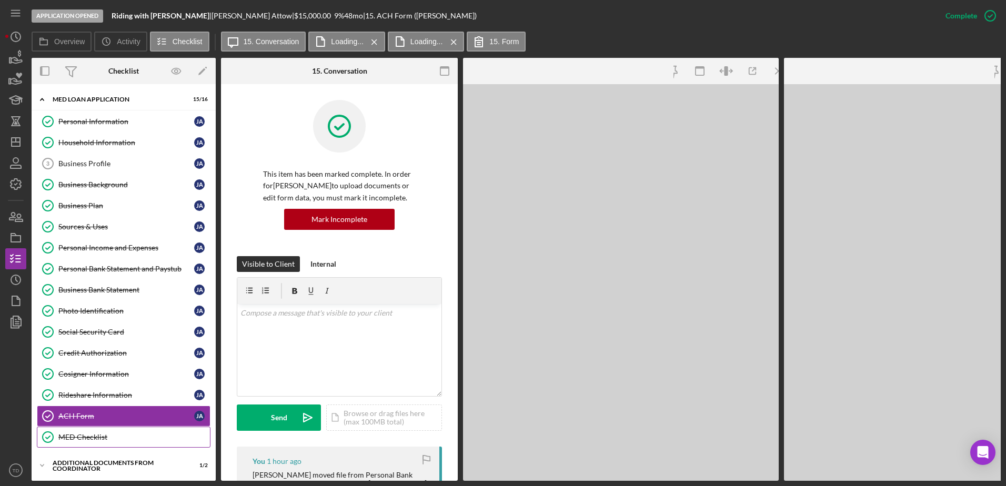
click at [106, 437] on div "MED Checklist" at bounding box center [134, 437] width 152 height 8
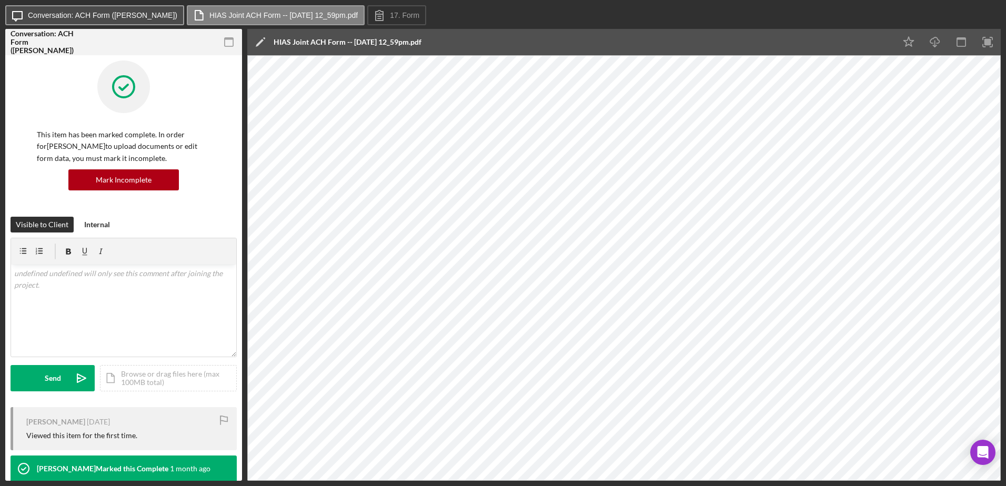
click at [110, 14] on label "Conversation: ACH Form ([PERSON_NAME])" at bounding box center [102, 15] width 149 height 8
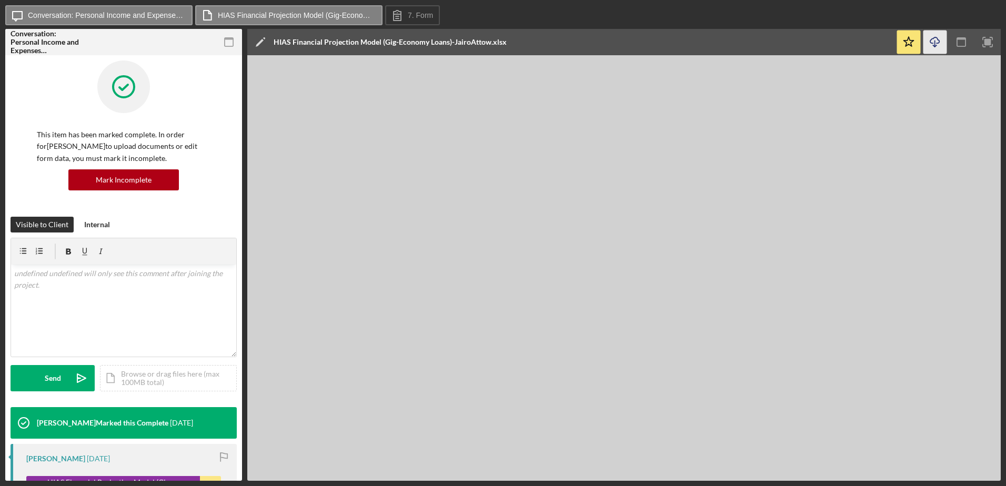
click at [935, 42] on line "button" at bounding box center [935, 44] width 0 height 6
click at [940, 42] on icon "Icon/Download" at bounding box center [935, 43] width 24 height 24
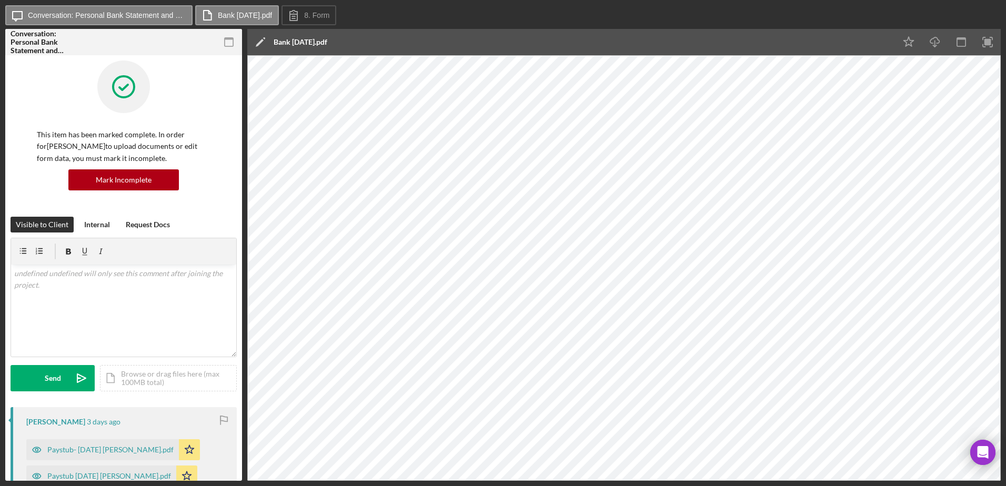
drag, startPoint x: 184, startPoint y: 447, endPoint x: 25, endPoint y: 472, distance: 160.9
click at [184, 447] on div "Paystub- [DATE] [PERSON_NAME].pdf Icon/Star" at bounding box center [115, 447] width 179 height 26
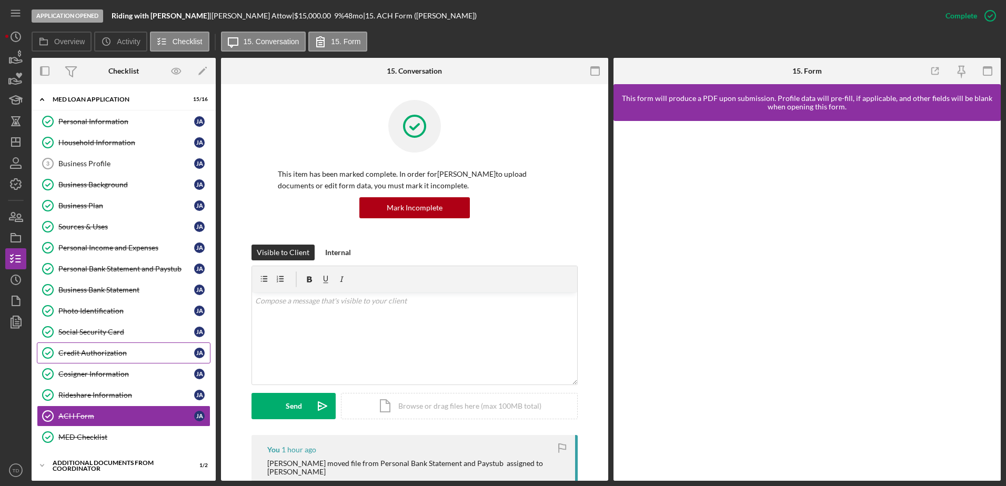
scroll to position [118, 0]
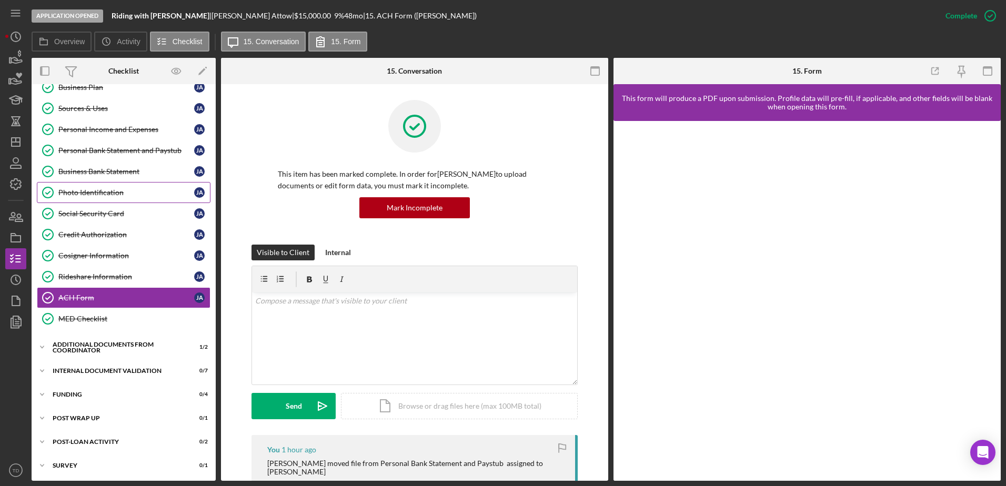
click at [103, 196] on div "Photo Identification" at bounding box center [126, 192] width 136 height 8
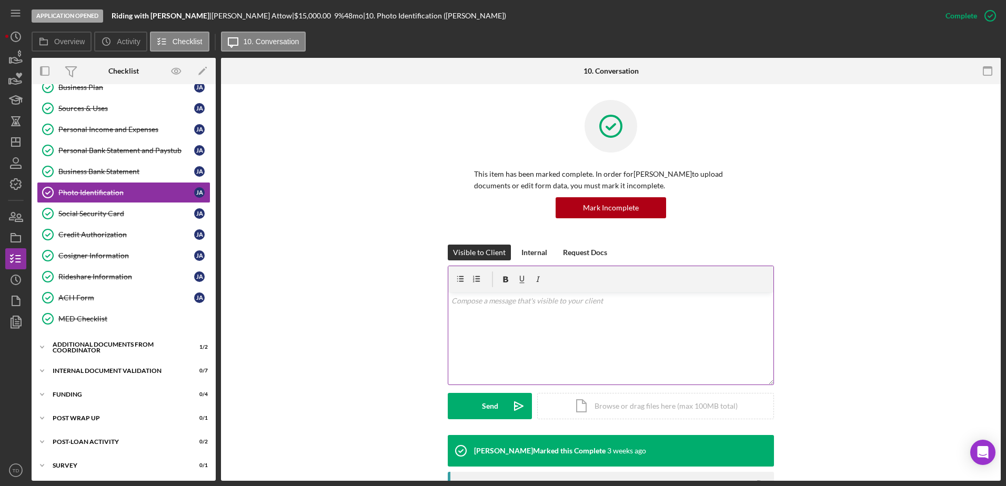
scroll to position [215, 0]
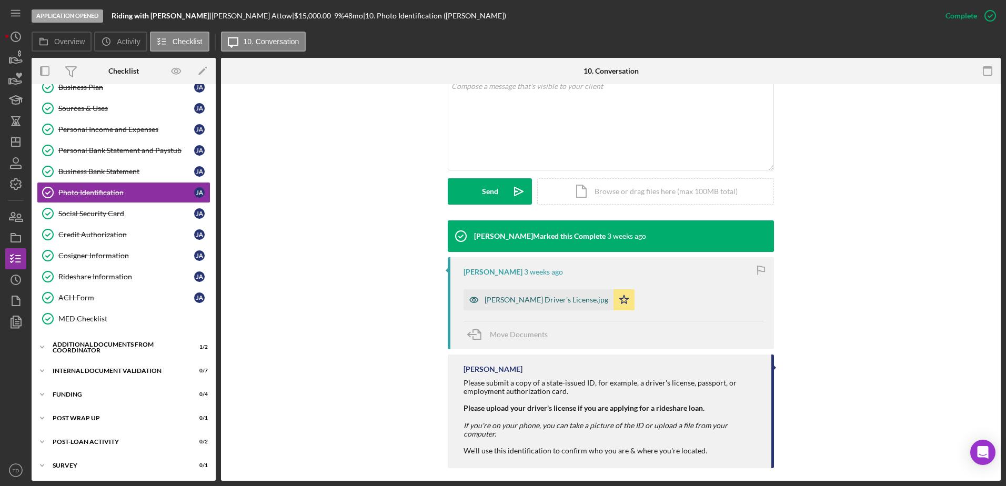
click at [506, 302] on div "[PERSON_NAME] Driver's License.jpg" at bounding box center [547, 300] width 124 height 8
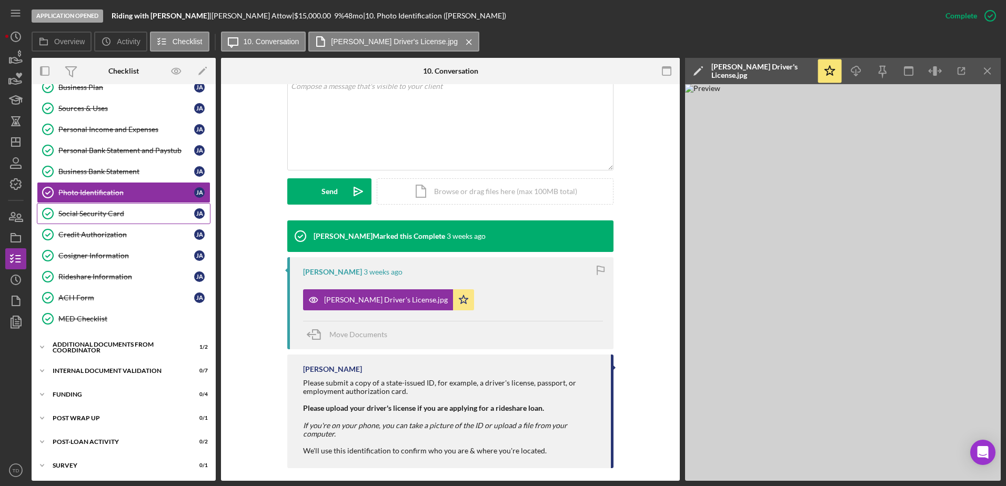
click at [102, 213] on div "Social Security Card" at bounding box center [126, 213] width 136 height 8
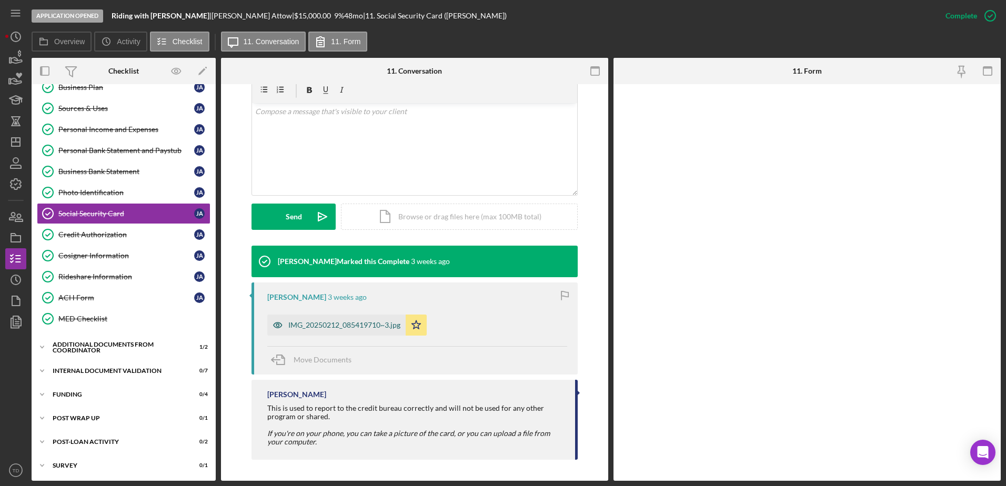
click at [358, 332] on div "IMG_20250212_085419710~3.jpg" at bounding box center [336, 325] width 138 height 21
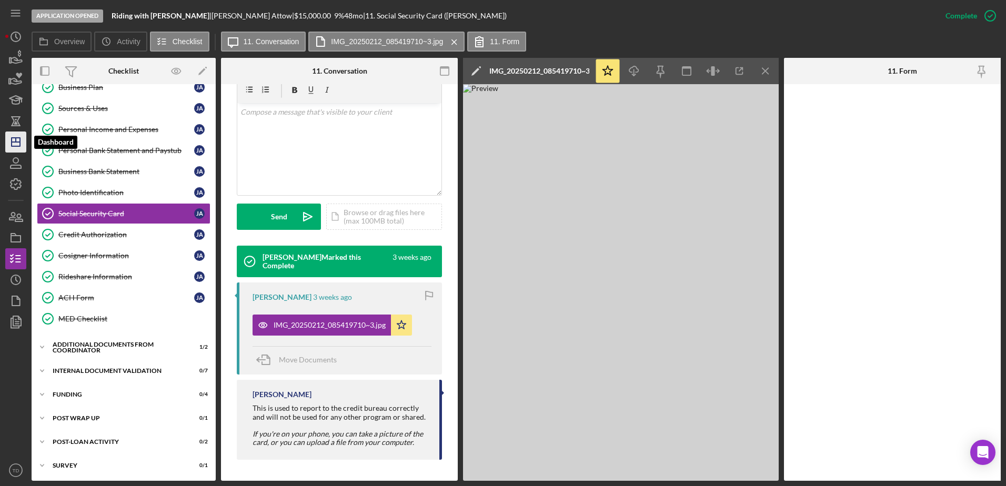
click at [16, 141] on line "button" at bounding box center [16, 140] width 0 height 4
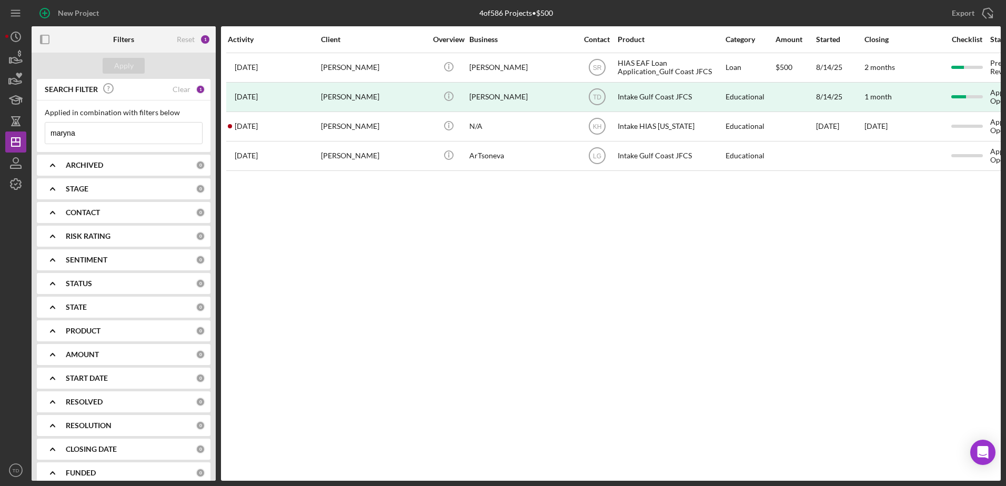
click at [141, 133] on input "maryna" at bounding box center [123, 133] width 157 height 21
drag, startPoint x: 141, startPoint y: 133, endPoint x: 33, endPoint y: 136, distance: 108.4
click at [33, 136] on div "SEARCH FILTER Clear 1 Applied in combination with filters below maryna Icon/Men…" at bounding box center [124, 280] width 184 height 402
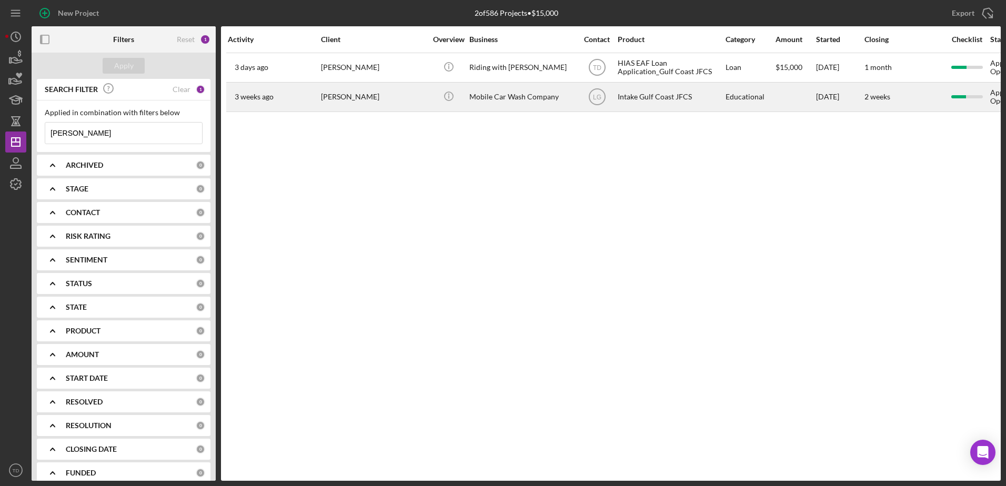
type input "[PERSON_NAME]"
click at [257, 103] on div "[DATE] [PERSON_NAME]" at bounding box center [274, 97] width 92 height 28
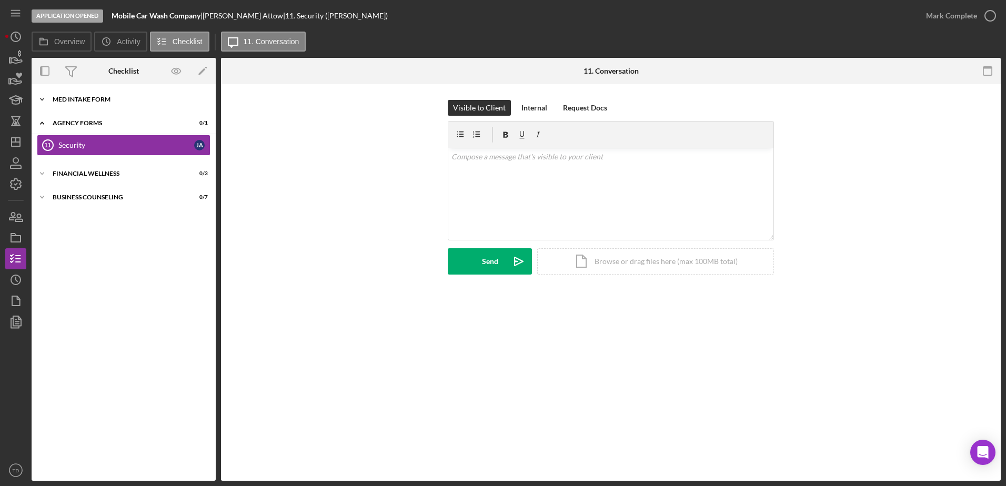
click at [103, 96] on div "MED Intake Form" at bounding box center [128, 99] width 150 height 6
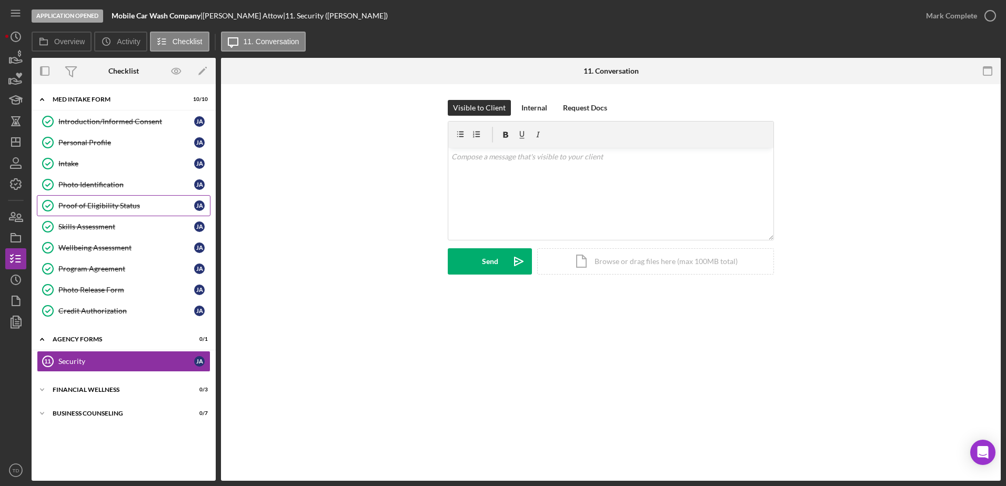
click at [105, 200] on link "Proof of Eligibility Status Proof of Eligibility Status [PERSON_NAME]" at bounding box center [124, 205] width 174 height 21
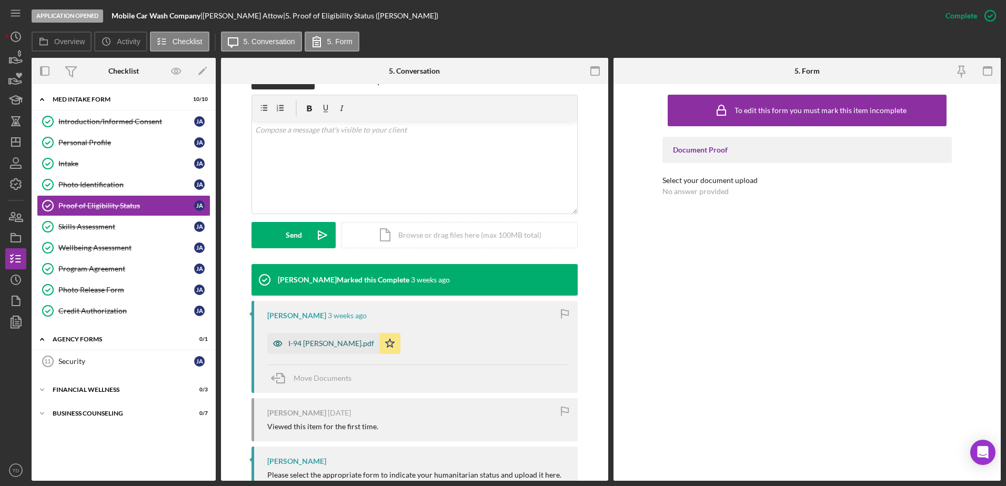
click at [303, 345] on div "I-94 [PERSON_NAME].pdf" at bounding box center [331, 343] width 86 height 8
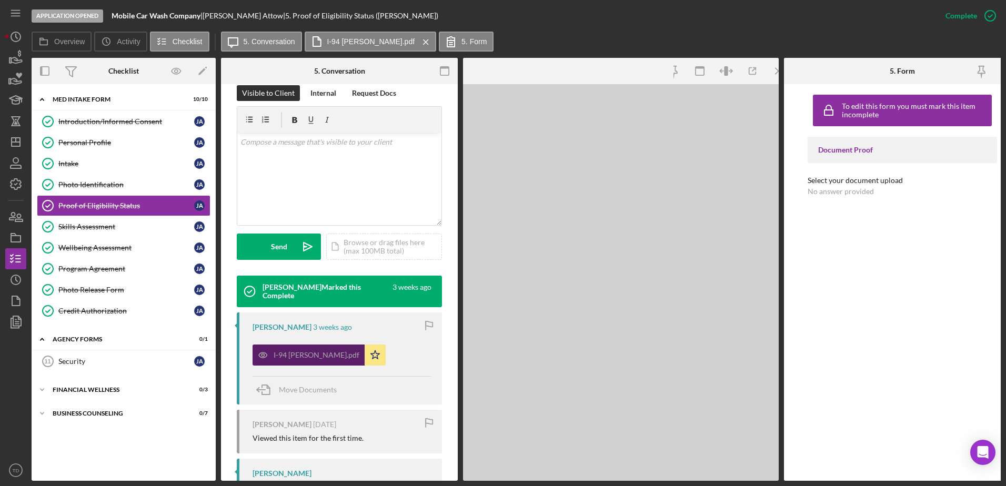
scroll to position [183, 0]
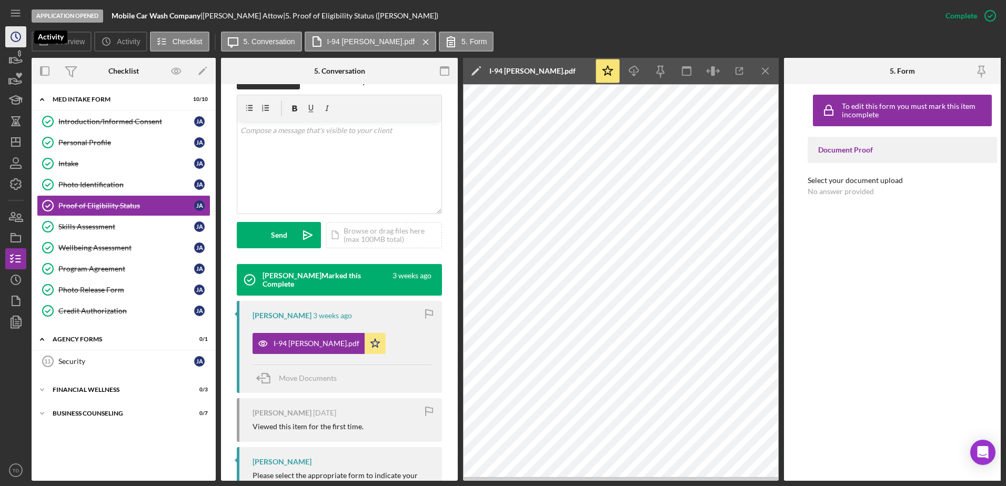
click at [11, 31] on icon "Icon/History" at bounding box center [16, 37] width 26 height 26
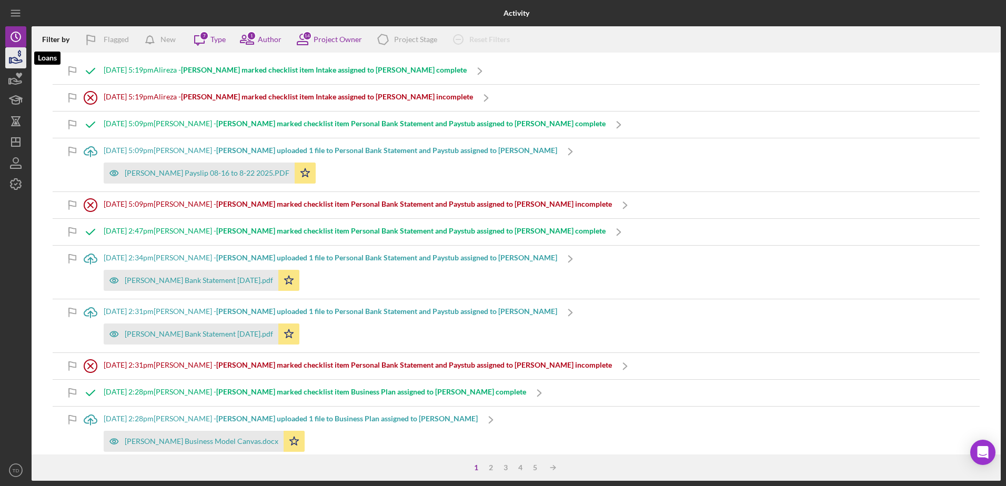
click at [10, 54] on icon "button" at bounding box center [16, 58] width 26 height 26
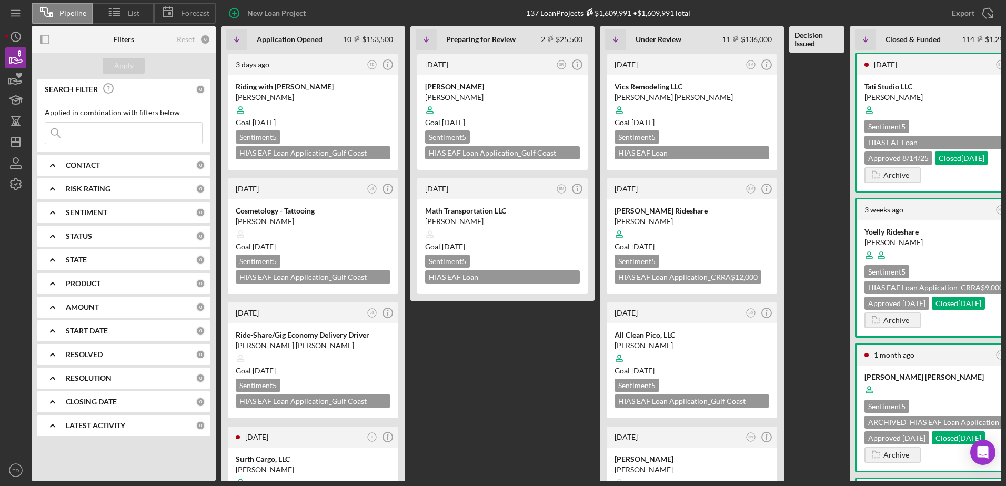
click at [113, 135] on input at bounding box center [123, 133] width 157 height 21
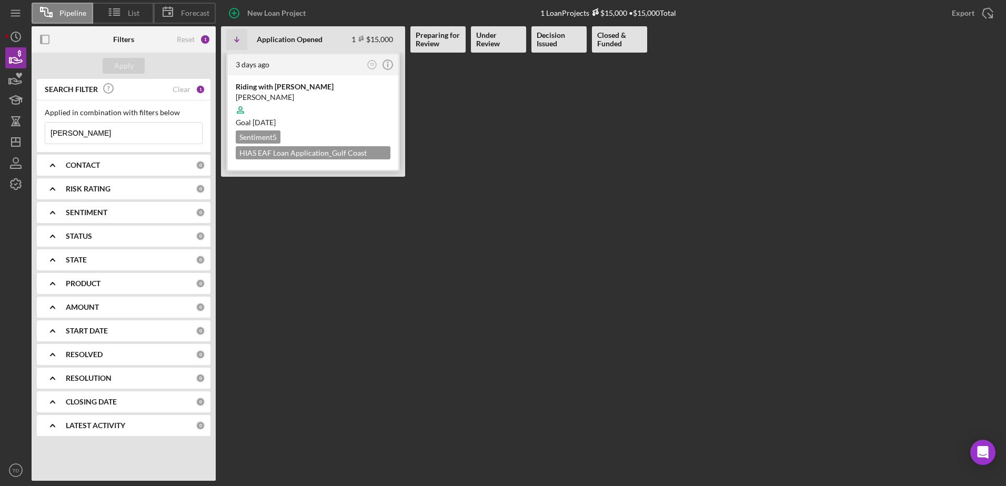
type input "[PERSON_NAME]"
drag, startPoint x: 270, startPoint y: 90, endPoint x: 246, endPoint y: 92, distance: 24.3
click at [246, 92] on div "Riding with [PERSON_NAME]" at bounding box center [313, 87] width 155 height 11
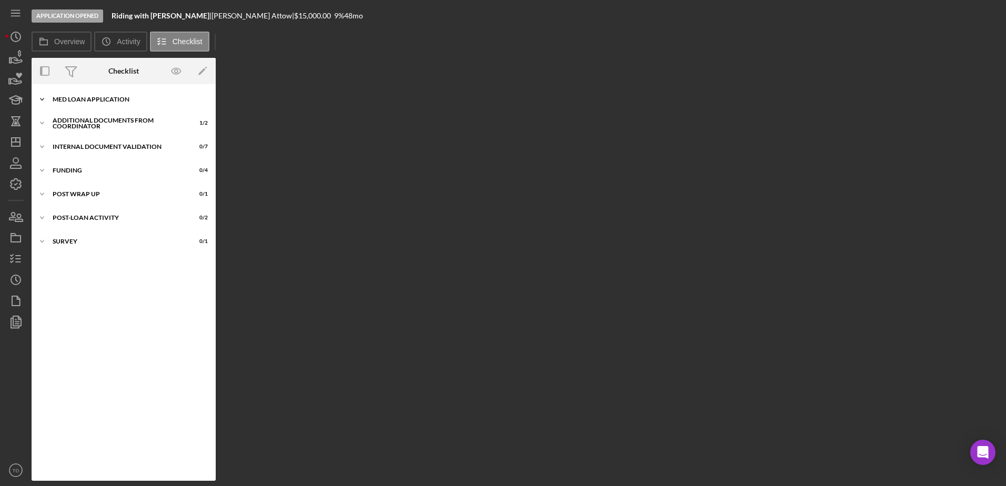
click at [84, 103] on div "Icon/Expander MED Loan Application 15 / 16" at bounding box center [124, 99] width 184 height 21
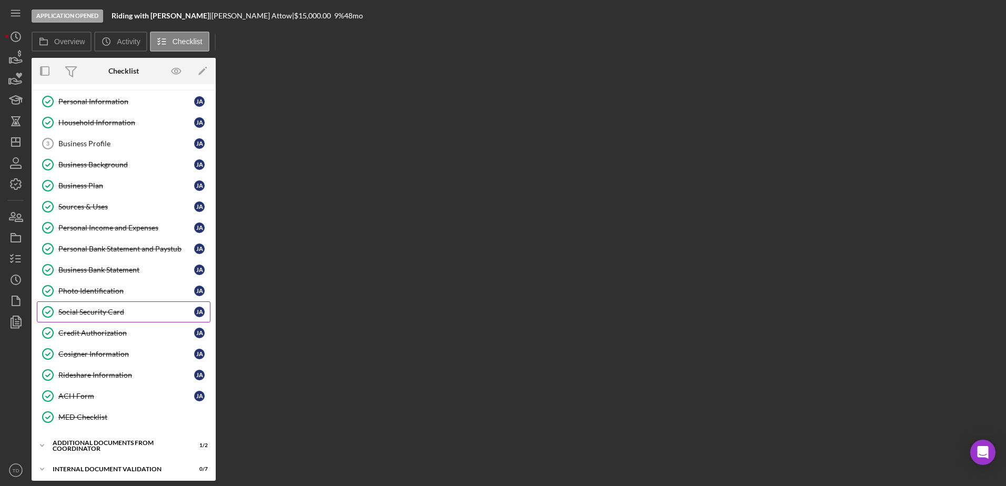
scroll to position [22, 0]
drag, startPoint x: 100, startPoint y: 295, endPoint x: 80, endPoint y: 289, distance: 20.8
click at [80, 289] on div "Photo Identification" at bounding box center [126, 289] width 136 height 8
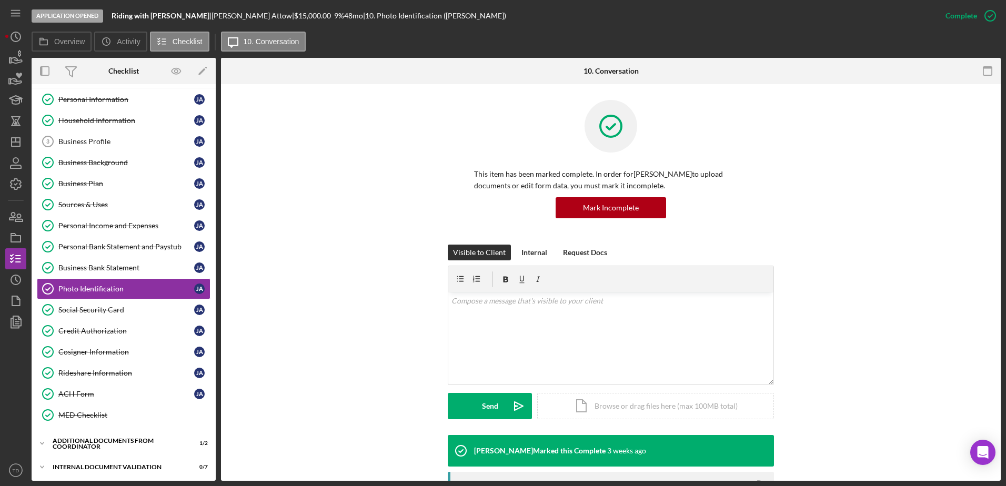
scroll to position [215, 0]
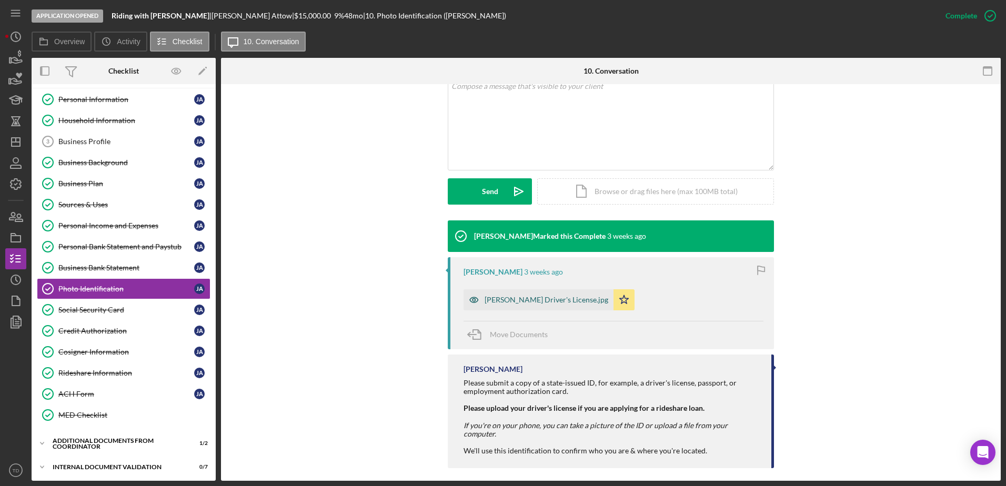
click at [519, 297] on div "[PERSON_NAME] Driver's License.jpg" at bounding box center [547, 300] width 124 height 8
